Goal: Contribute content: Contribute content

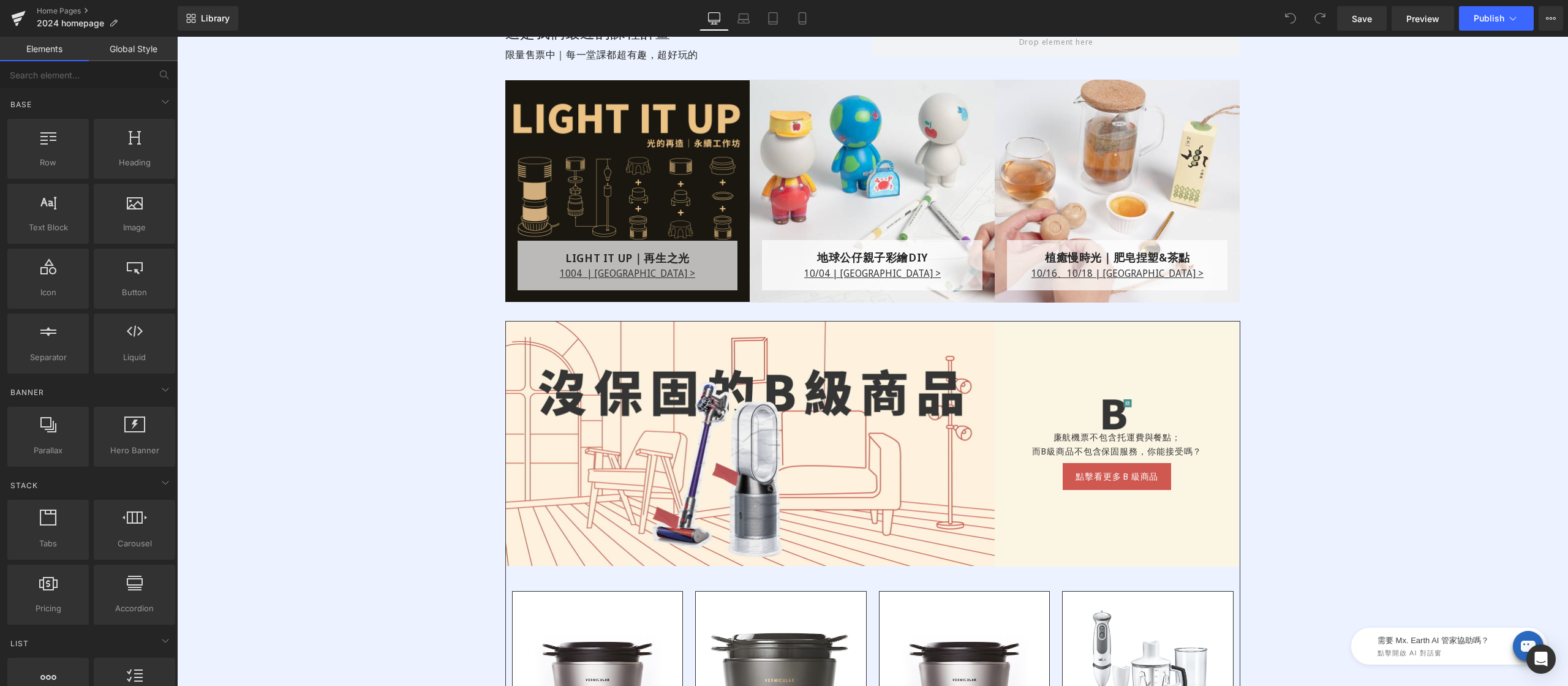
scroll to position [1466, 0]
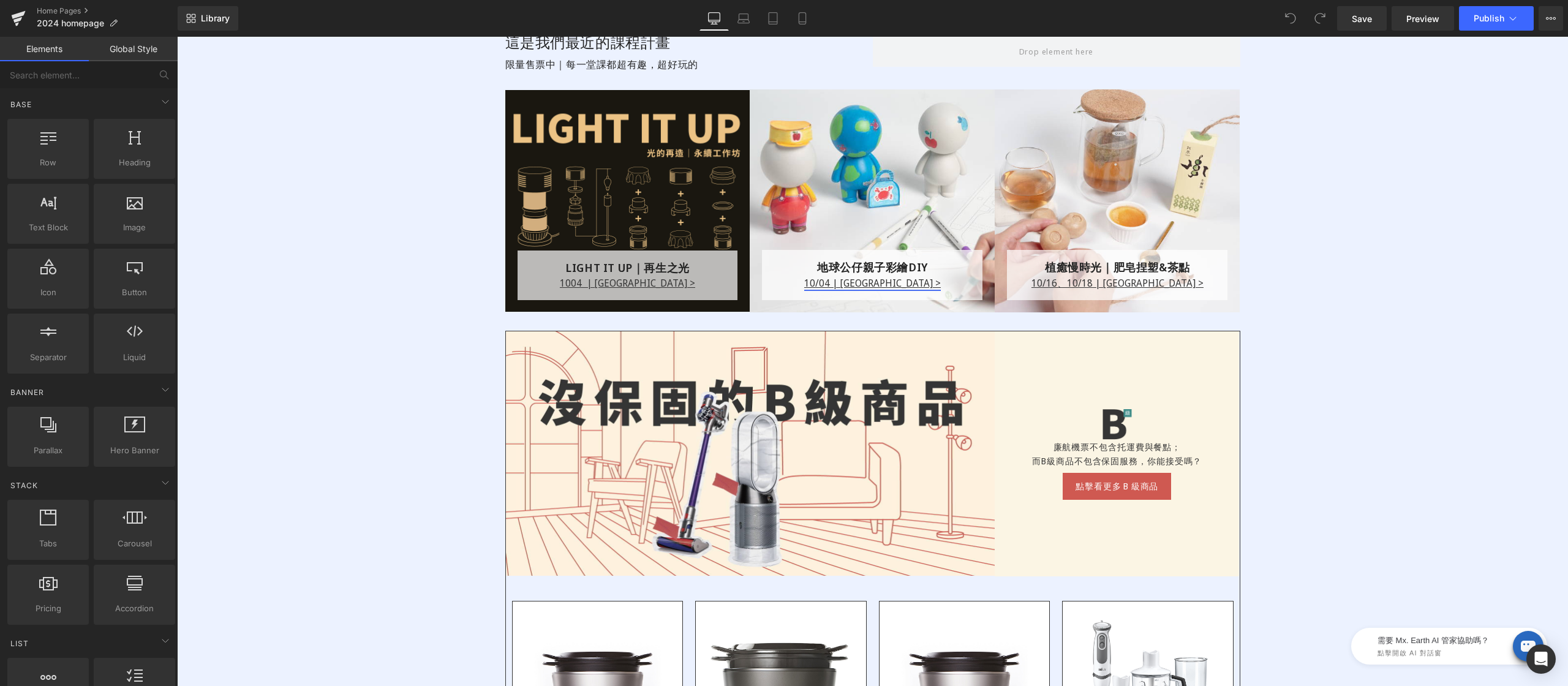
click at [857, 282] on div "10/04 | 台北場 > Text Block" at bounding box center [871, 283] width 209 height 15
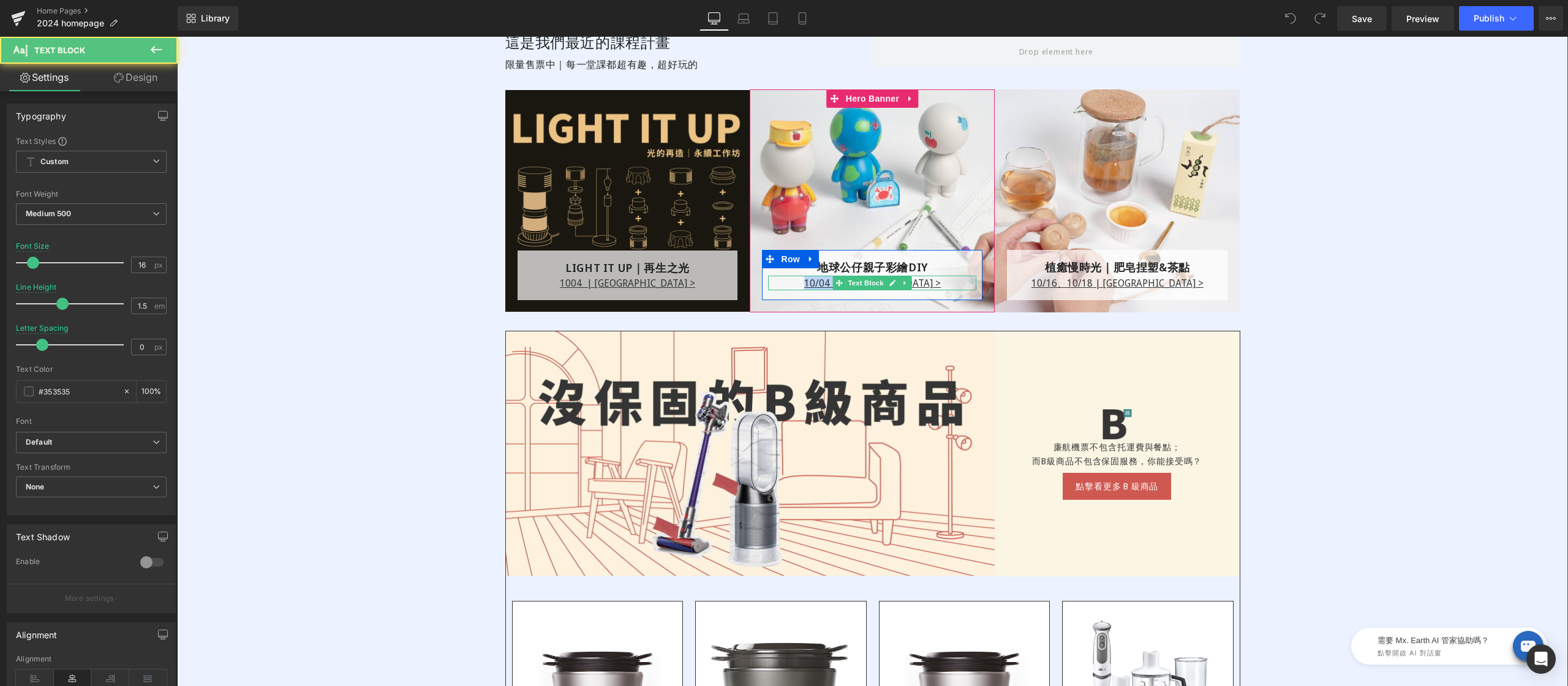
drag, startPoint x: 822, startPoint y: 282, endPoint x: 799, endPoint y: 284, distance: 23.1
click at [825, 283] on p "10/04 | 台北場 >" at bounding box center [871, 283] width 209 height 15
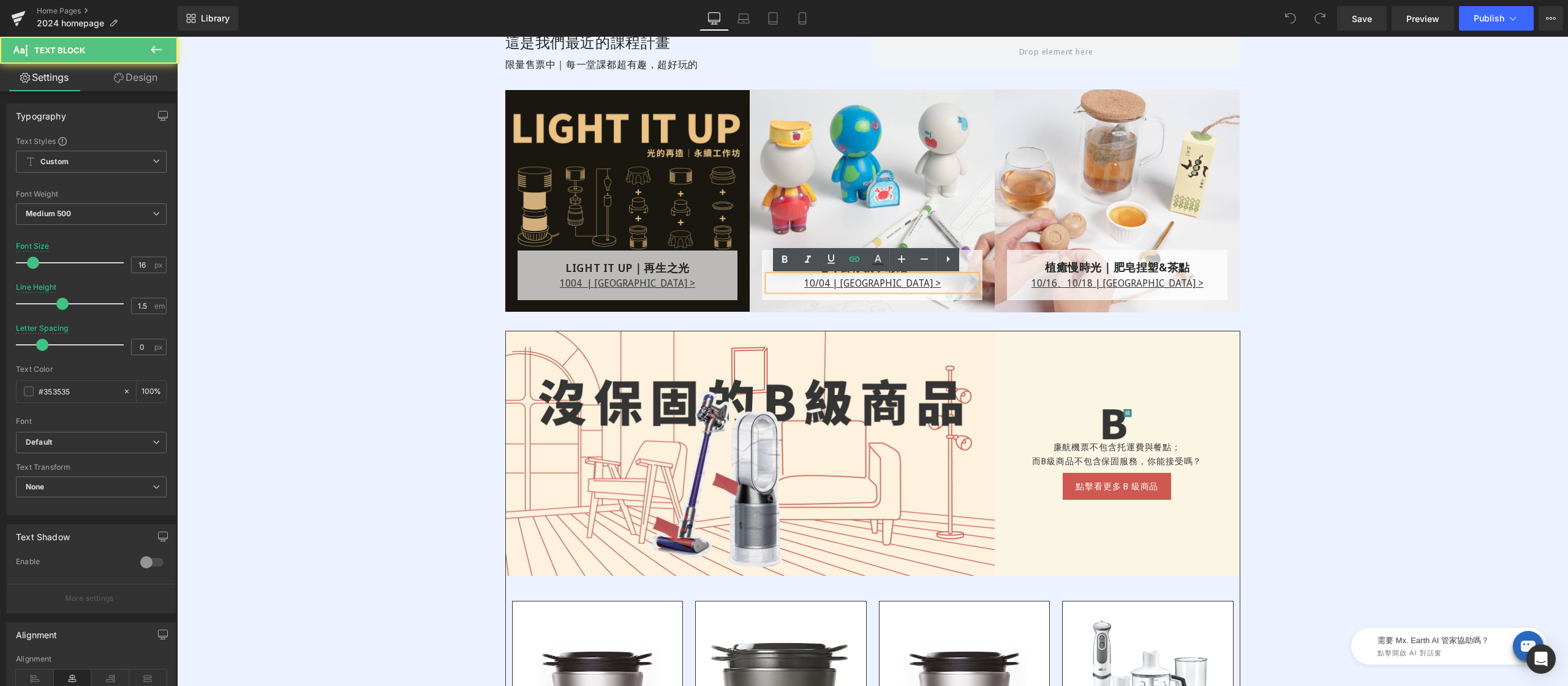
click at [799, 284] on p "10/04 | 台北場 >" at bounding box center [871, 283] width 209 height 15
drag, startPoint x: 821, startPoint y: 280, endPoint x: 842, endPoint y: 282, distance: 21.1
click at [842, 282] on p "10/04 | 台北場 >" at bounding box center [871, 283] width 209 height 15
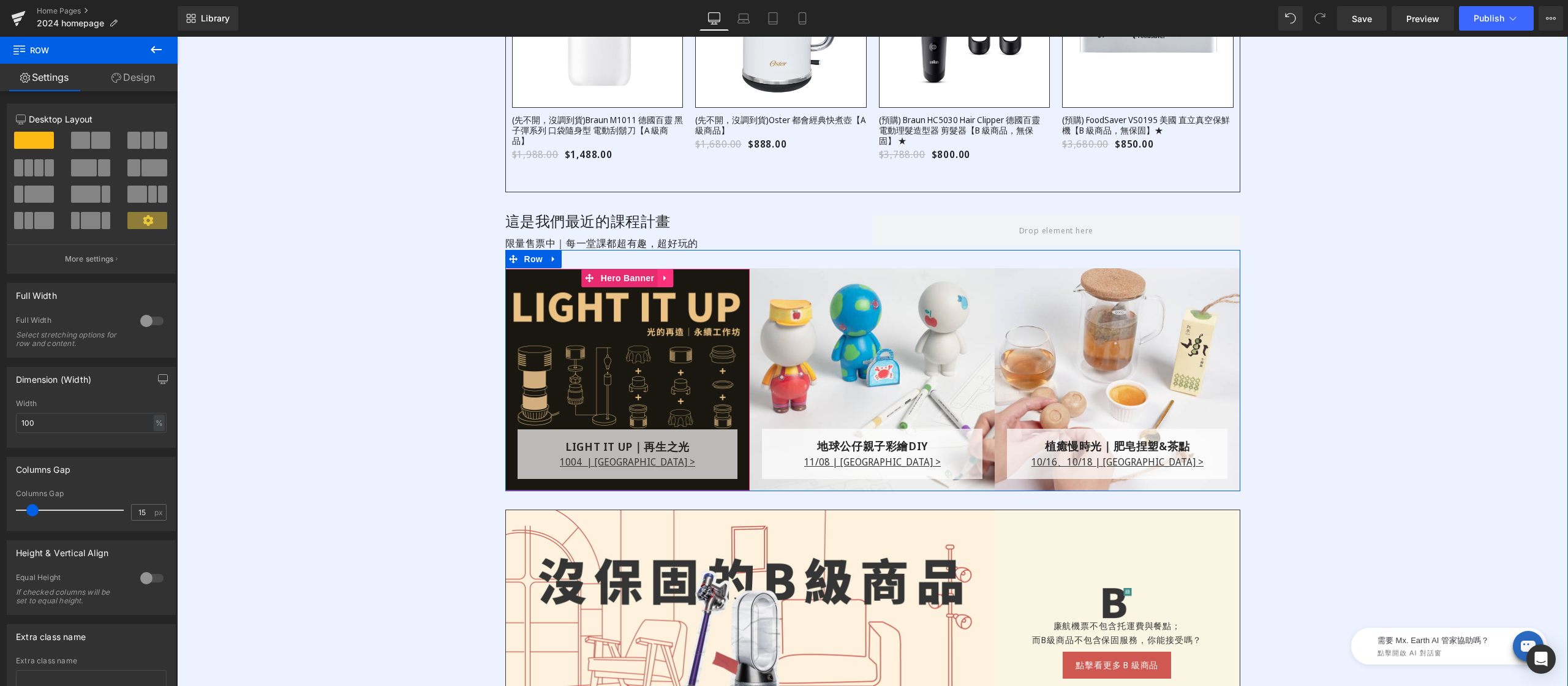
click at [661, 280] on icon at bounding box center [666, 278] width 9 height 9
click at [669, 280] on icon at bounding box center [674, 278] width 9 height 9
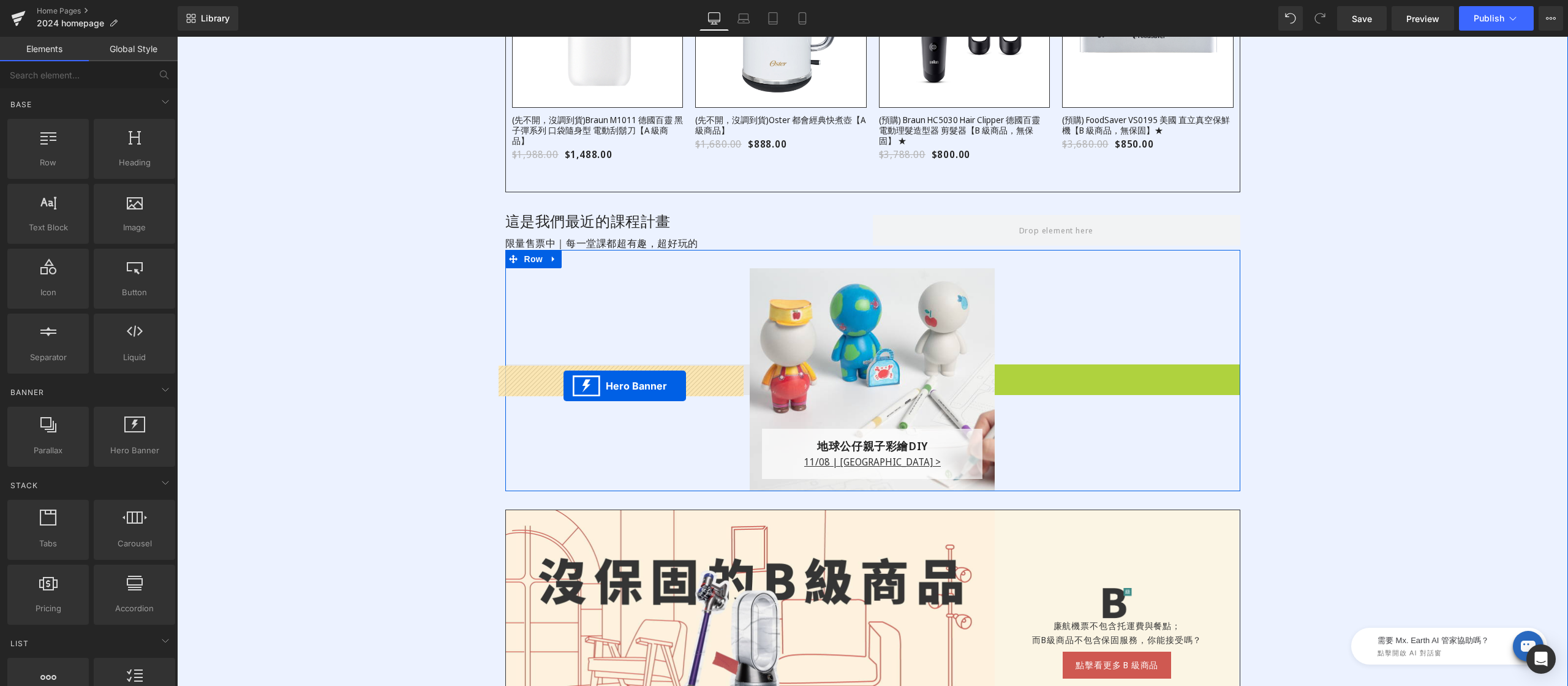
drag, startPoint x: 1060, startPoint y: 281, endPoint x: 563, endPoint y: 386, distance: 508.0
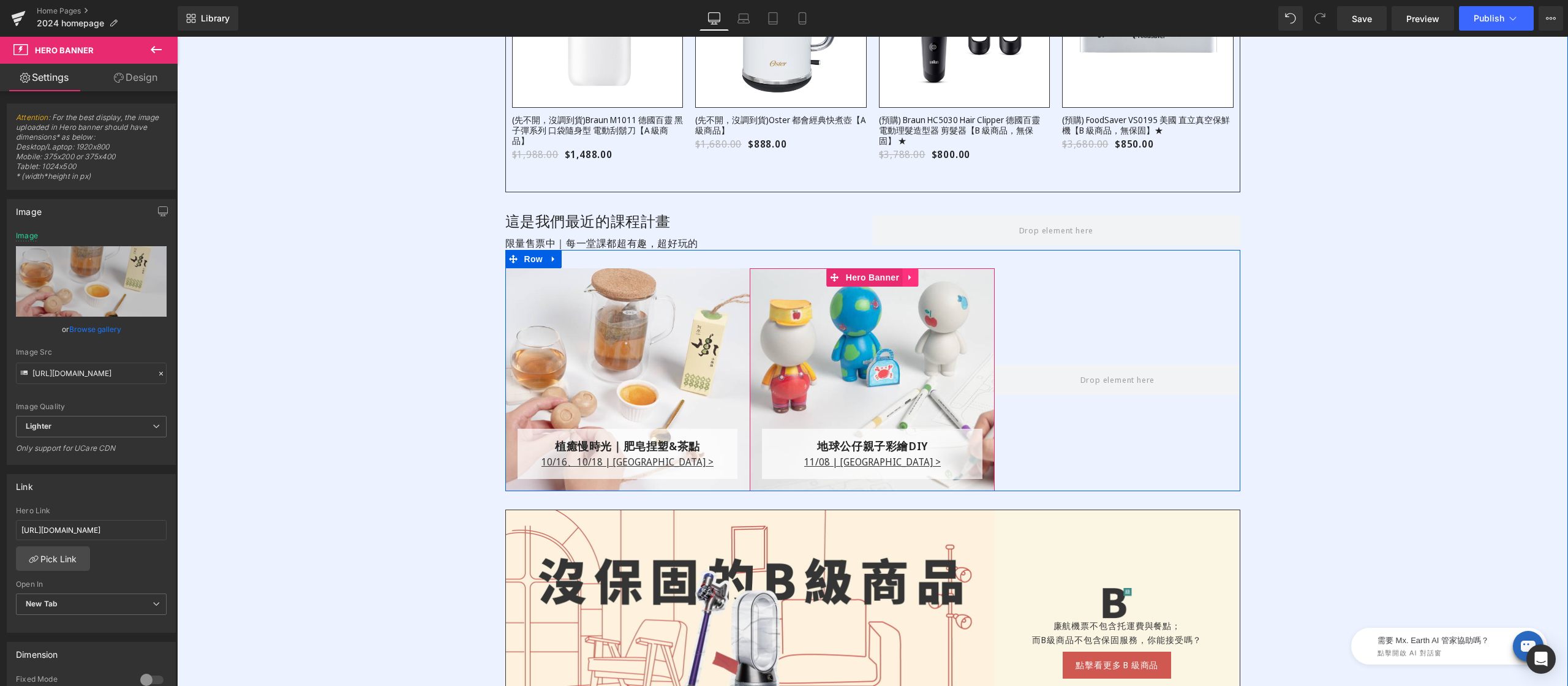
click at [906, 277] on icon at bounding box center [910, 278] width 9 height 9
click at [898, 277] on icon at bounding box center [902, 278] width 9 height 9
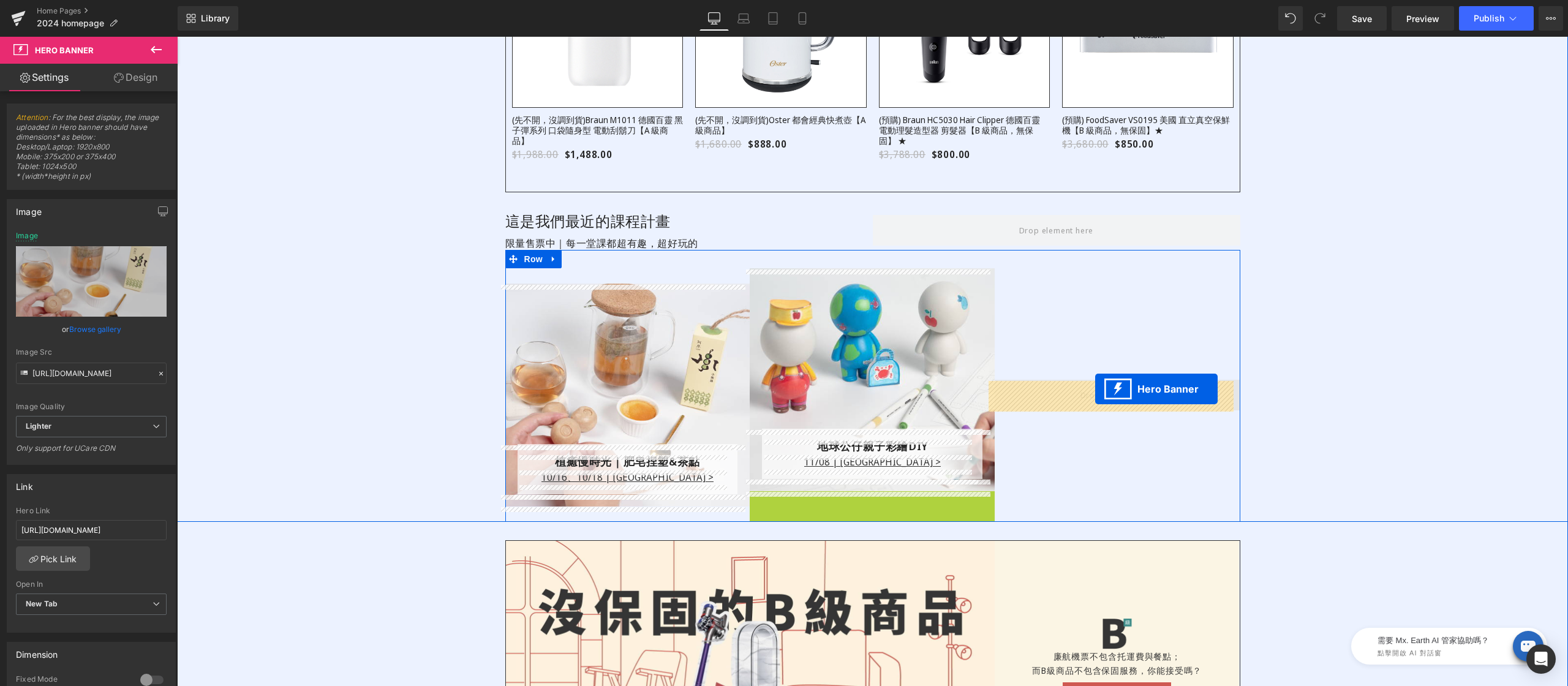
drag, startPoint x: 829, startPoint y: 505, endPoint x: 1095, endPoint y: 389, distance: 290.2
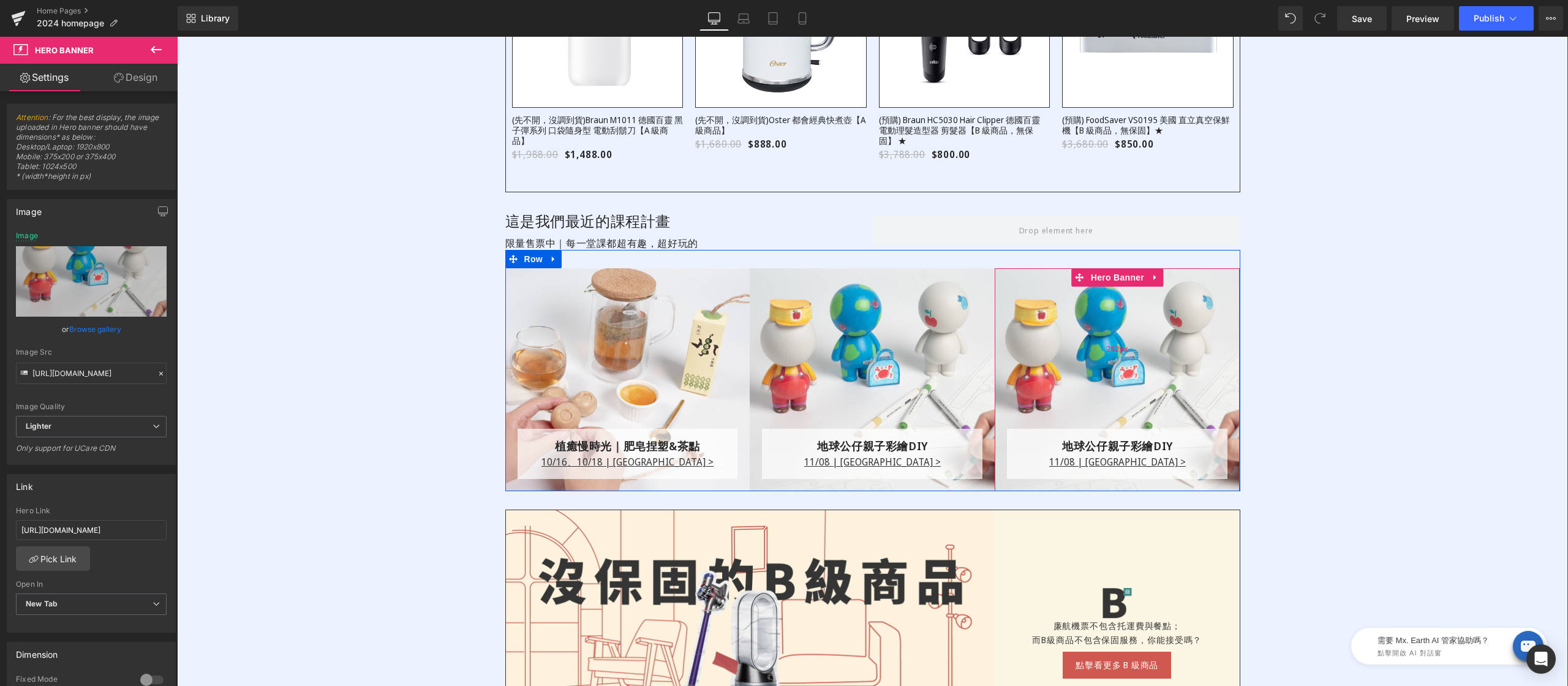
drag, startPoint x: 1110, startPoint y: 280, endPoint x: 1091, endPoint y: 276, distance: 19.4
click at [1110, 280] on div "地球公仔親子彩繪DIY Text Block 11/08 | 台北場 > Text Block Row Row Hero Banner 262px" at bounding box center [1117, 379] width 245 height 223
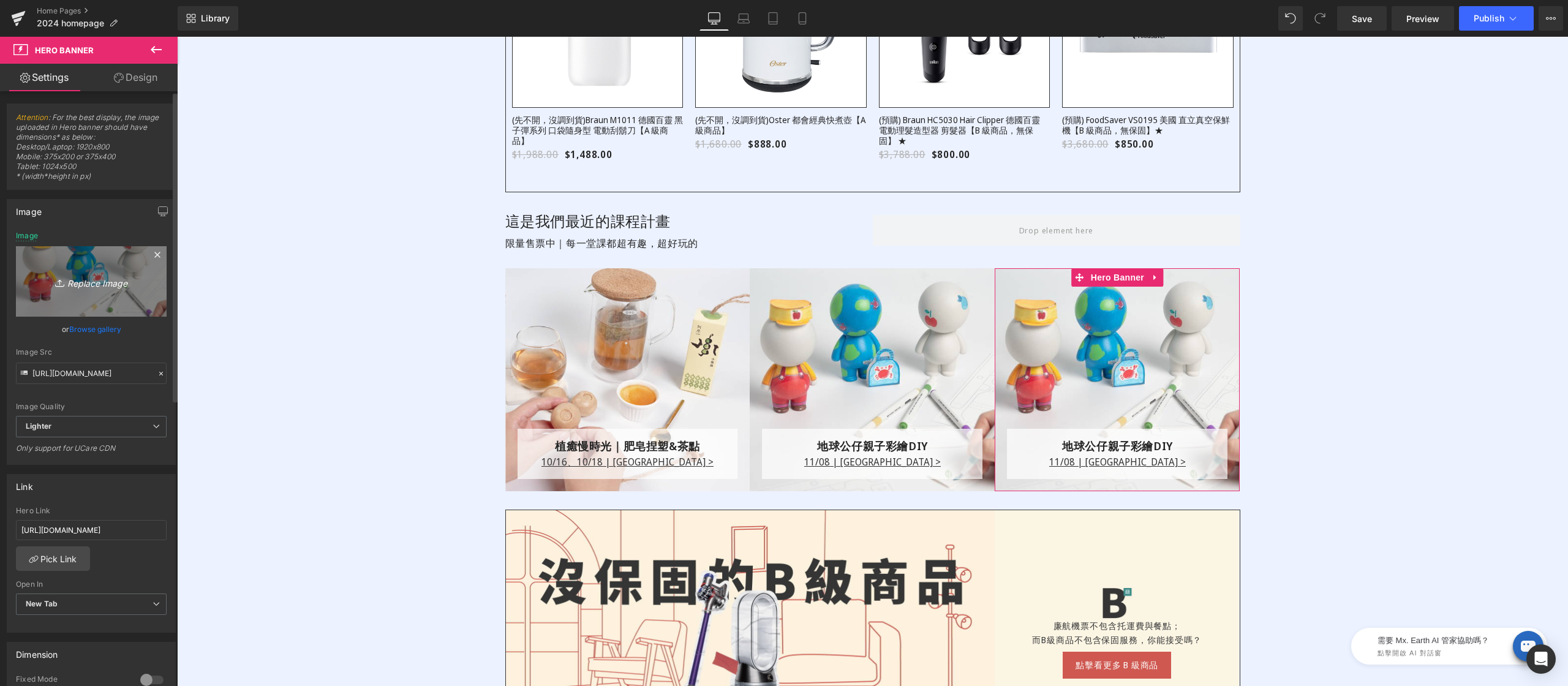
click at [75, 263] on link "Replace Image" at bounding box center [91, 280] width 151 height 70
type input "C:\fakepath\restyle2050_homepage_class_stay-tuned_600x600.png"
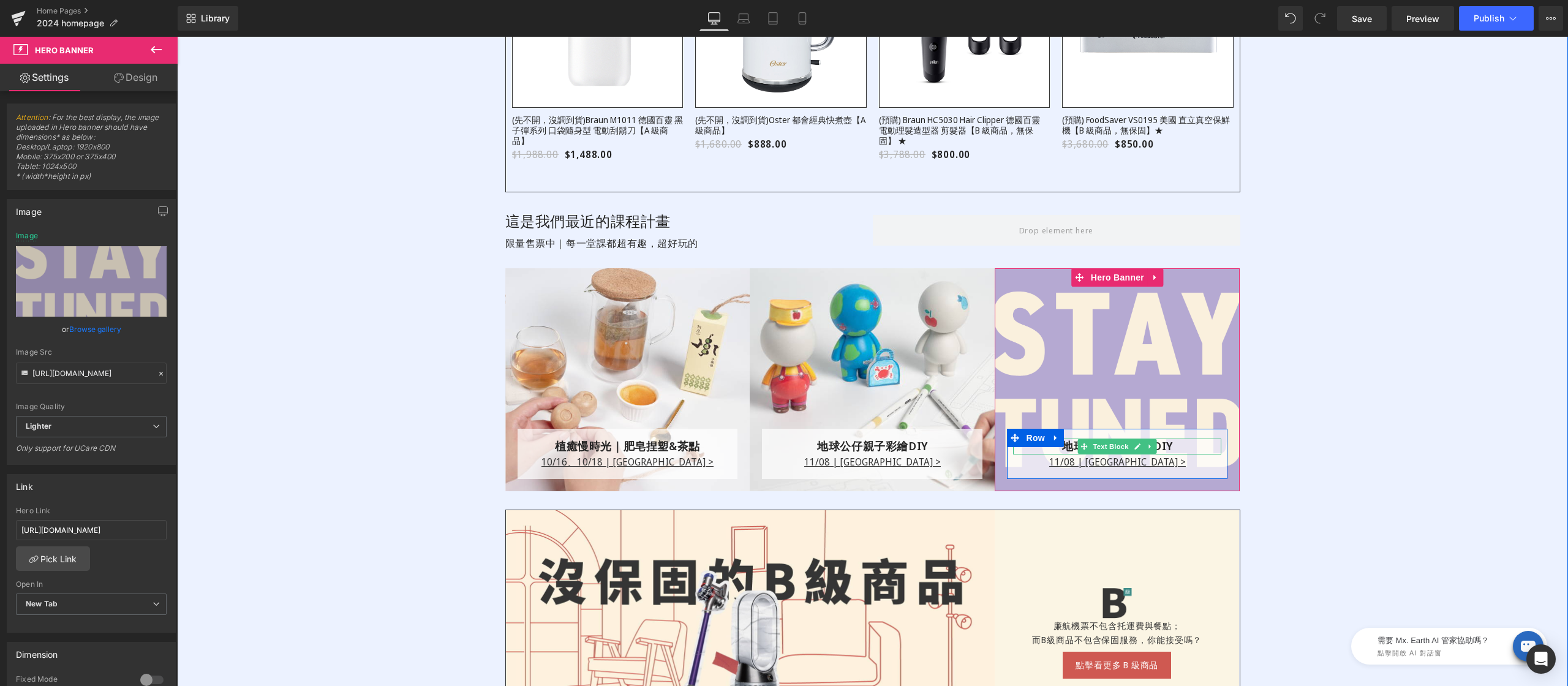
click at [1063, 446] on div "地球公仔親子彩繪DIY" at bounding box center [1116, 446] width 209 height 15
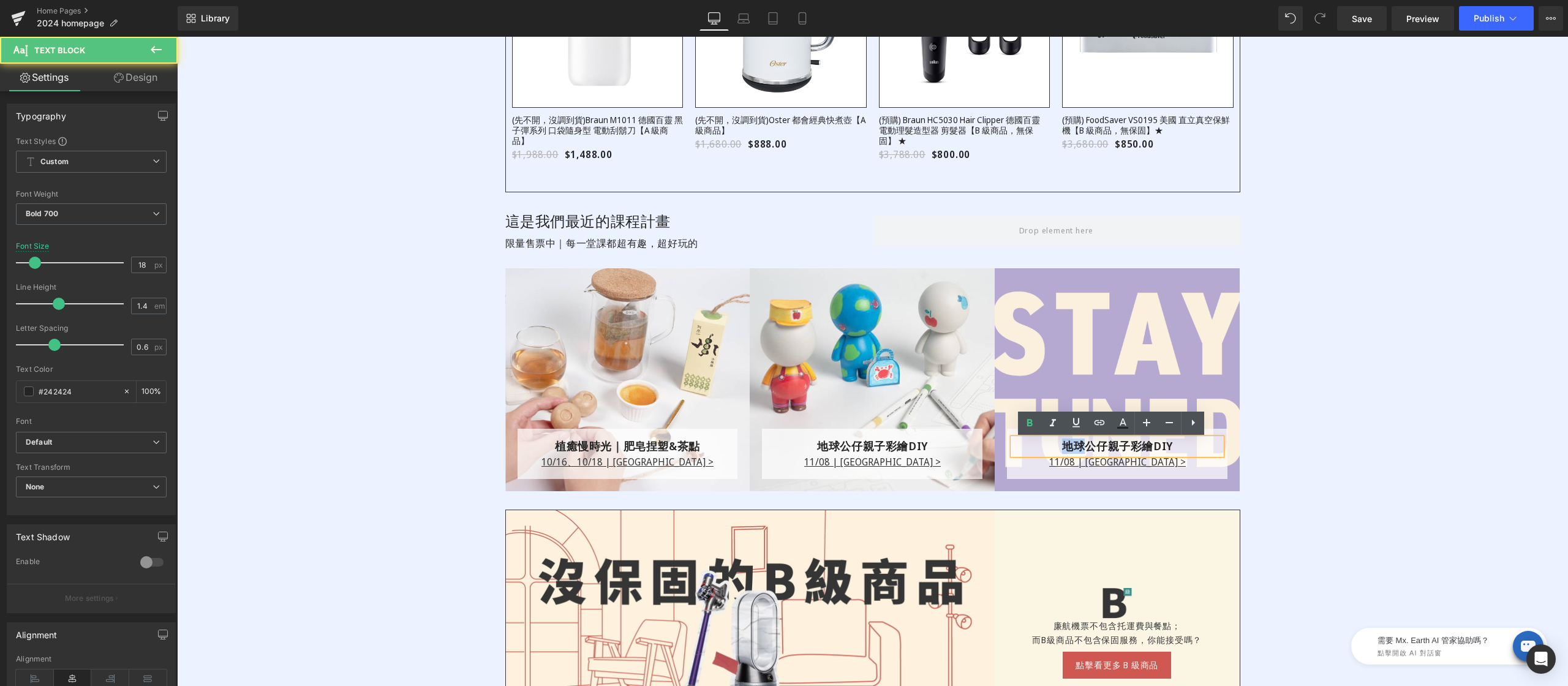
click at [1063, 446] on div "地球公仔親子彩繪DIY" at bounding box center [1116, 446] width 209 height 15
click at [1040, 461] on p "11/08 | 台北場 >" at bounding box center [1116, 461] width 209 height 15
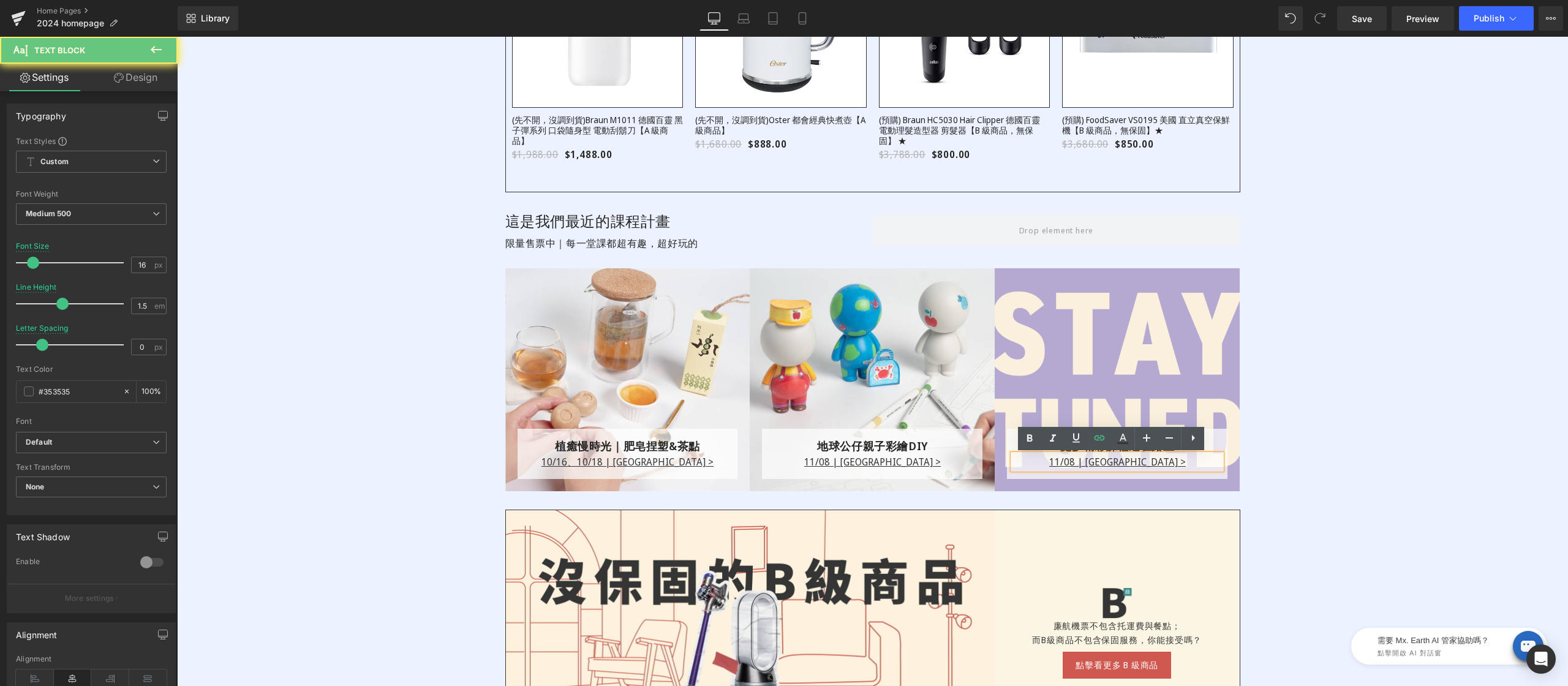
click at [1054, 460] on p "11/08 | 台北場 >" at bounding box center [1116, 461] width 209 height 15
drag, startPoint x: 1103, startPoint y: 460, endPoint x: 1139, endPoint y: 460, distance: 36.0
click at [1139, 460] on p "11/08 | 台北場 >" at bounding box center [1116, 461] width 209 height 15
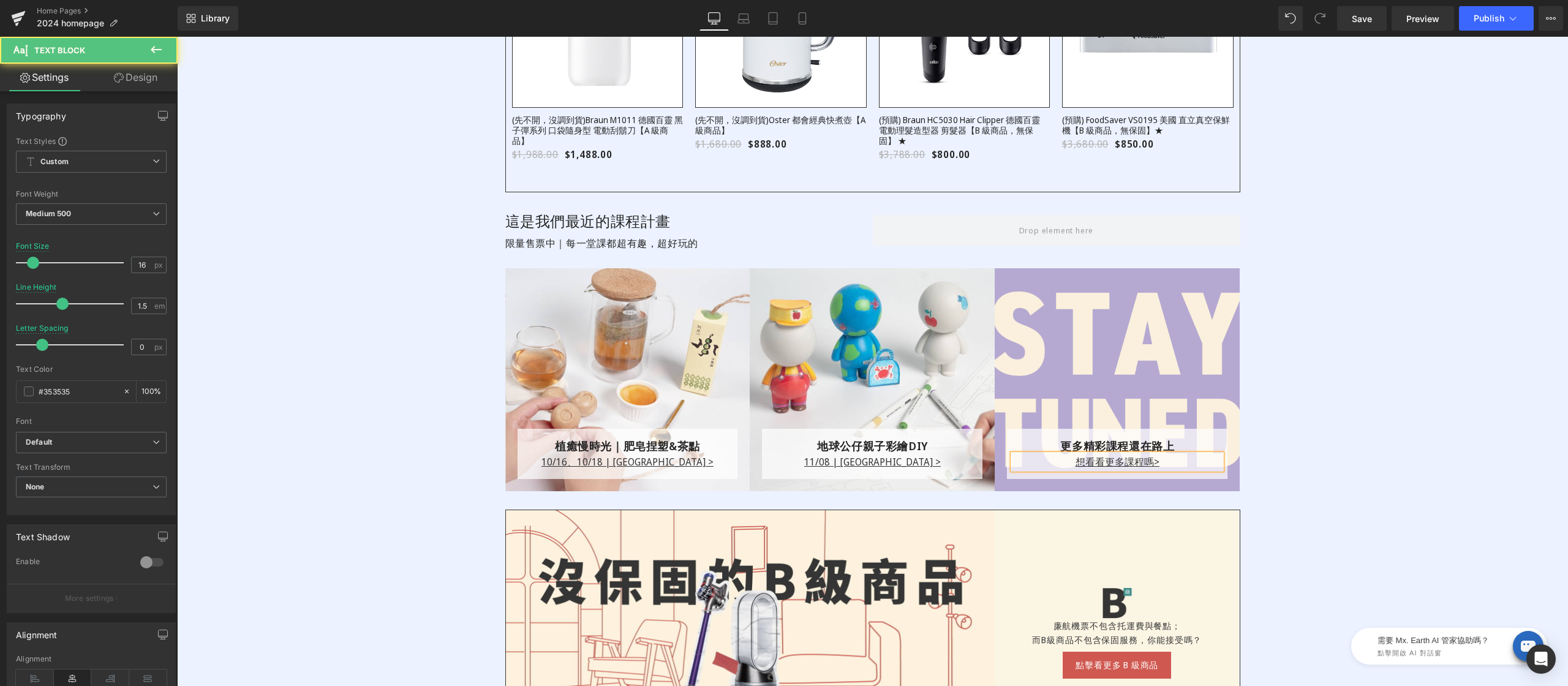
click at [1059, 462] on p "想看看更多課程嗎 >" at bounding box center [1116, 461] width 209 height 15
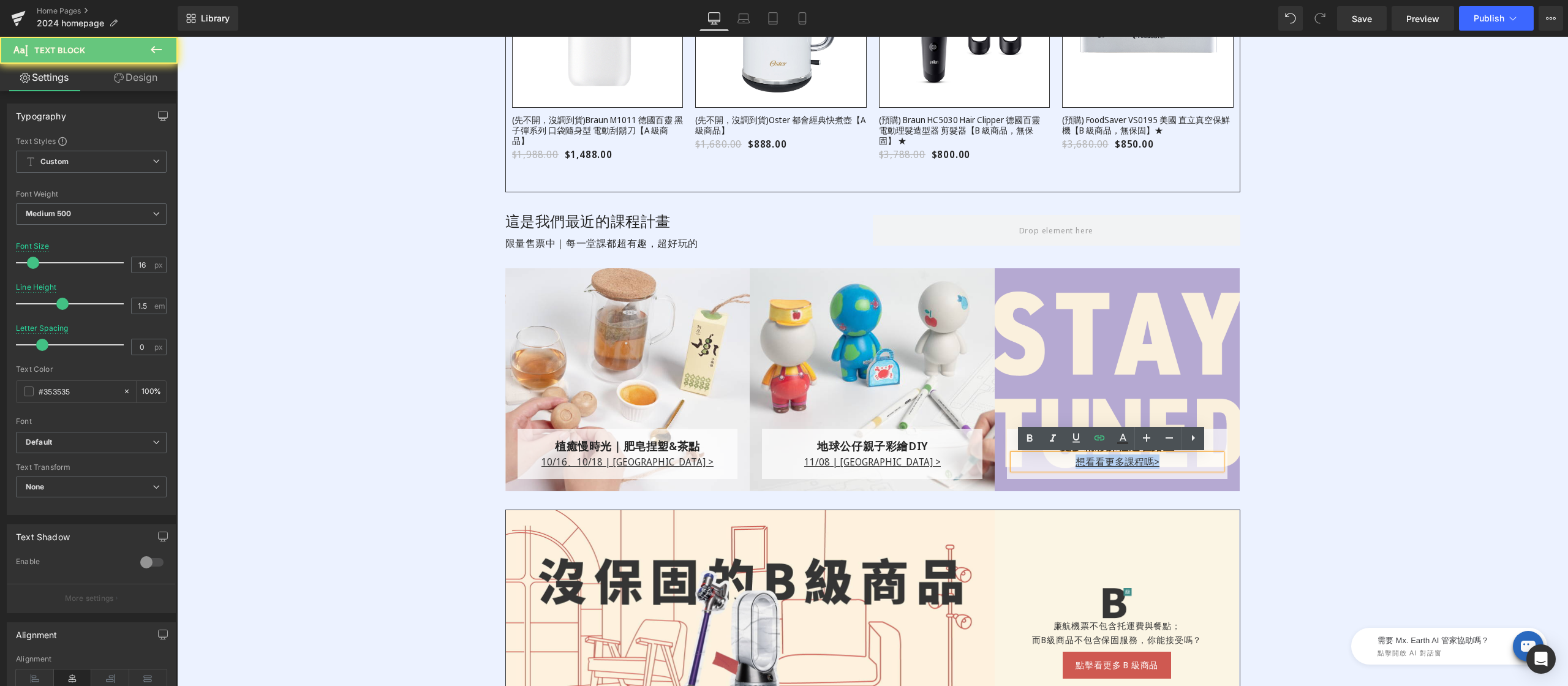
click at [1059, 462] on p "想看看更多課程嗎 >" at bounding box center [1116, 461] width 209 height 15
click at [1098, 436] on icon at bounding box center [1099, 438] width 11 height 5
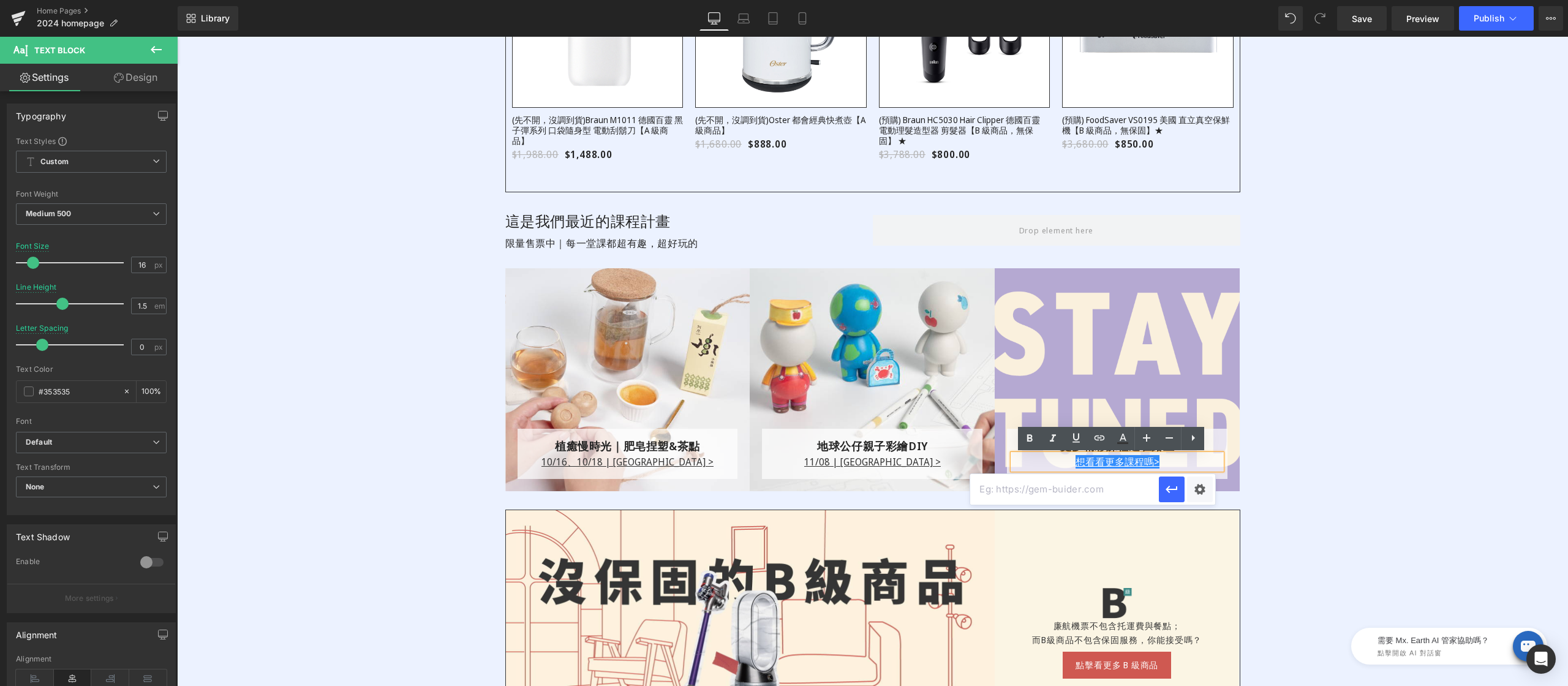
click at [1107, 489] on input "text" at bounding box center [1064, 489] width 189 height 31
paste input "https://www.restyle2050.com/pages/explore-courses"
type input "https://www.restyle2050.com/pages/explore-courses"
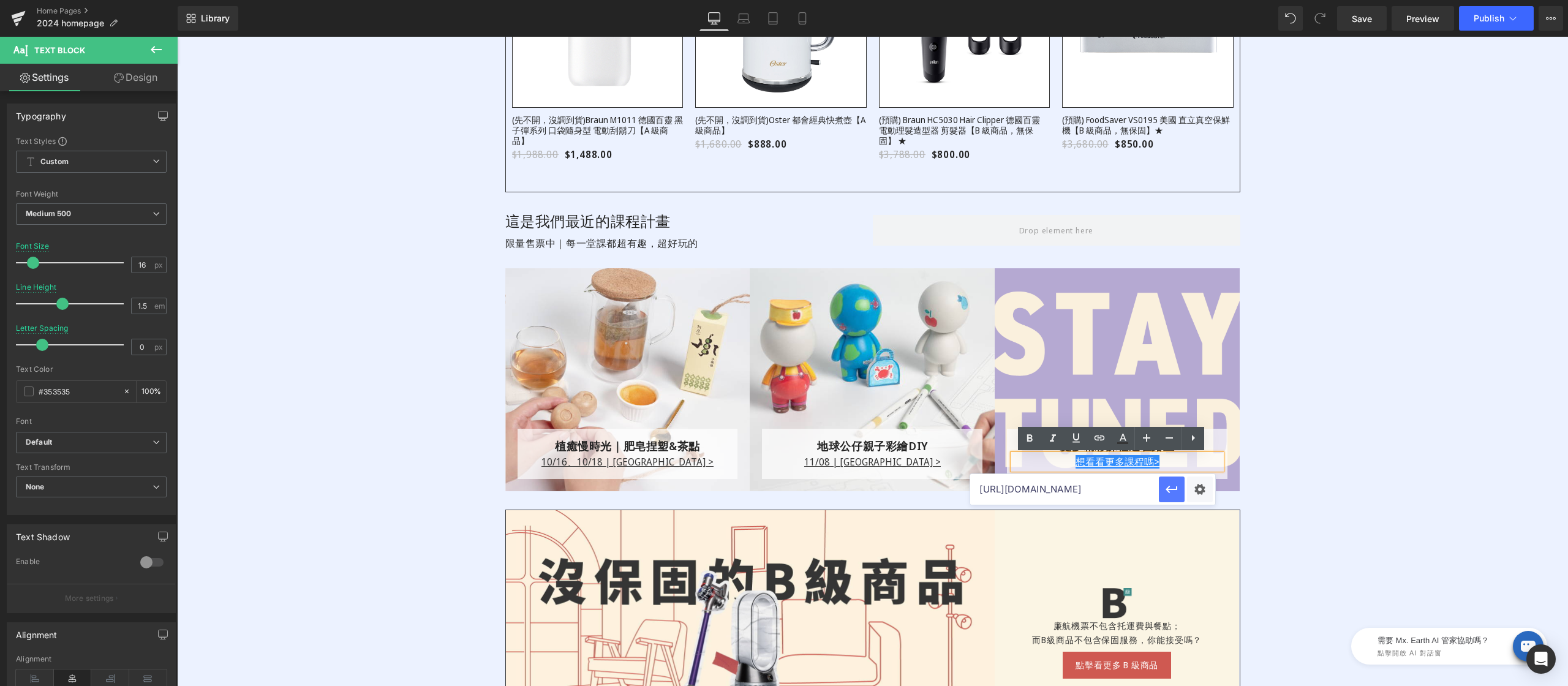
click at [1170, 484] on icon "button" at bounding box center [1171, 489] width 15 height 15
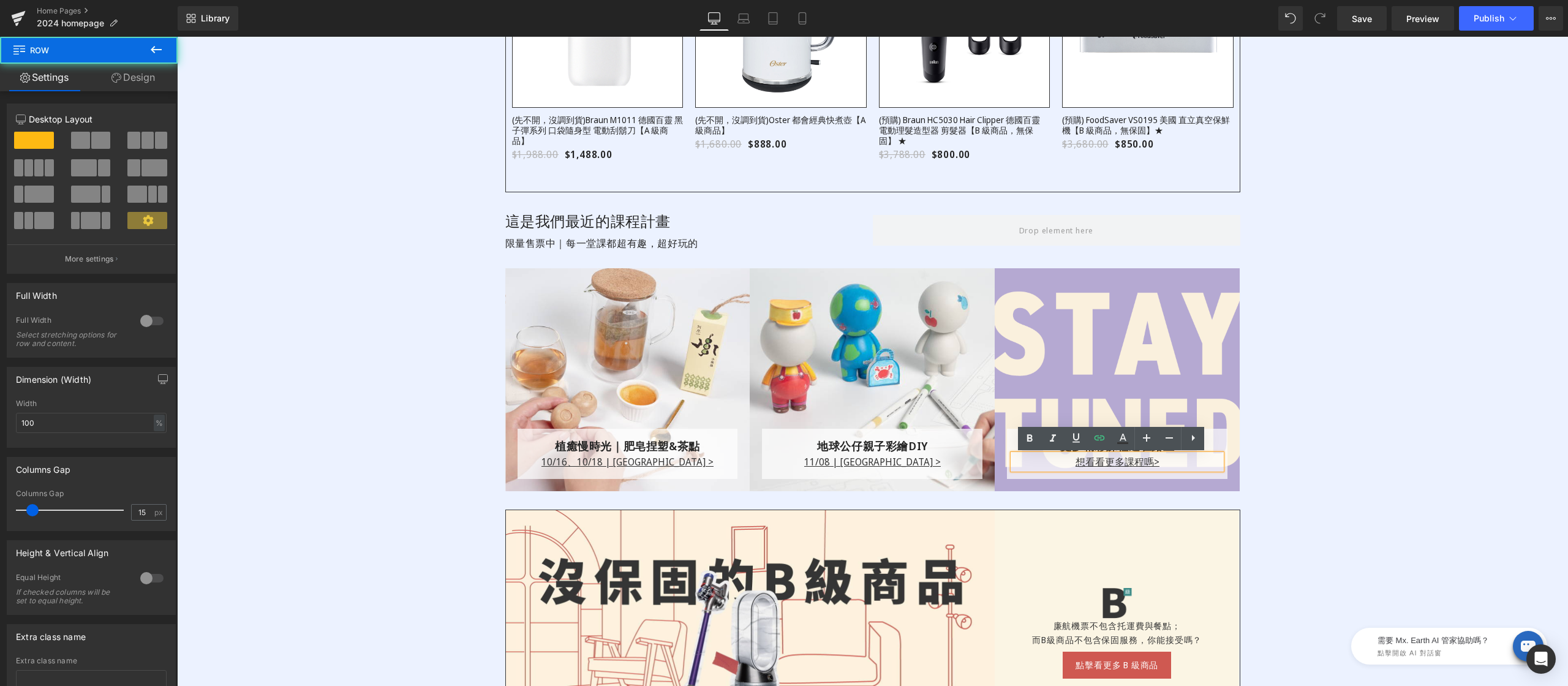
click at [1376, 420] on div "Image 商品接近全新，並且擁有保固服務 的好商品，機會難得 Text Block 商品接近全新，並且擁有保固服務 的好商品，機會難得 Text Block…" at bounding box center [871, 79] width 1391 height 824
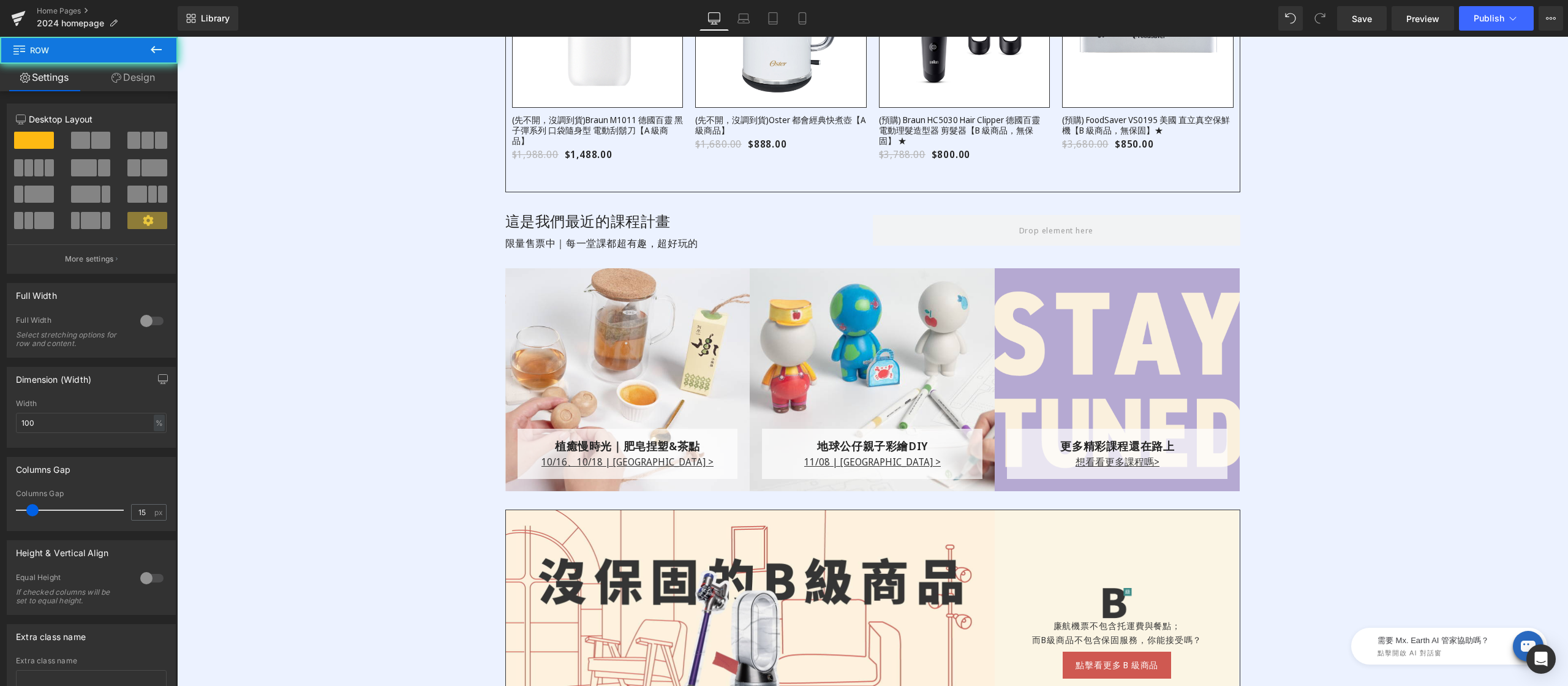
click at [1368, 414] on div "Image 商品接近全新，並且擁有保固服務 的好商品，機會難得 Text Block 商品接近全新，並且擁有保固服務 的好商品，機會難得 Text Block…" at bounding box center [871, 79] width 1391 height 824
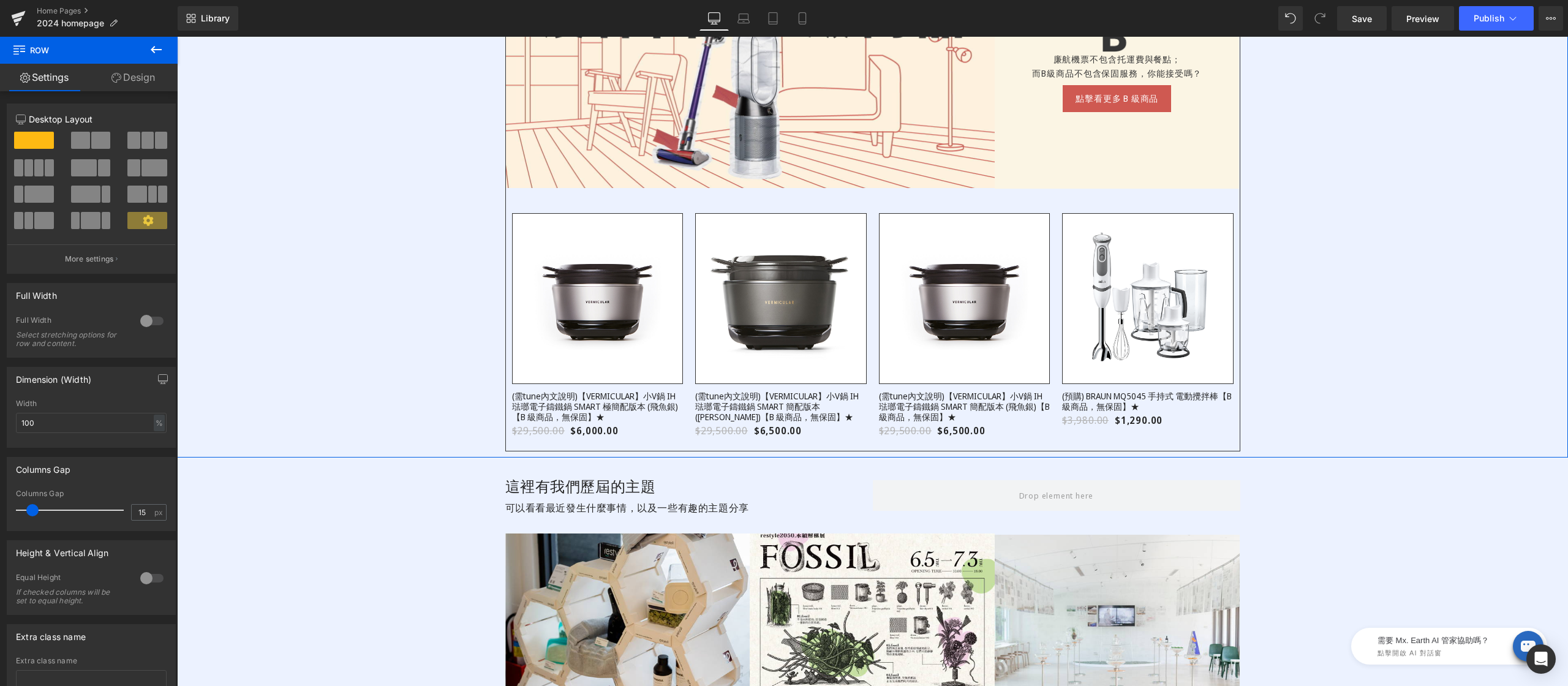
scroll to position [2133, 0]
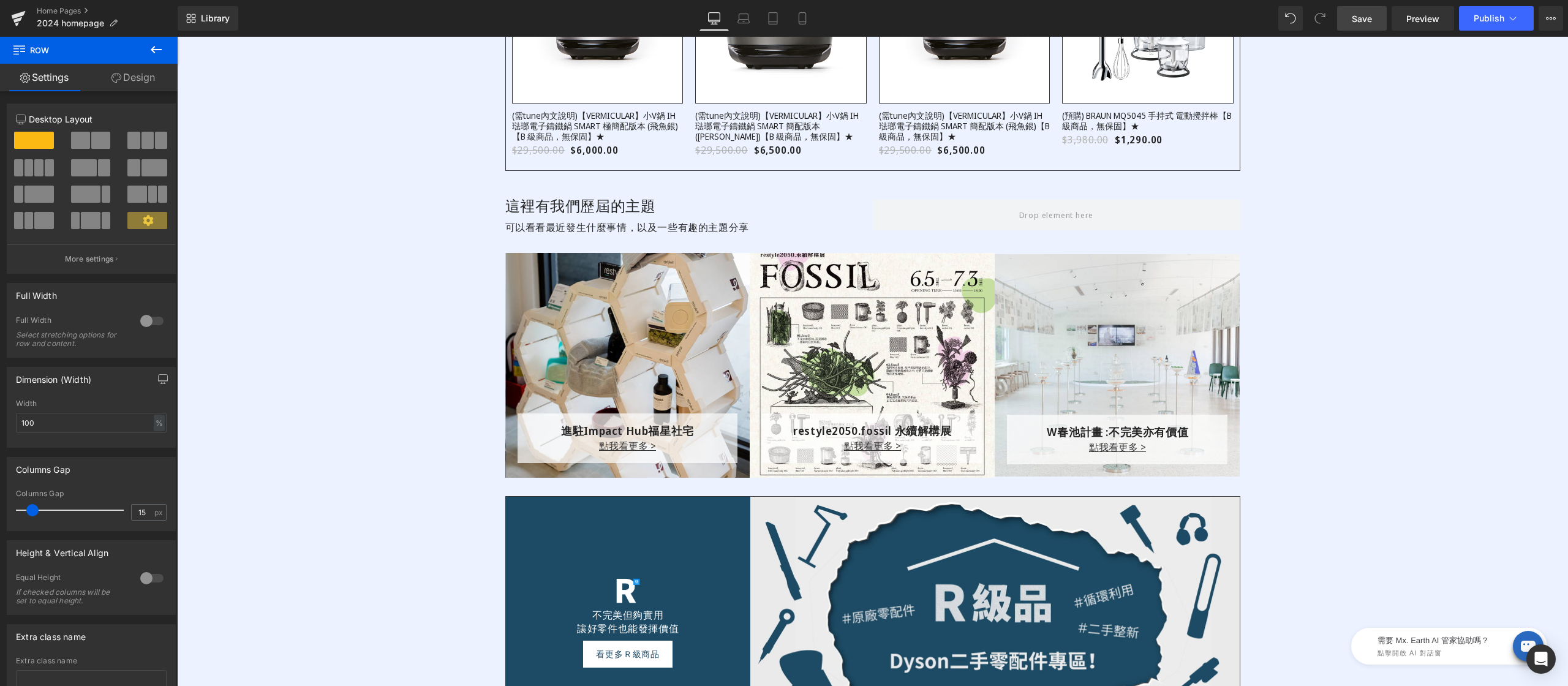
drag, startPoint x: 1347, startPoint y: 11, endPoint x: 1218, endPoint y: 253, distance: 274.2
click at [1347, 11] on link "Save" at bounding box center [1362, 19] width 50 height 25
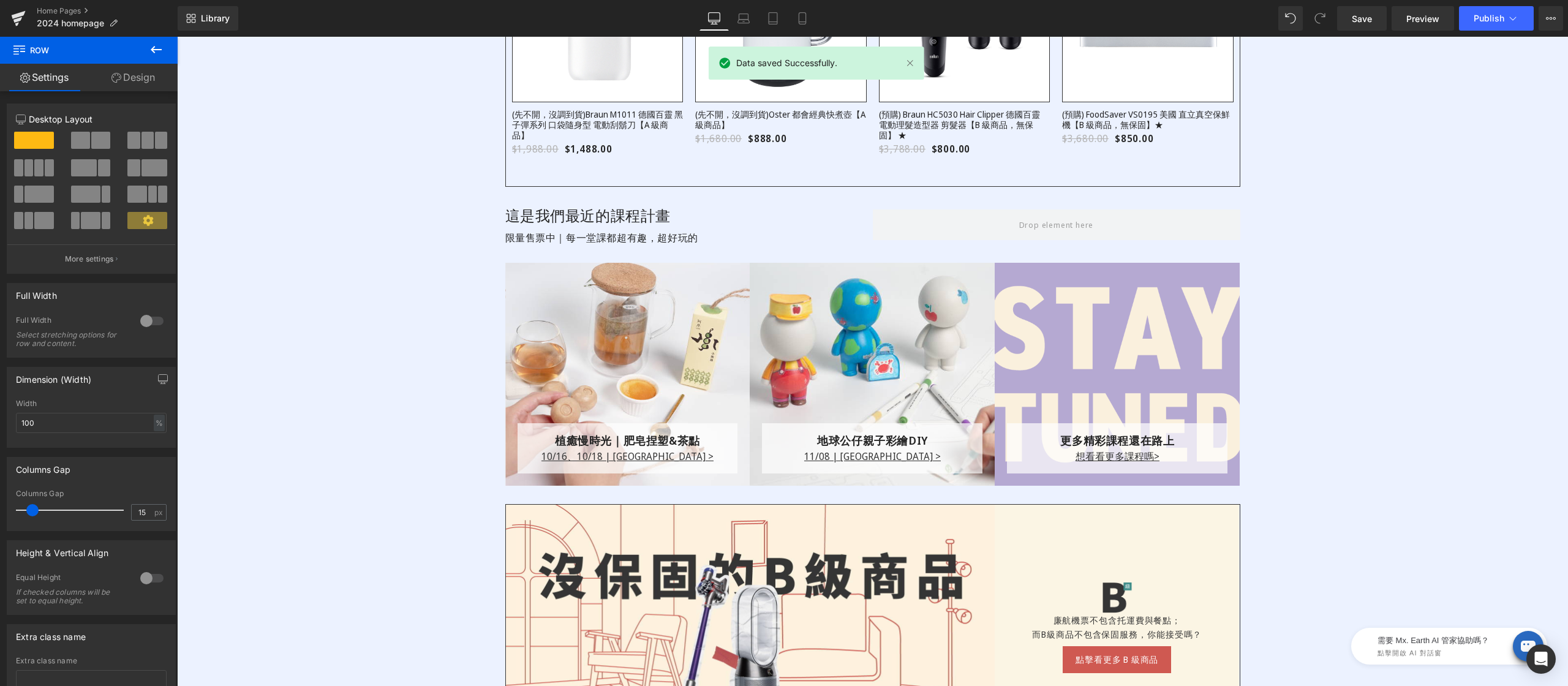
scroll to position [790, 0]
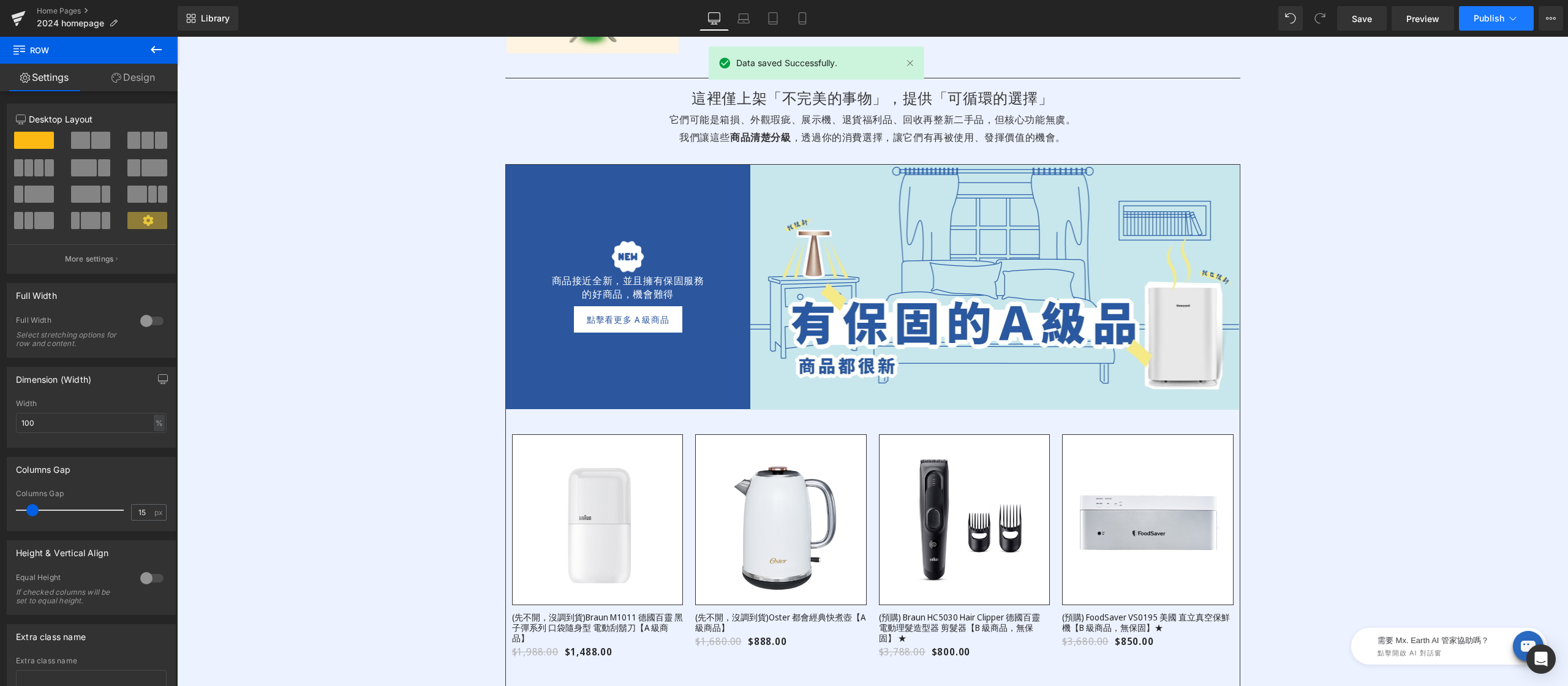
click at [1484, 21] on span "Publish" at bounding box center [1488, 18] width 31 height 10
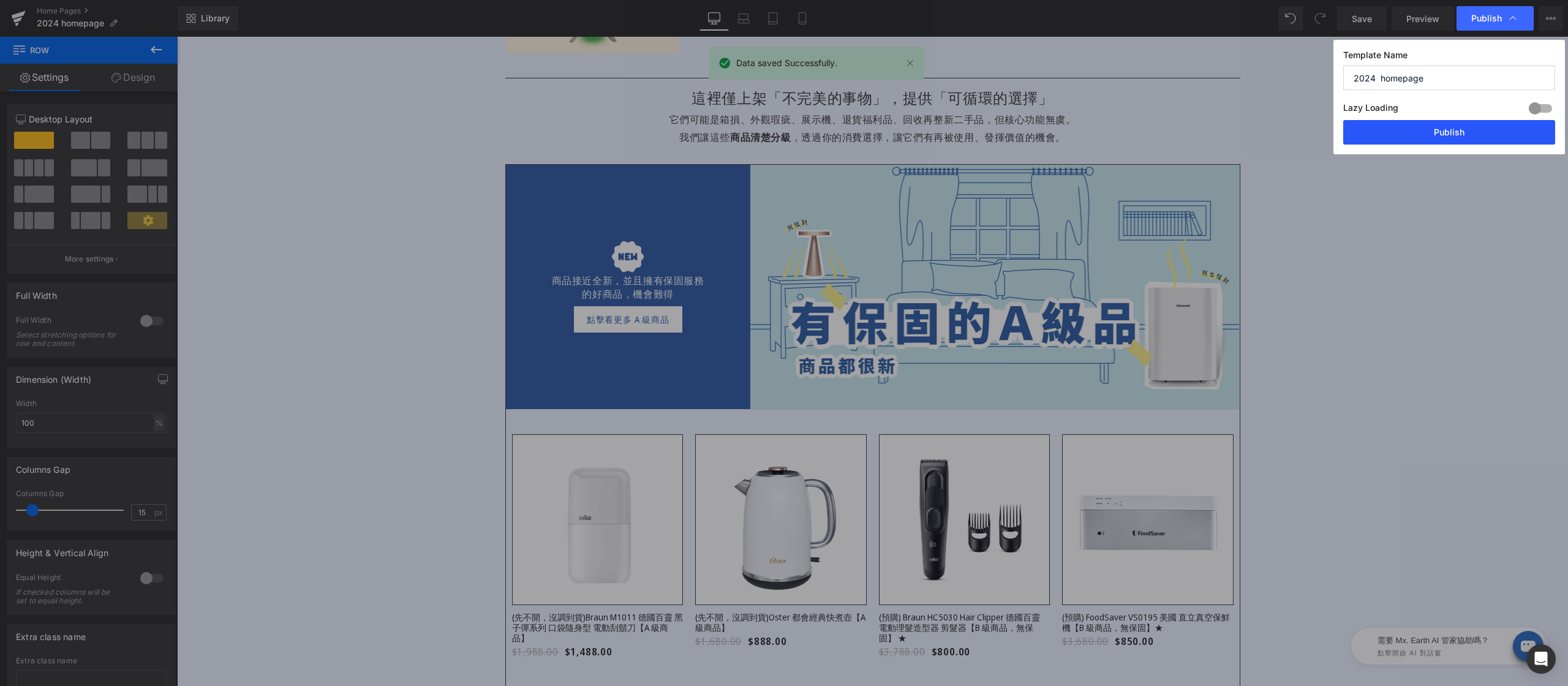
drag, startPoint x: 1454, startPoint y: 131, endPoint x: 1148, endPoint y: 359, distance: 381.6
click at [1454, 131] on button "Publish" at bounding box center [1448, 132] width 212 height 25
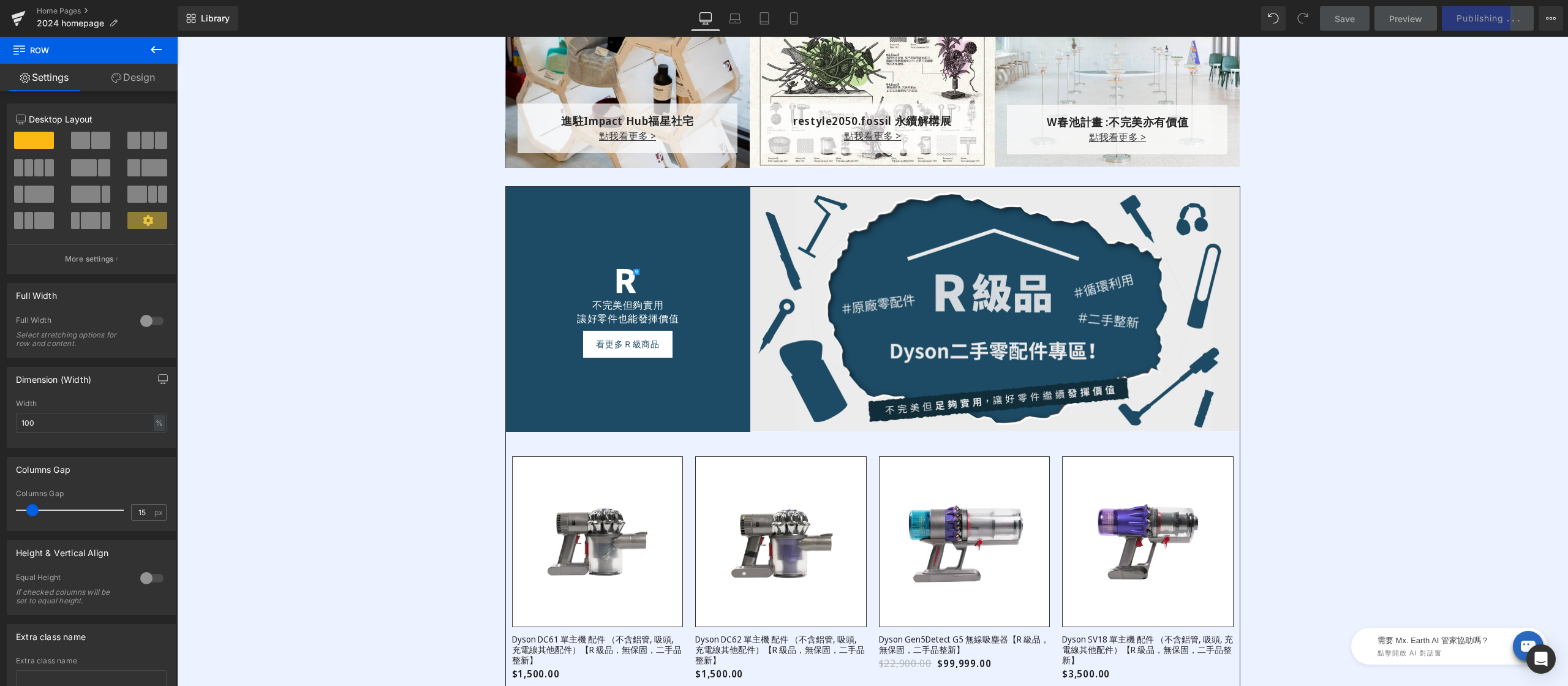
scroll to position [2528, 0]
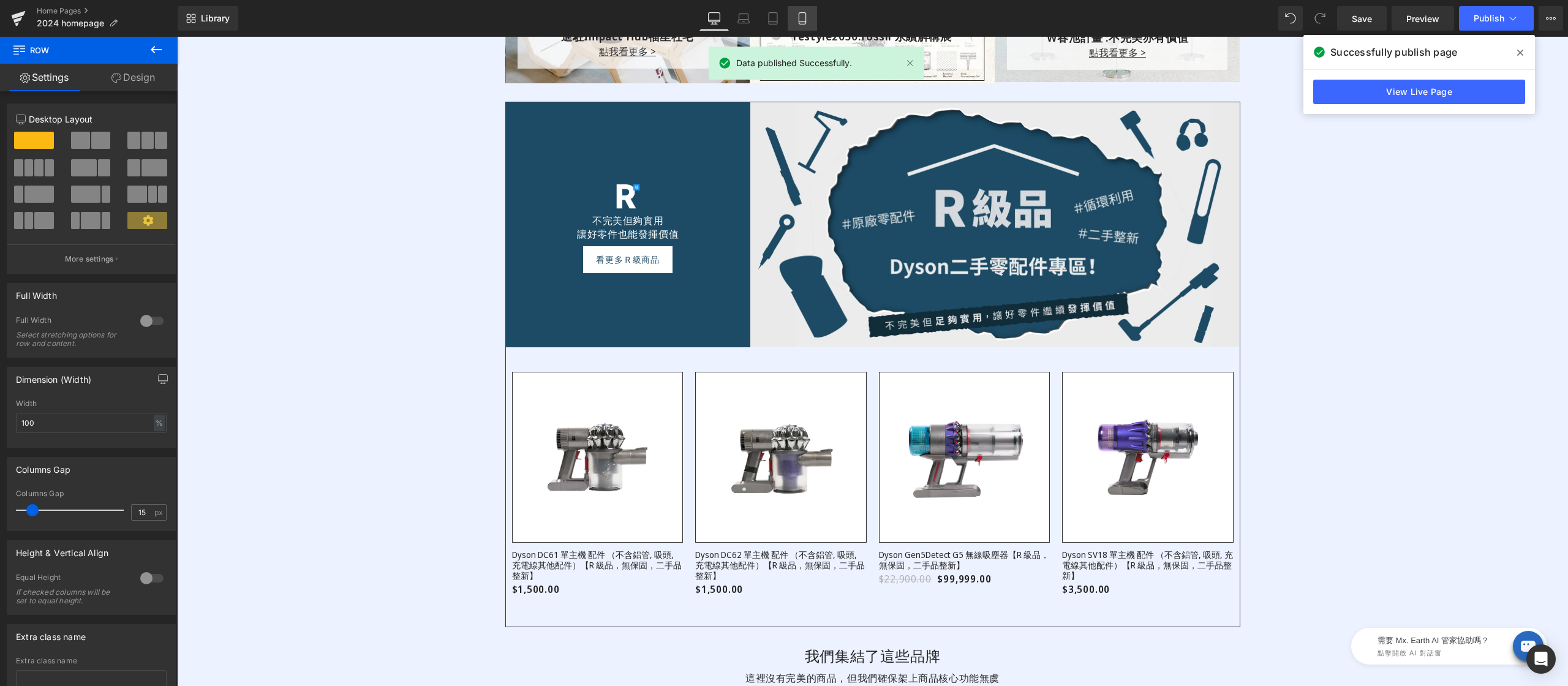
click at [805, 20] on icon at bounding box center [802, 18] width 7 height 12
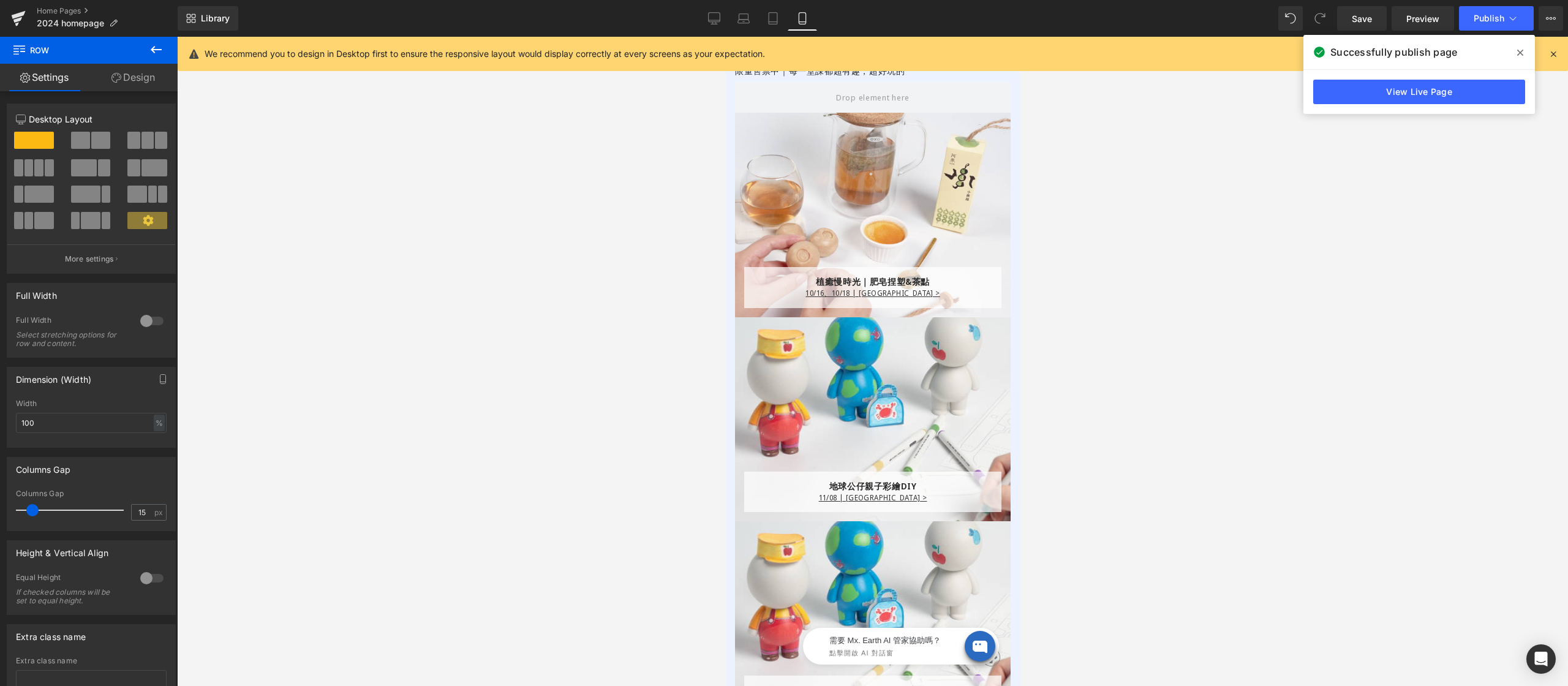
scroll to position [1598, 0]
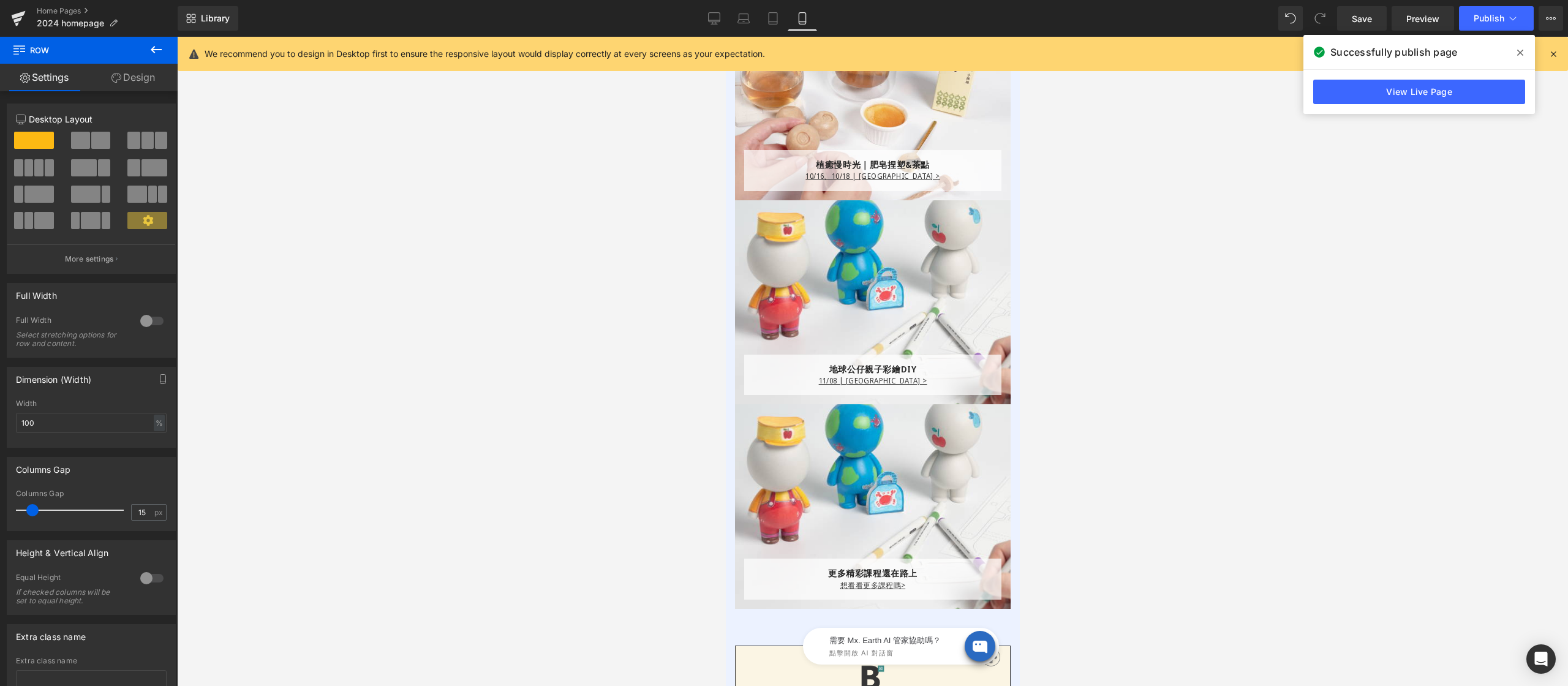
click at [870, 415] on div "更多精彩課程還在路上 Text Block 想看看更多課程嗎 > Text Block Row Row Hero Banner 262px" at bounding box center [871, 506] width 276 height 205
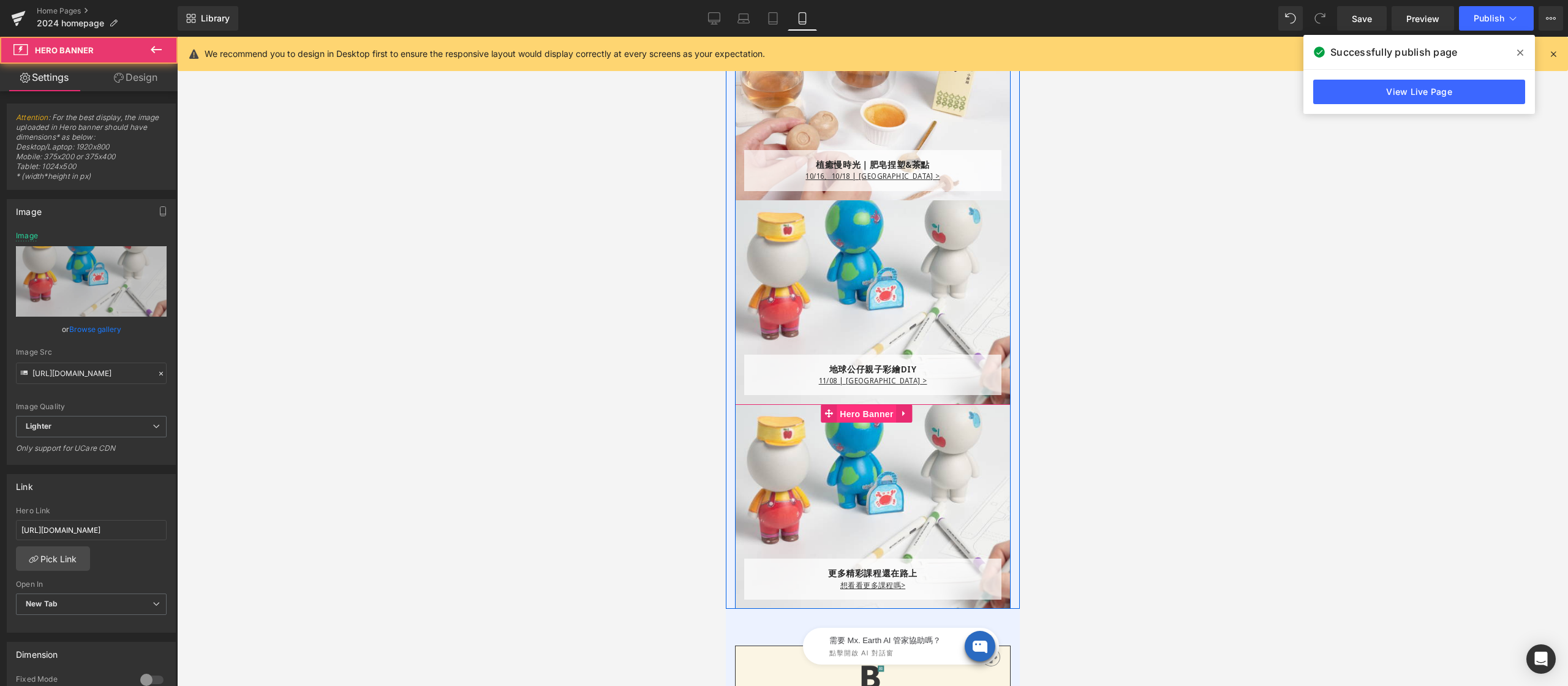
drag, startPoint x: 871, startPoint y: 410, endPoint x: 1379, endPoint y: 447, distance: 509.3
click at [871, 410] on link "Hero Banner" at bounding box center [857, 413] width 75 height 19
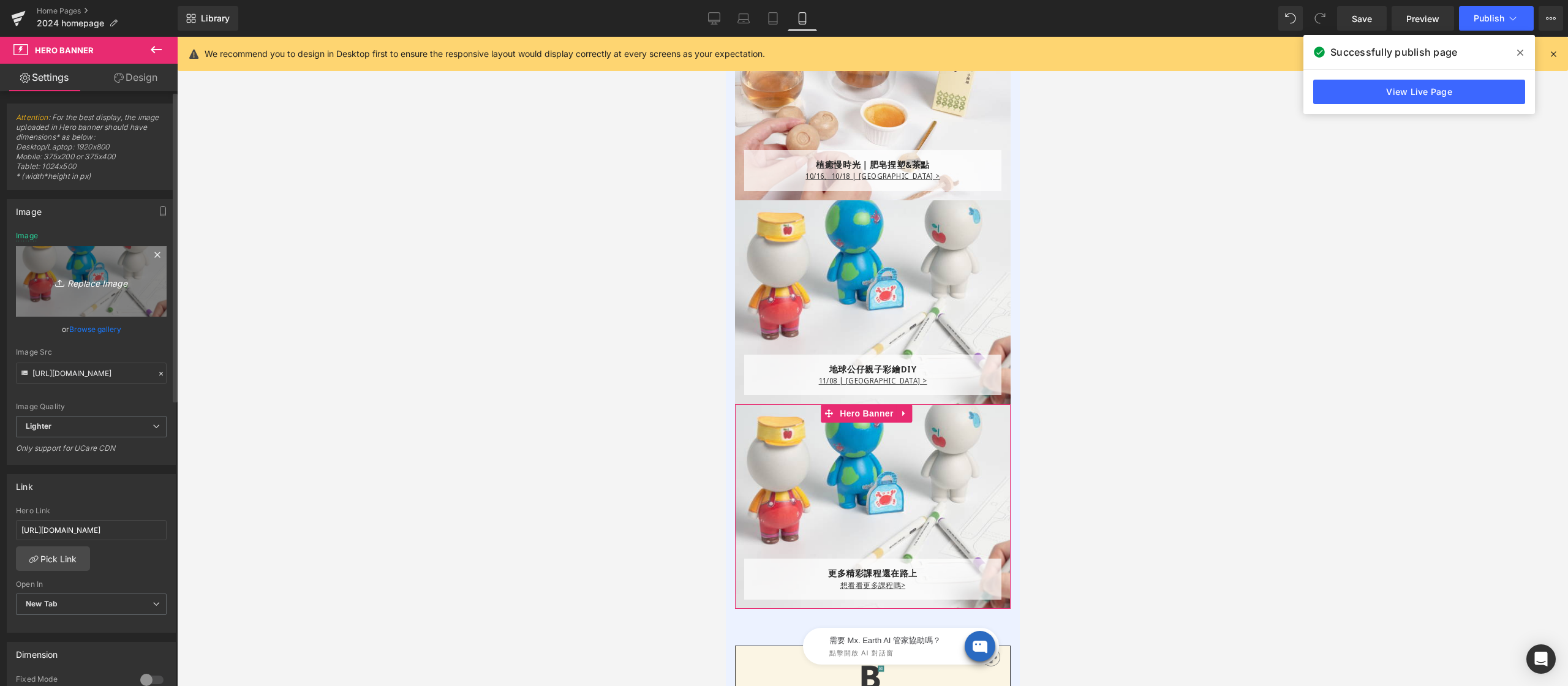
click at [86, 280] on icon "Replace Image" at bounding box center [91, 280] width 98 height 15
type input "C:\fakepath\restyle2050_homepage_class_stay-tuned_600x600.png"
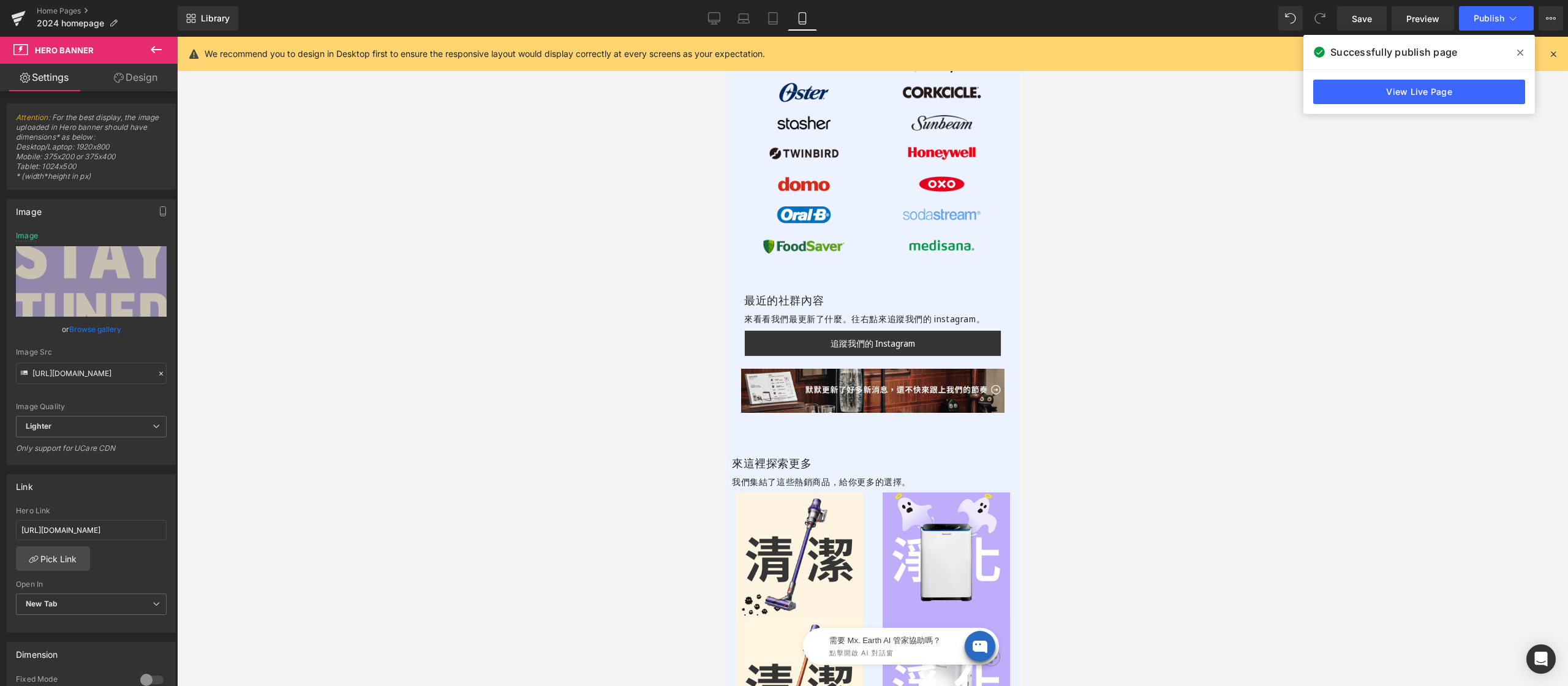
scroll to position [4124, 0]
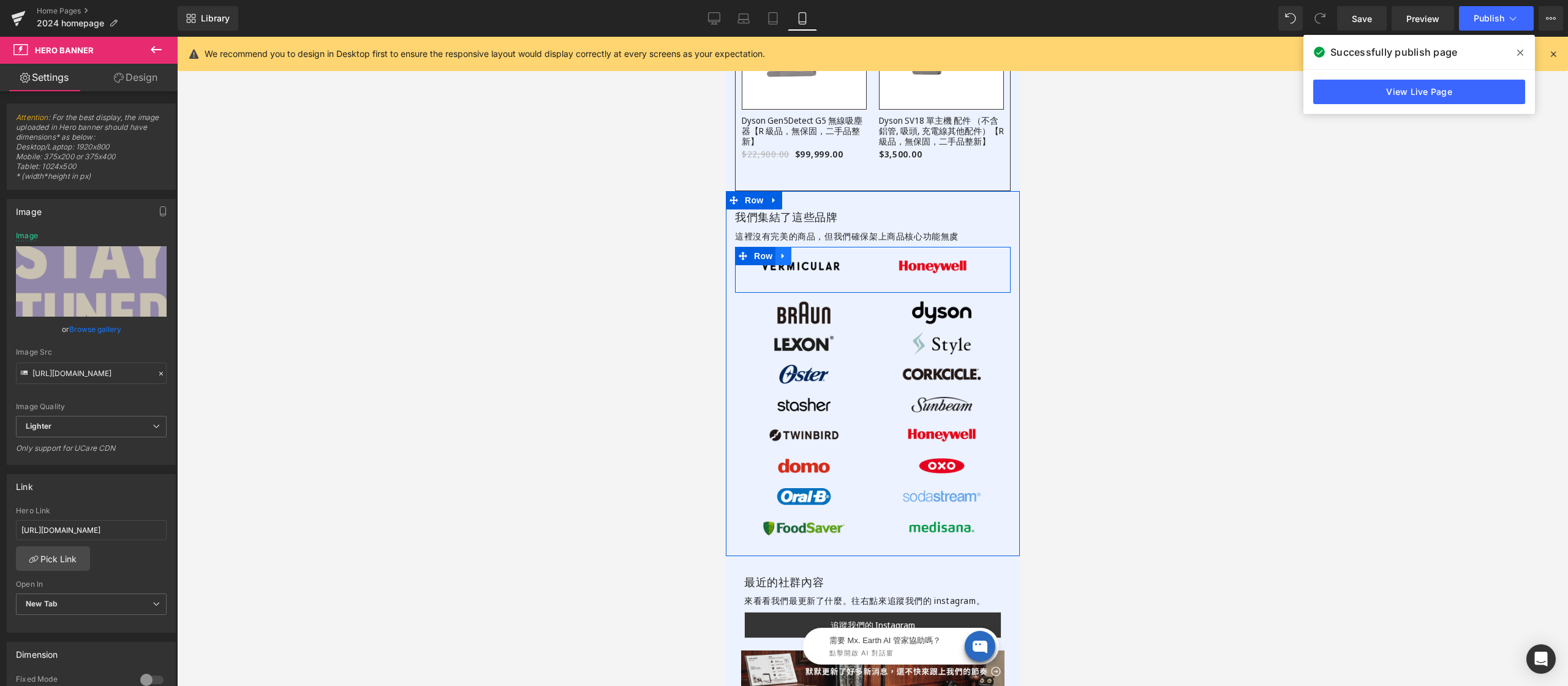
click at [785, 252] on icon at bounding box center [783, 256] width 9 height 9
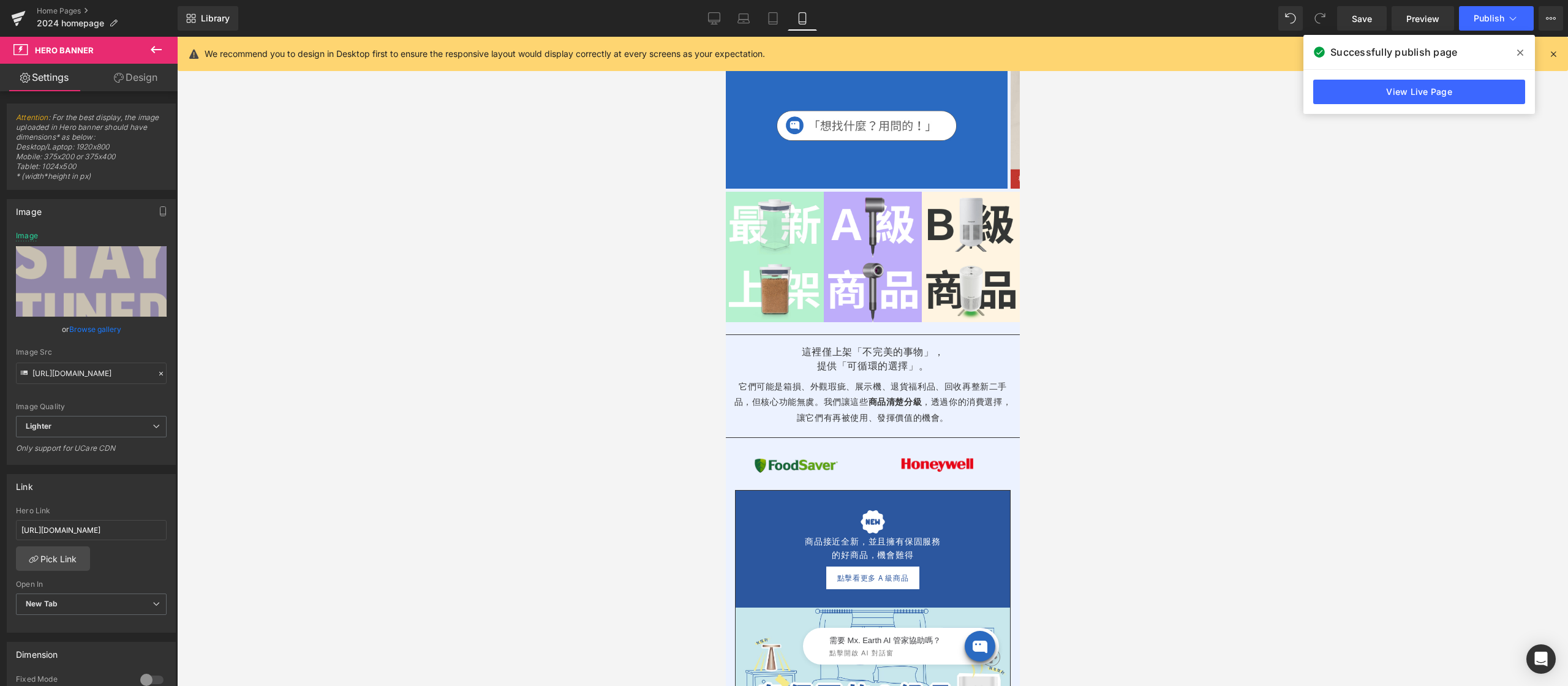
scroll to position [440, 0]
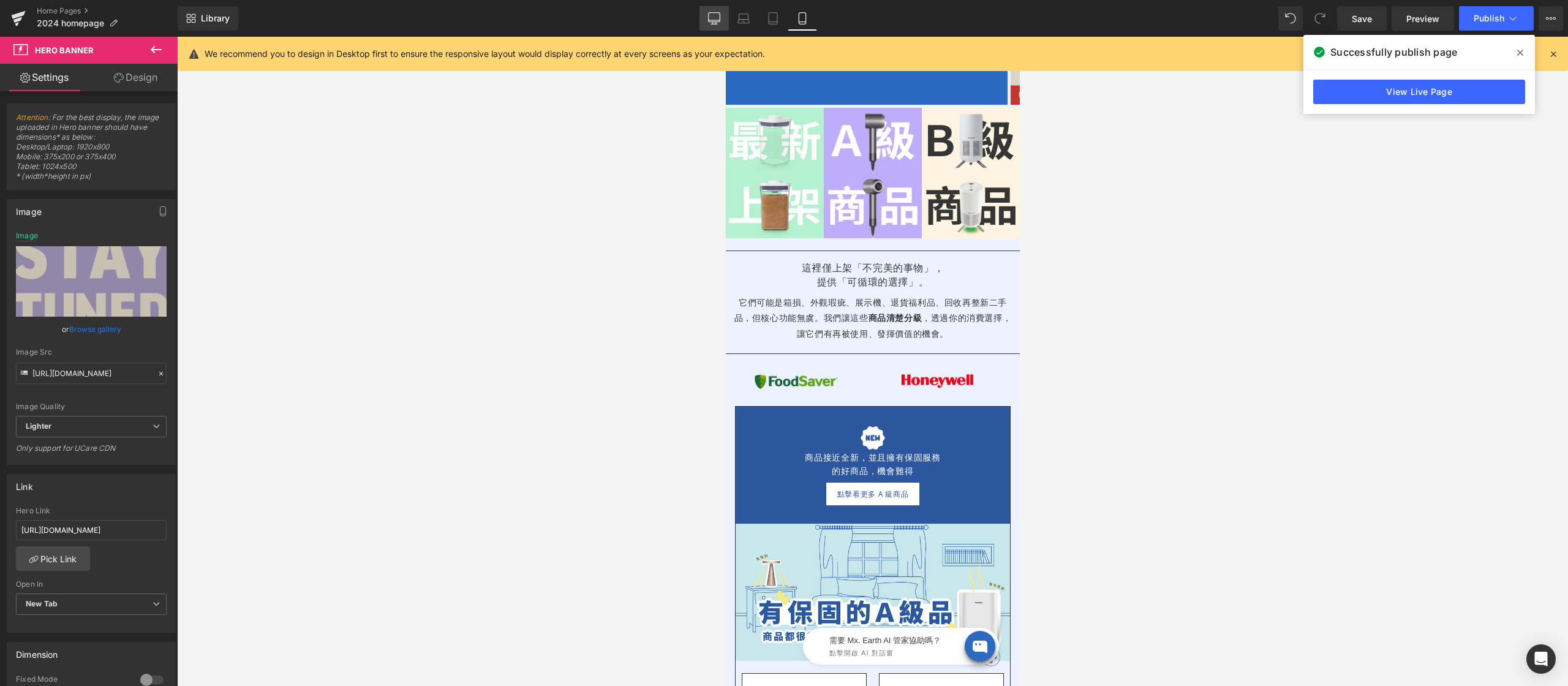
click at [710, 9] on link "Desktop" at bounding box center [713, 19] width 29 height 25
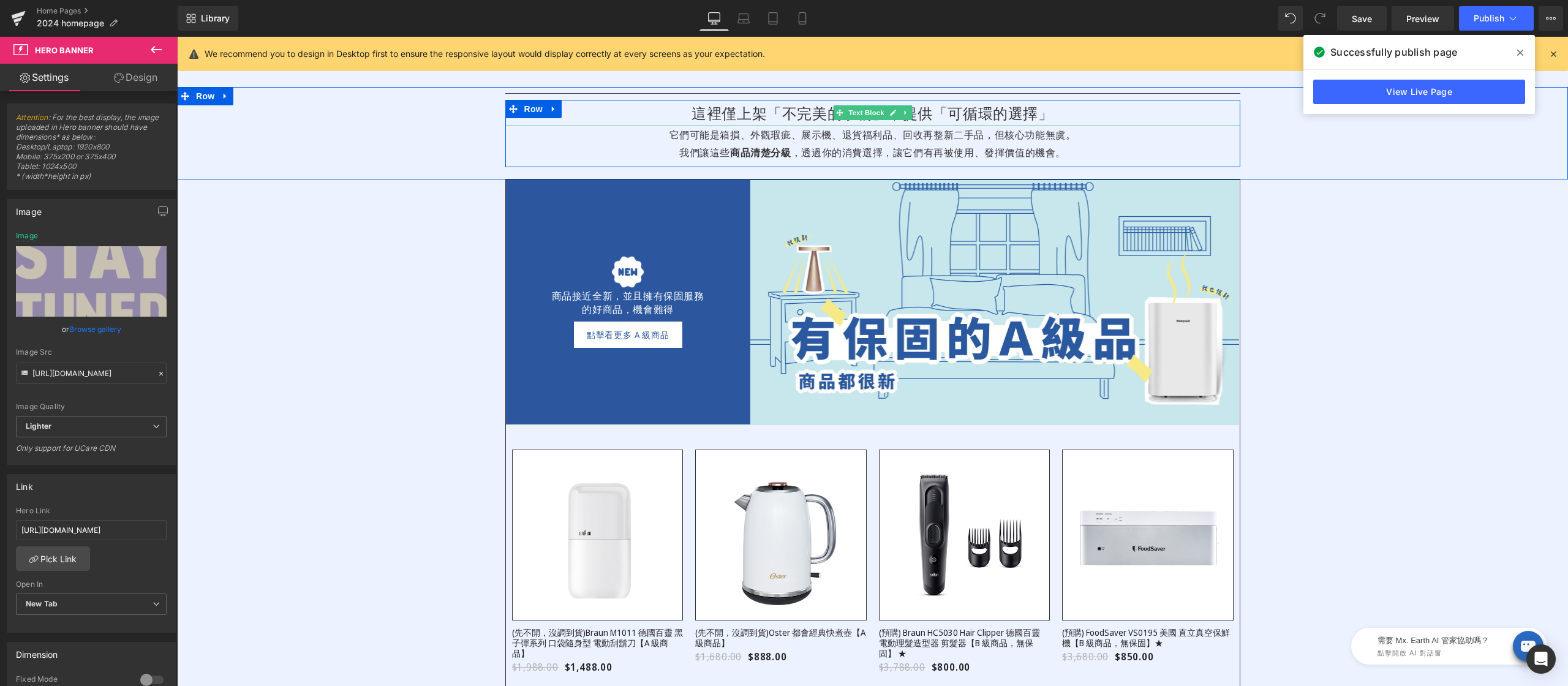
scroll to position [415, 0]
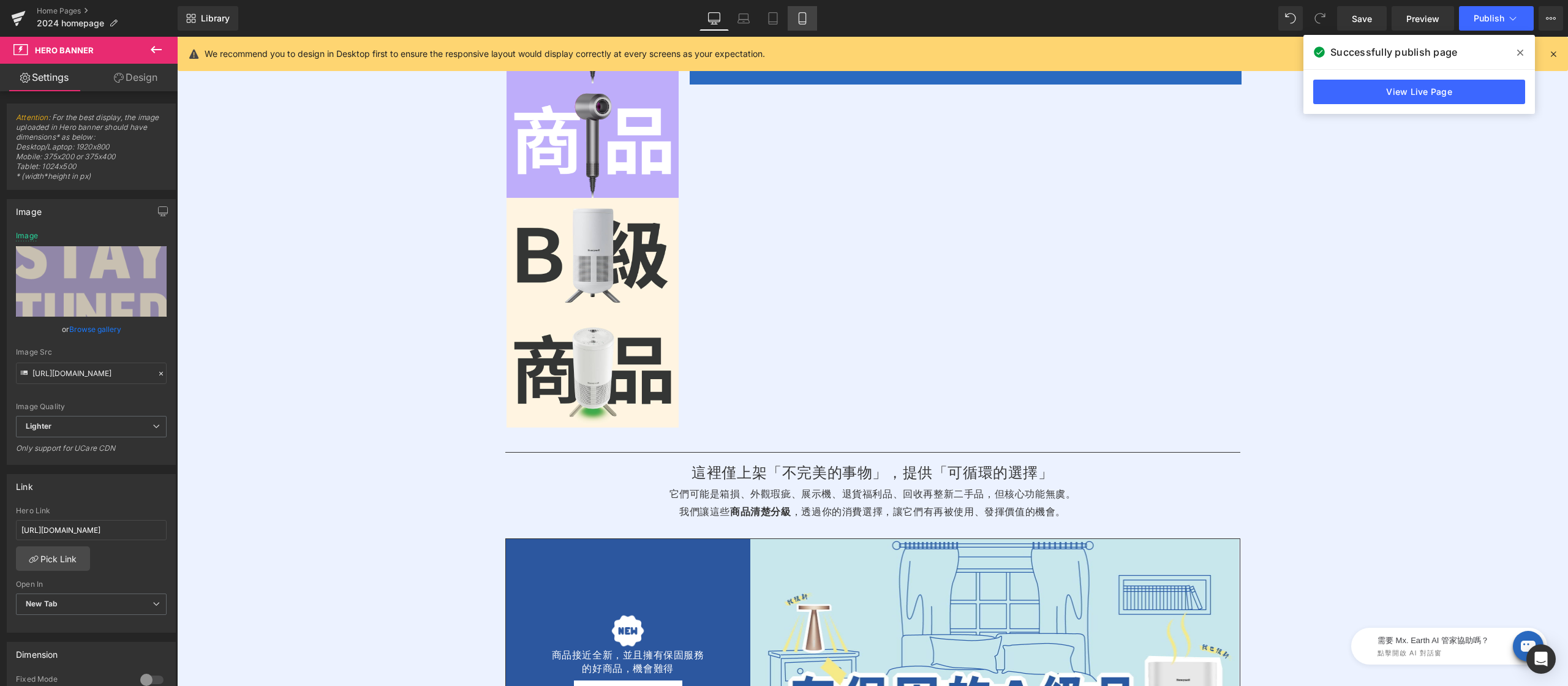
click at [800, 22] on icon at bounding box center [802, 22] width 7 height 0
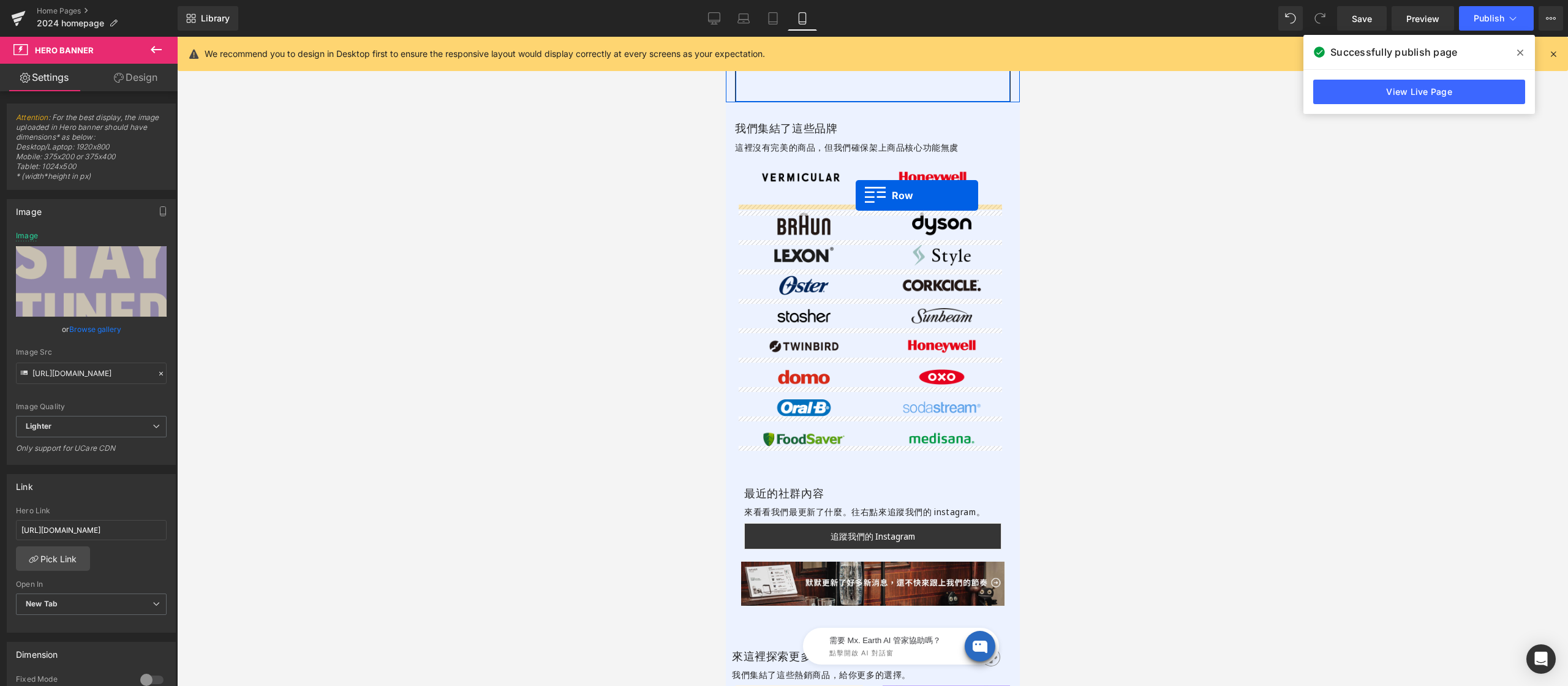
scroll to position [4188, 0]
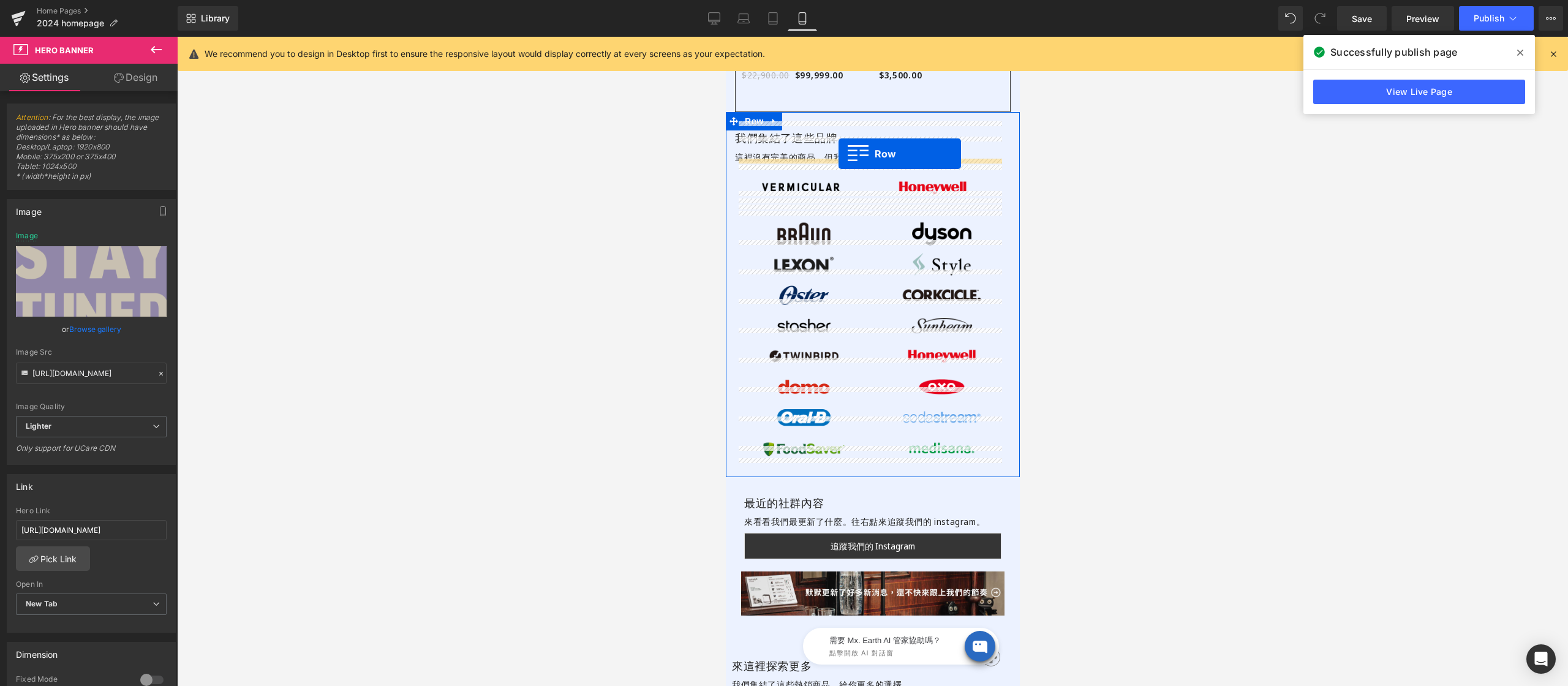
drag, startPoint x: 738, startPoint y: 257, endPoint x: 838, endPoint y: 154, distance: 143.6
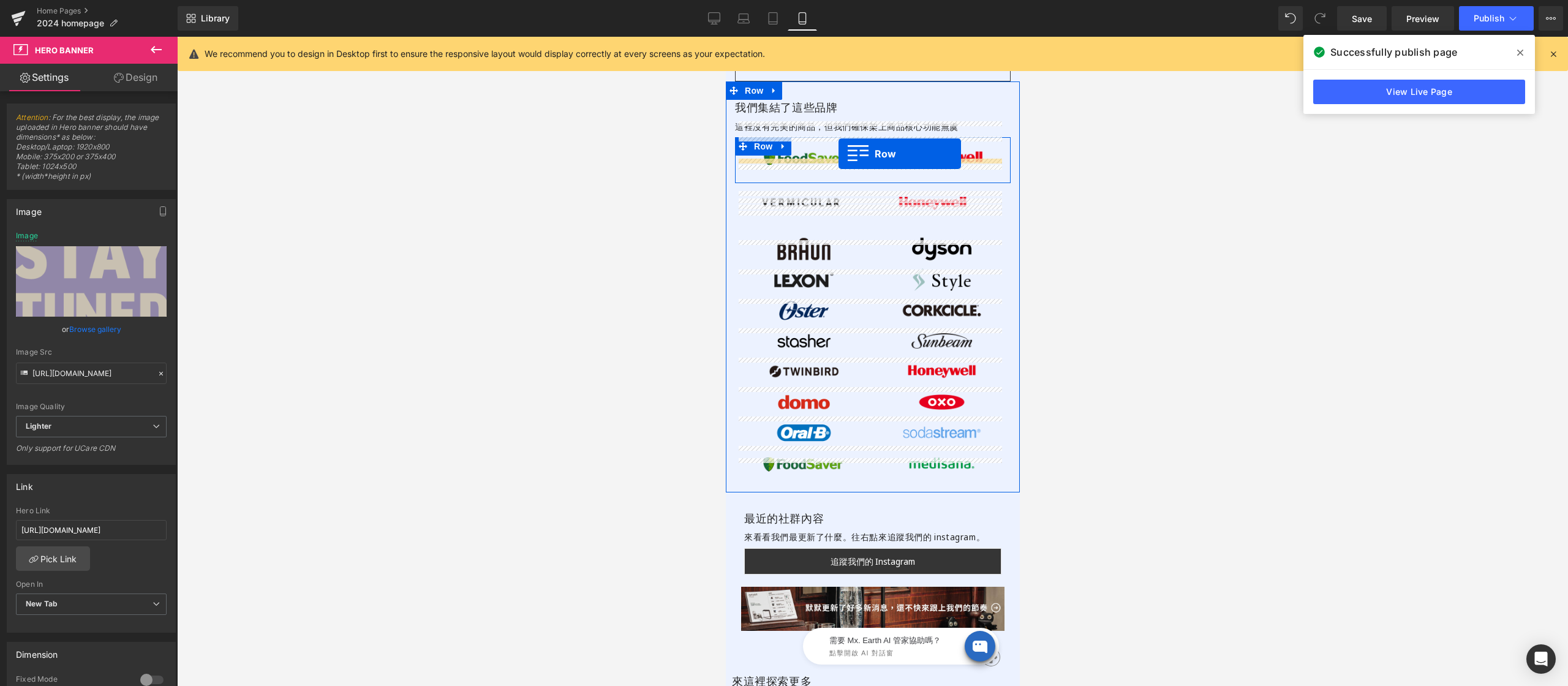
scroll to position [4158, 0]
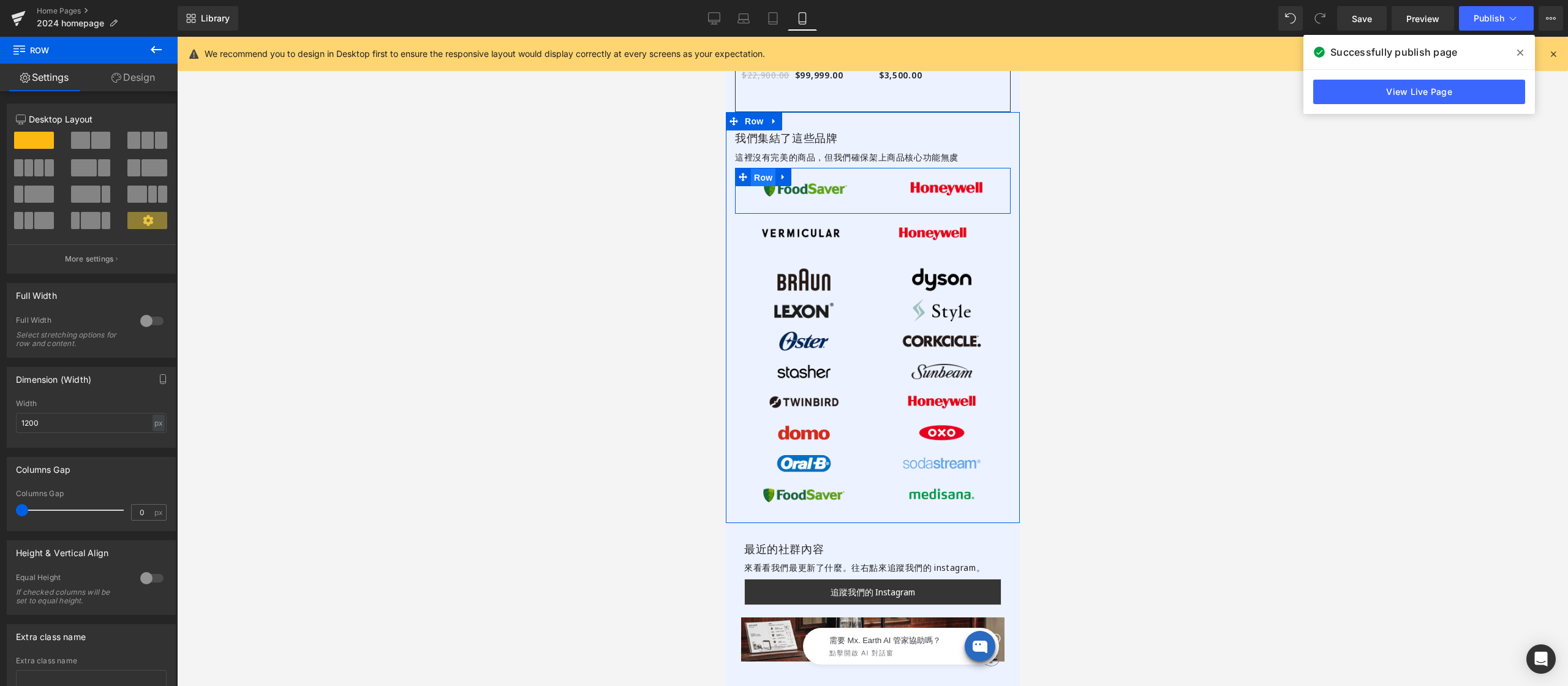
click at [756, 169] on span "Row" at bounding box center [762, 177] width 25 height 19
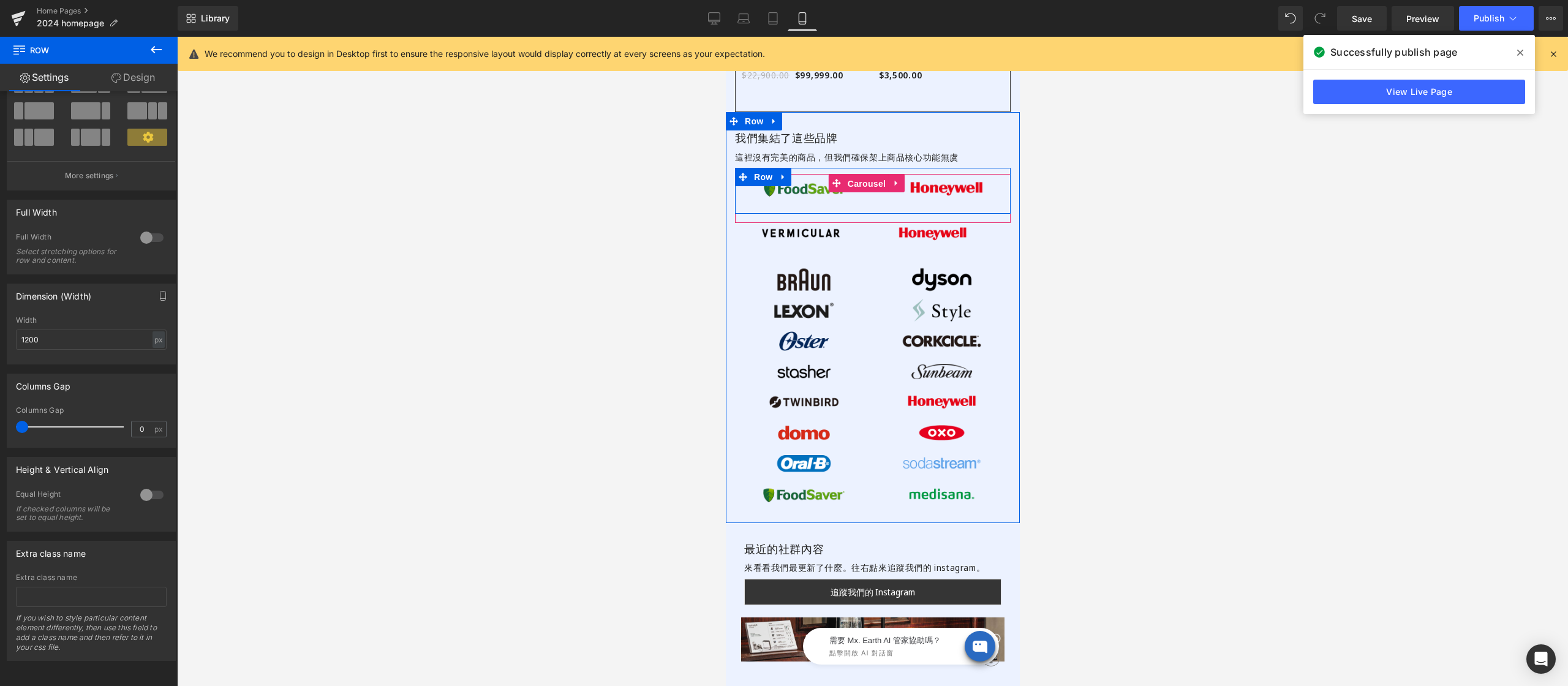
click at [860, 175] on span "Carousel" at bounding box center [866, 184] width 44 height 19
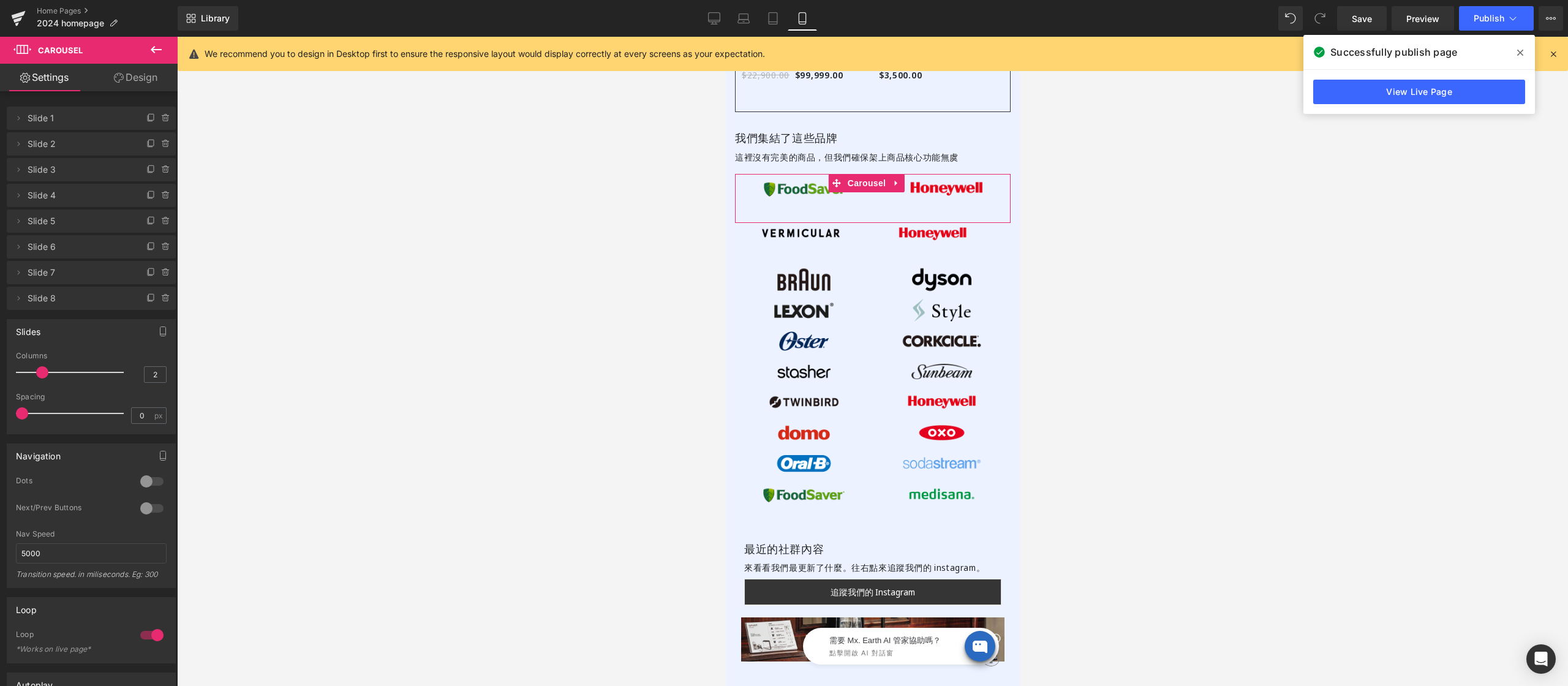
drag, startPoint x: 147, startPoint y: 509, endPoint x: 271, endPoint y: 459, distance: 133.7
click at [147, 509] on div at bounding box center [152, 509] width 29 height 20
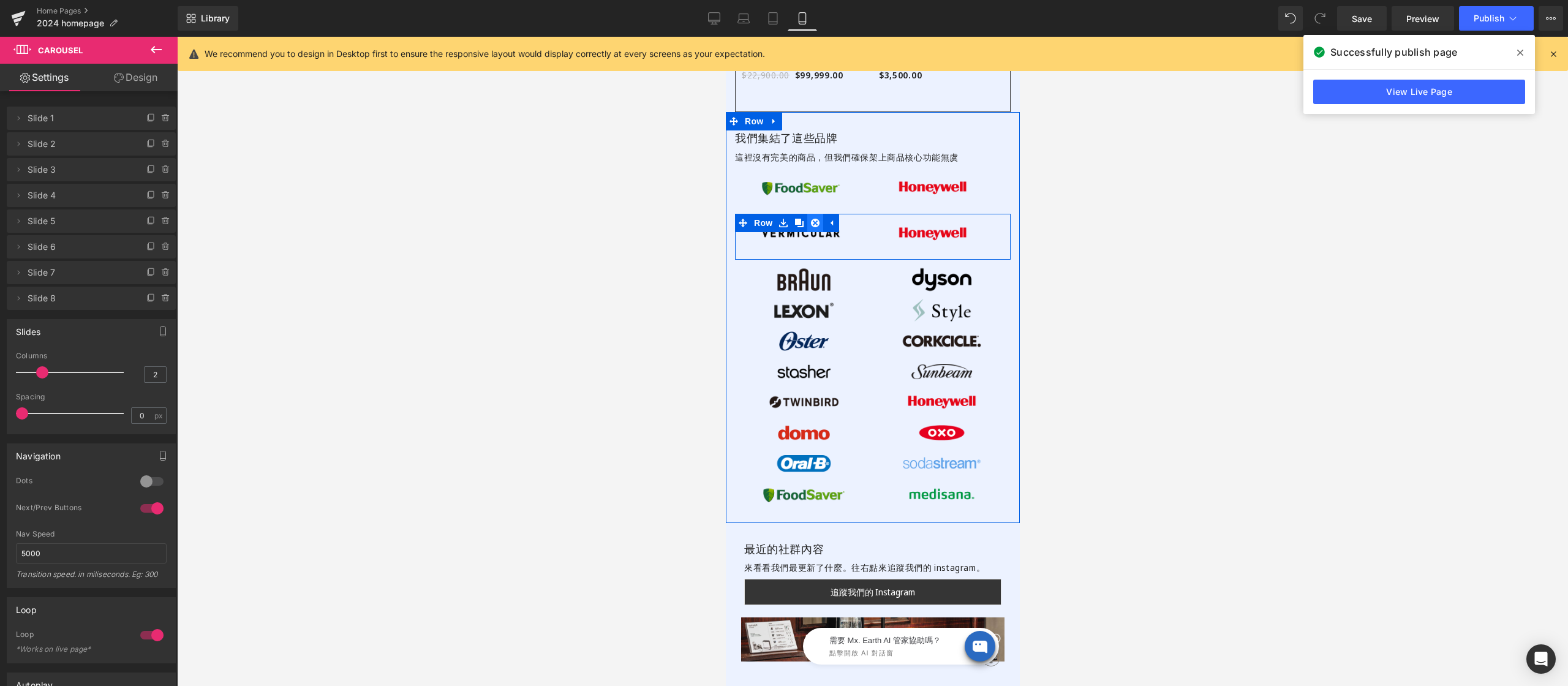
click at [816, 218] on icon at bounding box center [815, 223] width 9 height 9
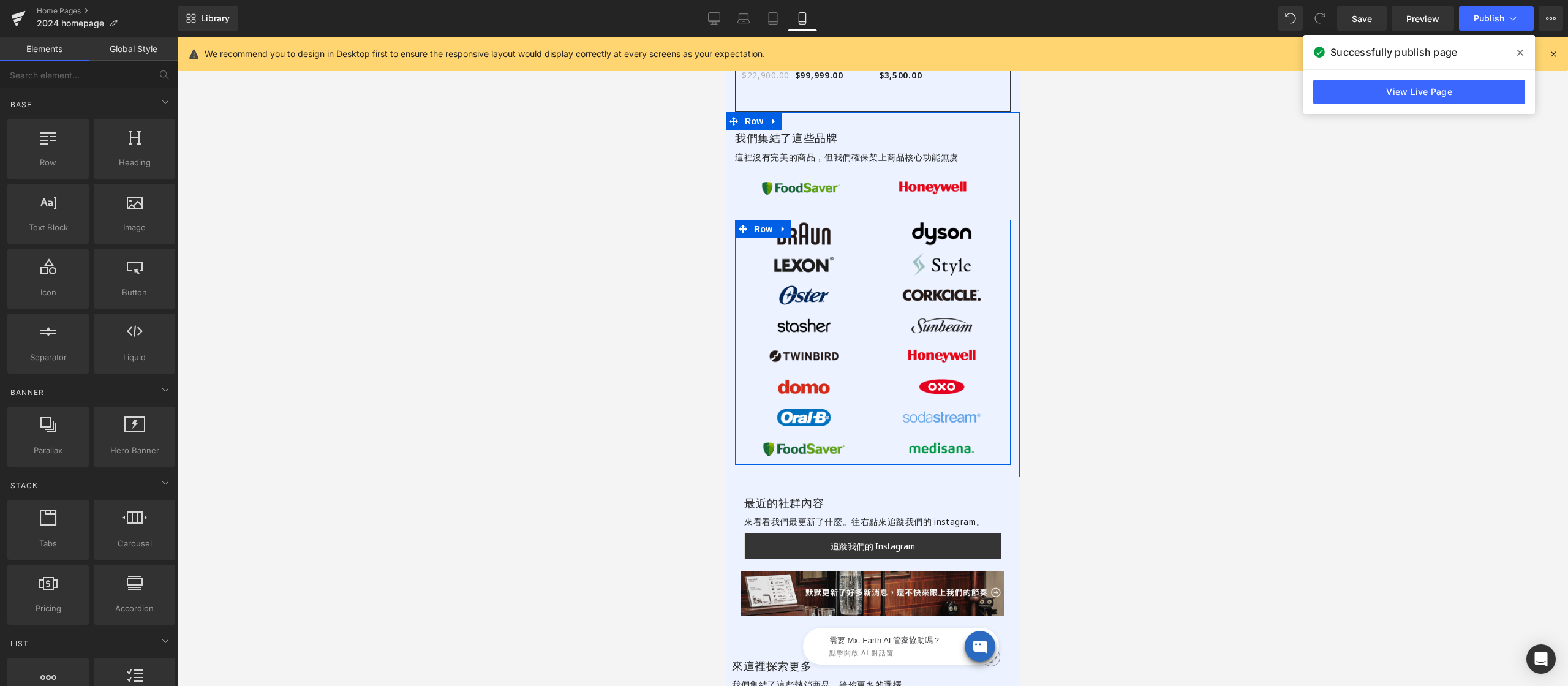
click at [780, 225] on icon at bounding box center [783, 229] width 9 height 9
click at [816, 225] on icon at bounding box center [815, 229] width 9 height 9
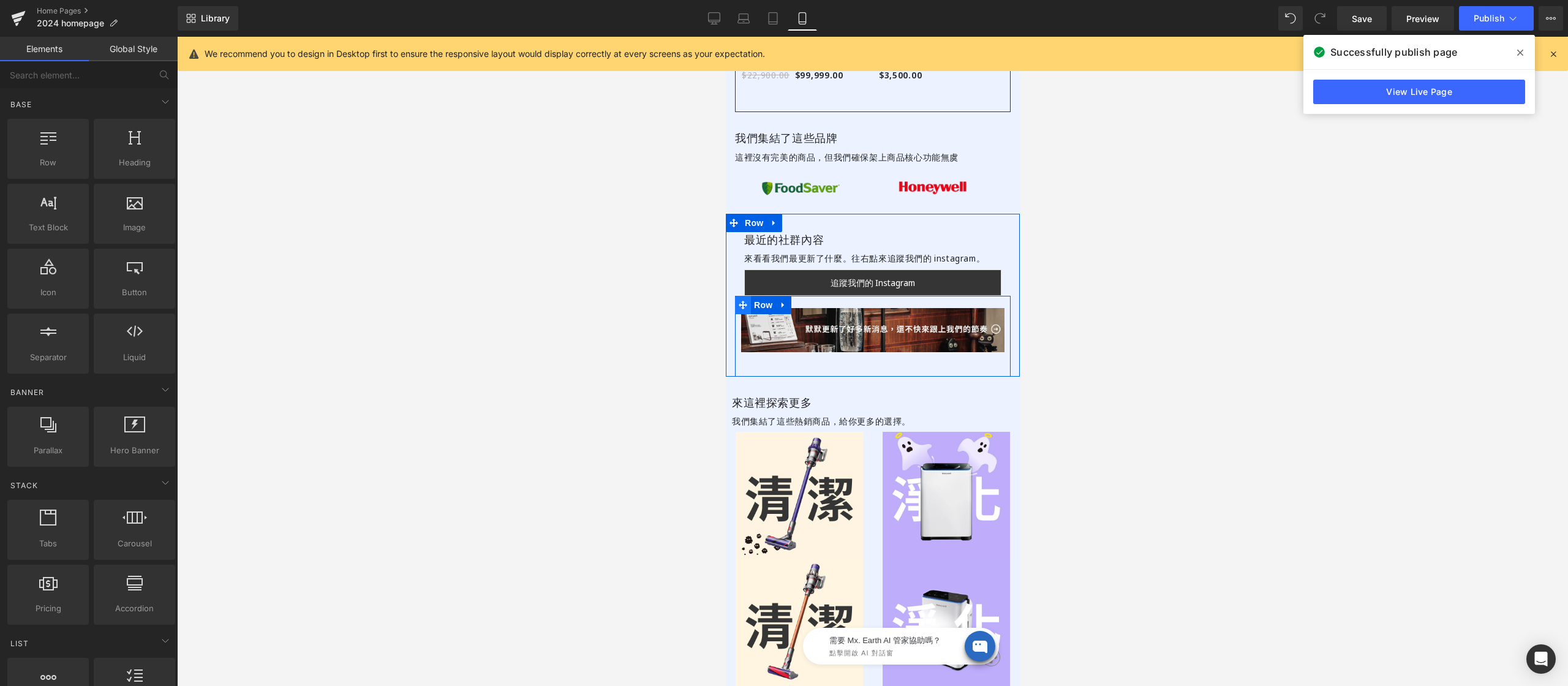
click at [744, 301] on icon at bounding box center [743, 305] width 9 height 9
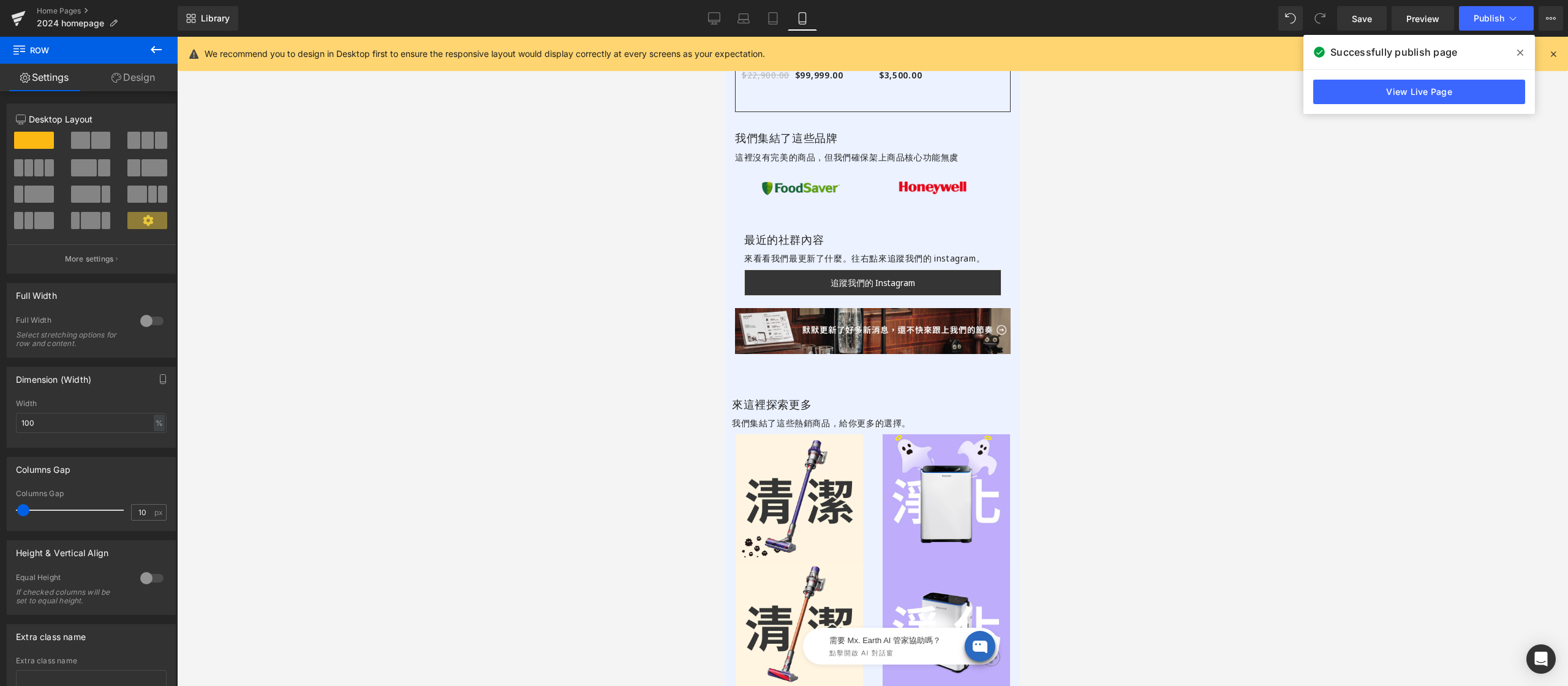
drag, startPoint x: 25, startPoint y: 513, endPoint x: -13, endPoint y: 516, distance: 38.1
click at [0, 516] on html "Row You are previewing how the will restyle your page. You can not edit Element…" at bounding box center [784, 343] width 1568 height 686
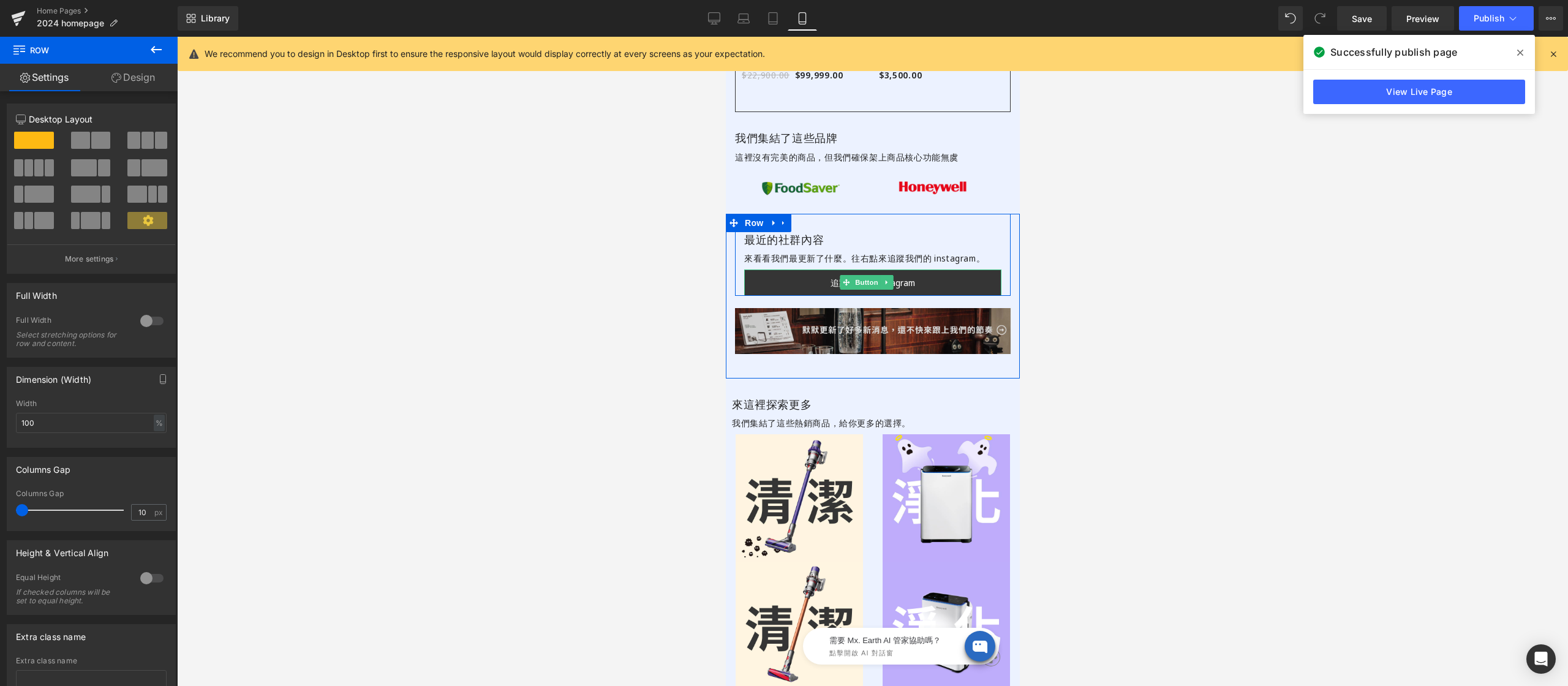
click at [847, 280] on icon at bounding box center [846, 283] width 7 height 7
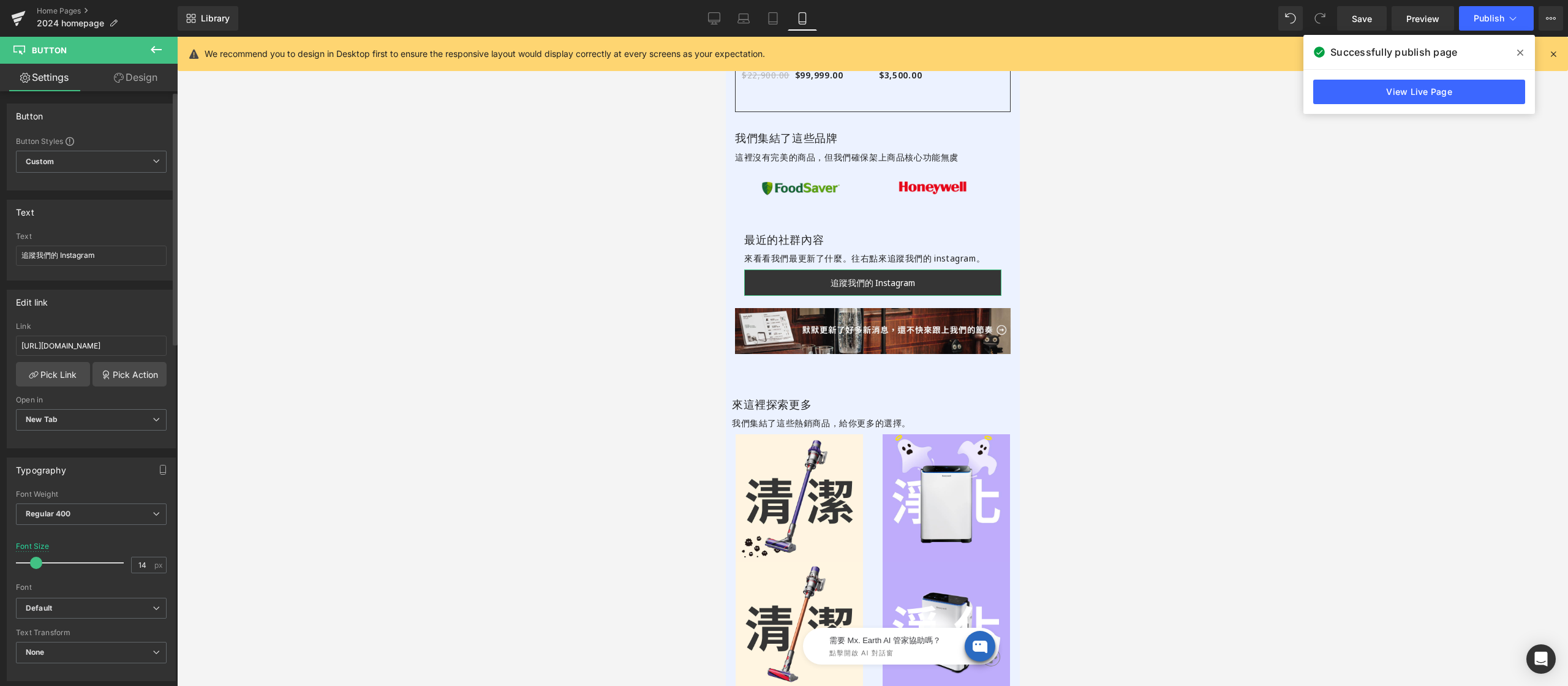
scroll to position [272, 0]
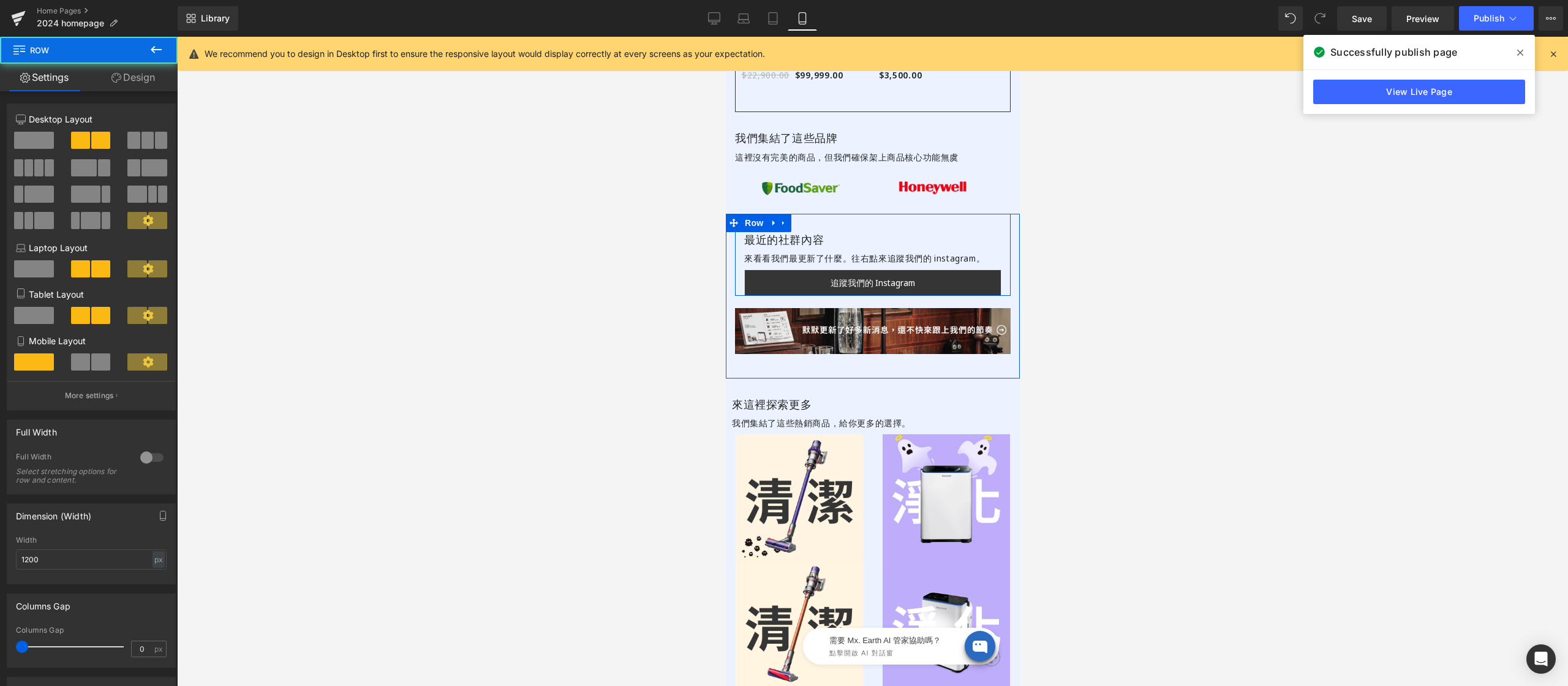
click at [851, 217] on div "最近的社群內容 Heading 來看看我們最更新了什麼。往右點來追蹤我們的 instagram。 Text Block 追蹤我們的 Instagram But…" at bounding box center [871, 255] width 276 height 82
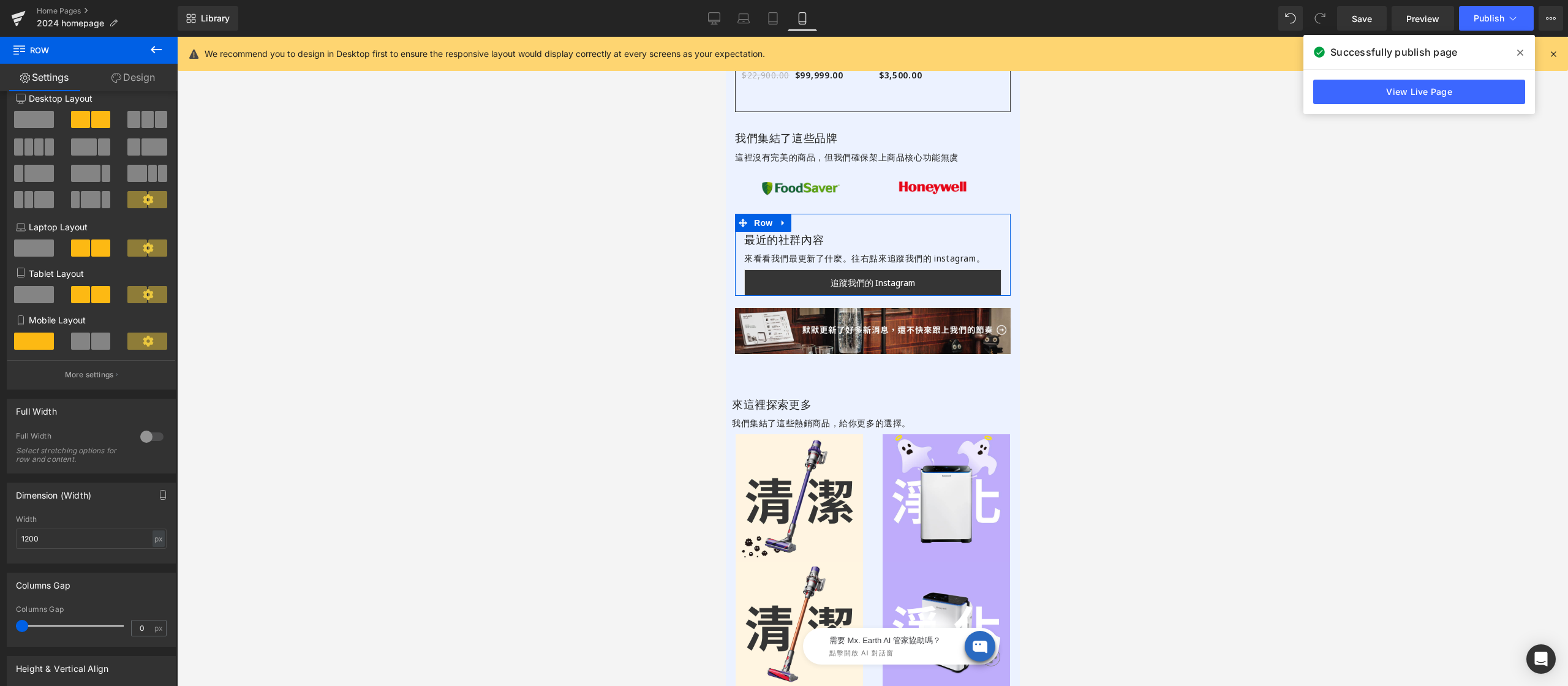
scroll to position [221, 0]
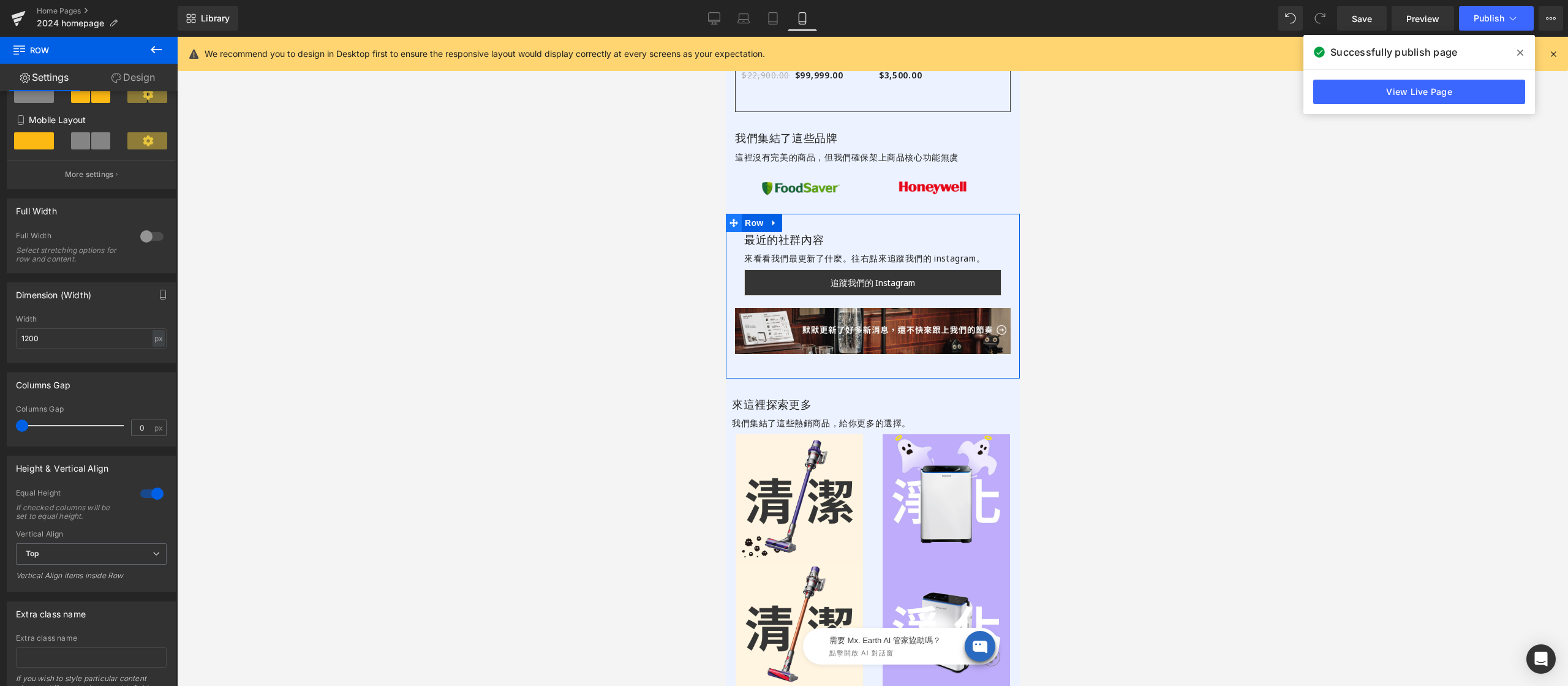
click at [737, 218] on icon at bounding box center [733, 223] width 9 height 9
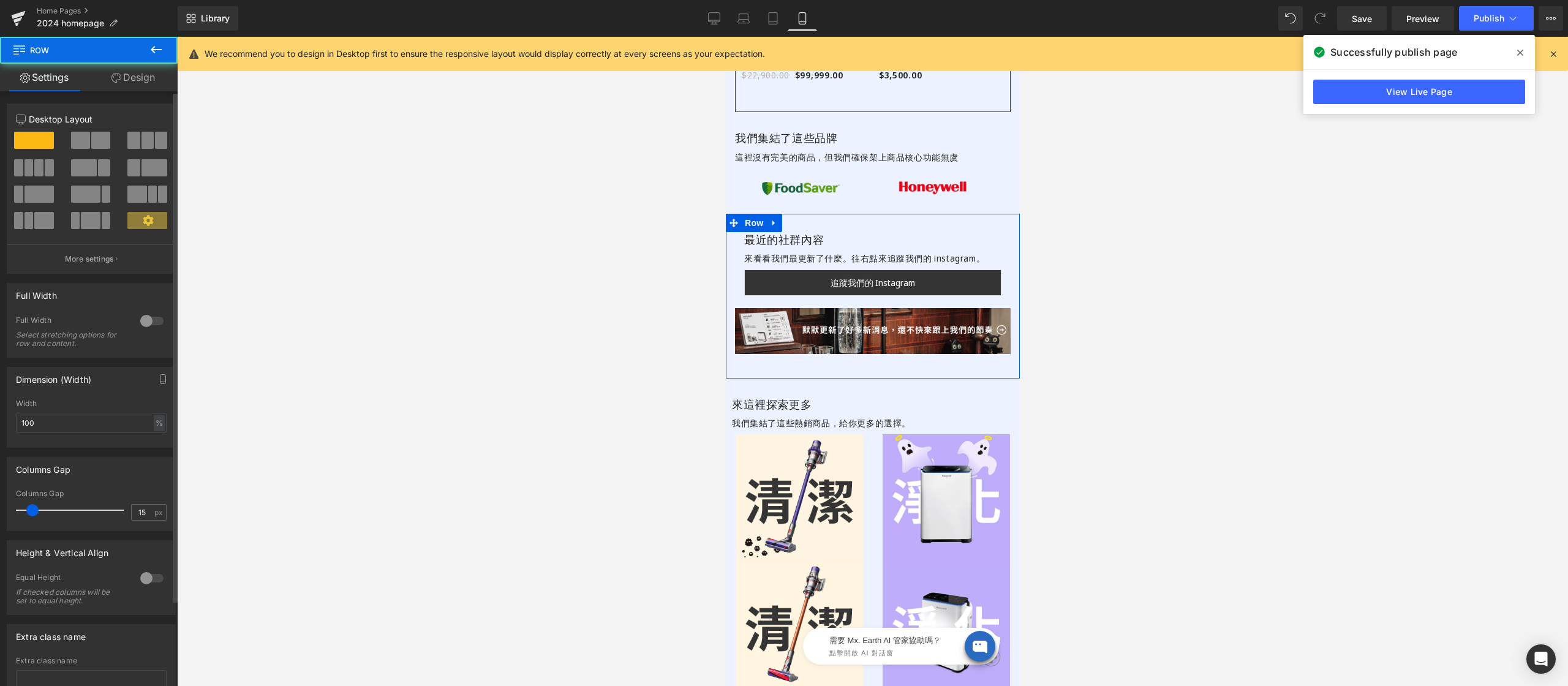
scroll to position [33, 0]
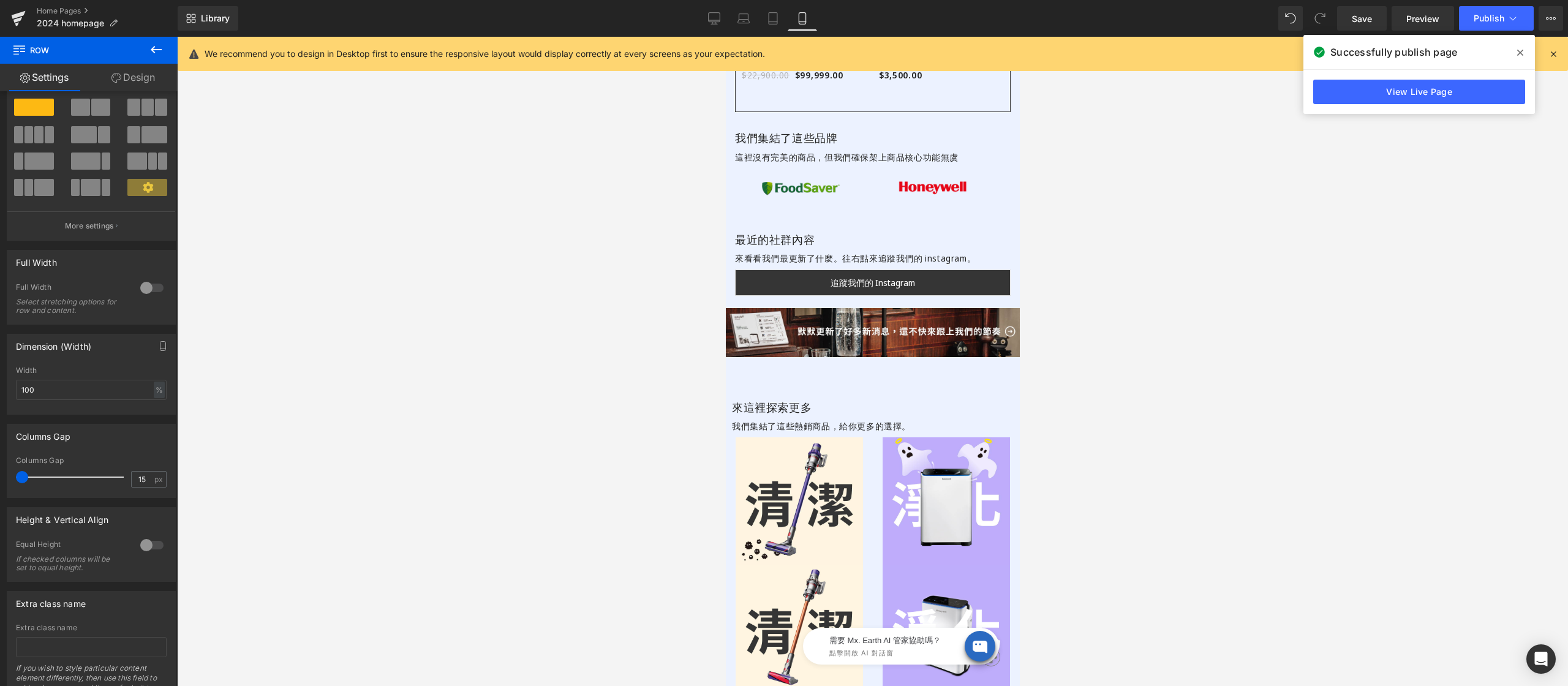
drag, startPoint x: 35, startPoint y: 479, endPoint x: -9, endPoint y: 484, distance: 44.3
click at [0, 484] on html "Row You are previewing how the will restyle your page. You can not edit Element…" at bounding box center [784, 343] width 1568 height 686
drag, startPoint x: 733, startPoint y: 294, endPoint x: 1336, endPoint y: 369, distance: 607.6
click at [733, 301] on icon at bounding box center [733, 305] width 9 height 9
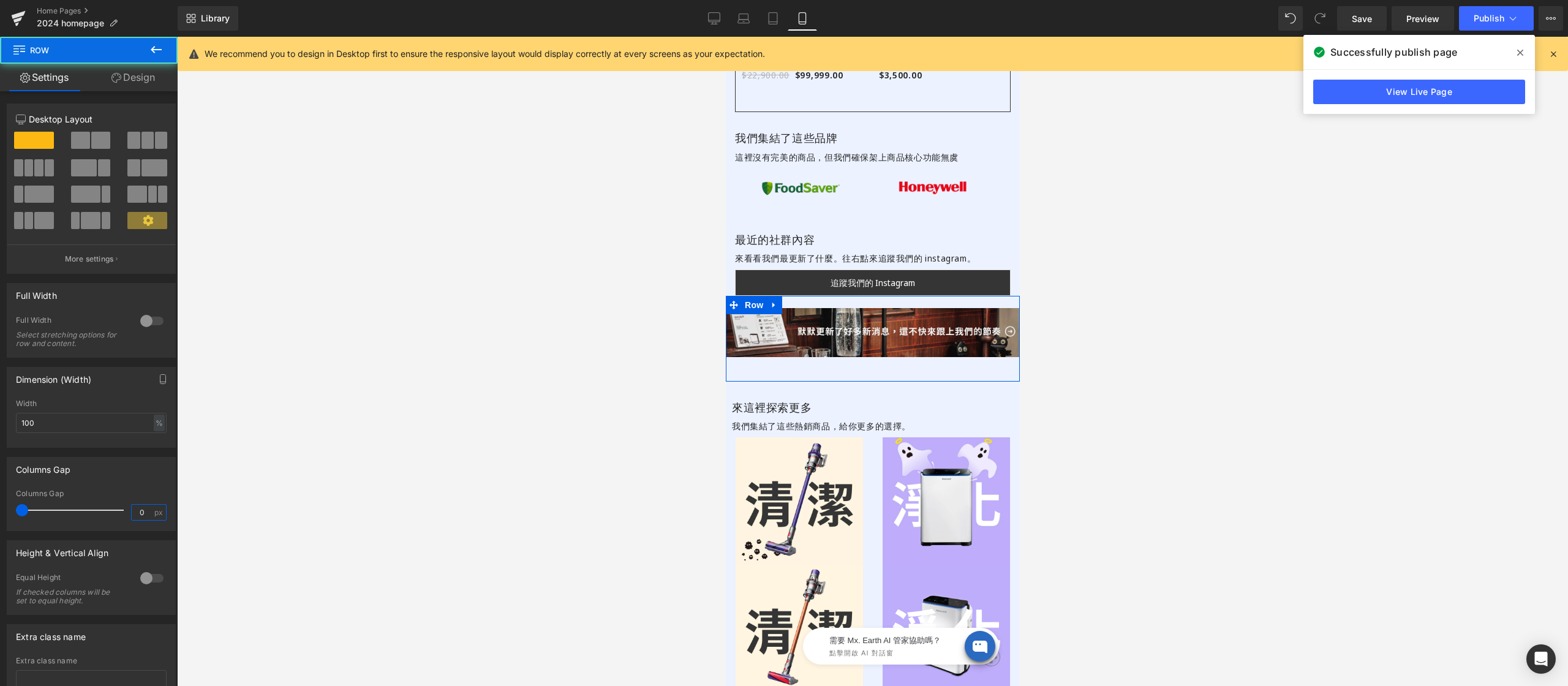
click at [143, 512] on input "0" at bounding box center [142, 512] width 21 height 15
type input "15"
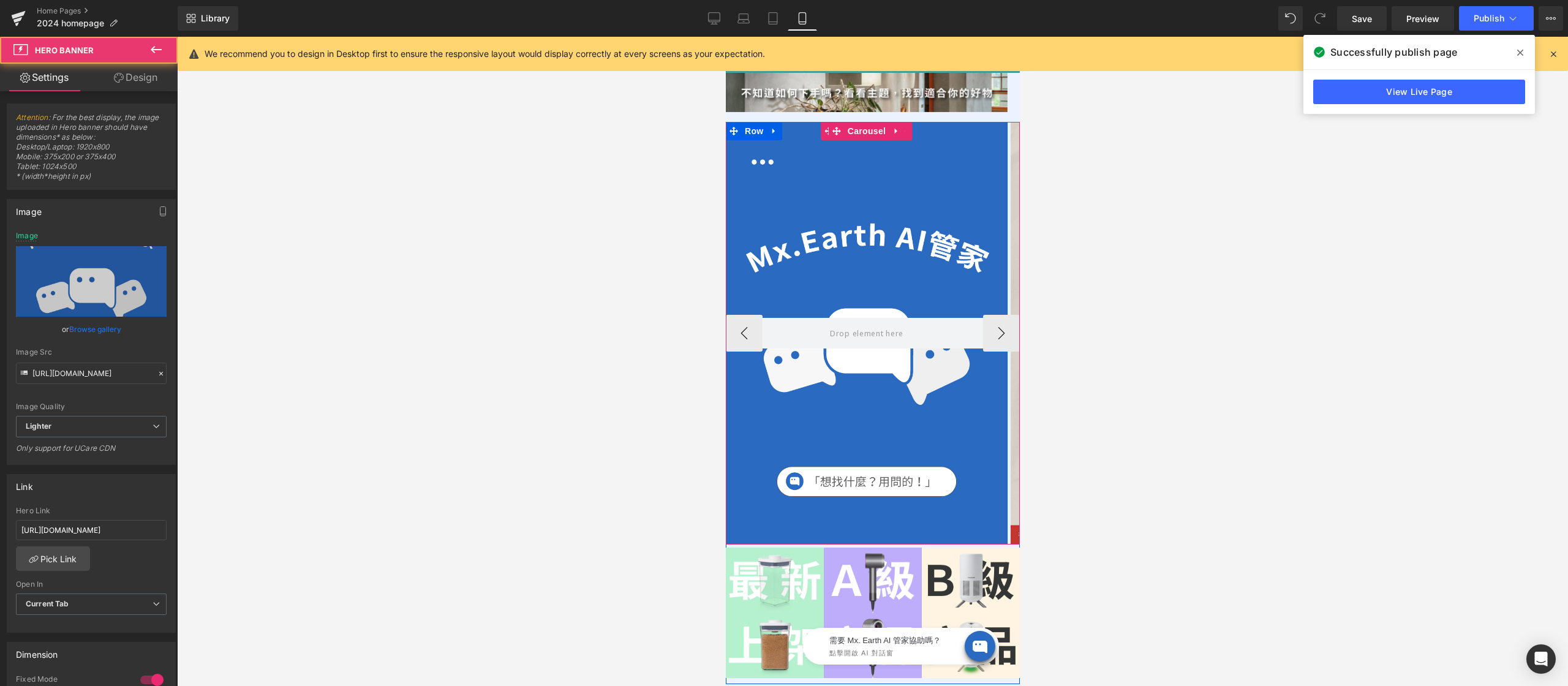
click at [847, 155] on div at bounding box center [865, 333] width 281 height 422
click at [856, 131] on div "Hero Banner Row Hero Banner Row Hero Banner Row" at bounding box center [871, 333] width 294 height 422
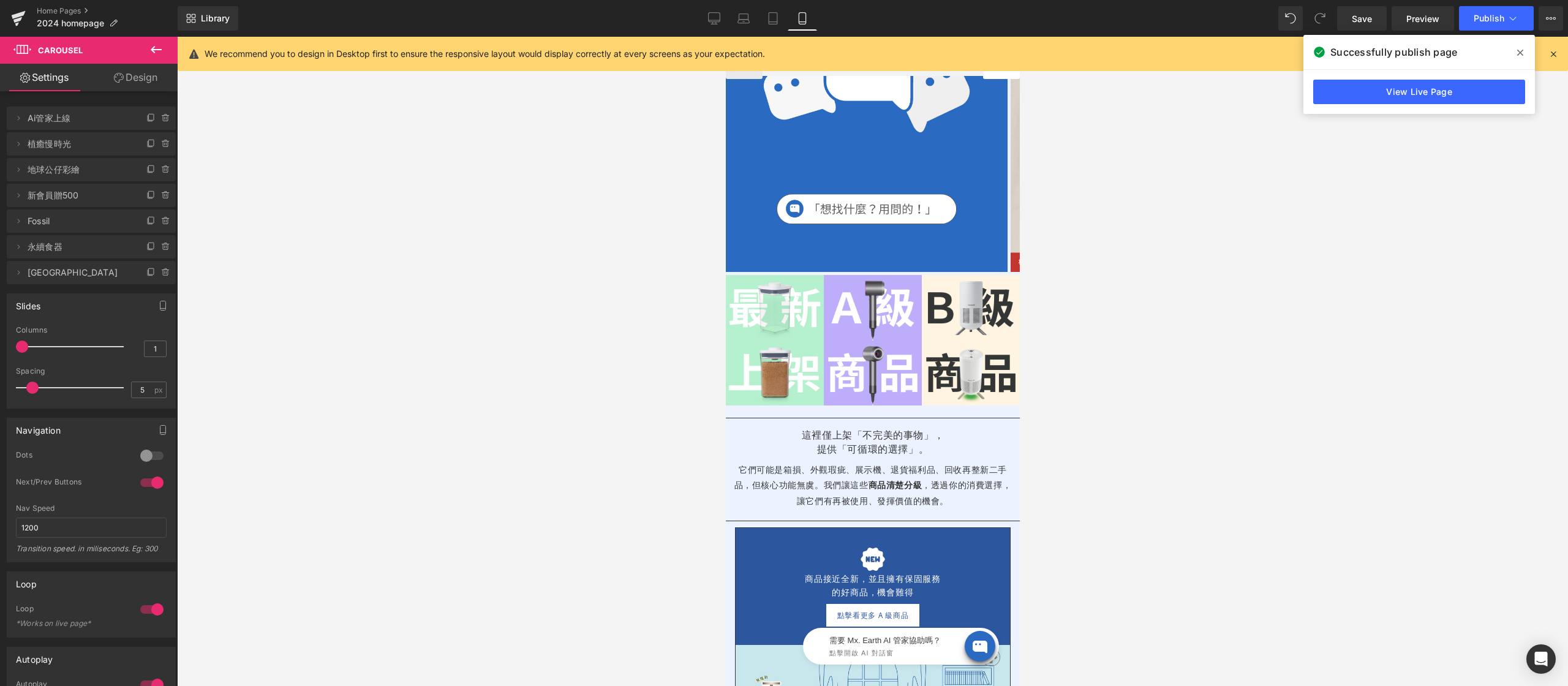
scroll to position [440, 0]
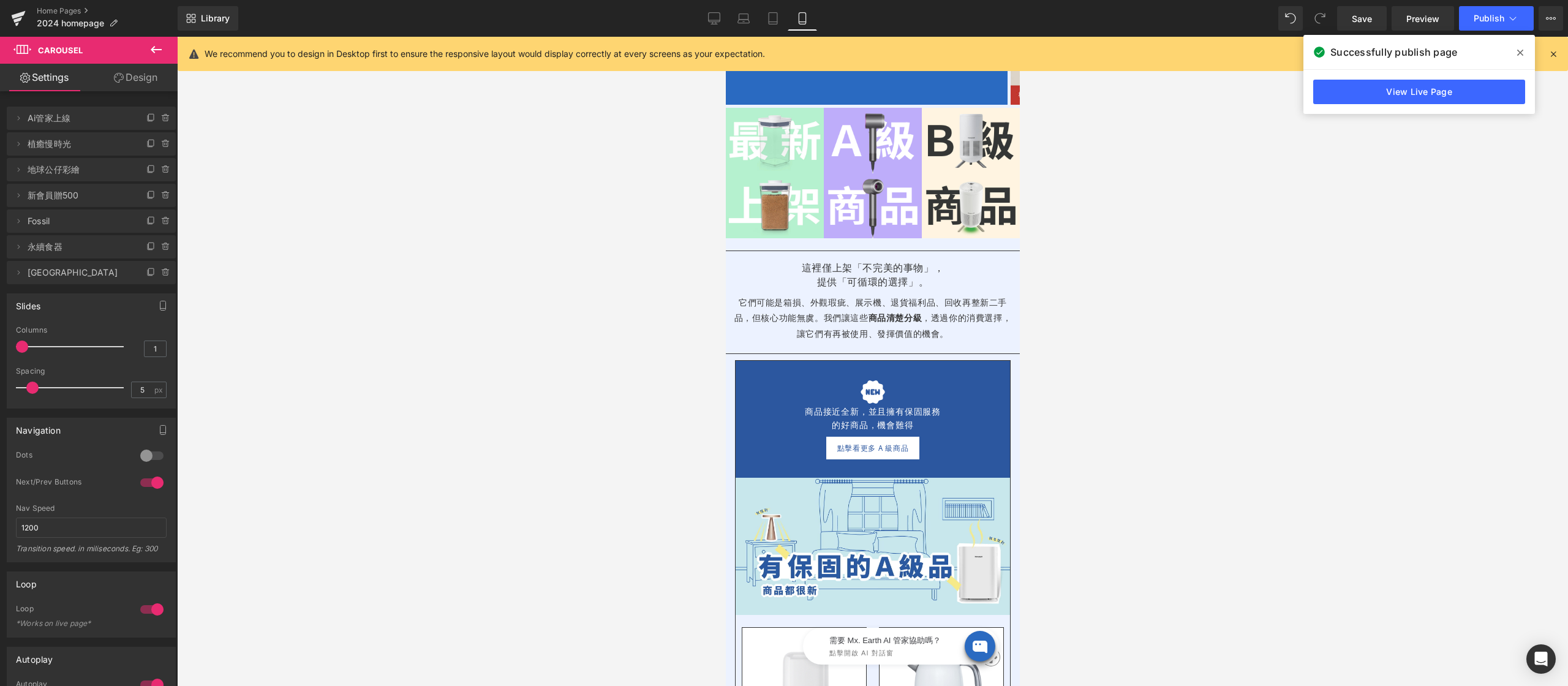
click at [1518, 52] on icon at bounding box center [1519, 52] width 6 height 10
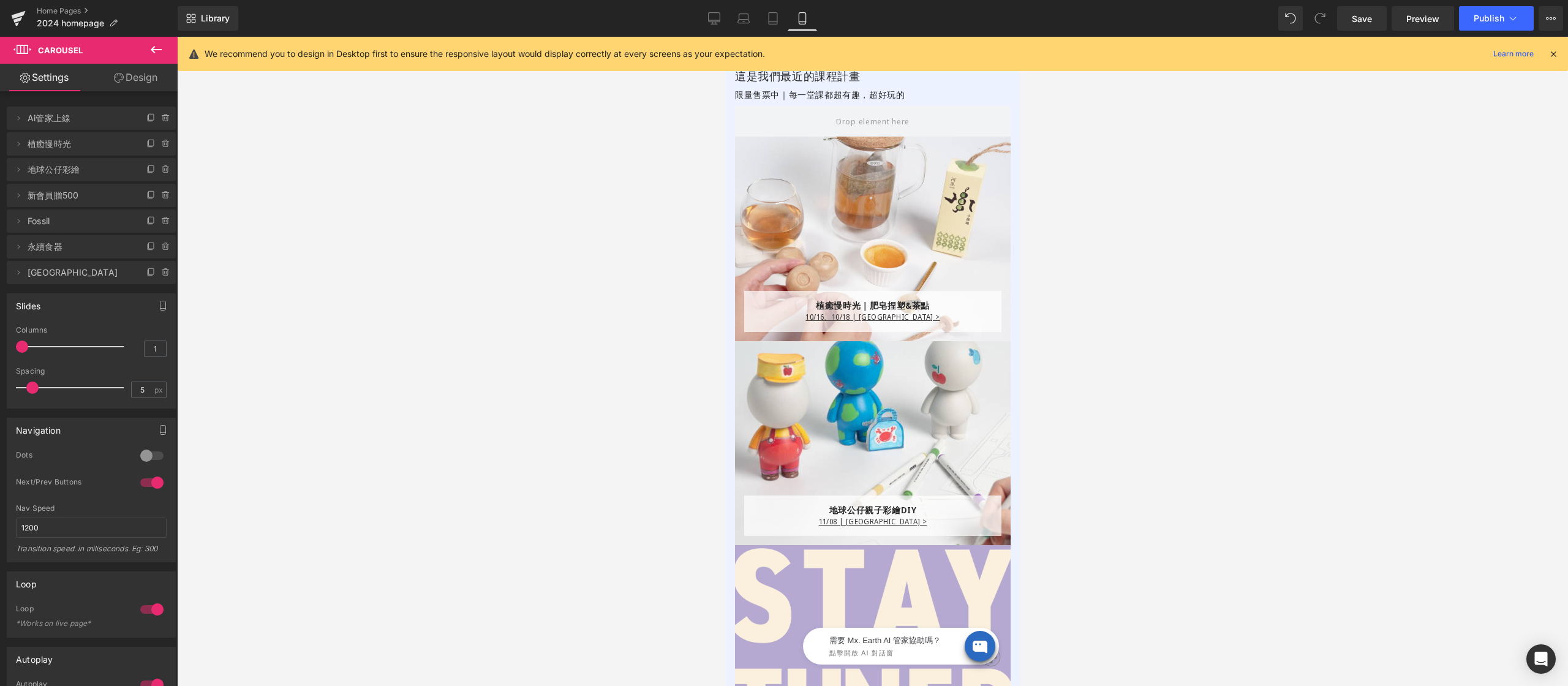
scroll to position [1327, 0]
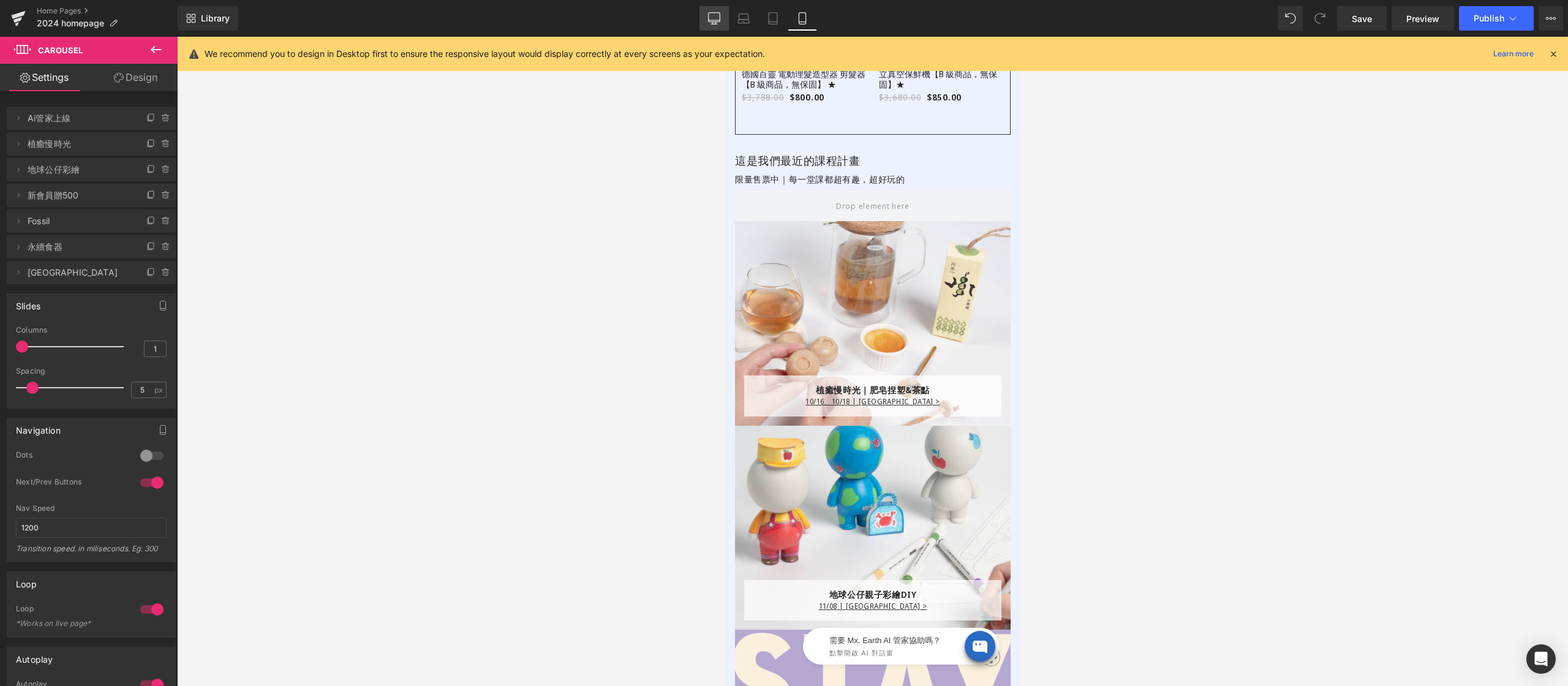
click at [713, 6] on link "Desktop" at bounding box center [713, 19] width 29 height 25
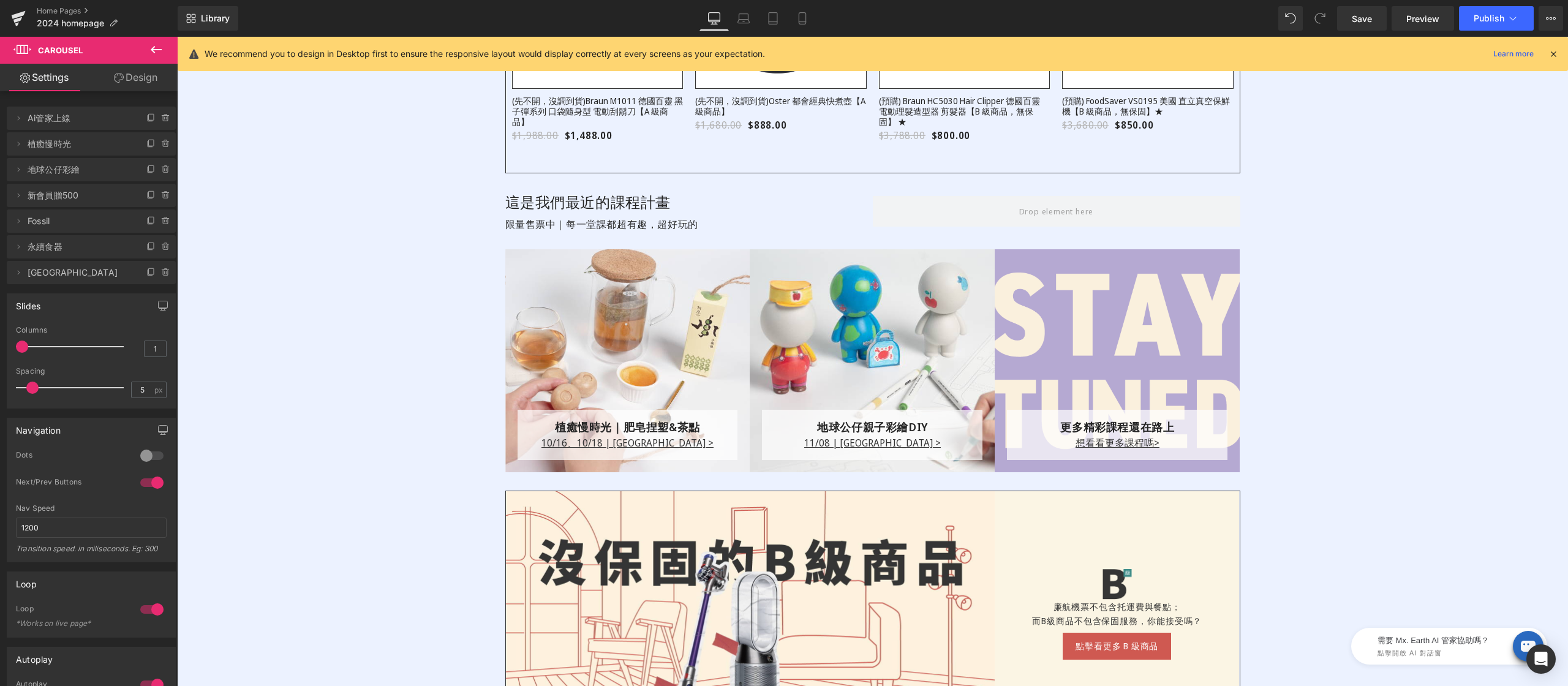
scroll to position [1221, 0]
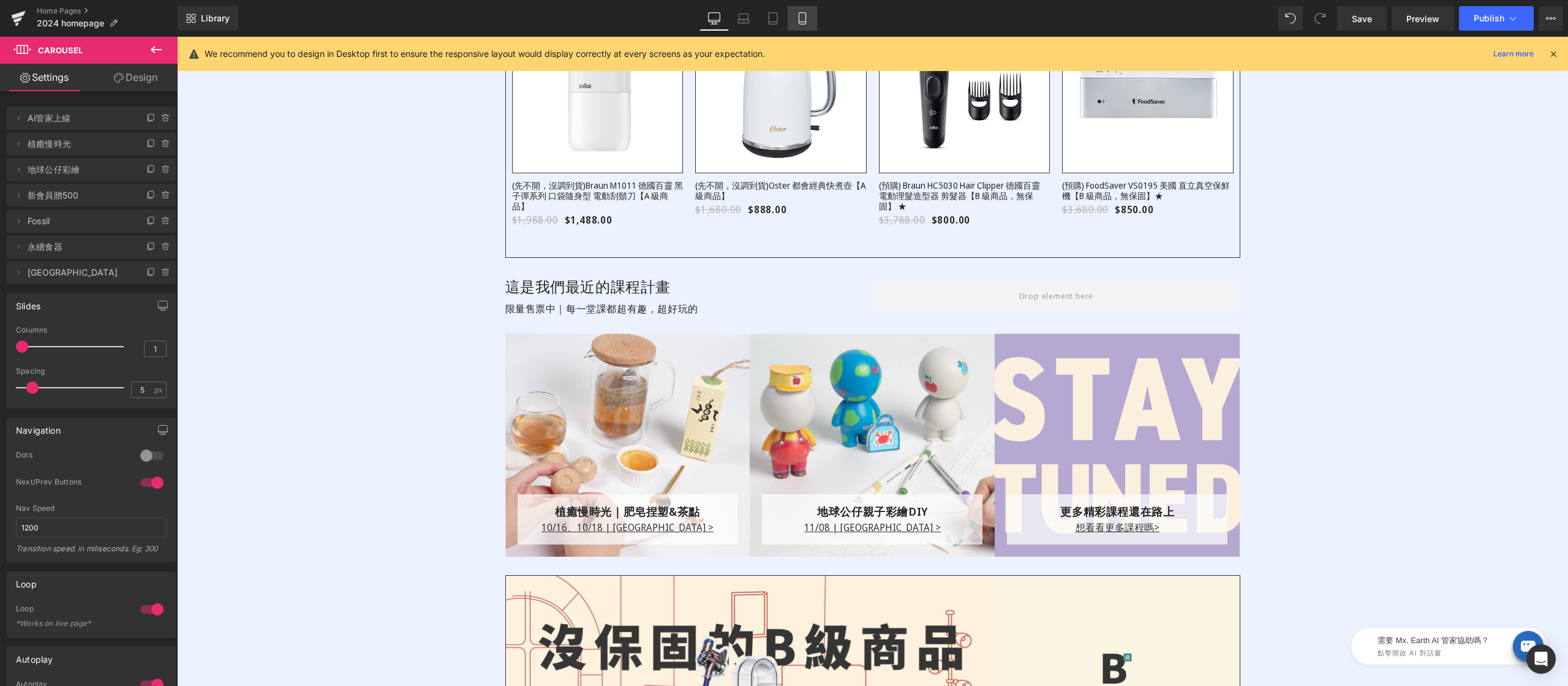
click at [792, 27] on link "Mobile" at bounding box center [802, 19] width 29 height 25
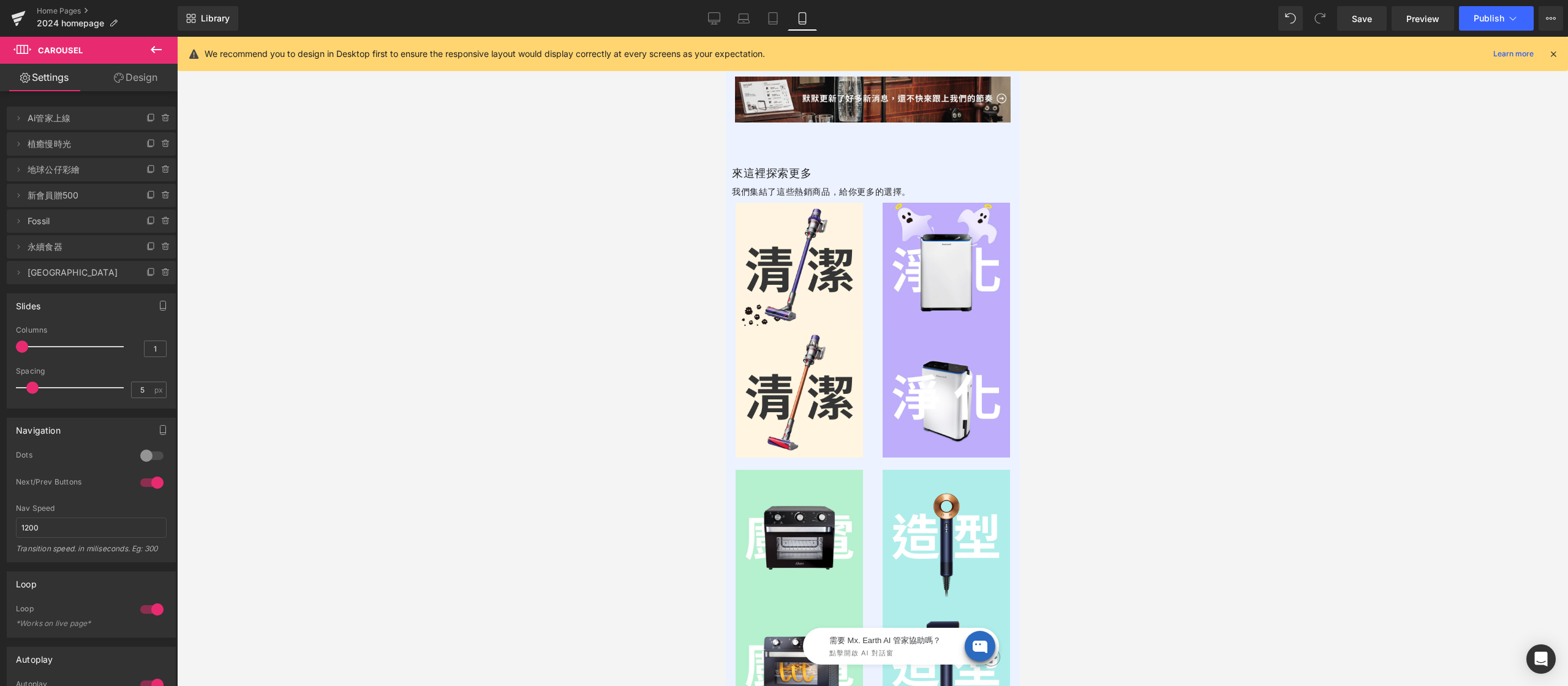
scroll to position [4754, 0]
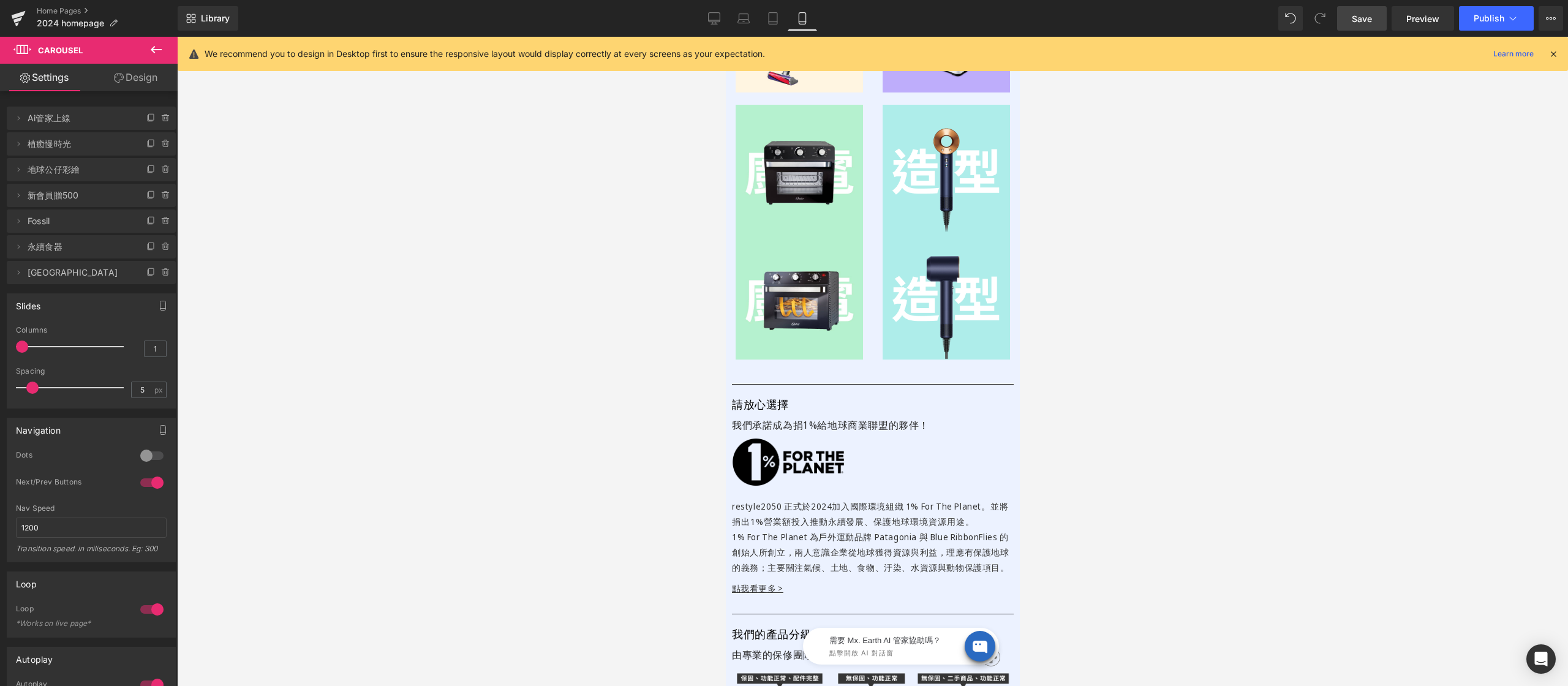
click at [1359, 25] on link "Save" at bounding box center [1362, 19] width 50 height 25
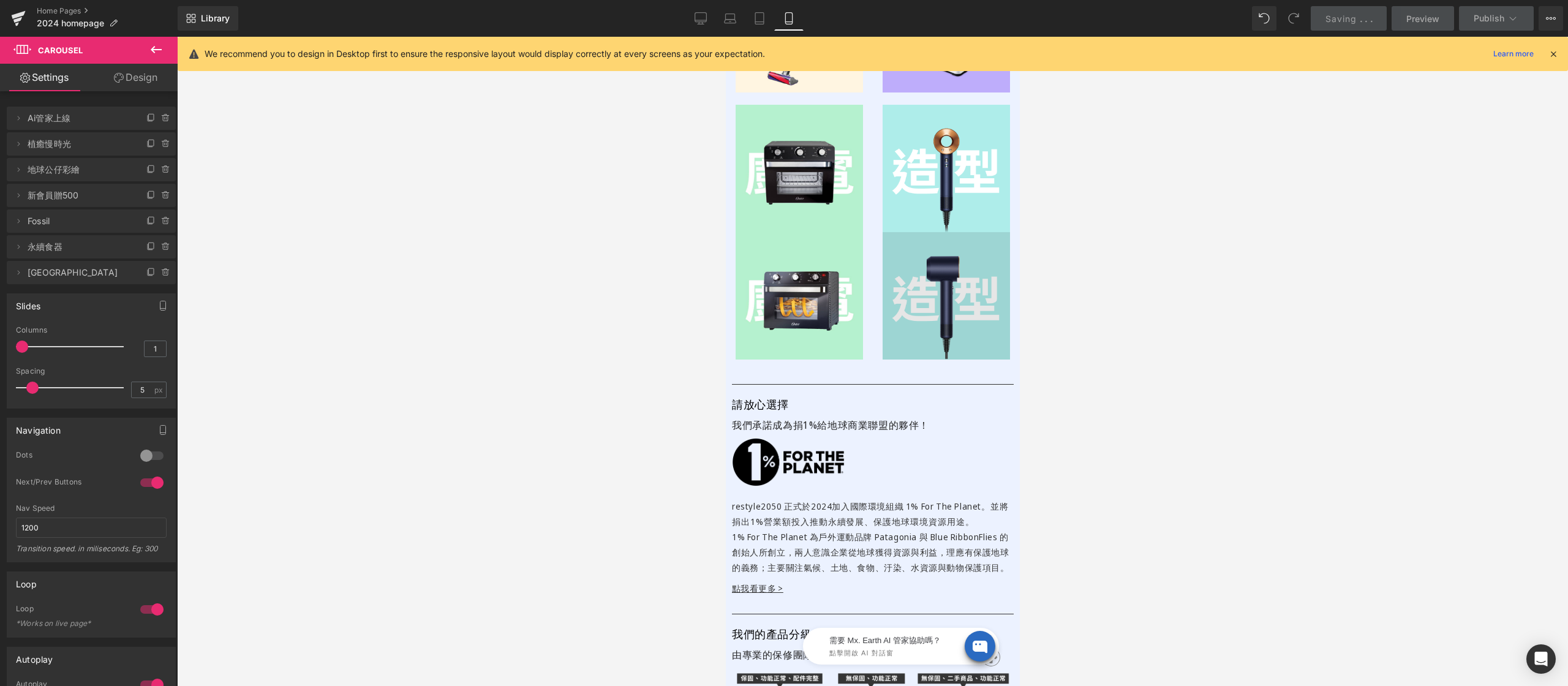
scroll to position [4988, 0]
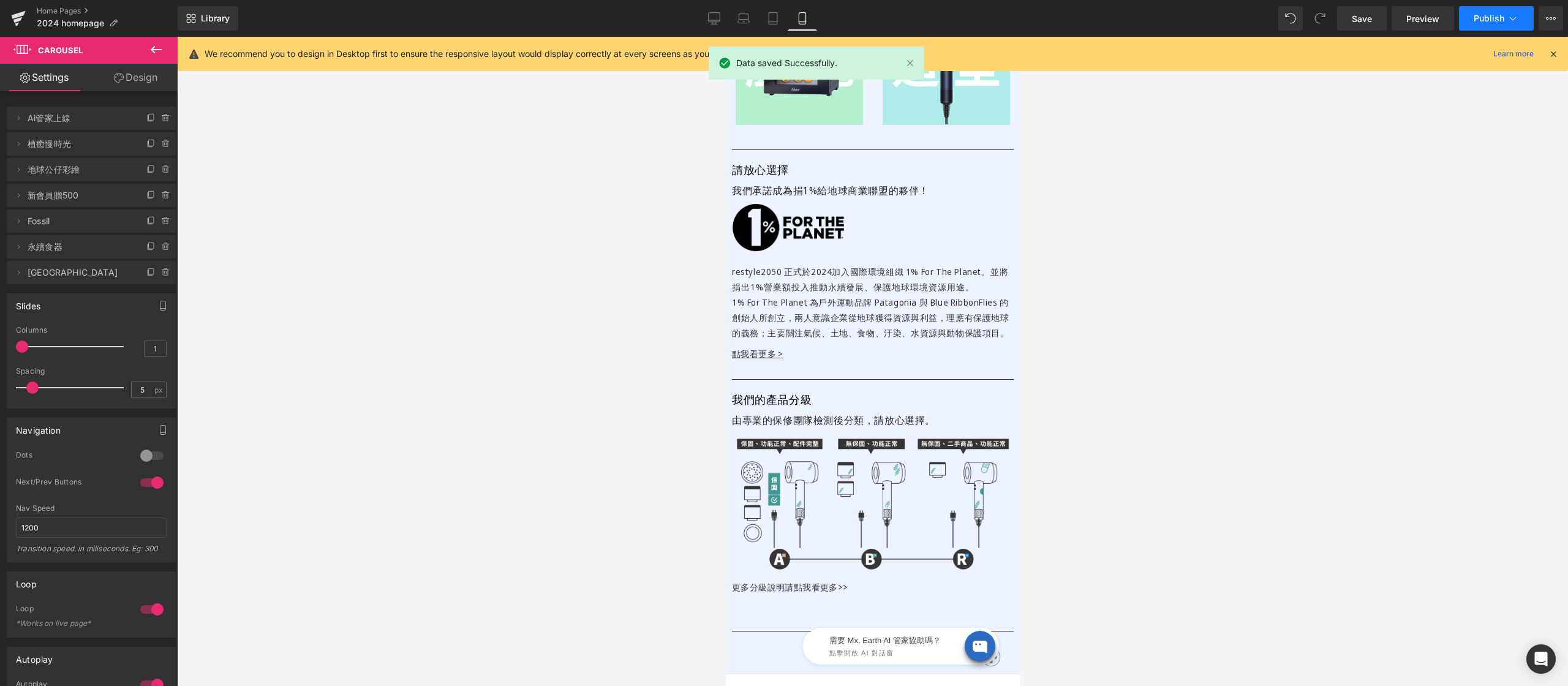
click at [1485, 11] on button "Publish" at bounding box center [1496, 19] width 75 height 25
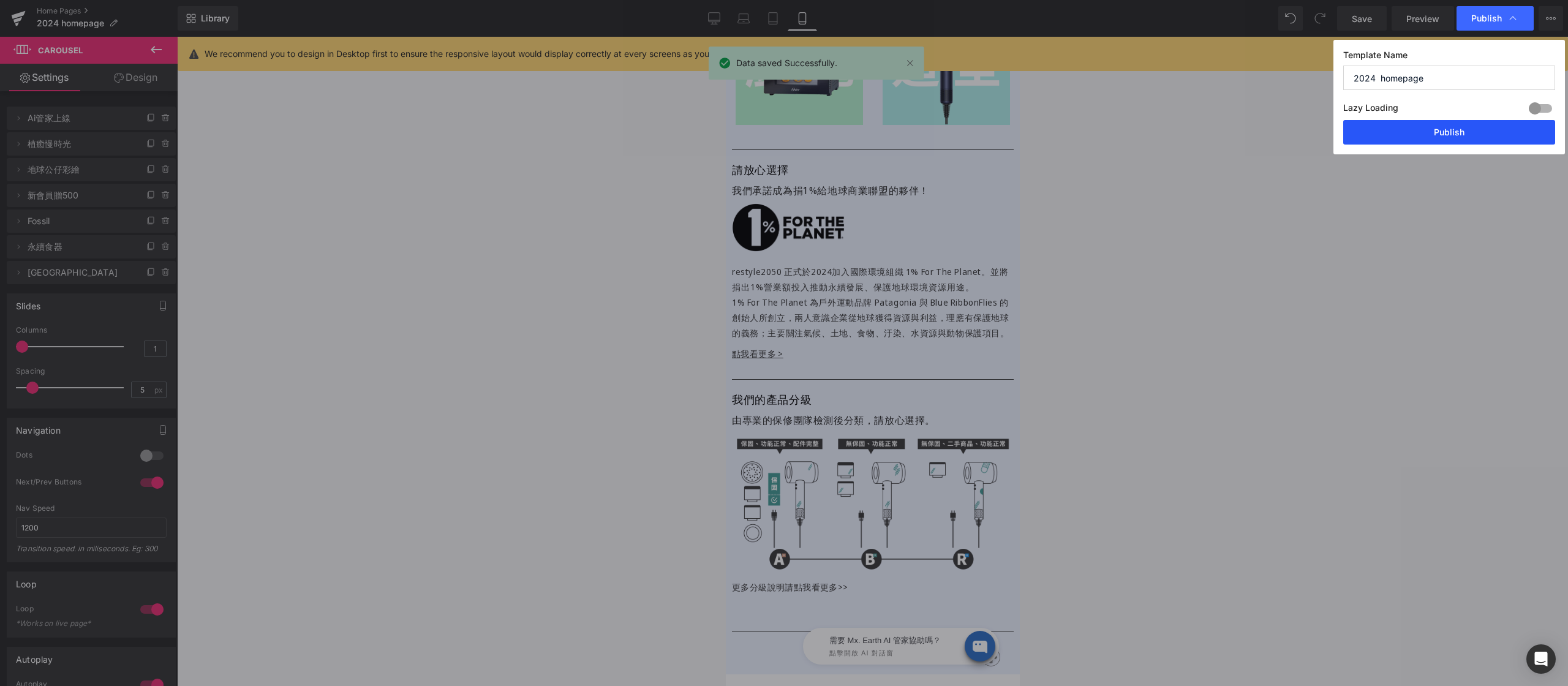
click at [1450, 133] on button "Publish" at bounding box center [1448, 132] width 212 height 25
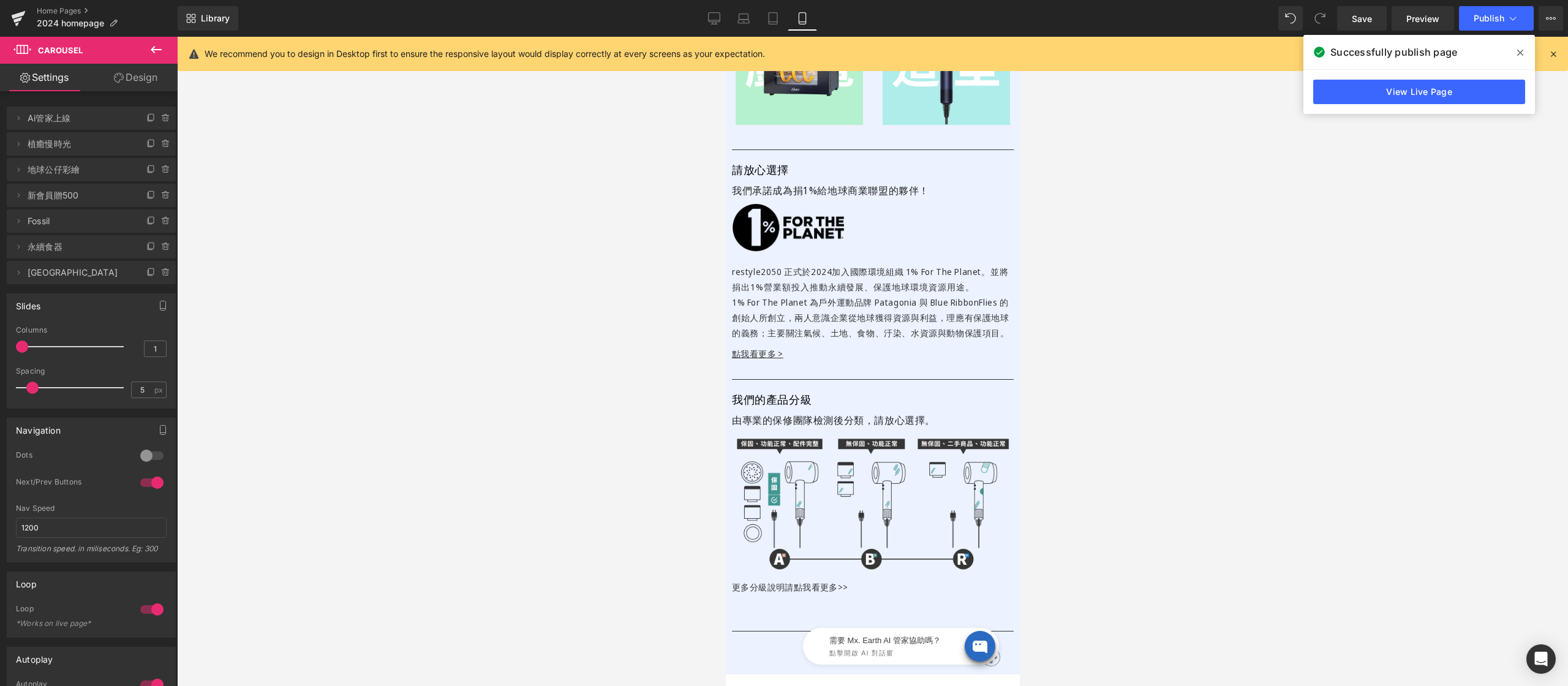
click at [1520, 52] on icon at bounding box center [1519, 52] width 6 height 6
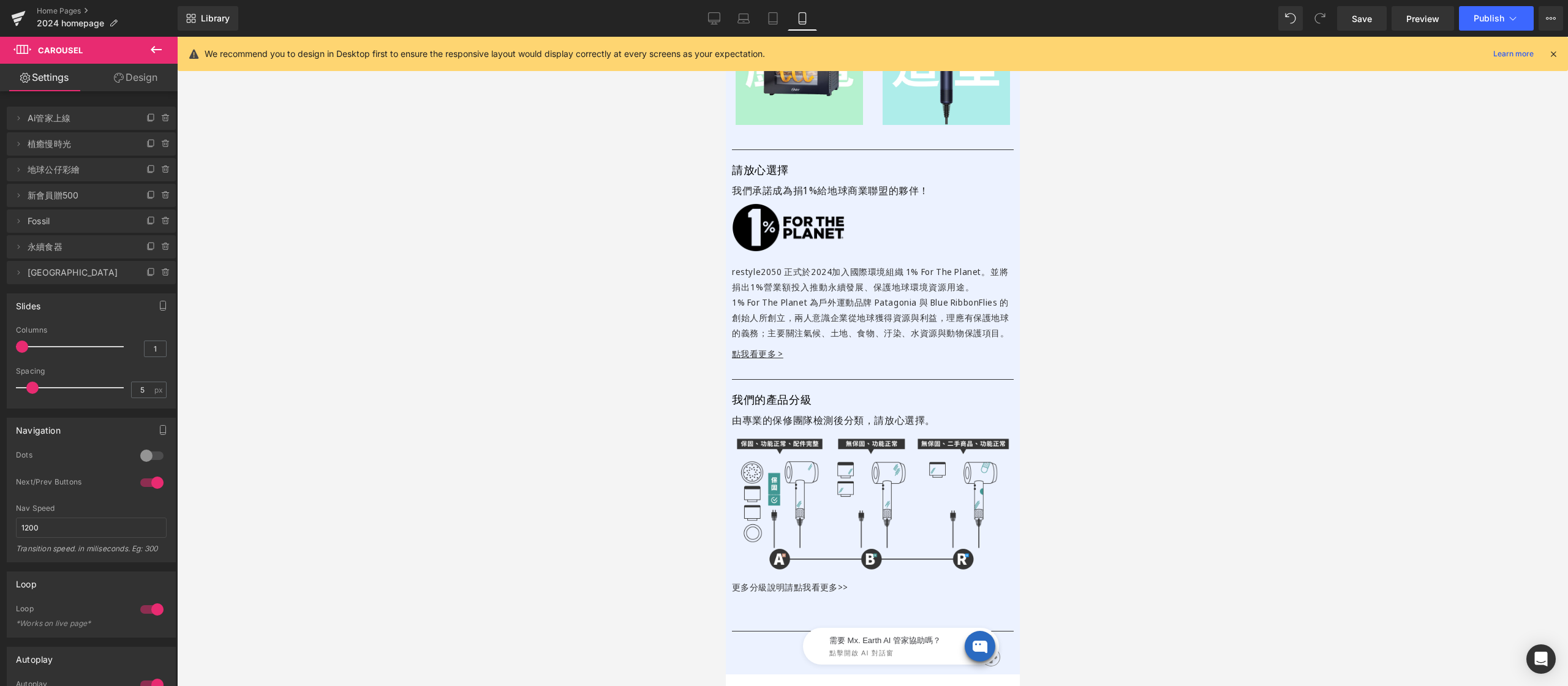
click at [1556, 52] on icon at bounding box center [1553, 54] width 11 height 11
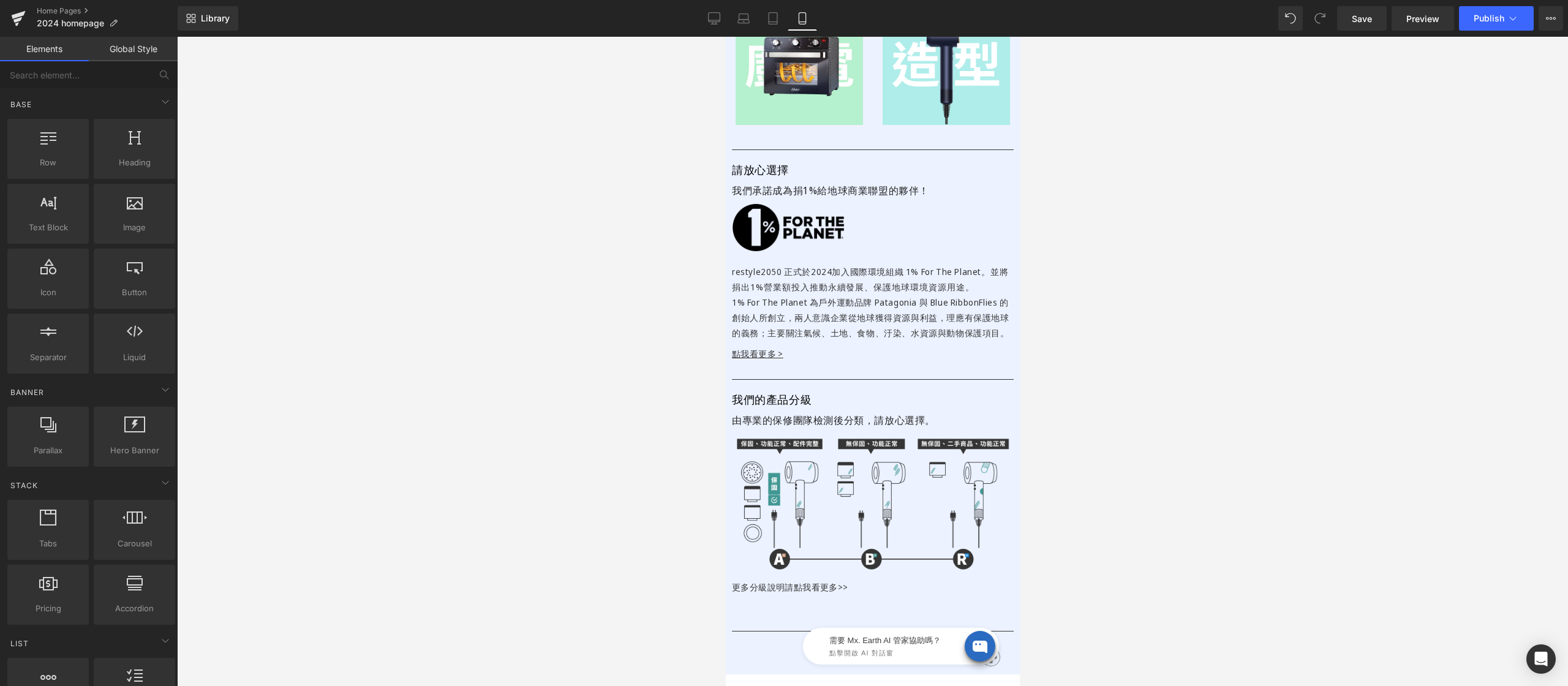
click at [1377, 165] on div at bounding box center [871, 361] width 1391 height 650
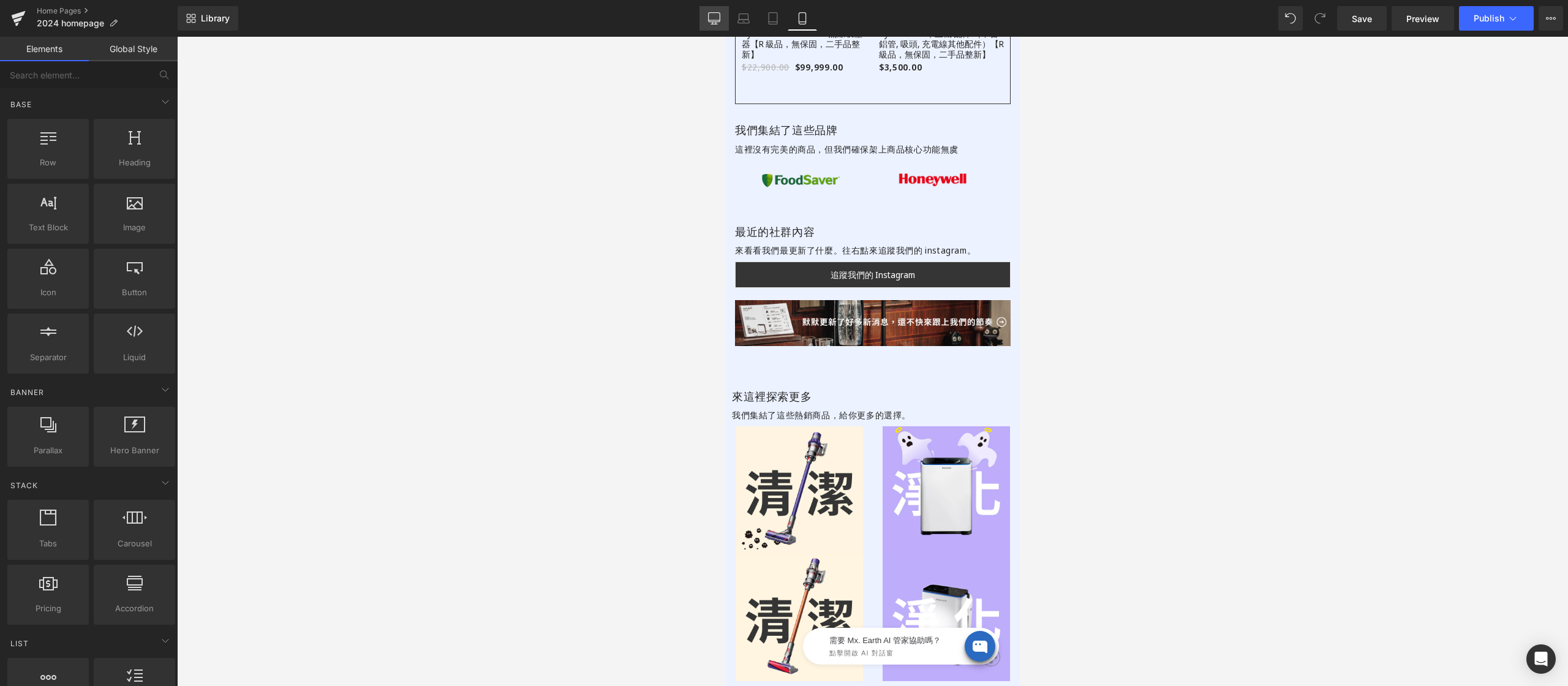
click at [713, 15] on icon at bounding box center [714, 19] width 12 height 12
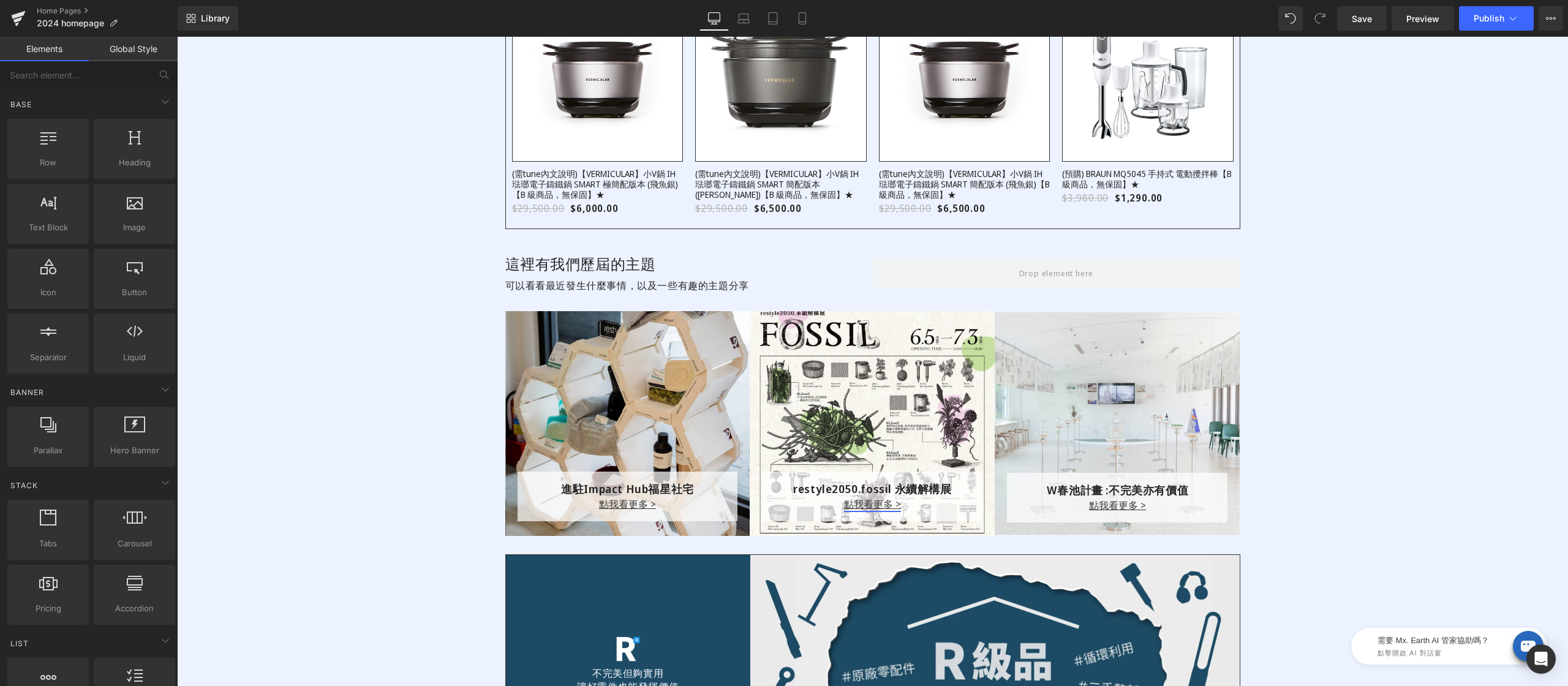
scroll to position [2159, 0]
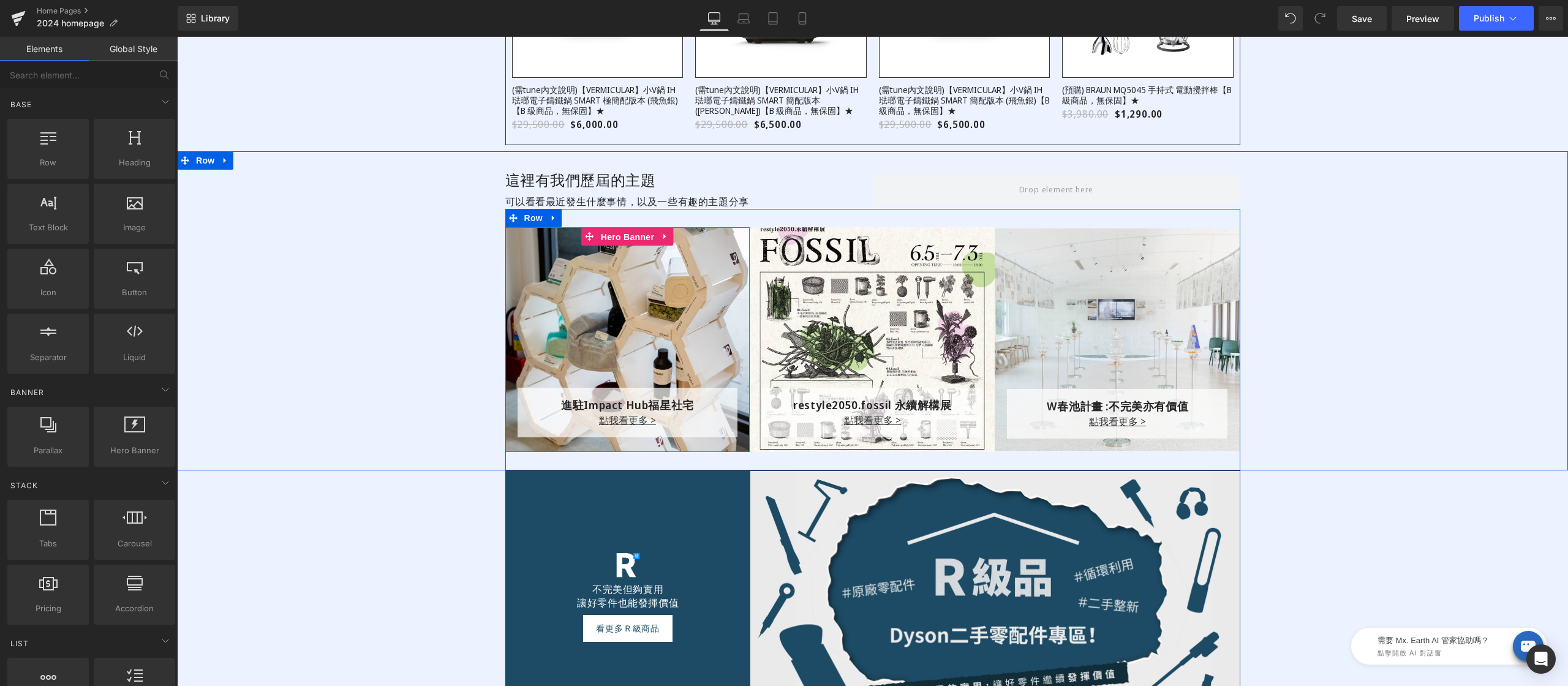
click at [598, 240] on span "Hero Banner" at bounding box center [627, 237] width 59 height 19
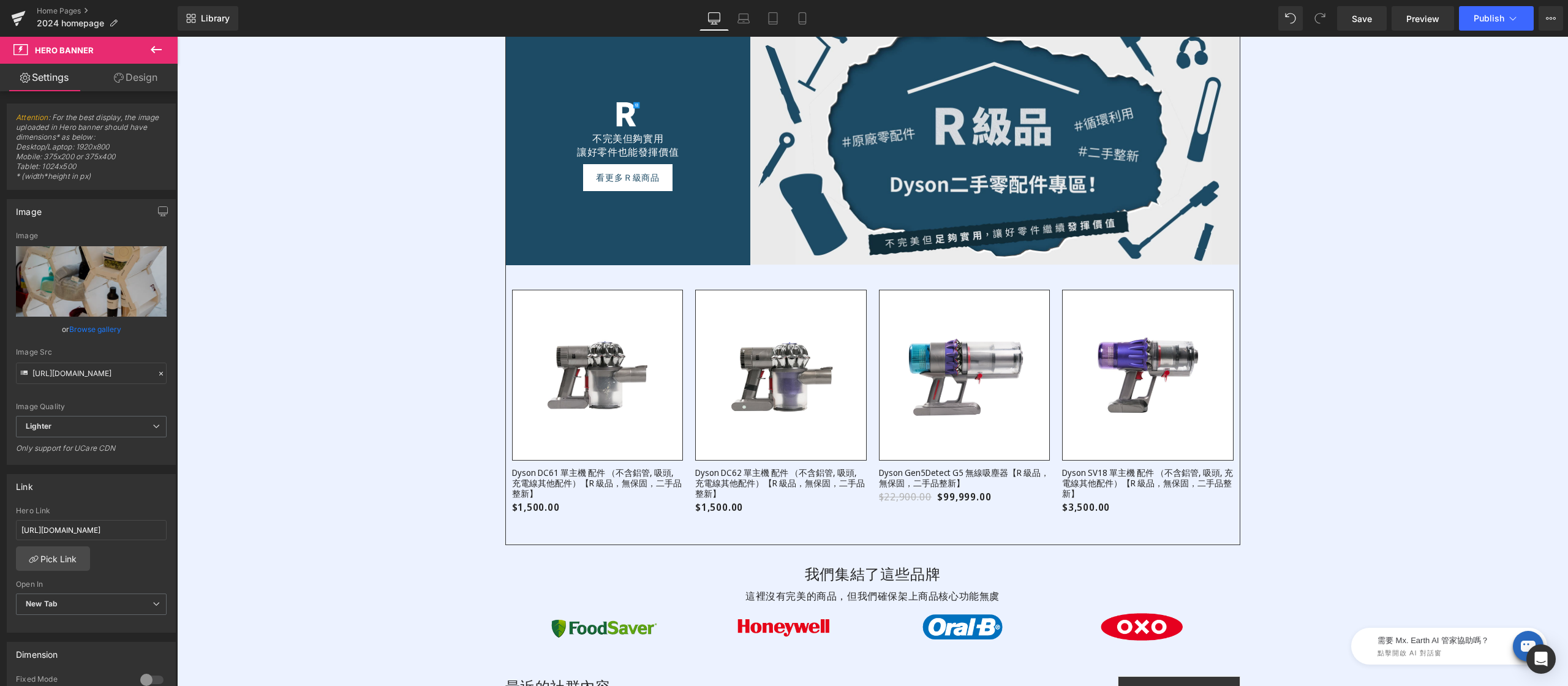
scroll to position [2180, 0]
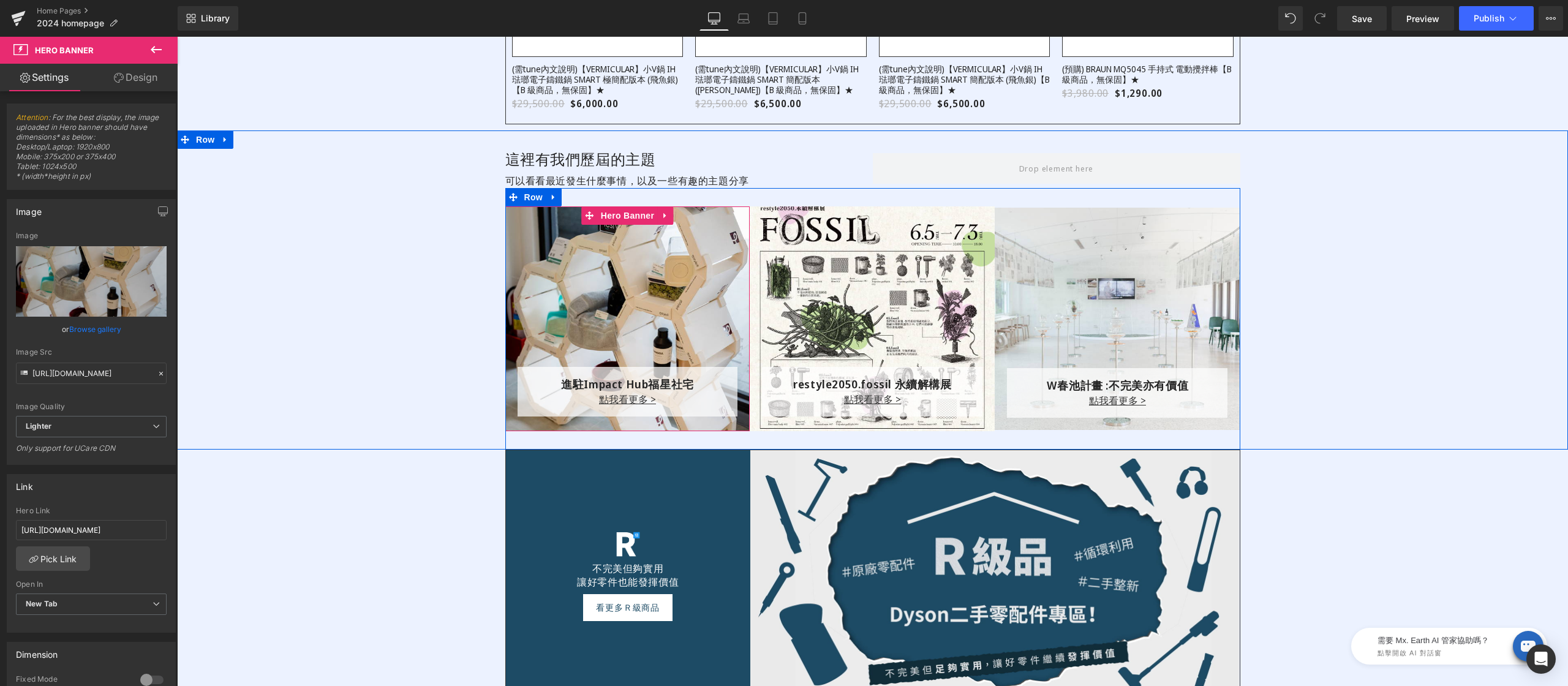
click at [633, 240] on div at bounding box center [627, 319] width 245 height 225
click at [626, 223] on link "Hero Banner" at bounding box center [619, 216] width 75 height 19
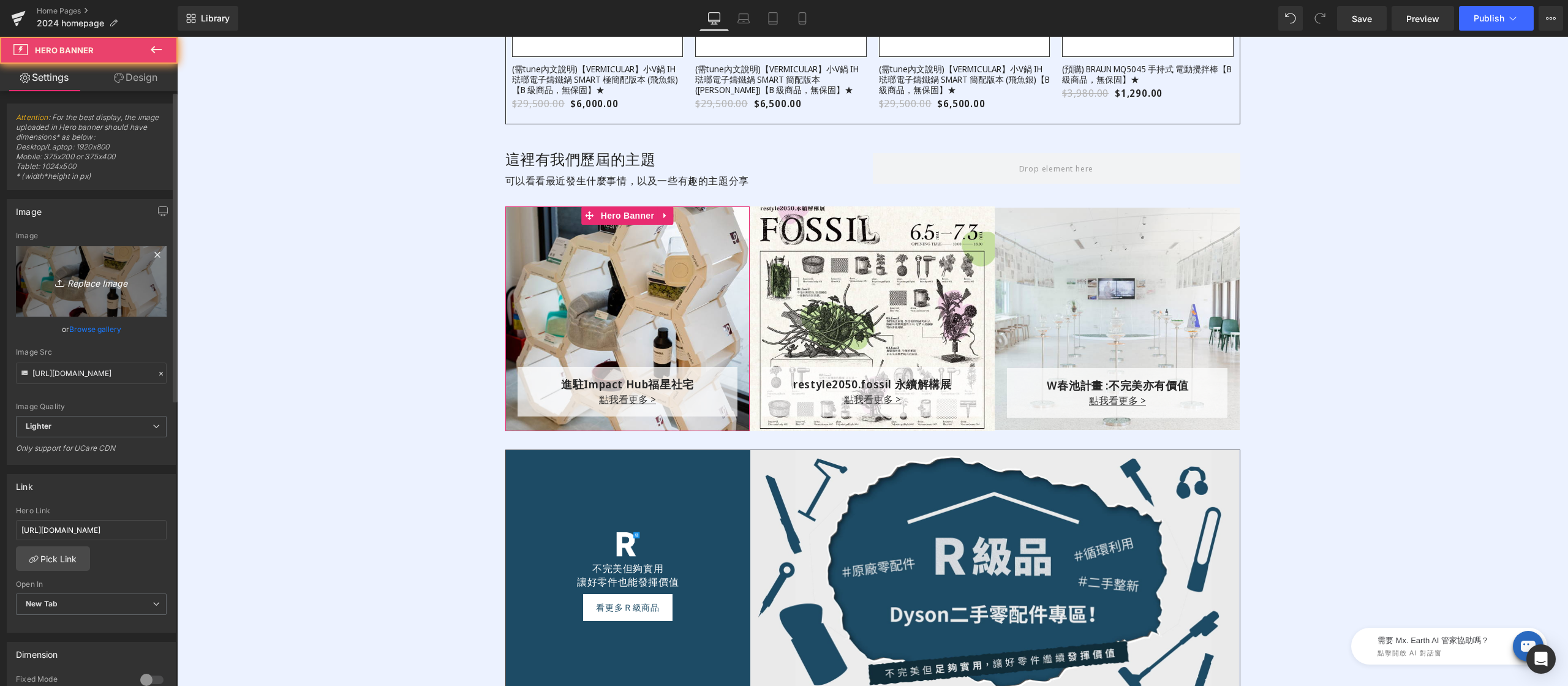
click at [96, 268] on link "Replace Image" at bounding box center [91, 280] width 151 height 70
type input "C:\fakepath\600x600-或者.jpg"
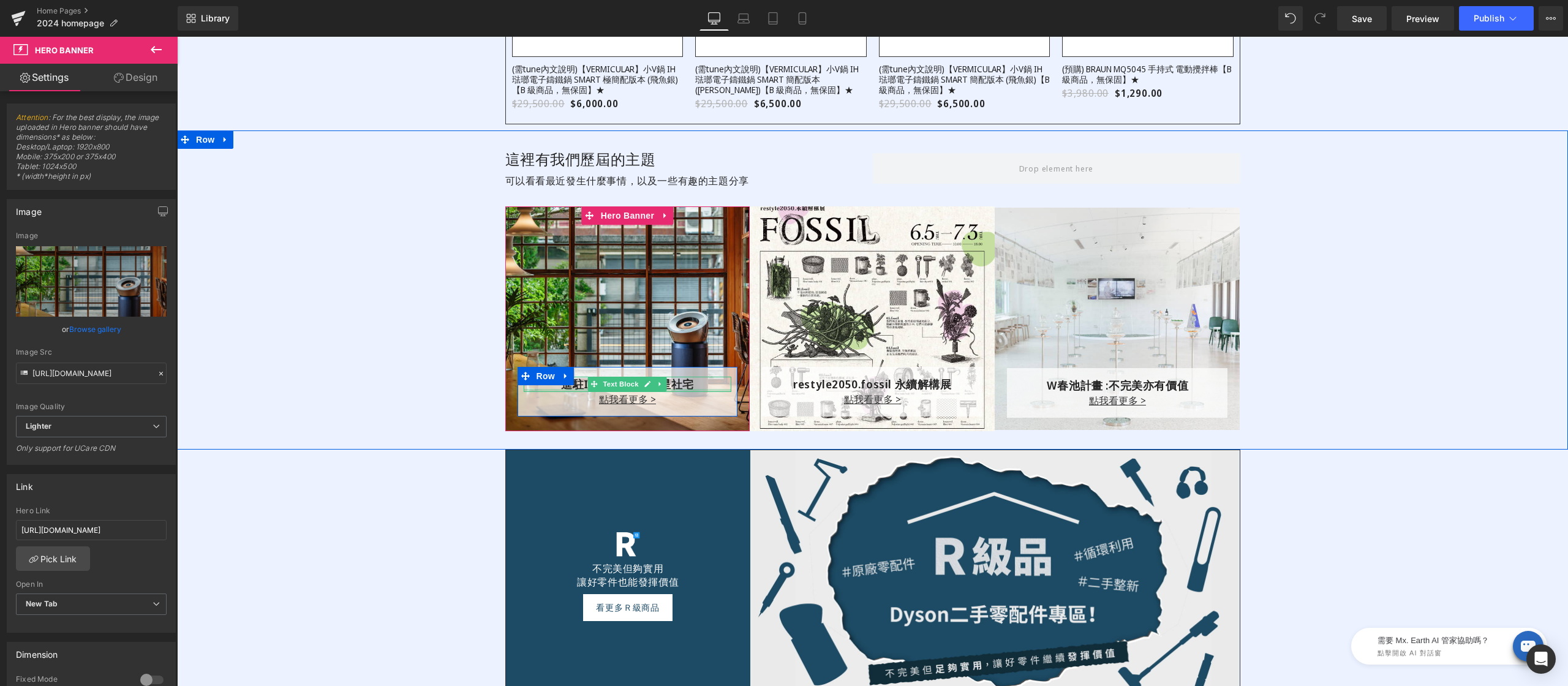
click at [555, 390] on div at bounding box center [627, 390] width 209 height 3
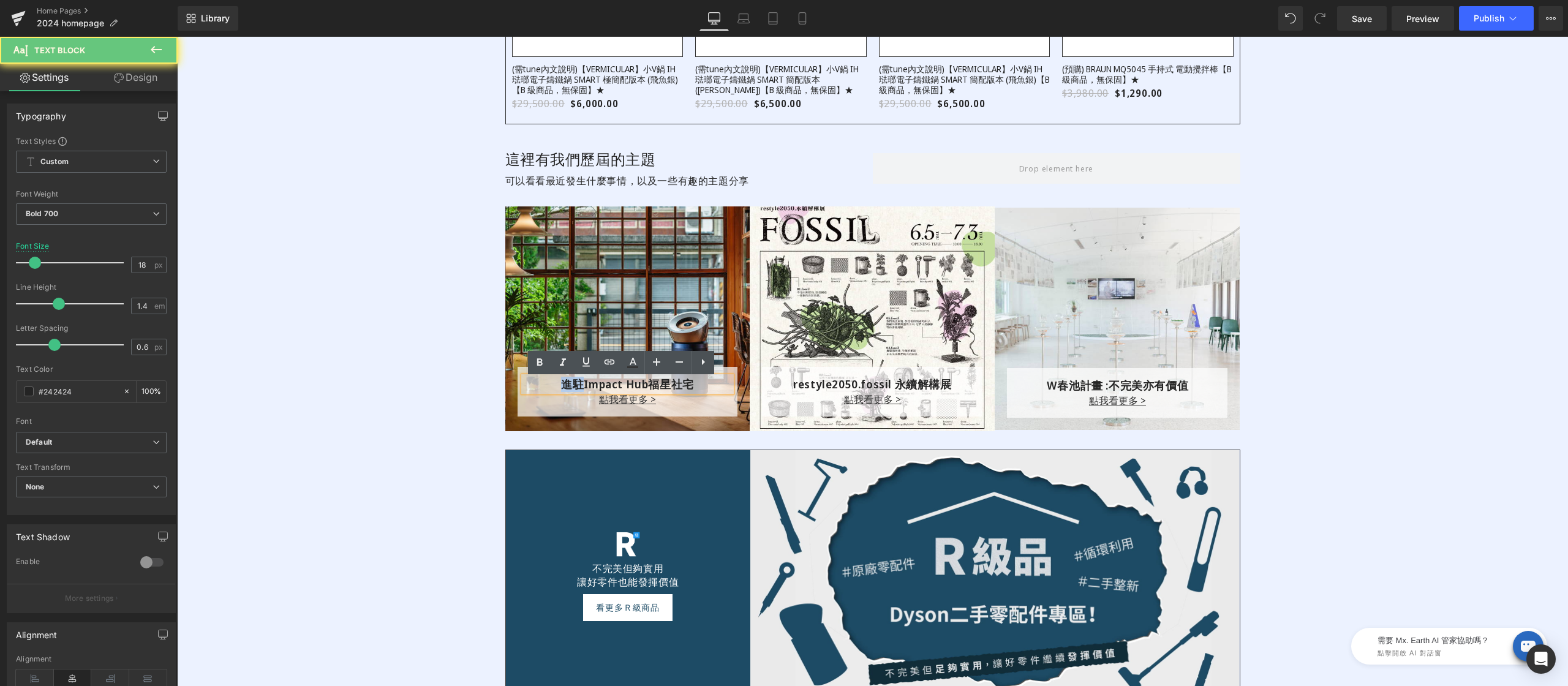
click at [555, 390] on p "進駐 Impact Hub福星社宅" at bounding box center [627, 383] width 209 height 15
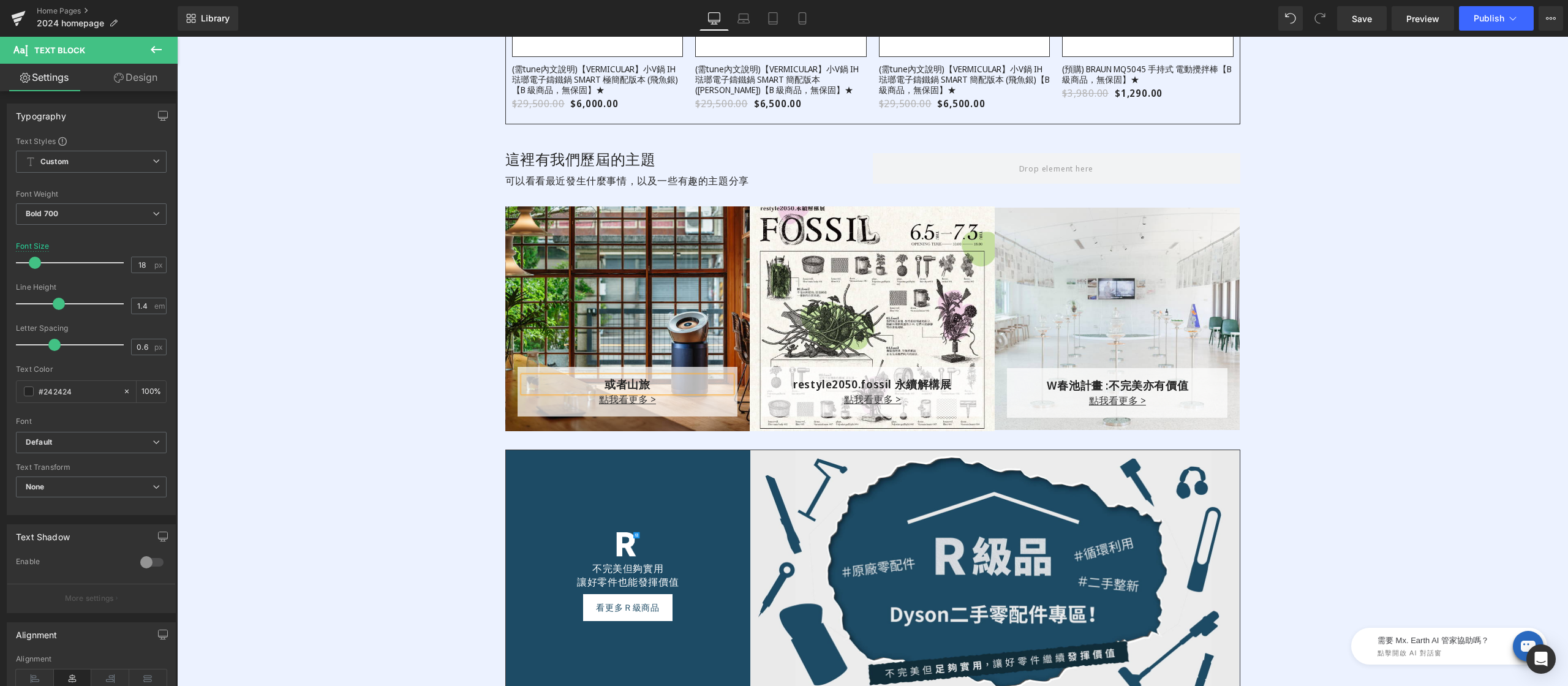
click at [555, 382] on p "或者山旅" at bounding box center [627, 383] width 209 height 15
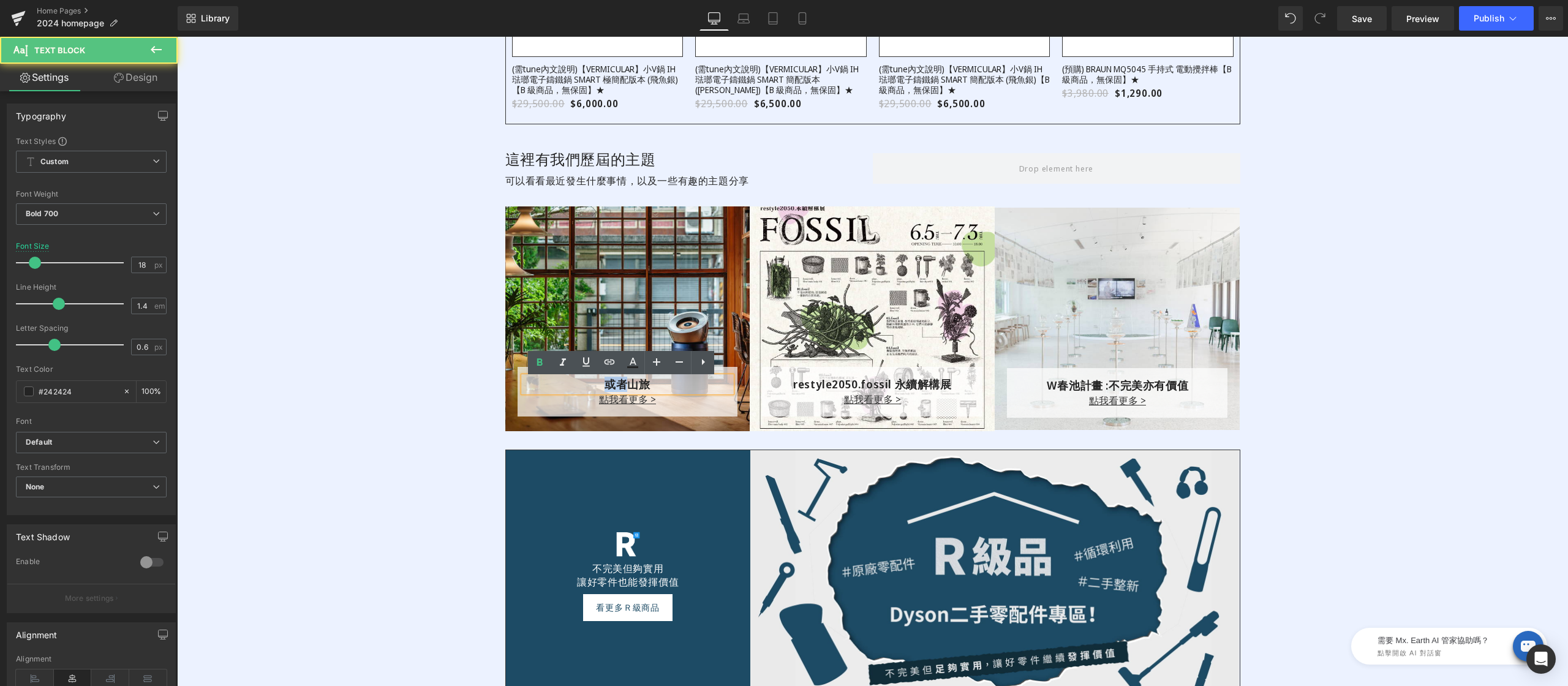
click at [555, 382] on p "或者山旅" at bounding box center [627, 383] width 209 height 15
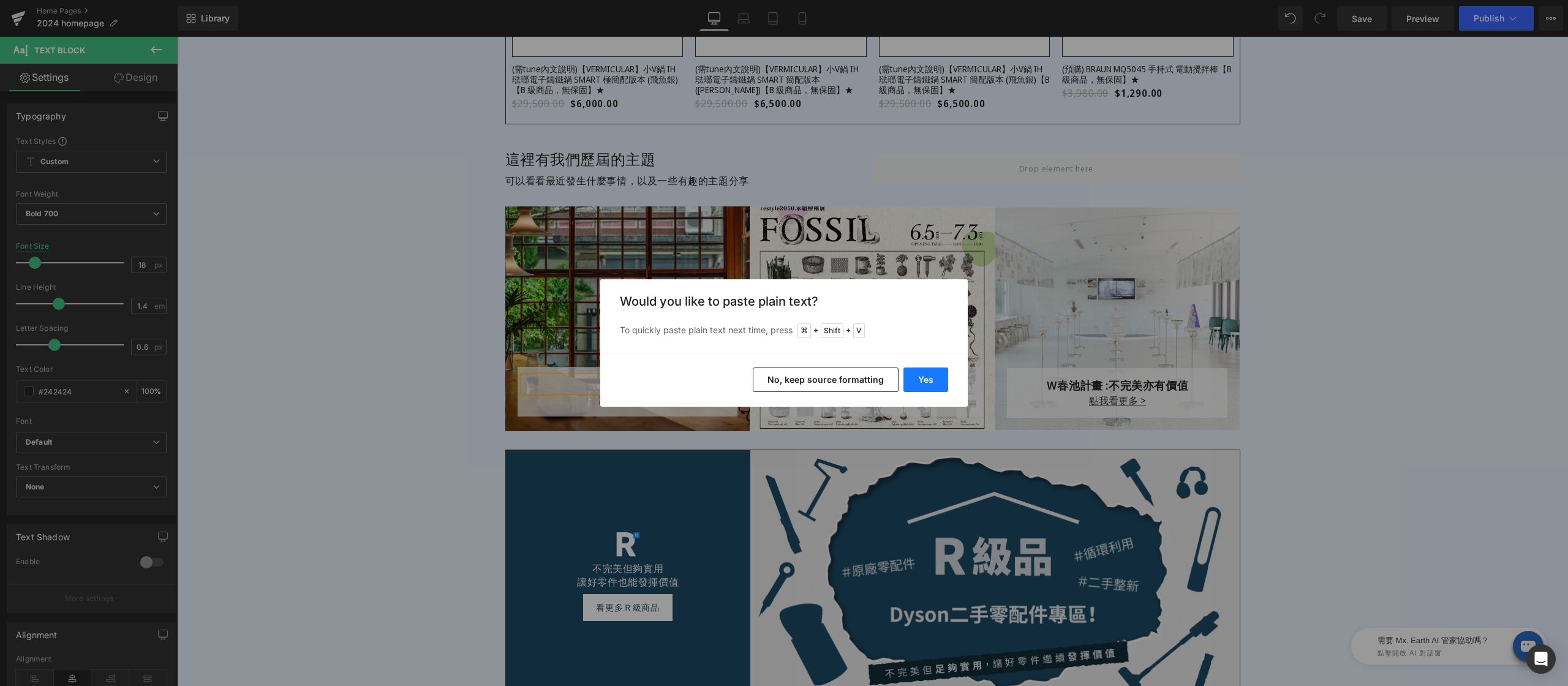
click at [932, 382] on button "Yes" at bounding box center [926, 380] width 44 height 25
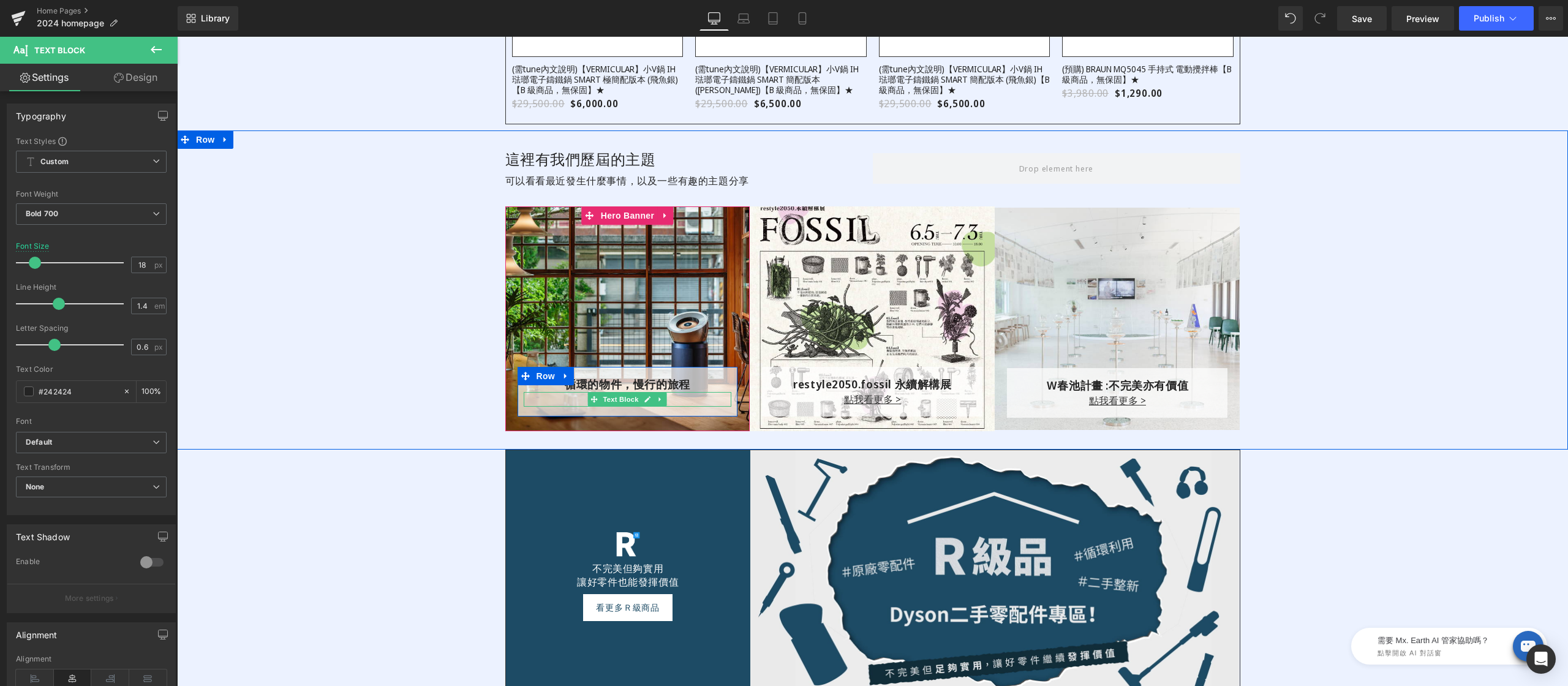
click at [576, 401] on p "點我看更多 >" at bounding box center [627, 399] width 209 height 15
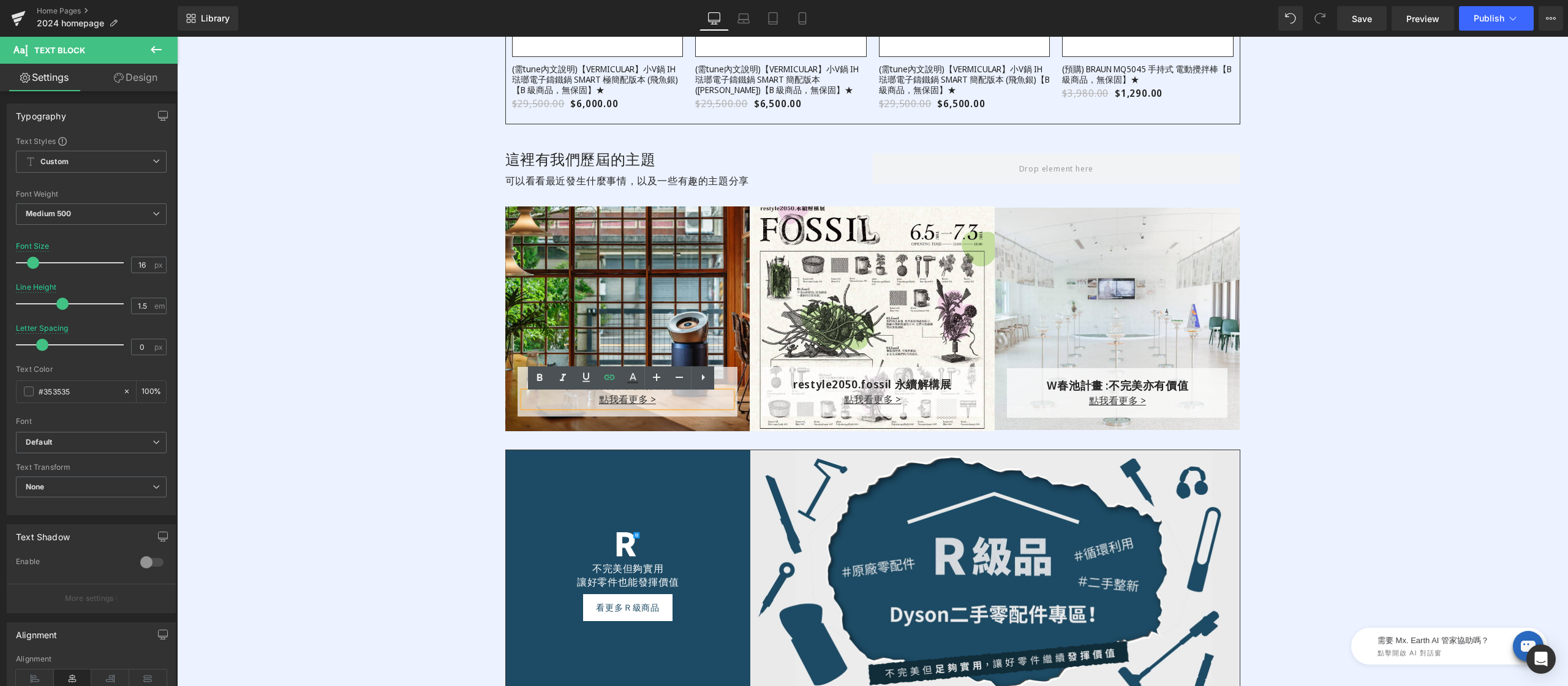
click at [551, 406] on p "點我看更多 >" at bounding box center [627, 399] width 209 height 15
click at [539, 382] on icon at bounding box center [540, 378] width 15 height 15
click at [539, 396] on p "點我看更多 >" at bounding box center [627, 399] width 209 height 15
click at [1386, 392] on div "這裡有我們歷屆的主題 Heading 可以看看最近發生什麼事情，以及一些有趣的主題分享 Text Block Row 循環的物件，慢行的旅程 Text Blo…" at bounding box center [871, 290] width 1391 height 319
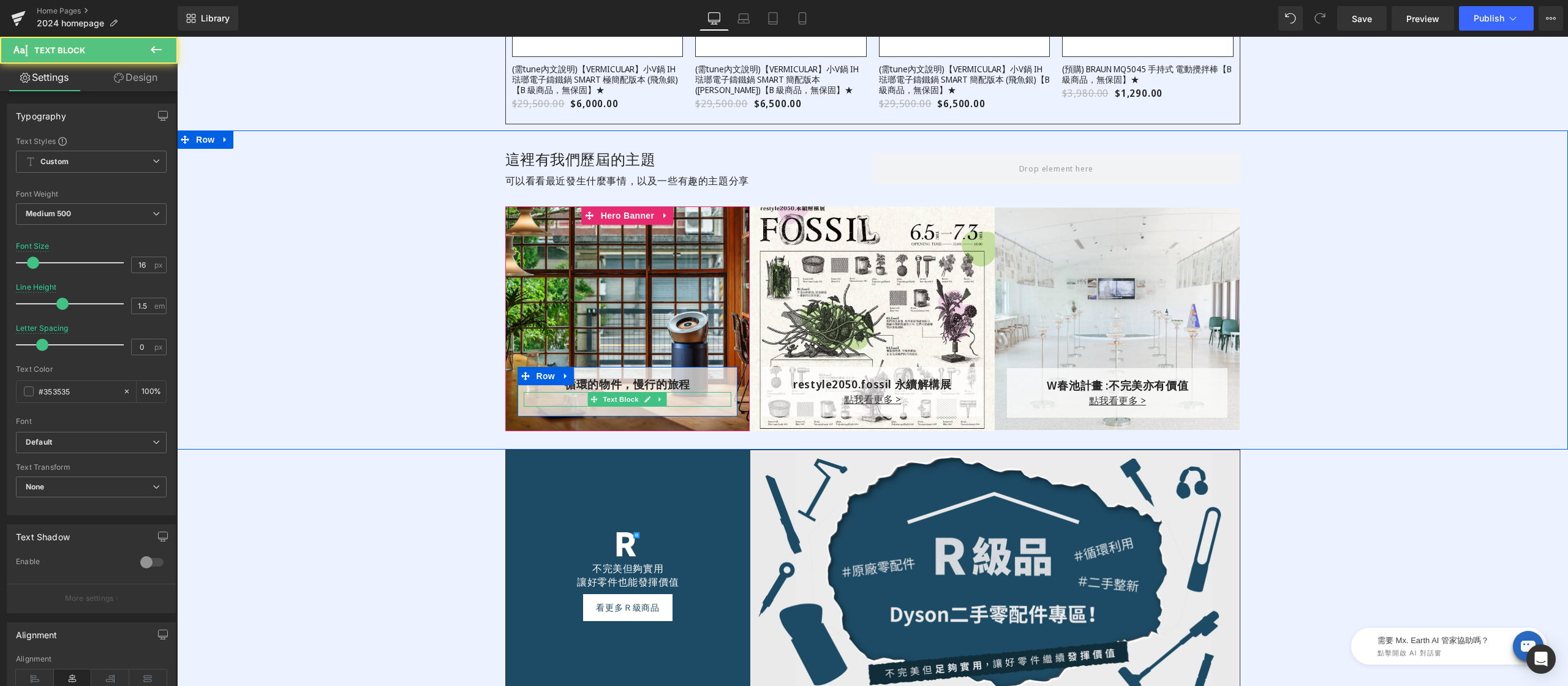
click at [572, 403] on p "點我看更多 >" at bounding box center [627, 399] width 209 height 15
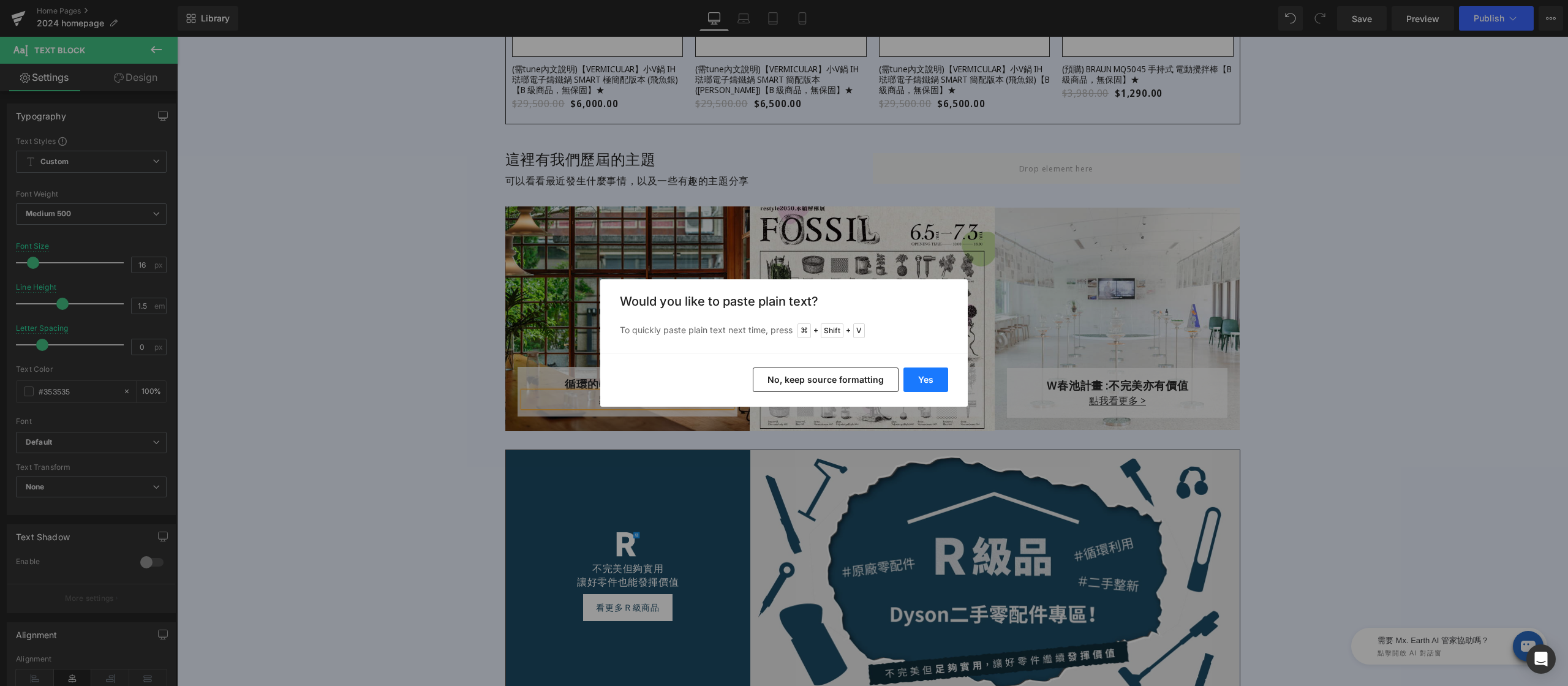
click at [910, 381] on button "Yes" at bounding box center [926, 380] width 44 height 25
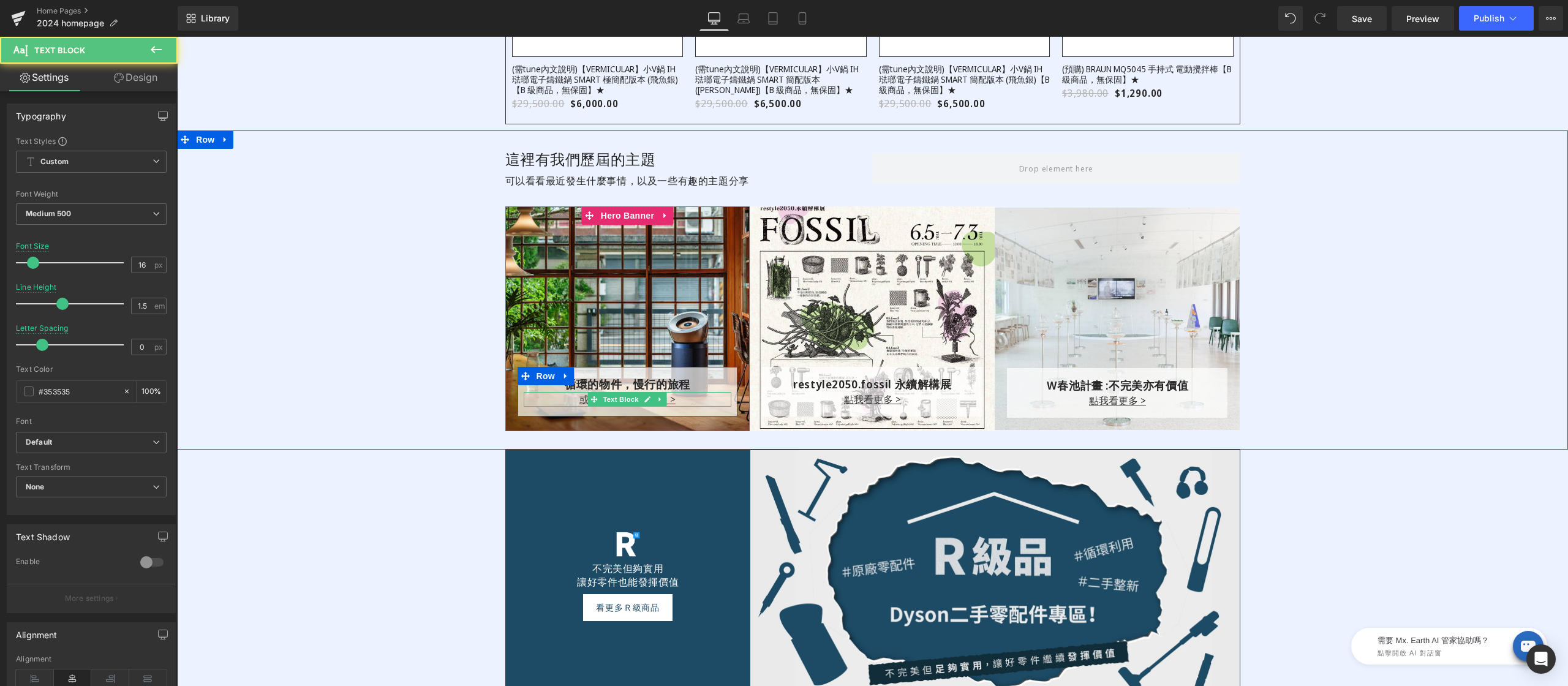
click at [566, 402] on p "或者山旅 點我看更多 >" at bounding box center [627, 399] width 209 height 15
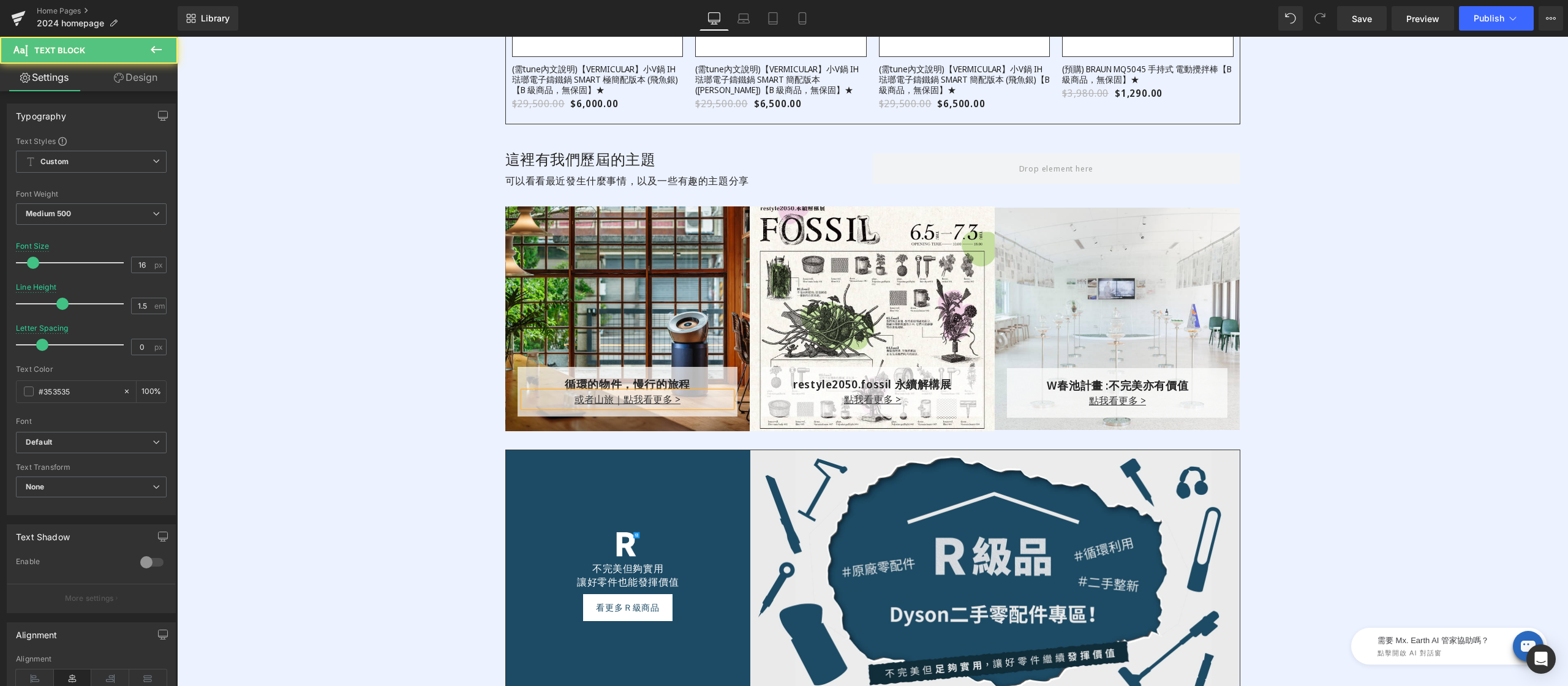
click at [566, 400] on p "或者山旅｜ 點我看更多 >" at bounding box center [627, 399] width 209 height 15
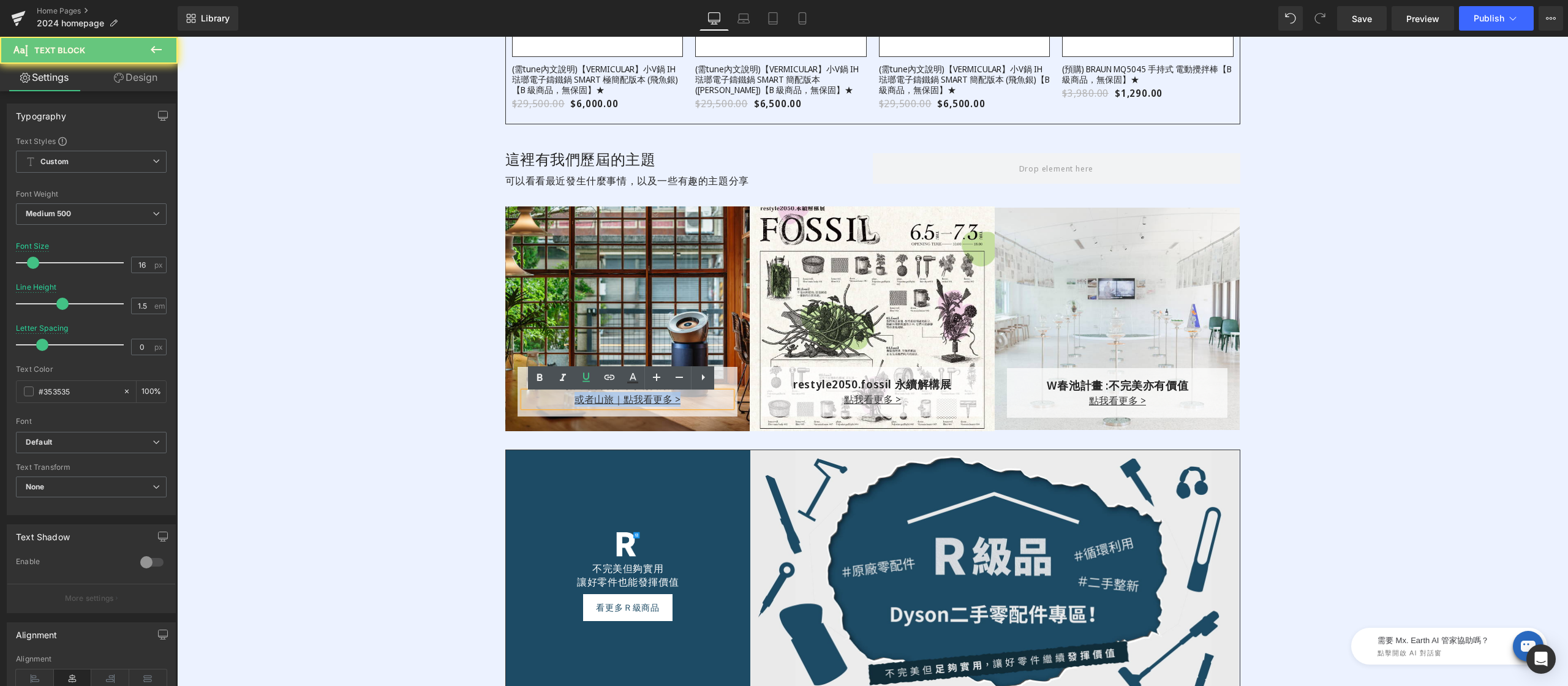
click at [566, 400] on p "或者山旅｜ 點我看更多 >" at bounding box center [627, 399] width 209 height 15
click at [606, 376] on icon at bounding box center [609, 377] width 15 height 15
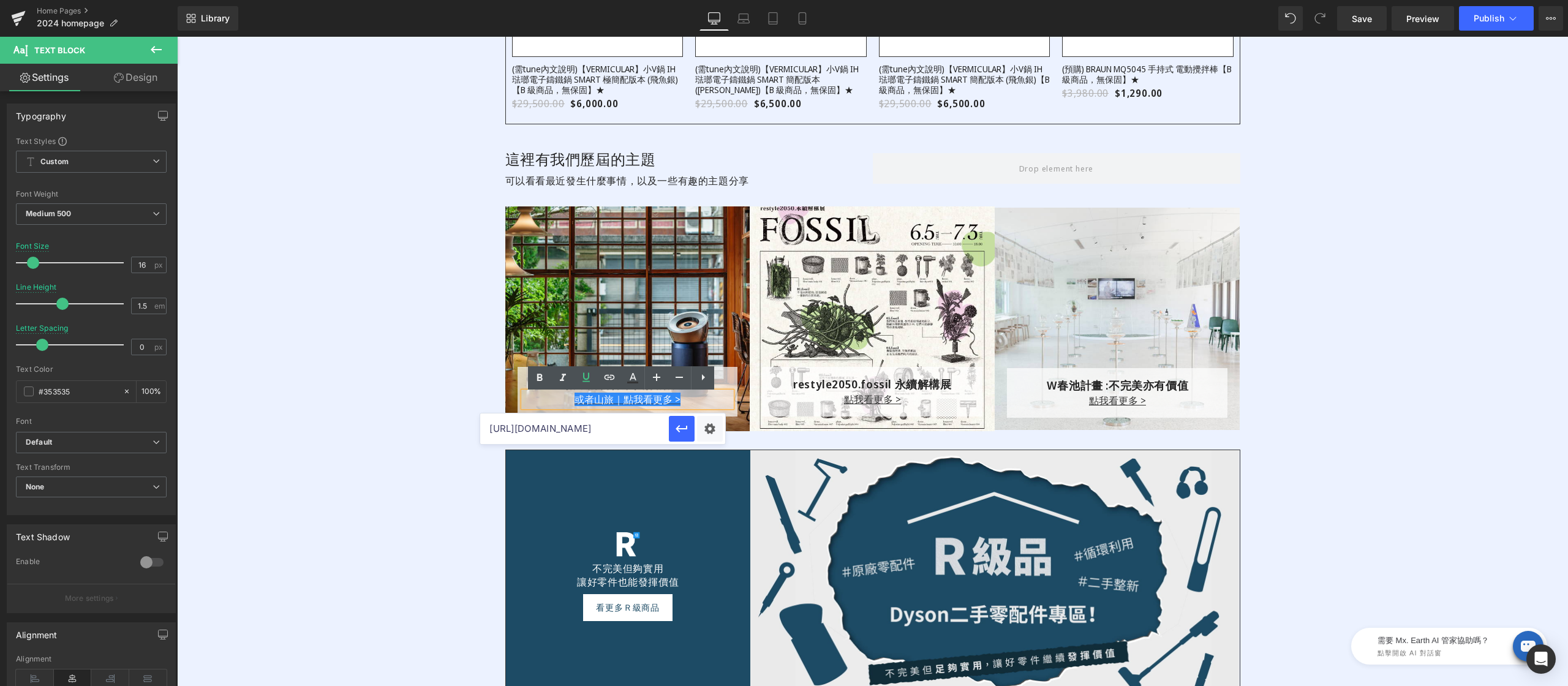
click at [611, 434] on input "https://www.restyle2050.com/pages/explore-courses" at bounding box center [574, 429] width 189 height 31
paste input "https://www.restyle2050.com/blogs/case/or-inn-beipu"
type input "https://www.restyle2050.com/blogs/case/or-inn-beipu"
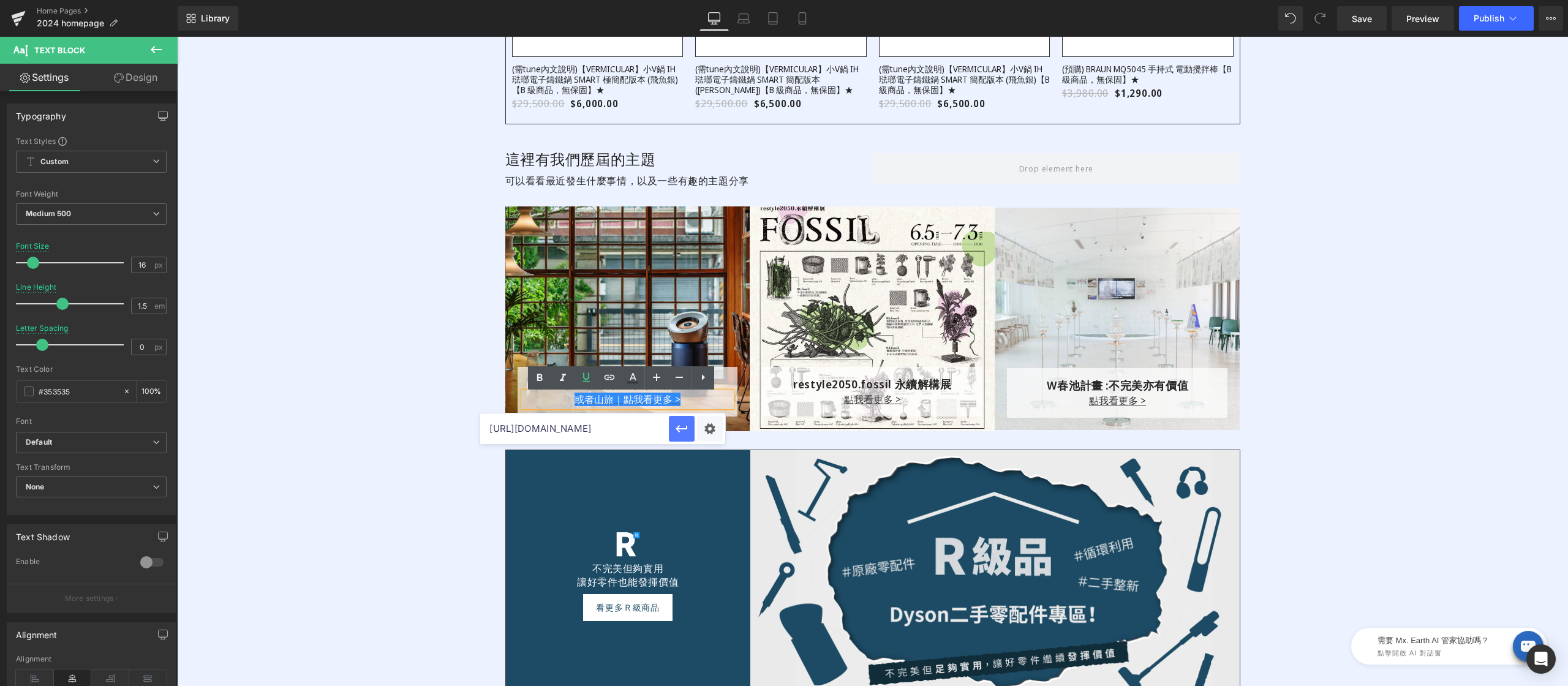
click at [680, 426] on icon "button" at bounding box center [681, 429] width 12 height 7
click at [410, 440] on div "這裡有我們歷屆的主題 Heading 可以看看最近發生什麼事情，以及一些有趣的主題分享 Text Block Row 循環的物件，慢行的旅程 Text Blo…" at bounding box center [871, 290] width 1391 height 319
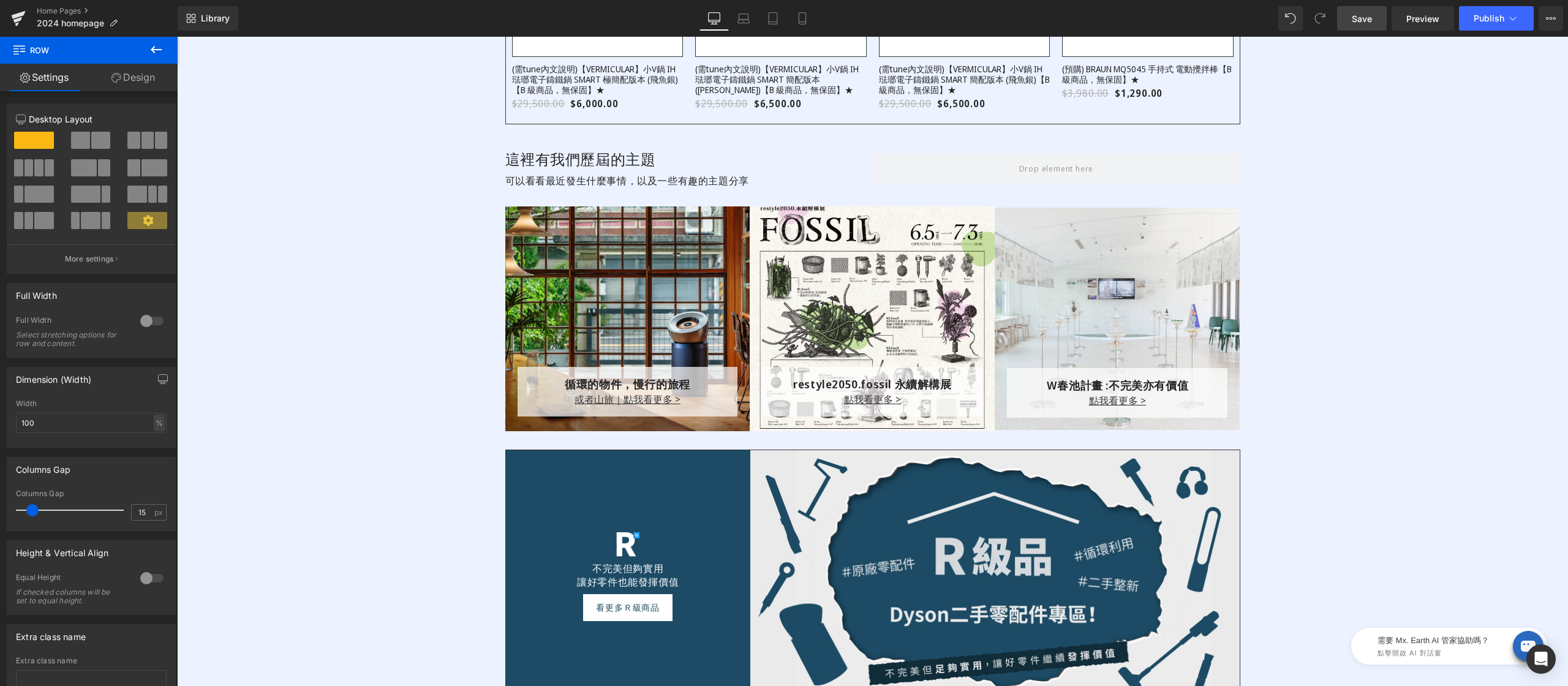
click at [1371, 23] on span "Save" at bounding box center [1361, 19] width 20 height 12
click at [1489, 16] on span "Publish" at bounding box center [1488, 18] width 31 height 10
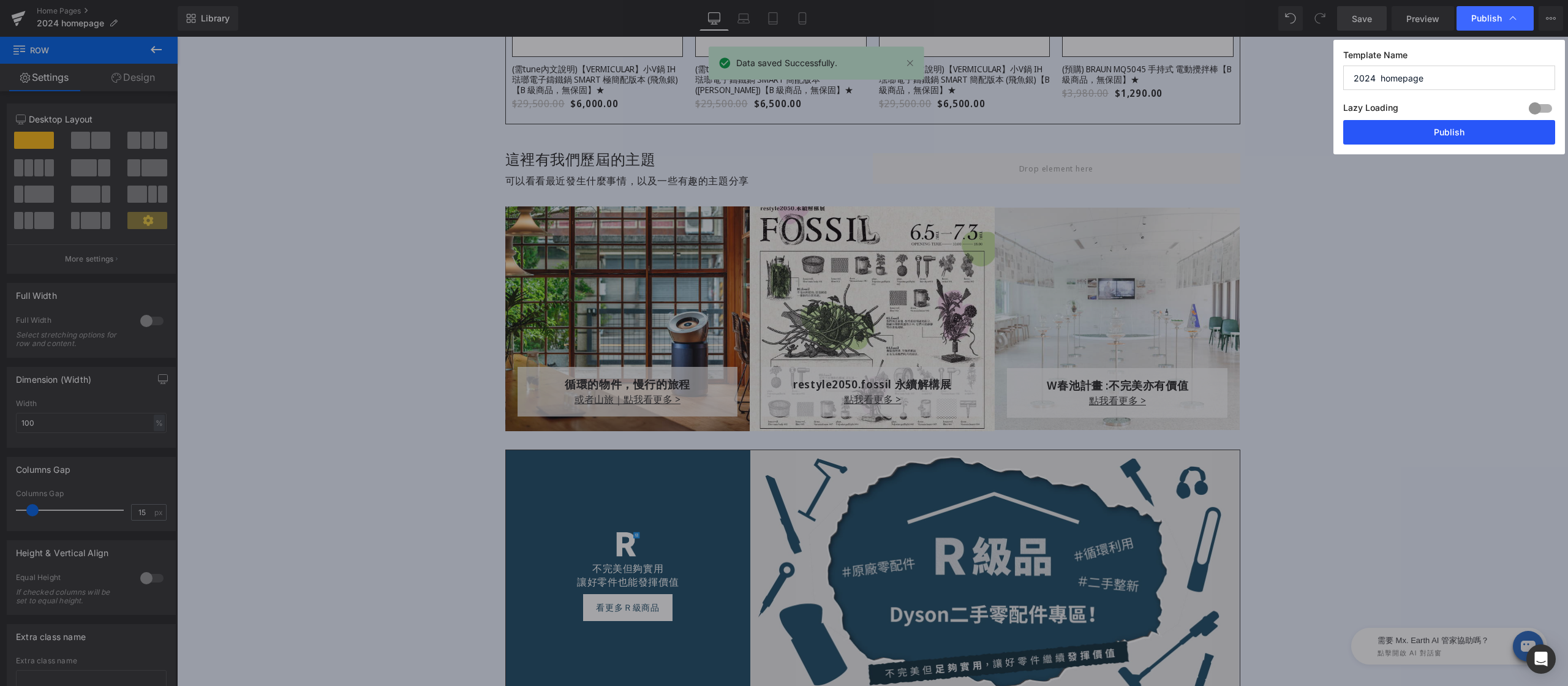
drag, startPoint x: 1466, startPoint y: 133, endPoint x: 1104, endPoint y: 204, distance: 368.9
click at [1466, 133] on button "Publish" at bounding box center [1448, 132] width 212 height 25
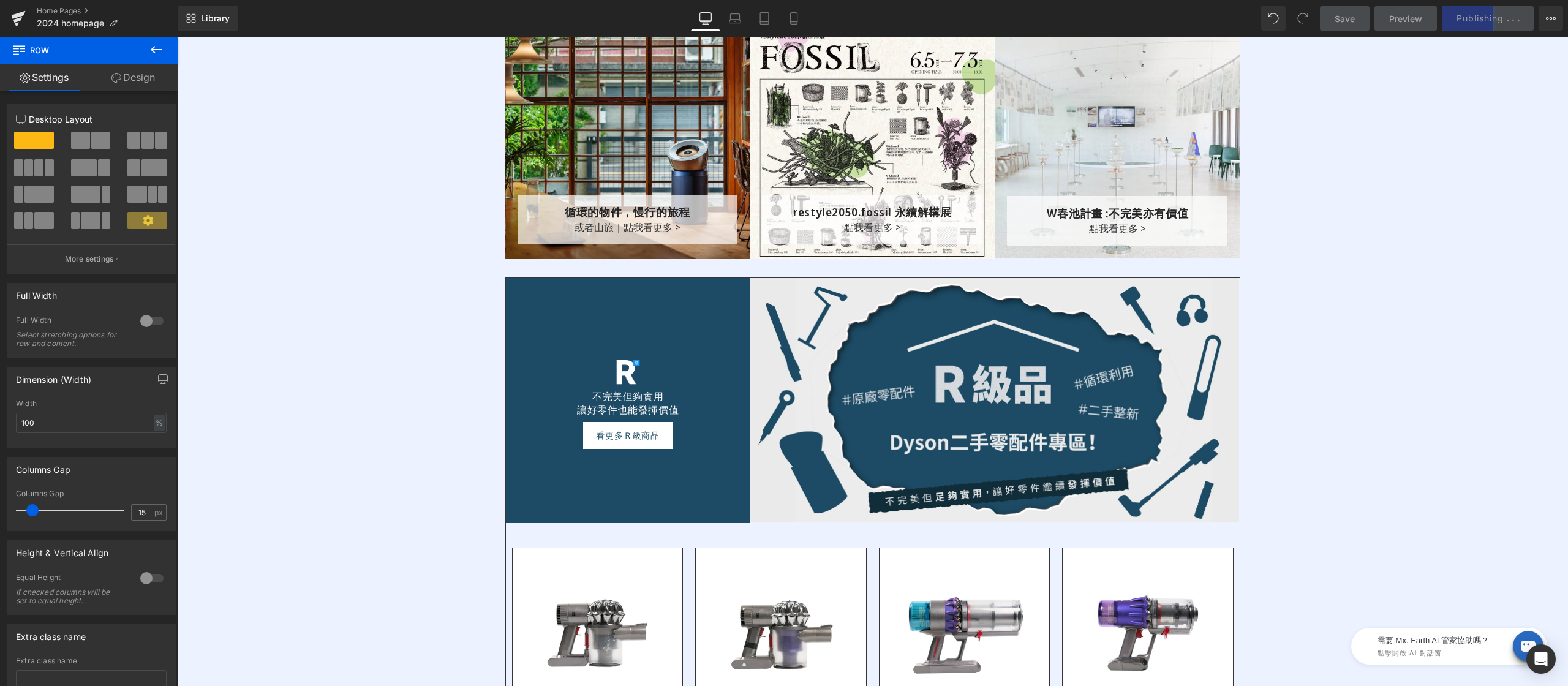
scroll to position [2156, 0]
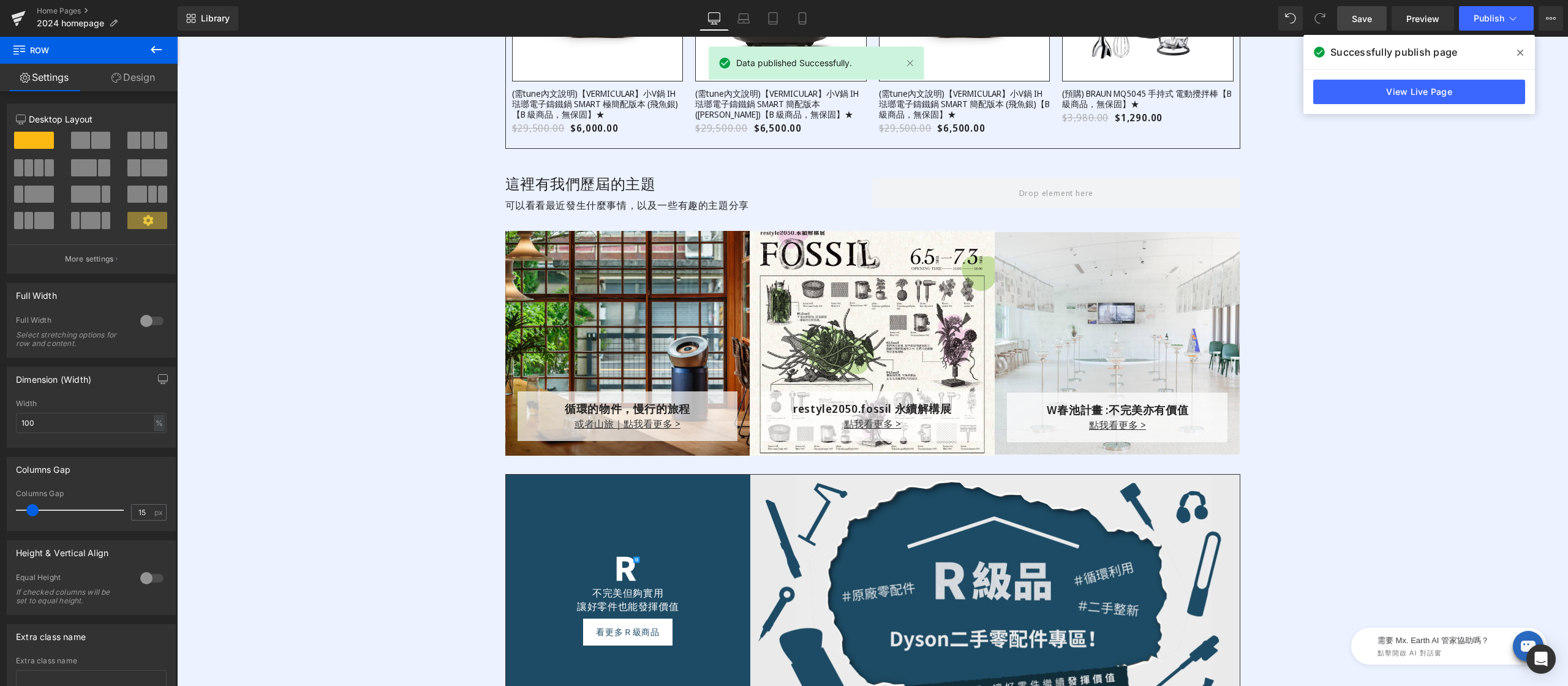
click at [1521, 51] on icon at bounding box center [1519, 52] width 6 height 10
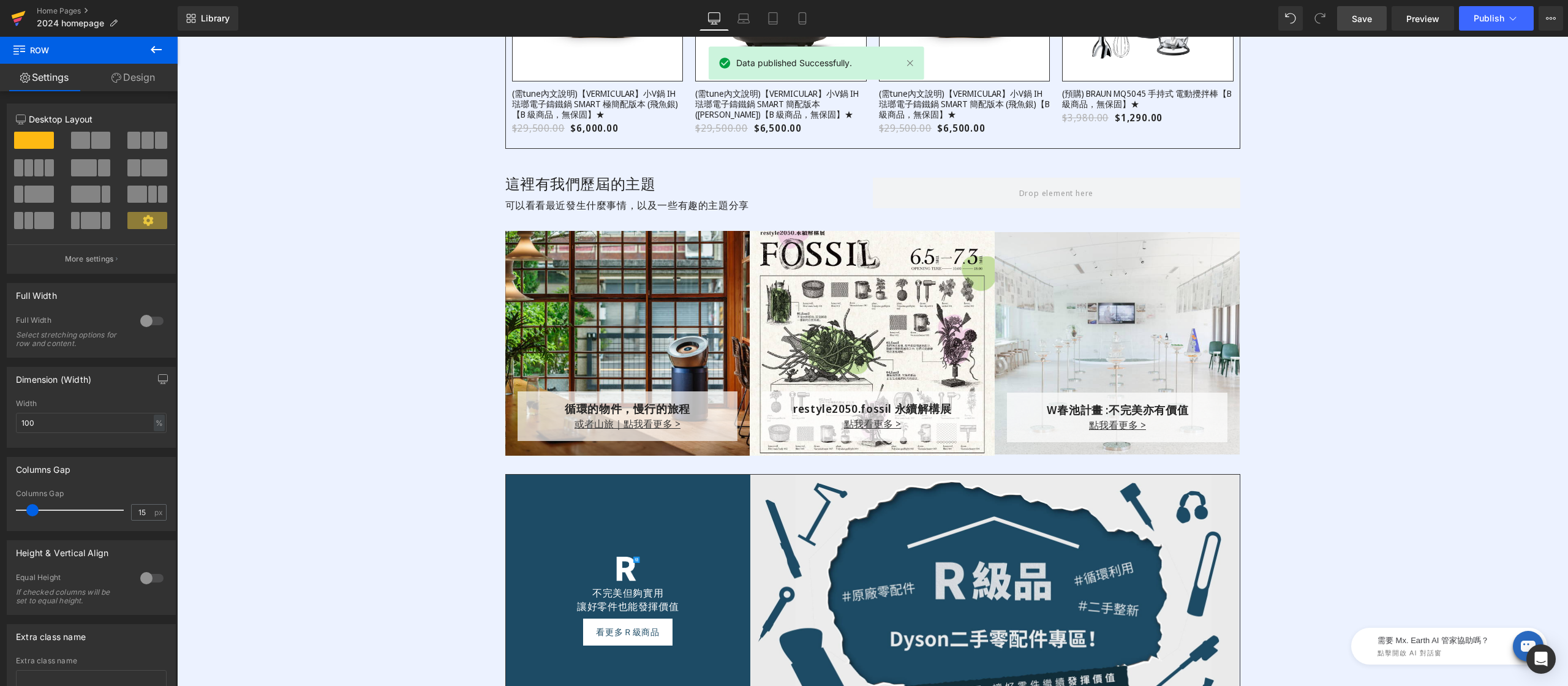
click at [9, 21] on link at bounding box center [18, 18] width 36 height 36
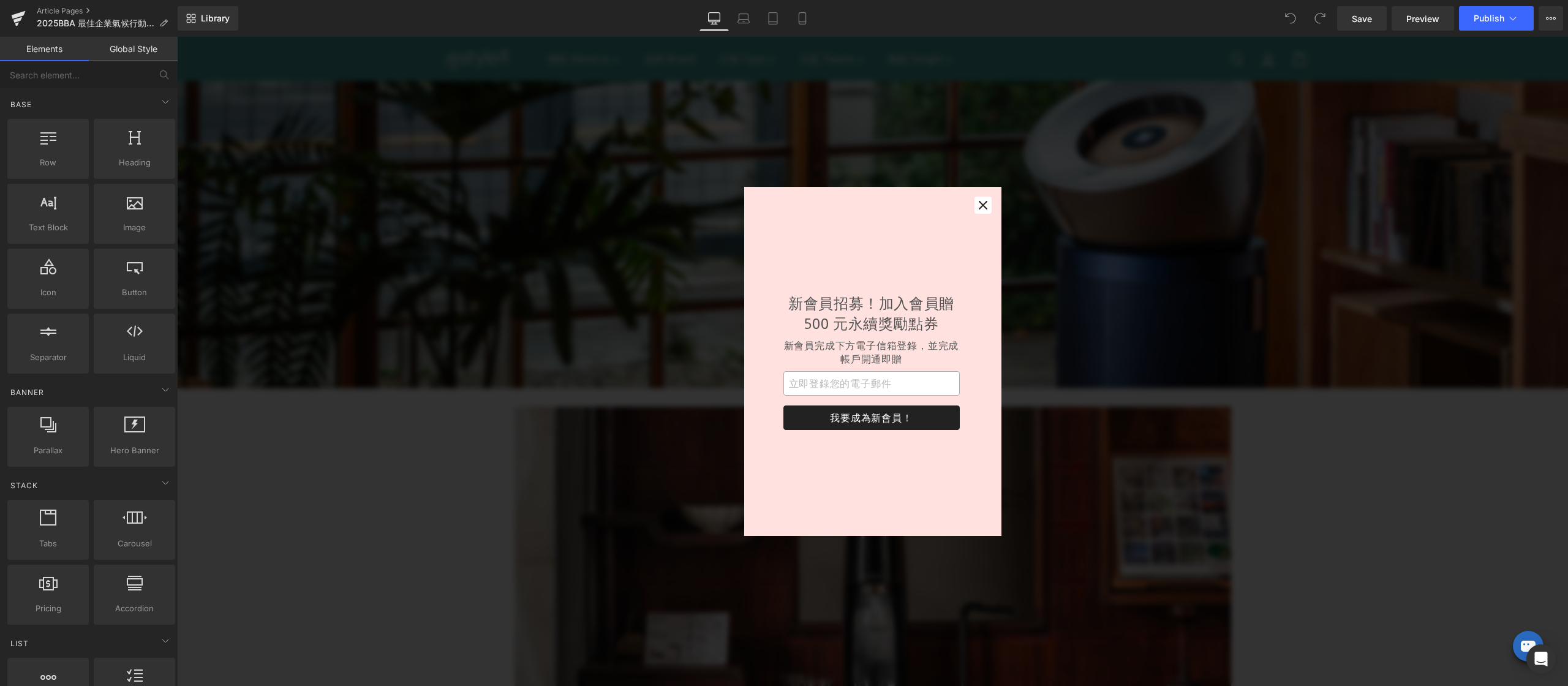
click at [993, 207] on div "新會員招募！加入會員贈 500 元永續獎勵點券 新會員完成下方電子信箱登錄，並完成帳戶開通即贈 我要成為新會員！" at bounding box center [873, 360] width 257 height 349
click at [986, 209] on icon "button" at bounding box center [983, 205] width 9 height 9
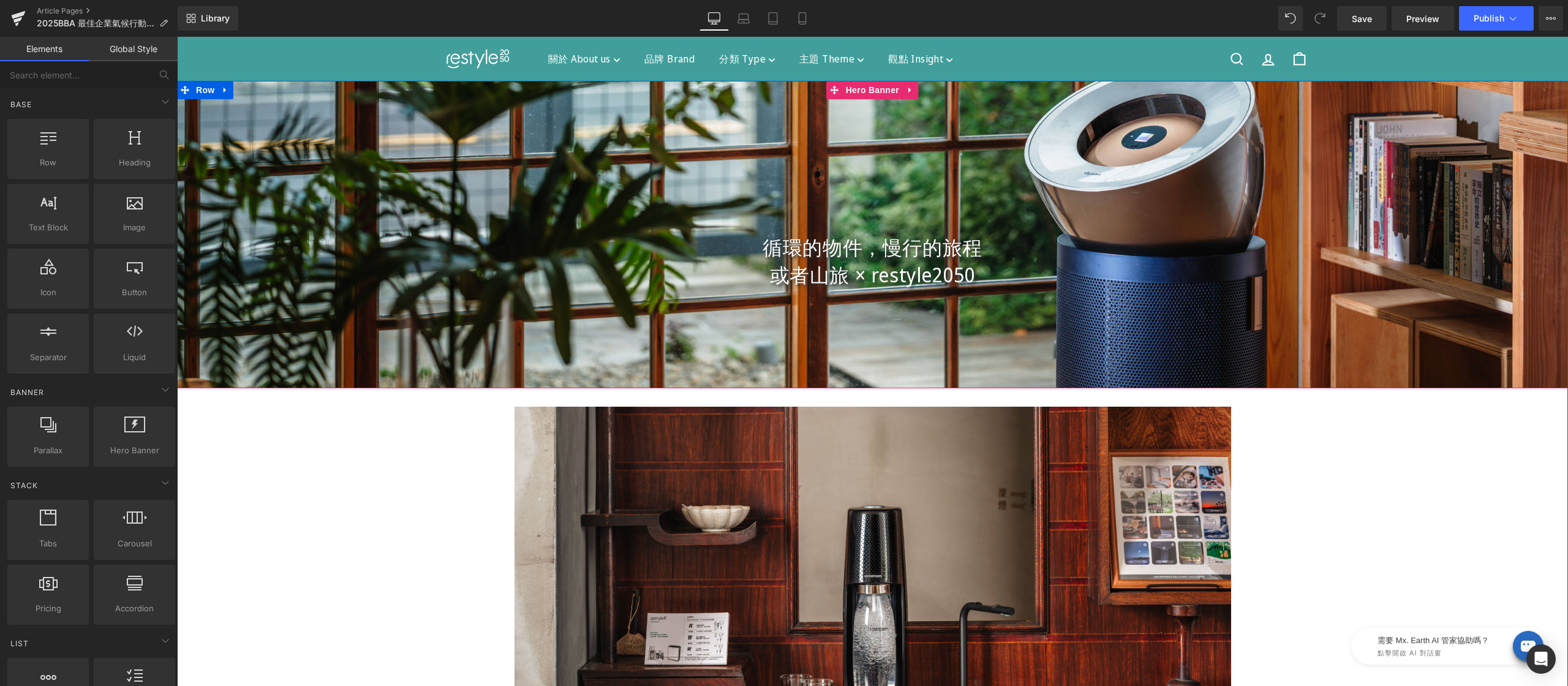
click at [868, 84] on div "循環的物件，慢行的旅程 或者山旅 × restyle2050 Heading Hero Banner" at bounding box center [871, 234] width 1391 height 307
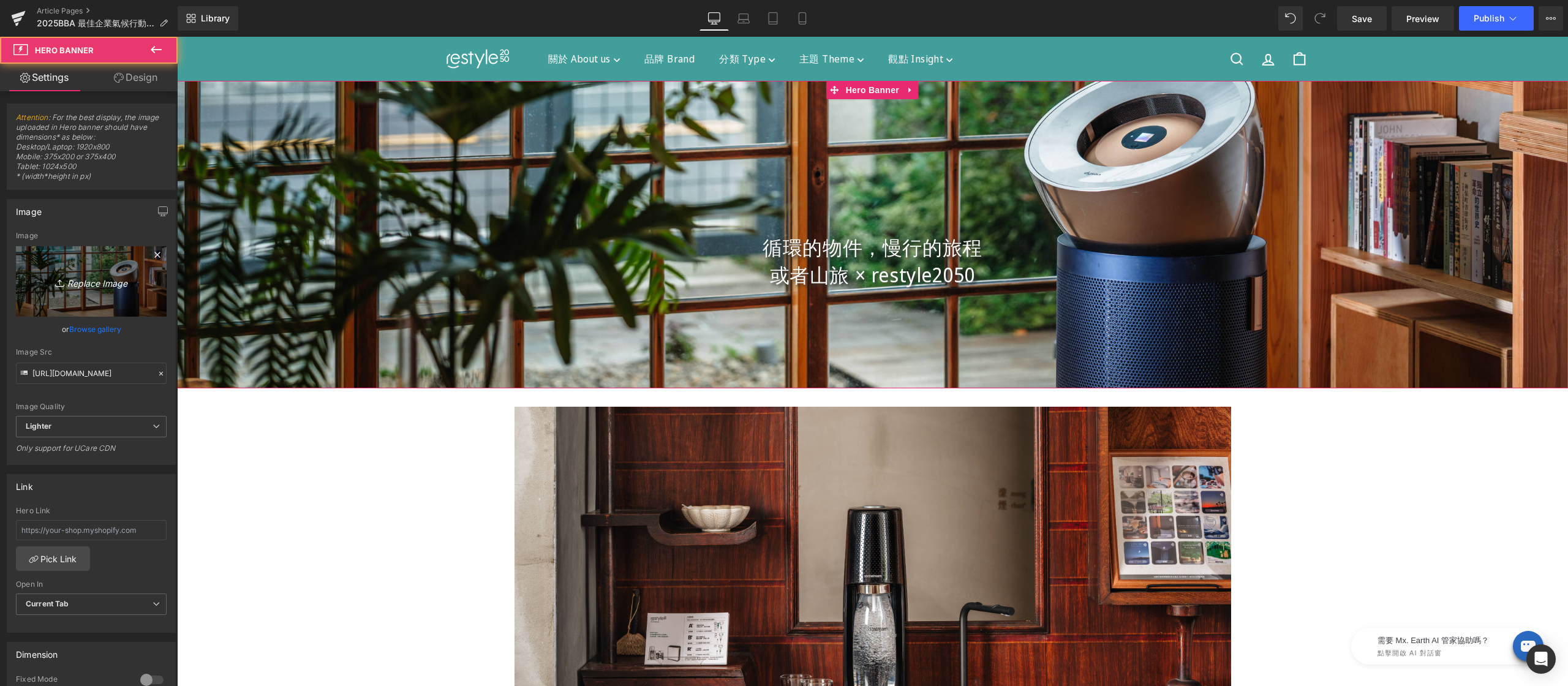
click at [75, 264] on link "Replace Image" at bounding box center [91, 280] width 151 height 70
type input "C:\fakepath\2025-BBA-企業獎-1920x800.jpg"
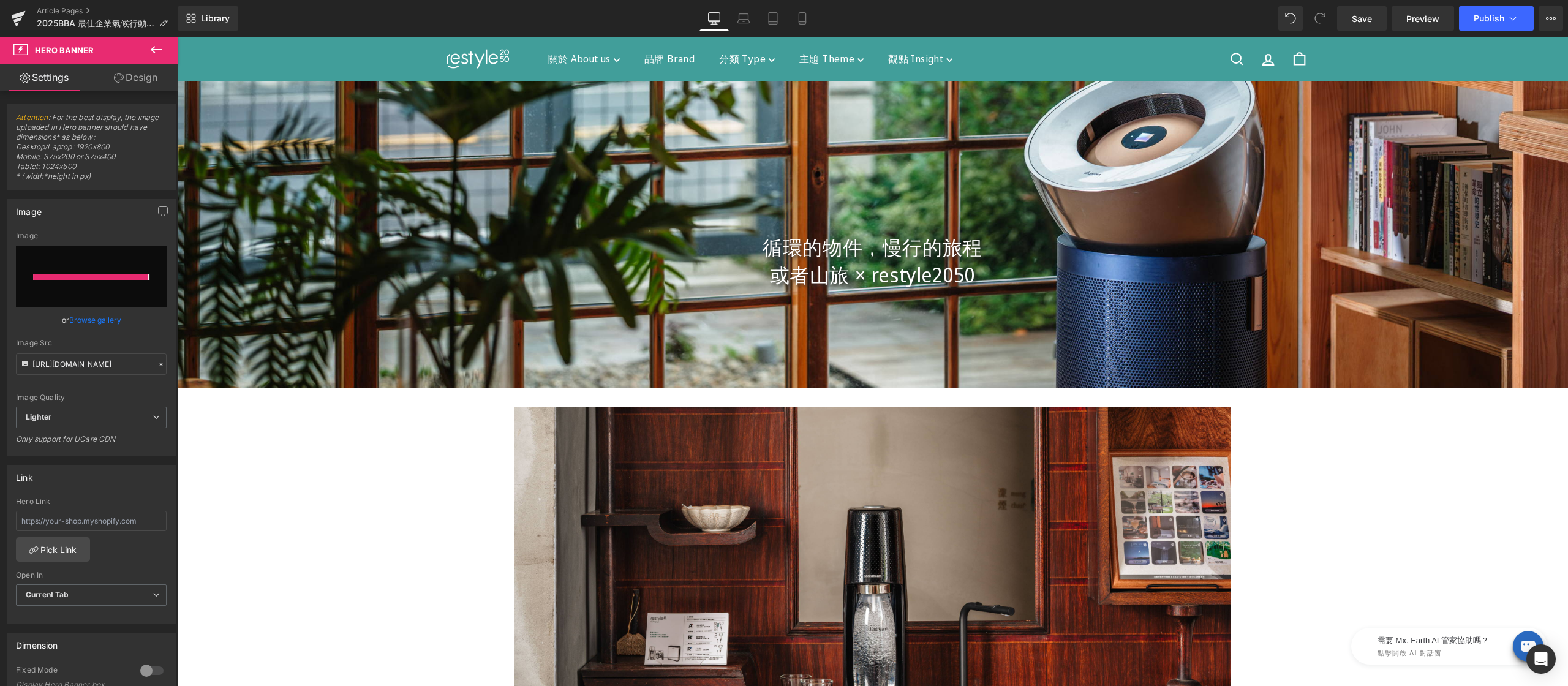
type input "[URL][DOMAIN_NAME]"
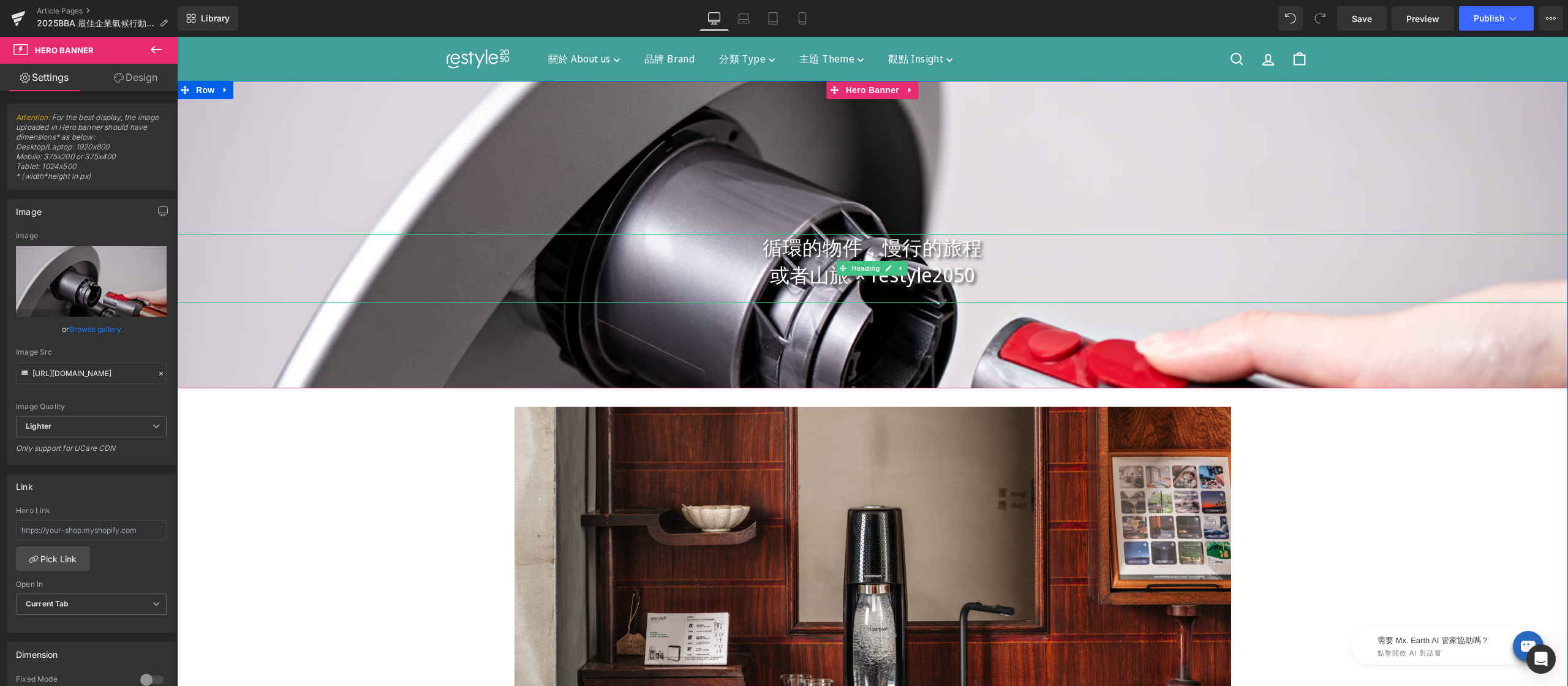
click at [763, 249] on h1 "循環的物件，慢行的旅程" at bounding box center [871, 248] width 1391 height 28
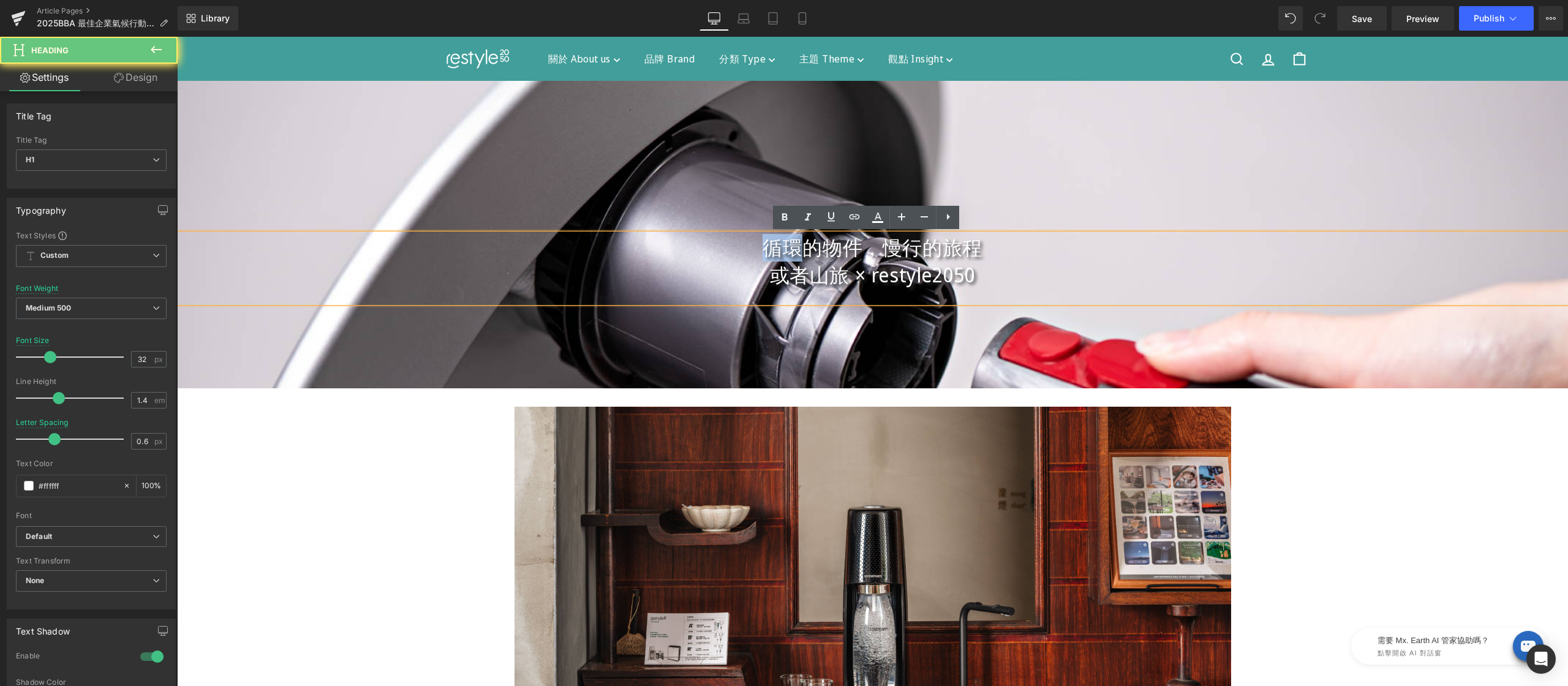
click at [763, 249] on h1 "循環的物件，慢行的旅程" at bounding box center [871, 248] width 1391 height 28
paste div
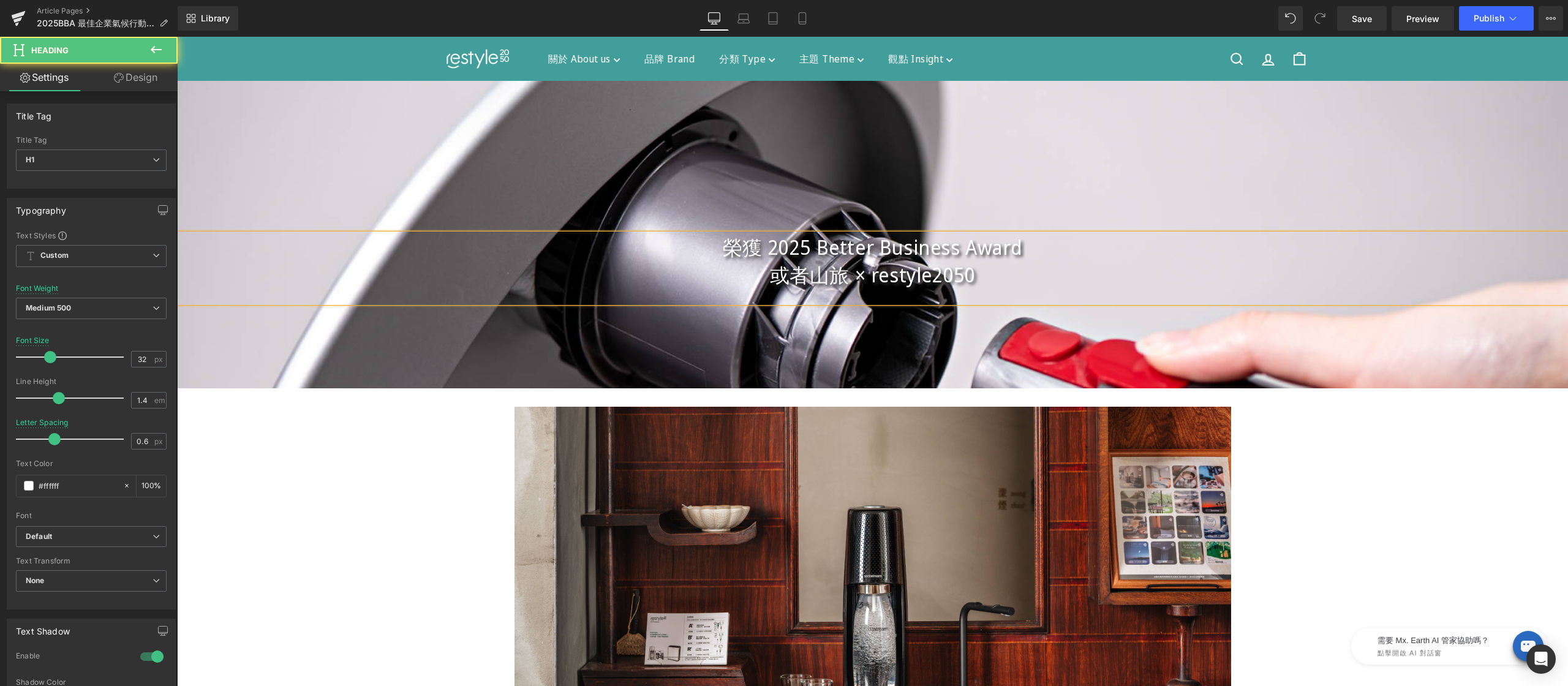
click at [791, 279] on span "或者山旅 × restyle2050" at bounding box center [873, 275] width 206 height 27
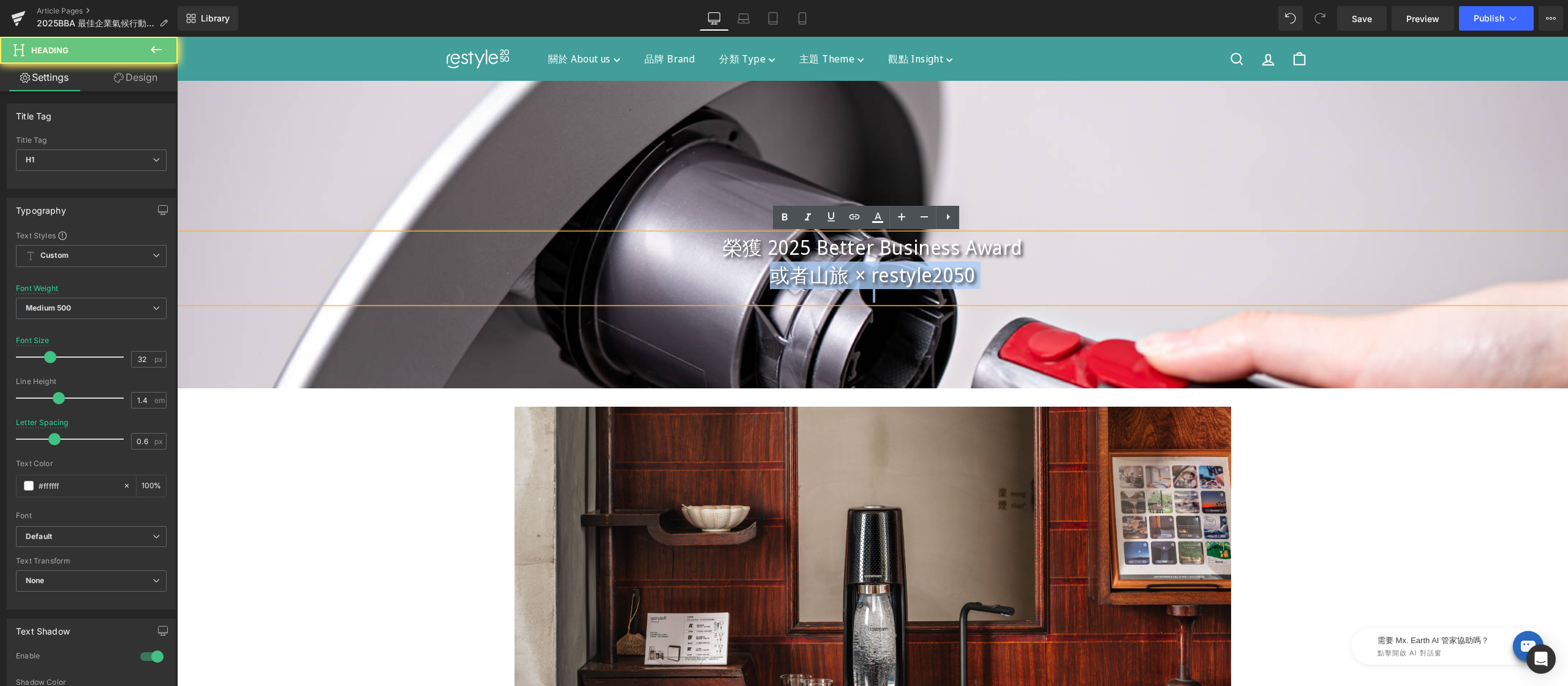
click at [791, 279] on span "或者山旅 × restyle2050" at bounding box center [873, 275] width 206 height 27
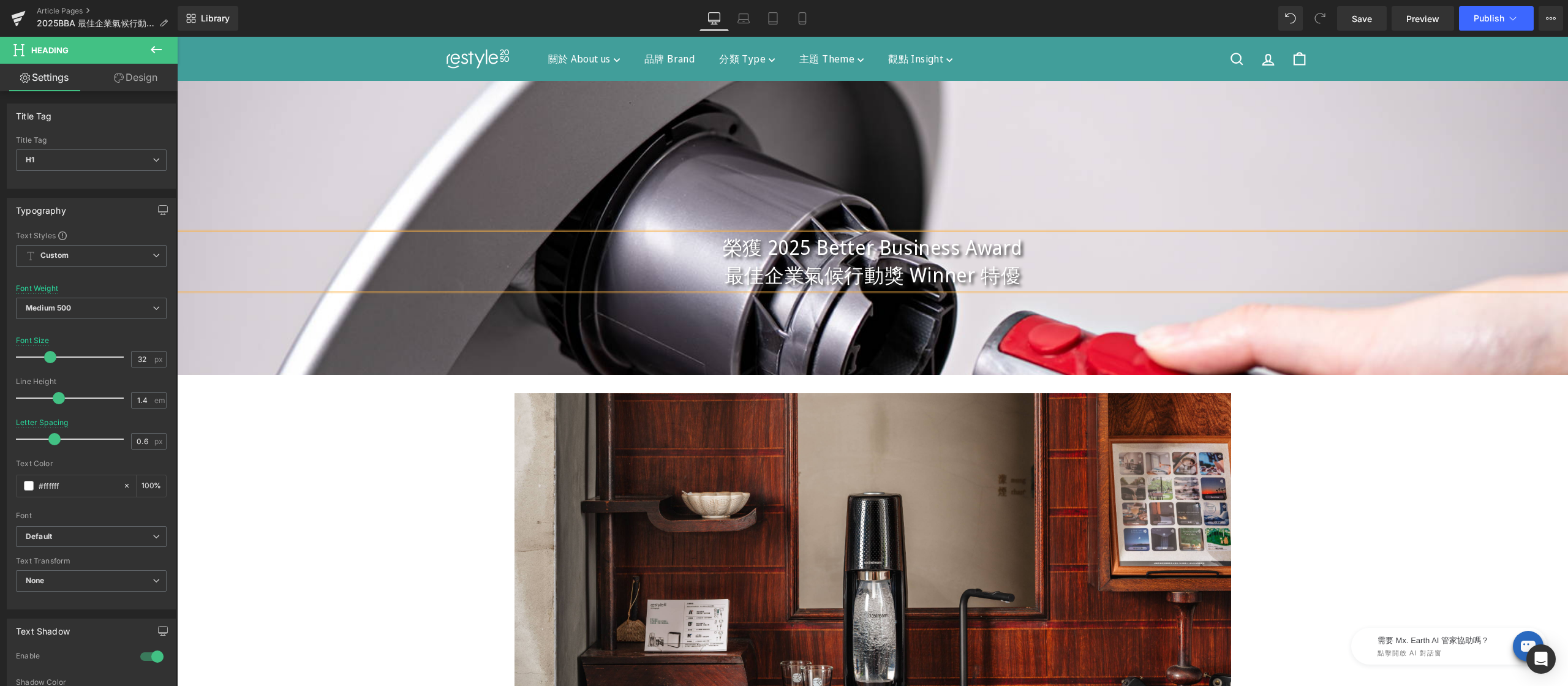
scroll to position [93, 0]
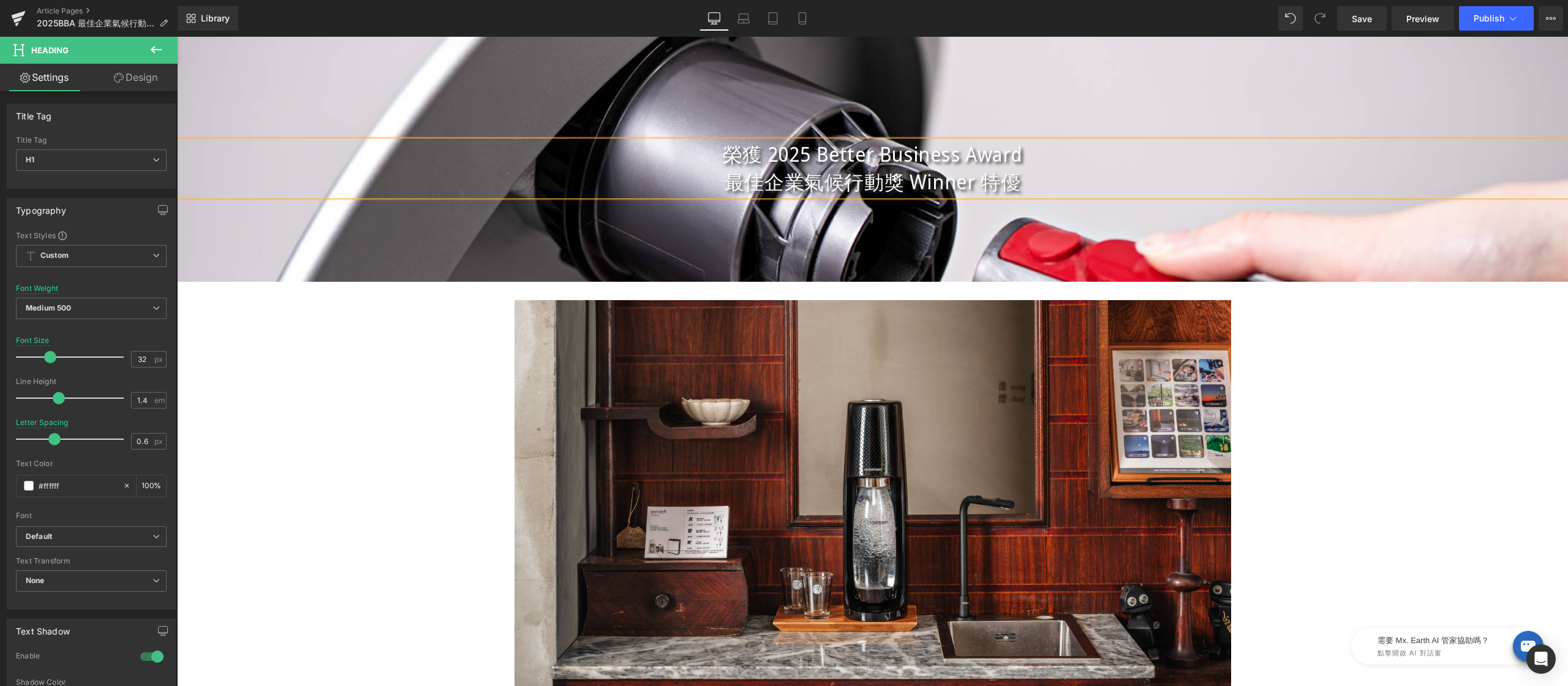
click at [1420, 451] on div "榮獲 2025 Better Business Award 最佳企業氣候行動獎 Winner 特優 Heading Hero Banner 250px 140…" at bounding box center [871, 345] width 1391 height 715
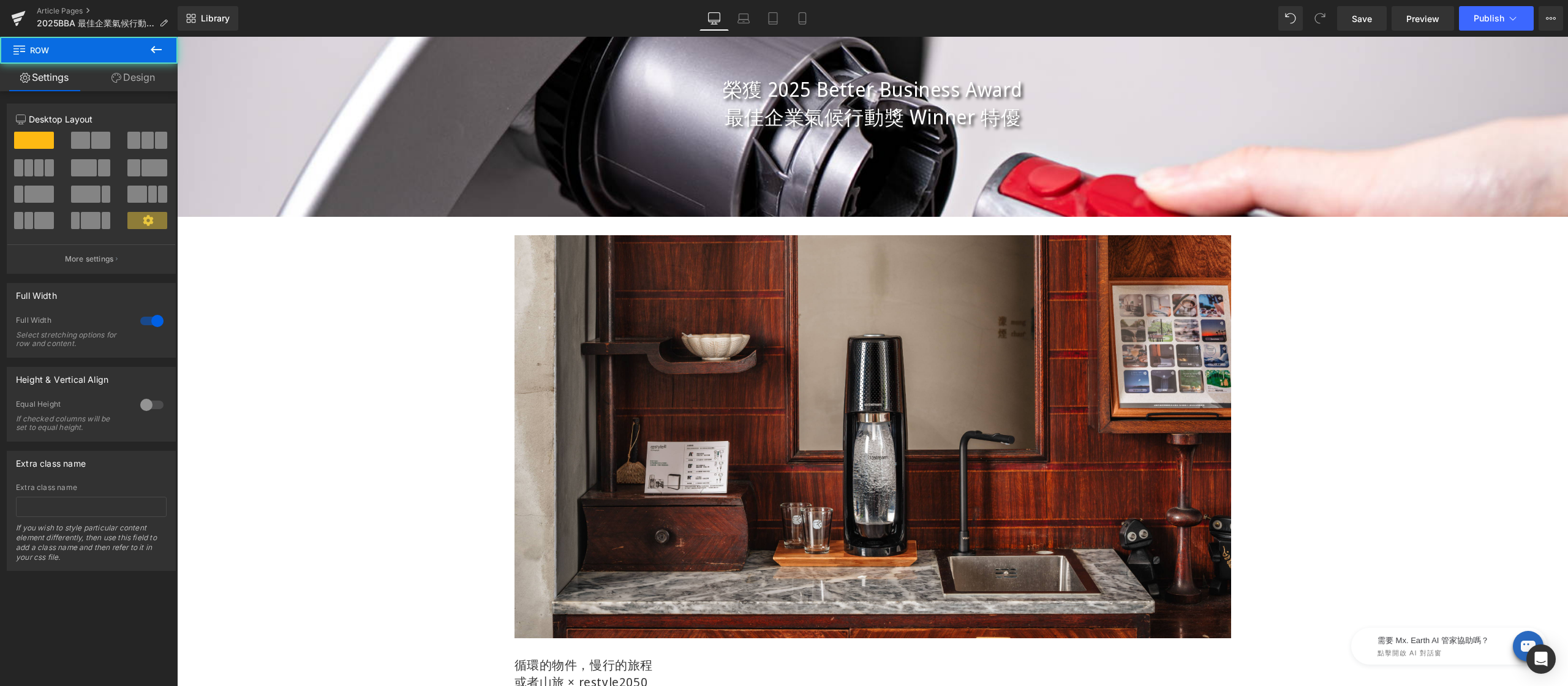
scroll to position [357, 0]
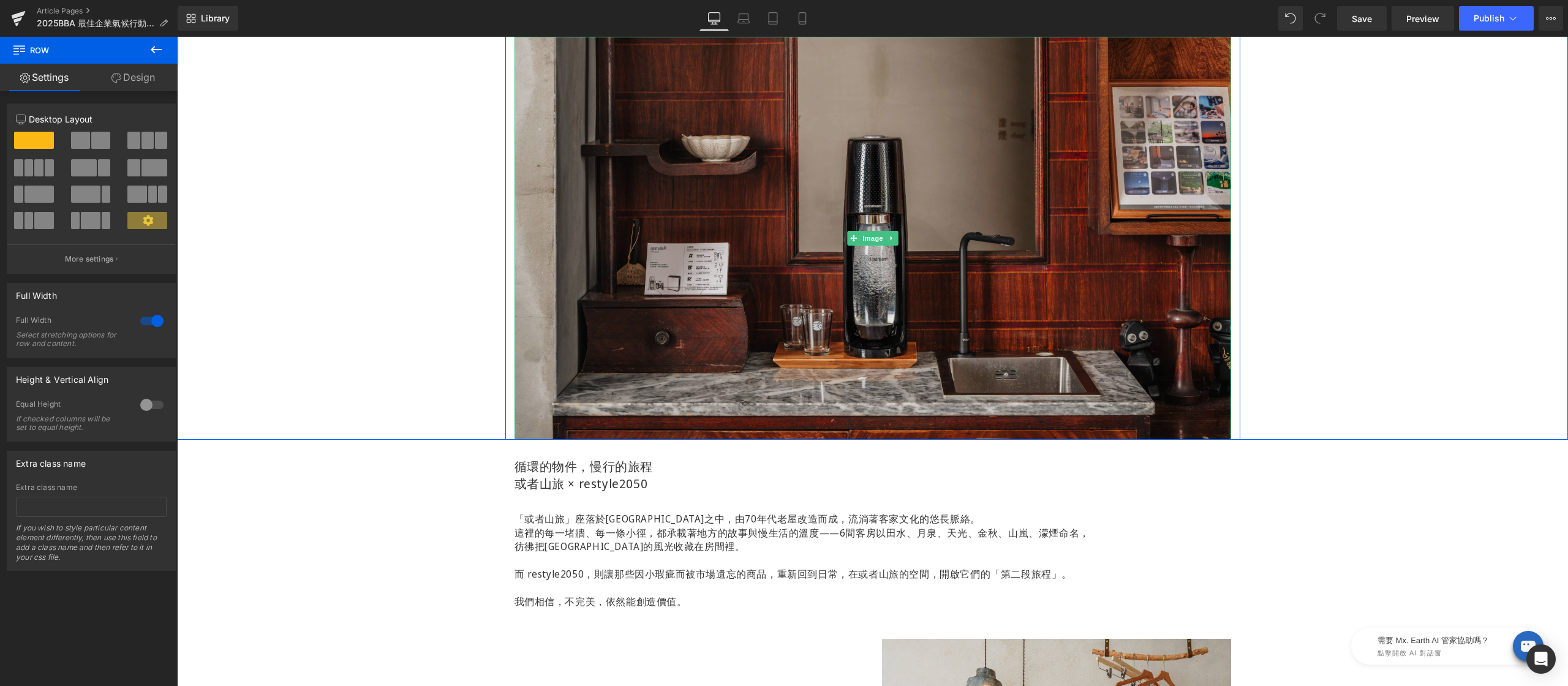
click at [813, 260] on img at bounding box center [872, 238] width 716 height 403
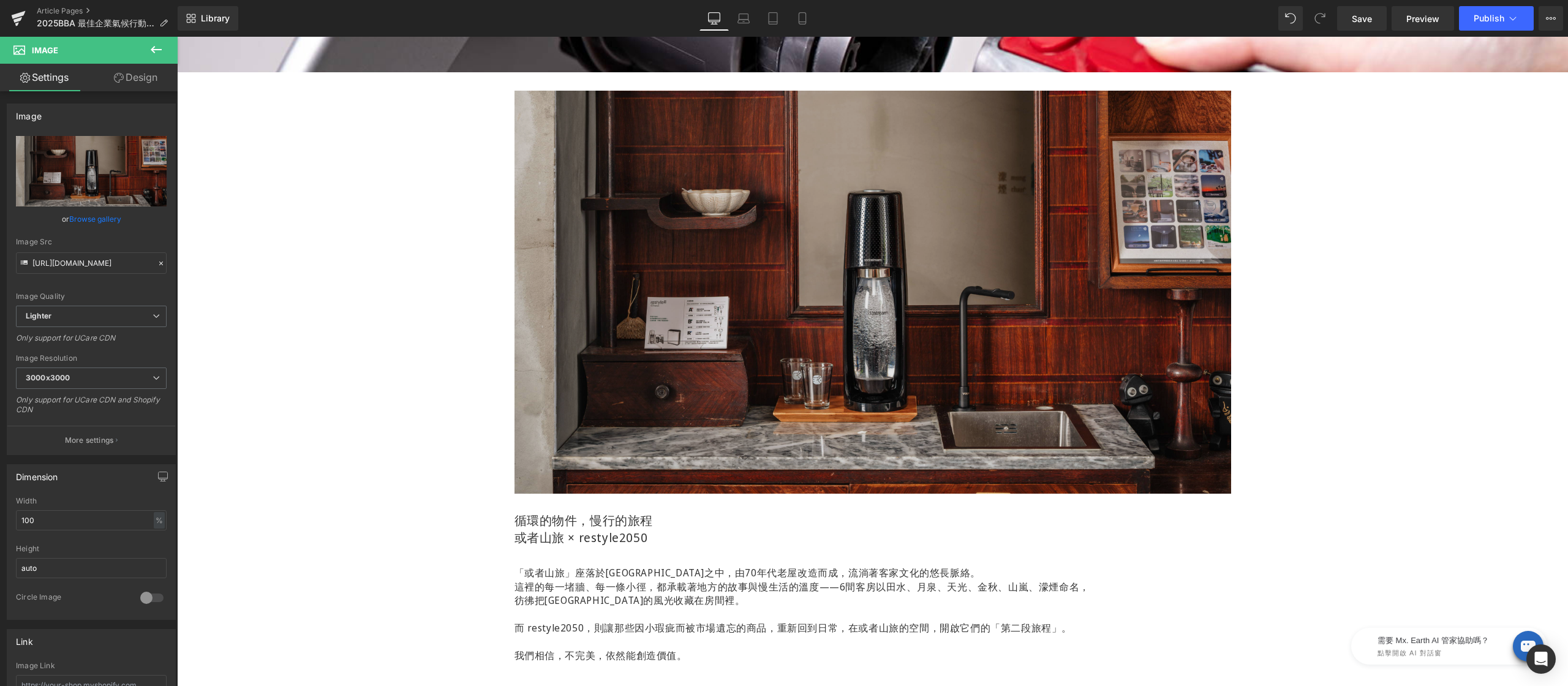
scroll to position [650, 0]
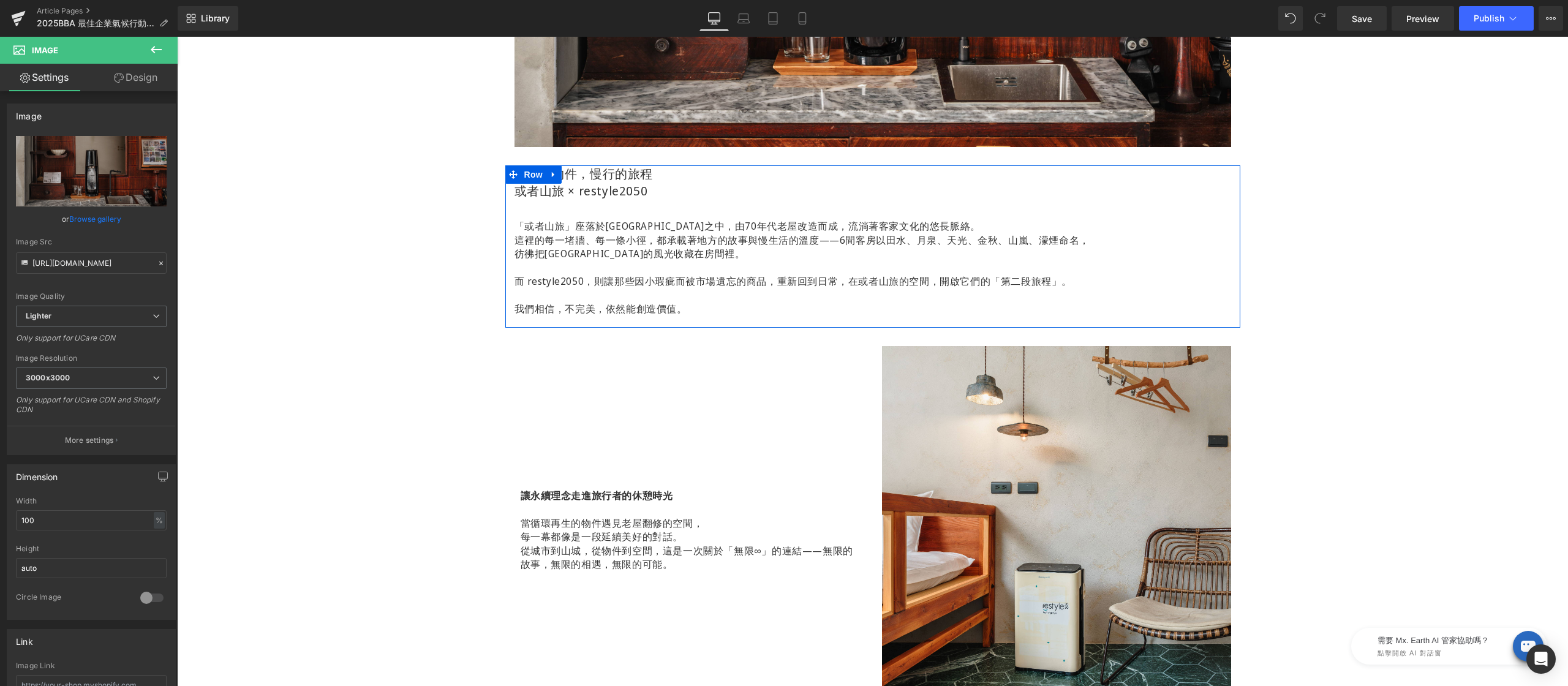
click at [603, 177] on h1 "循環的物件，慢行的旅程" at bounding box center [872, 173] width 716 height 17
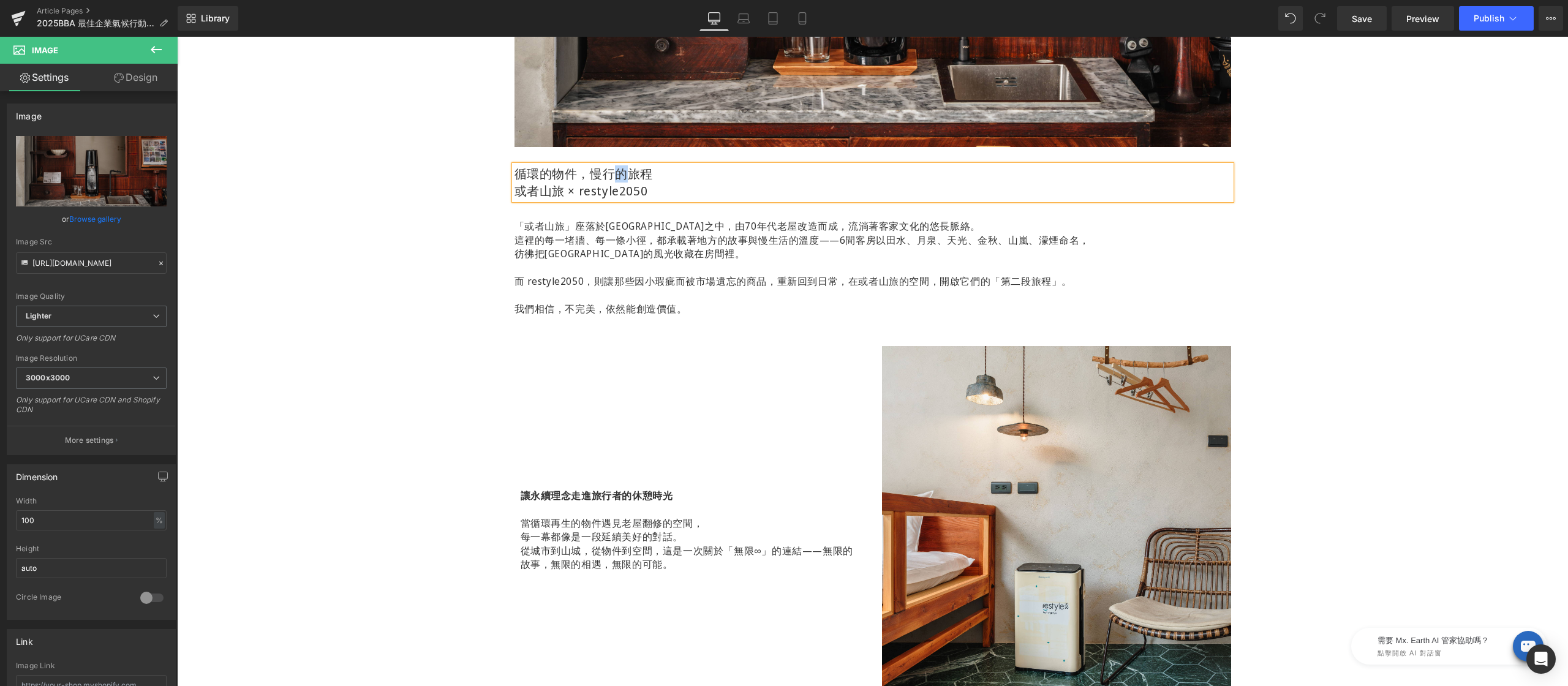
click at [603, 177] on h1 "循環的物件，慢行的旅程" at bounding box center [872, 173] width 716 height 17
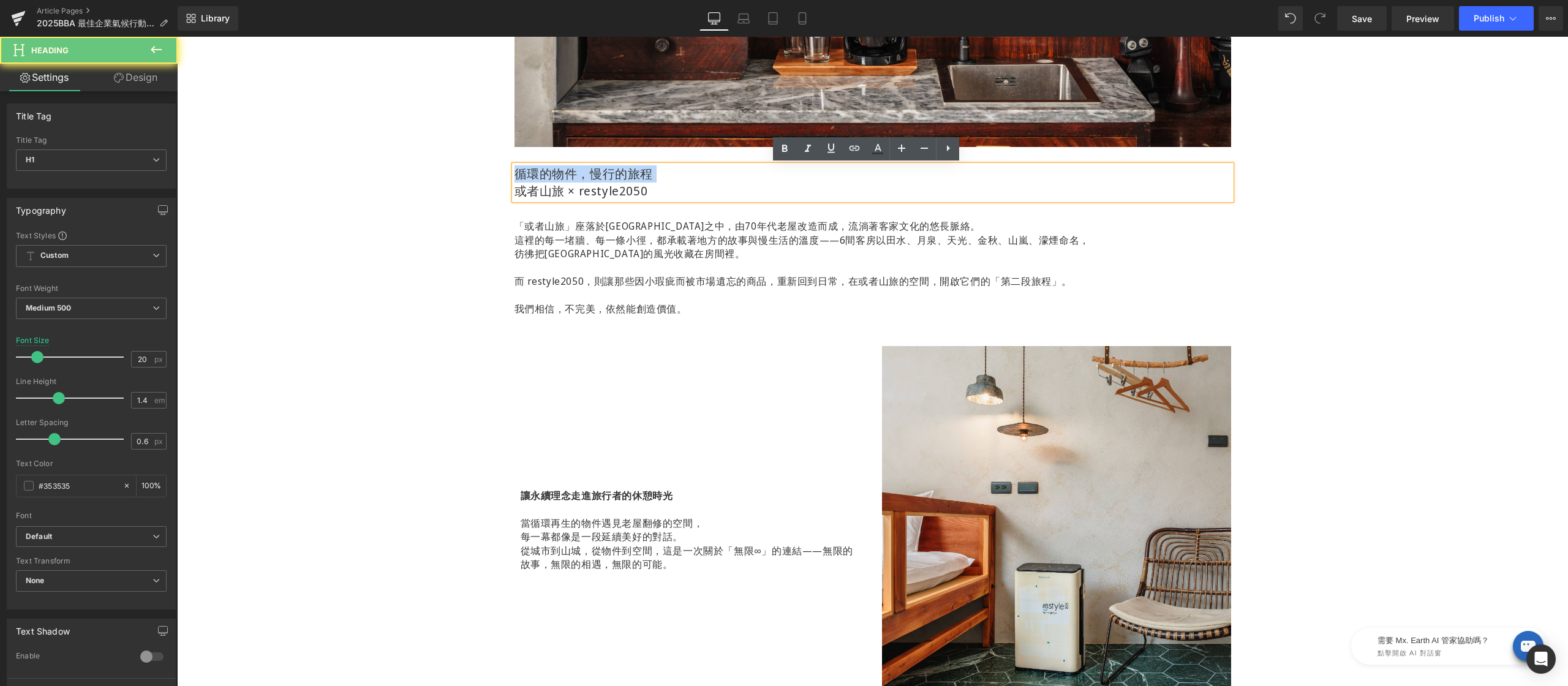
click at [603, 177] on h1 "循環的物件，慢行的旅程" at bounding box center [872, 173] width 716 height 17
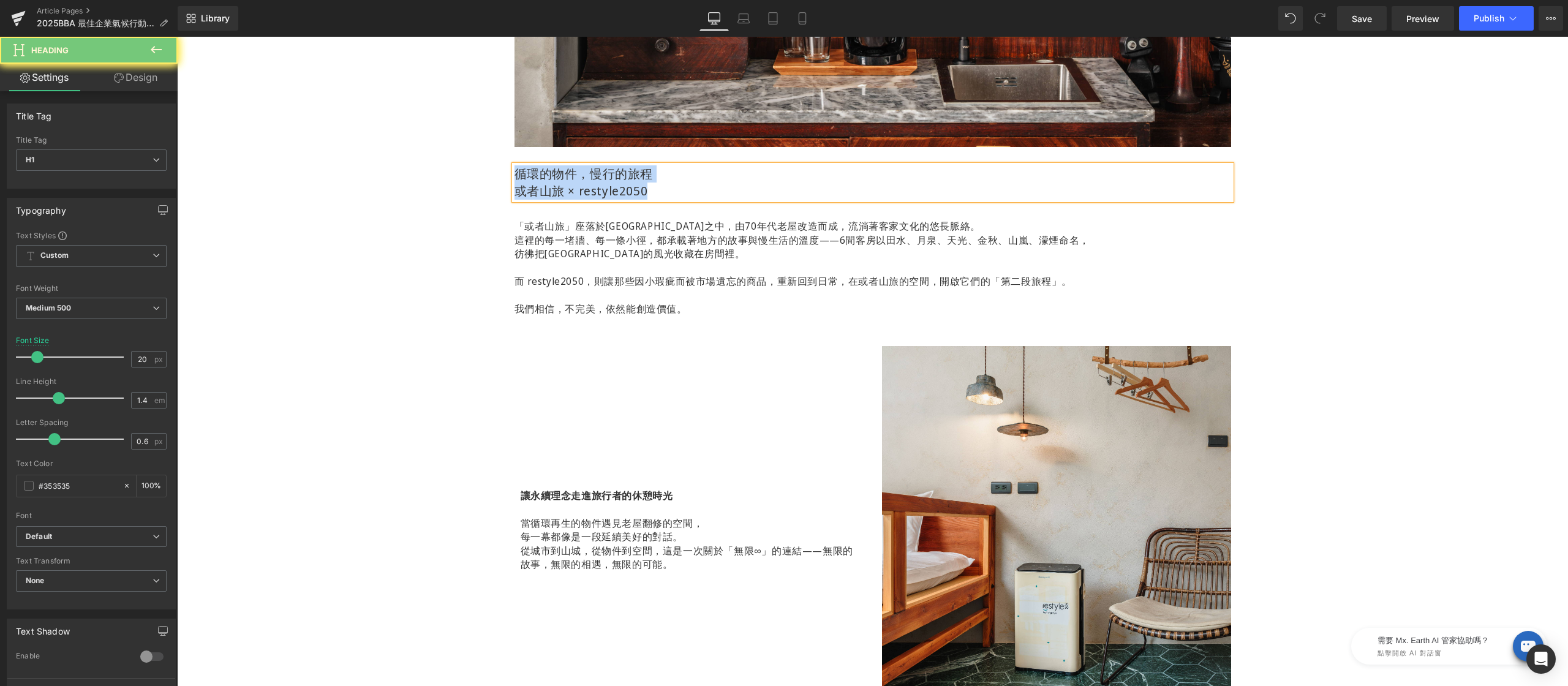
paste div
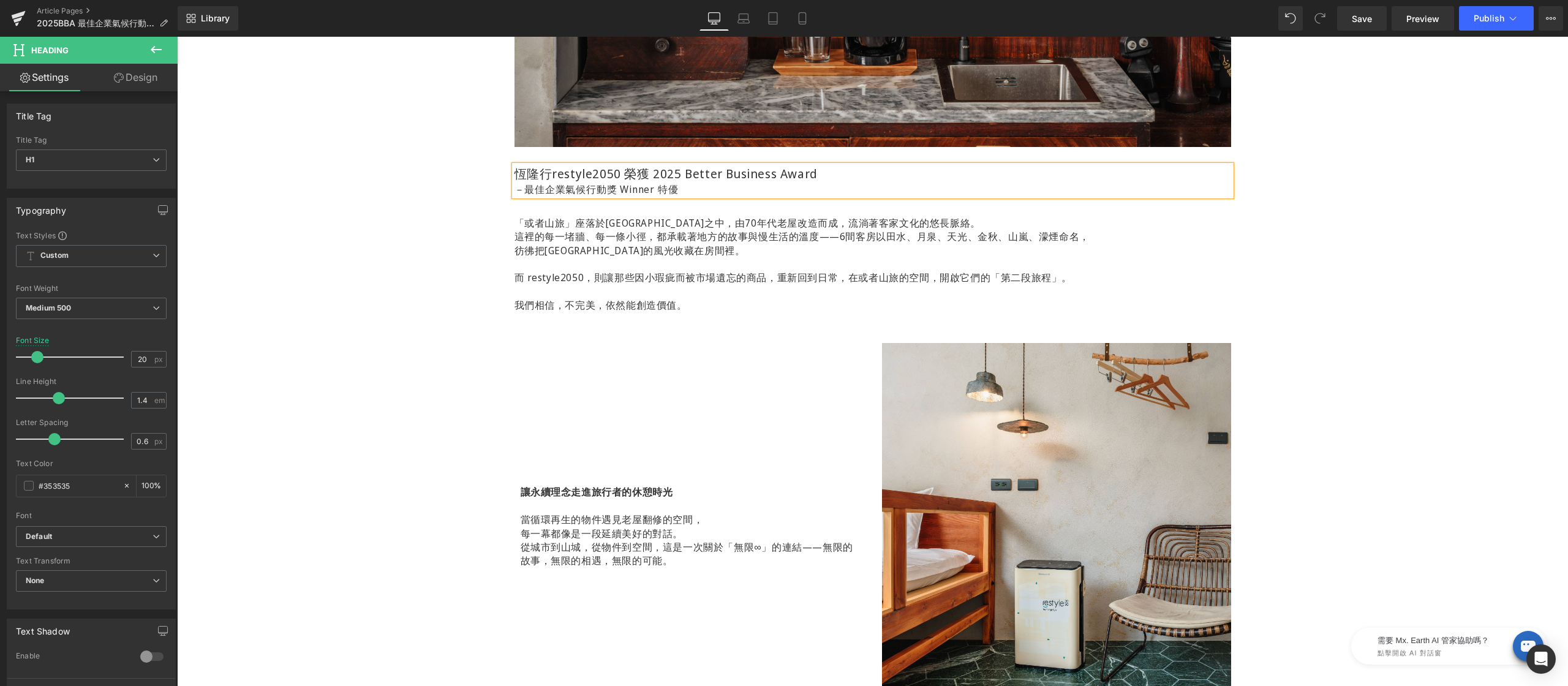
scroll to position [388, 0]
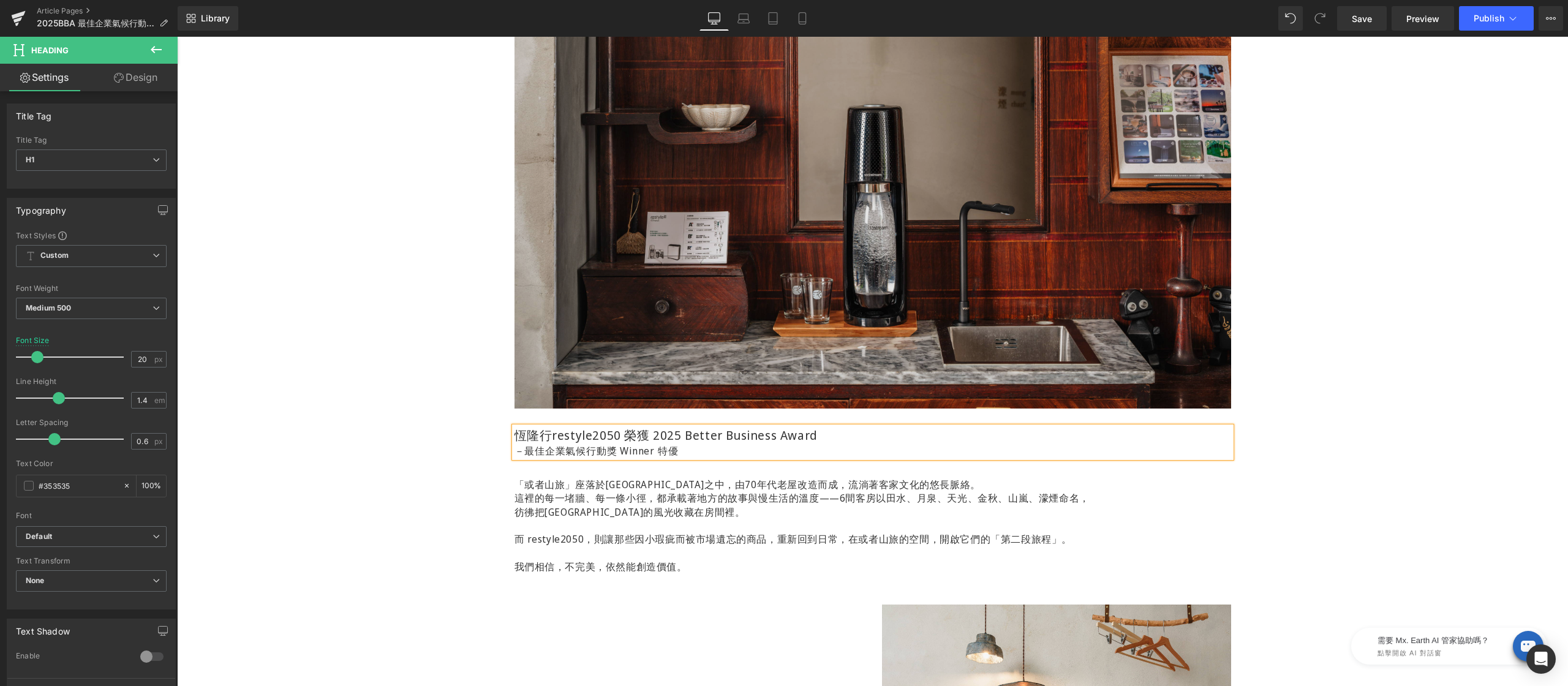
click at [849, 219] on img at bounding box center [872, 207] width 716 height 403
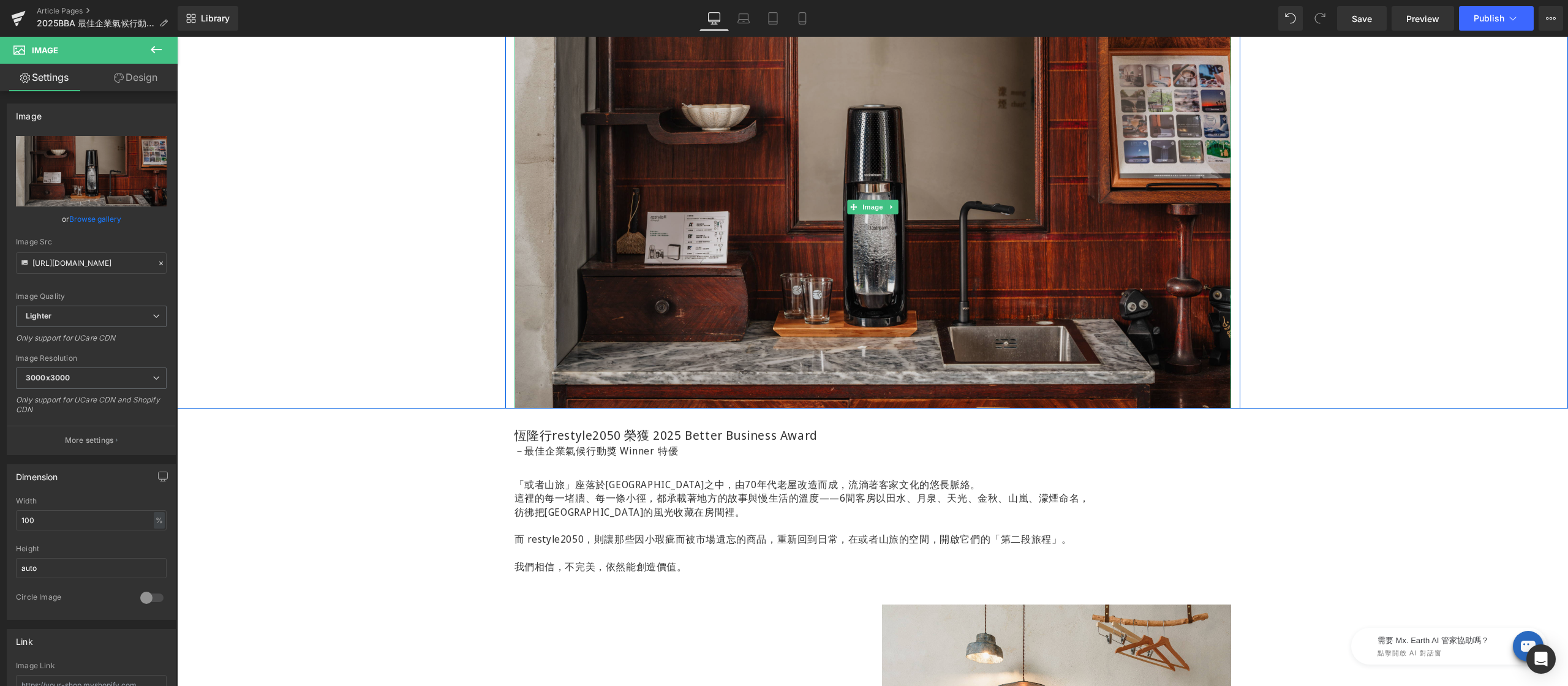
click at [893, 202] on img at bounding box center [872, 207] width 716 height 403
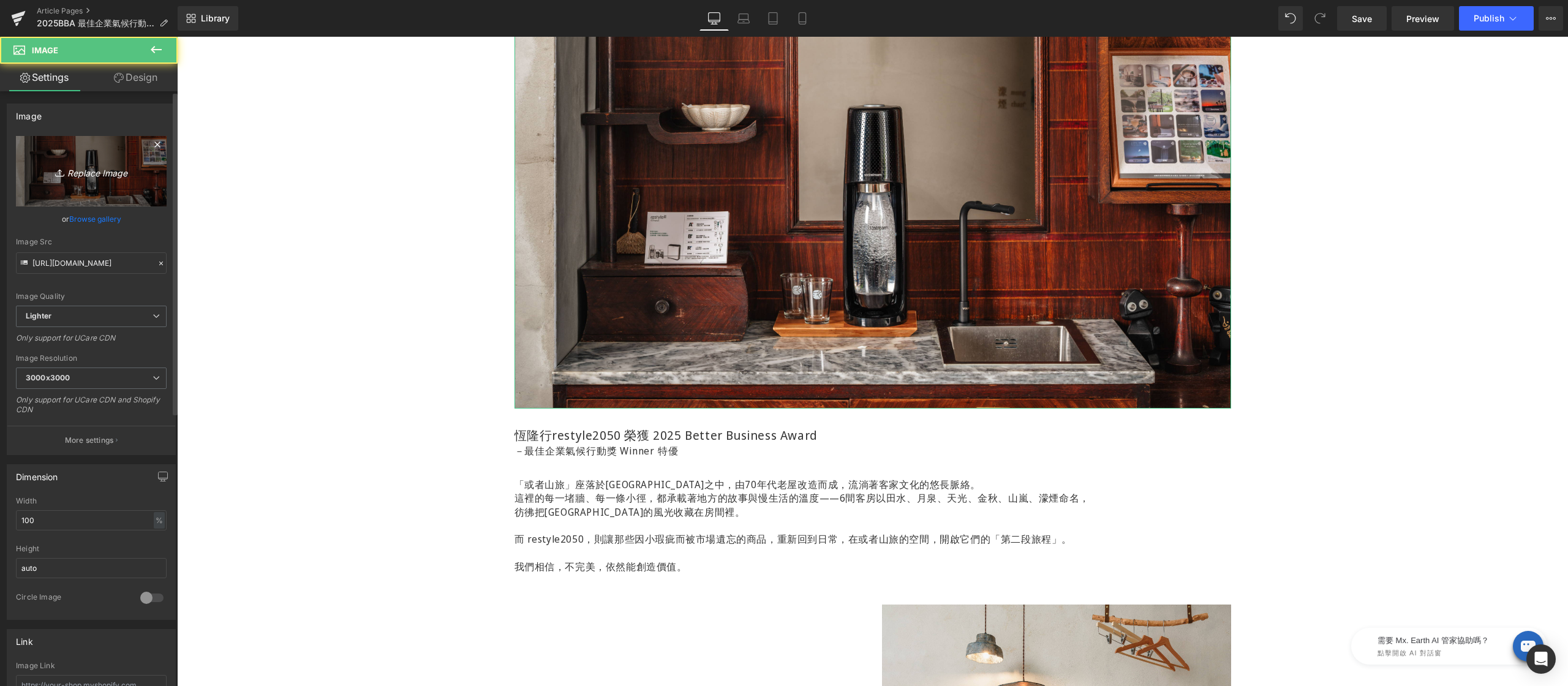
click at [120, 160] on link "Replace Image" at bounding box center [91, 170] width 151 height 70
type input "C:\fakepath\2025-BBA-企業獎-800x500-01.jpg"
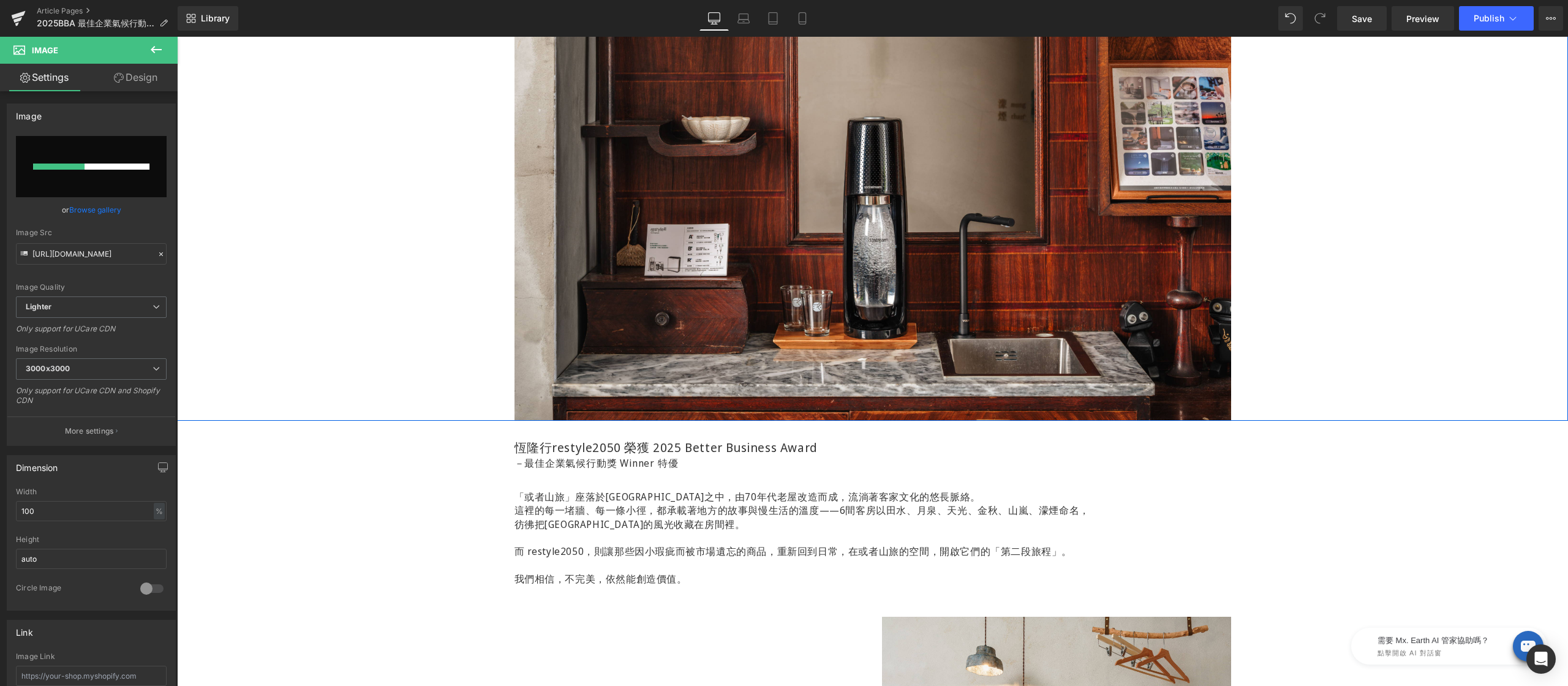
scroll to position [431, 0]
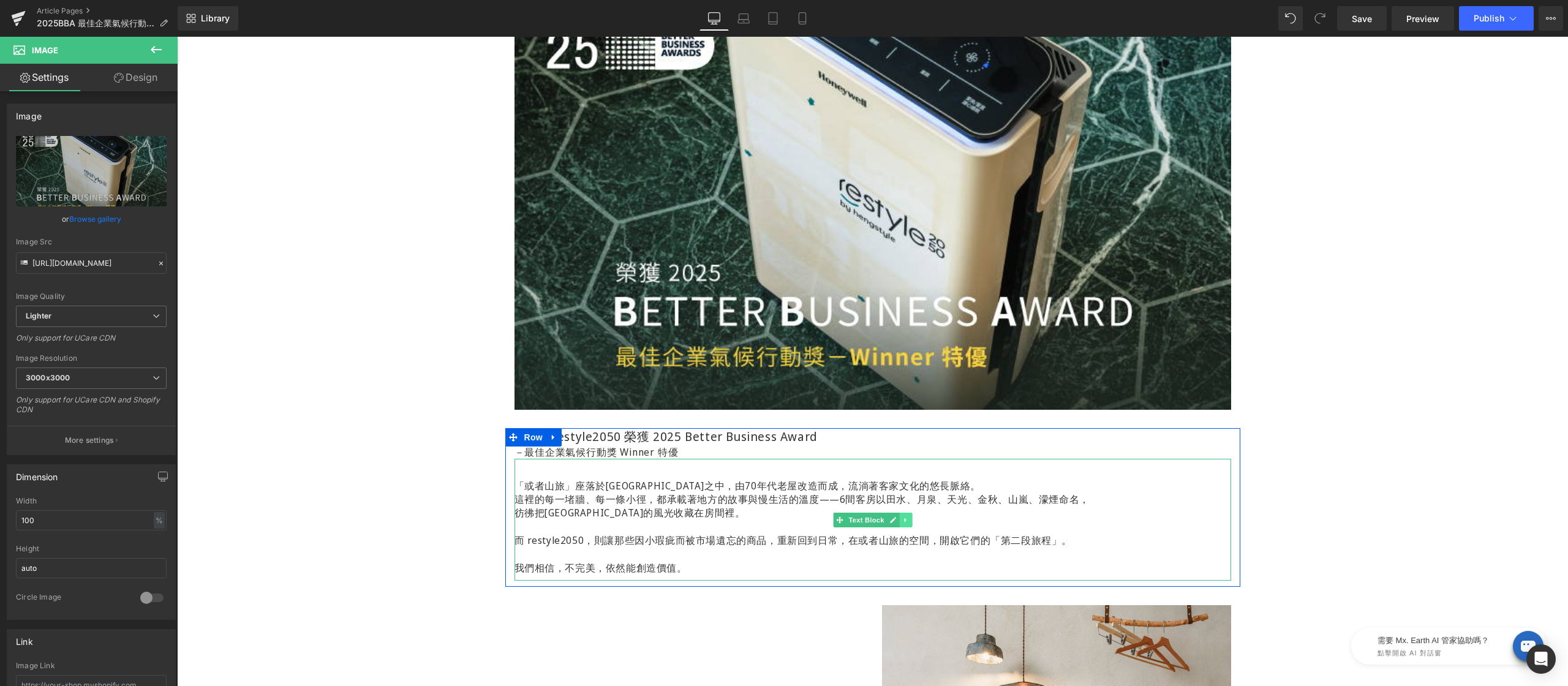
click at [904, 521] on link at bounding box center [905, 520] width 12 height 15
click at [908, 519] on icon at bounding box center [911, 520] width 7 height 7
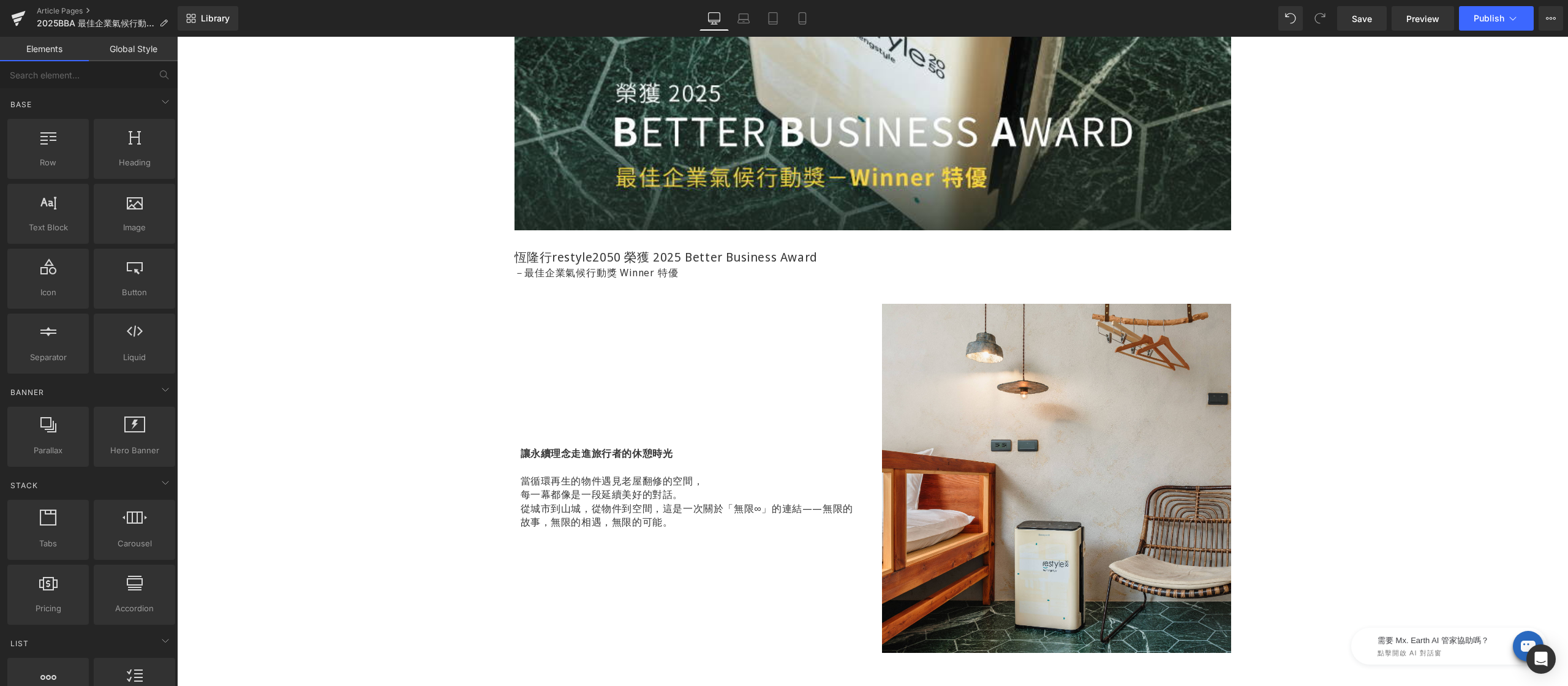
scroll to position [777, 0]
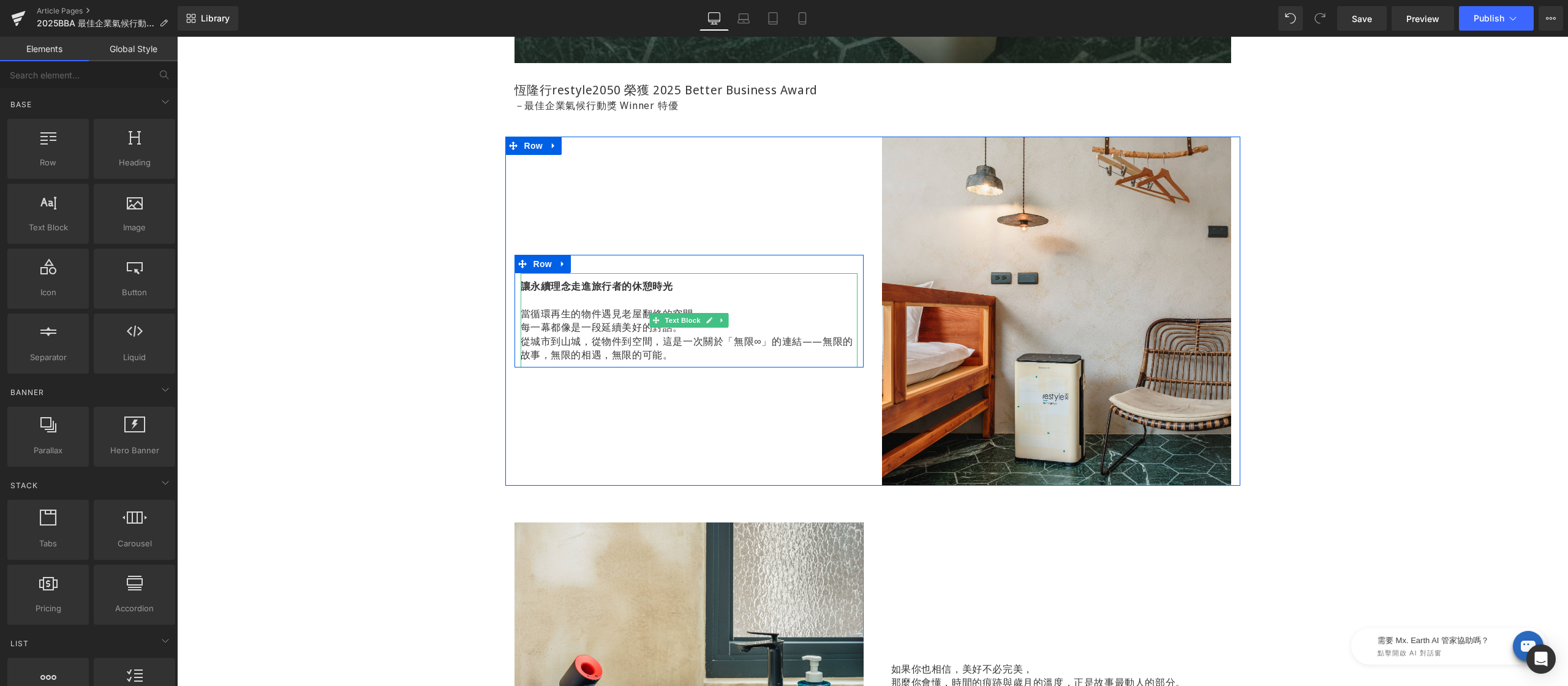
click at [603, 339] on p "從城市到山城，從物件到空間，這是一次關於「無限∞」的連結——無限的故事，無限的相遇，無限的可能。" at bounding box center [689, 348] width 337 height 28
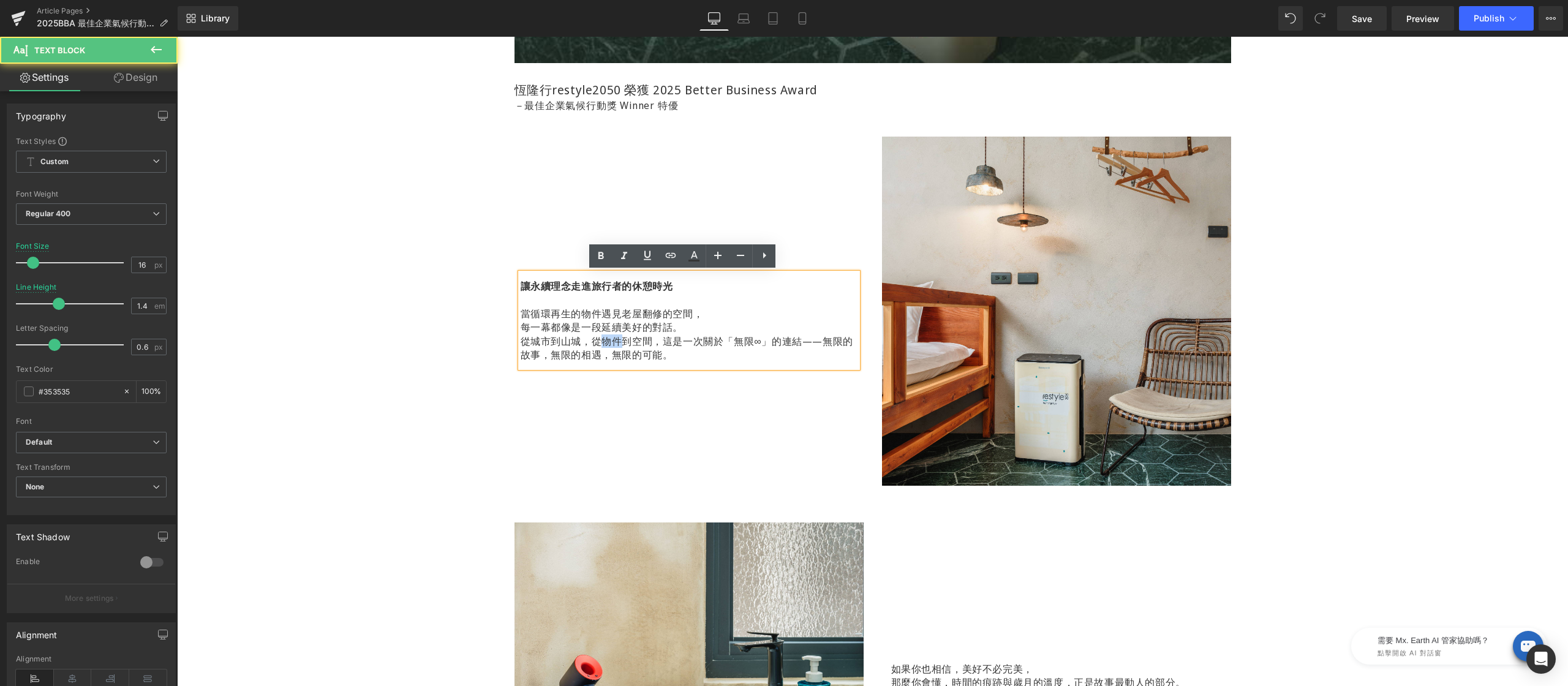
click at [603, 339] on p "從城市到山城，從物件到空間，這是一次關於「無限∞」的連結——無限的故事，無限的相遇，無限的可能。" at bounding box center [689, 348] width 337 height 28
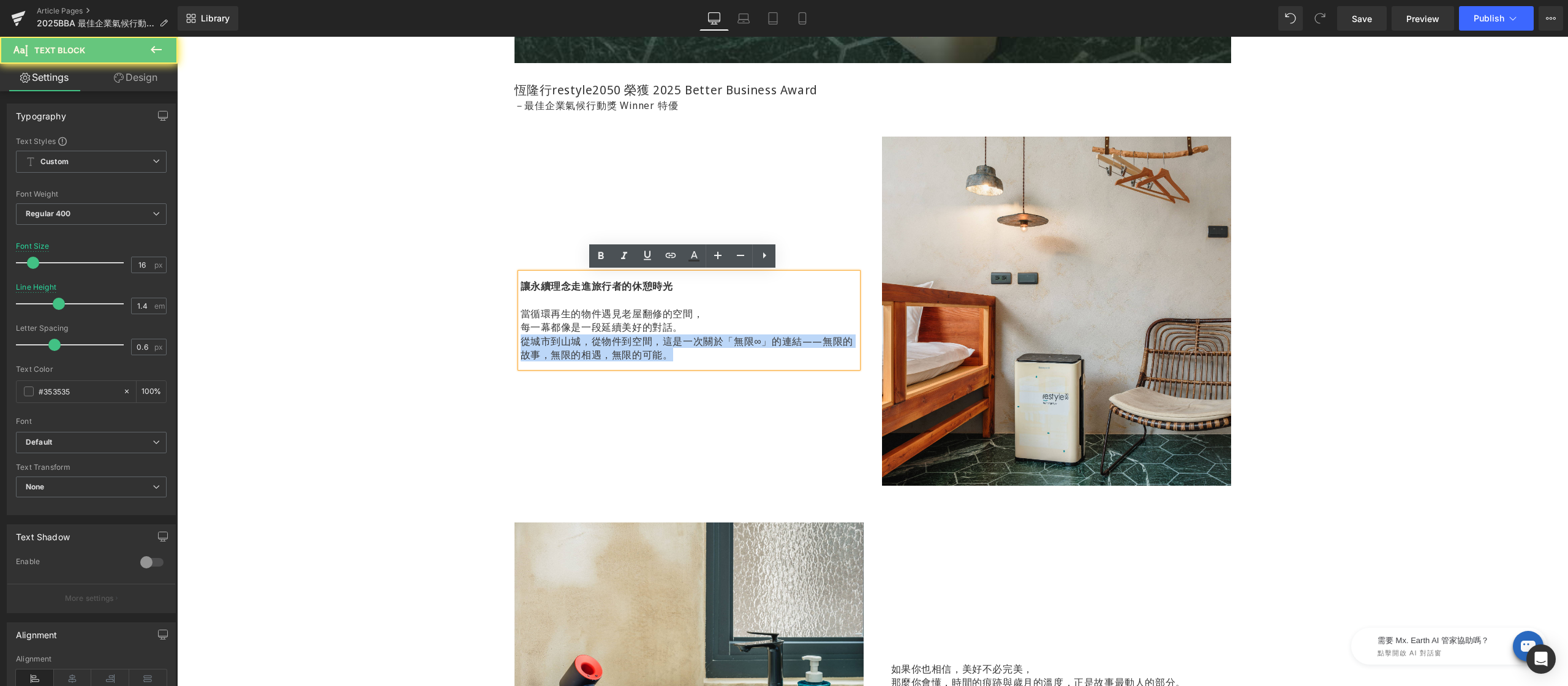
click at [603, 339] on p "從城市到山城，從物件到空間，這是一次關於「無限∞」的連結——無限的故事，無限的相遇，無限的可能。" at bounding box center [689, 348] width 337 height 28
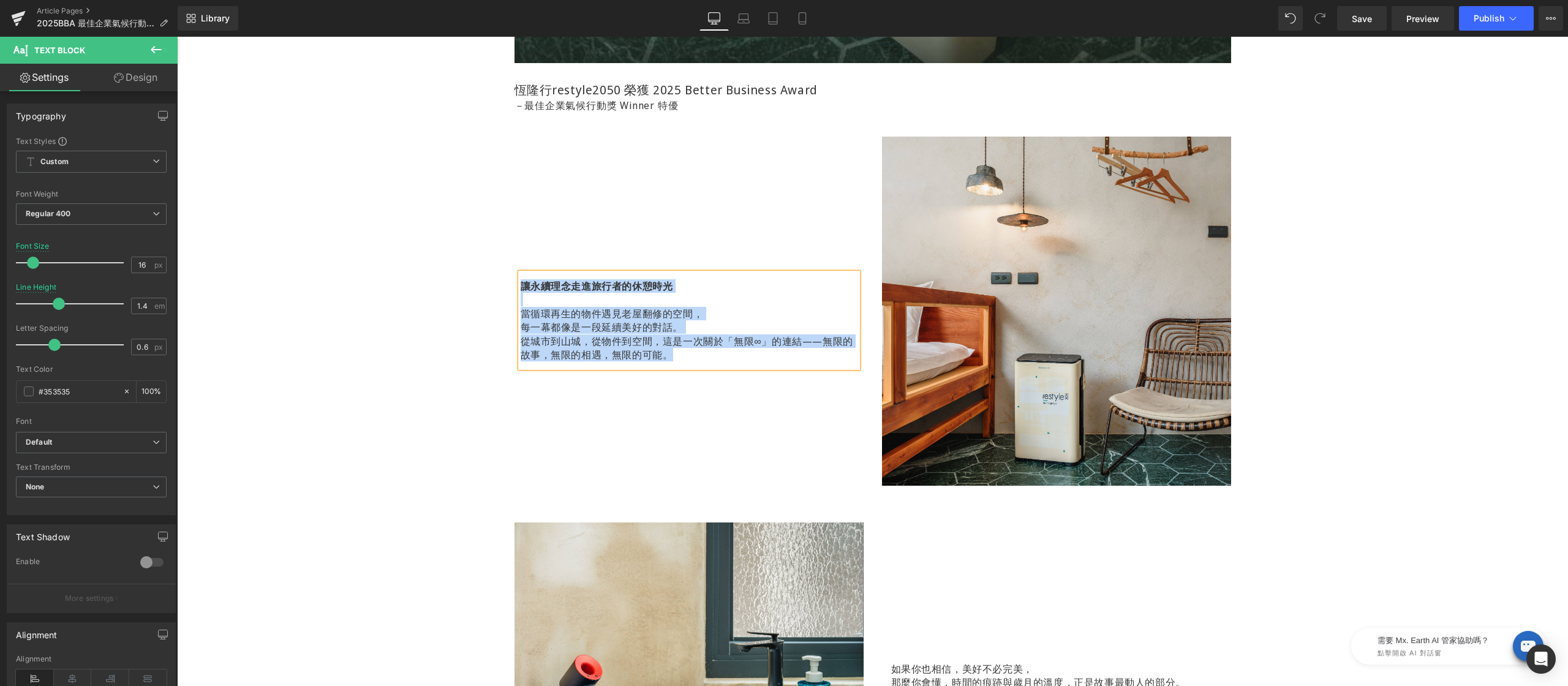
click at [603, 339] on p "從城市到山城，從物件到空間，這是一次關於「無限∞」的連結——無限的故事，無限的相遇，無限的可能。" at bounding box center [689, 348] width 337 height 28
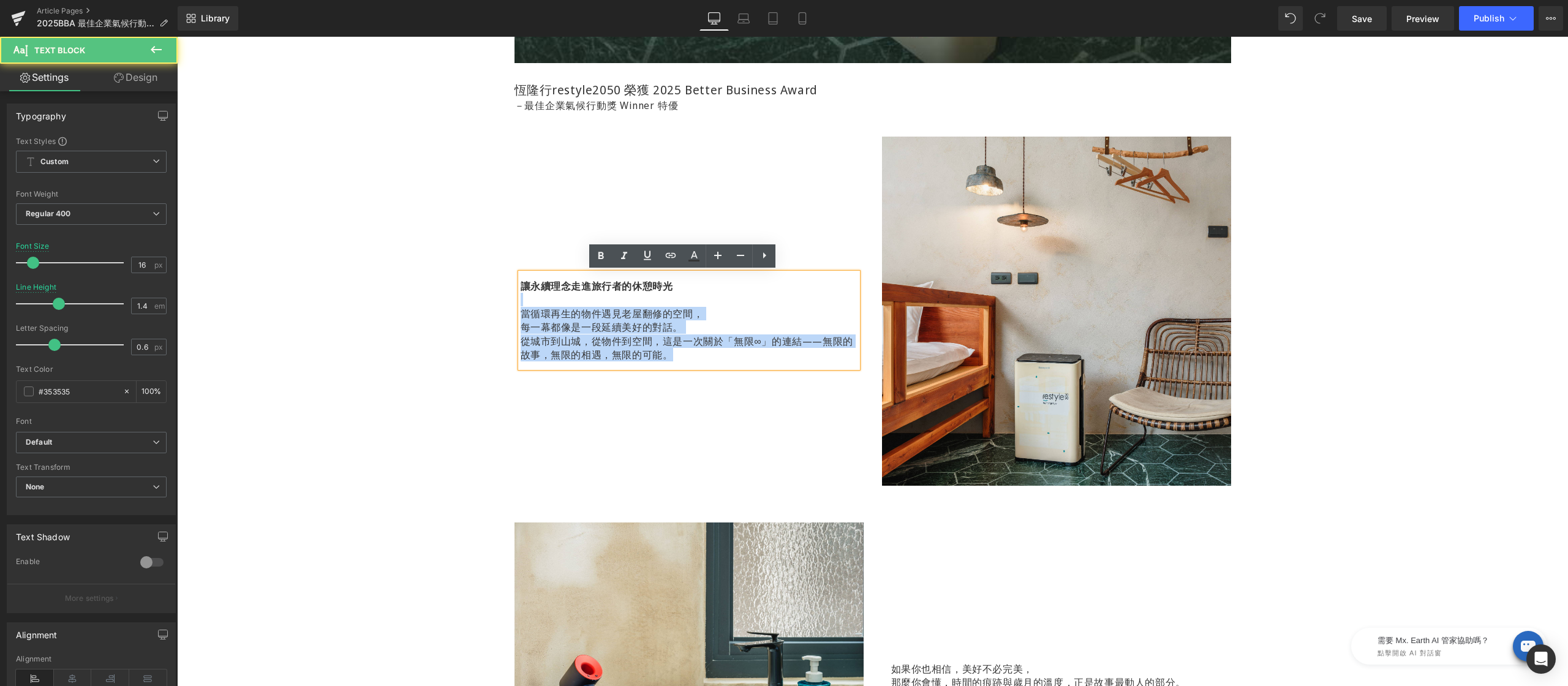
drag, startPoint x: 666, startPoint y: 357, endPoint x: 444, endPoint y: 296, distance: 230.2
click at [444, 296] on div "榮獲 2025 Better Business Award 最佳企業氣候行動獎 Winner 特優 Heading Hero Banner 250px 140…" at bounding box center [871, 562] width 1391 height 2517
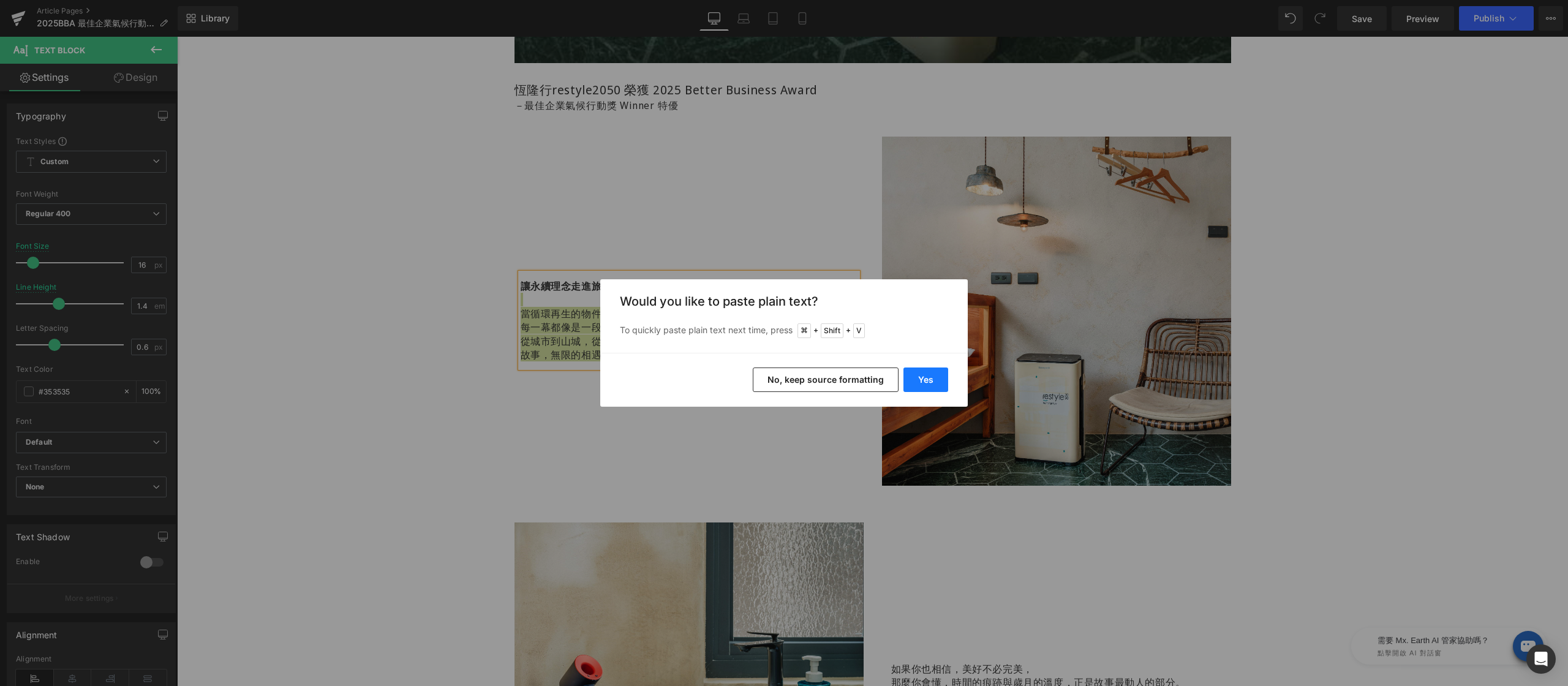
click at [920, 378] on button "Yes" at bounding box center [926, 380] width 44 height 25
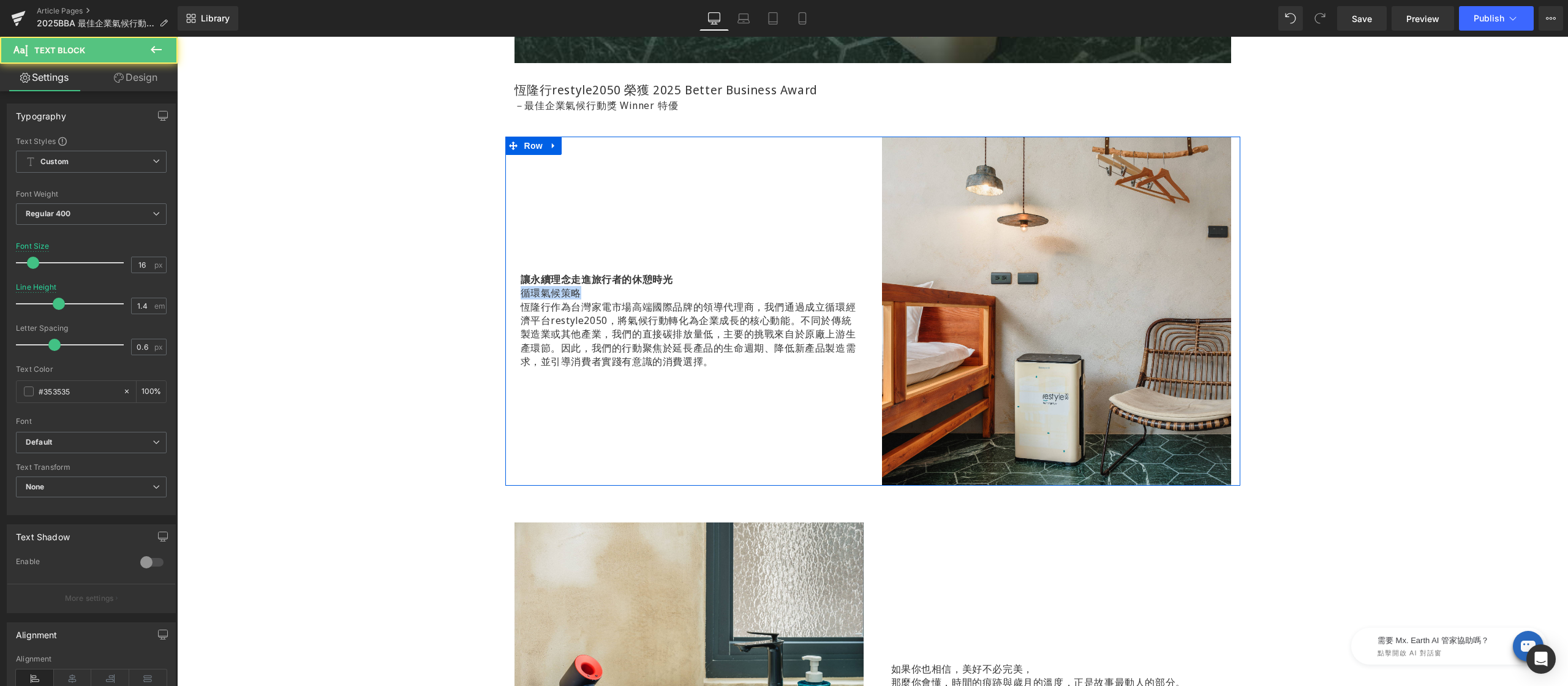
drag, startPoint x: 501, startPoint y: 294, endPoint x: 493, endPoint y: 294, distance: 8.0
click at [493, 294] on div "榮獲 2025 Better Business Award 最佳企業氣候行動獎 Winner 特優 Heading Hero Banner 250px 140…" at bounding box center [871, 562] width 1391 height 2517
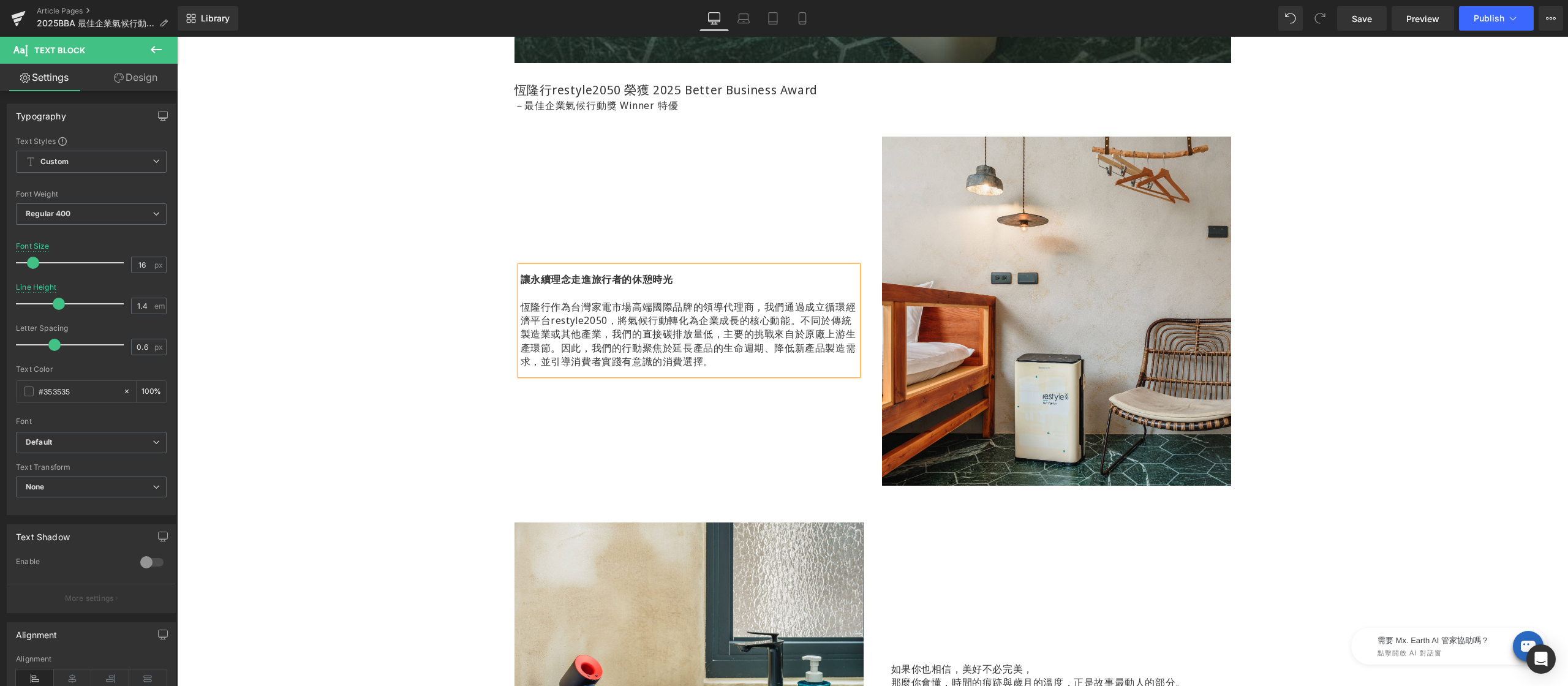
scroll to position [785, 0]
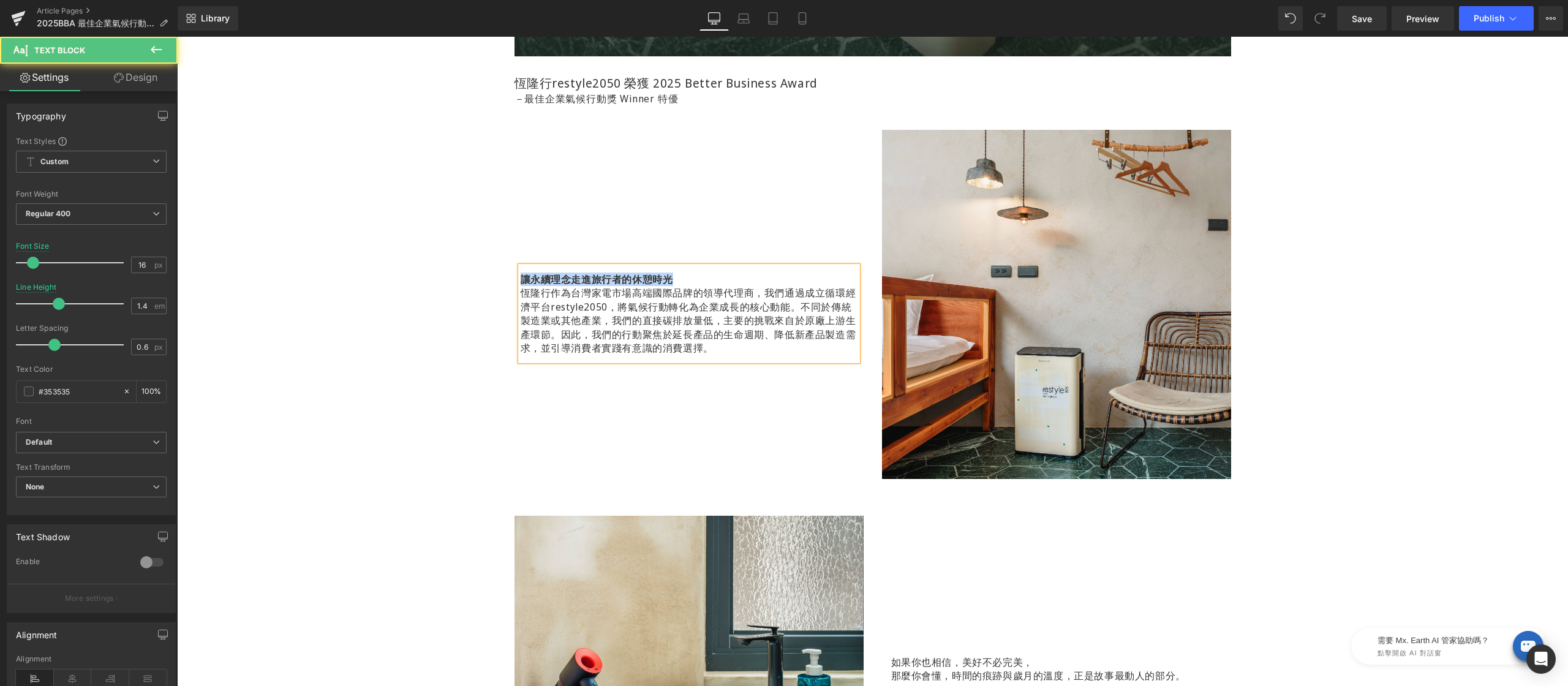
drag, startPoint x: 670, startPoint y: 277, endPoint x: 486, endPoint y: 277, distance: 184.0
click at [486, 277] on div "榮獲 2025 Better Business Award 最佳企業氣候行動獎 Winner 特優 Heading Hero Banner 250px 140…" at bounding box center [871, 555] width 1391 height 2517
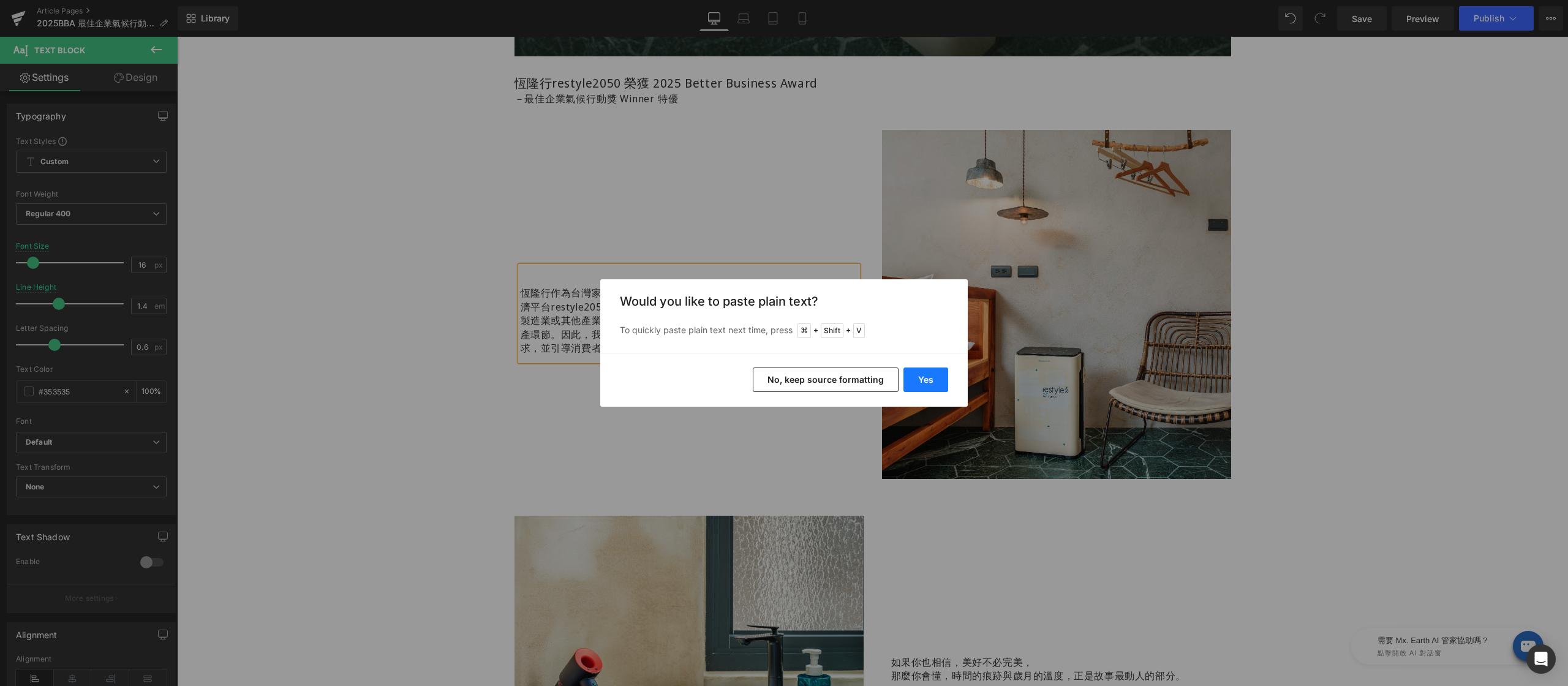
click at [937, 381] on button "Yes" at bounding box center [926, 380] width 44 height 25
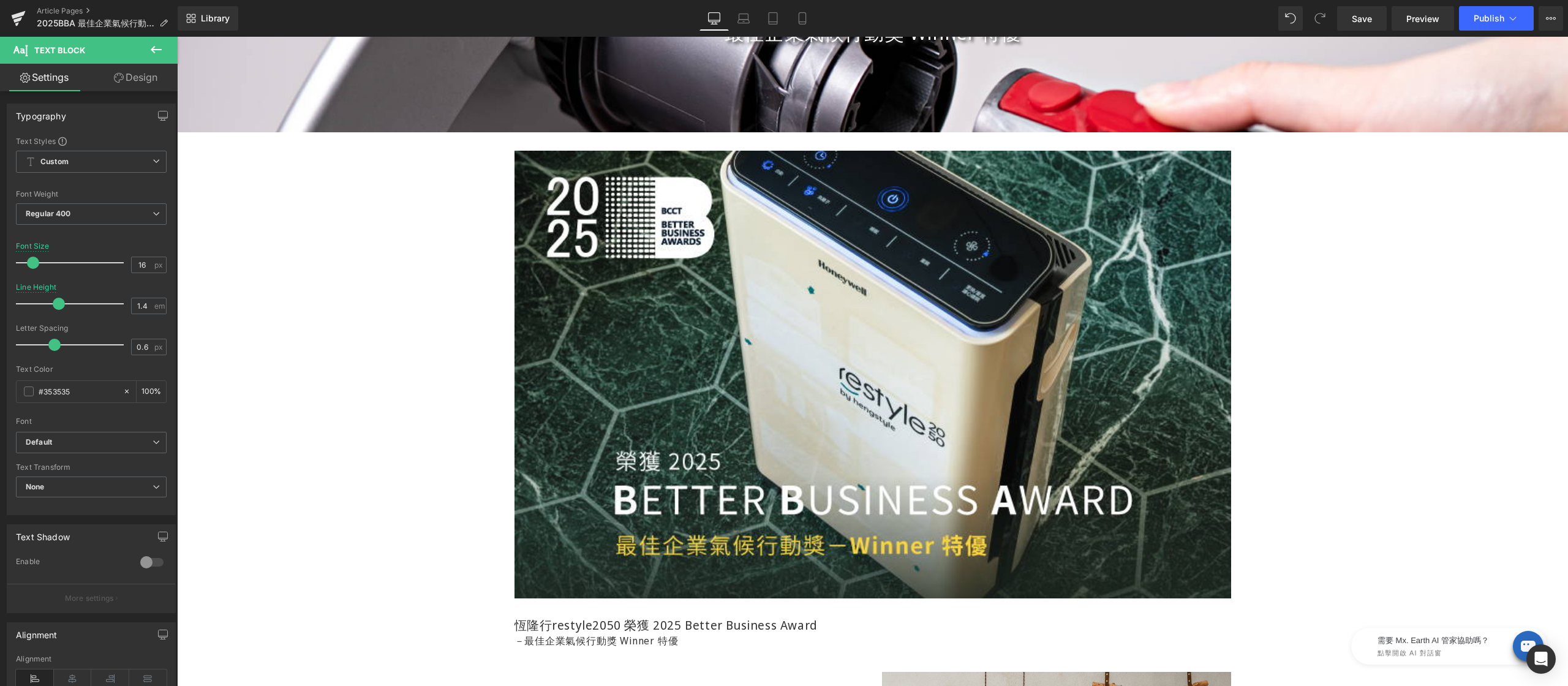
scroll to position [86, 0]
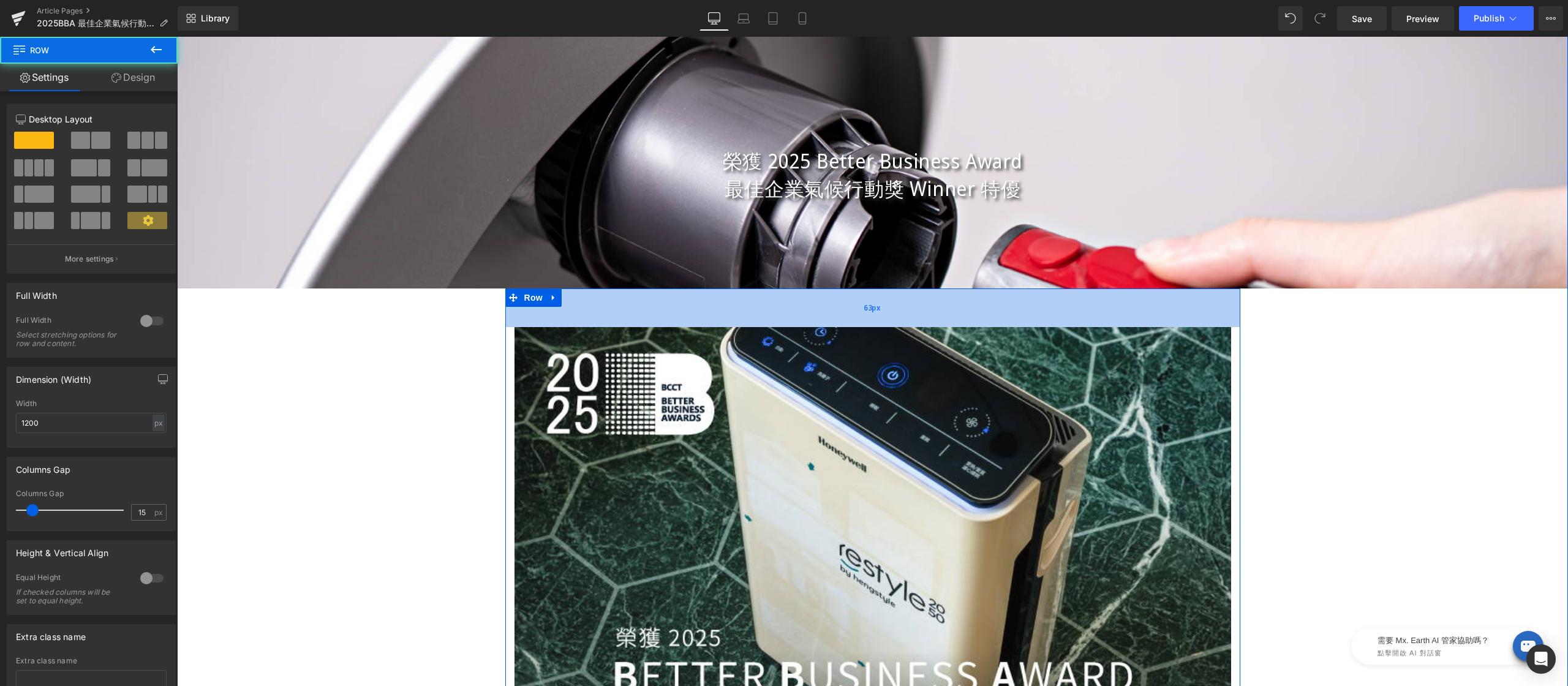
drag, startPoint x: 875, startPoint y: 296, endPoint x: 876, endPoint y: 315, distance: 19.0
click at [876, 315] on div "63px" at bounding box center [872, 307] width 735 height 38
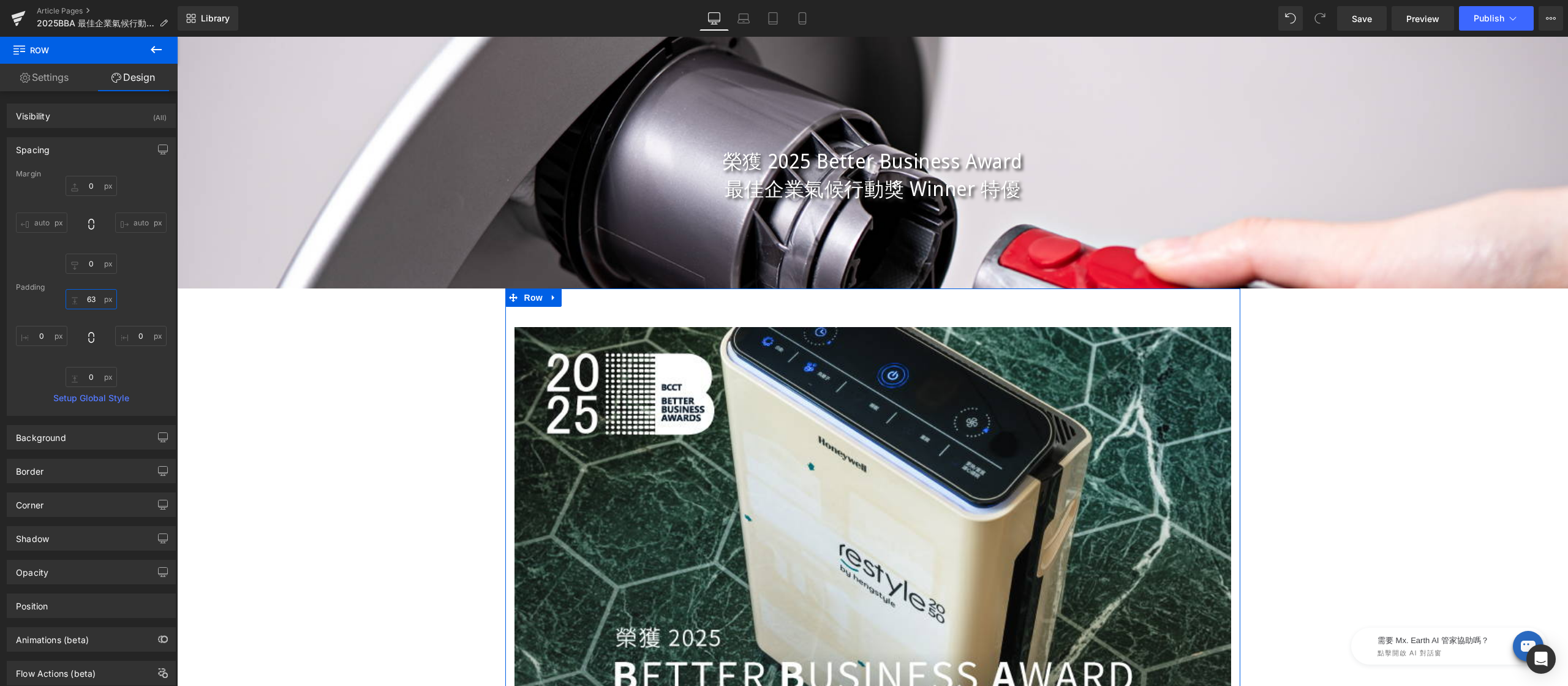
click at [99, 299] on input "63" at bounding box center [91, 299] width 51 height 20
type input "60"
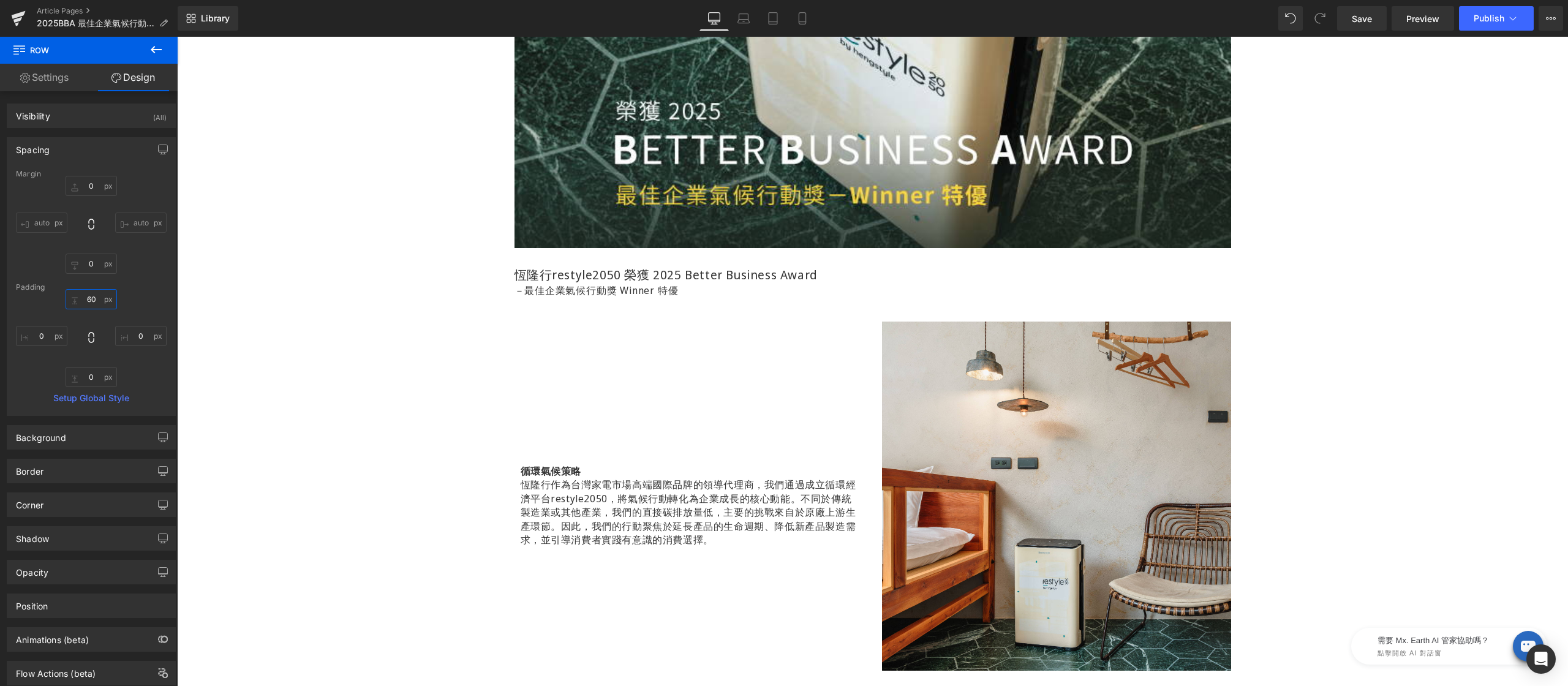
scroll to position [816, 0]
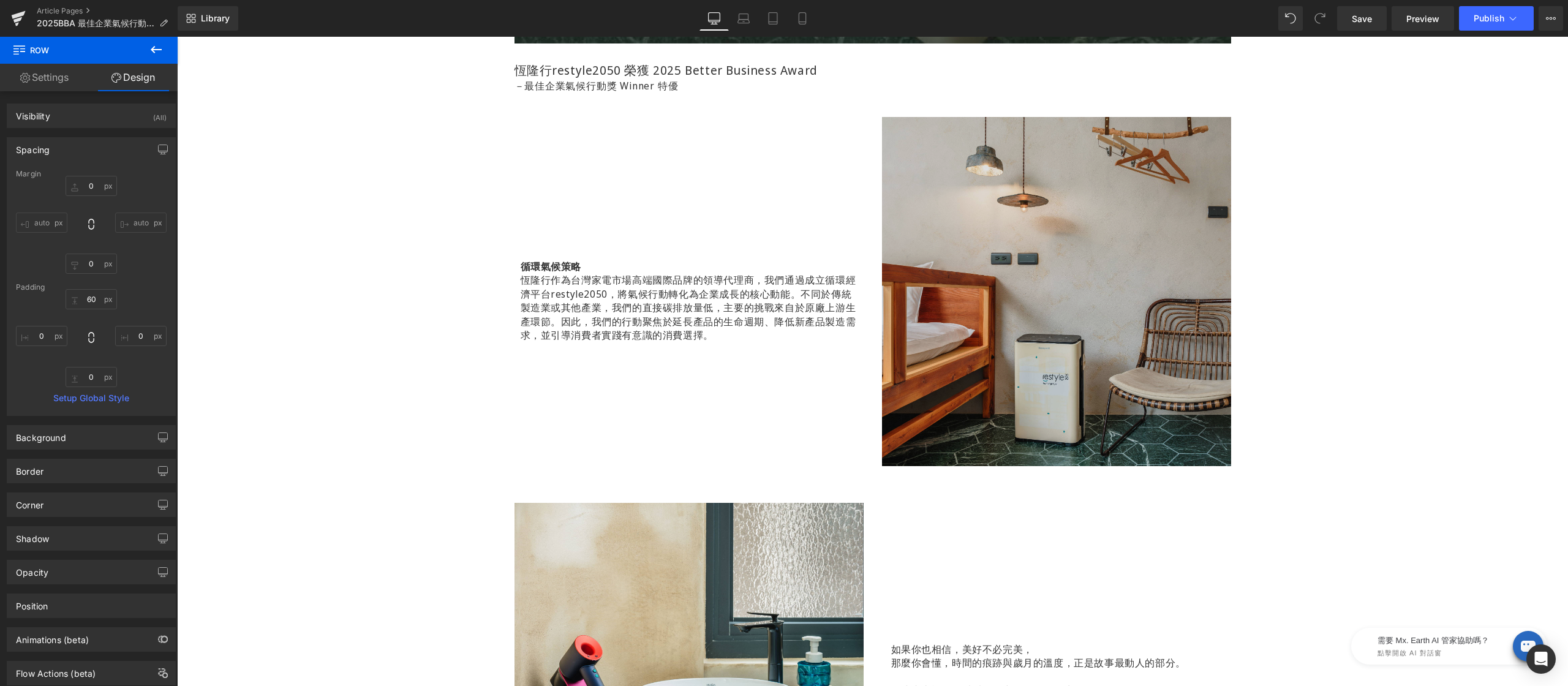
click at [1068, 155] on img at bounding box center [1056, 291] width 349 height 349
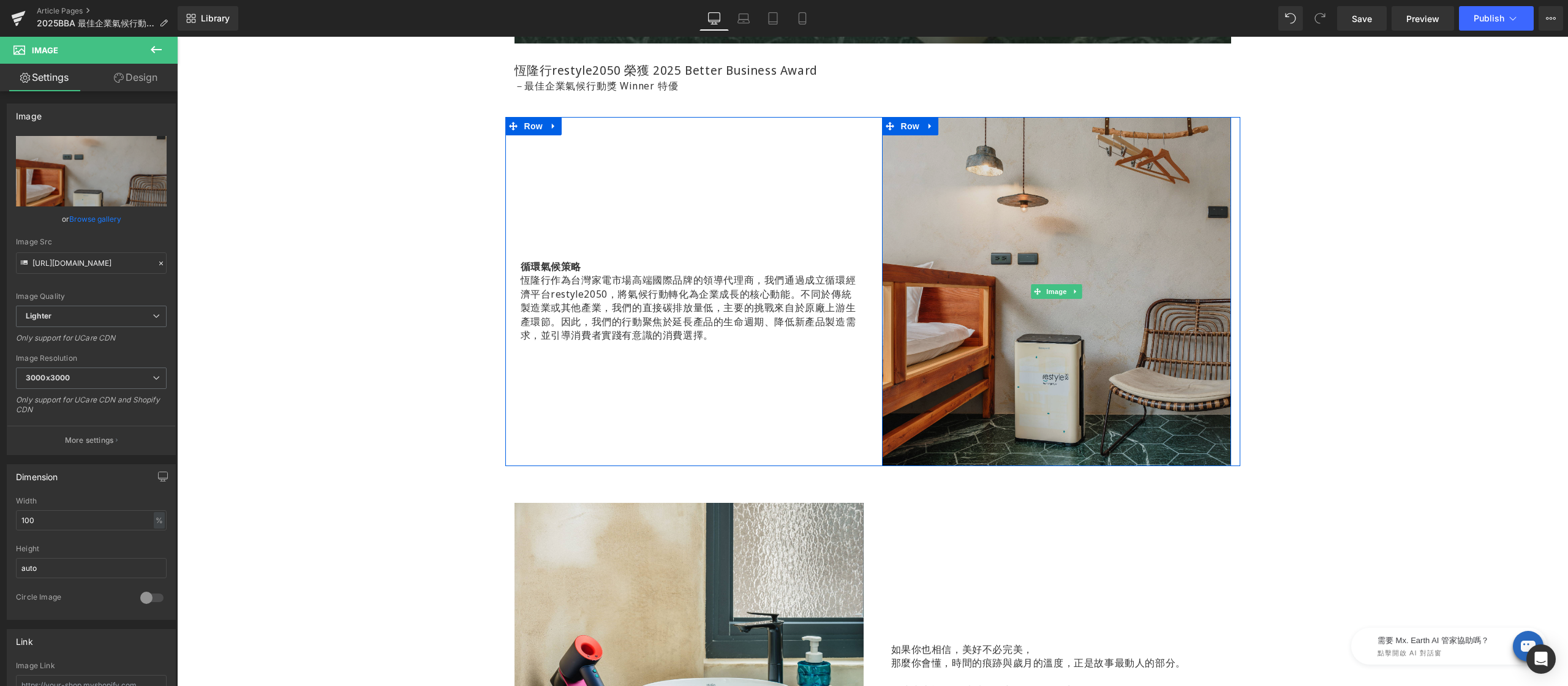
click at [993, 311] on img at bounding box center [1056, 291] width 349 height 349
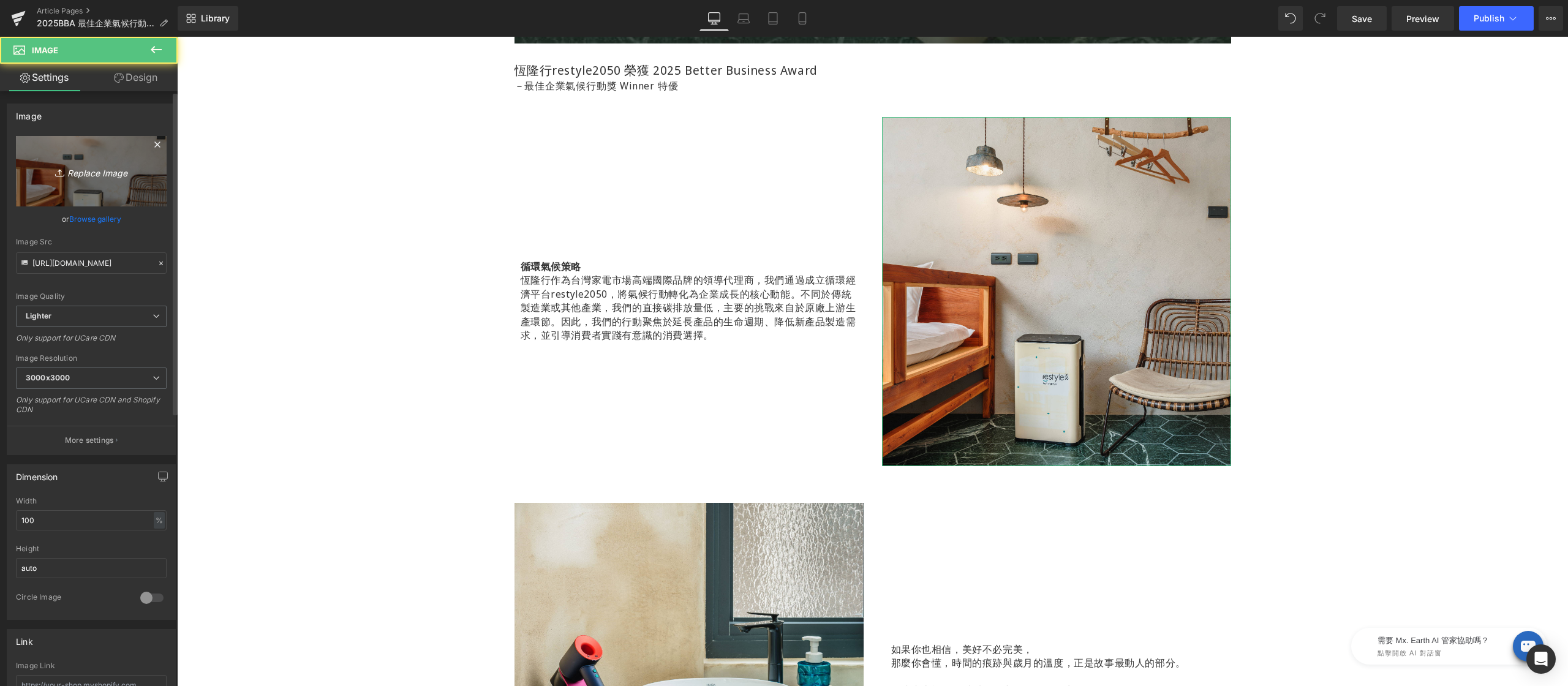
click at [67, 172] on icon "Replace Image" at bounding box center [91, 170] width 98 height 15
type input "C:\fakepath\2025-BBA-企業獎-600x400-01.jpg"
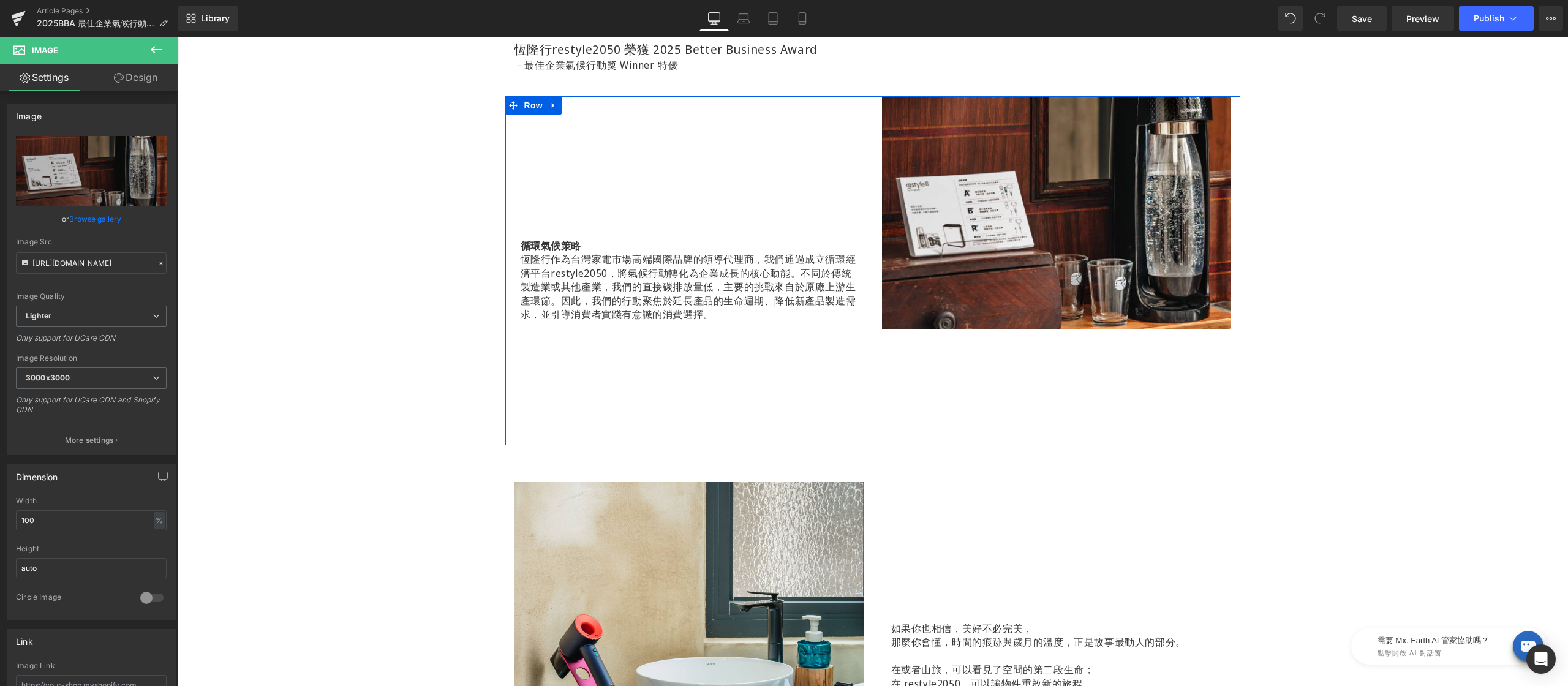
scroll to position [848, 0]
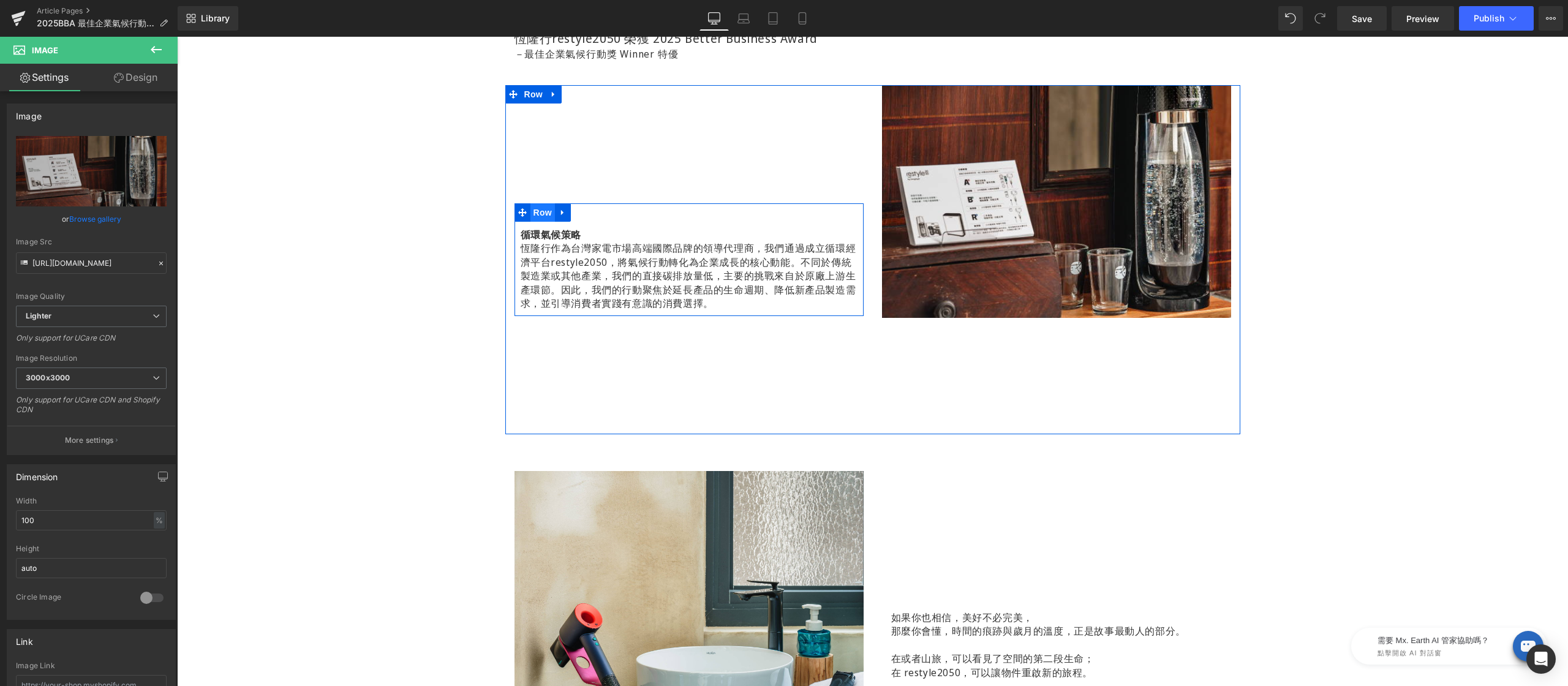
click at [531, 216] on span "Row" at bounding box center [543, 212] width 25 height 19
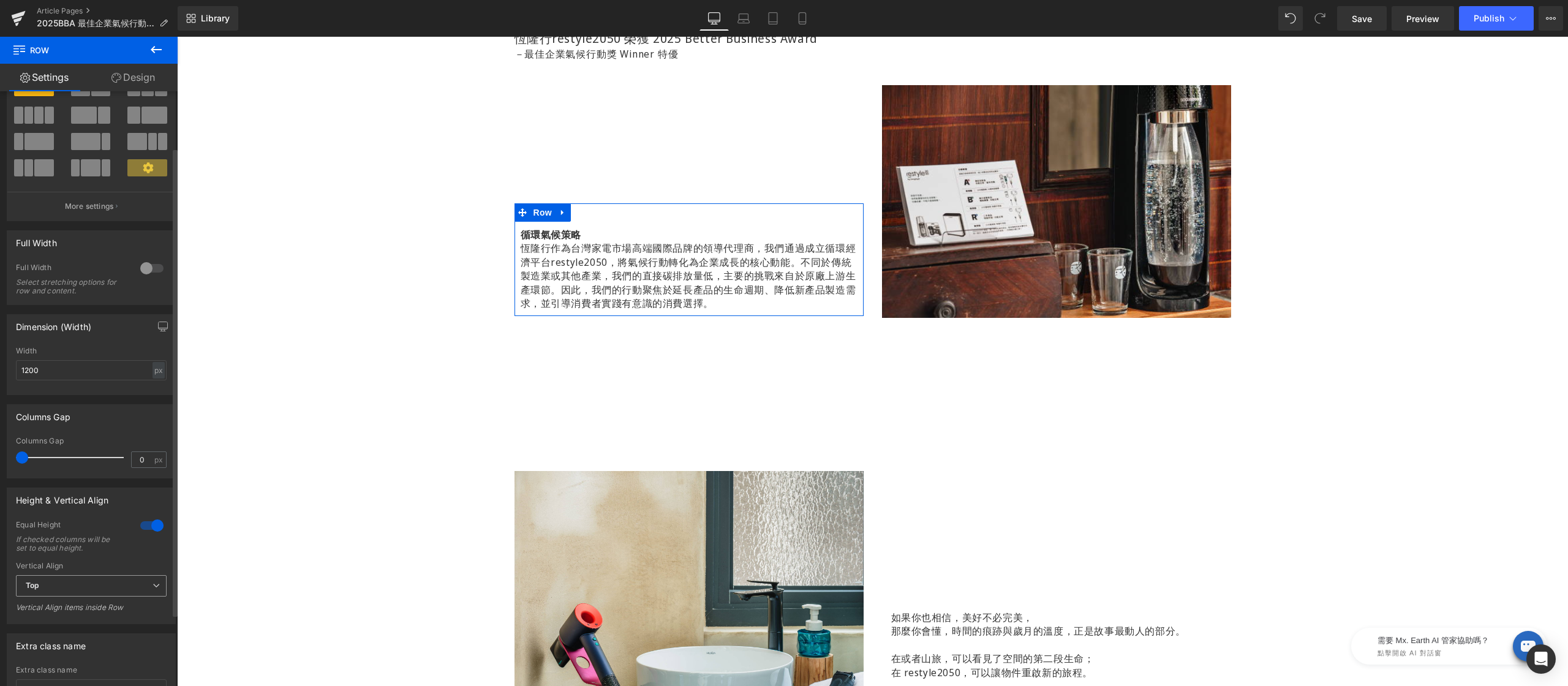
scroll to position [71, 0]
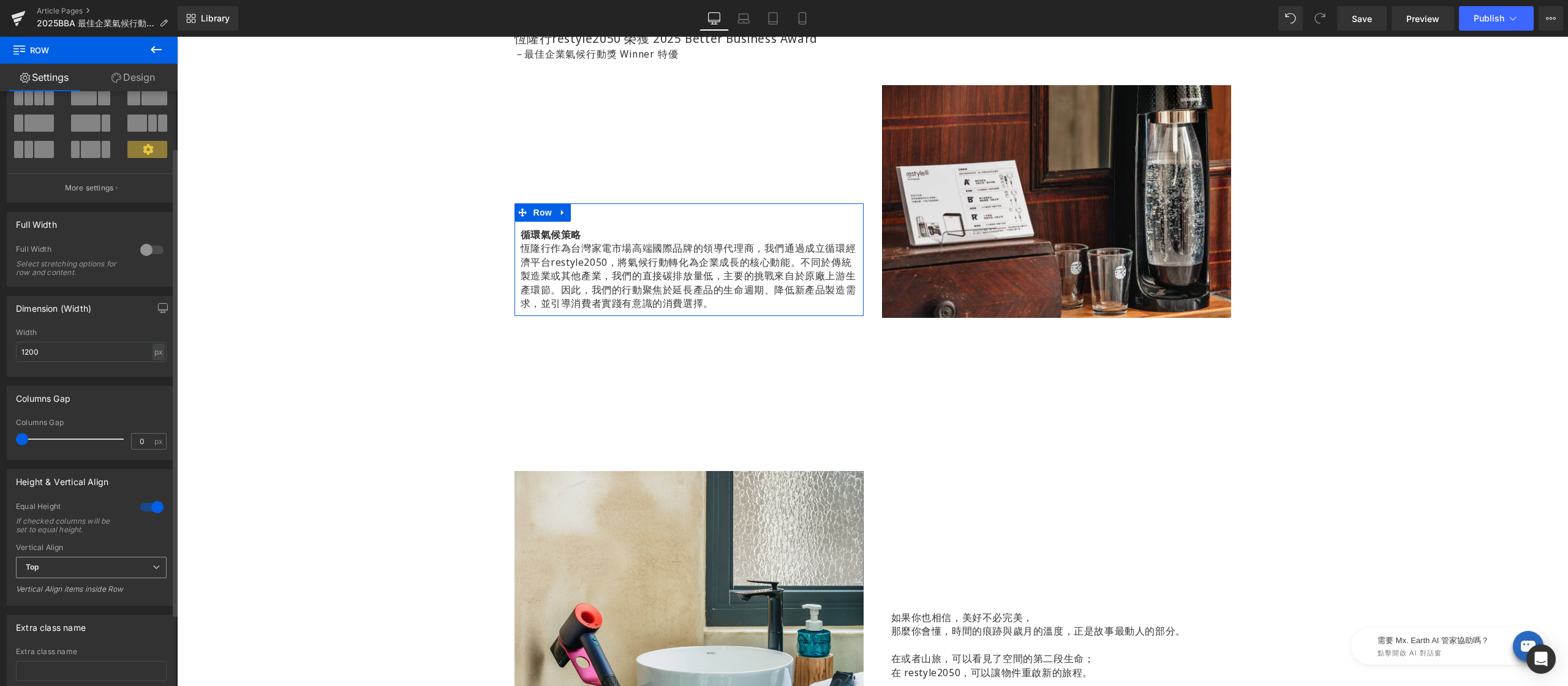
click at [75, 575] on span "Top" at bounding box center [91, 567] width 151 height 21
click at [59, 610] on li "Middle" at bounding box center [89, 607] width 146 height 19
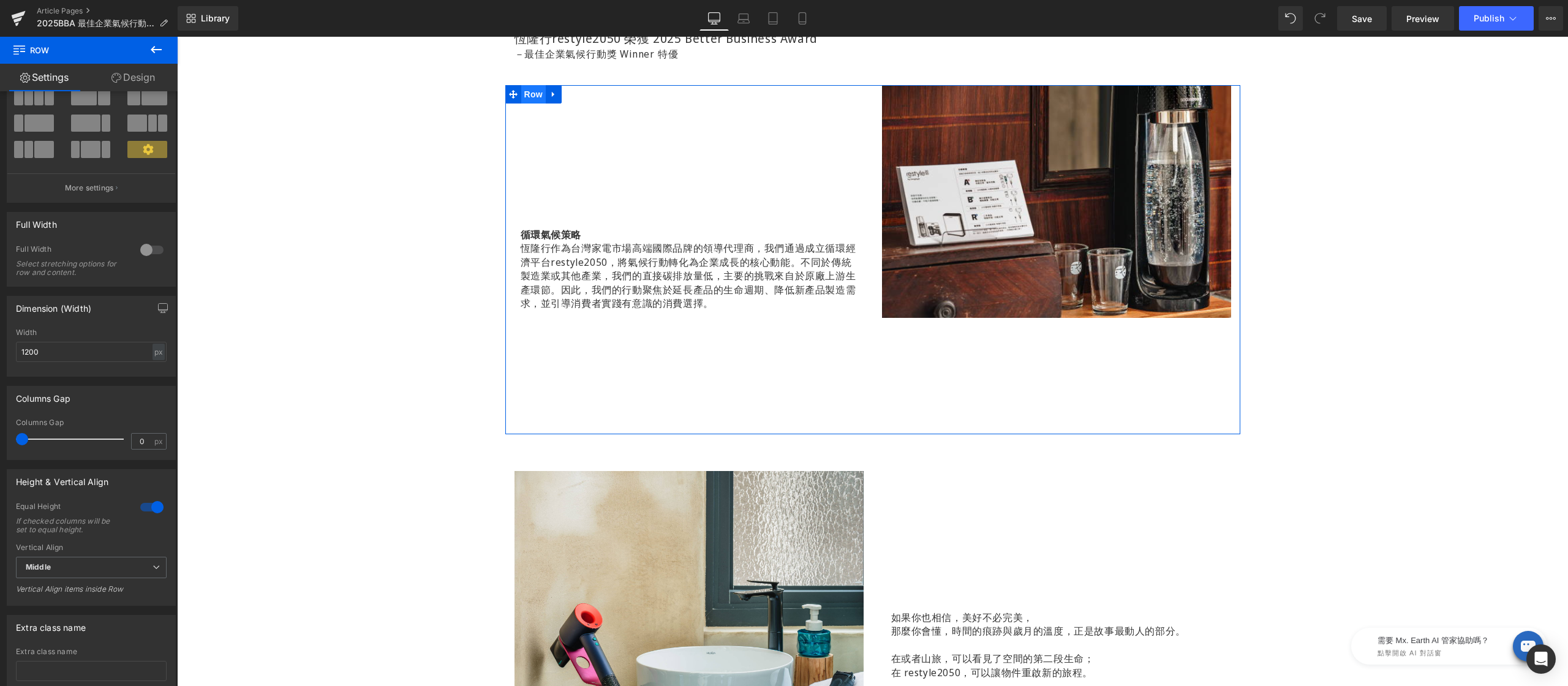
click at [521, 90] on span "Row" at bounding box center [533, 94] width 25 height 19
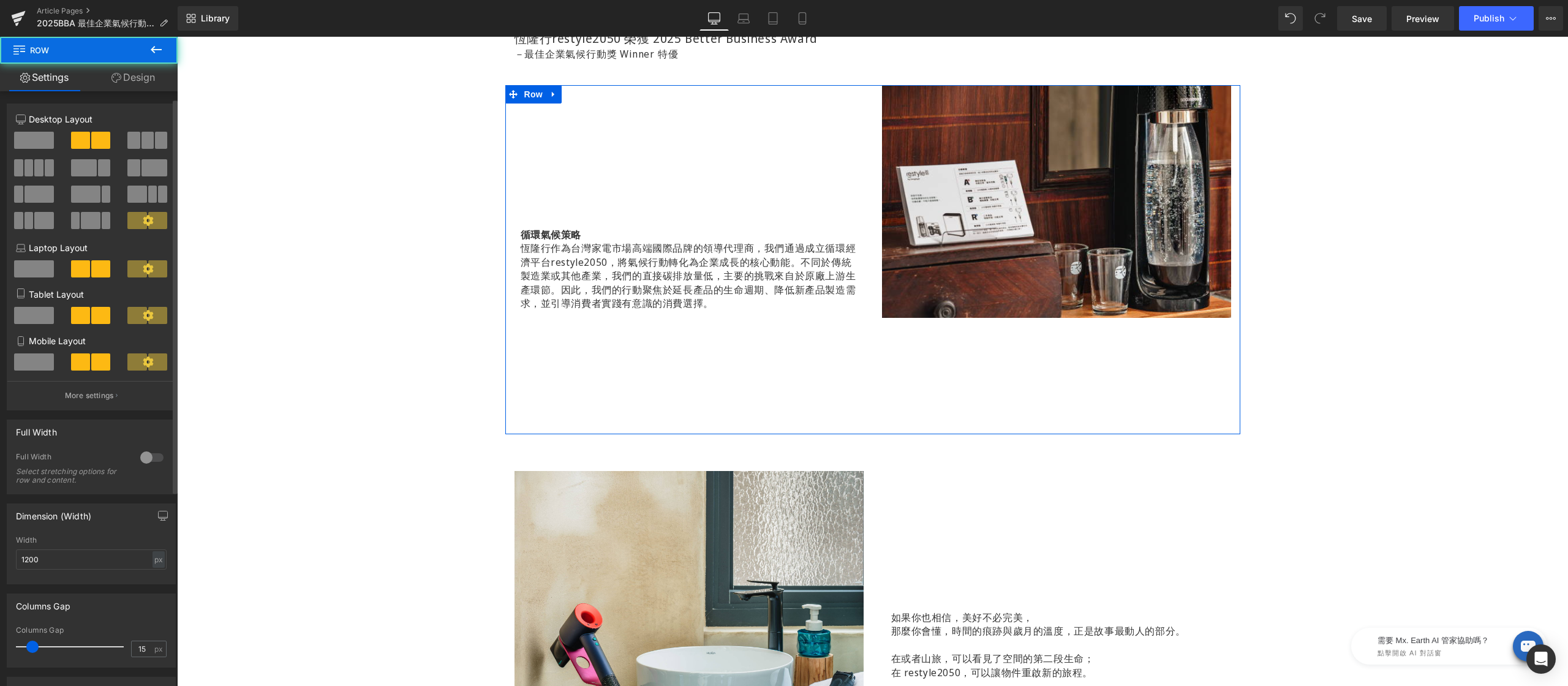
scroll to position [202, 0]
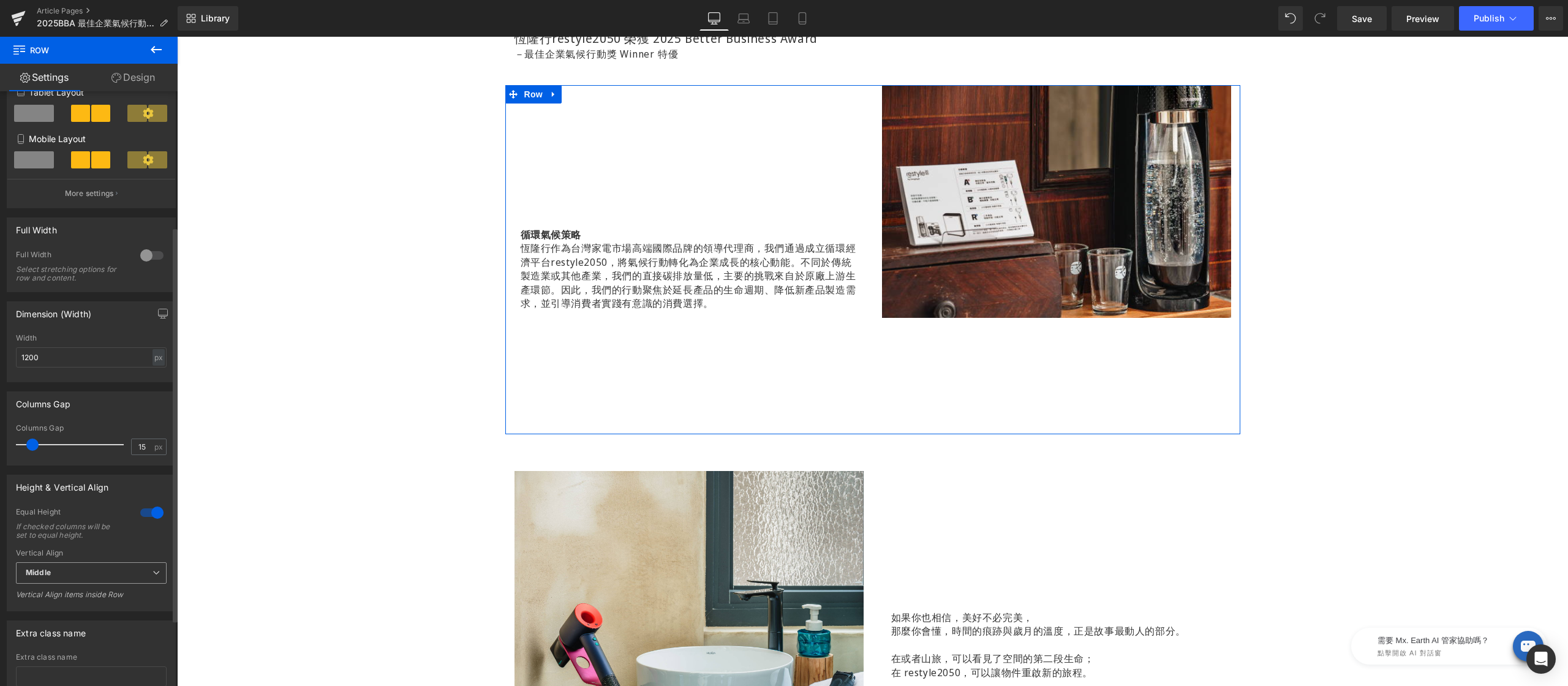
click at [78, 578] on span "Middle" at bounding box center [91, 573] width 151 height 21
click at [68, 601] on li "Top" at bounding box center [89, 595] width 146 height 19
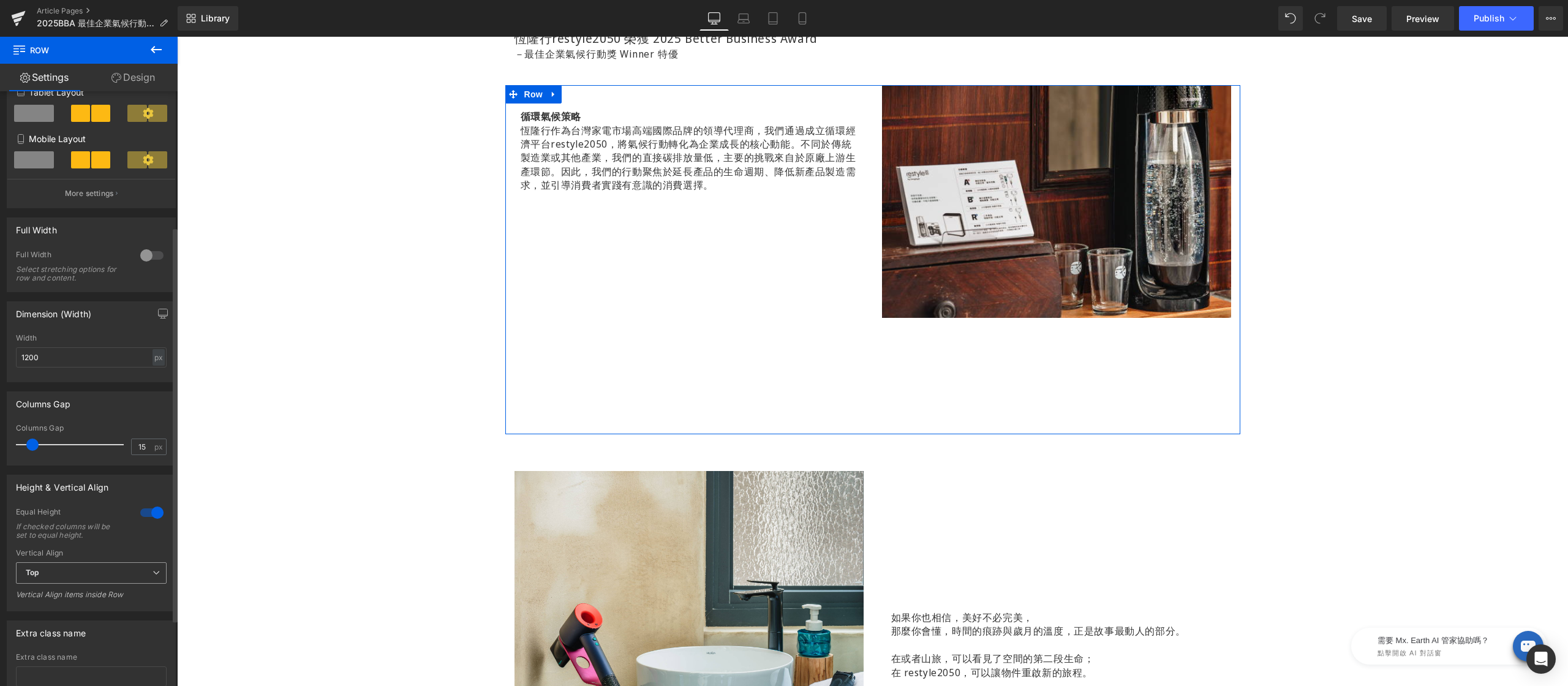
click at [73, 576] on span "Top" at bounding box center [91, 573] width 151 height 21
click at [51, 618] on div "Middle" at bounding box center [46, 613] width 24 height 9
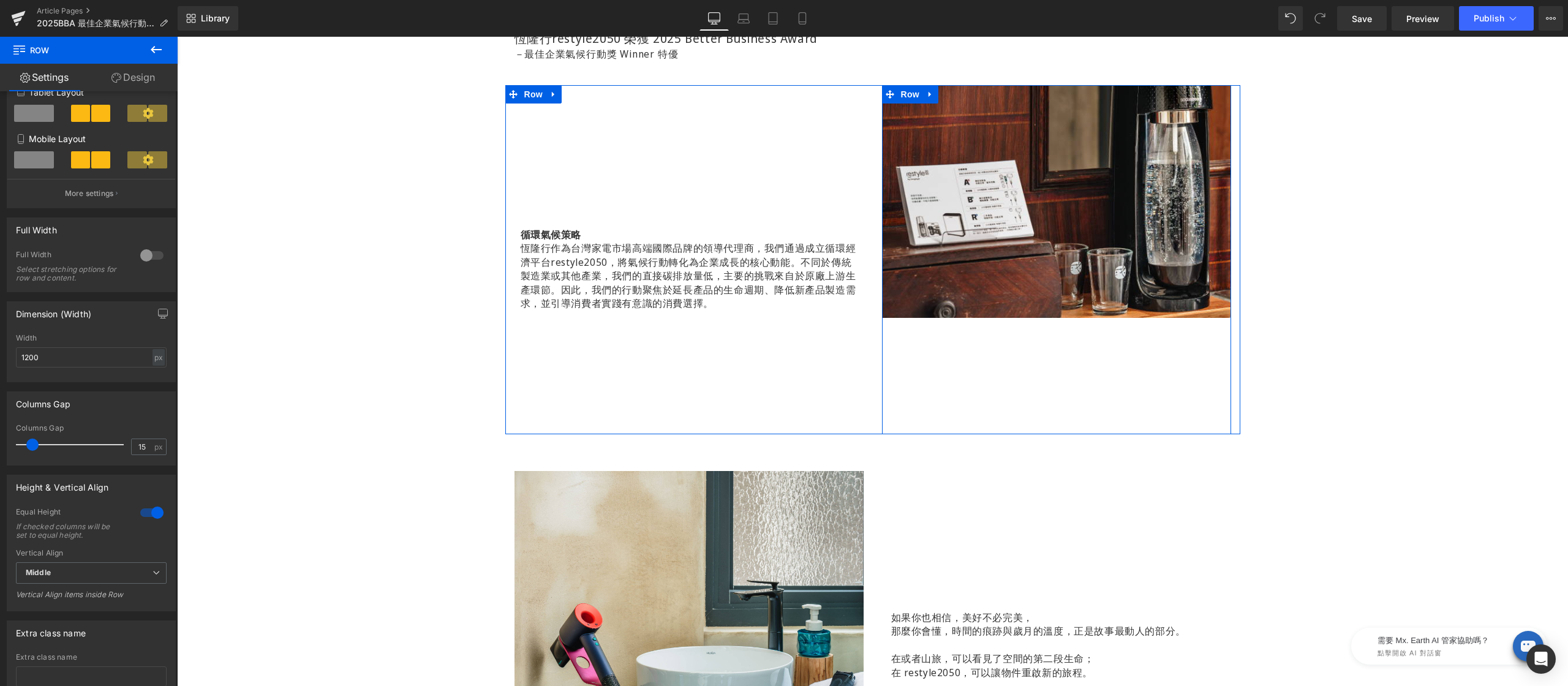
click at [925, 349] on div "Image 此次 restyle2050 進駐全新啟用的【Impact Hub Taipei — 福星社宅創新基地 ESG Co:lab】，這裡不只是空間，更…" at bounding box center [1056, 259] width 349 height 349
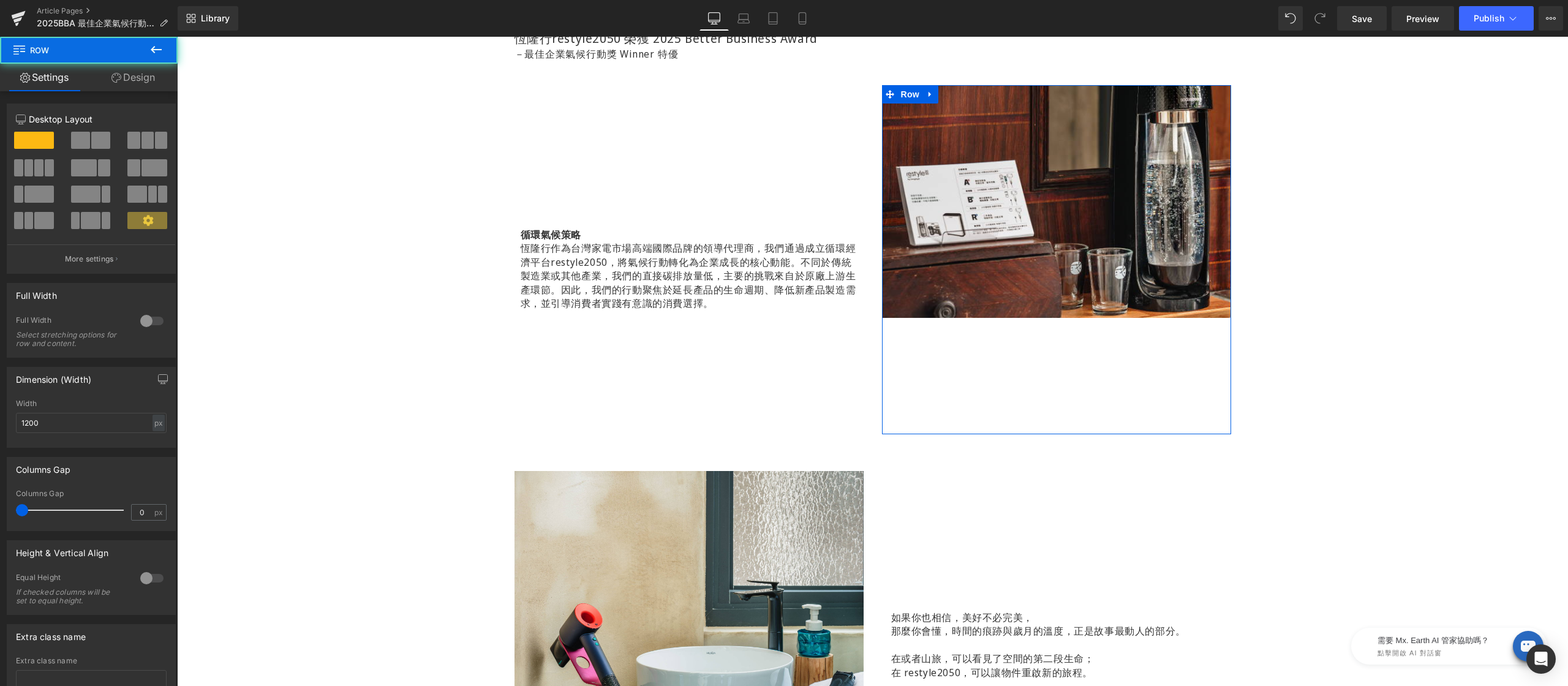
click at [143, 73] on link "Design" at bounding box center [133, 77] width 89 height 28
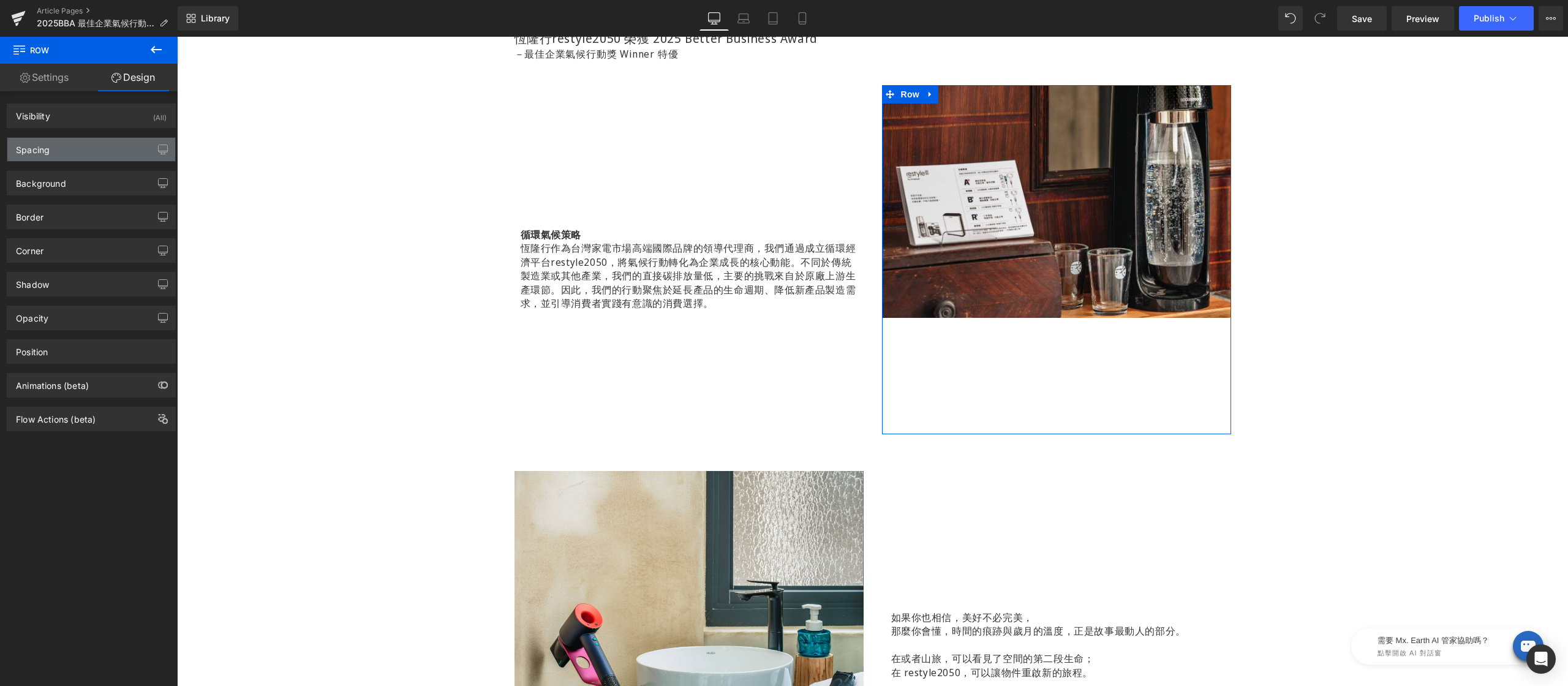
click at [70, 152] on div "Spacing" at bounding box center [91, 149] width 168 height 23
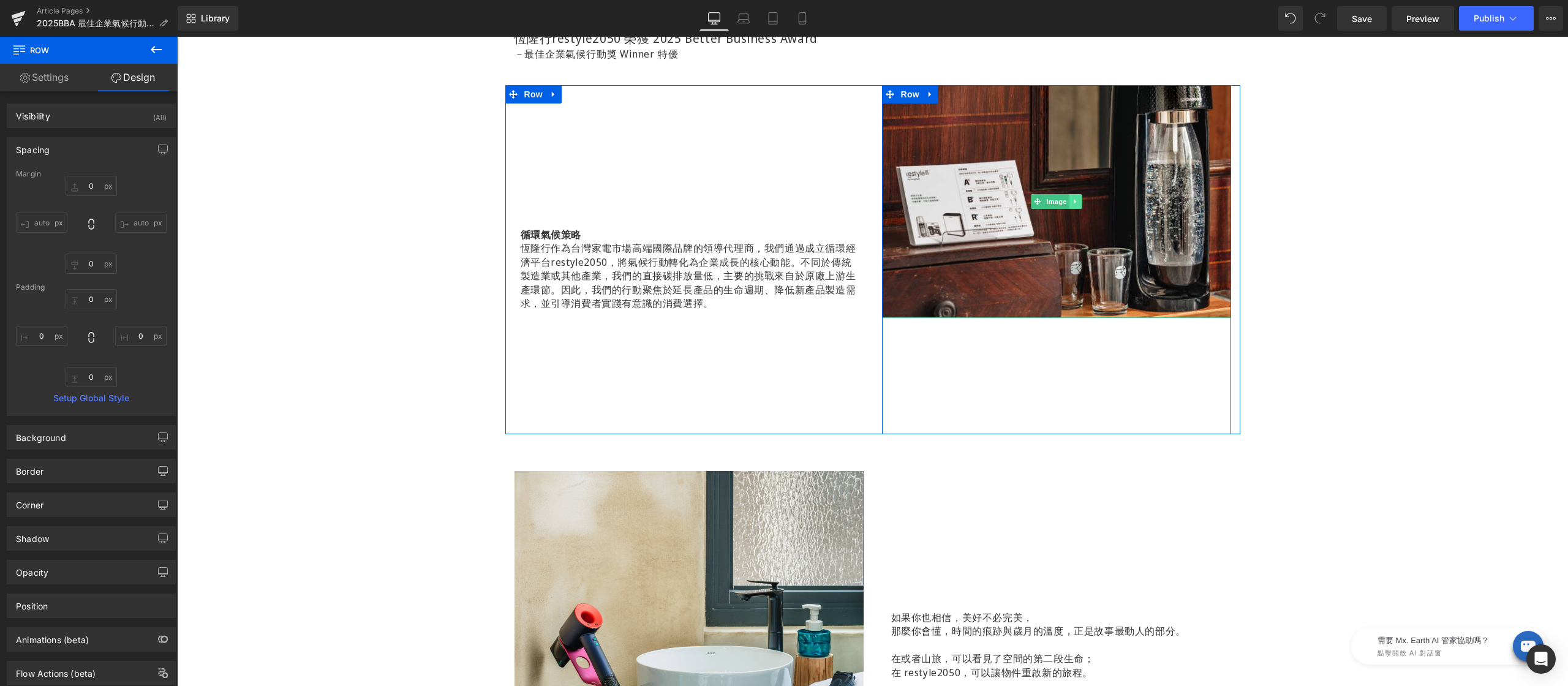
click at [1072, 202] on icon at bounding box center [1076, 201] width 7 height 7
click at [1078, 199] on icon at bounding box center [1082, 202] width 7 height 7
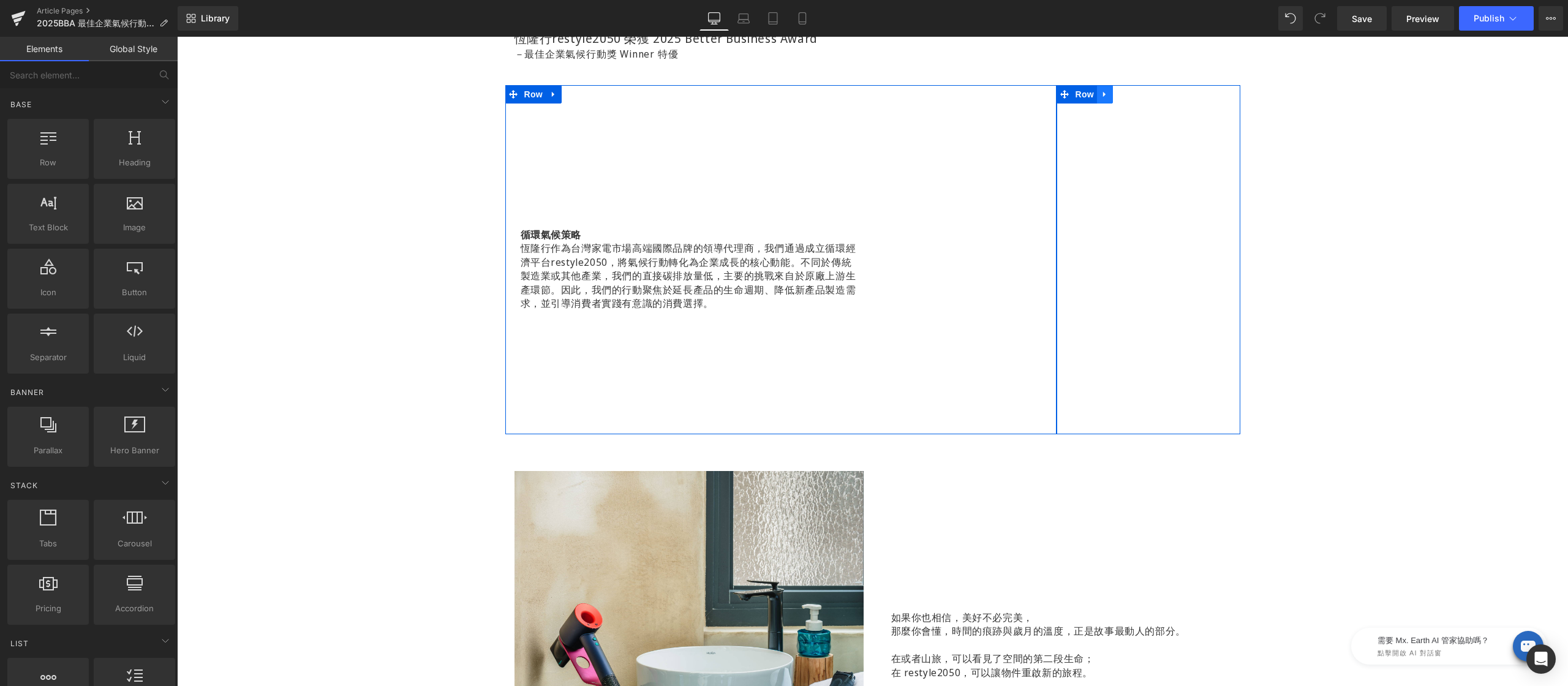
click at [1100, 98] on icon at bounding box center [1105, 94] width 9 height 9
click at [1129, 99] on link at bounding box center [1137, 94] width 16 height 19
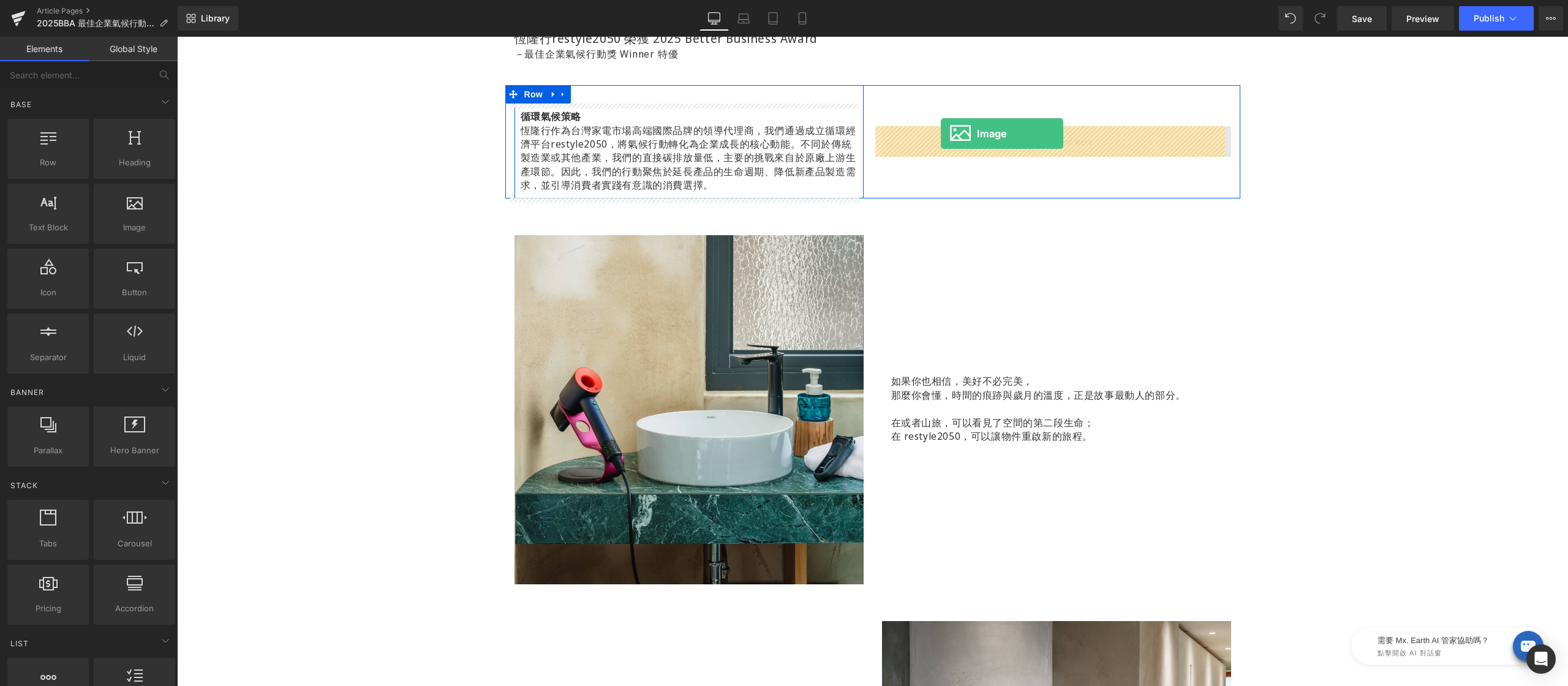
drag, startPoint x: 316, startPoint y: 248, endPoint x: 941, endPoint y: 133, distance: 635.5
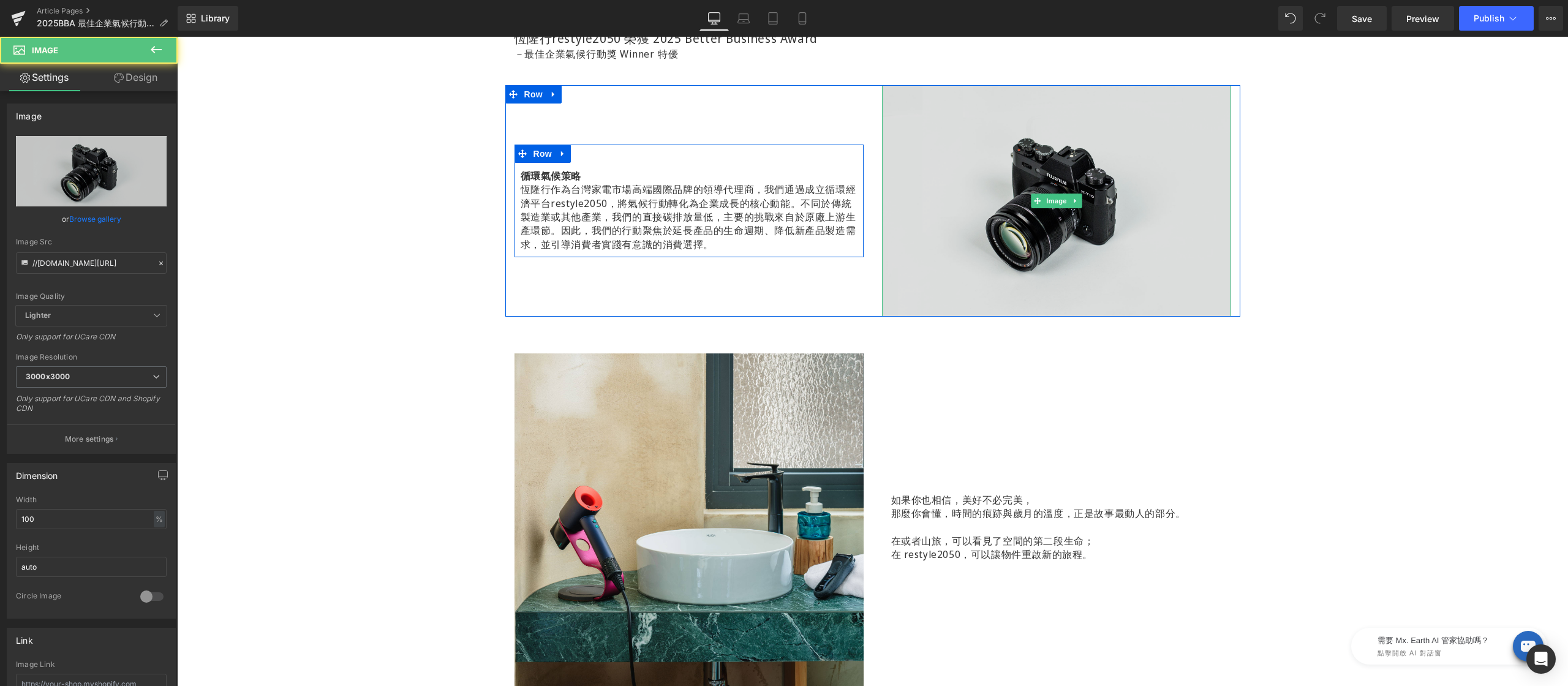
click at [973, 154] on img at bounding box center [1056, 201] width 349 height 232
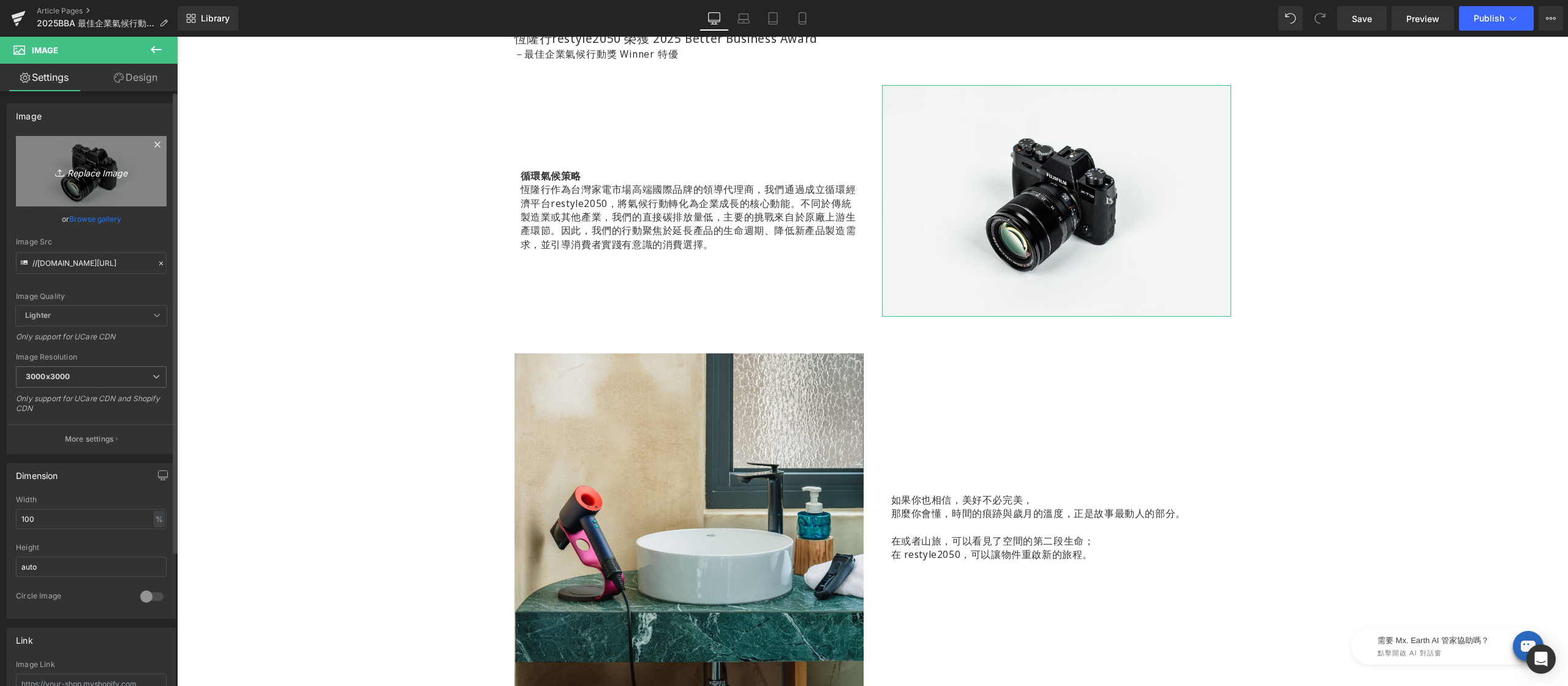
click at [107, 162] on link "Replace Image" at bounding box center [91, 170] width 151 height 70
type input "C:\fakepath\2025-BBA-企業獎-600x400-01.jpg"
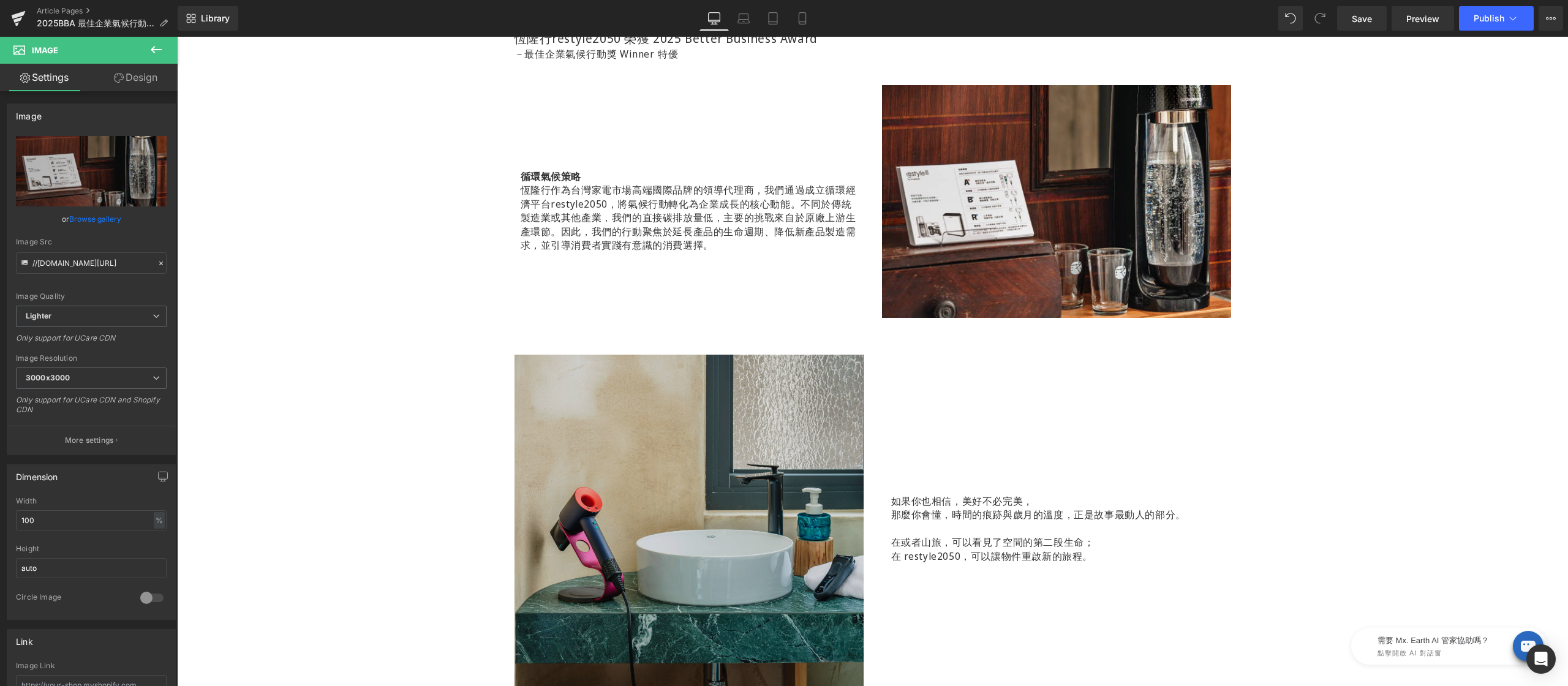
scroll to position [932, 0]
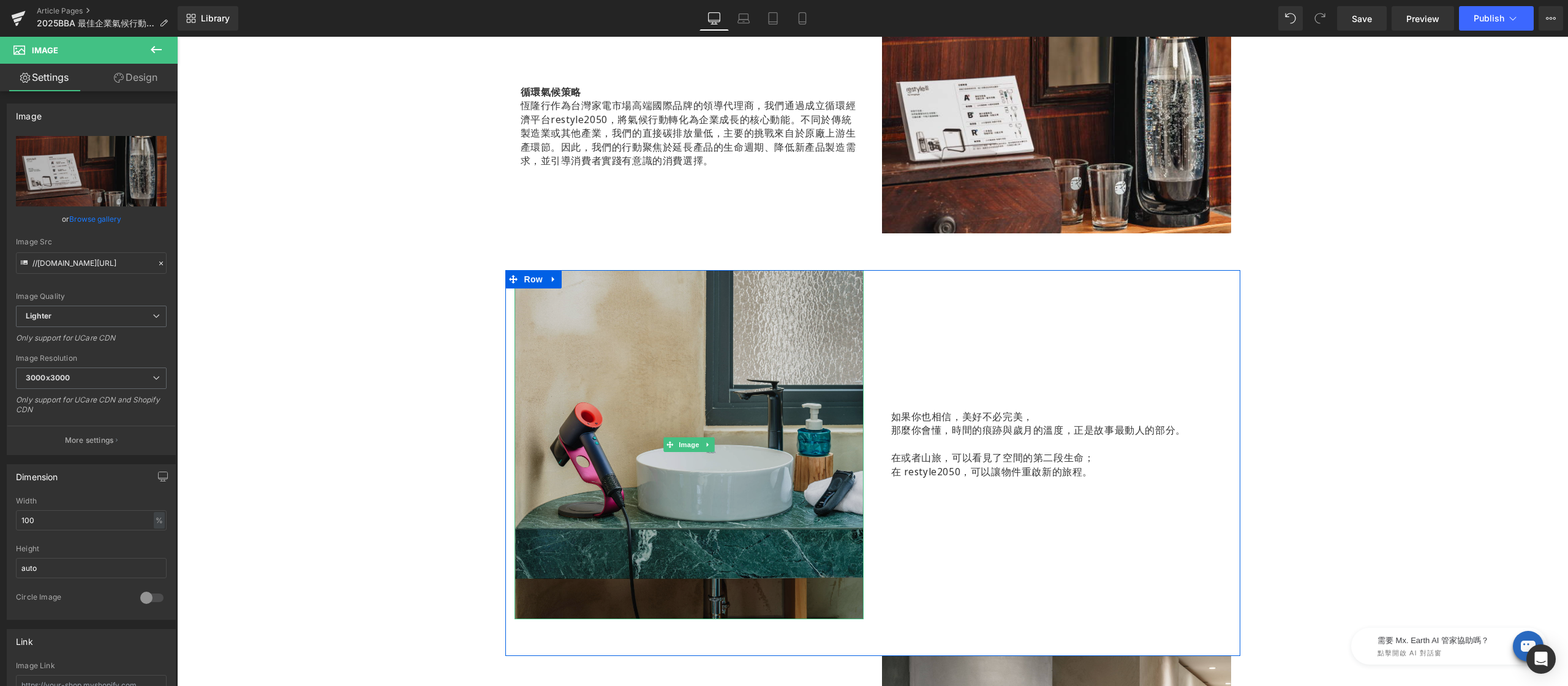
click at [729, 382] on img at bounding box center [689, 444] width 349 height 349
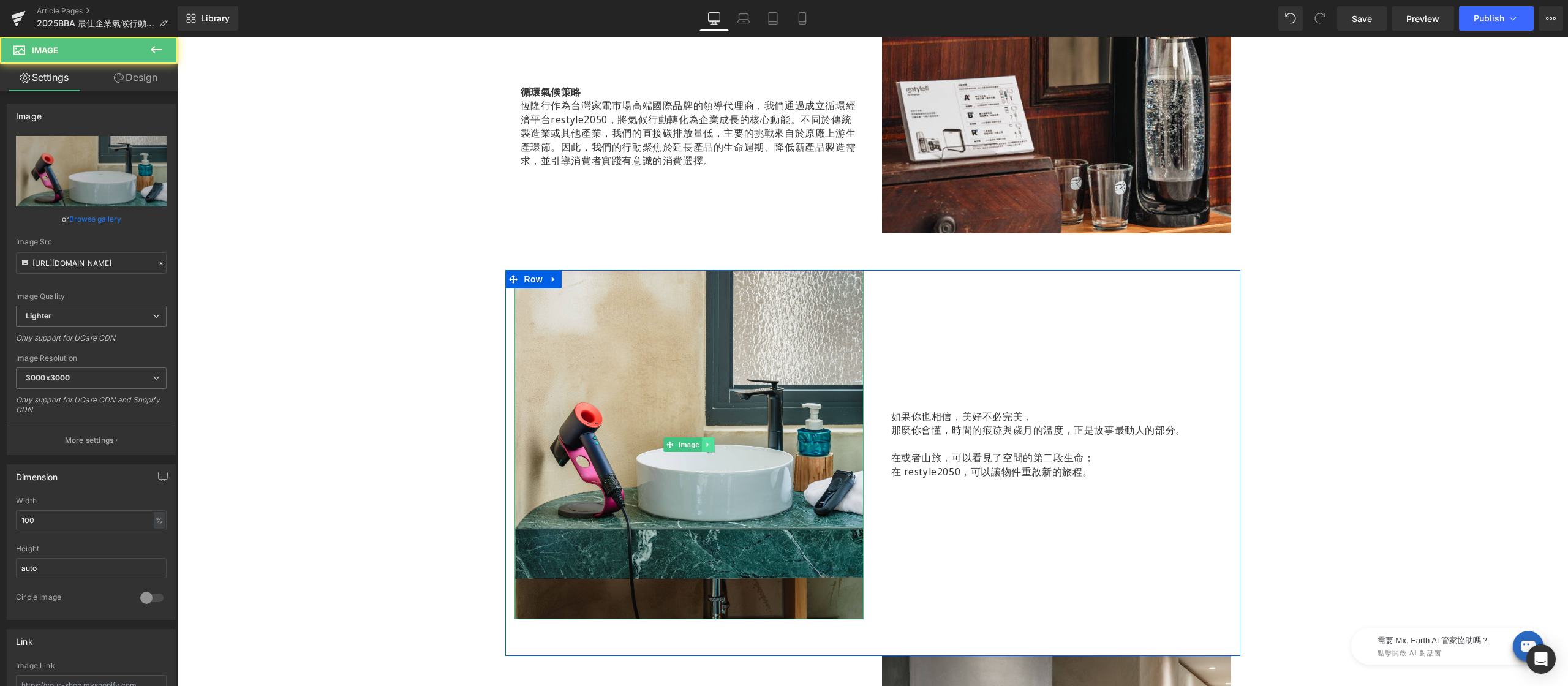
click at [701, 450] on link at bounding box center [707, 445] width 12 height 15
click at [711, 446] on icon at bounding box center [714, 446] width 7 height 7
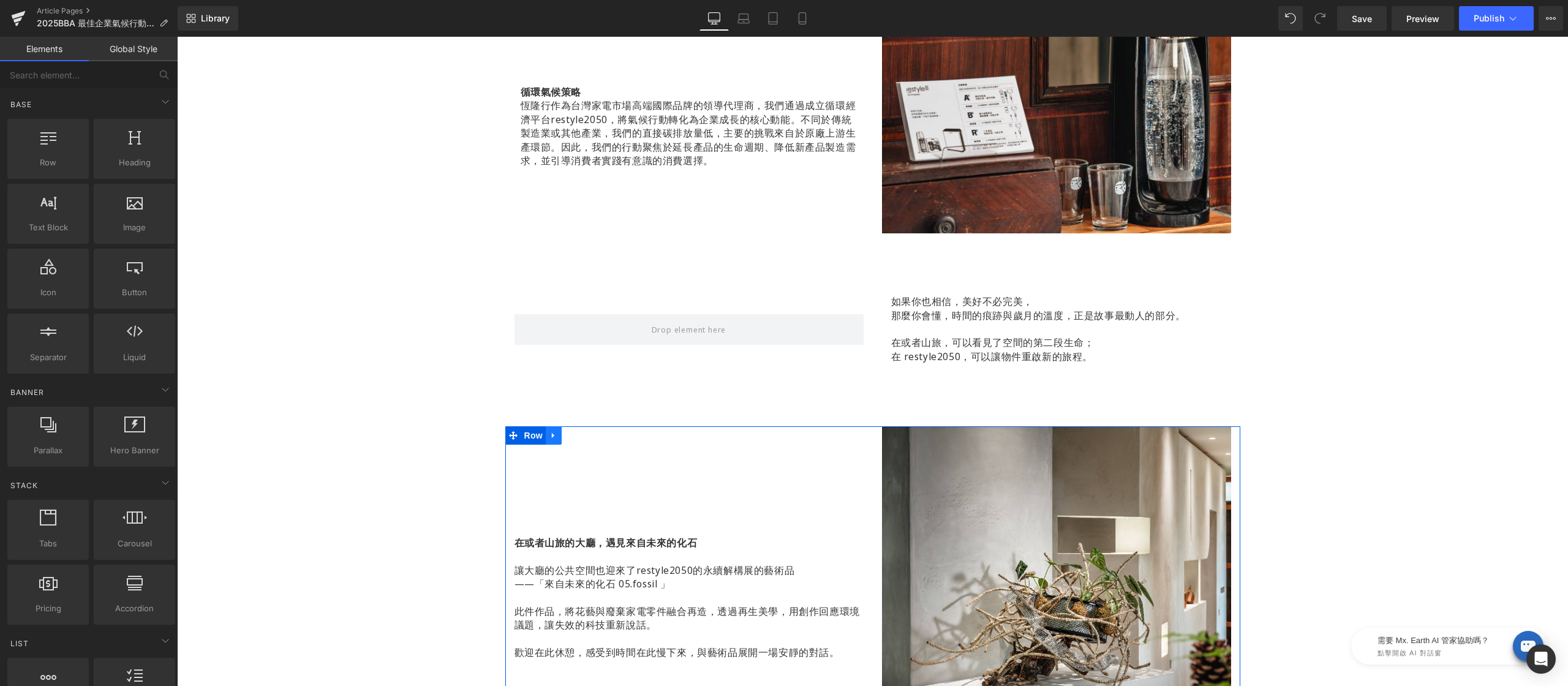
click at [550, 436] on icon at bounding box center [554, 435] width 9 height 9
click at [581, 434] on icon at bounding box center [586, 436] width 9 height 9
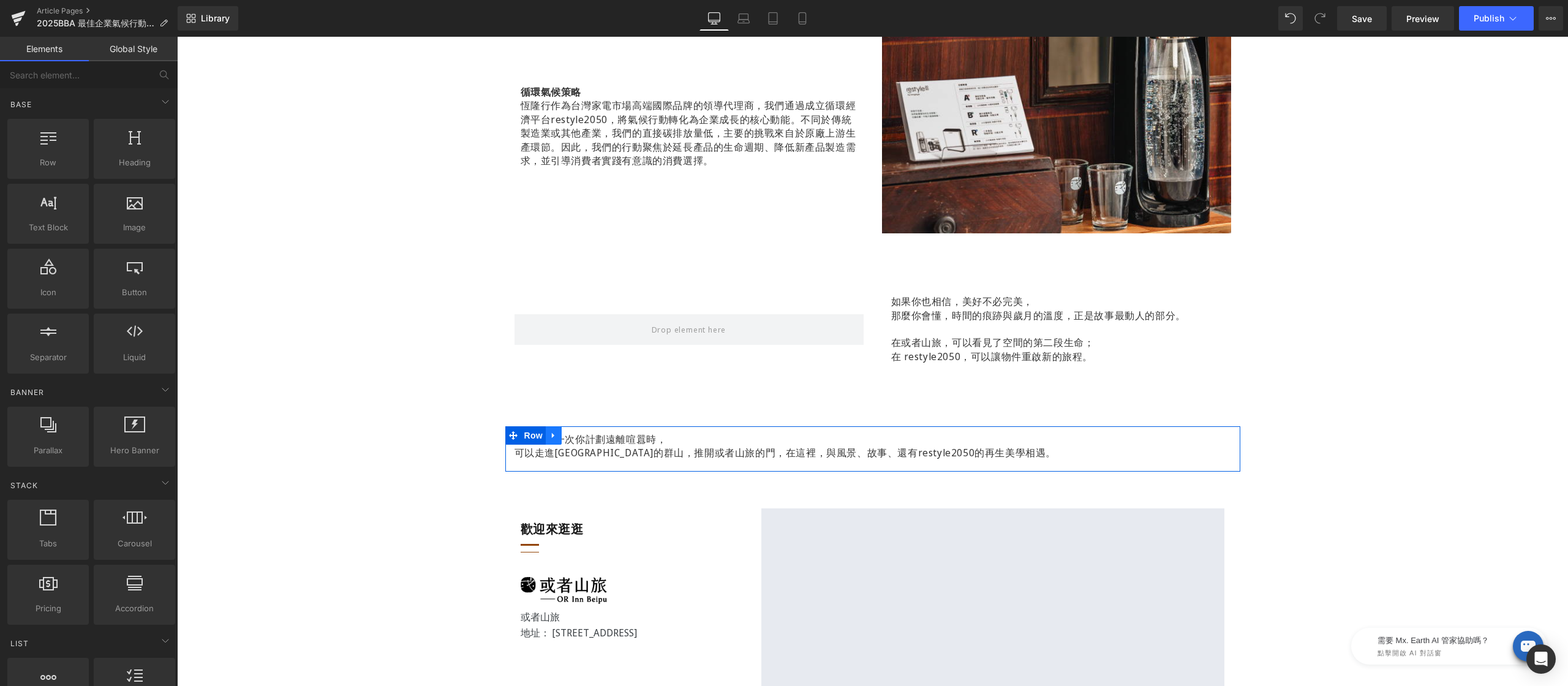
click at [550, 432] on icon at bounding box center [554, 435] width 9 height 9
click at [1072, 115] on icon at bounding box center [1076, 117] width 7 height 7
click at [1066, 117] on icon at bounding box center [1069, 117] width 7 height 7
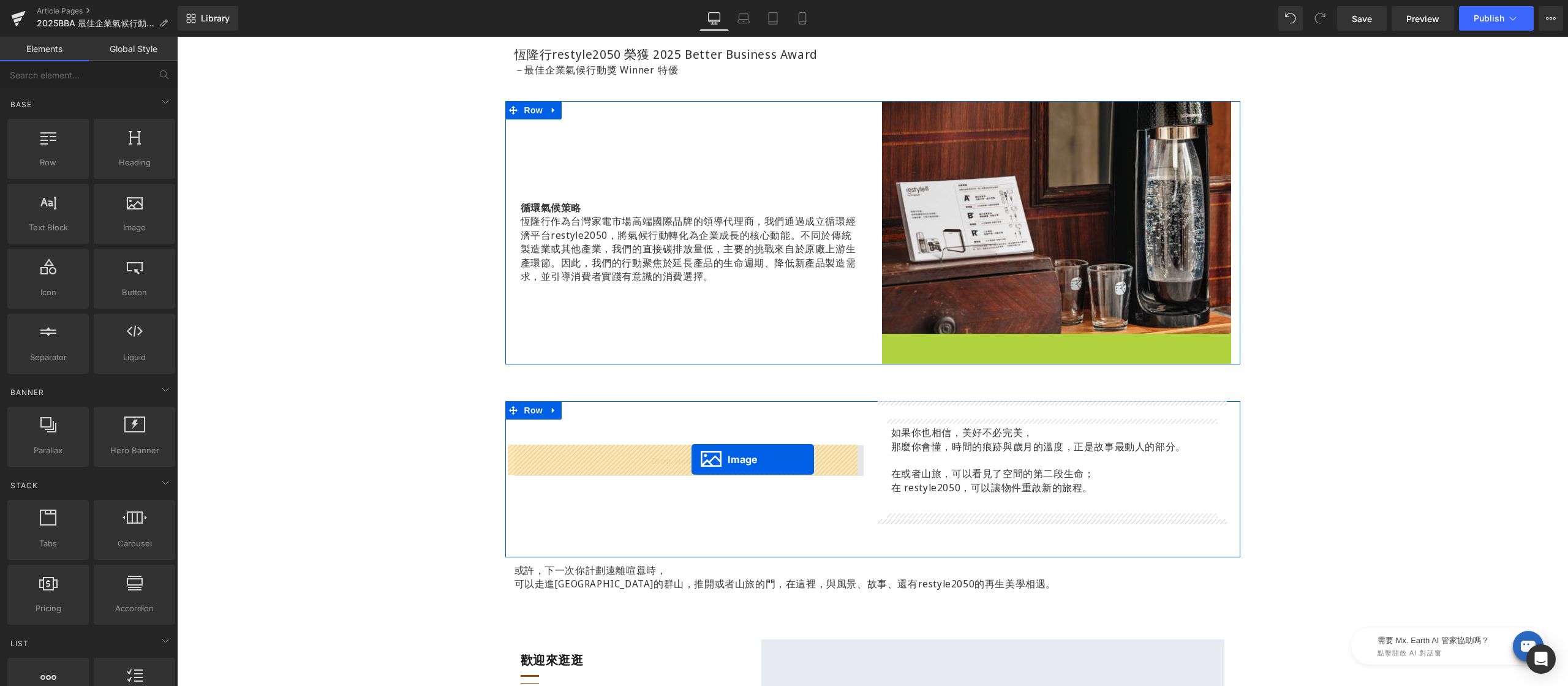
drag, startPoint x: 1027, startPoint y: 345, endPoint x: 691, endPoint y: 460, distance: 355.1
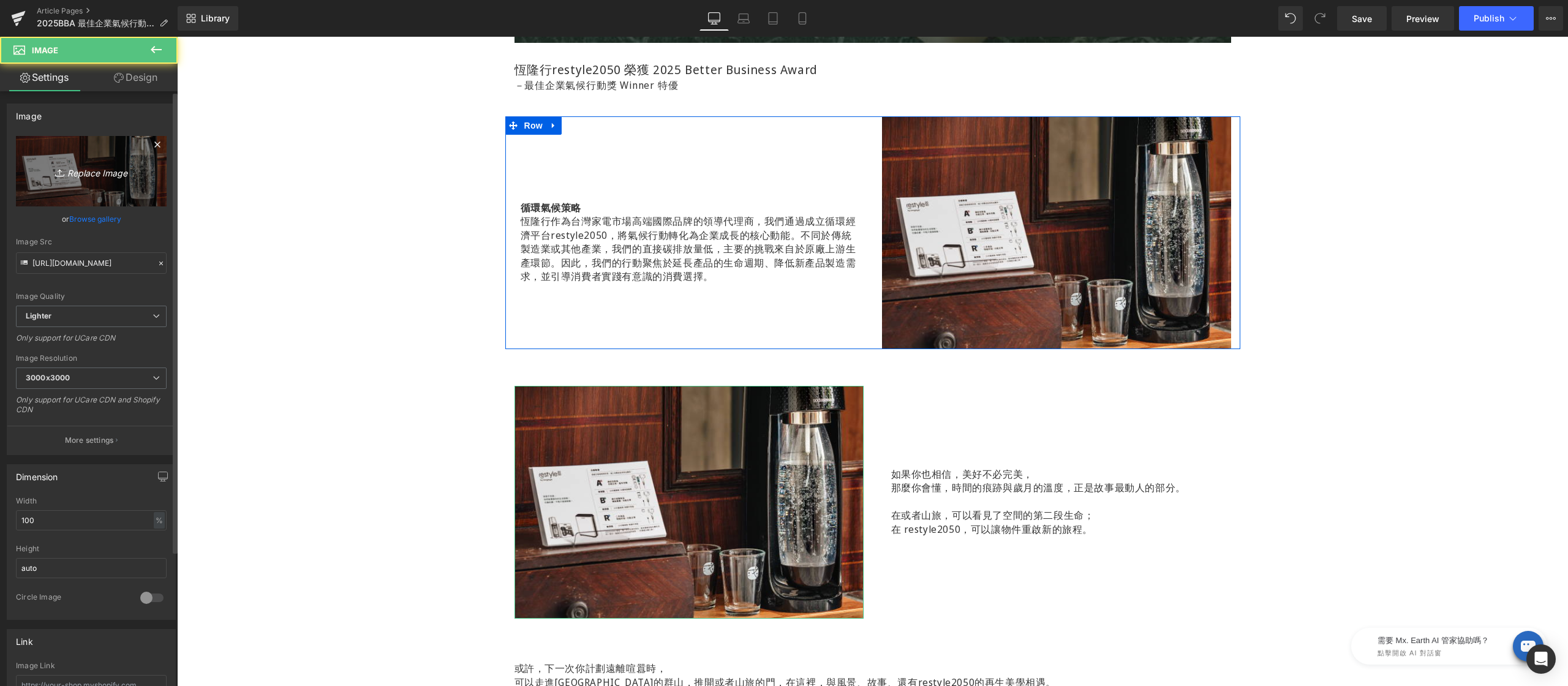
click at [95, 160] on link "Replace Image" at bounding box center [91, 170] width 151 height 70
type input "C:\fakepath\2025-BBA-企業獎-600x400-02.jpg"
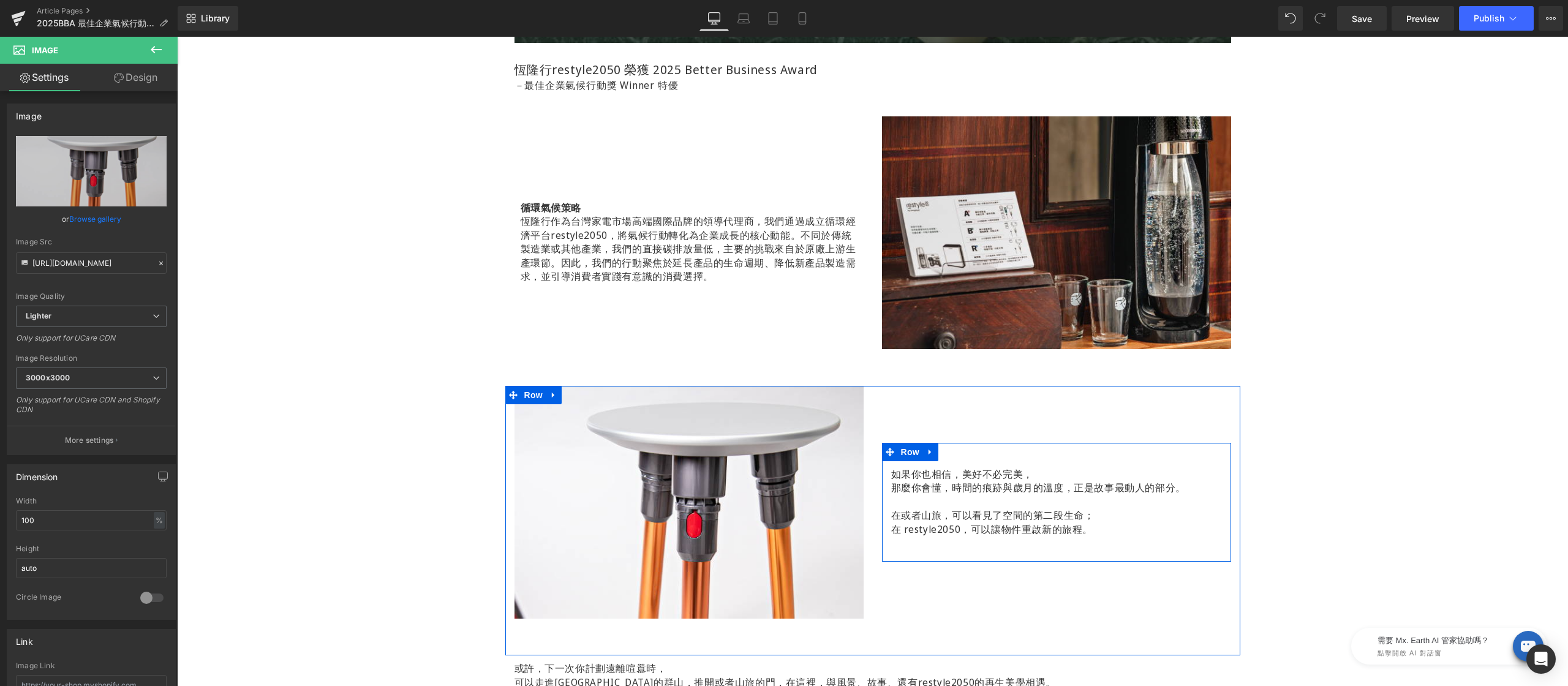
click at [933, 477] on p "如果你也相信，美好不必完美，" at bounding box center [1056, 474] width 331 height 13
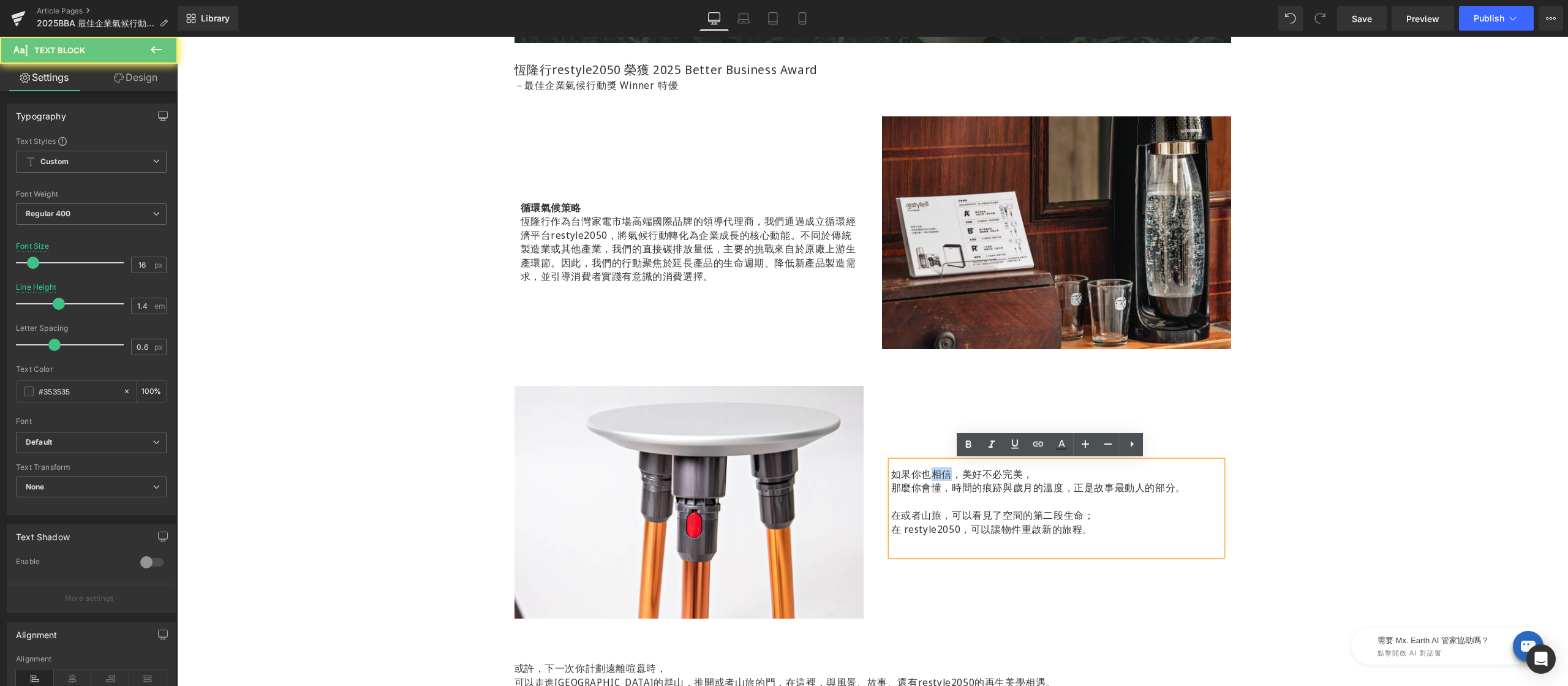
click at [933, 477] on p "如果你也相信，美好不必完美，" at bounding box center [1056, 474] width 331 height 13
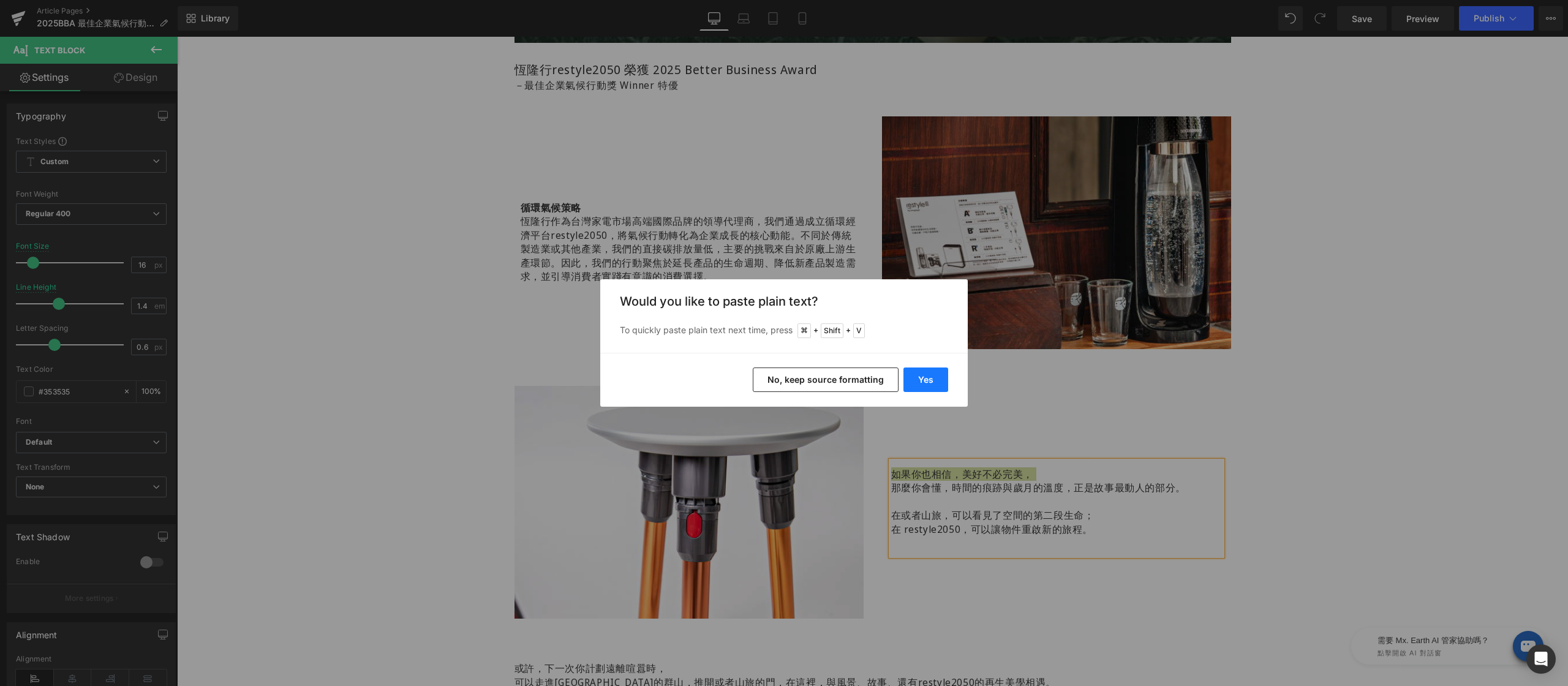
click at [924, 381] on button "Yes" at bounding box center [926, 380] width 44 height 25
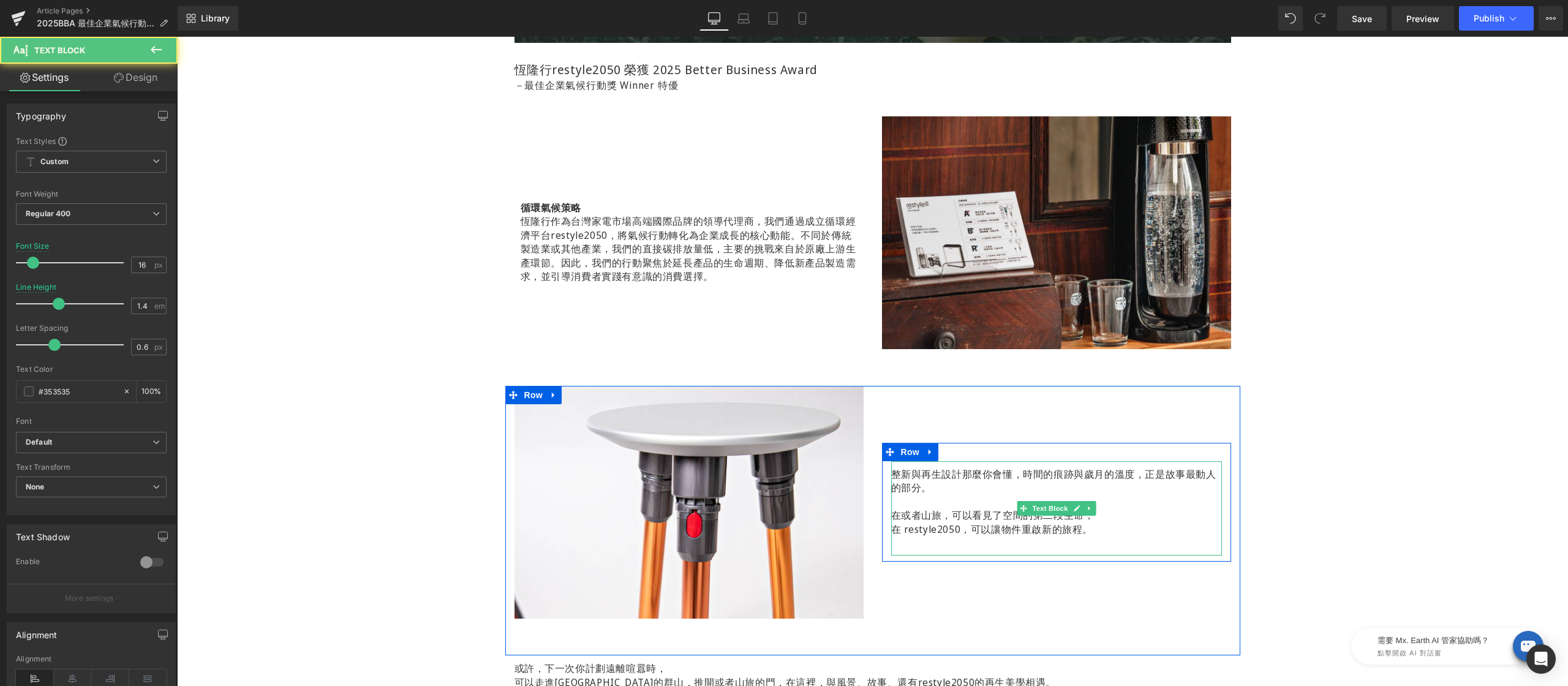
click at [956, 473] on span "整新與再生設計那麼你會懂，時間的痕跡與歲月的溫度，正是故事最動人的部分。" at bounding box center [1053, 481] width 325 height 27
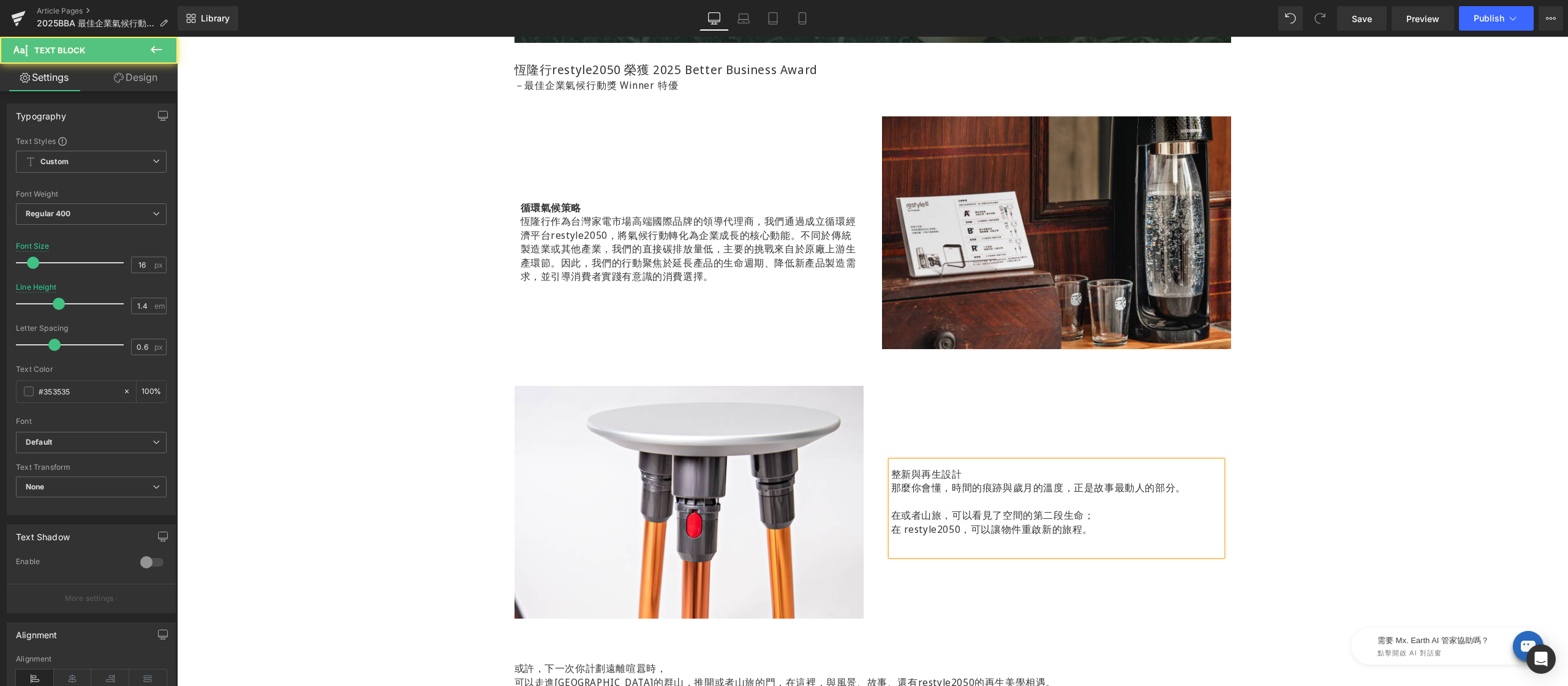
scroll to position [809, 0]
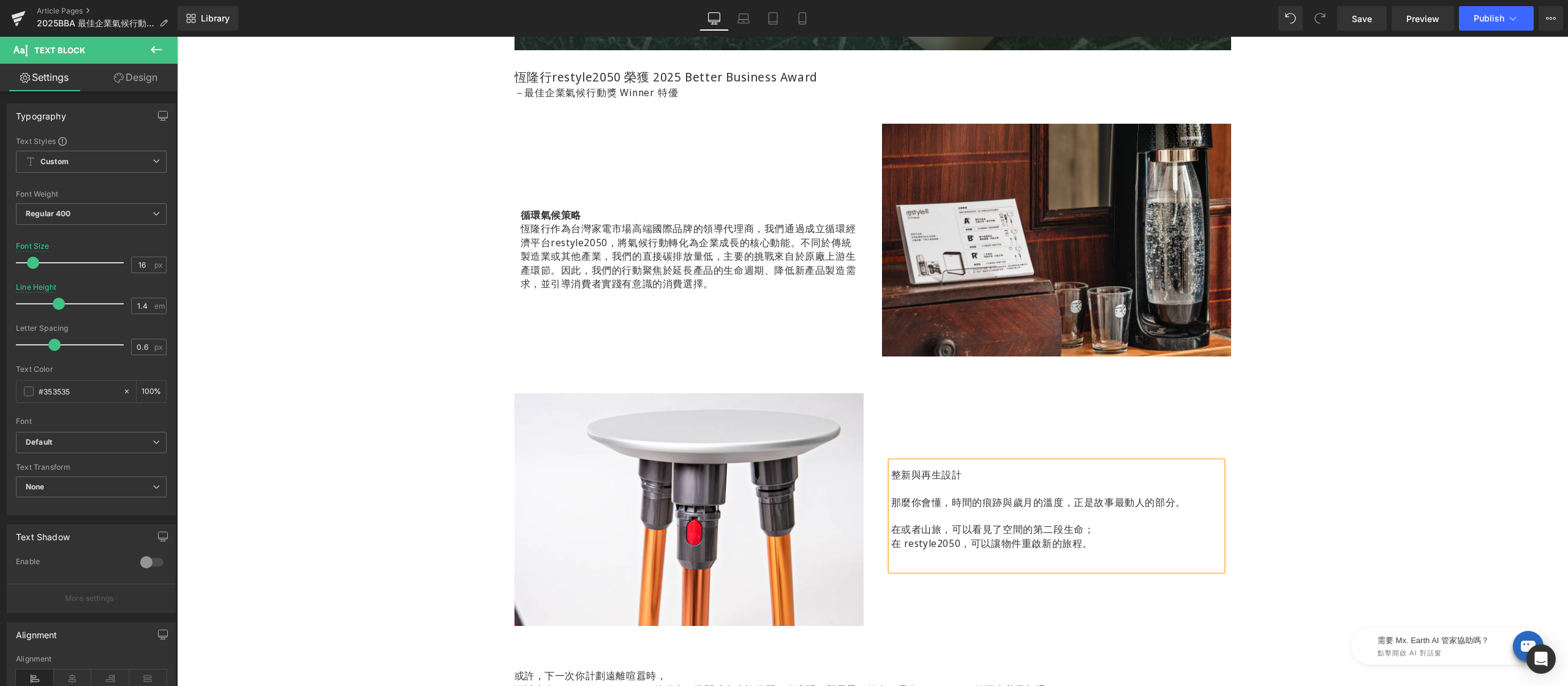
click at [973, 523] on p "在或者山旅，可以看見了空間的第二段生命；" at bounding box center [1056, 529] width 331 height 13
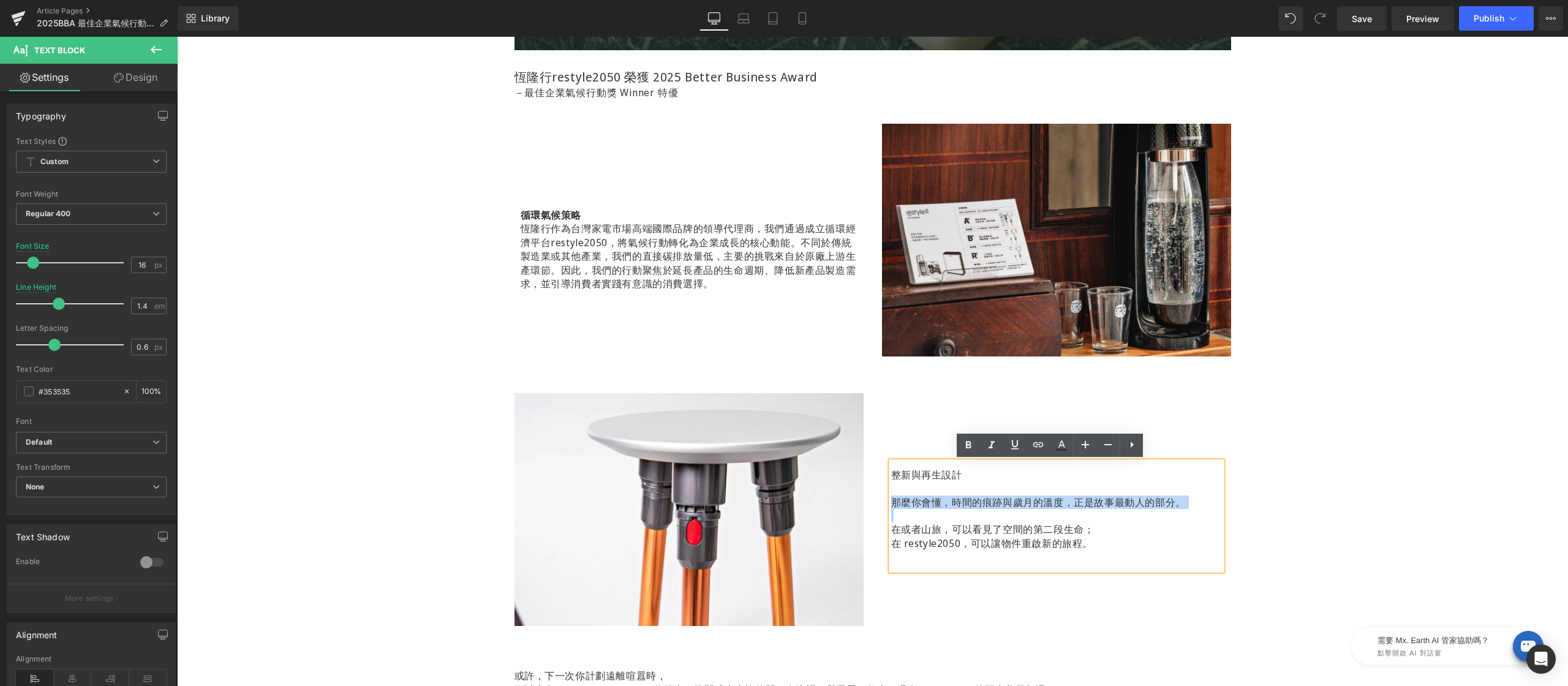
drag, startPoint x: 977, startPoint y: 532, endPoint x: 878, endPoint y: 503, distance: 103.2
click at [882, 503] on div "整新與再生設計 那麼你會懂，時間的痕跡與歲月的溫度，正是故事最動人的部分。 在或者山旅，可以看見了空間的第二段生命； 在 restyle2050，可以讓物件重…" at bounding box center [1056, 516] width 349 height 108
drag, startPoint x: 946, startPoint y: 500, endPoint x: 954, endPoint y: 505, distance: 9.4
click at [946, 501] on span "那麼你會懂，時間的痕跡與歲月的溫度，正是故事最動人的部分。" at bounding box center [1038, 501] width 295 height 13
drag, startPoint x: 1068, startPoint y: 538, endPoint x: 883, endPoint y: 497, distance: 189.5
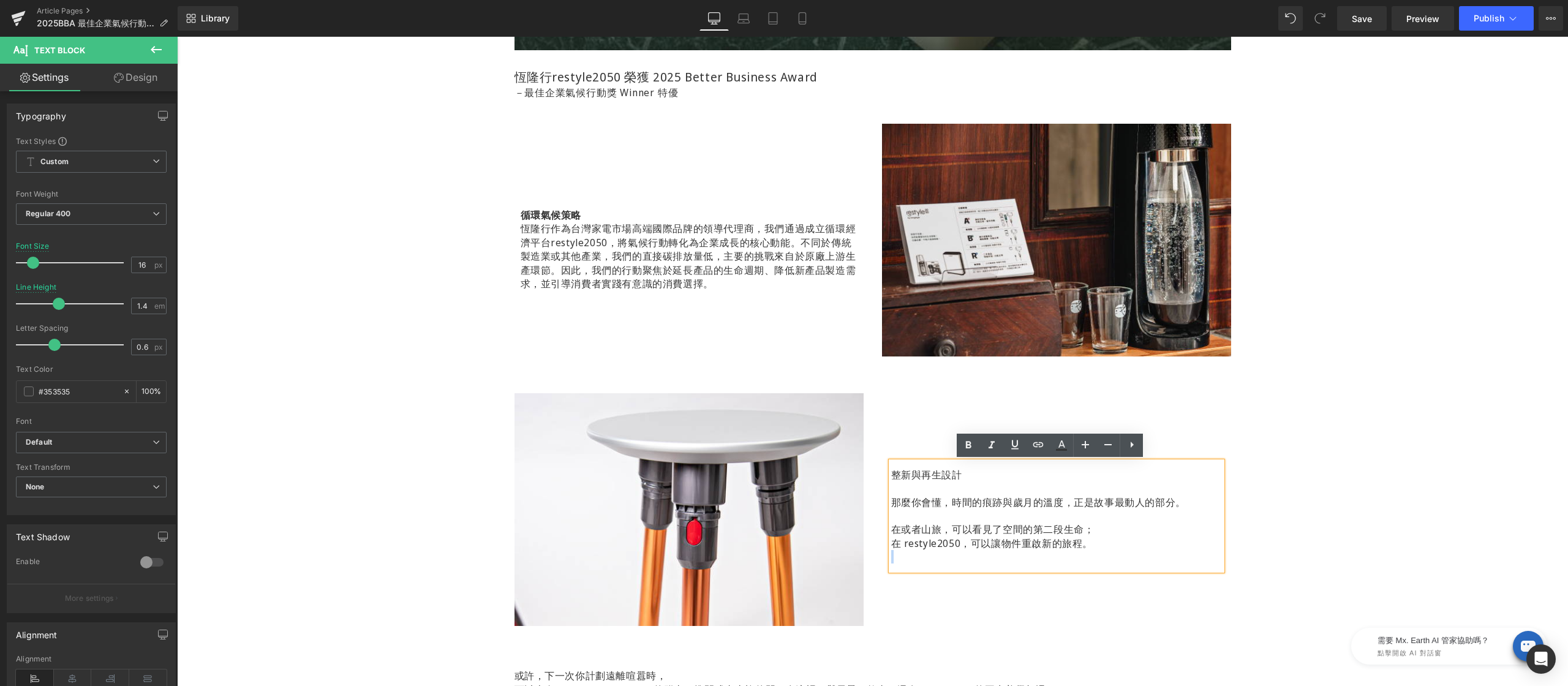
click at [891, 497] on div "整新與再生設計 那麼你會懂，時間的痕跡與歲月的溫度，正是故事最動人的部分。 在或者山旅，可以看見了空間的第二段生命； 在 restyle2050，可以讓物件重…" at bounding box center [1056, 516] width 331 height 108
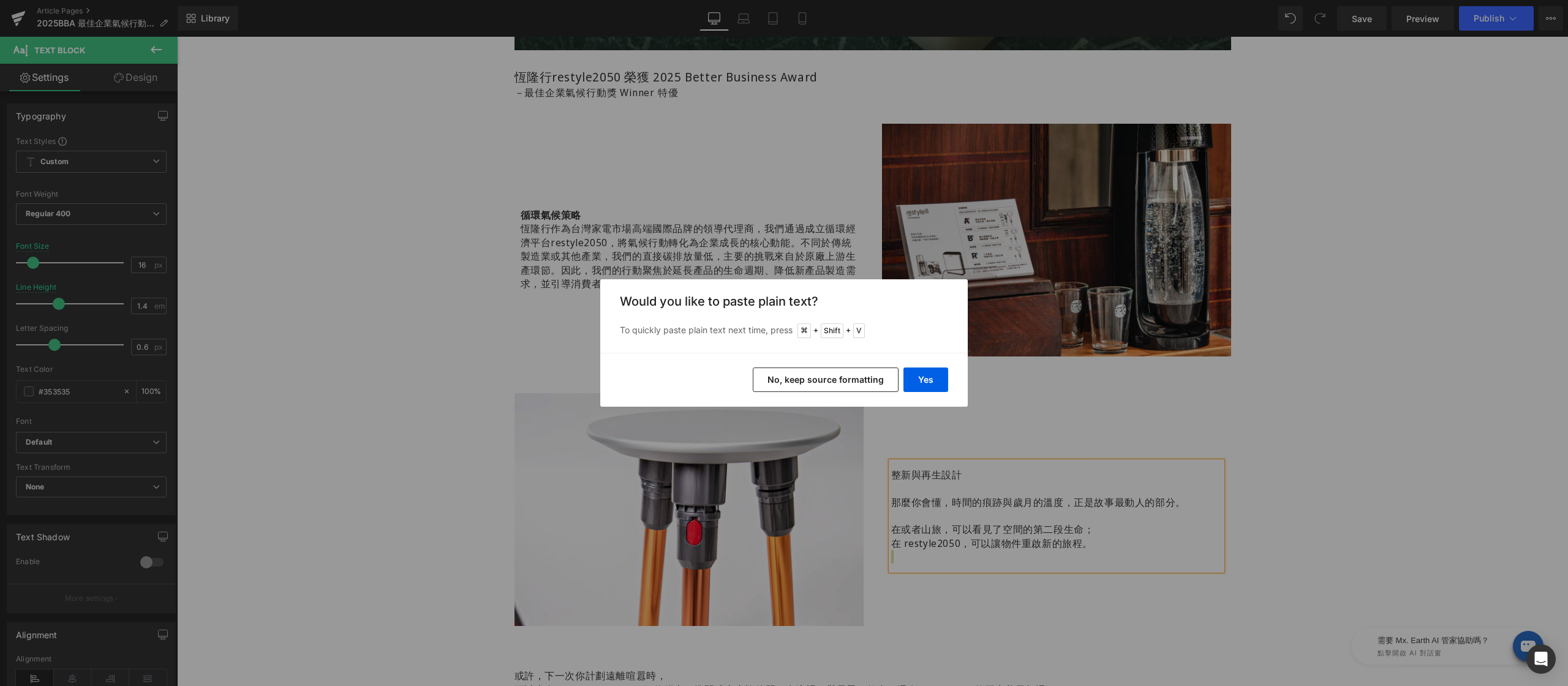
click at [894, 497] on div "Back to Library Insert Would you like to paste plain text? To quickly paste pla…" at bounding box center [784, 343] width 1568 height 686
click at [916, 382] on button "Yes" at bounding box center [926, 380] width 44 height 25
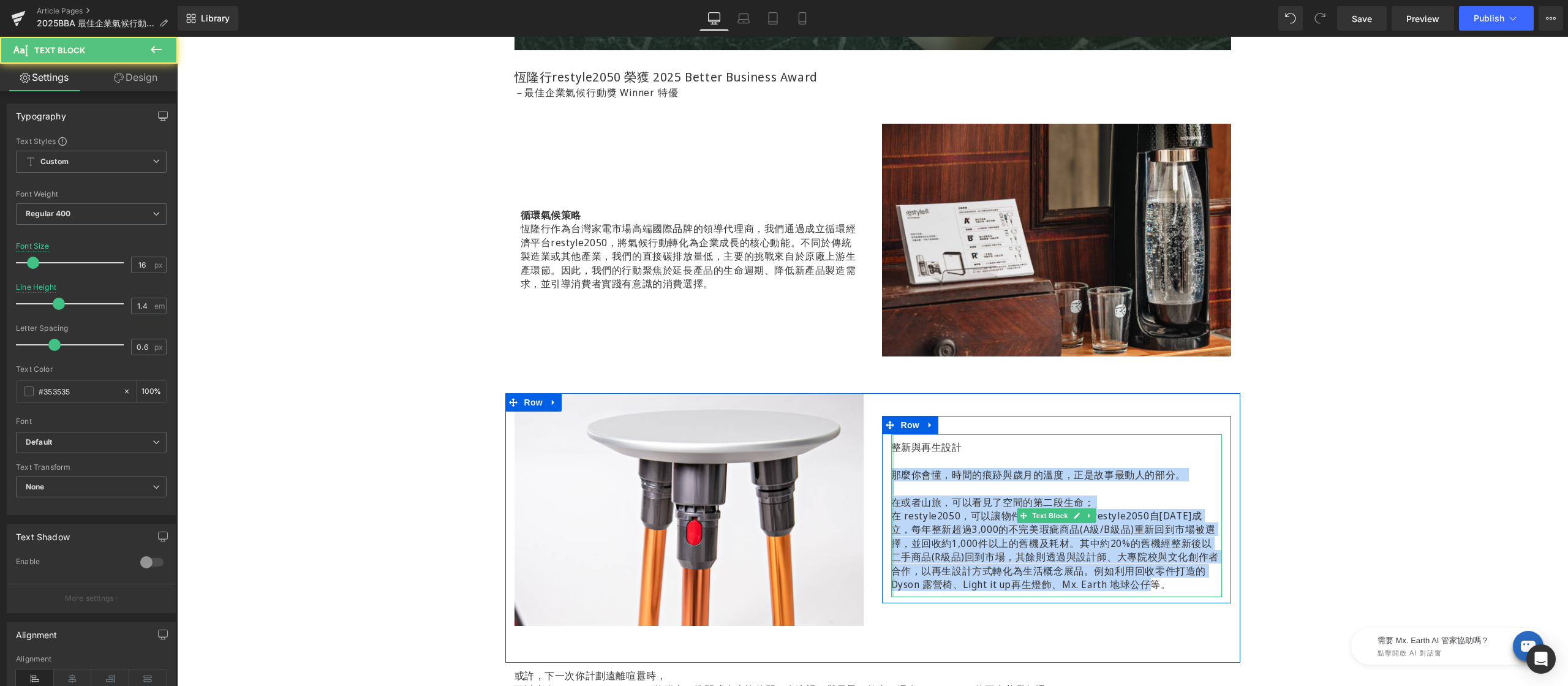
drag, startPoint x: 1107, startPoint y: 568, endPoint x: 886, endPoint y: 477, distance: 239.0
click at [891, 477] on div "整新與再生設計 那麼你會懂，時間的痕跡與歲月的溫度，正是故事最動人的部分。 在或者山旅，可以看見了空間的第二段生命； 在 restyle2050，可以讓物件重…" at bounding box center [1056, 516] width 331 height 163
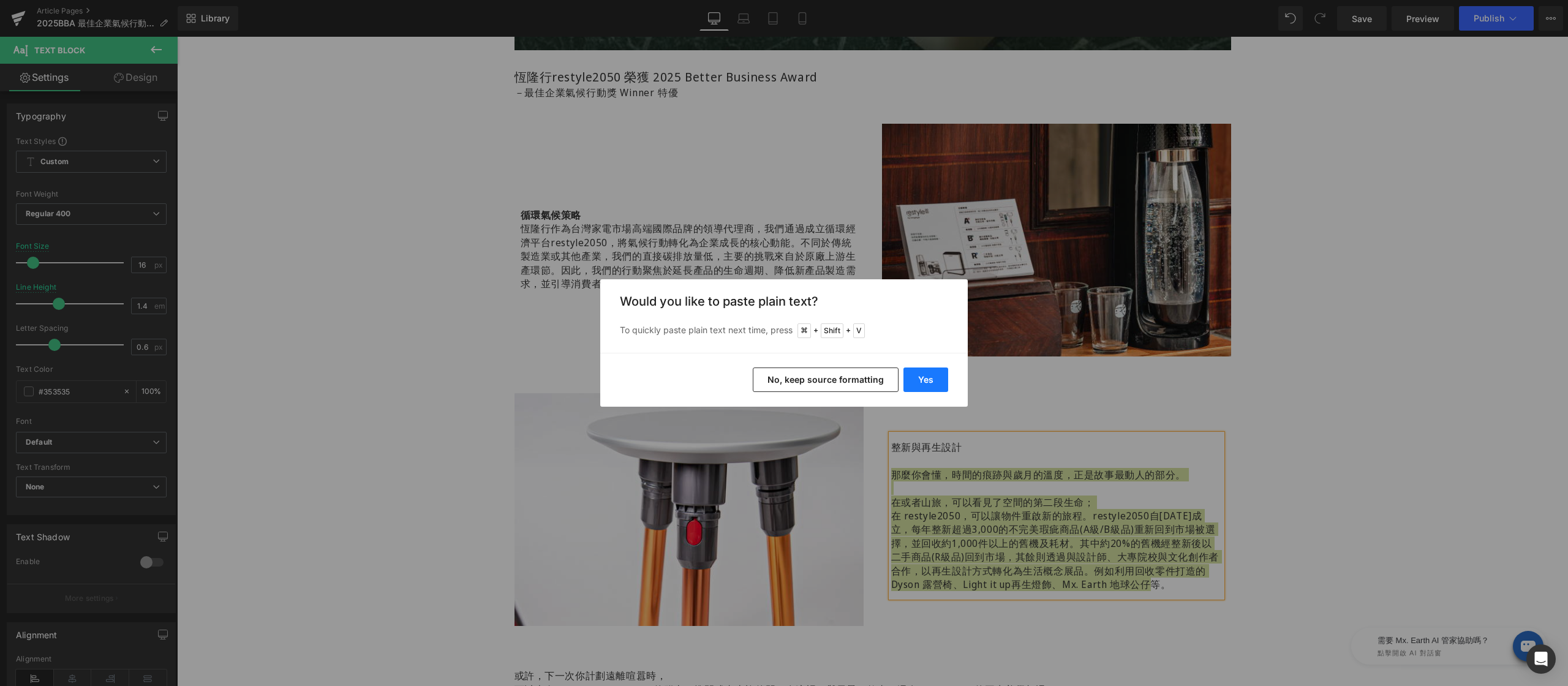
click at [920, 379] on button "Yes" at bounding box center [926, 380] width 44 height 25
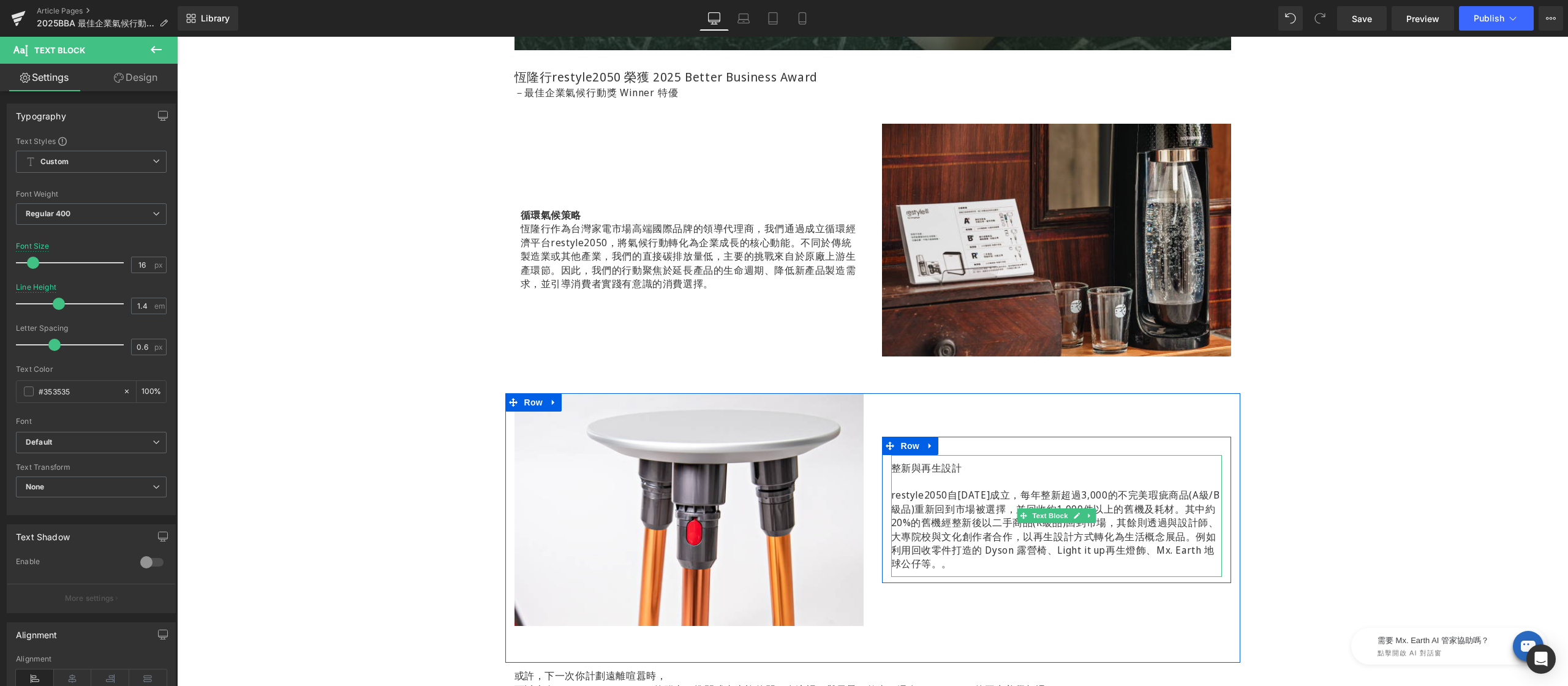
click at [906, 485] on p at bounding box center [1056, 481] width 331 height 13
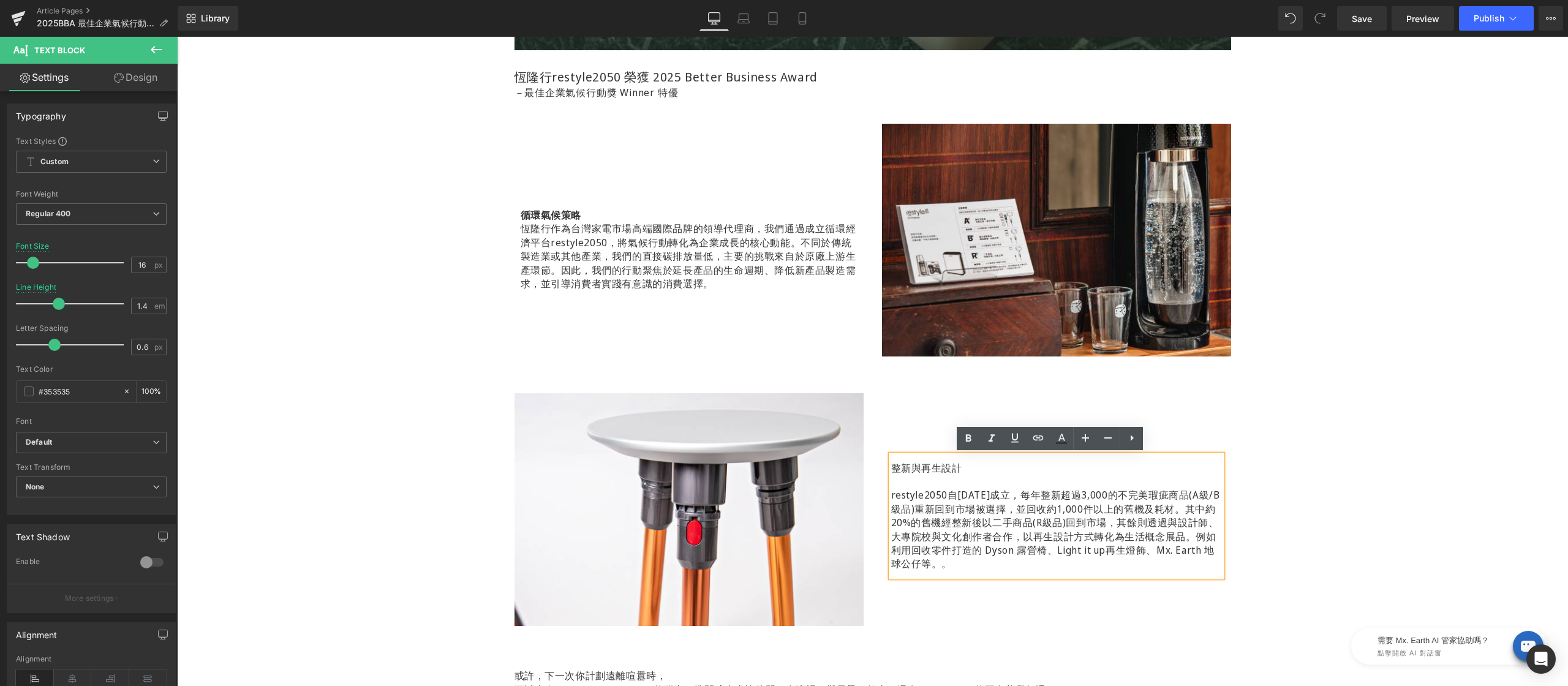
scroll to position [816, 0]
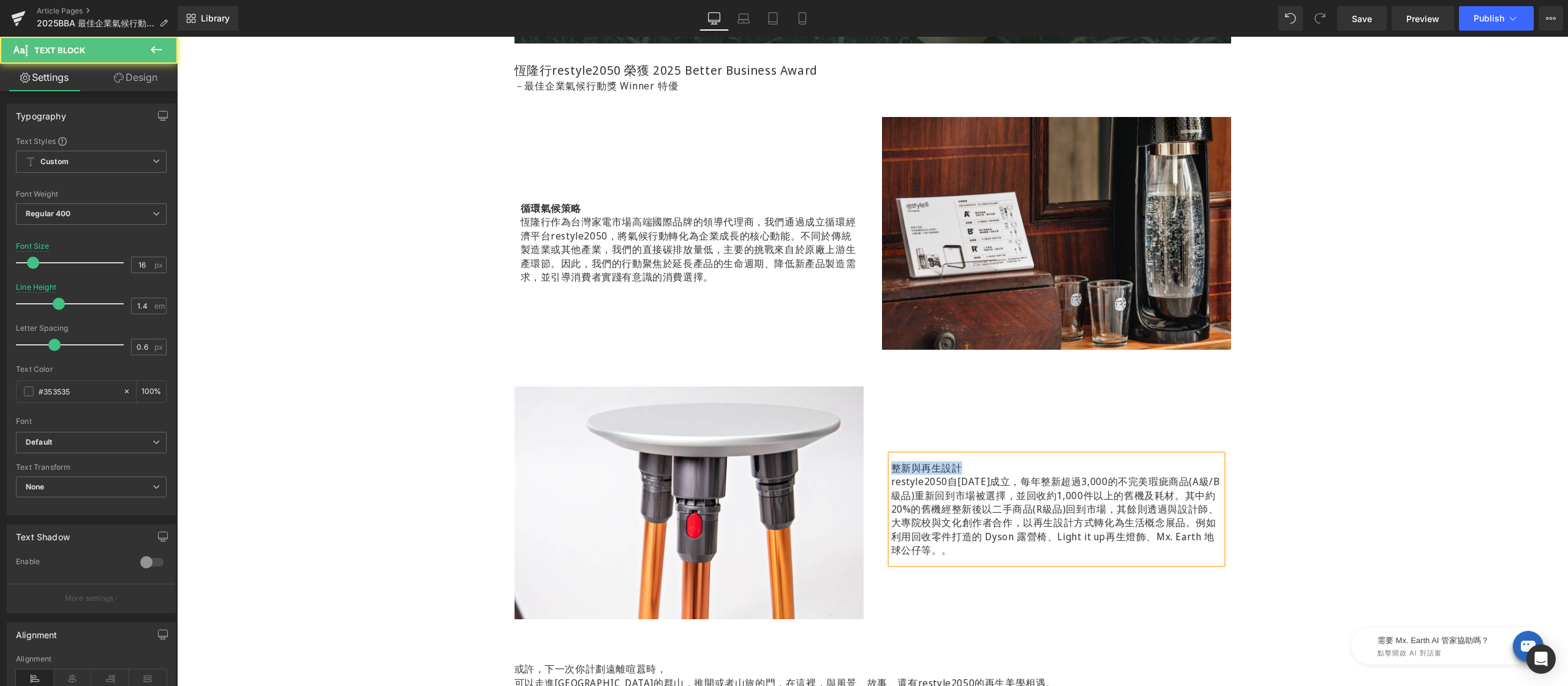
drag, startPoint x: 924, startPoint y: 467, endPoint x: 857, endPoint y: 462, distance: 67.2
click at [857, 462] on div "Image 整新與再生設計 restyle2050自[DATE]成立，每年整新超過3,000的不完美瑕疵商品(A級/B級品)重新回到市場被選擇，並回收約1,0…" at bounding box center [872, 521] width 735 height 270
click at [967, 437] on icon at bounding box center [968, 438] width 15 height 15
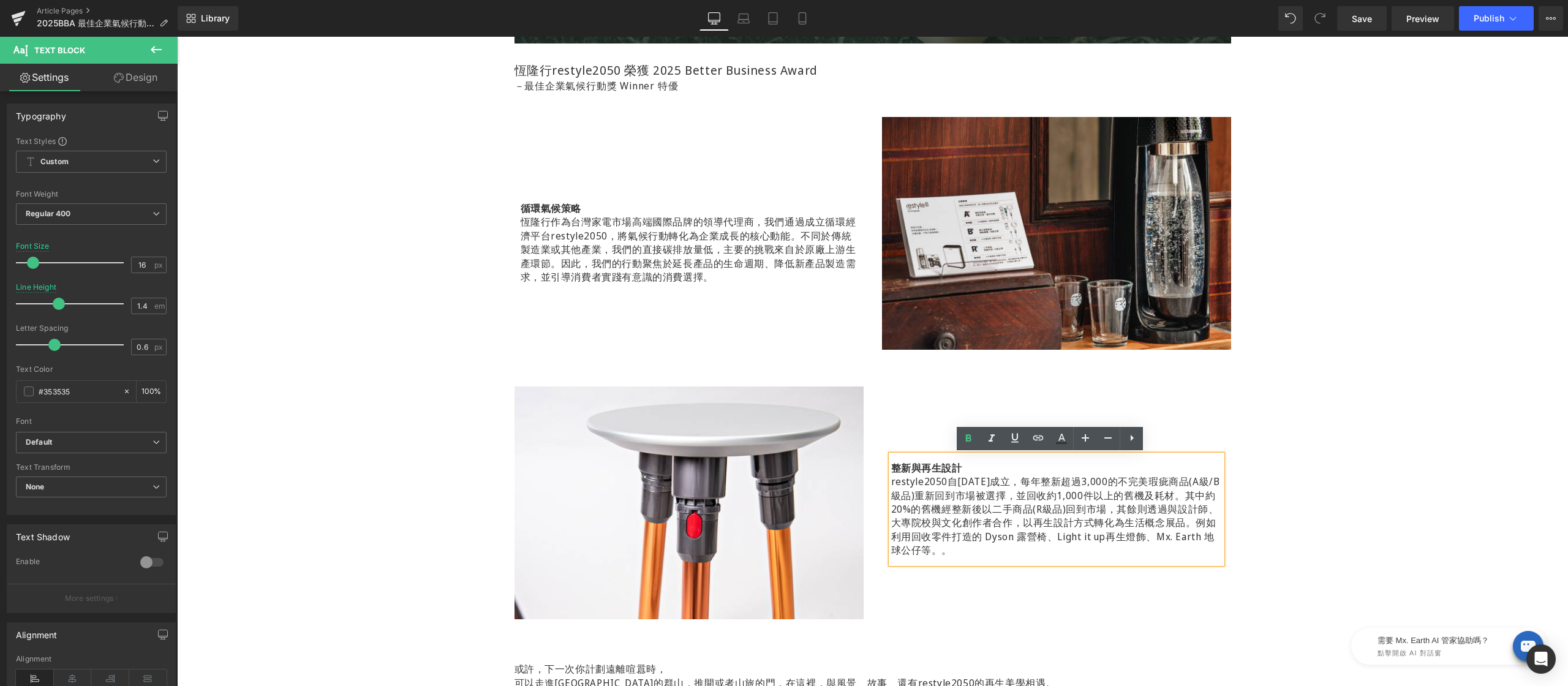
click at [1292, 418] on div "榮獲 2025 Better Business Award 最佳企業氣候行動獎 Winner 特優 Heading Hero Banner 250px 140…" at bounding box center [871, 224] width 1391 height 1917
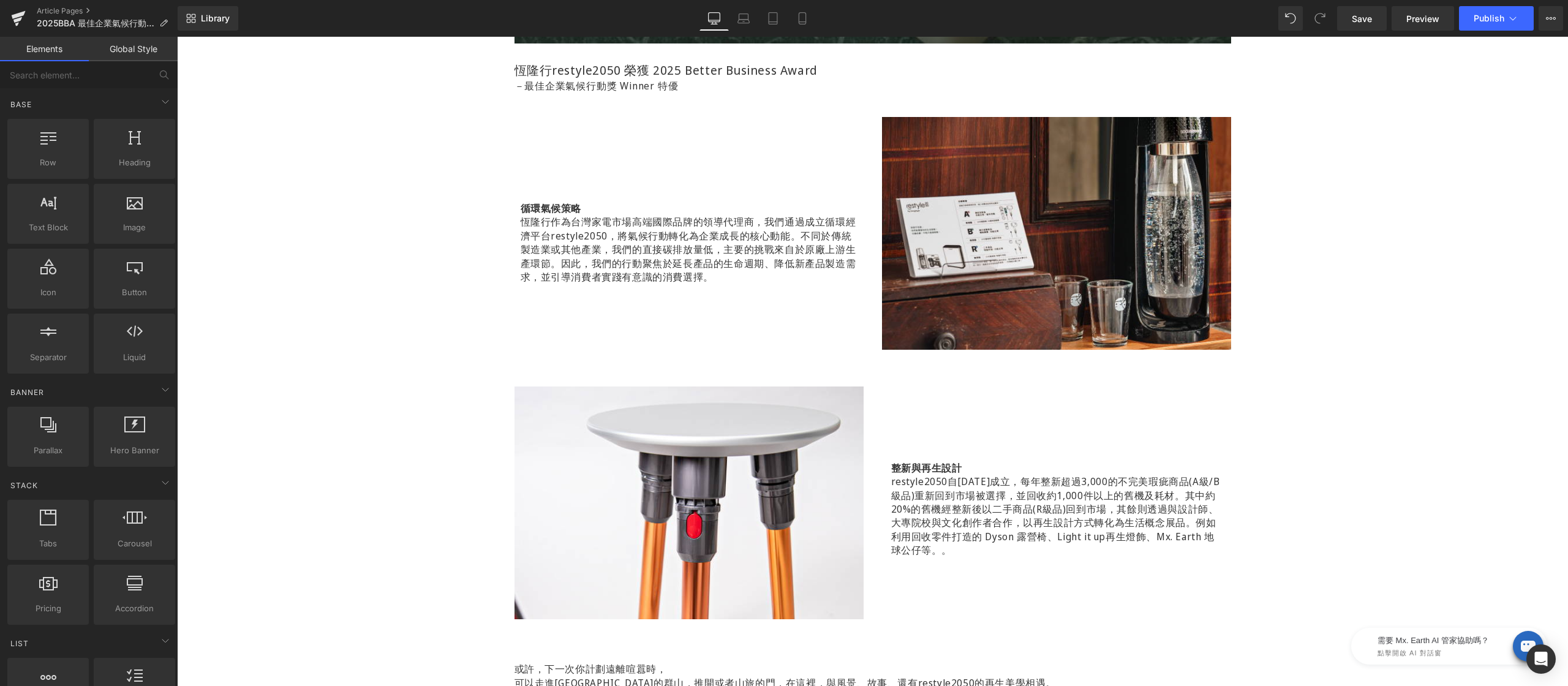
scroll to position [1152, 0]
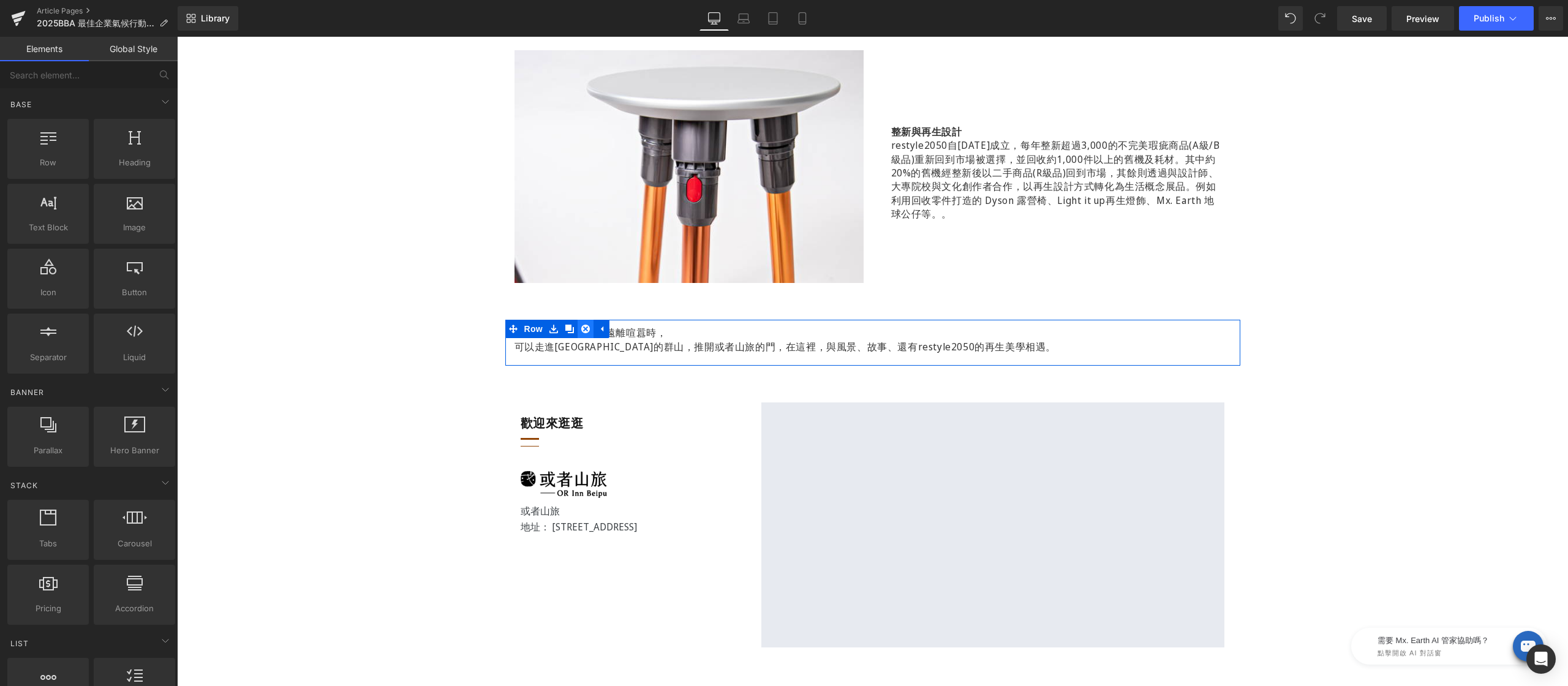
click at [584, 329] on link at bounding box center [586, 328] width 16 height 19
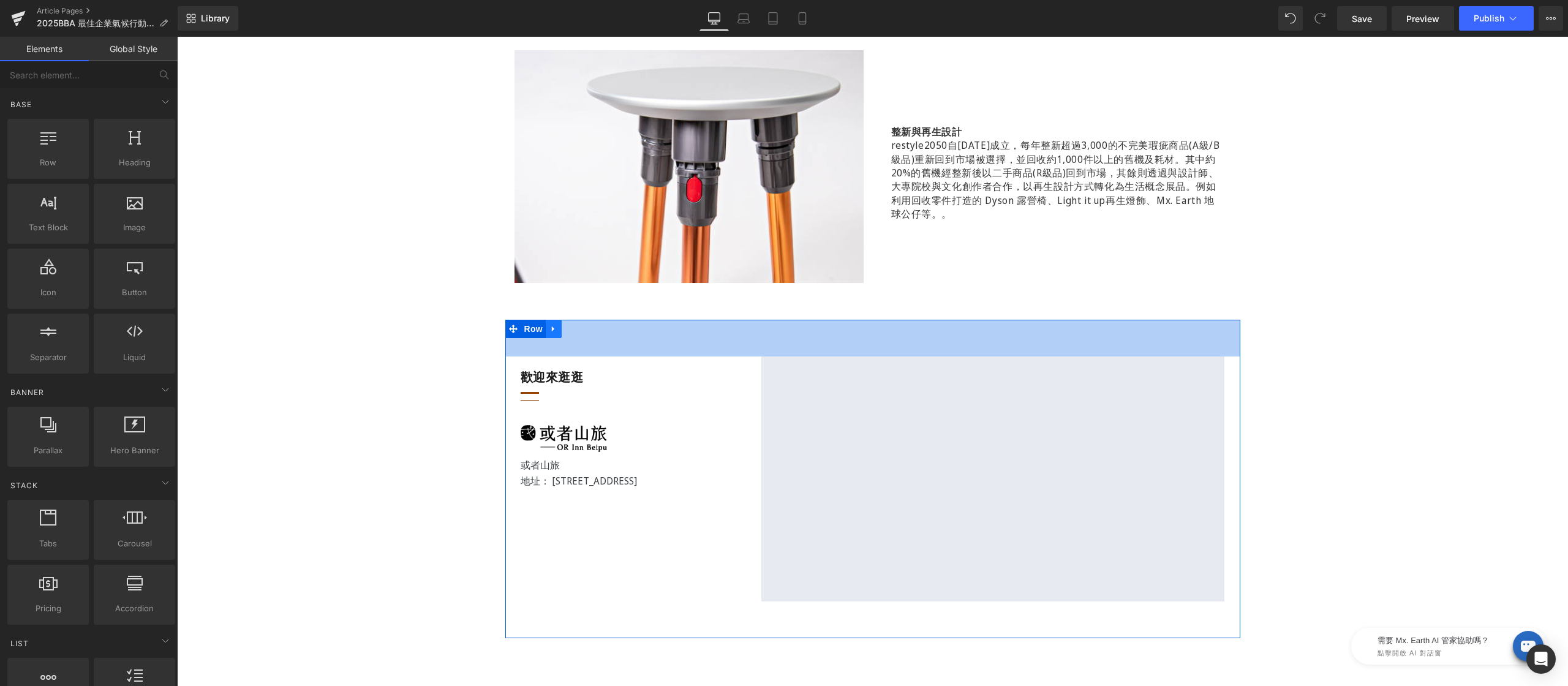
click at [549, 327] on icon at bounding box center [554, 329] width 9 height 9
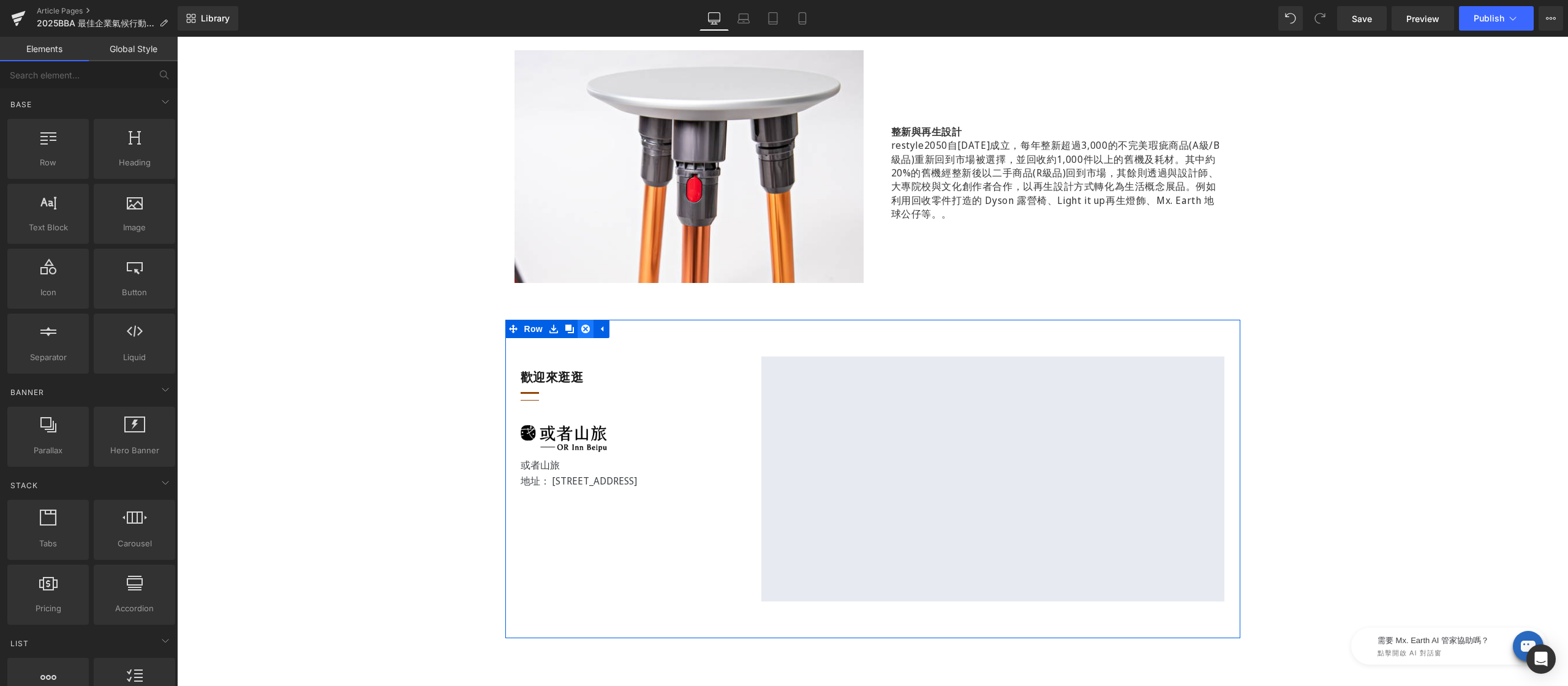
click at [581, 327] on icon at bounding box center [586, 329] width 9 height 9
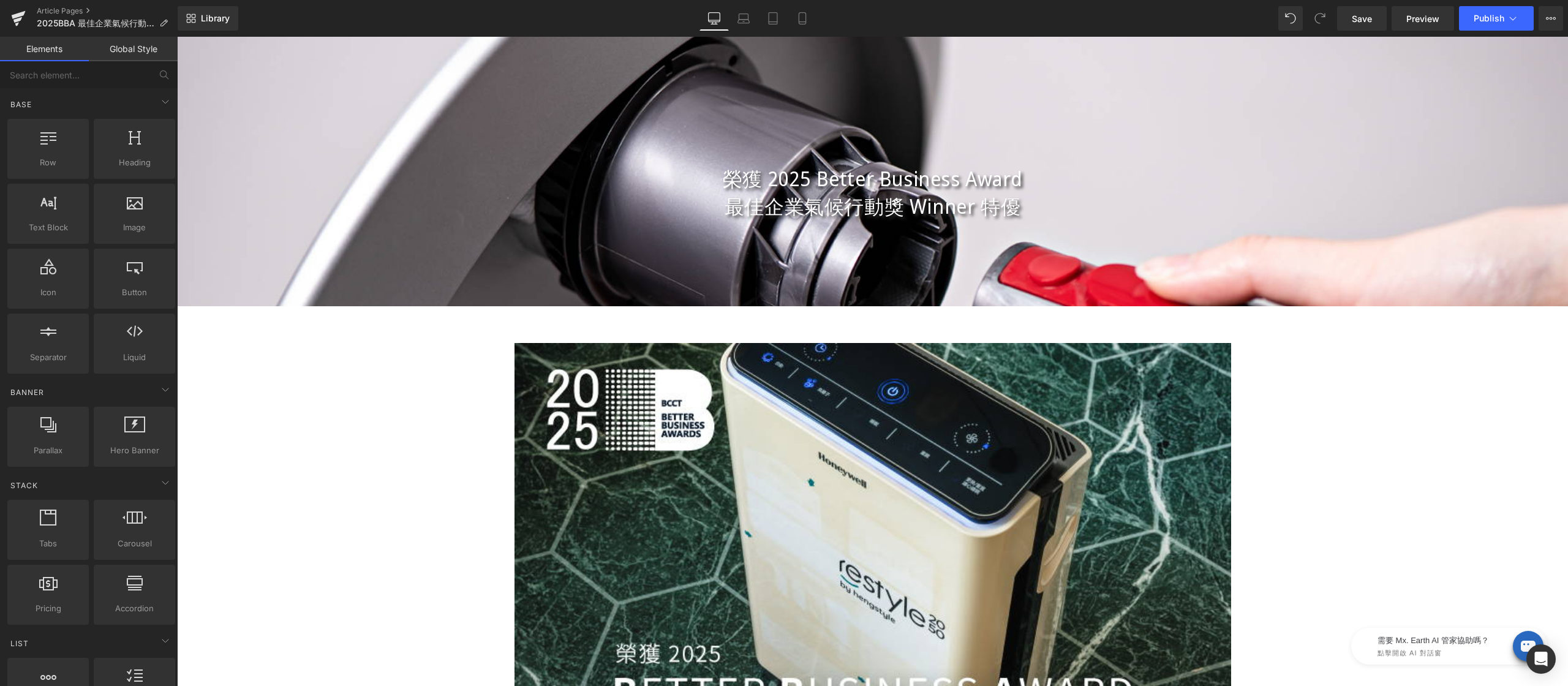
scroll to position [78, 0]
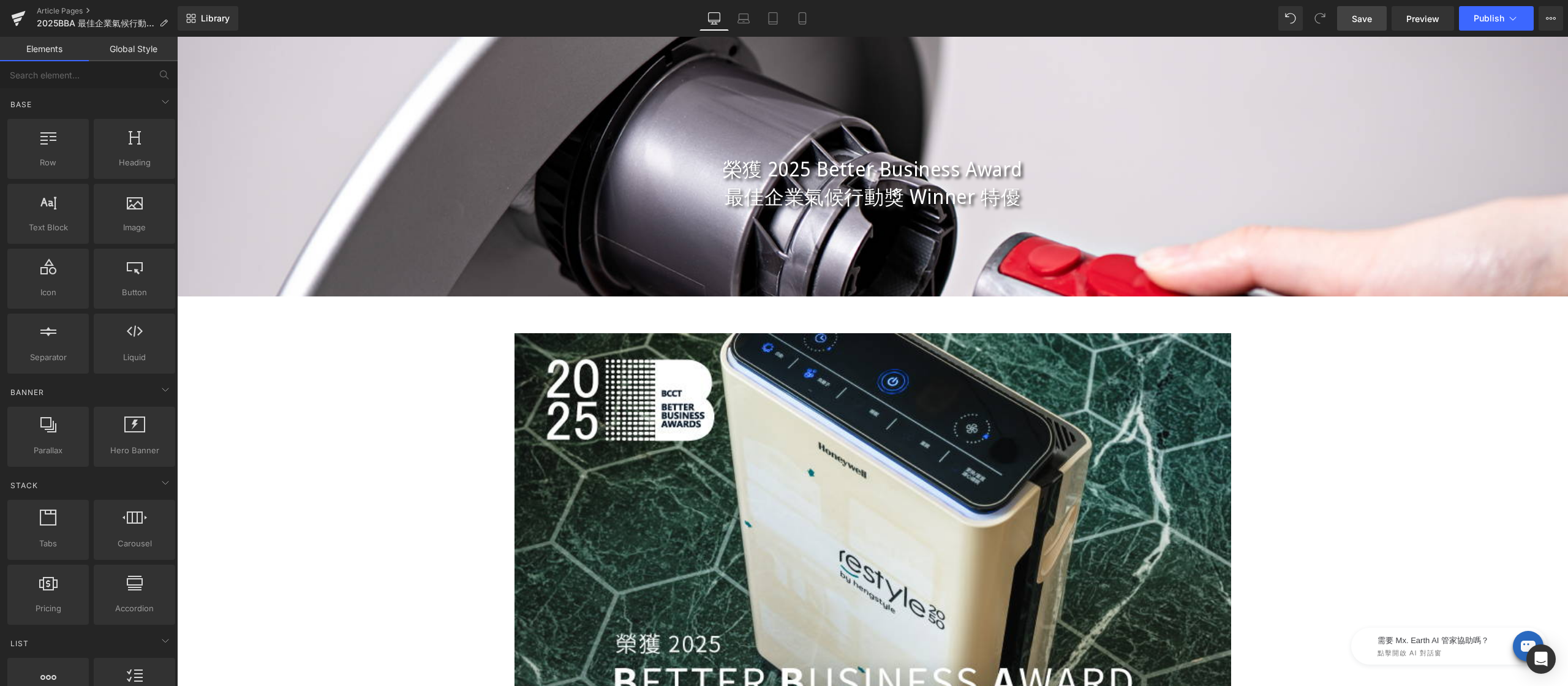
click at [1359, 19] on span "Save" at bounding box center [1361, 19] width 20 height 12
click at [740, 20] on icon at bounding box center [744, 19] width 12 height 12
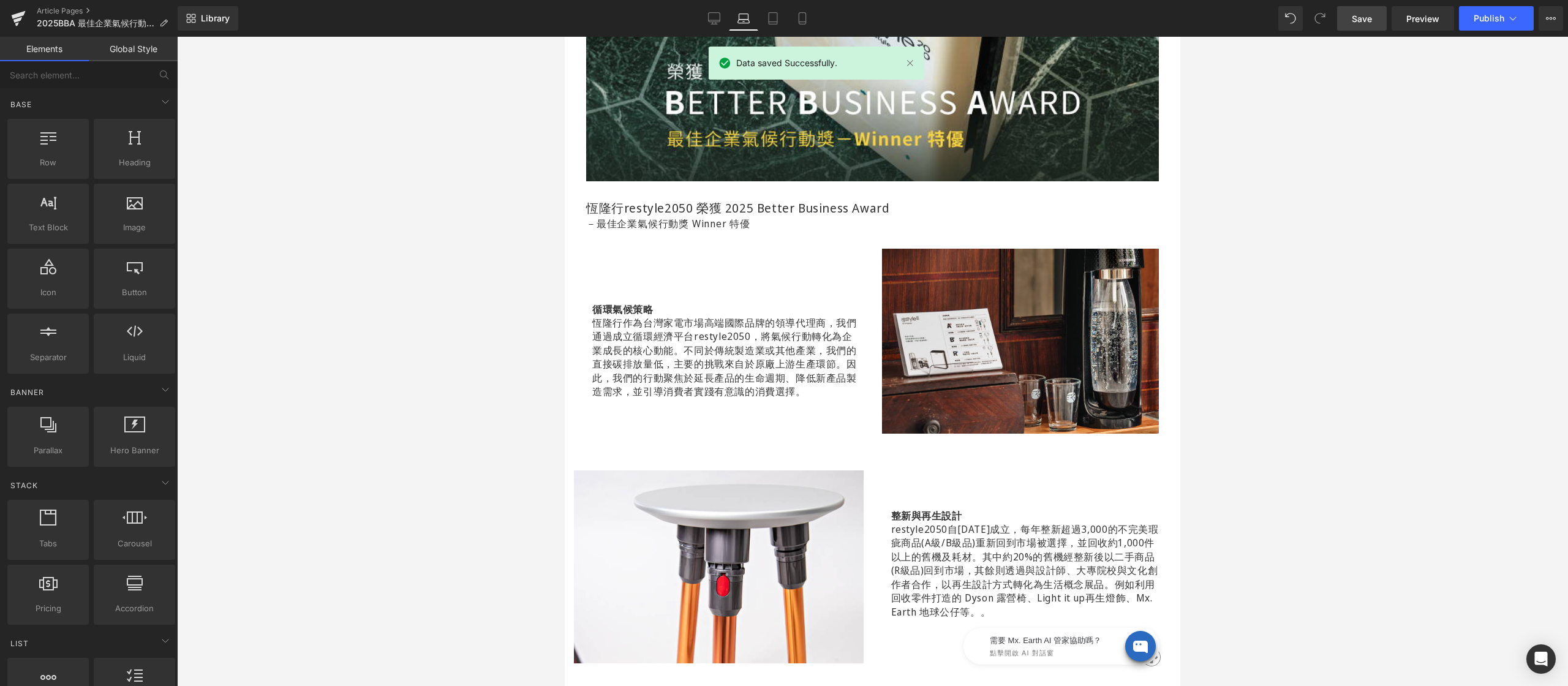
scroll to position [708, 0]
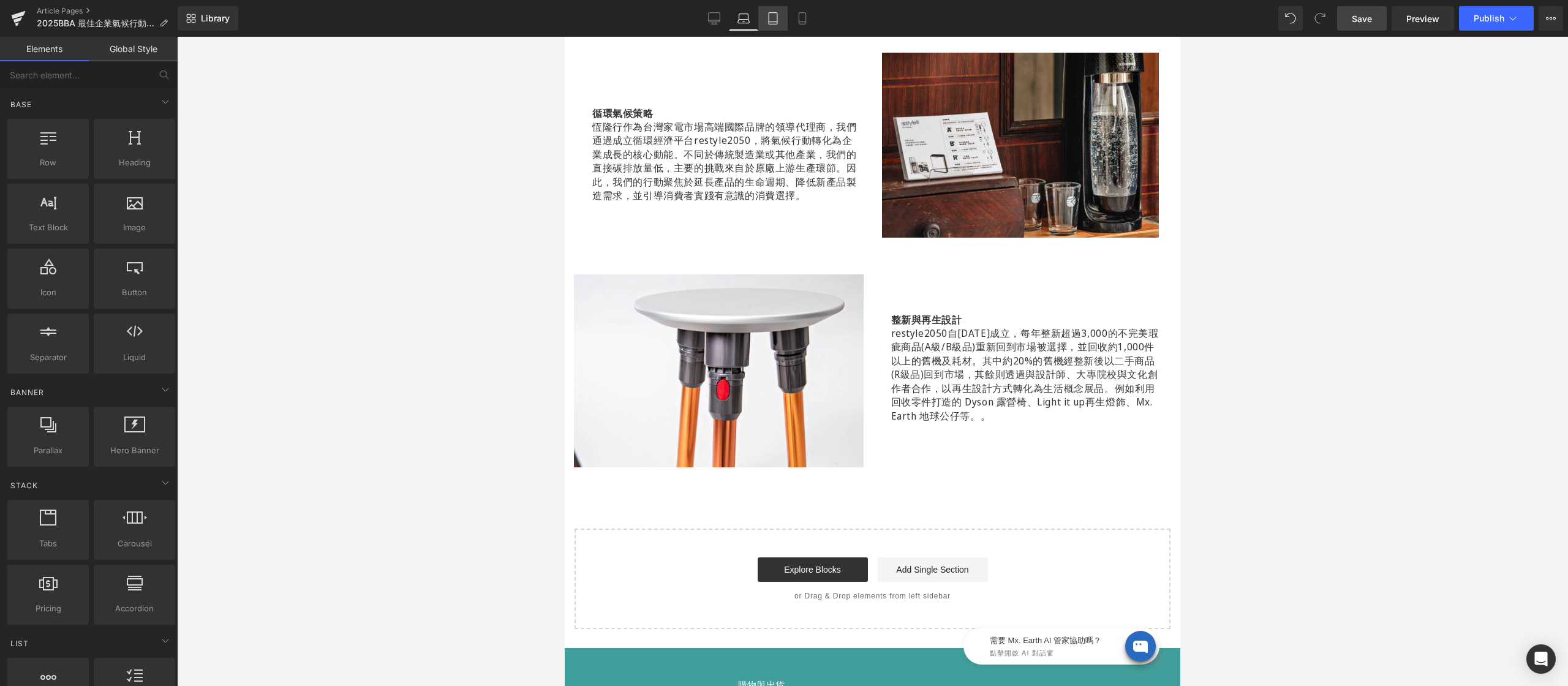
click at [779, 24] on icon at bounding box center [773, 19] width 12 height 12
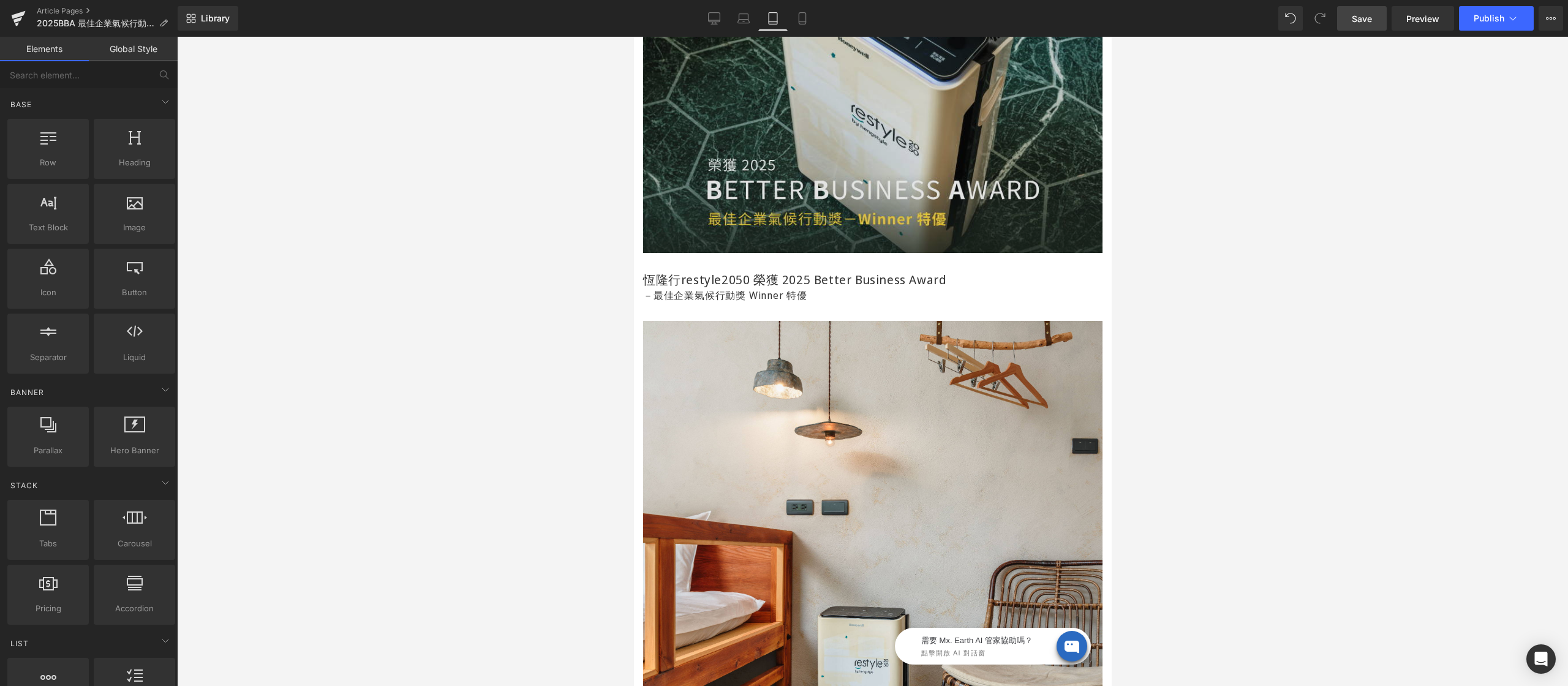
scroll to position [721, 0]
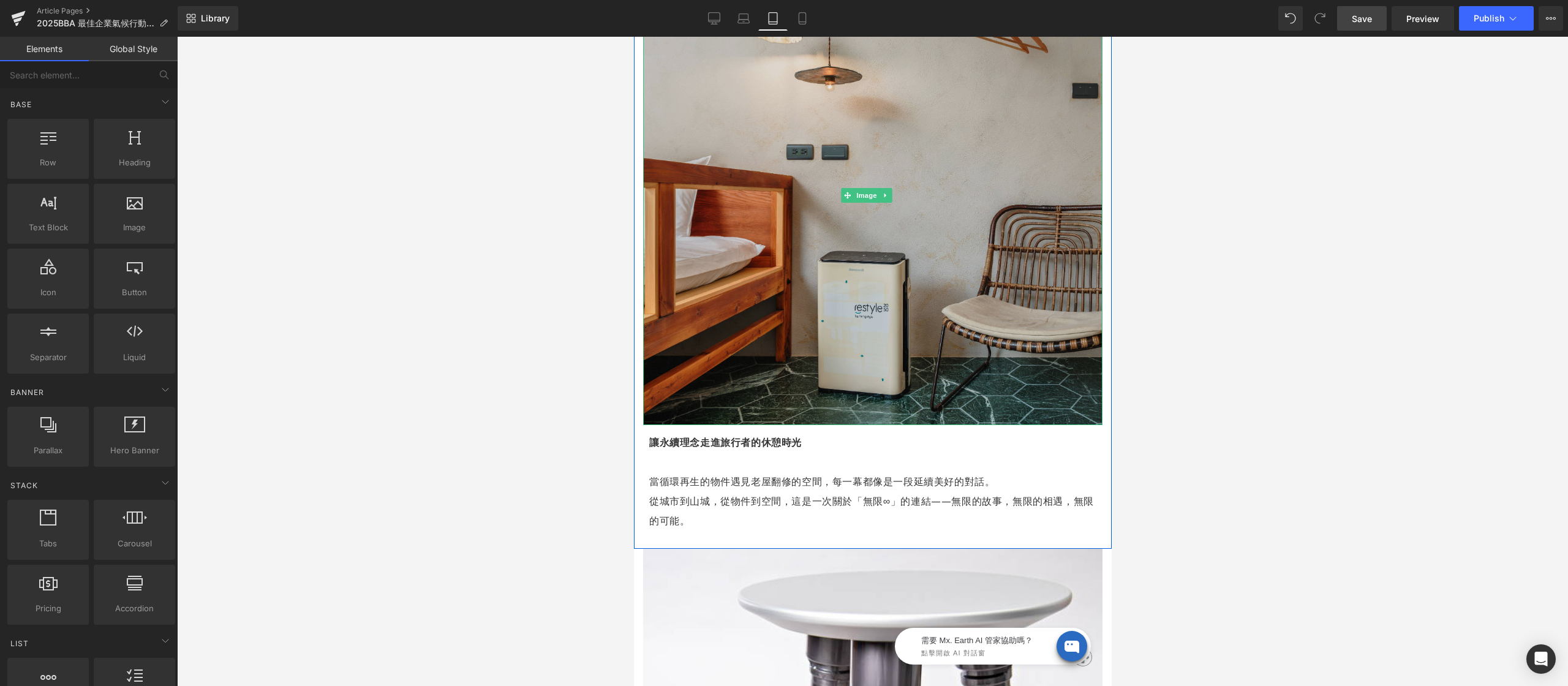
click at [808, 171] on img at bounding box center [872, 195] width 460 height 460
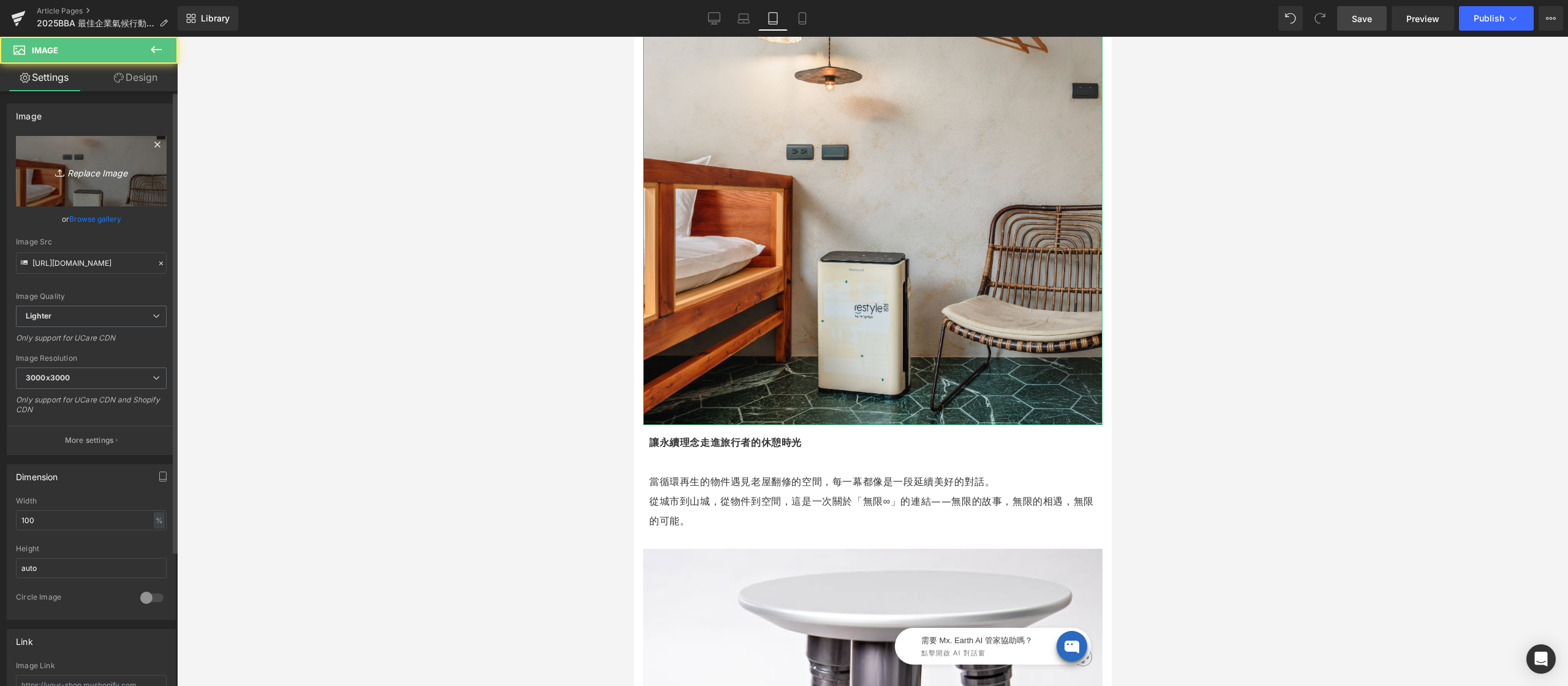
click at [103, 165] on icon "Replace Image" at bounding box center [91, 170] width 98 height 15
type input "C:\fakepath\2025-BBA-企業獎-600x400-02.jpg"
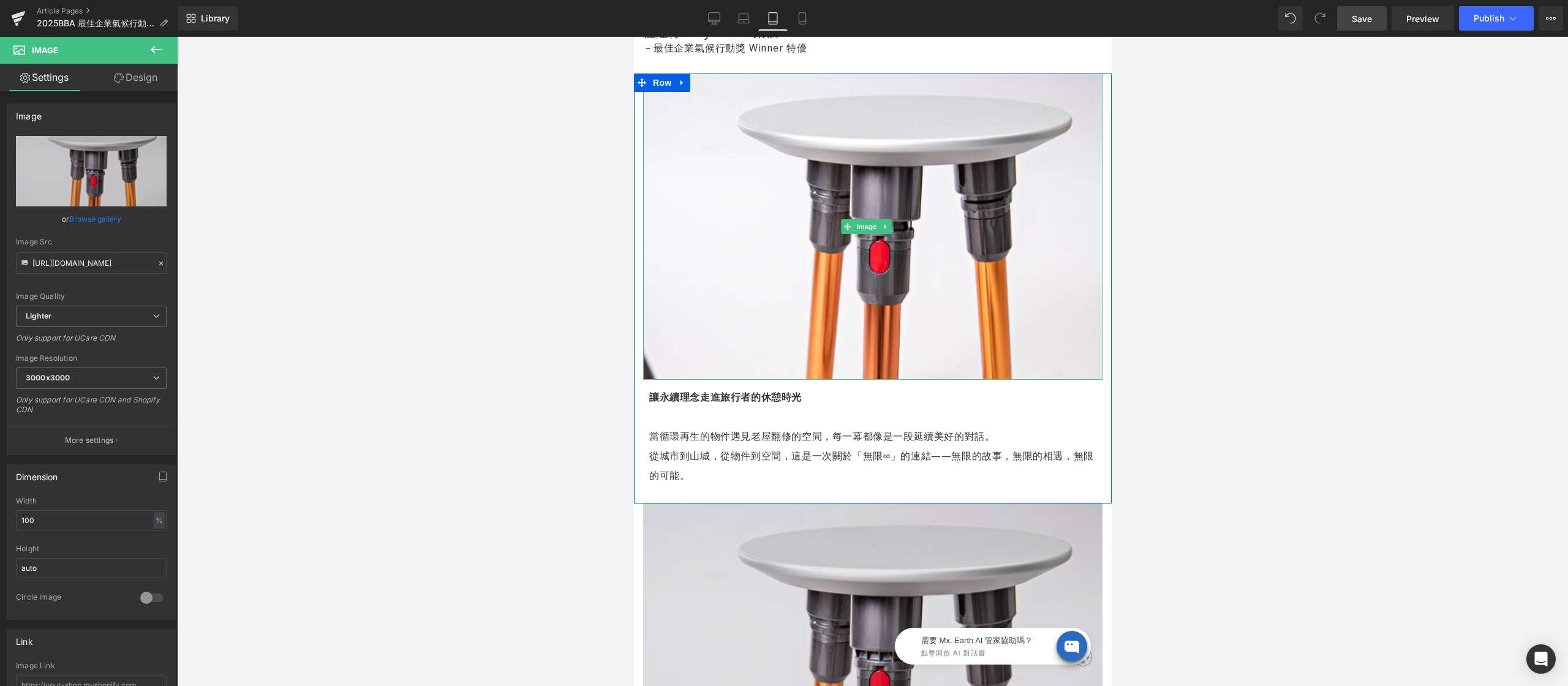
scroll to position [329, 0]
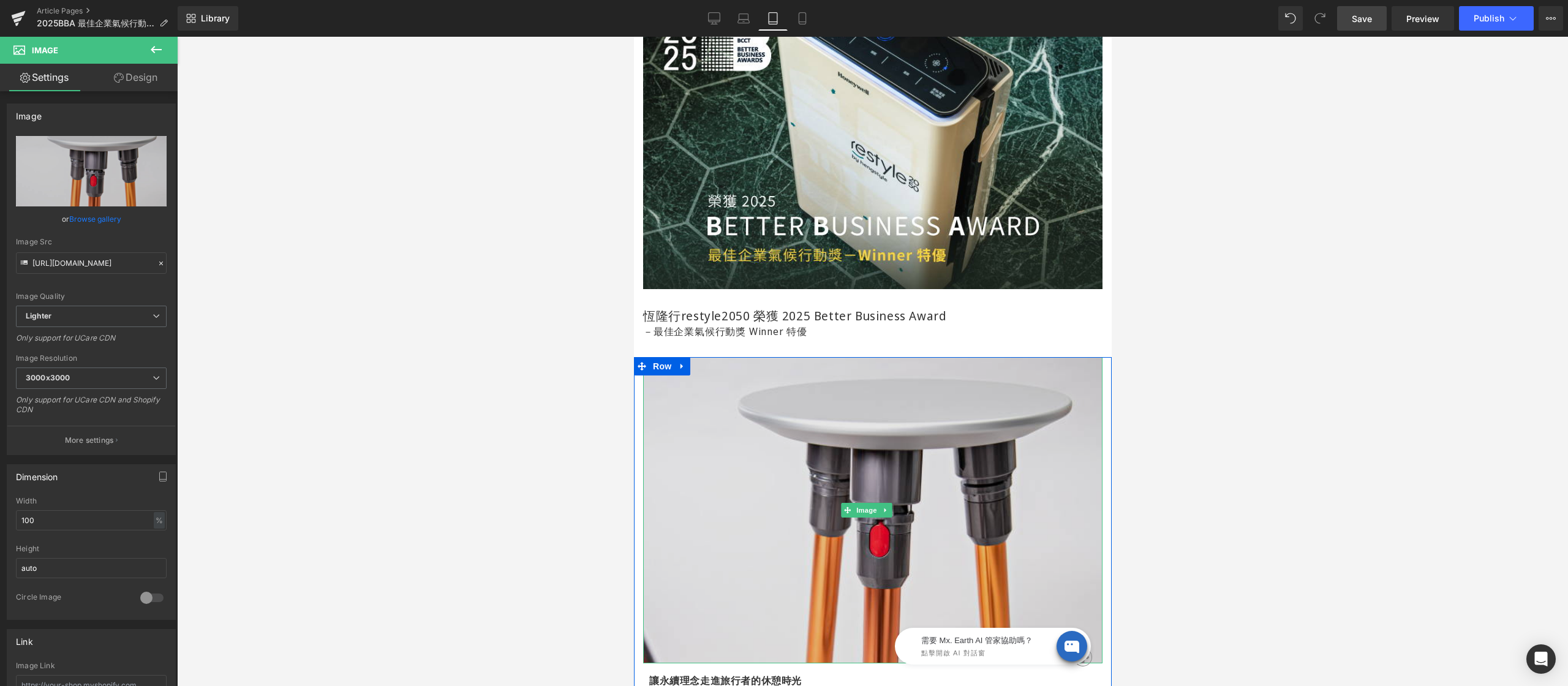
click at [752, 433] on img at bounding box center [872, 509] width 460 height 306
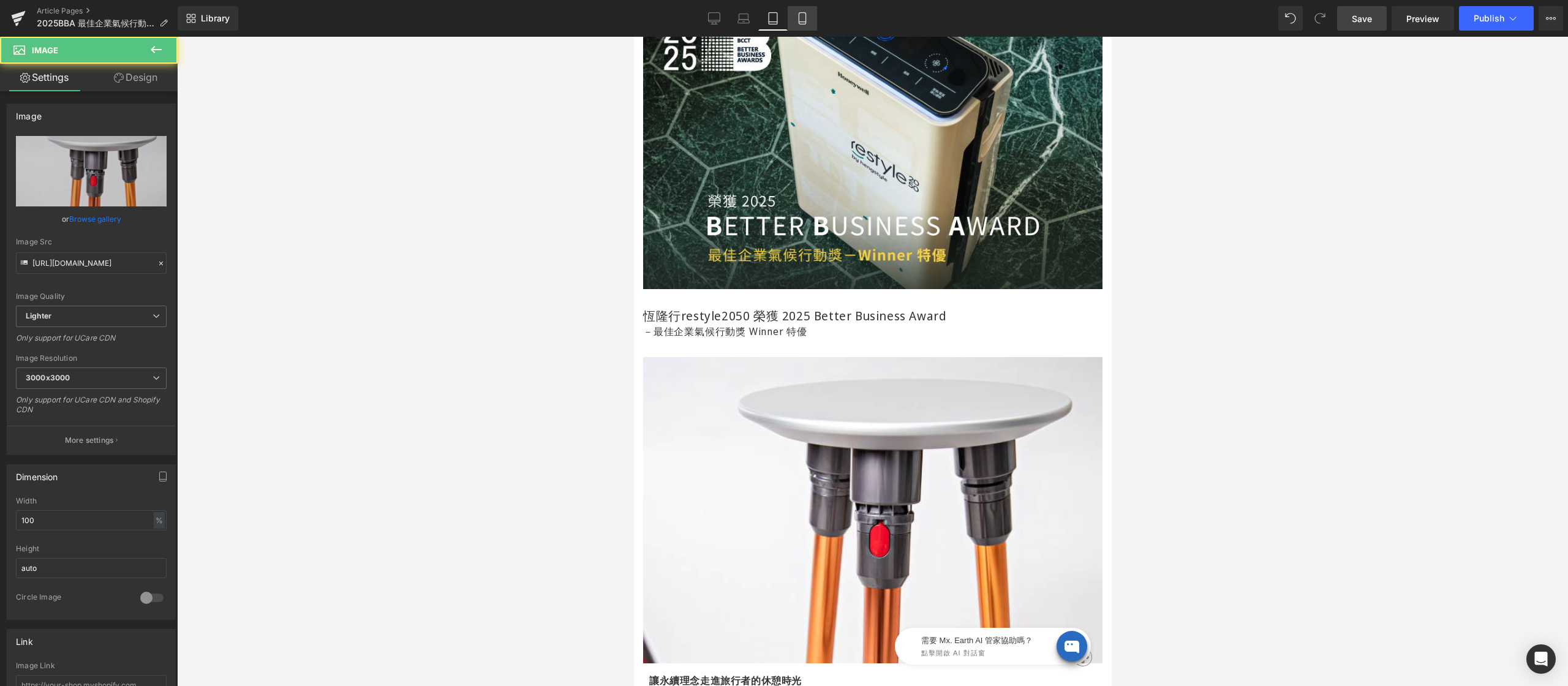
click at [798, 23] on icon at bounding box center [802, 19] width 12 height 12
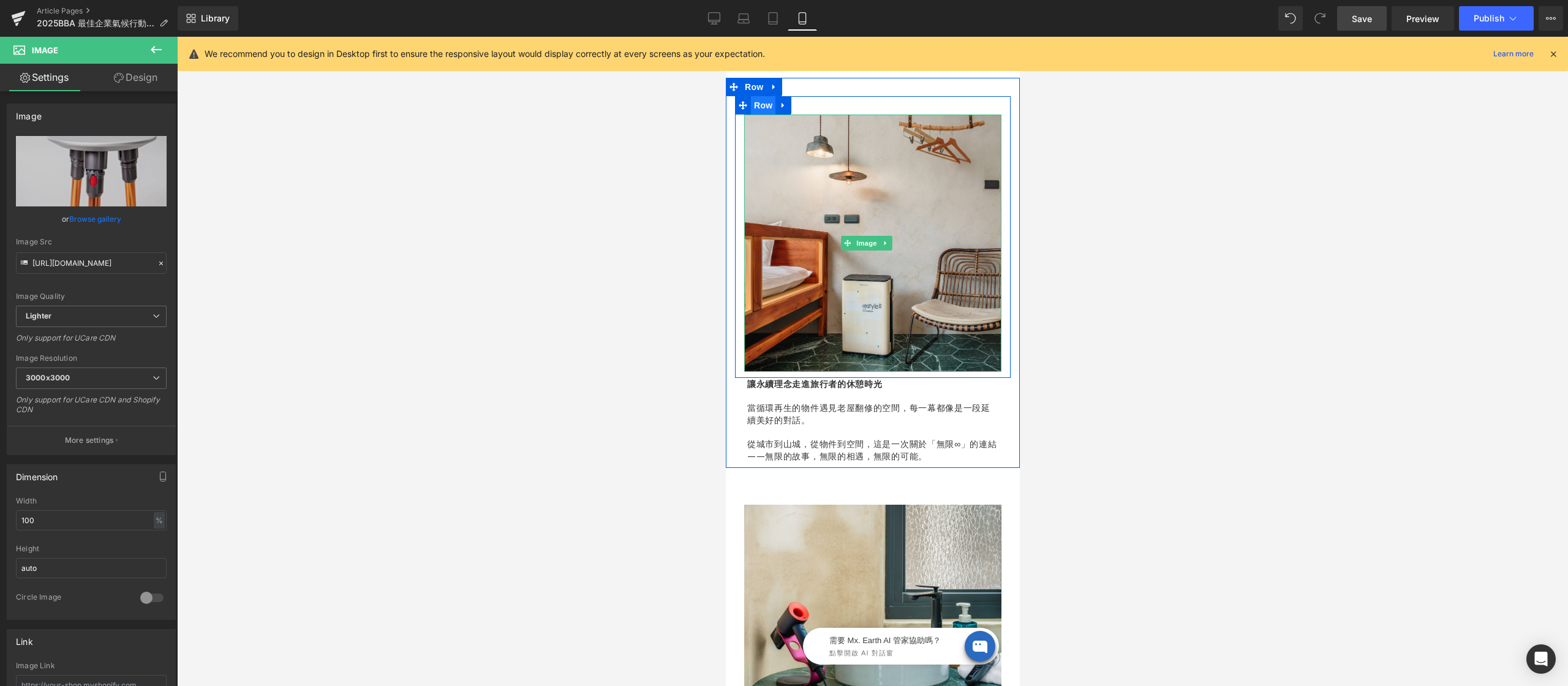
scroll to position [142, 0]
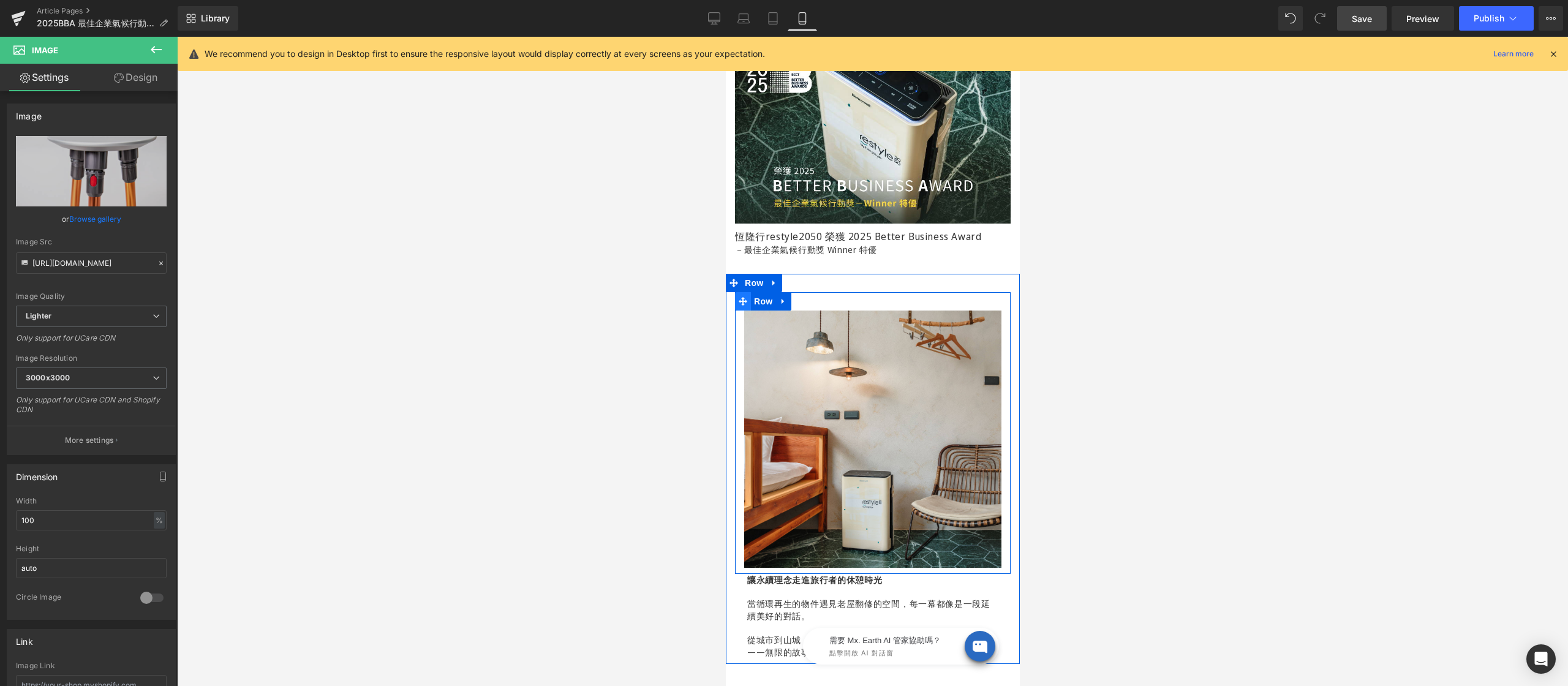
click at [747, 304] on span at bounding box center [742, 301] width 16 height 19
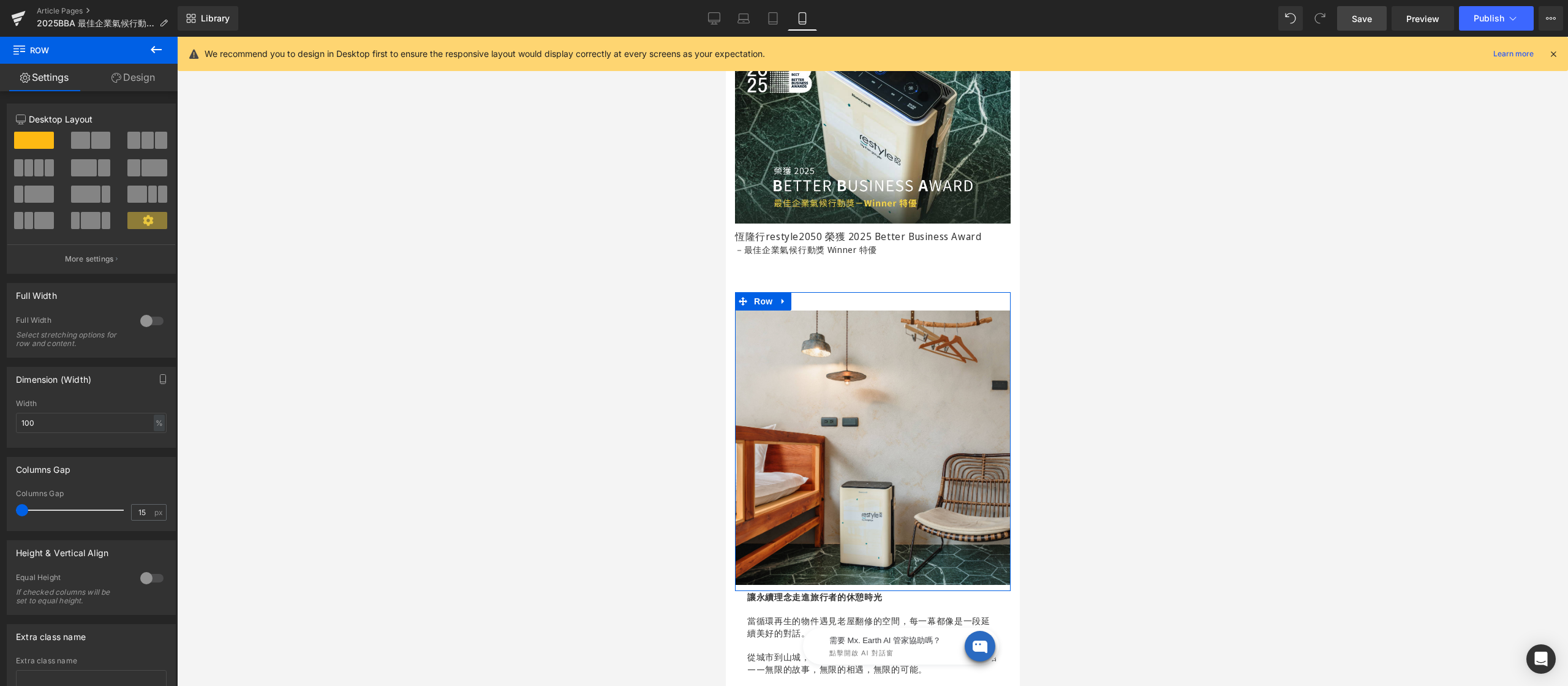
drag, startPoint x: 35, startPoint y: 515, endPoint x: -22, endPoint y: 516, distance: 57.0
click at [0, 516] on html "Row You are previewing how the will restyle your page. You can not edit Element…" at bounding box center [784, 343] width 1568 height 686
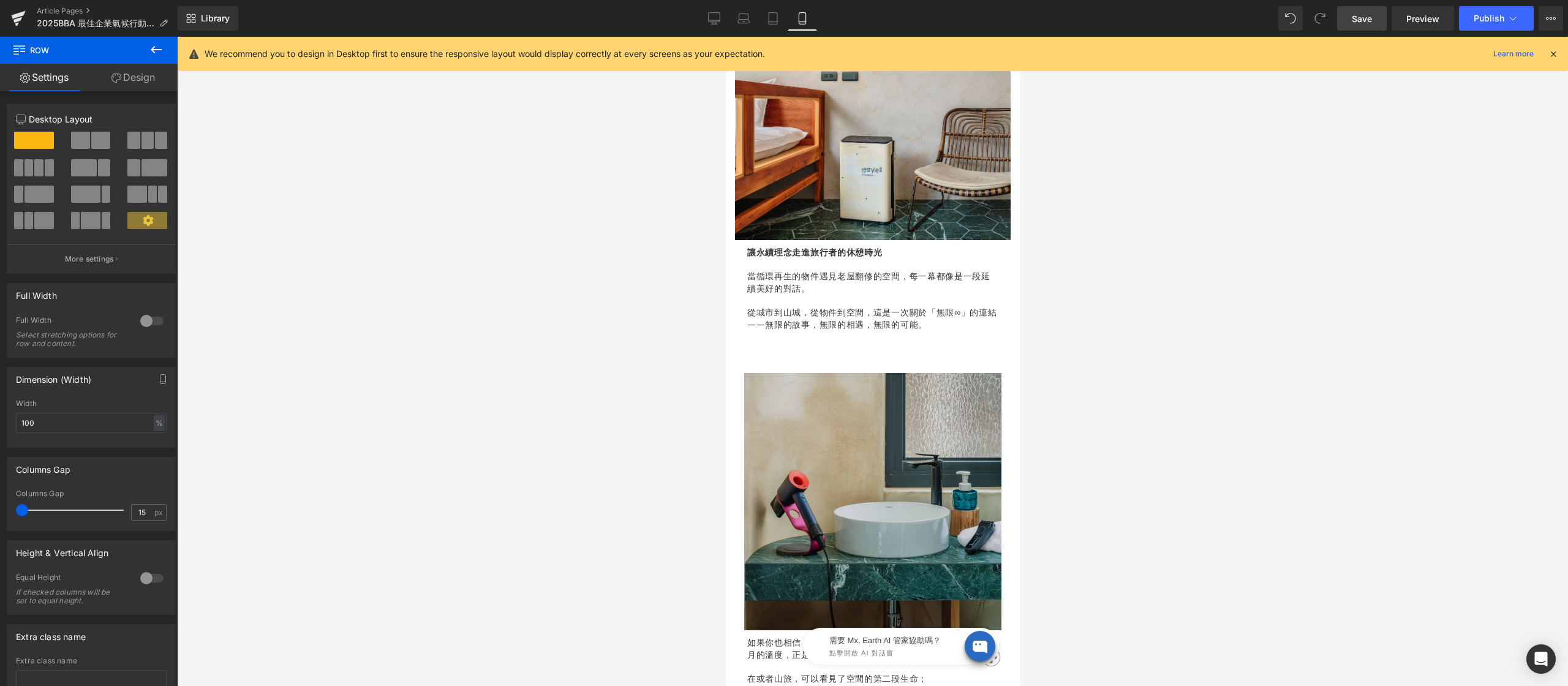
scroll to position [572, 0]
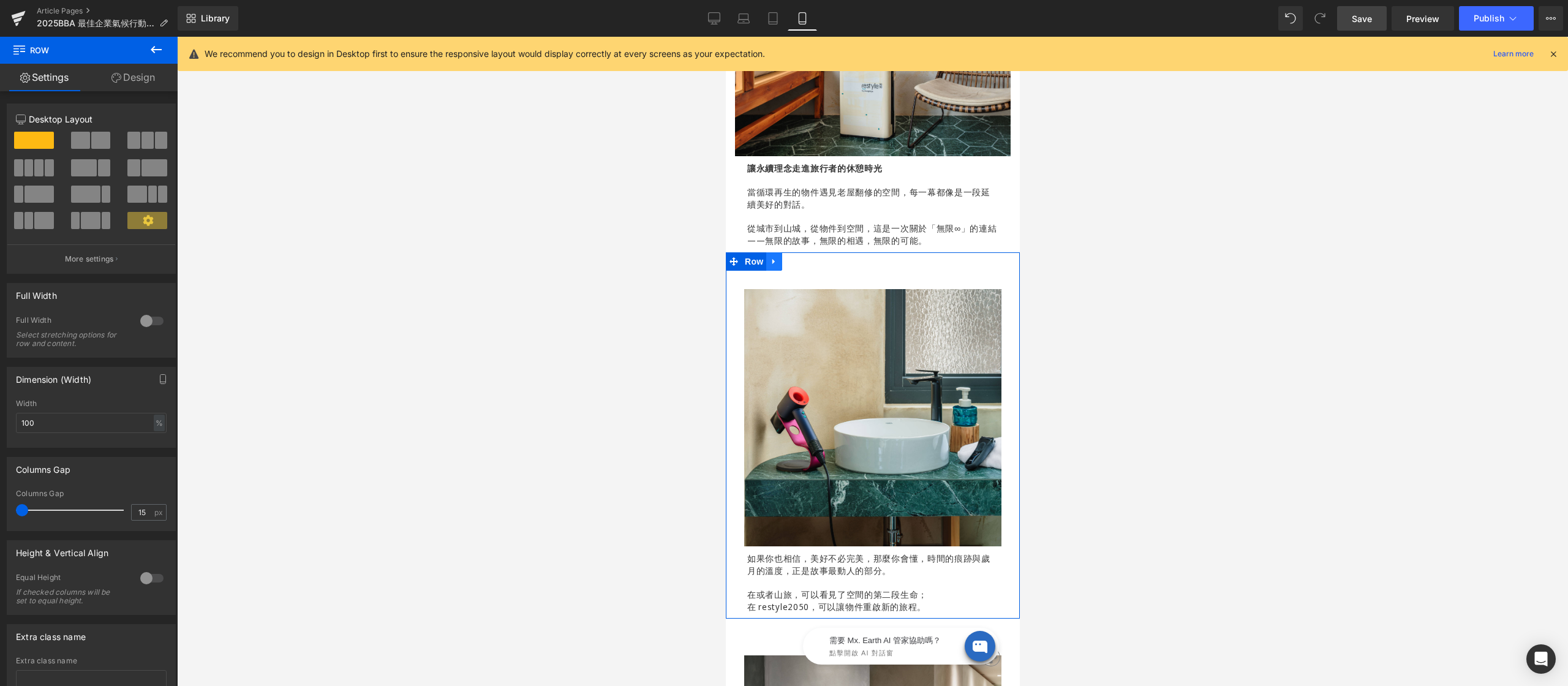
click at [776, 257] on icon at bounding box center [774, 262] width 9 height 9
click at [808, 257] on icon at bounding box center [806, 262] width 9 height 9
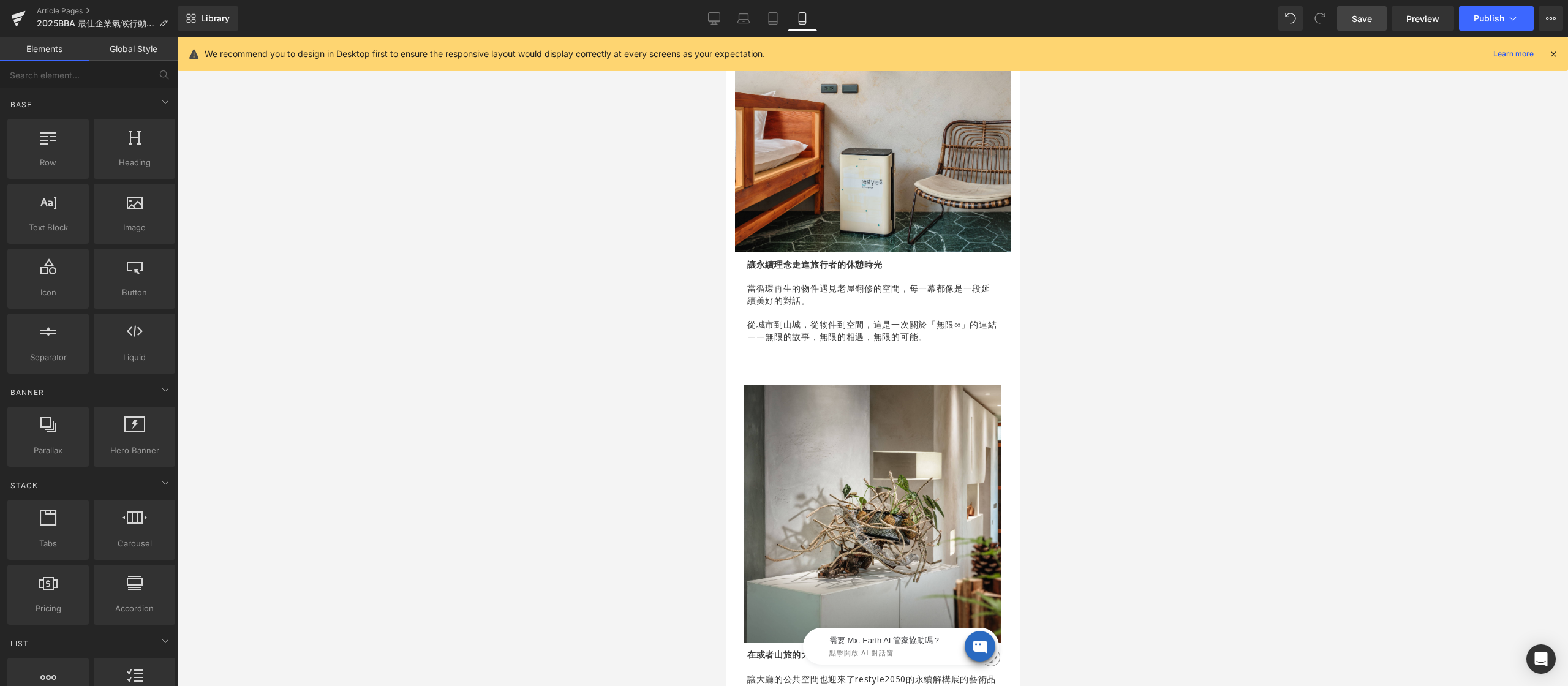
scroll to position [277, 0]
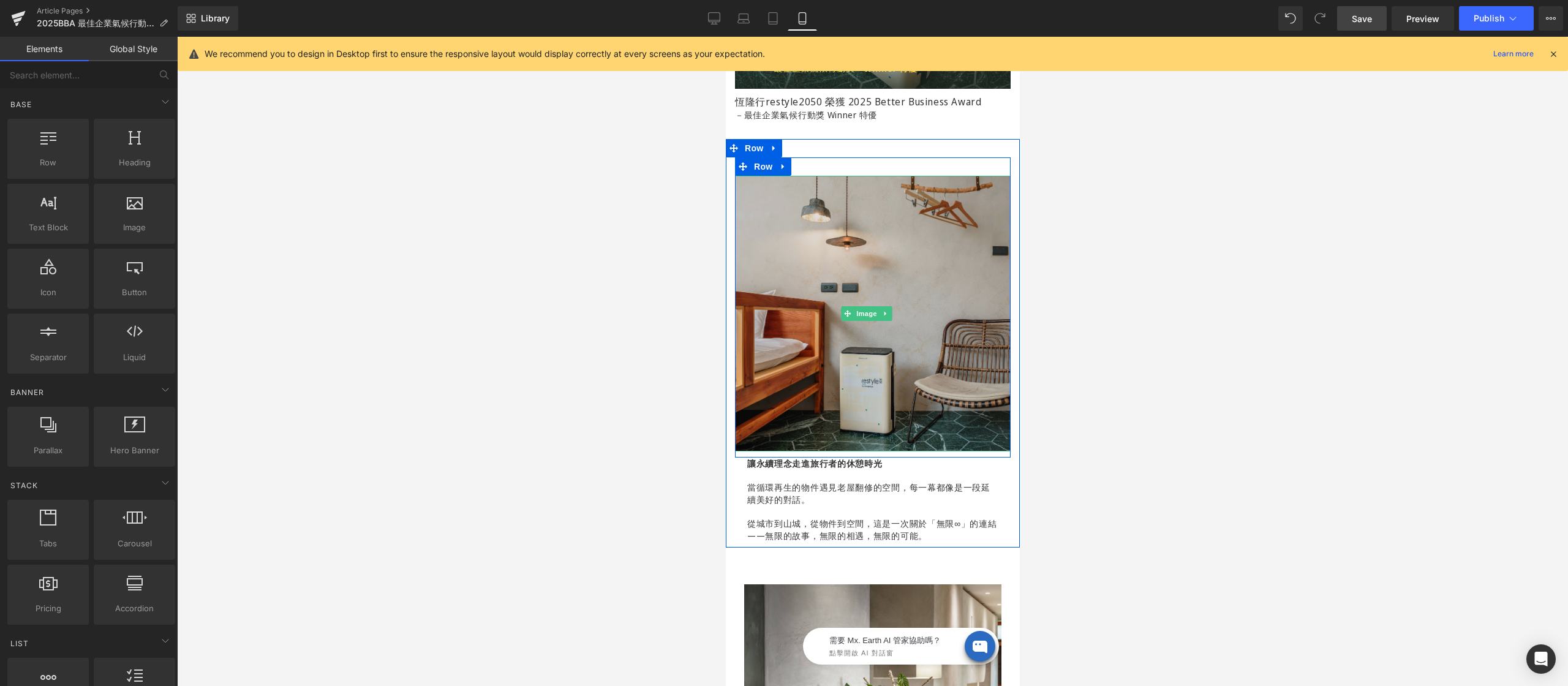
click at [818, 270] on img at bounding box center [871, 313] width 276 height 276
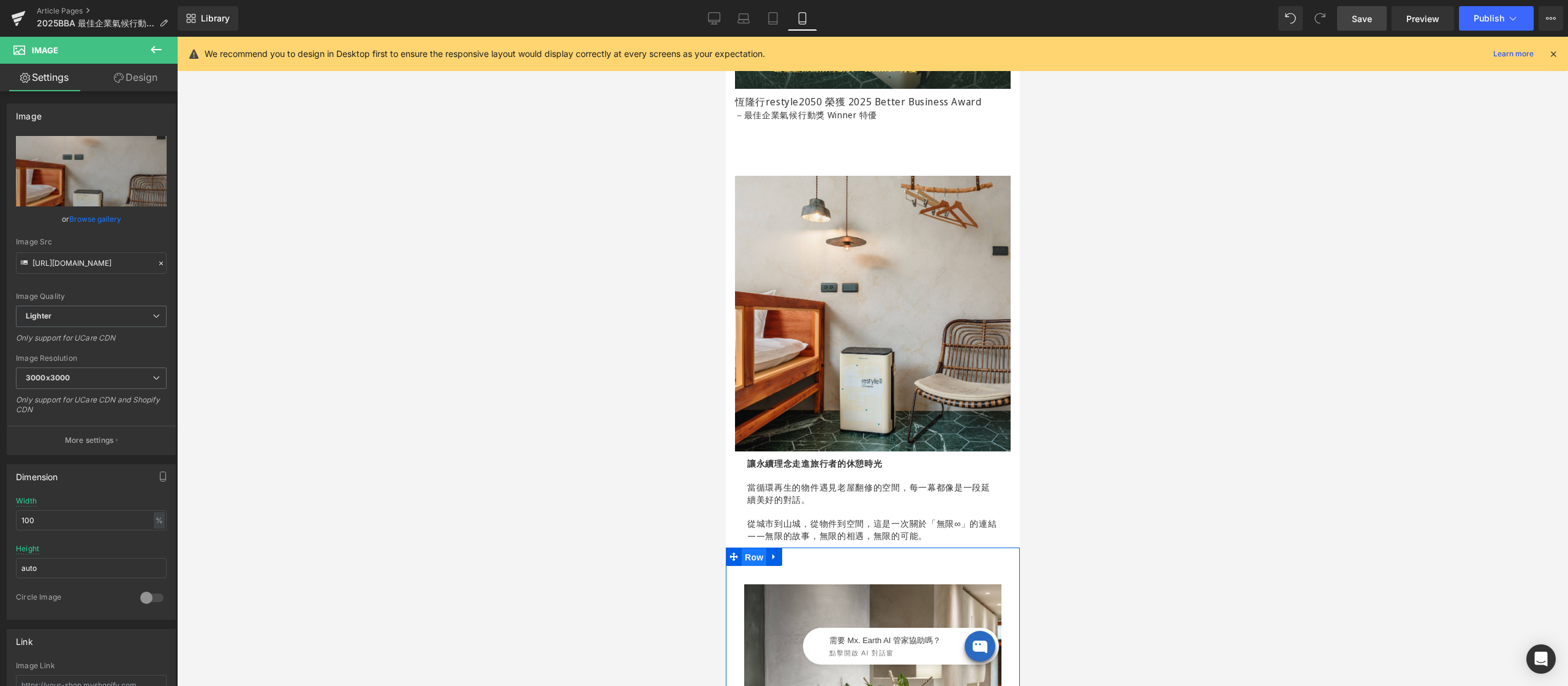
click at [743, 548] on span "Row" at bounding box center [753, 557] width 25 height 19
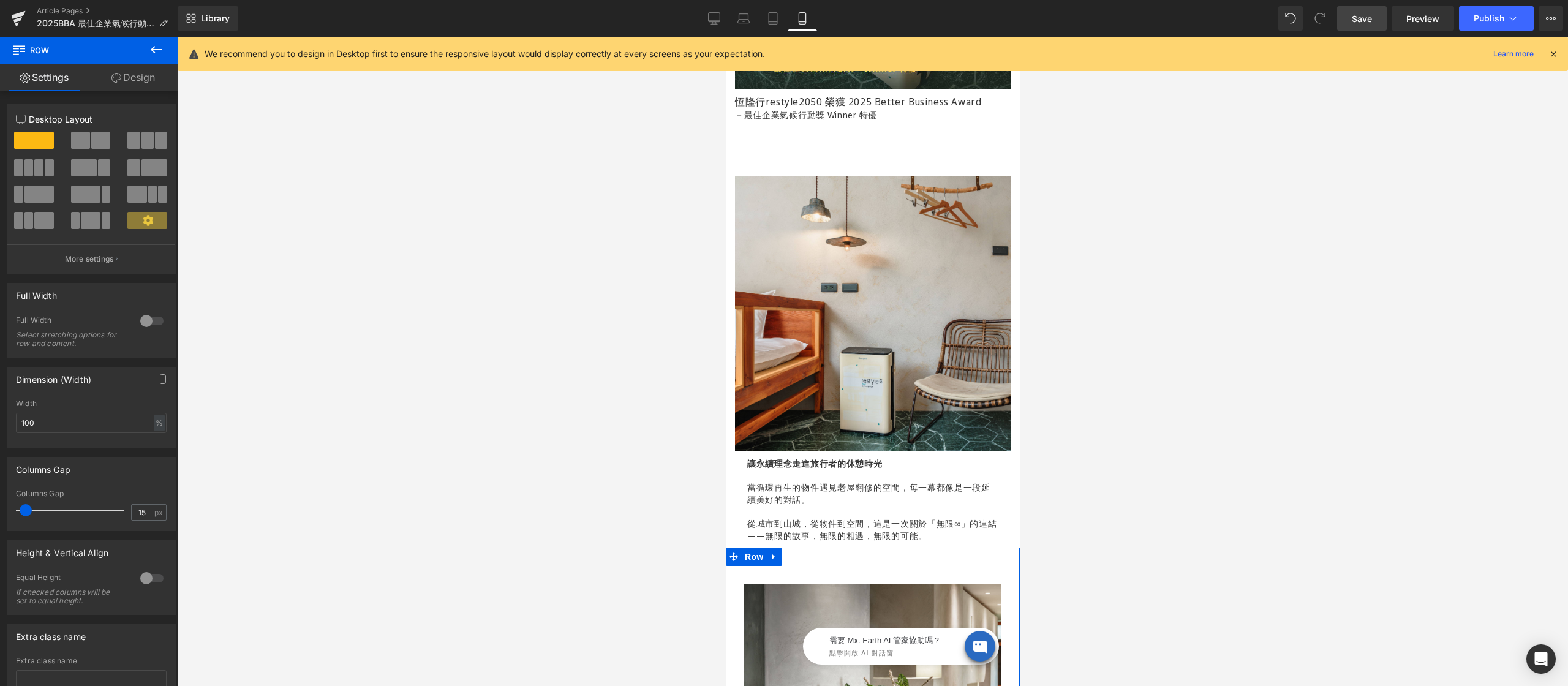
drag, startPoint x: 28, startPoint y: 510, endPoint x: -17, endPoint y: 516, distance: 45.4
click at [0, 516] on html "Row You are previewing how the will restyle your page. You can not edit Element…" at bounding box center [784, 343] width 1568 height 686
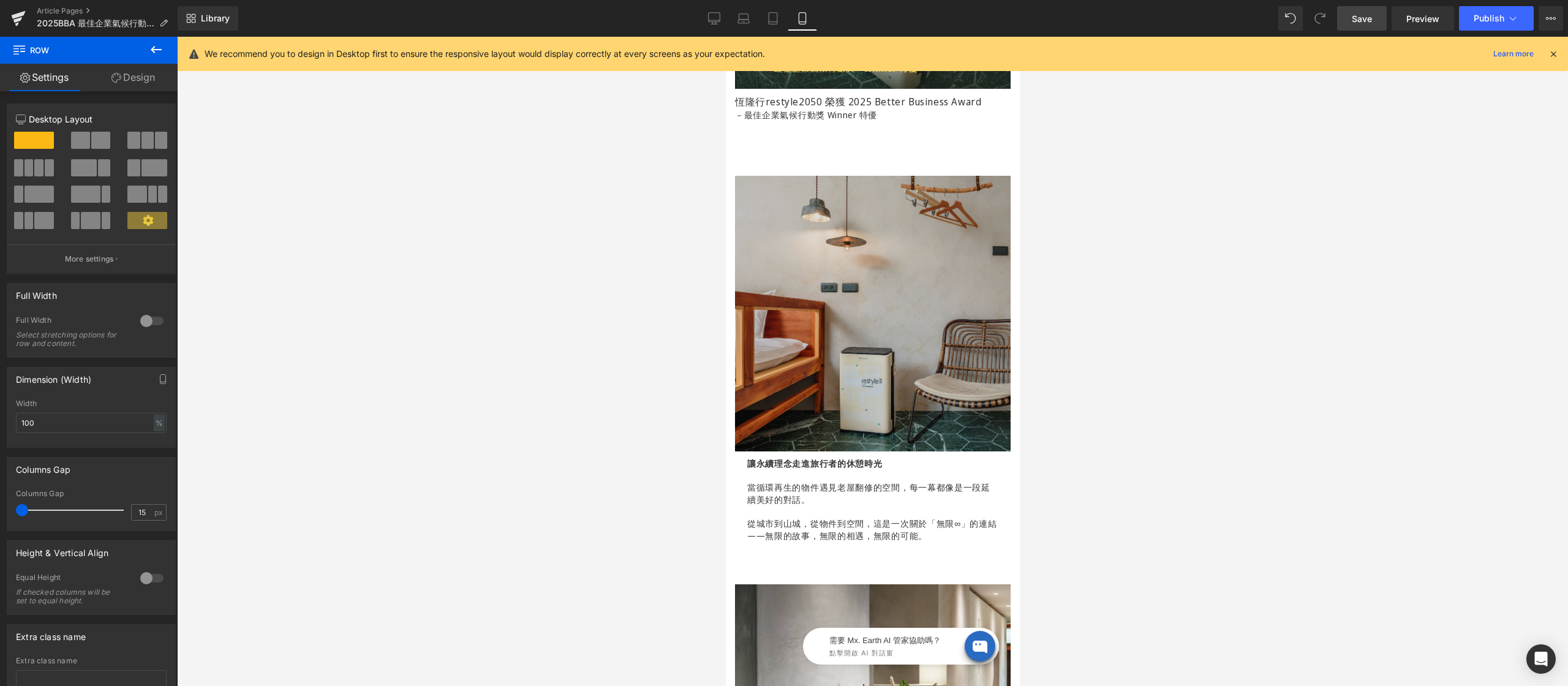
click at [894, 235] on img at bounding box center [871, 313] width 276 height 276
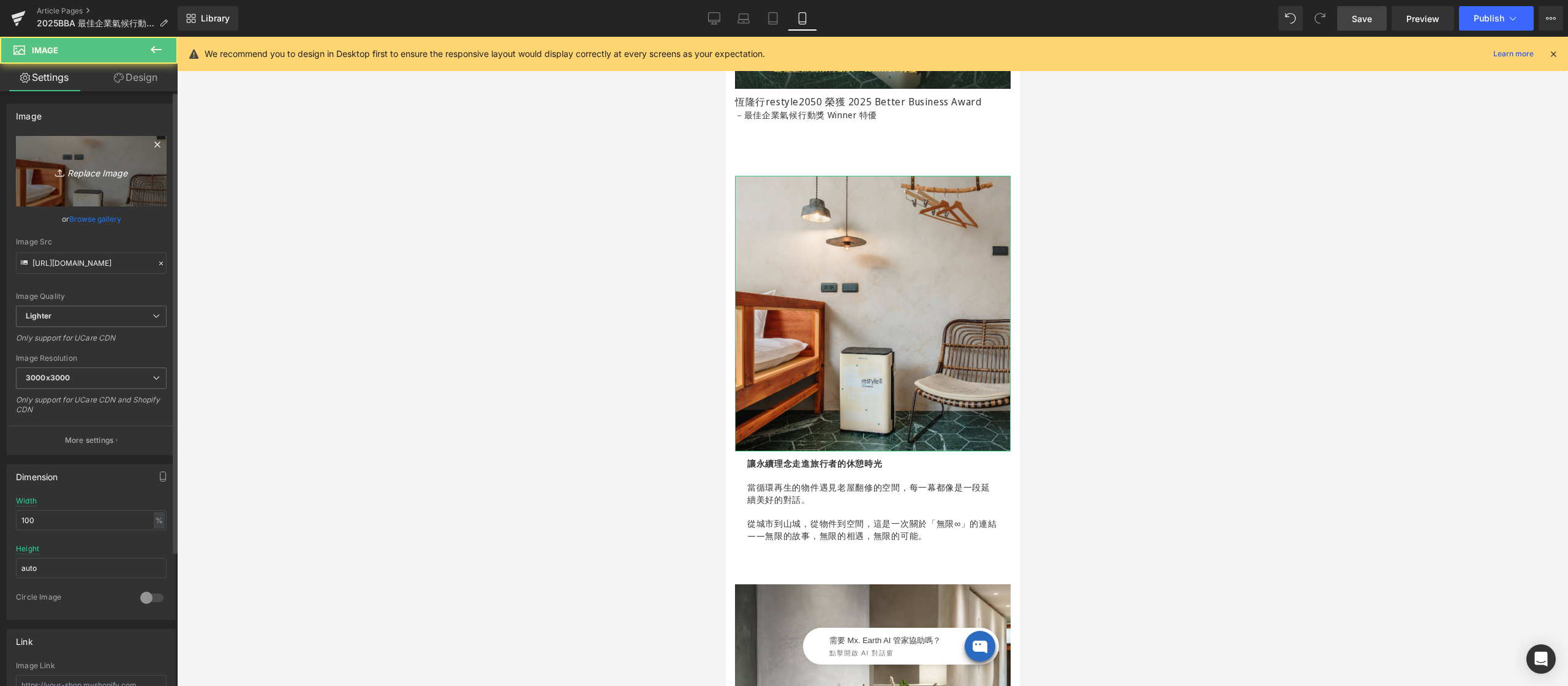
click at [114, 161] on link "Replace Image" at bounding box center [91, 170] width 151 height 70
type input "C:\fakepath\2025-BBA-企業獎-600x400-01.jpg"
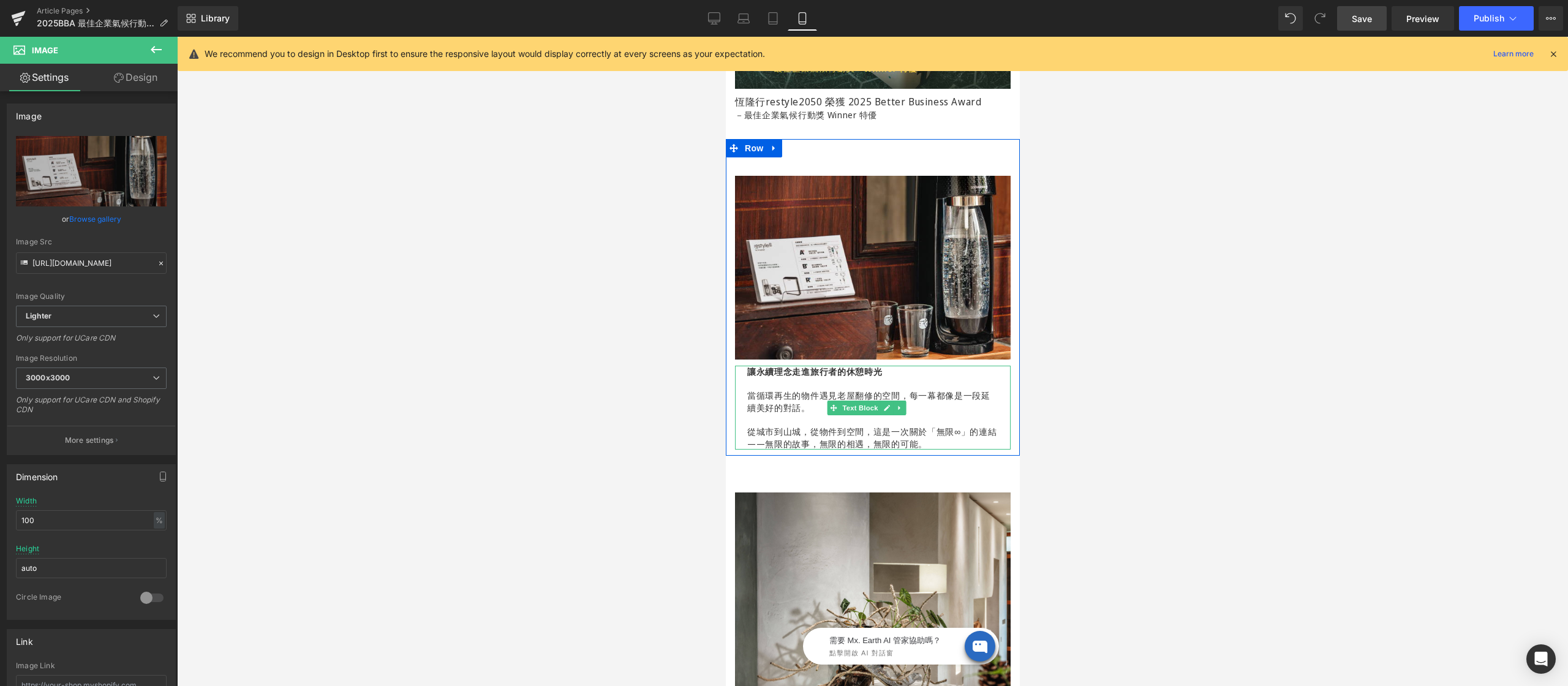
click at [761, 366] on strong "讓永續理念走進旅行者的休憩時光" at bounding box center [814, 371] width 136 height 12
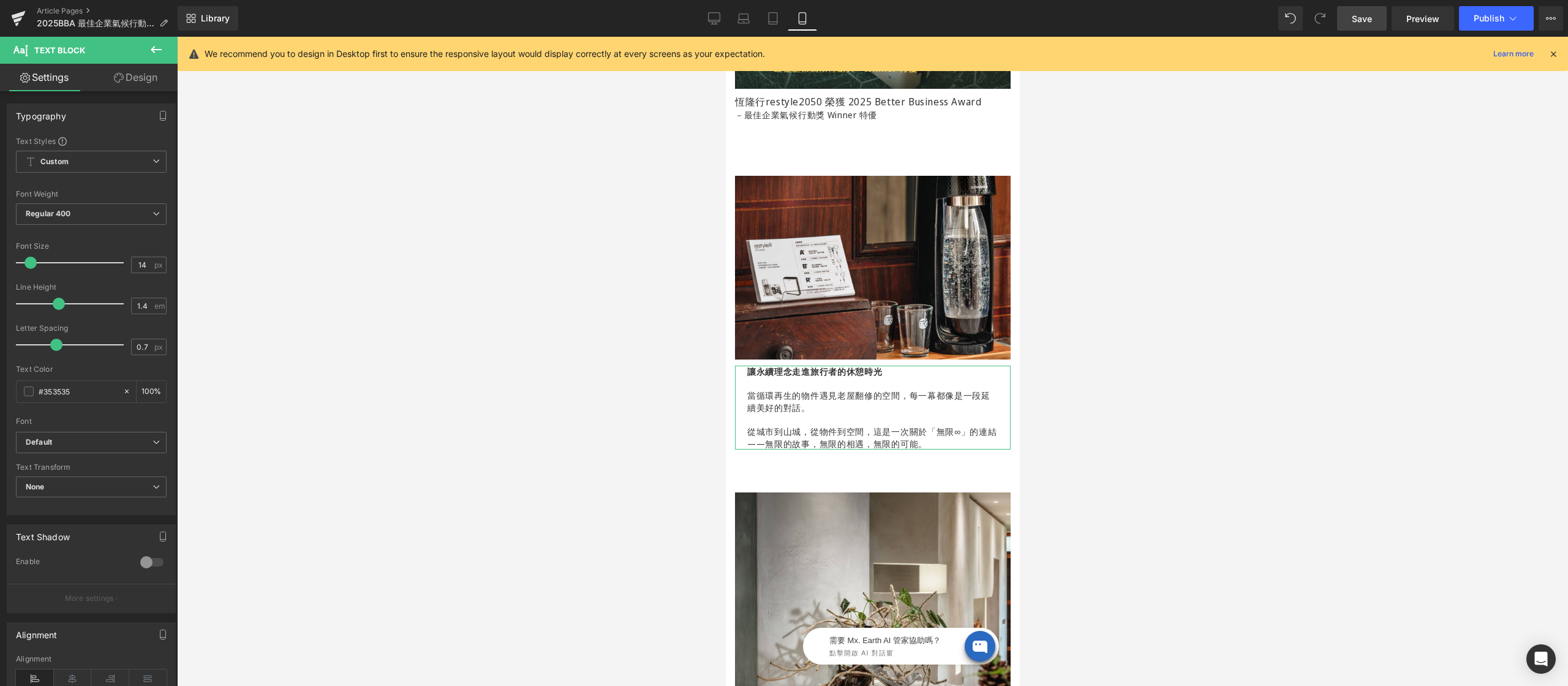
drag, startPoint x: 154, startPoint y: 84, endPoint x: 56, endPoint y: 133, distance: 109.6
click at [154, 84] on link "Design" at bounding box center [136, 77] width 89 height 28
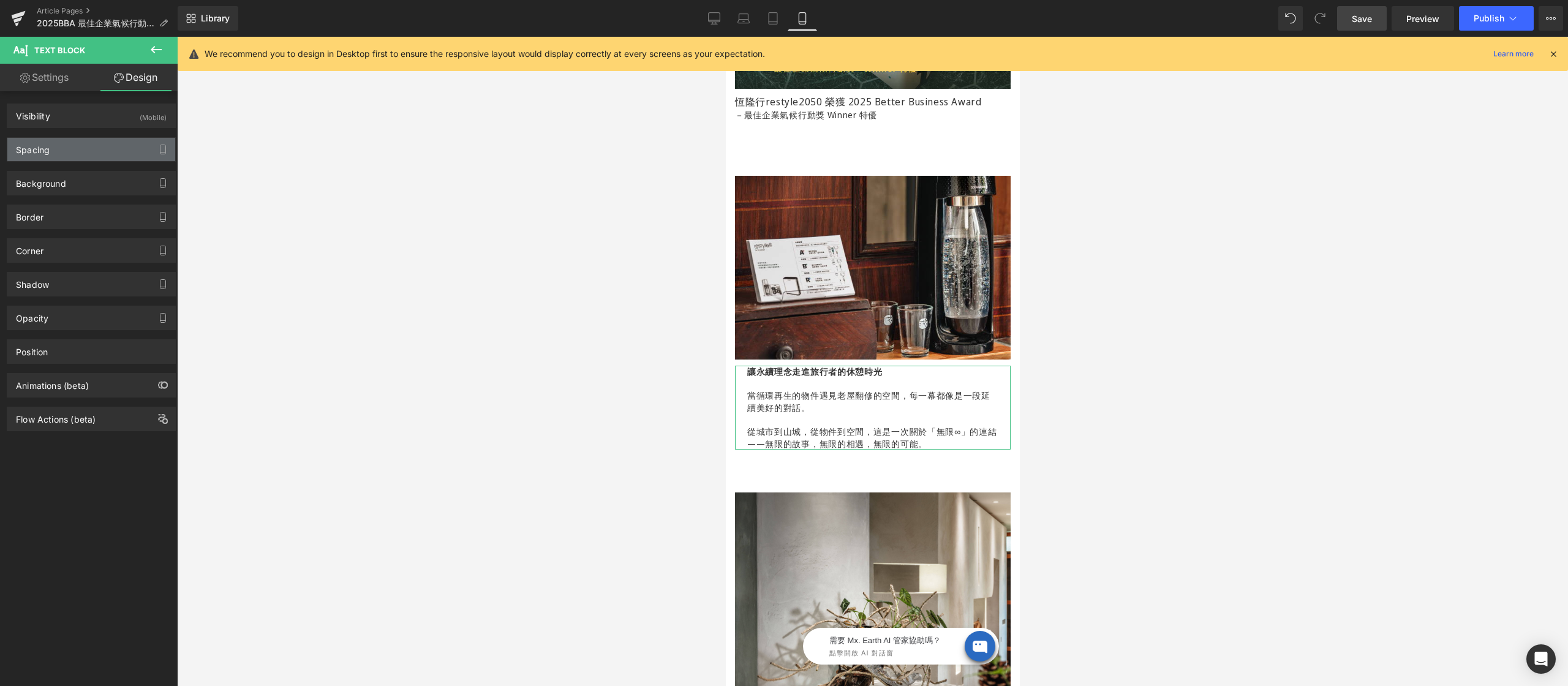
click at [41, 146] on div "Spacing" at bounding box center [33, 146] width 34 height 17
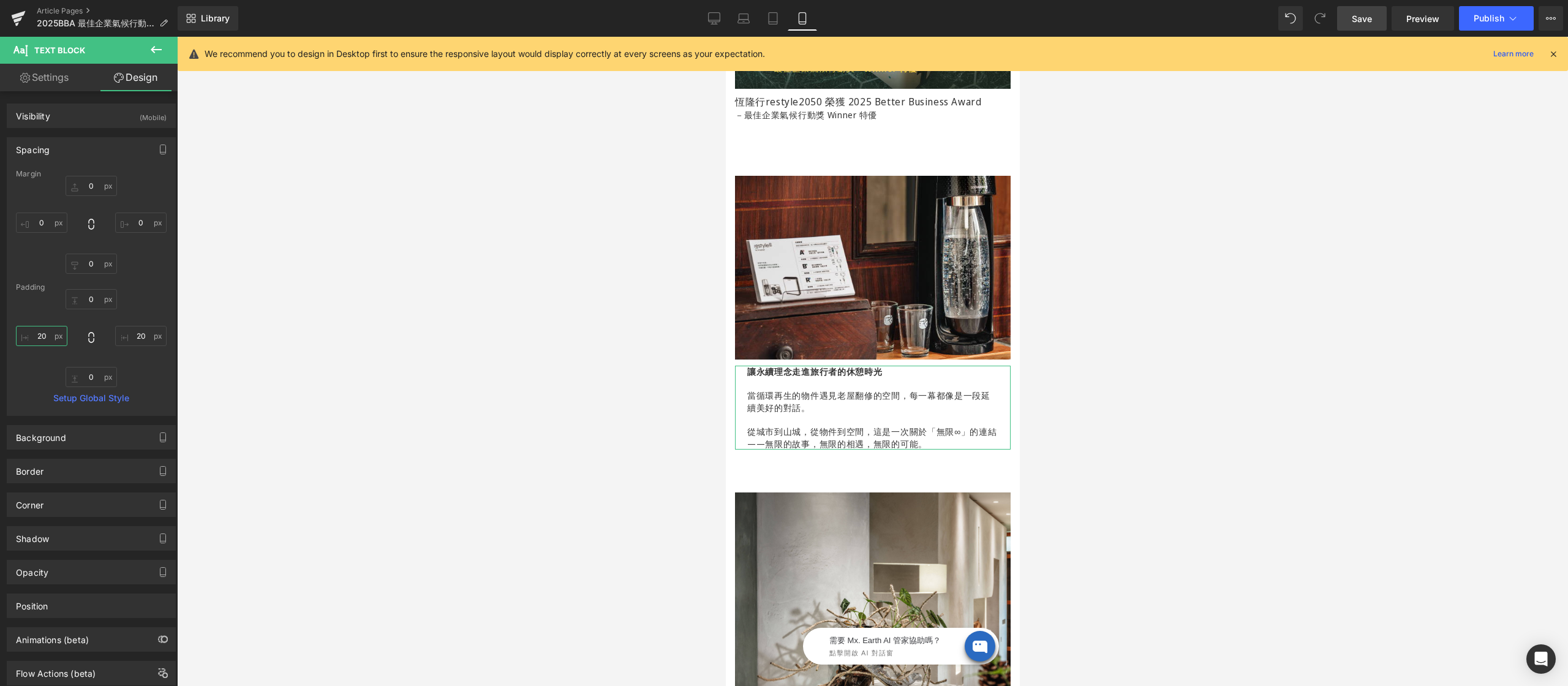
click at [49, 335] on input "20" at bounding box center [42, 335] width 51 height 20
click at [142, 336] on input "20" at bounding box center [141, 335] width 51 height 20
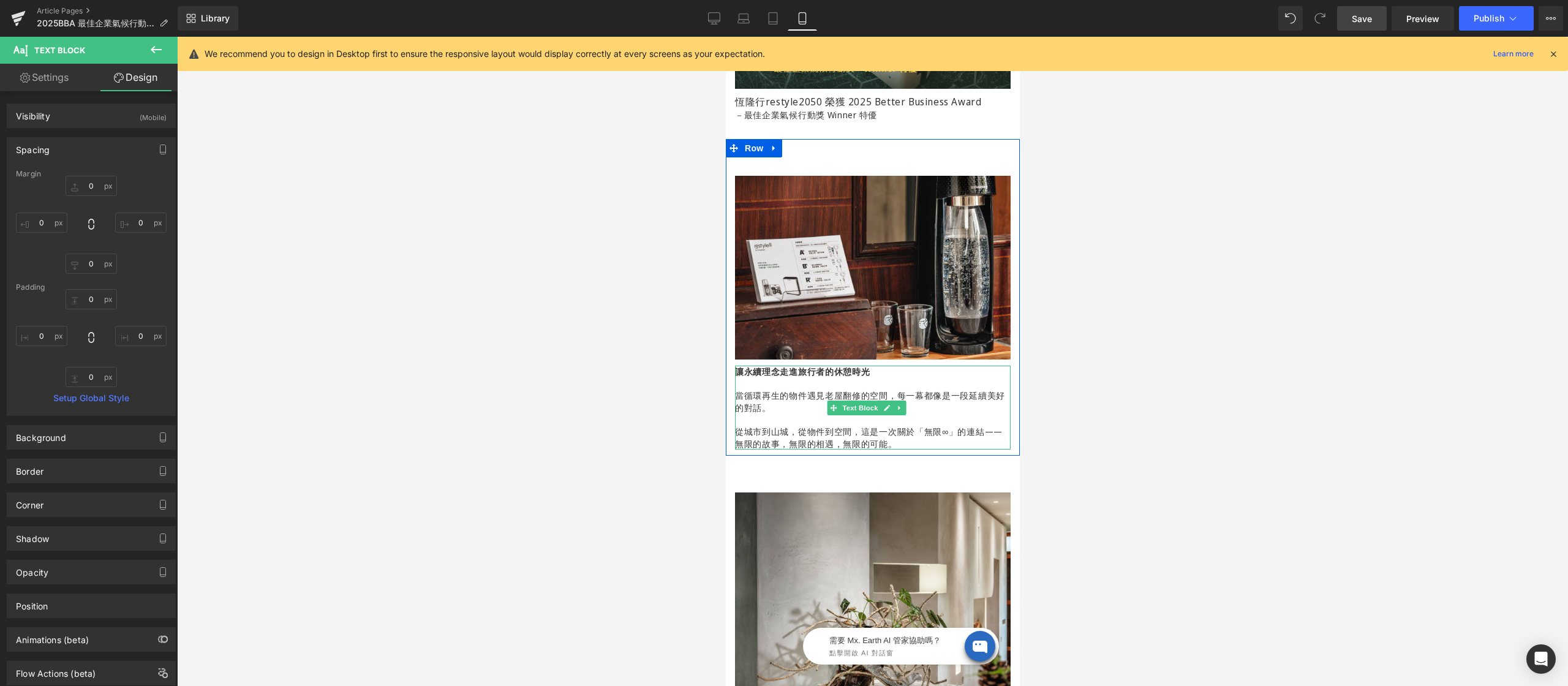
click at [757, 366] on strong "讓永續理念走進旅行者的休憩時光" at bounding box center [801, 371] width 136 height 12
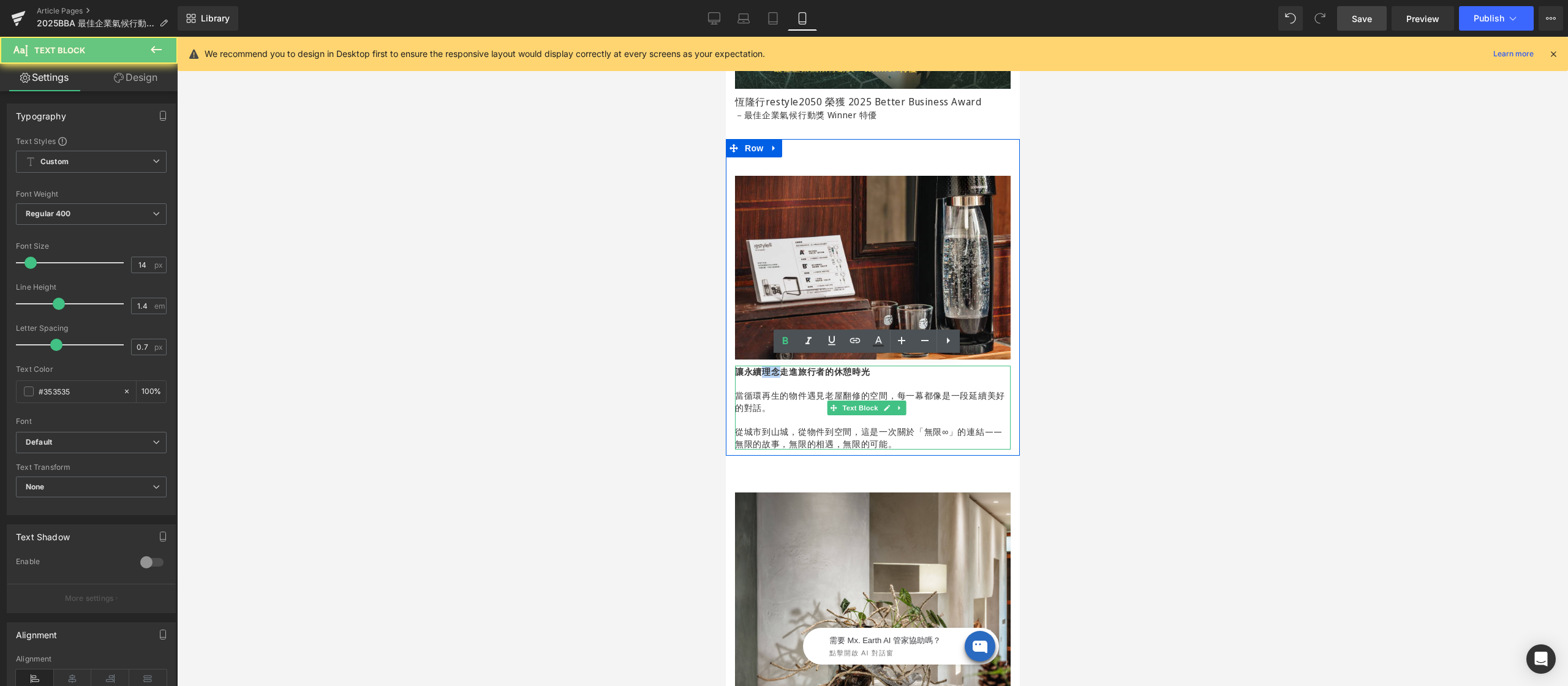
click at [757, 366] on strong "讓永續理念走進旅行者的休憩時光" at bounding box center [801, 371] width 136 height 12
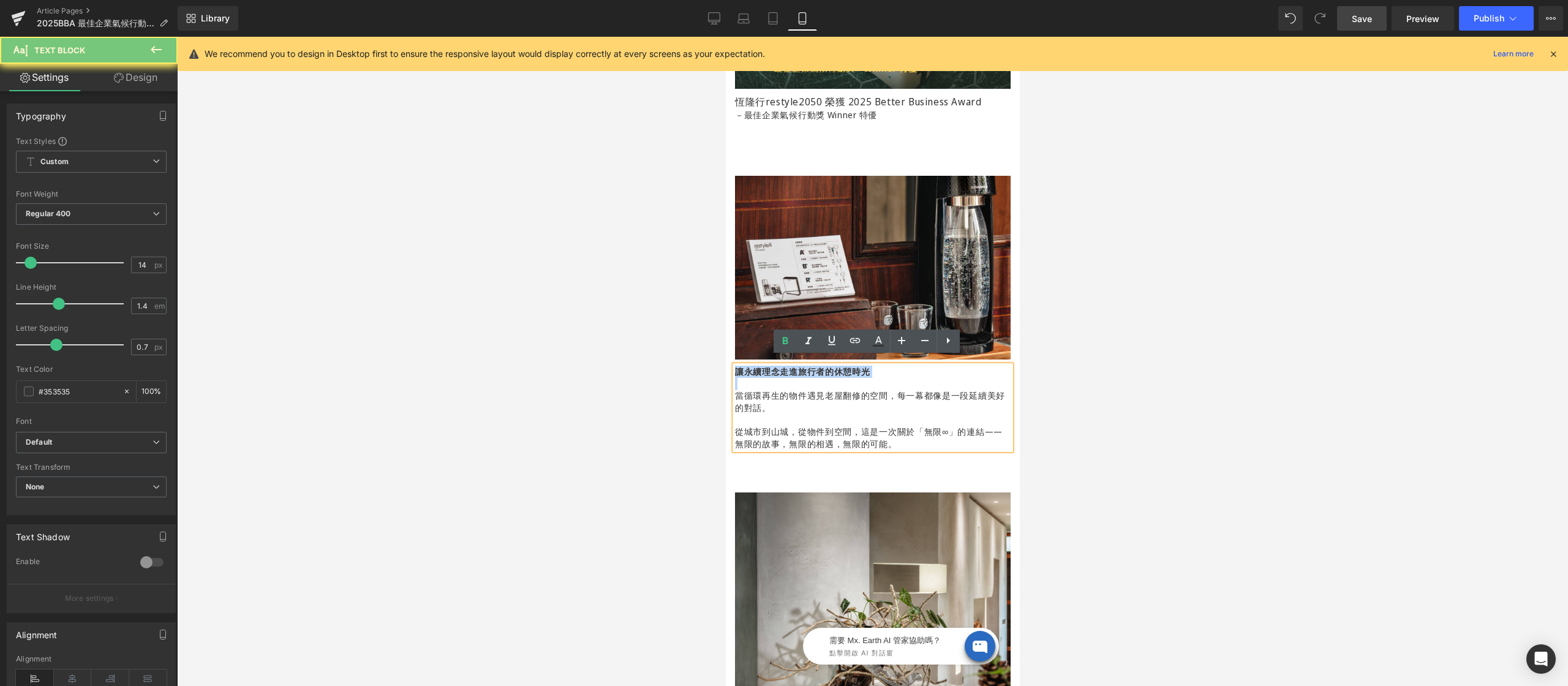
click at [757, 366] on strong "讓永續理念走進旅行者的休憩時光" at bounding box center [801, 371] width 136 height 12
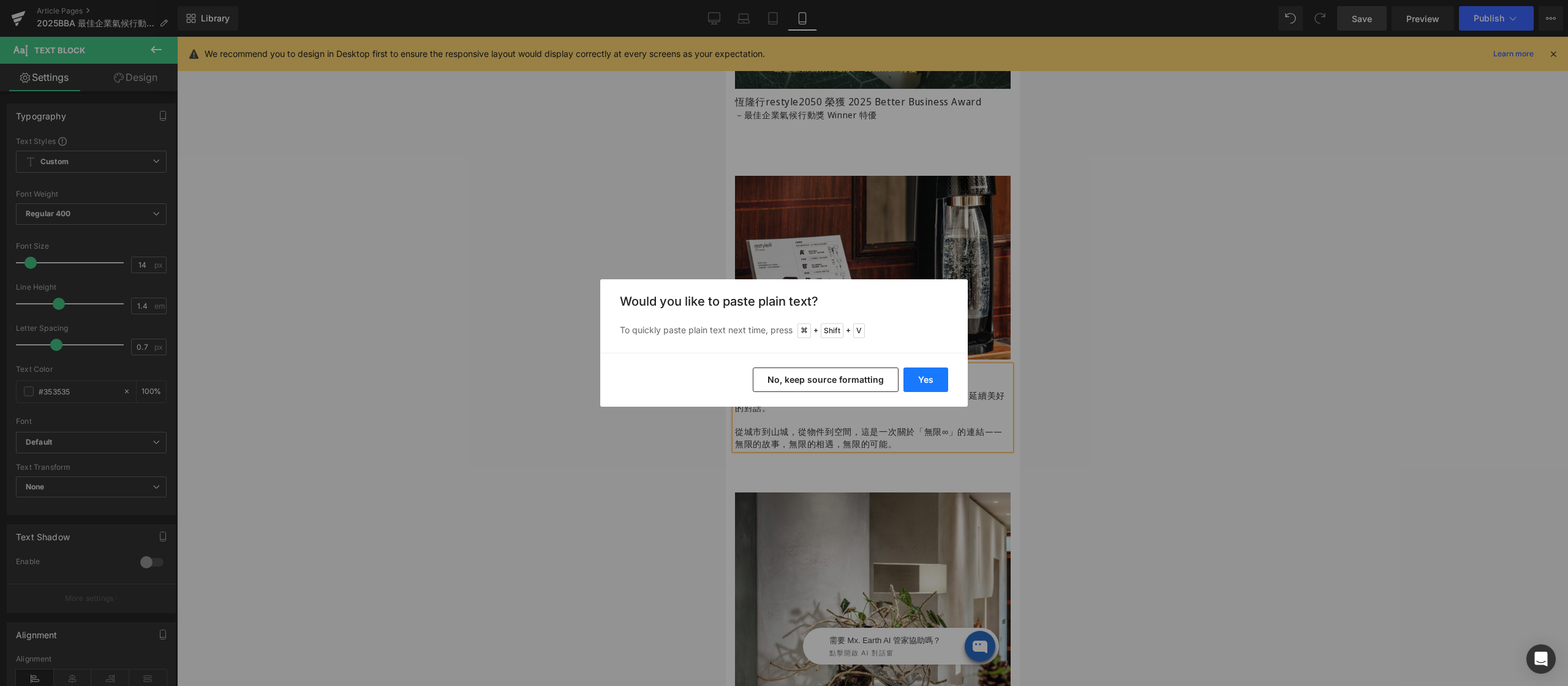
click at [905, 375] on button "Yes" at bounding box center [926, 380] width 44 height 25
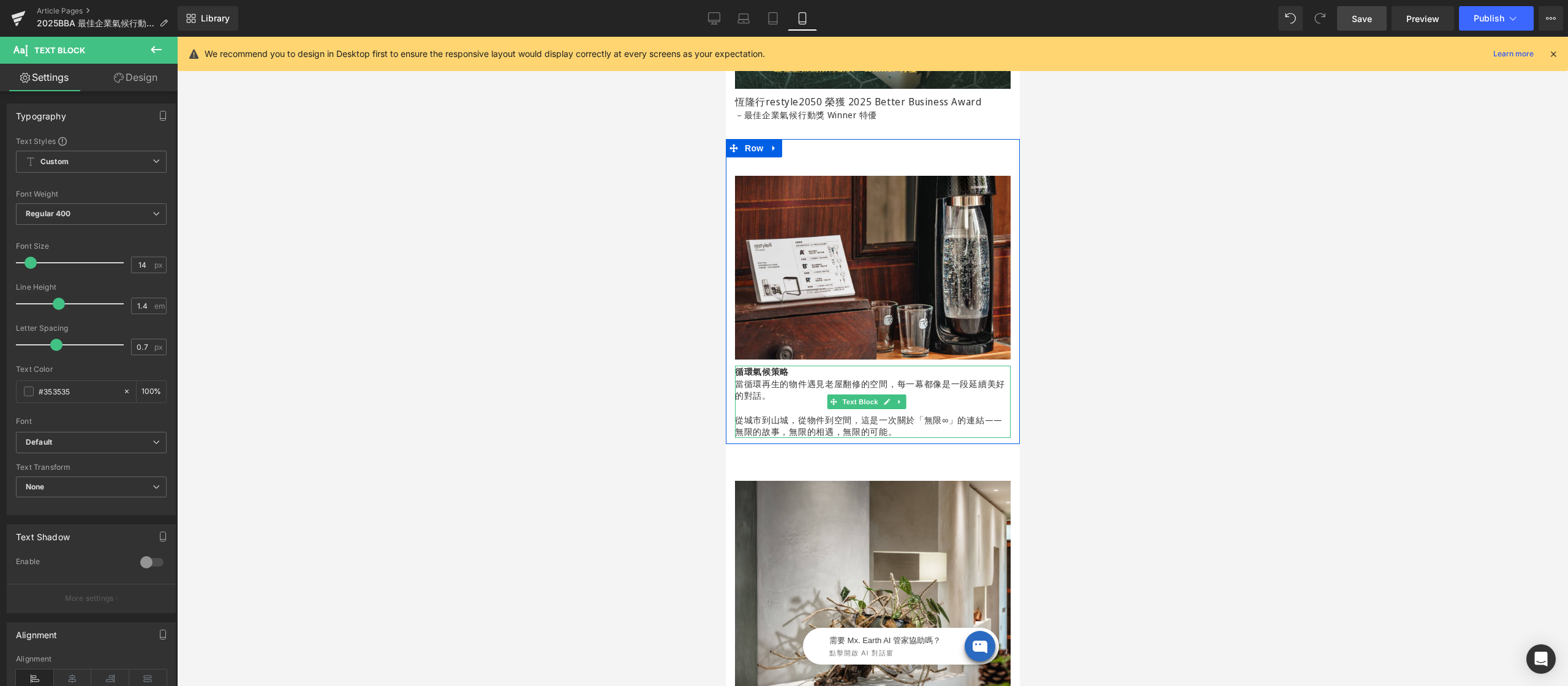
click at [768, 366] on b "循環氣候策略" at bounding box center [760, 371] width 54 height 12
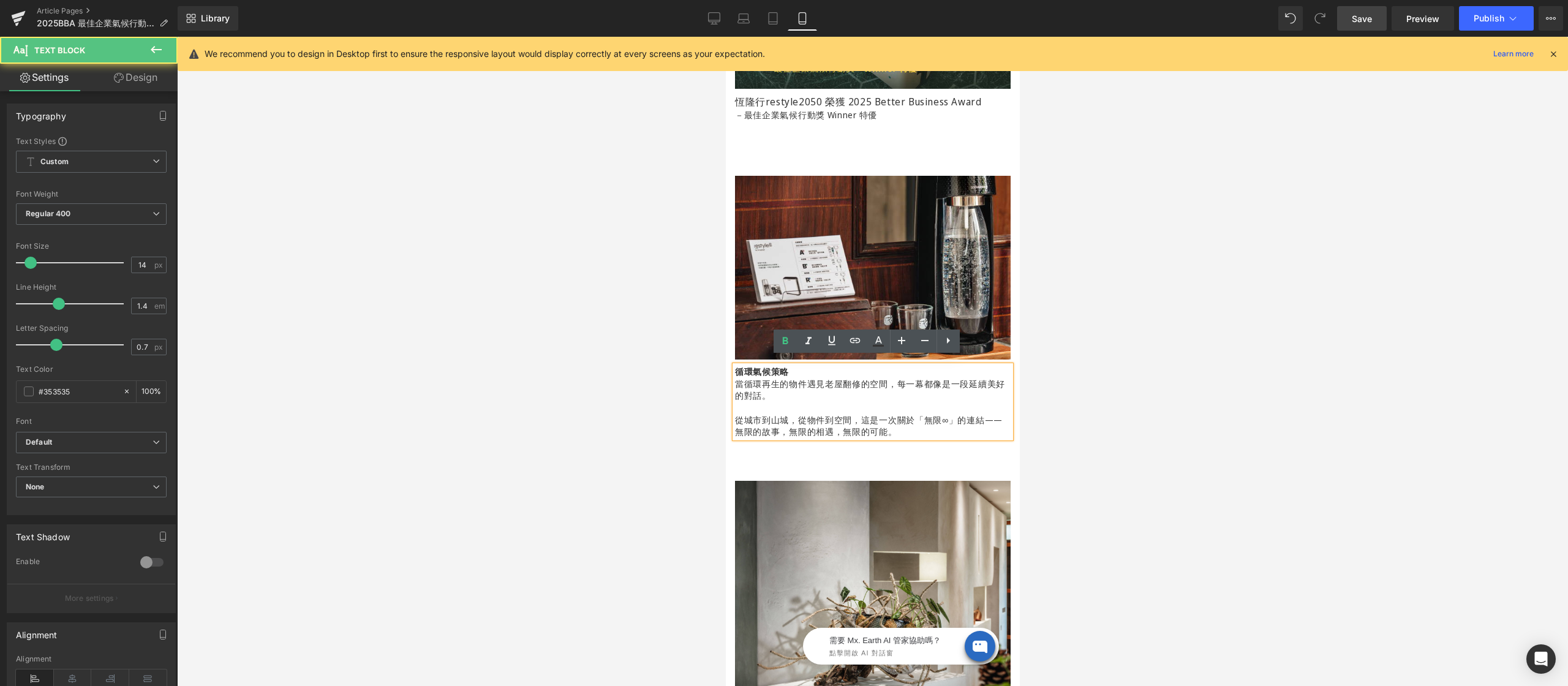
click at [777, 389] on p "當循環再生的物件遇見老屋翻修的空間，每一幕都像是一段延續美好的對話。" at bounding box center [871, 390] width 276 height 24
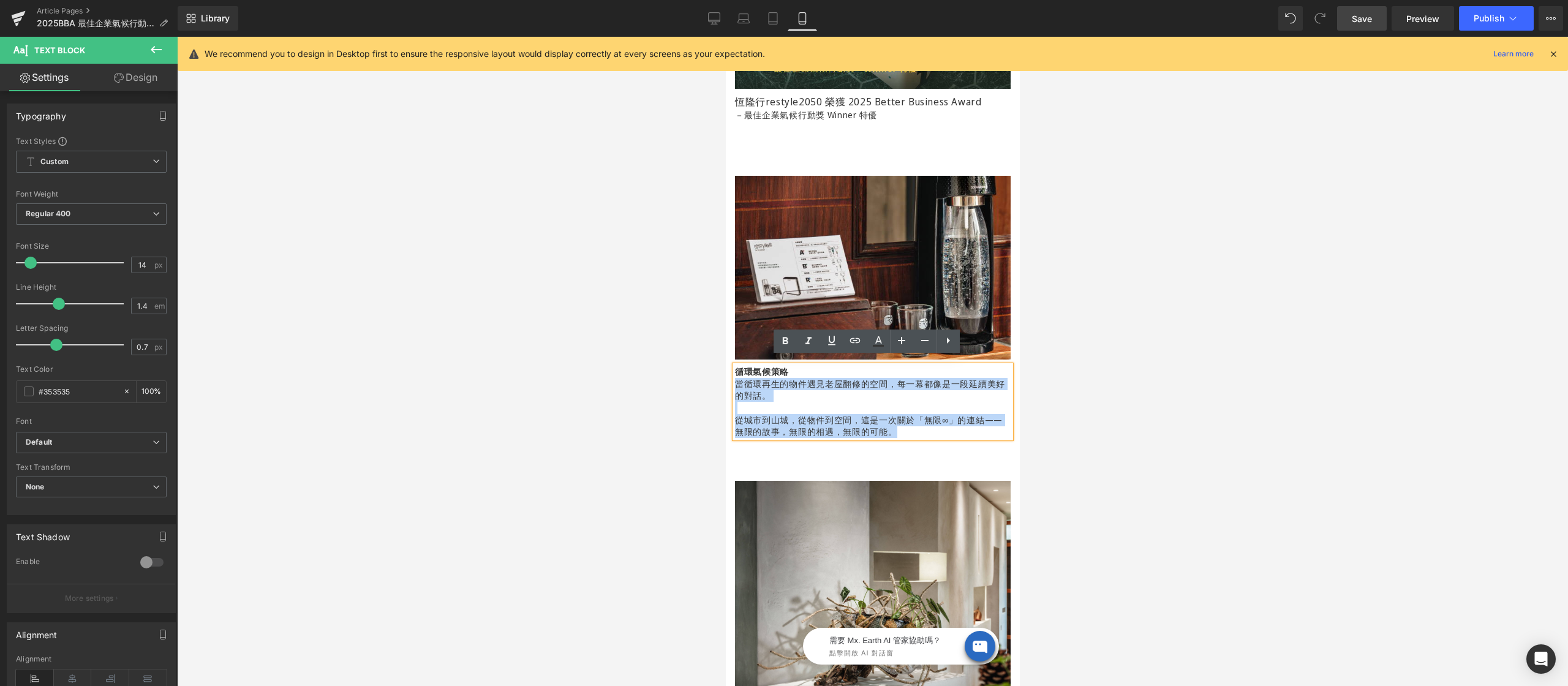
drag, startPoint x: 855, startPoint y: 415, endPoint x: 724, endPoint y: 377, distance: 136.4
click at [725, 377] on div "Image Row 循環氣候策略 當循環再生的物件遇見老屋翻修的空間，每一幕都像是一段延續美好的對話。 從城市到山城，從物件到空間，這是一次關於「無限∞」的連…" at bounding box center [871, 297] width 294 height 280
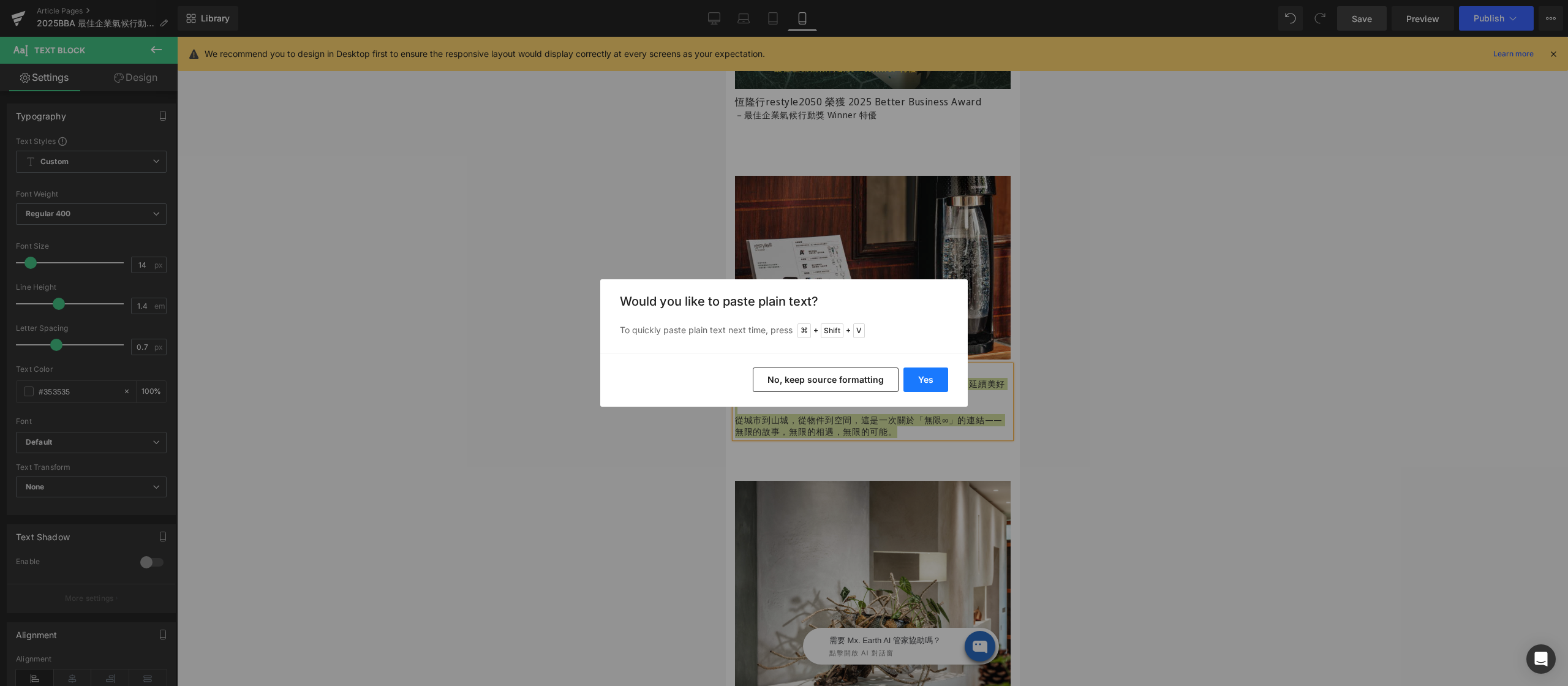
drag, startPoint x: 926, startPoint y: 374, endPoint x: 199, endPoint y: 337, distance: 727.9
click at [926, 374] on button "Yes" at bounding box center [926, 380] width 44 height 25
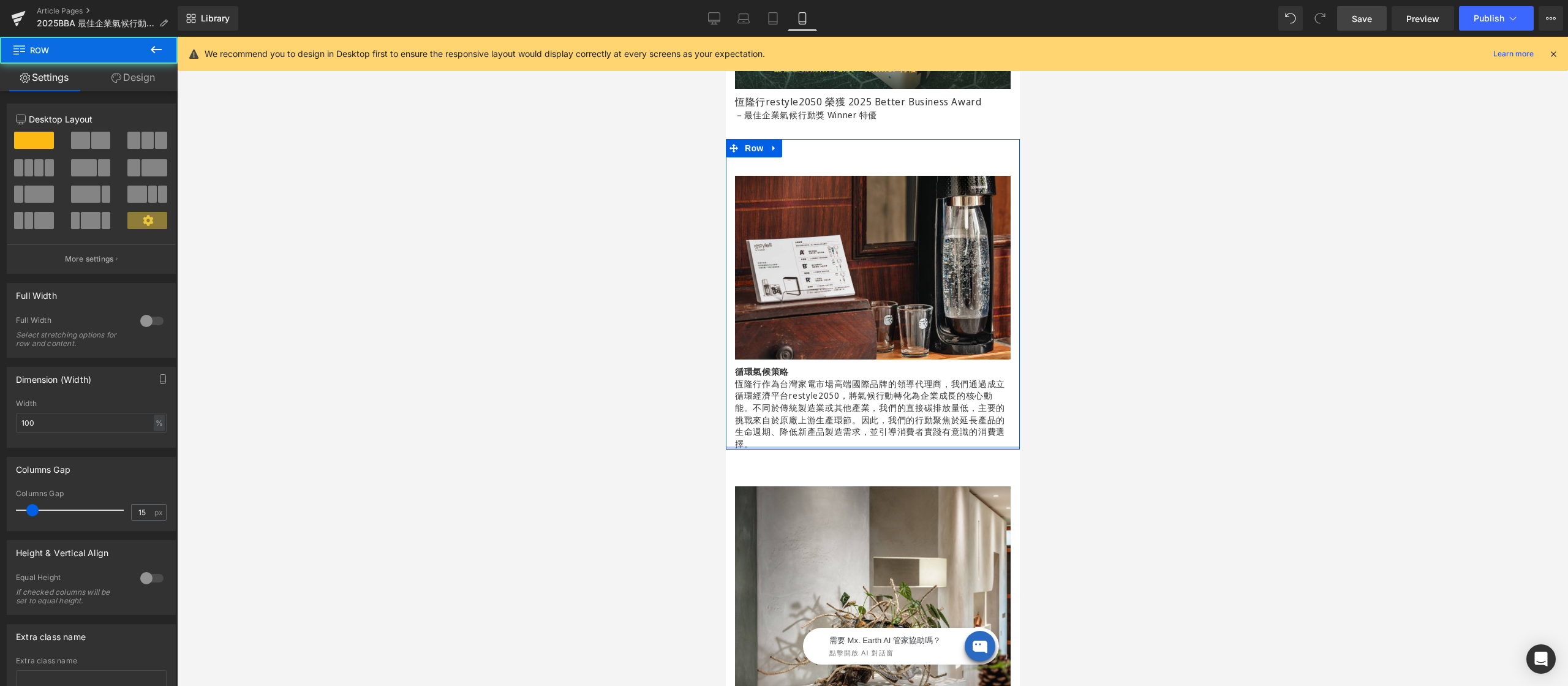
drag, startPoint x: 860, startPoint y: 444, endPoint x: 860, endPoint y: 428, distance: 16.0
click at [860, 428] on div "Image Row 循環氣候策略 恆隆行作為台灣家電市場高端國際品牌的領導代理商，我們通過成立循環經濟平台restyle2050，將氣候行動轉化為企業成長的核…" at bounding box center [871, 295] width 294 height 311
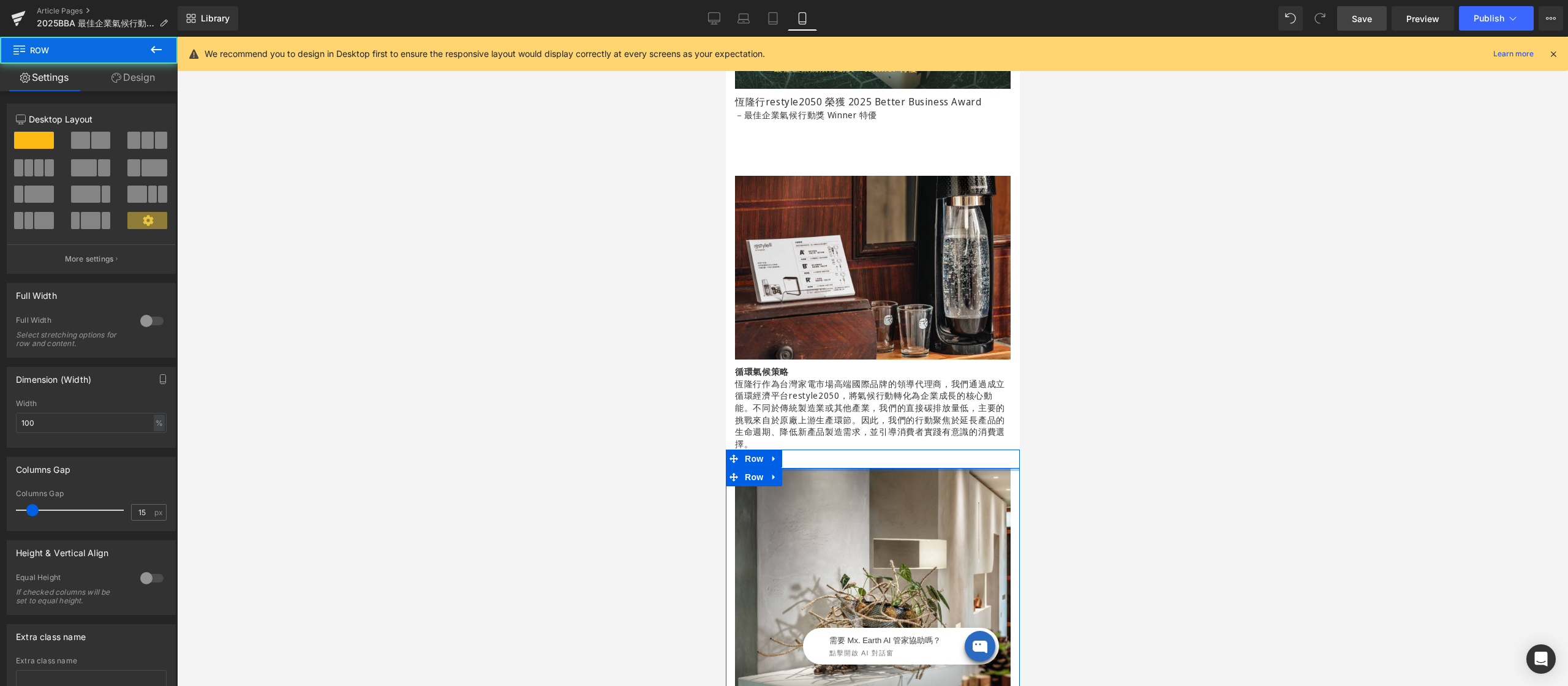
drag, startPoint x: 839, startPoint y: 466, endPoint x: 843, endPoint y: 426, distance: 40.2
click at [843, 426] on div "榮獲 2025 Better Business Award 最佳企業氣候行動獎 Winner 特優 Heading Hero Banner 250px 140…" at bounding box center [871, 434] width 294 height 1276
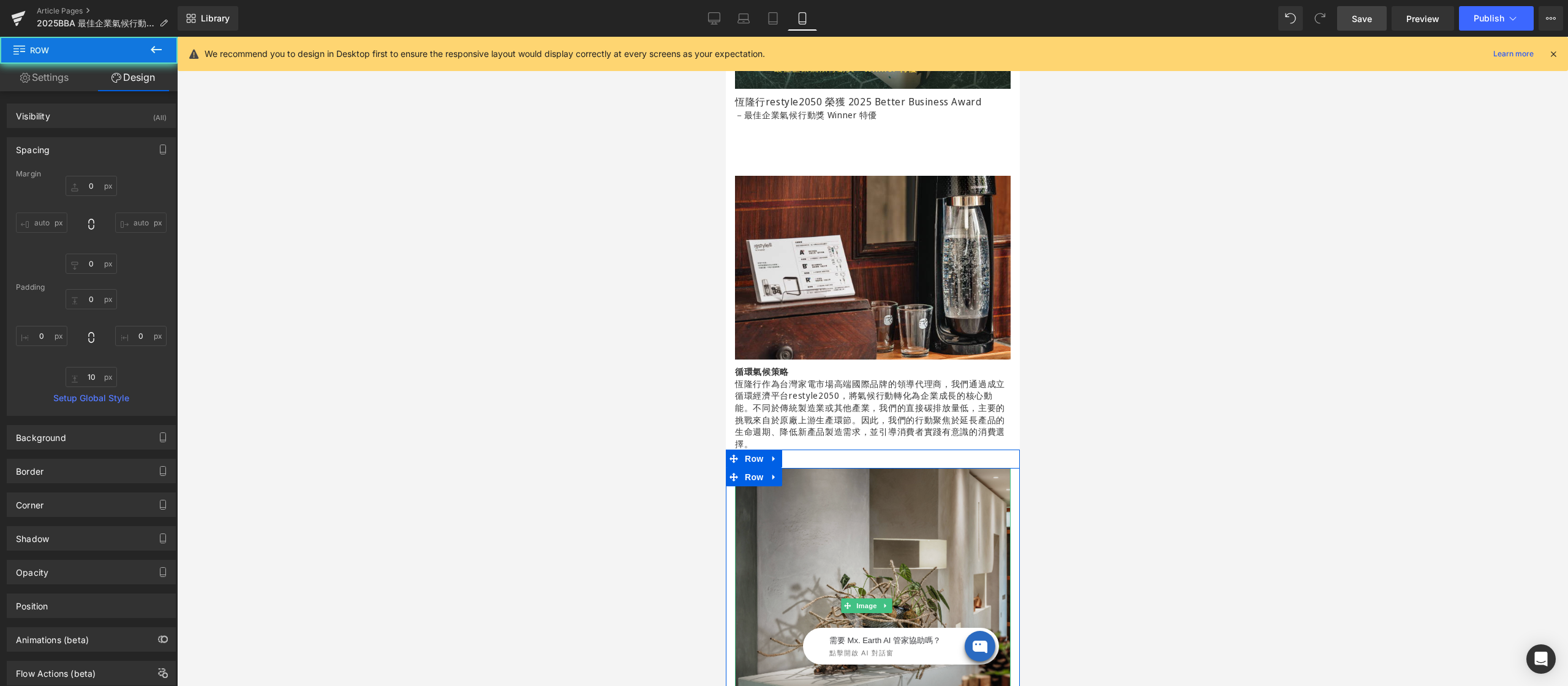
click at [819, 531] on img at bounding box center [871, 605] width 276 height 276
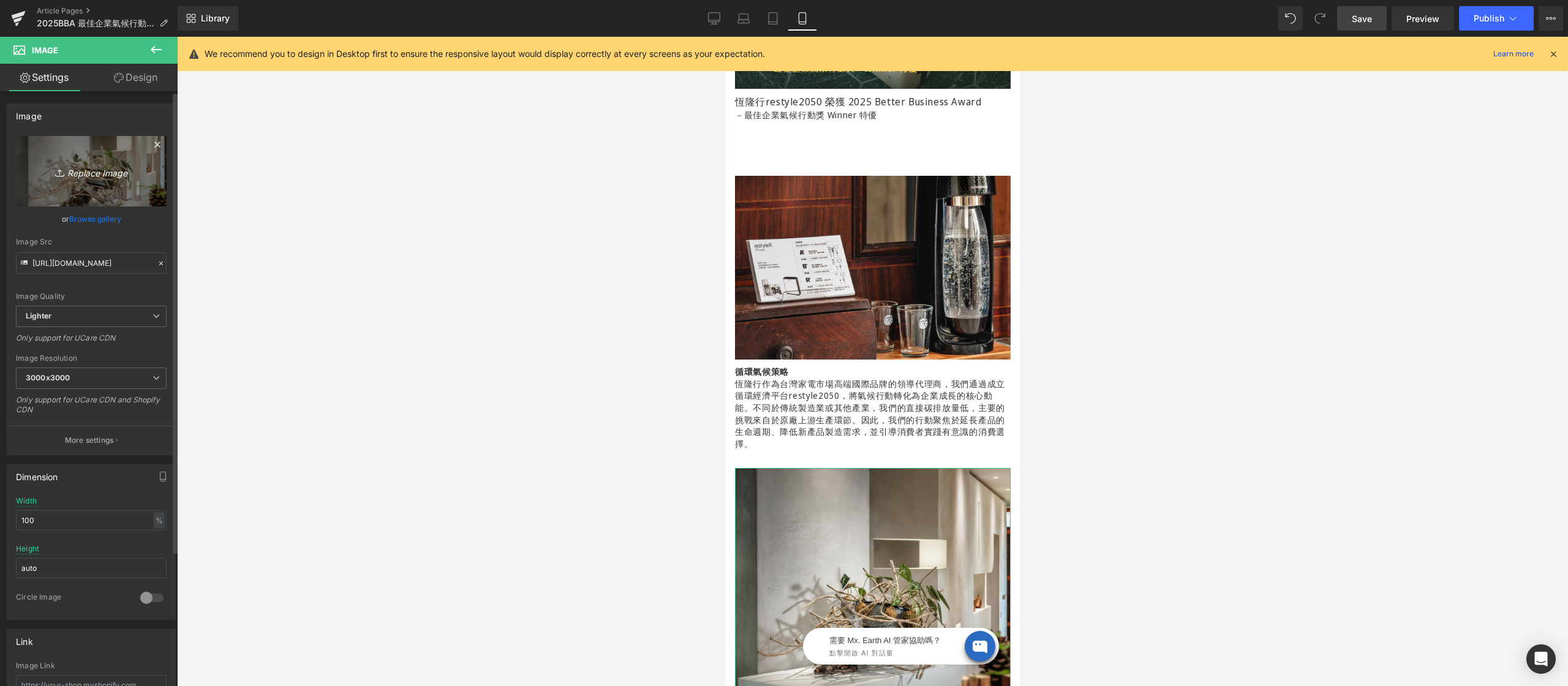
click at [89, 176] on icon "Replace Image" at bounding box center [91, 170] width 98 height 15
type input "C:\fakepath\2025-BBA-企業獎-600x400-02.jpg"
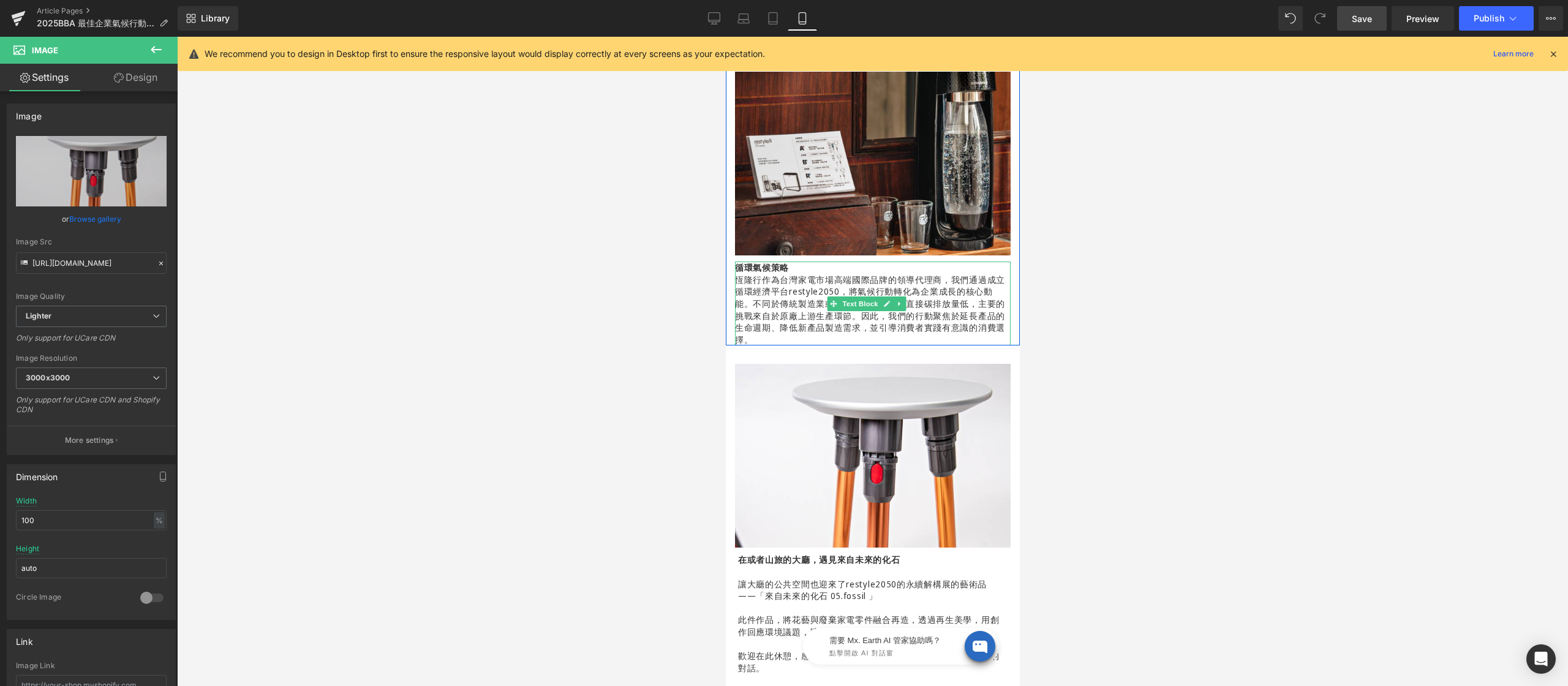
scroll to position [549, 0]
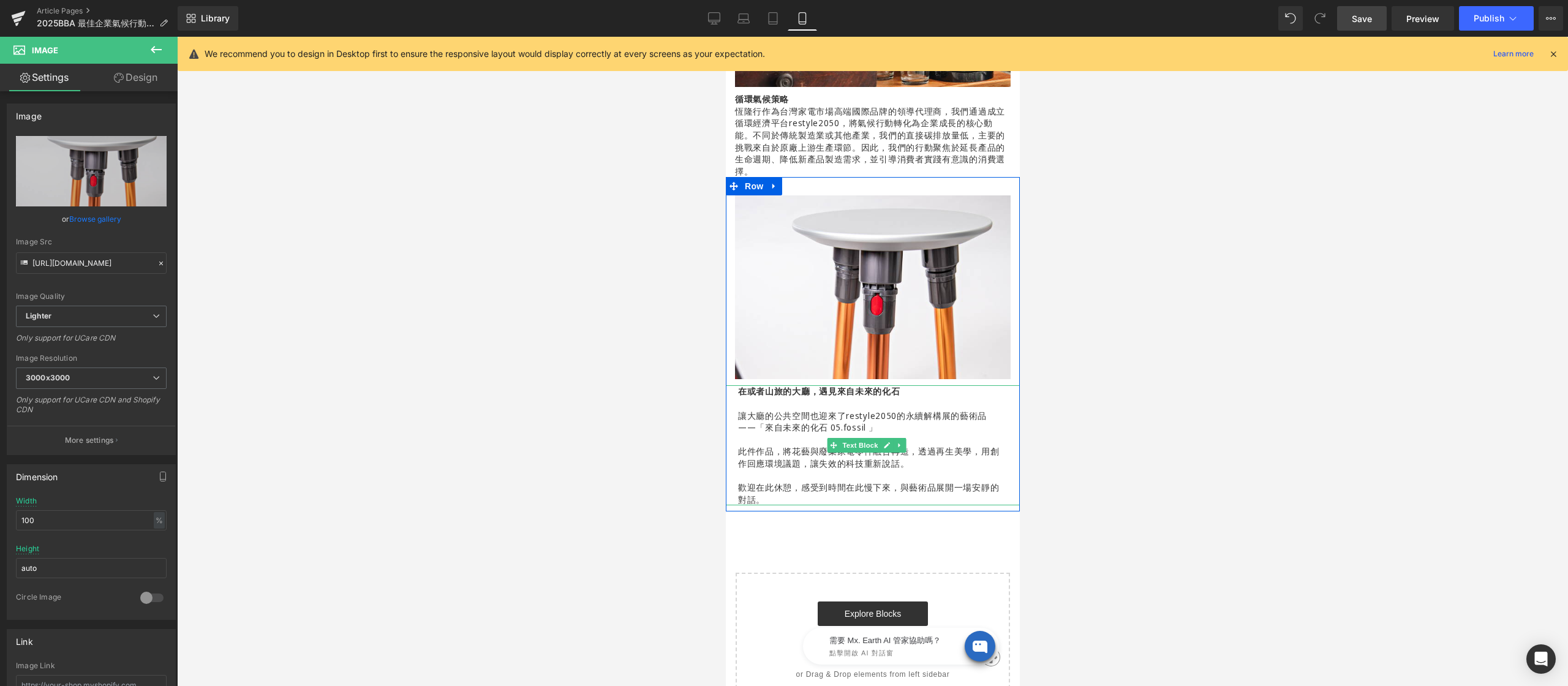
click at [780, 385] on strong "在或者山旅的大廳，遇見來自未來的化石" at bounding box center [818, 390] width 162 height 12
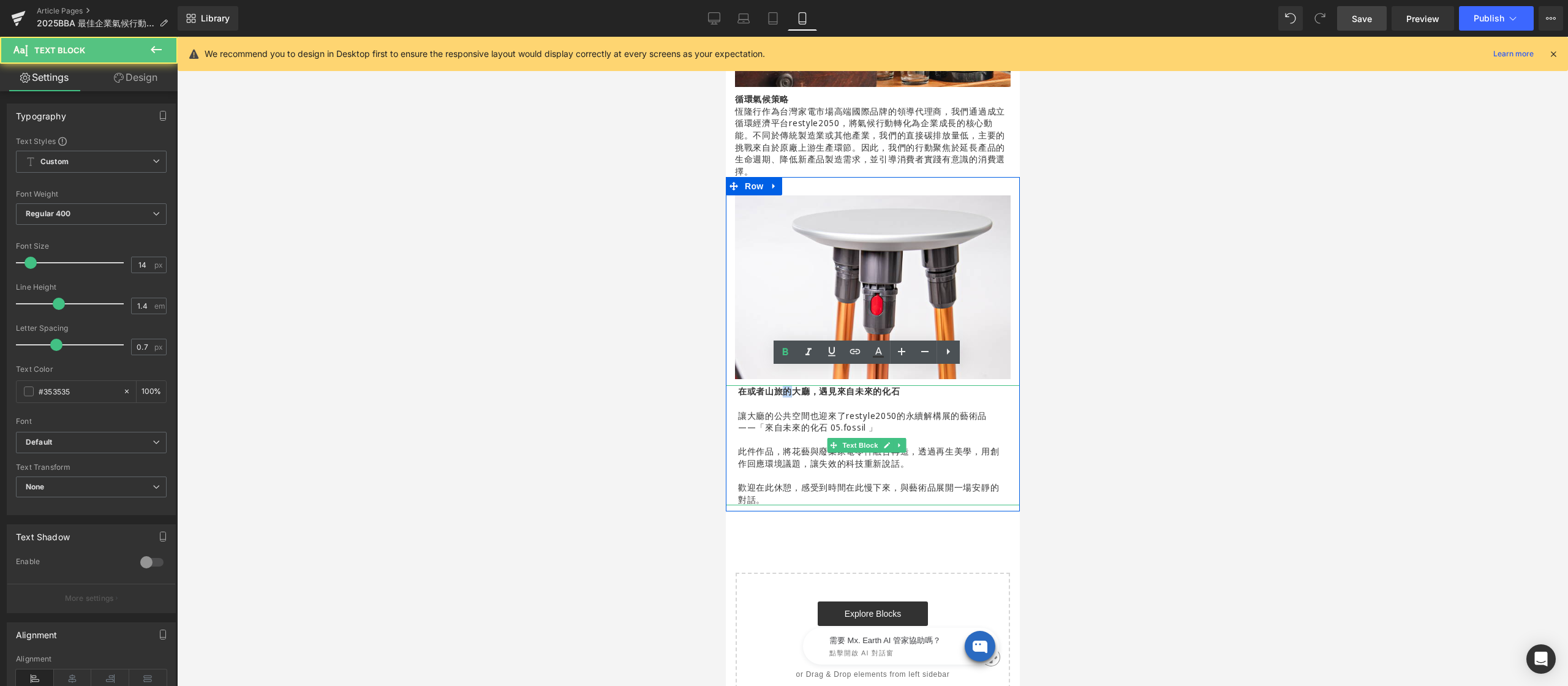
click at [780, 385] on strong "在或者山旅的大廳，遇見來自未來的化石" at bounding box center [818, 390] width 162 height 12
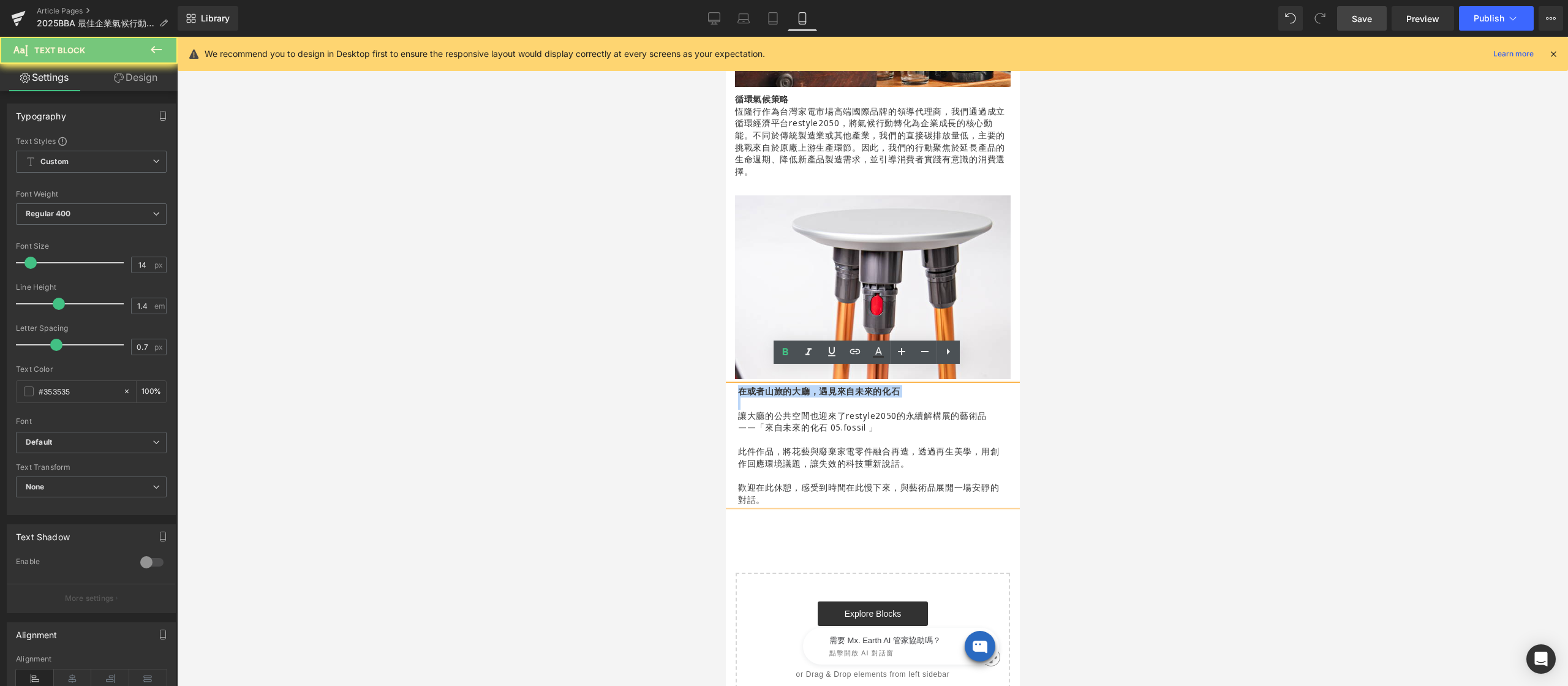
click at [780, 385] on strong "在或者山旅的大廳，遇見來自未來的化石" at bounding box center [818, 390] width 162 height 12
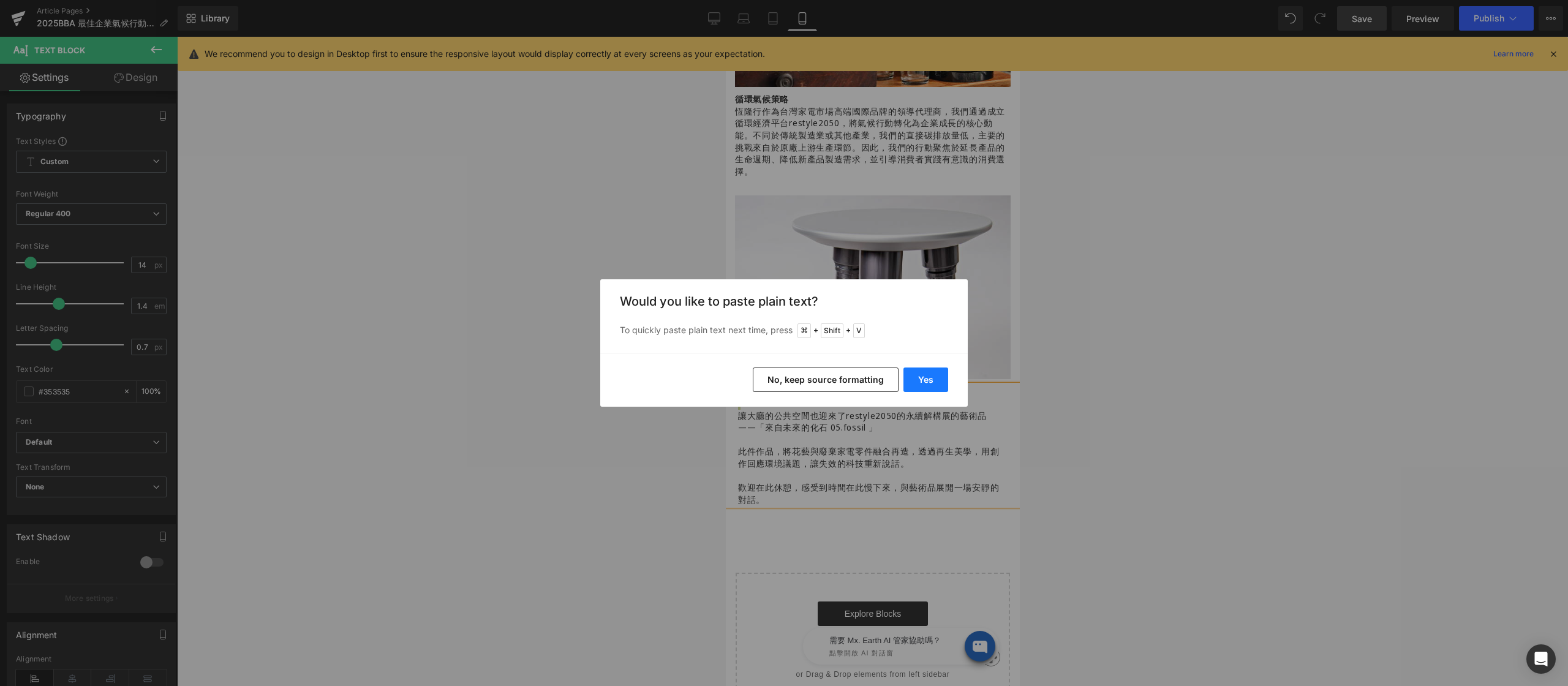
click at [931, 388] on button "Yes" at bounding box center [926, 380] width 44 height 25
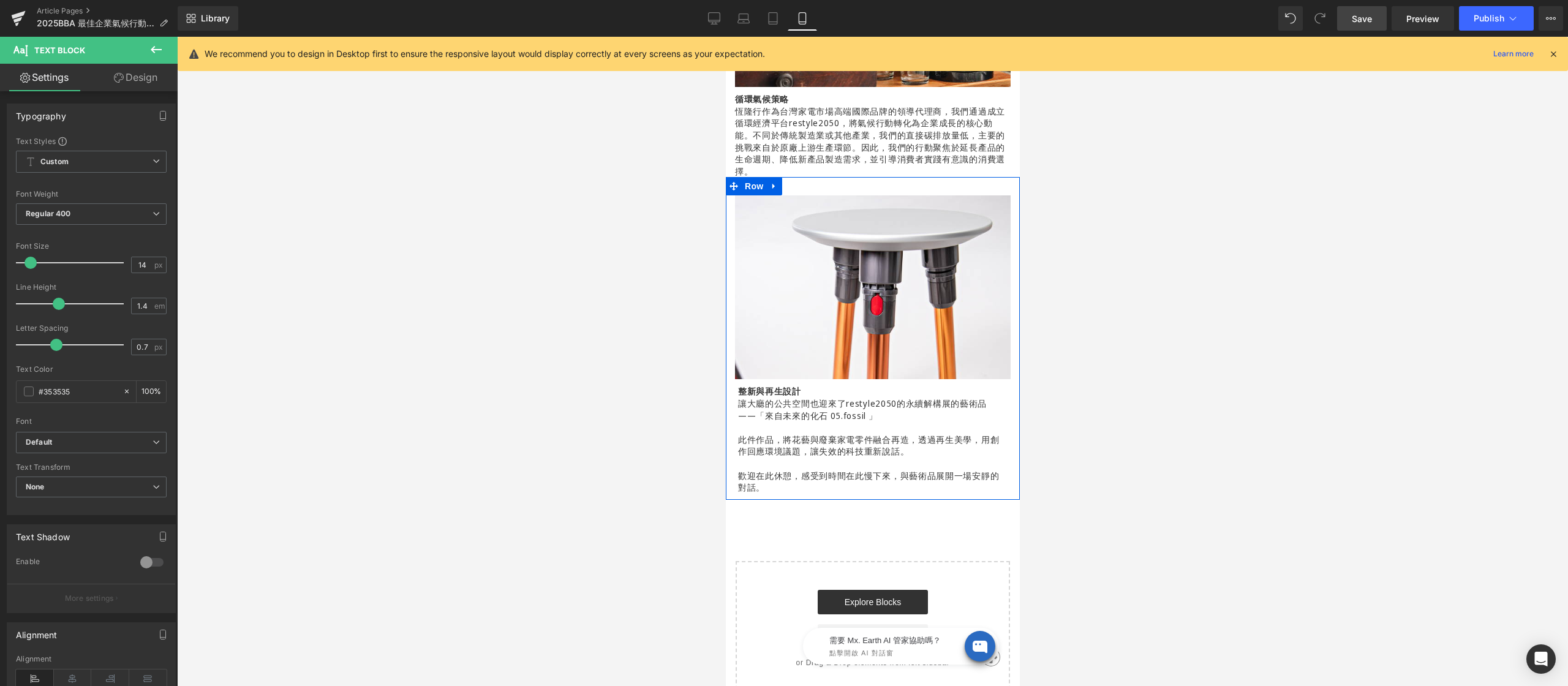
click at [770, 422] on p at bounding box center [872, 428] width 270 height 12
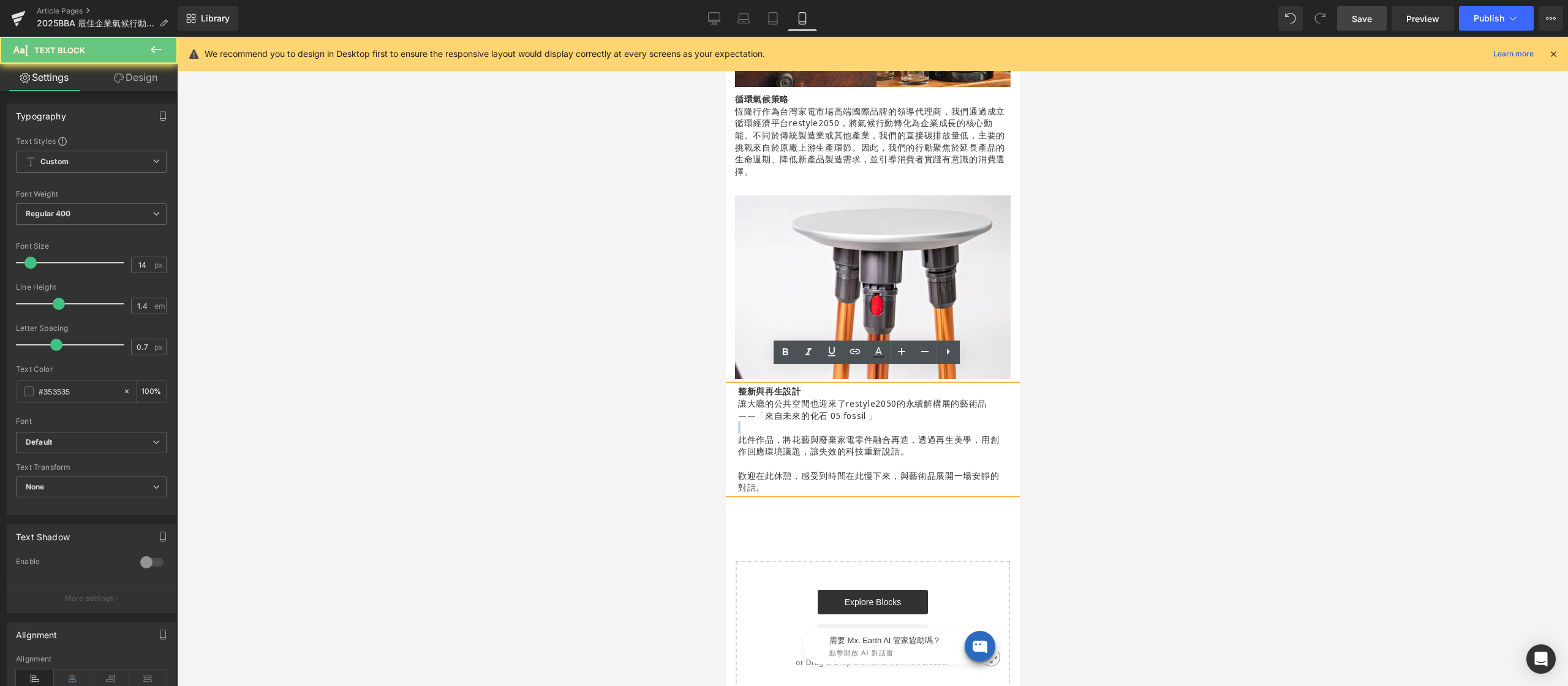
click at [770, 422] on p at bounding box center [872, 428] width 270 height 12
click at [764, 434] on span "此件作品，將花藝與廢棄家電零件融合再造，透過再生美學，用創作回應環境議題，讓失效的科技重新說話。" at bounding box center [868, 446] width 261 height 24
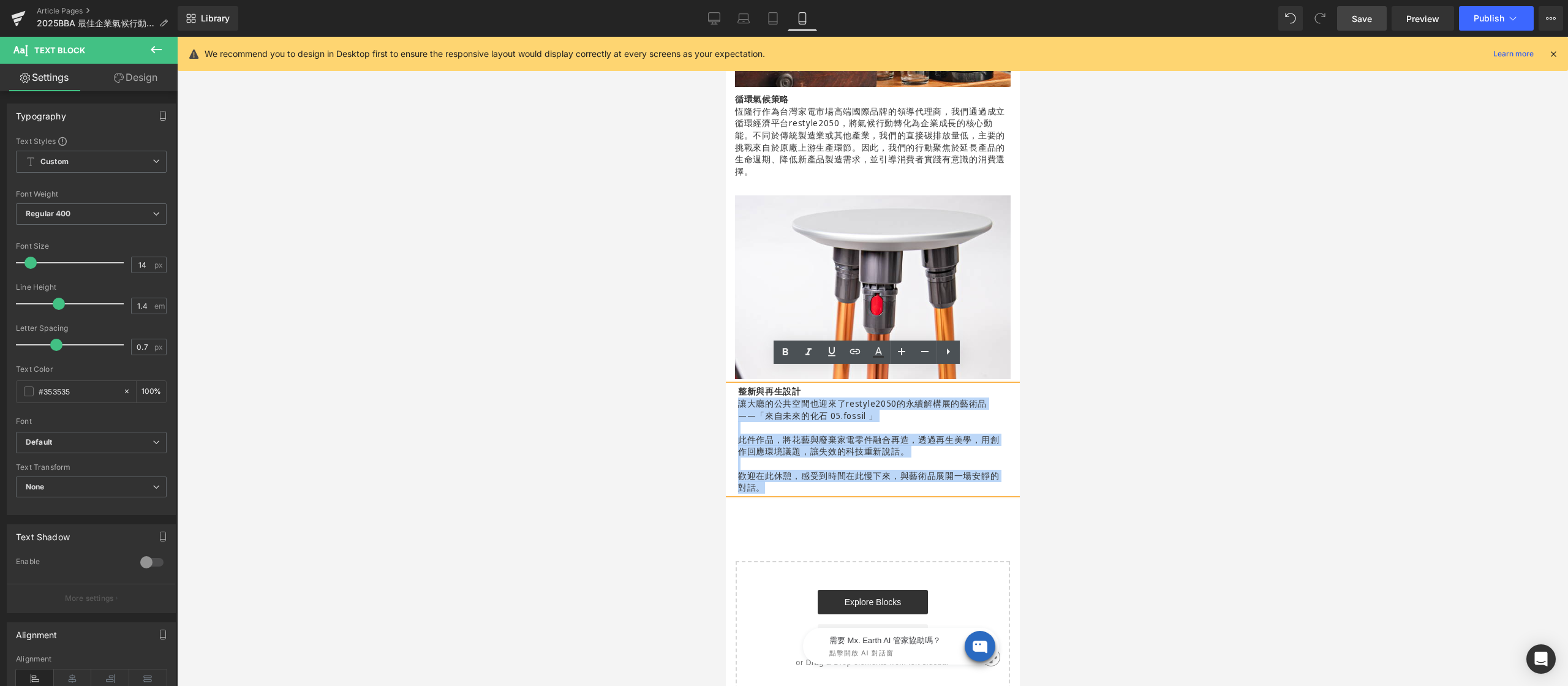
drag, startPoint x: 775, startPoint y: 461, endPoint x: 737, endPoint y: 381, distance: 88.6
click at [737, 385] on div "整新與再生設計 讓大廳的公共空間也迎來了restyle2050的永續解構展的藝術品 ——「來自未來的化石 05.fossil 」 此件作品，將花藝與廢棄家電零…" at bounding box center [871, 438] width 294 height 107
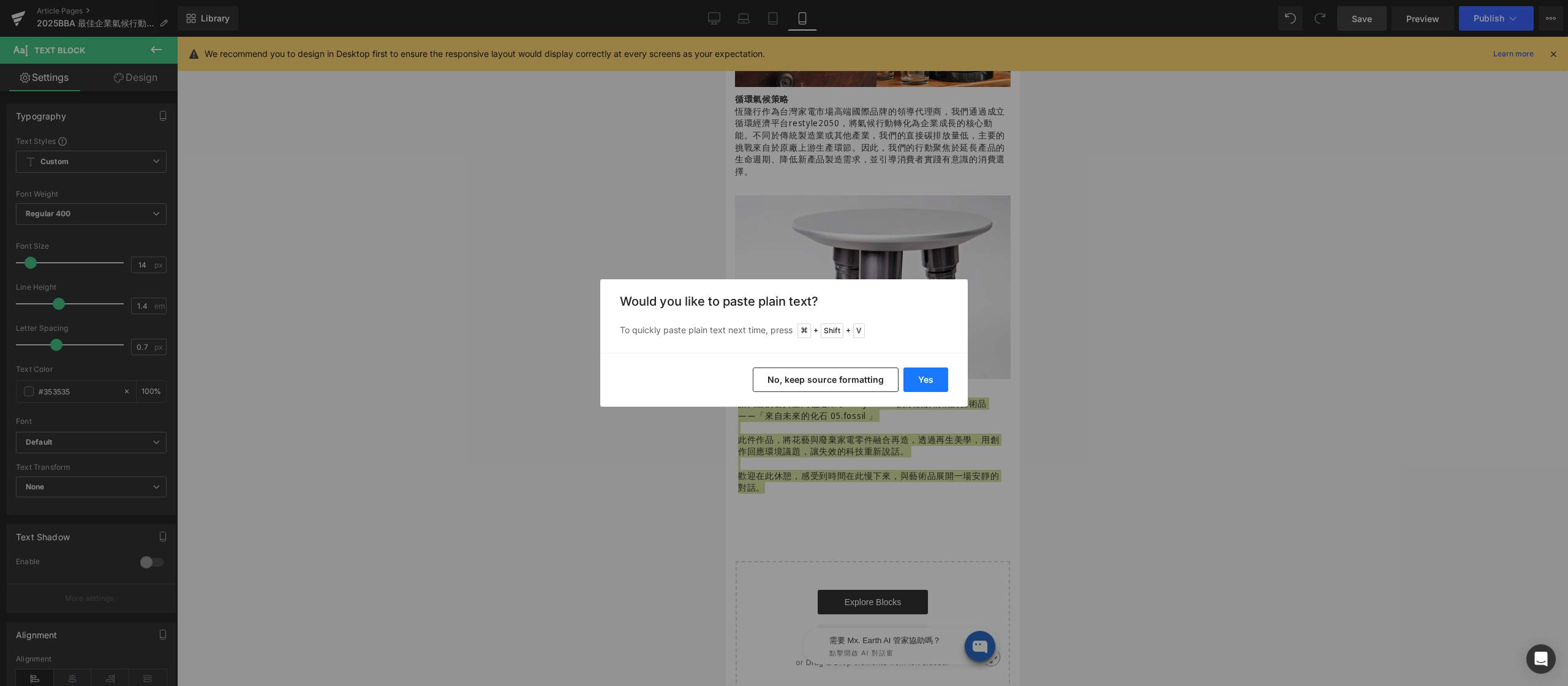
click at [920, 377] on button "Yes" at bounding box center [926, 380] width 44 height 25
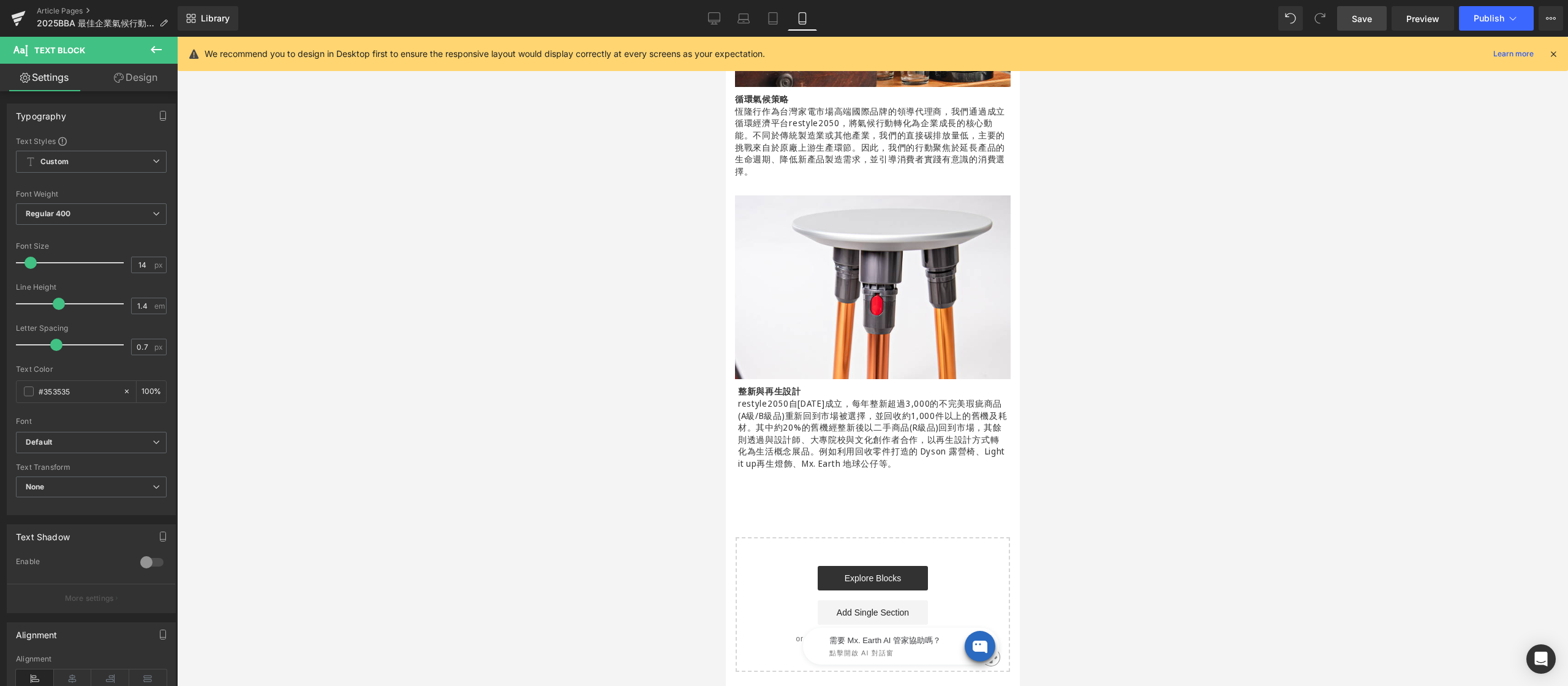
click at [1127, 386] on div at bounding box center [871, 361] width 1391 height 650
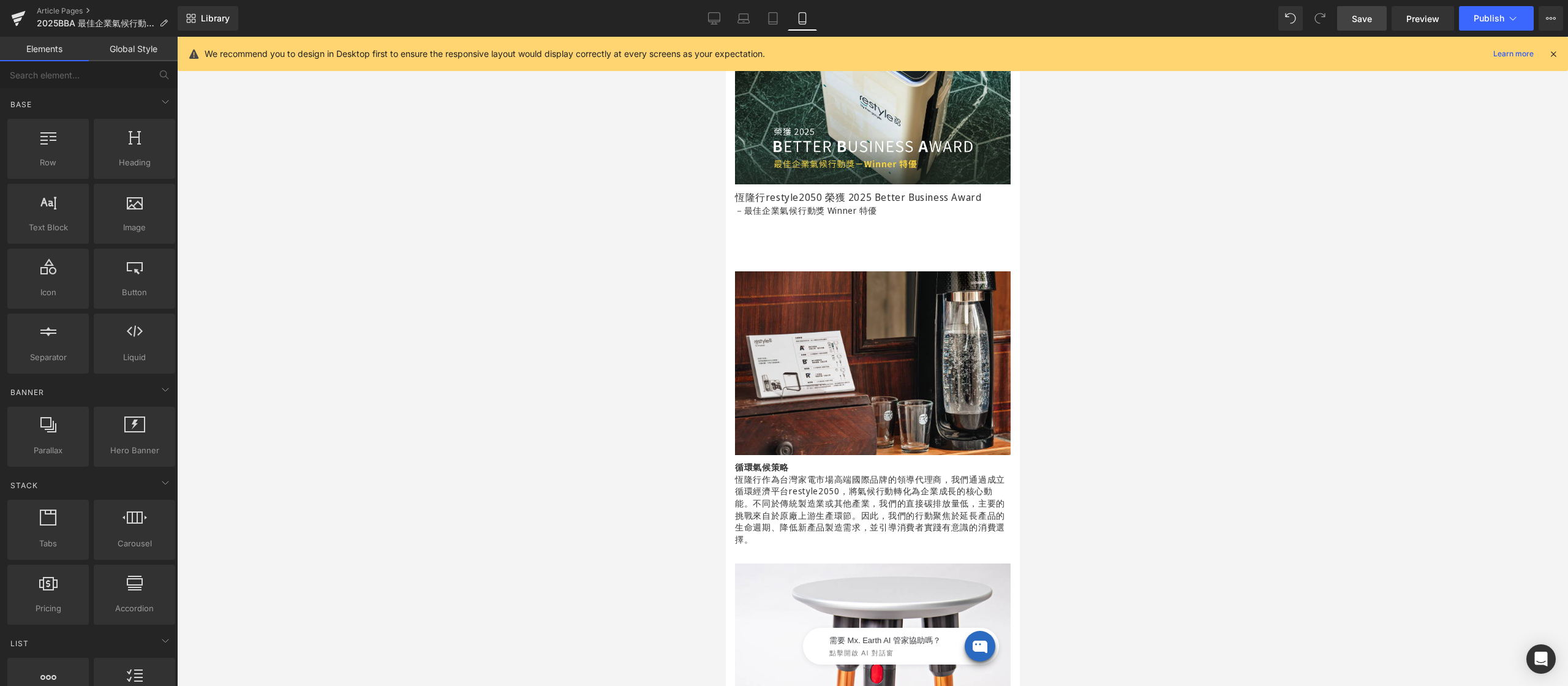
scroll to position [0, 0]
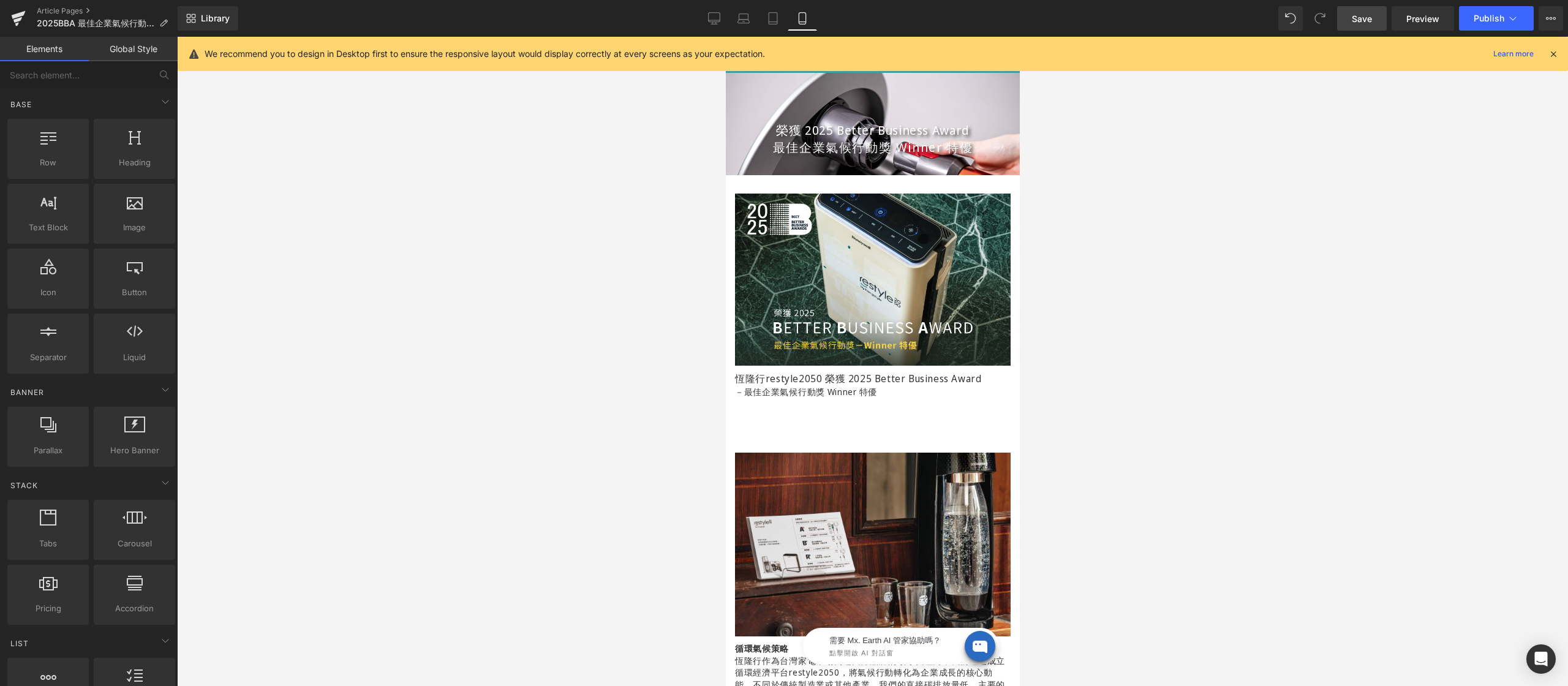
click at [1375, 13] on link "Save" at bounding box center [1362, 19] width 50 height 25
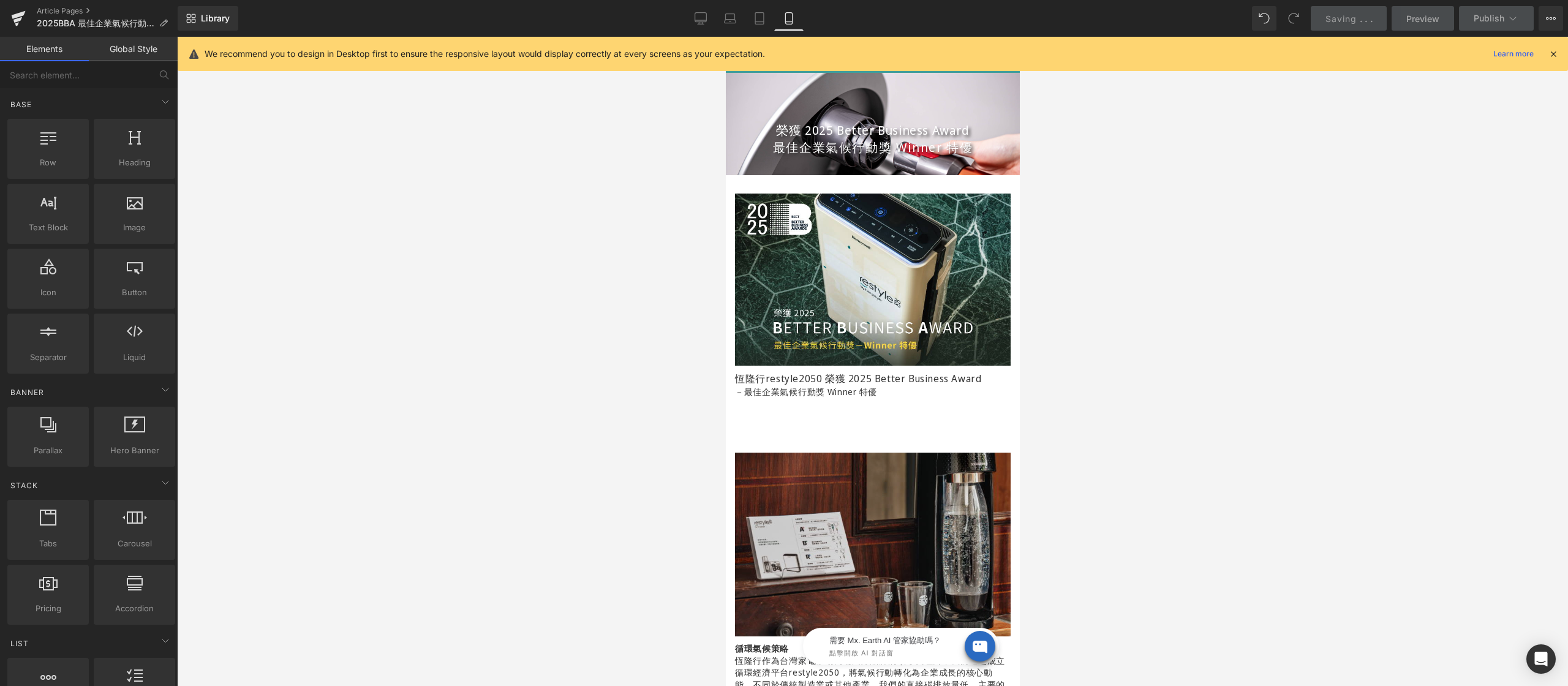
scroll to position [234, 0]
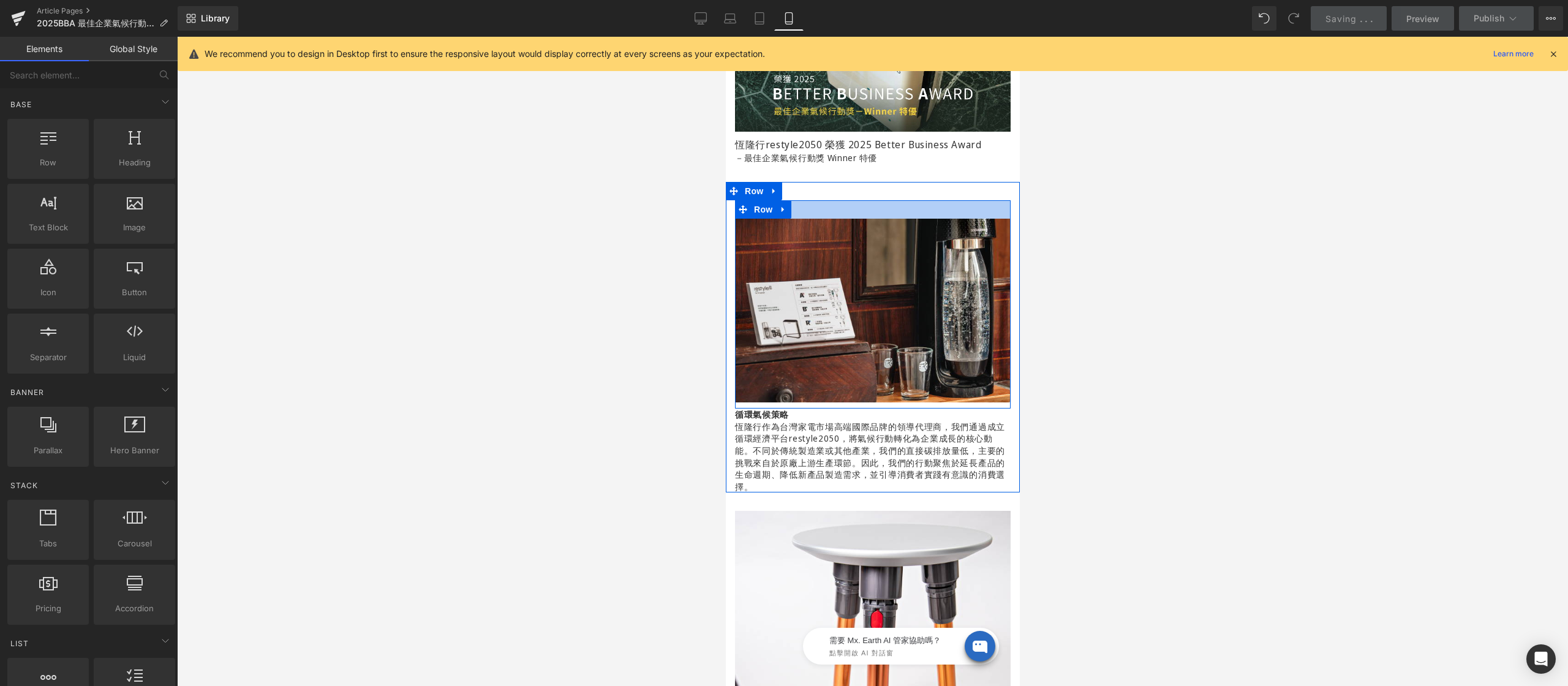
click at [816, 209] on div "Image Row" at bounding box center [871, 304] width 276 height 209
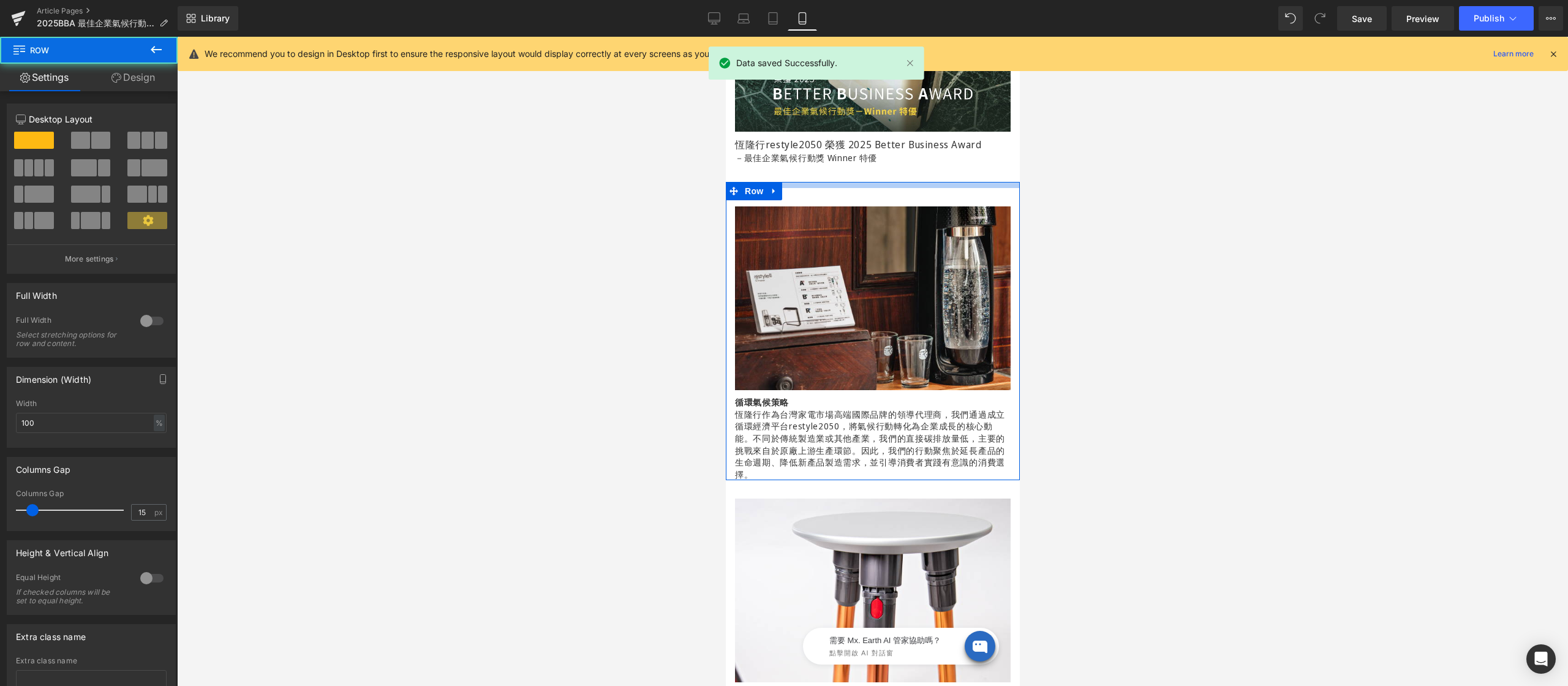
drag, startPoint x: 843, startPoint y: 193, endPoint x: 839, endPoint y: 157, distance: 36.2
click at [845, 153] on div "榮獲 2025 Better Business Award 最佳企業氣候行動獎 Winner 特優 Heading Hero Banner 250px 140…" at bounding box center [871, 406] width 294 height 1136
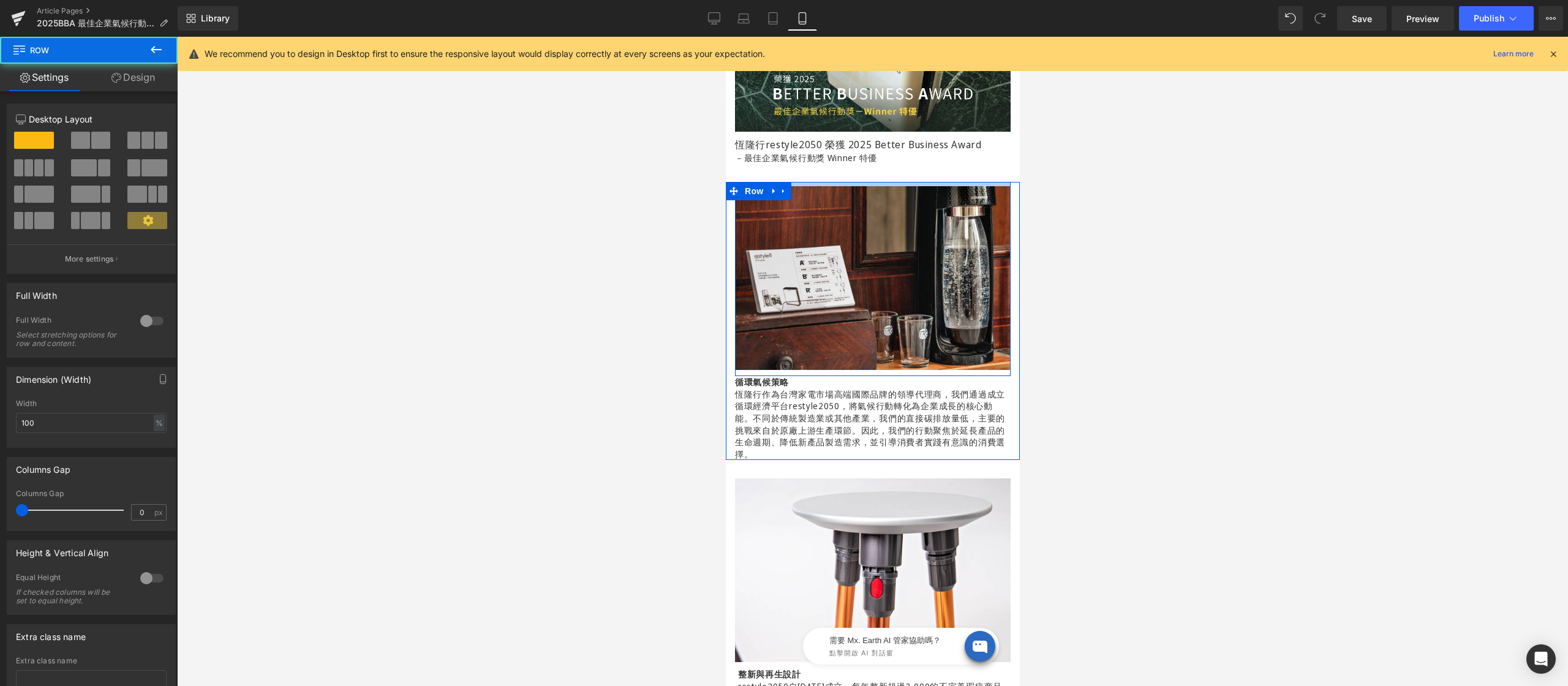
drag, startPoint x: 866, startPoint y: 191, endPoint x: 873, endPoint y: 151, distance: 40.6
click at [873, 151] on div "榮獲 2025 Better Business Award 最佳企業氣候行動獎 Winner 特優 Heading Hero Banner 250px 140…" at bounding box center [871, 396] width 294 height 1116
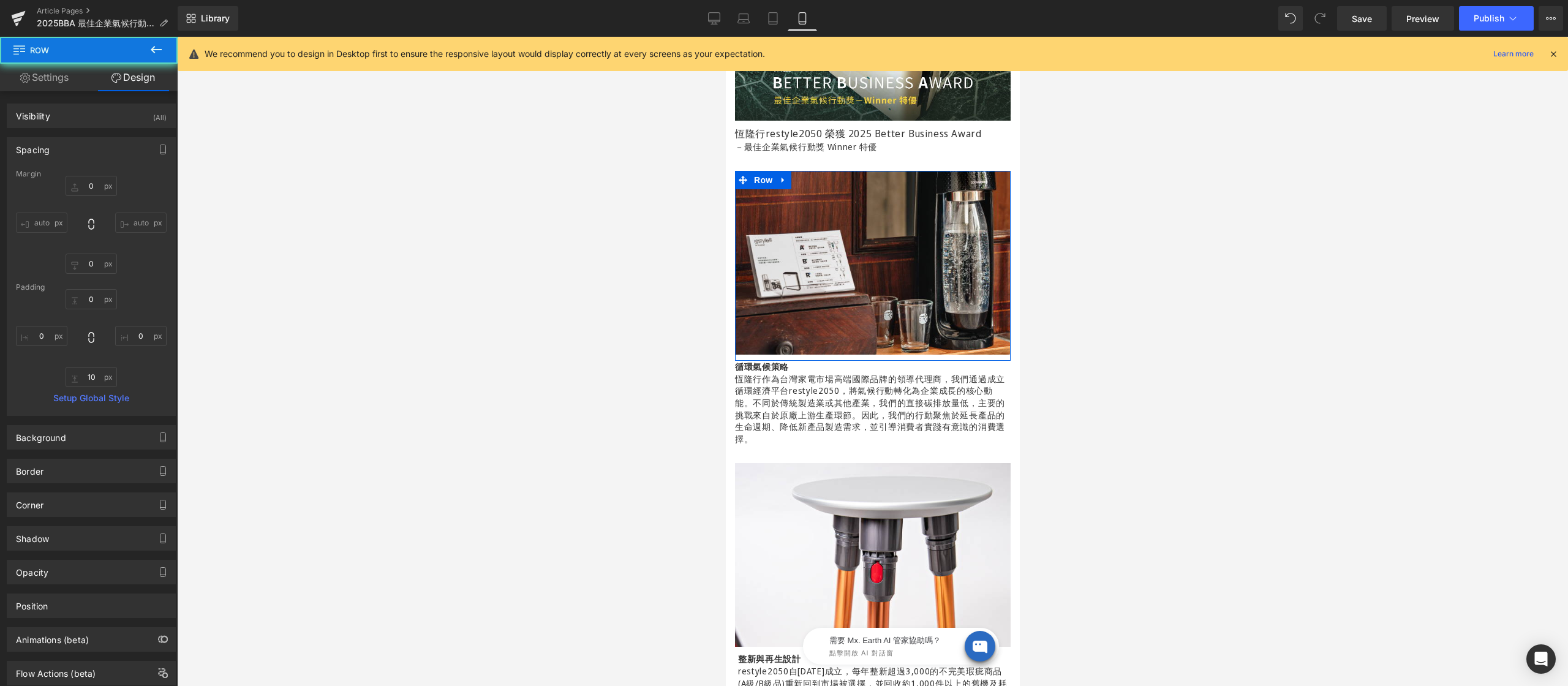
scroll to position [267, 0]
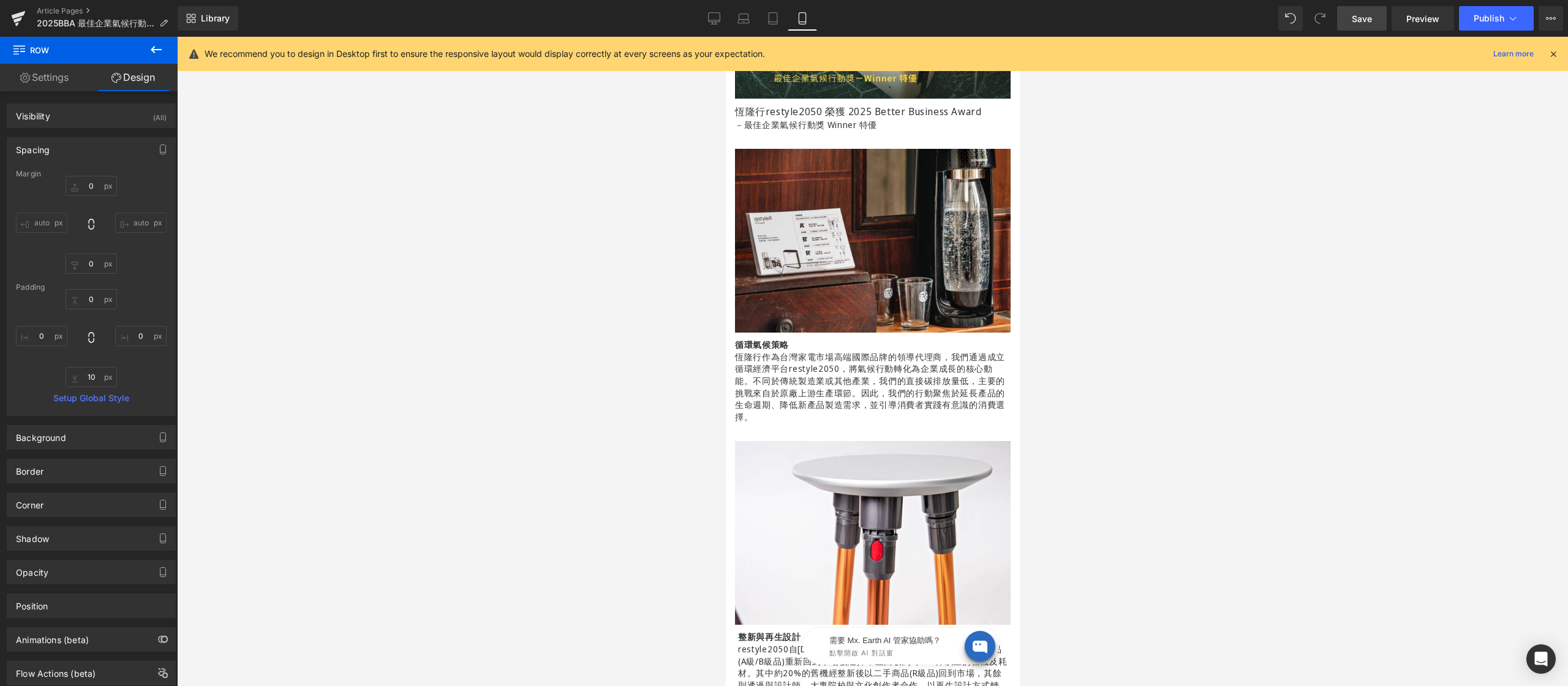
click at [1359, 21] on span "Save" at bounding box center [1361, 19] width 20 height 12
click at [1471, 33] on div "Library Mobile Desktop Laptop Tablet Mobile Save Preview Publish Scheduled View…" at bounding box center [872, 18] width 1391 height 36
click at [1485, 20] on span "Publish" at bounding box center [1488, 18] width 31 height 10
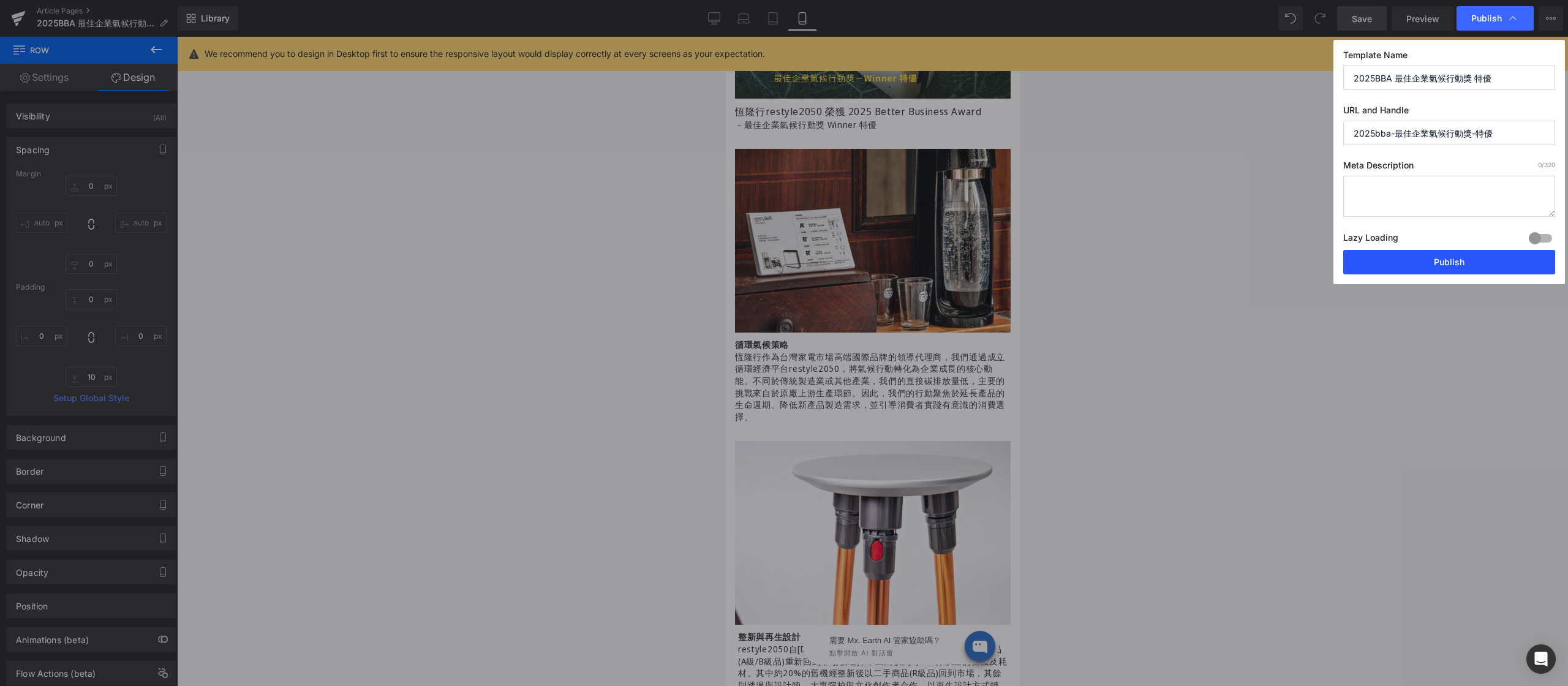
click at [1462, 264] on button "Publish" at bounding box center [1448, 263] width 212 height 25
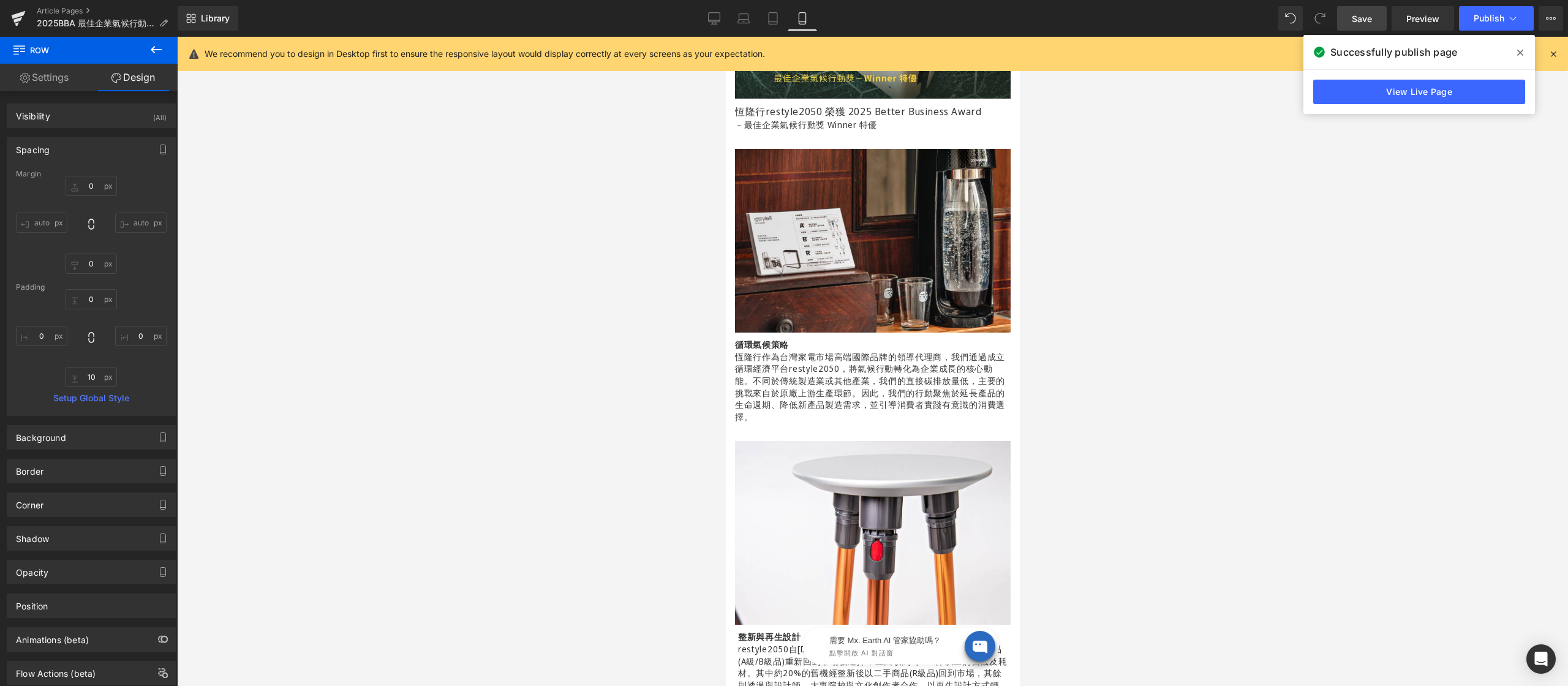
click at [1519, 54] on icon at bounding box center [1519, 52] width 6 height 10
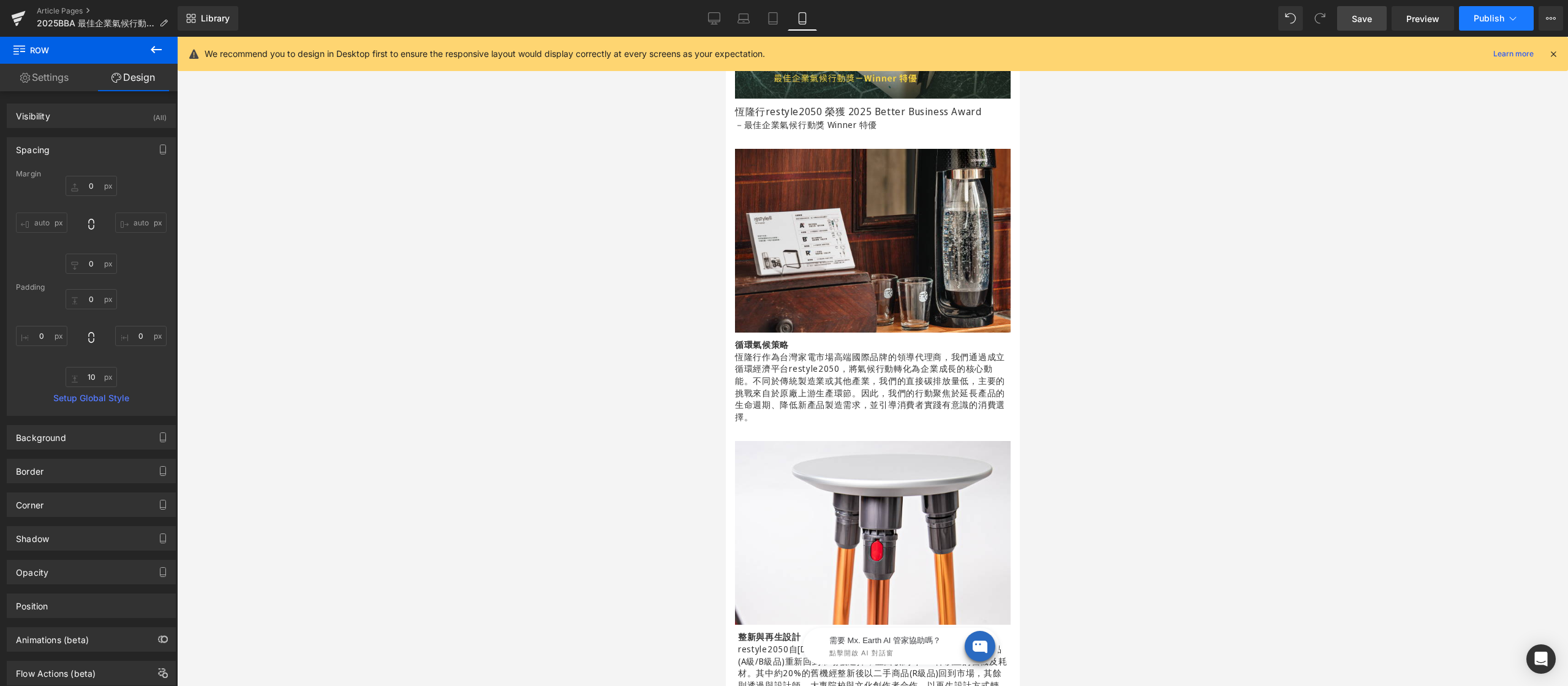
click at [1509, 17] on icon at bounding box center [1513, 19] width 12 height 12
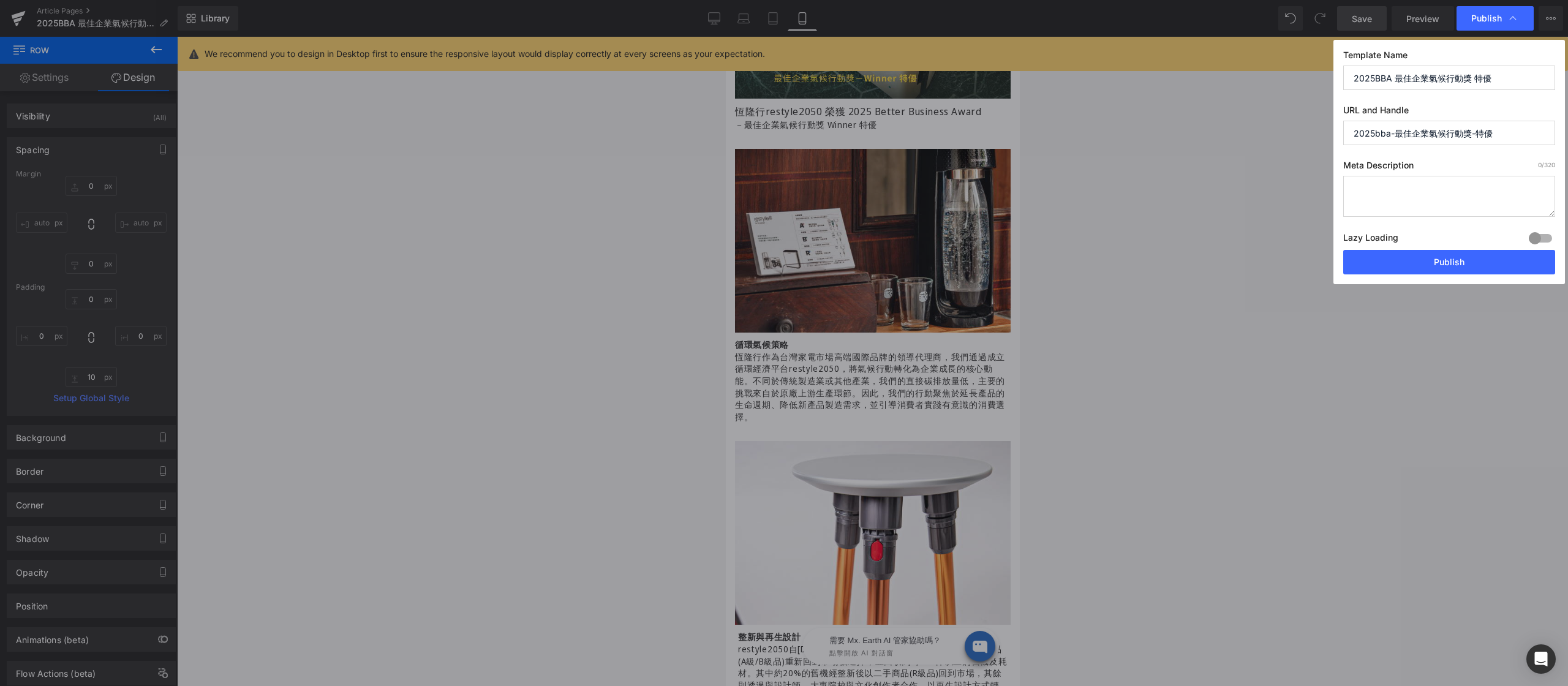
click at [1394, 133] on input "2025bba-最佳企業氣候行動獎-特優" at bounding box center [1448, 133] width 212 height 25
drag, startPoint x: 1391, startPoint y: 133, endPoint x: 1548, endPoint y: 129, distance: 157.1
click at [1548, 129] on input "2025bba-最佳企業氣候行動獎-特優" at bounding box center [1448, 133] width 212 height 25
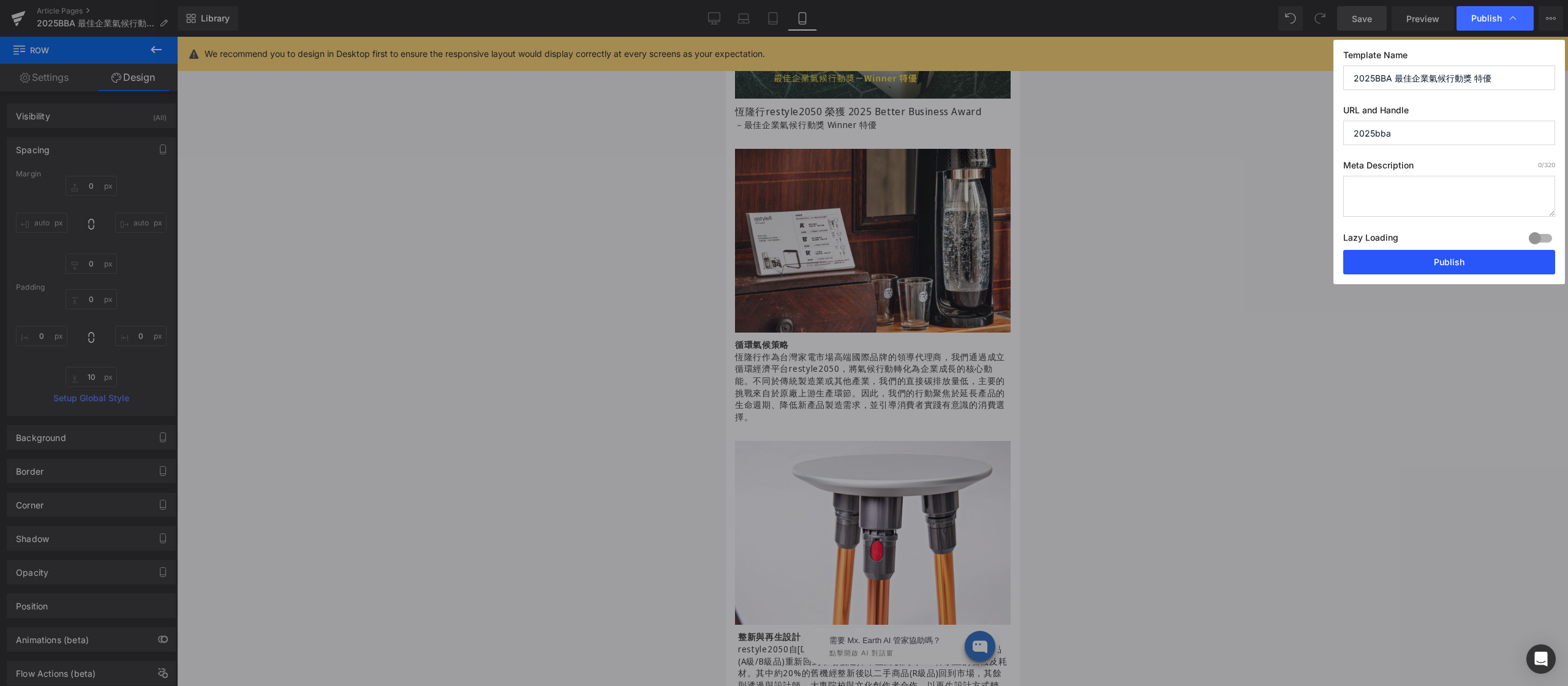
type input "2025bba"
click at [1434, 266] on button "Publish" at bounding box center [1448, 263] width 212 height 25
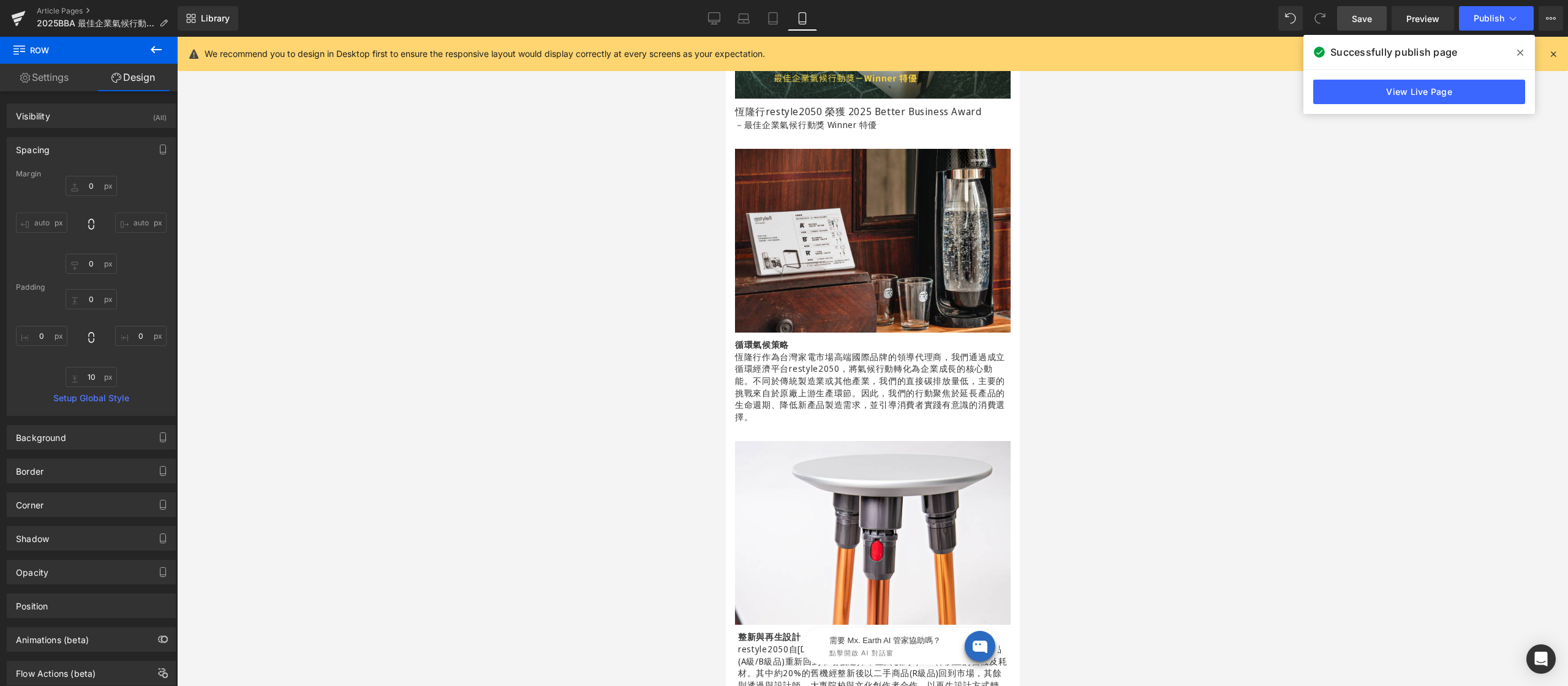
click at [1519, 53] on icon at bounding box center [1519, 52] width 6 height 10
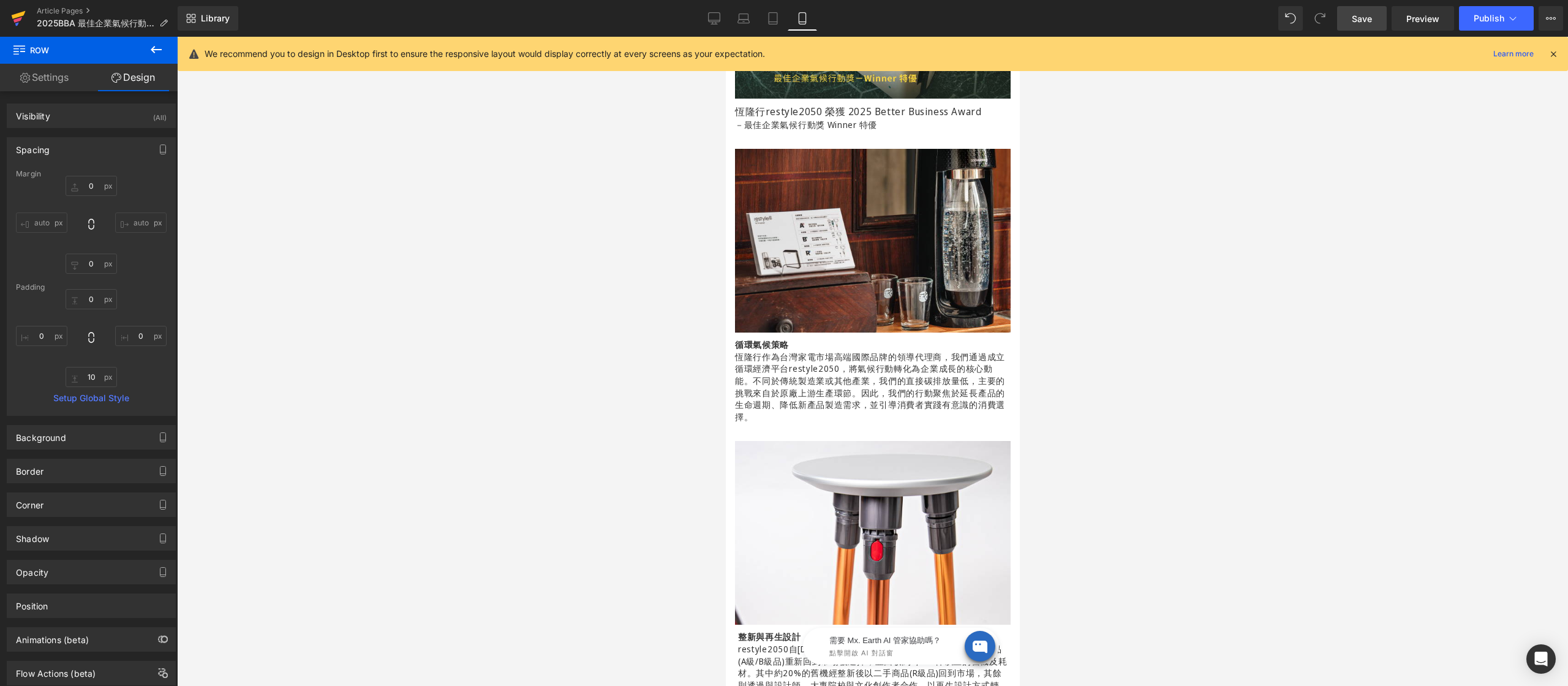
click at [12, 17] on icon at bounding box center [19, 14] width 14 height 8
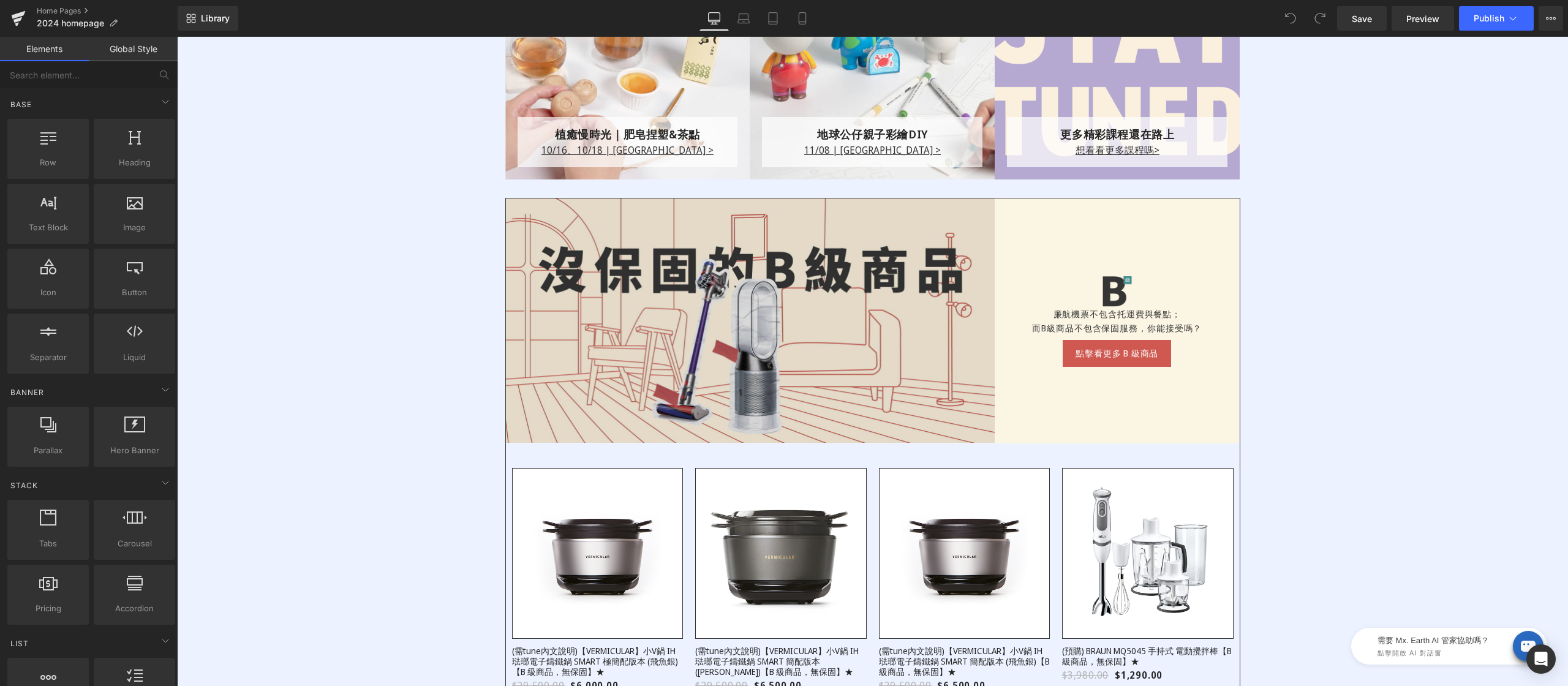
scroll to position [2113, 0]
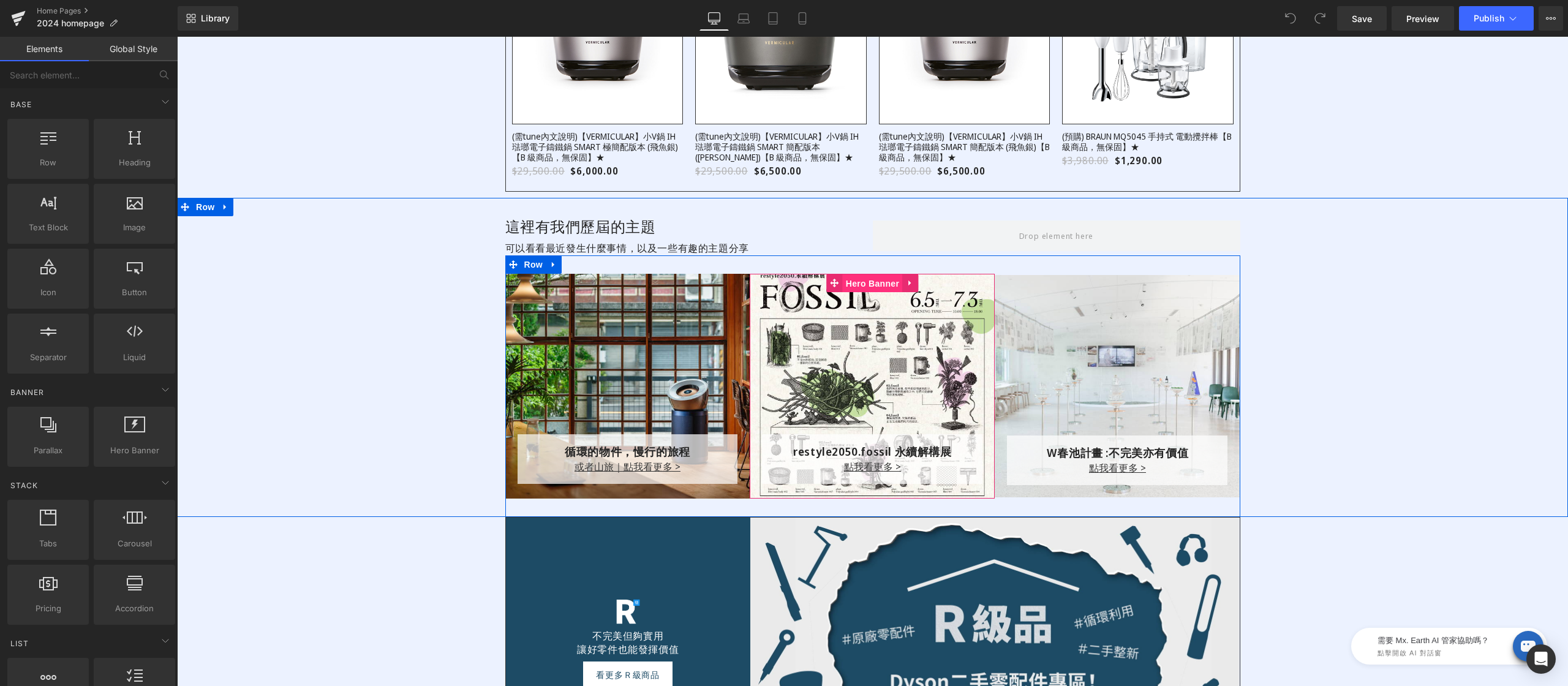
click at [871, 289] on link "Hero Banner" at bounding box center [864, 282] width 75 height 19
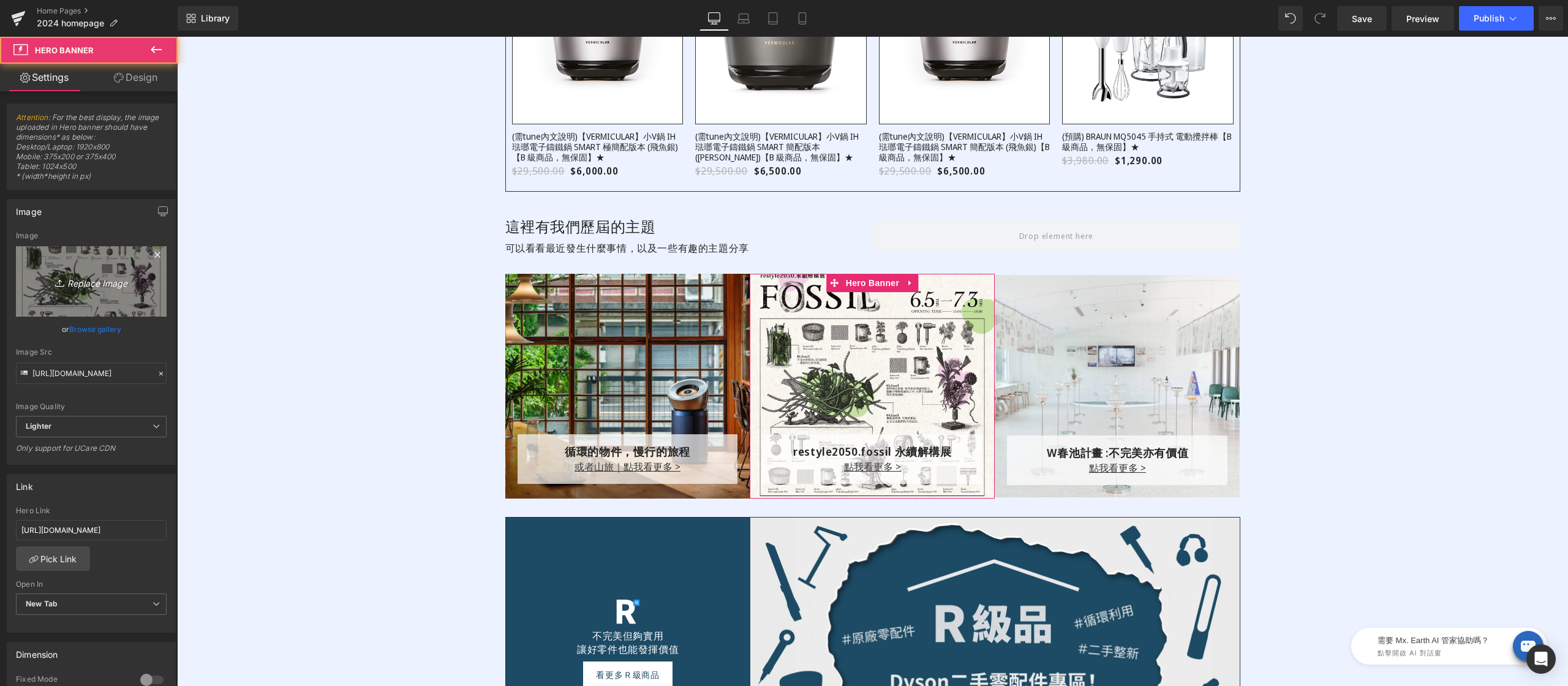
click at [112, 284] on icon "Replace Image" at bounding box center [91, 280] width 98 height 15
type input "C:\fakepath\2025-BBA-企業獎-600x600.jpg"
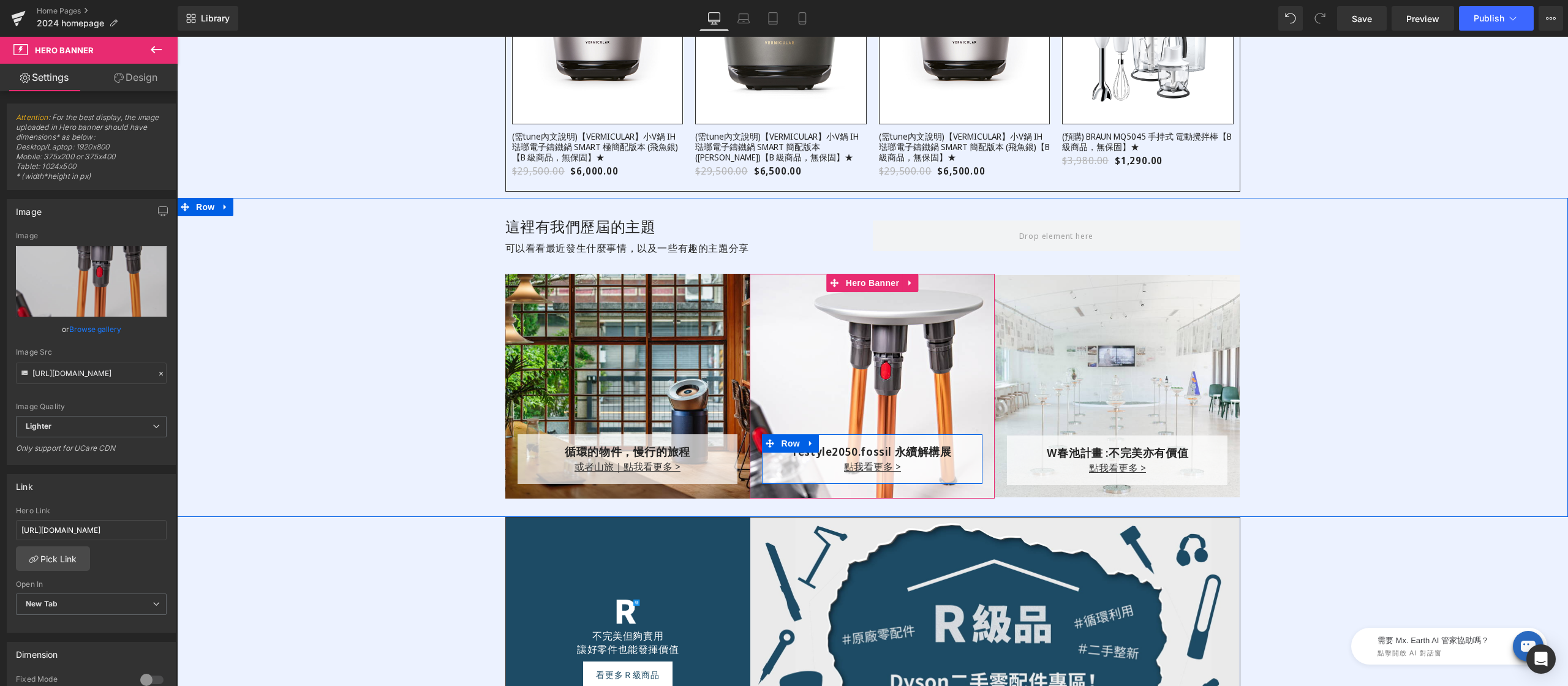
click at [836, 452] on icon at bounding box center [839, 452] width 7 height 7
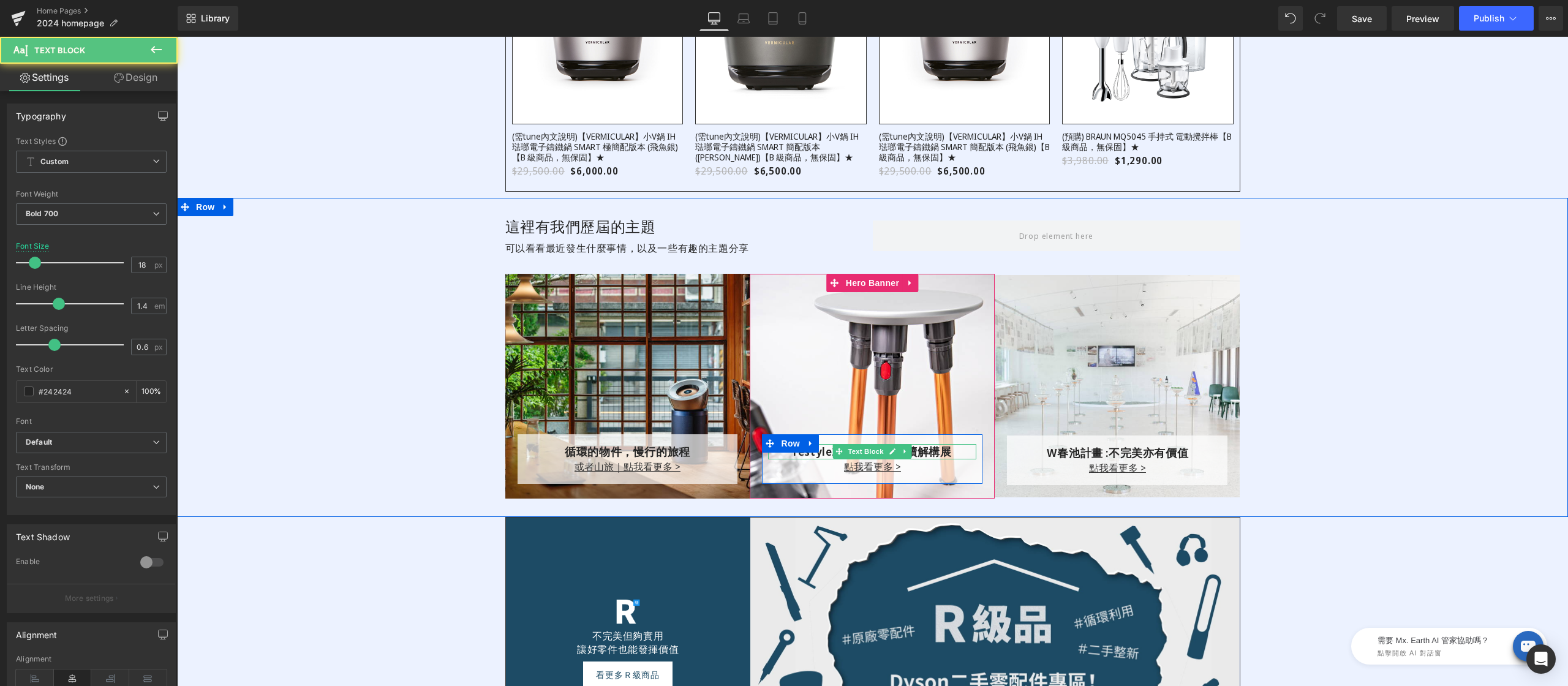
click at [836, 452] on icon at bounding box center [839, 452] width 7 height 7
click at [818, 453] on p "restyle2050.fossil 永續解構展" at bounding box center [871, 451] width 209 height 15
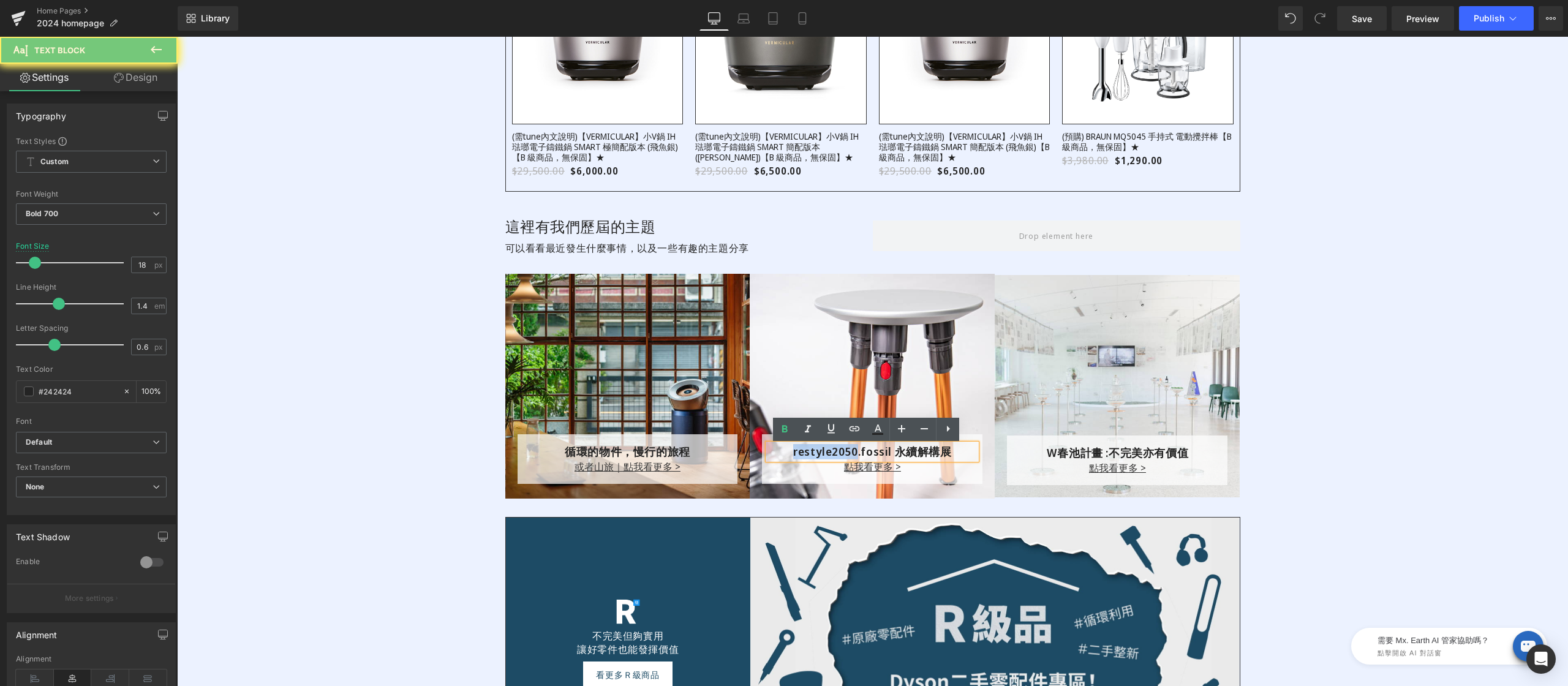
click at [818, 453] on p "restyle2050.fossil 永續解構展" at bounding box center [871, 451] width 209 height 15
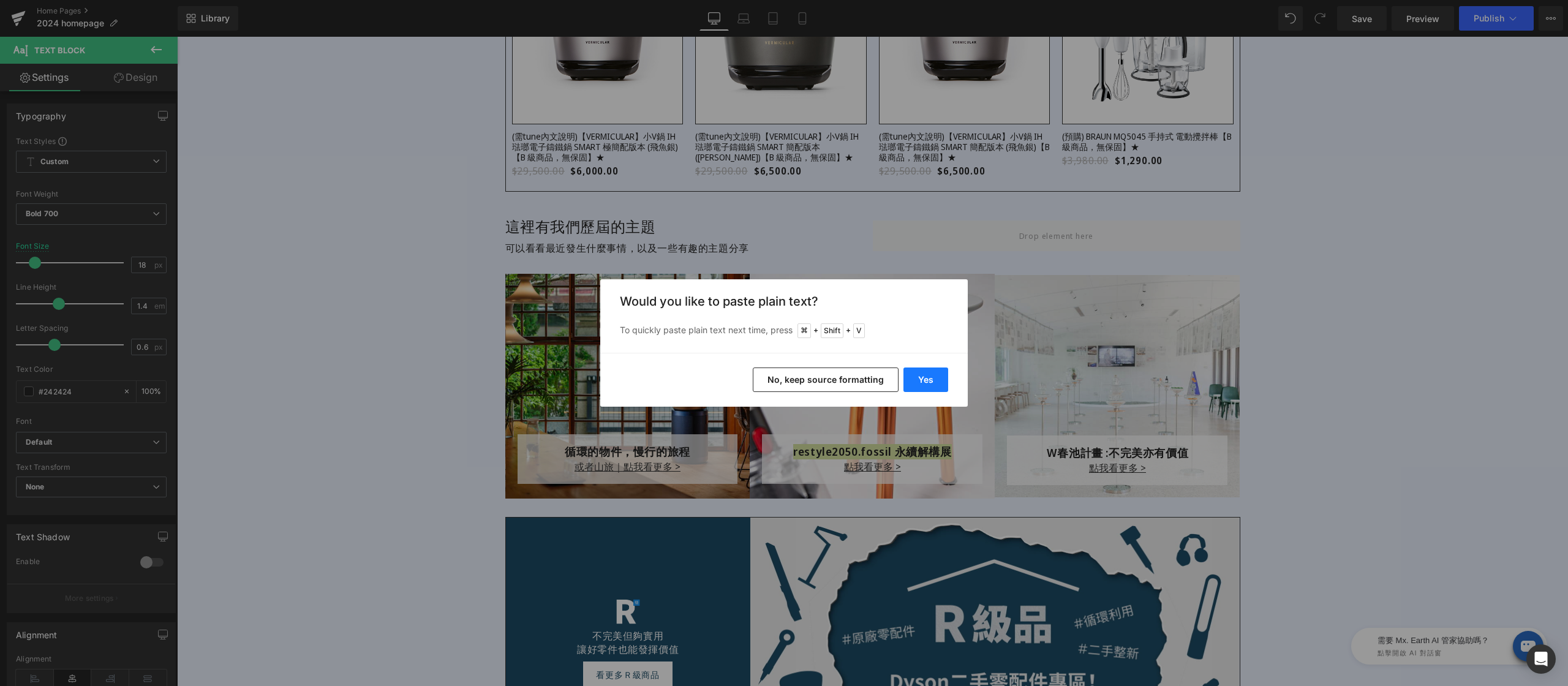
click at [934, 385] on button "Yes" at bounding box center [926, 380] width 44 height 25
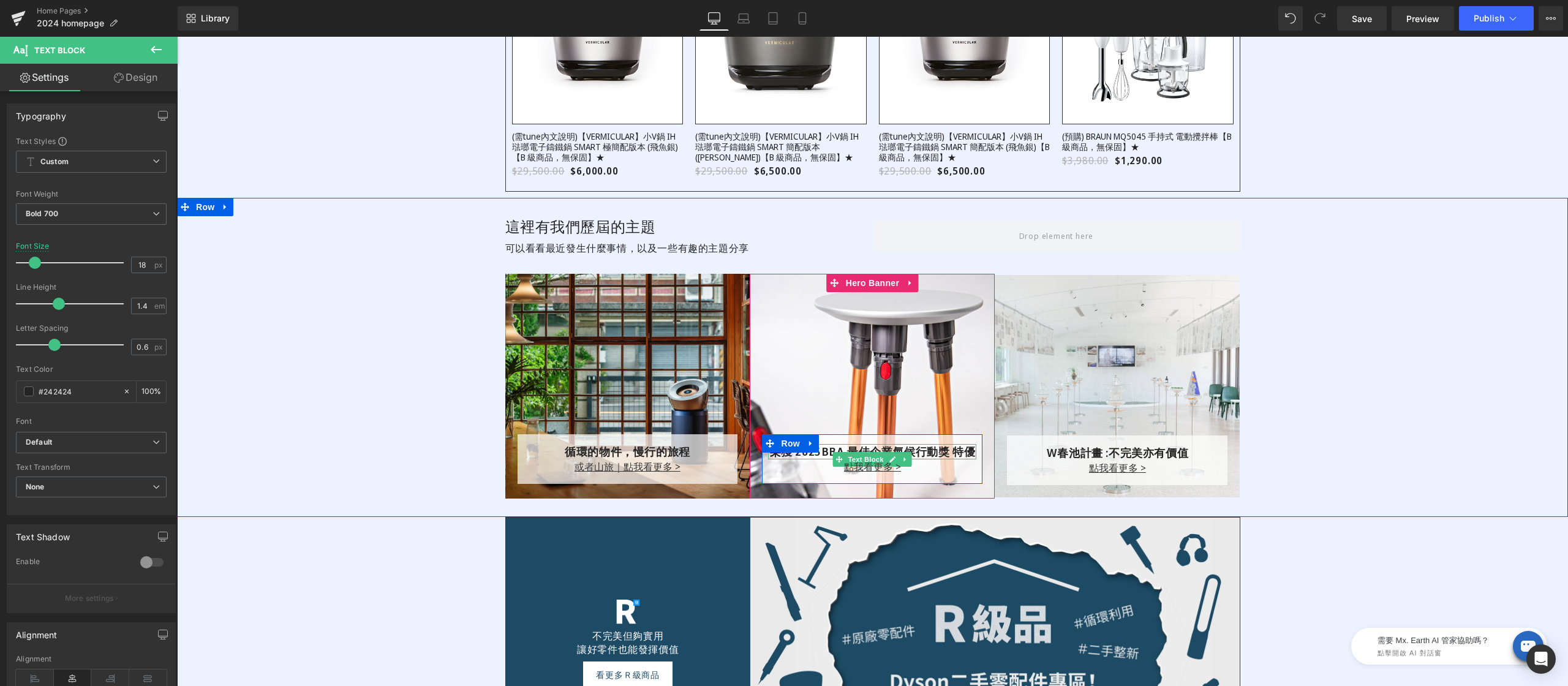
click at [825, 458] on p "榮獲 2025BBA 最佳企業氣候行動獎 特優" at bounding box center [871, 451] width 209 height 15
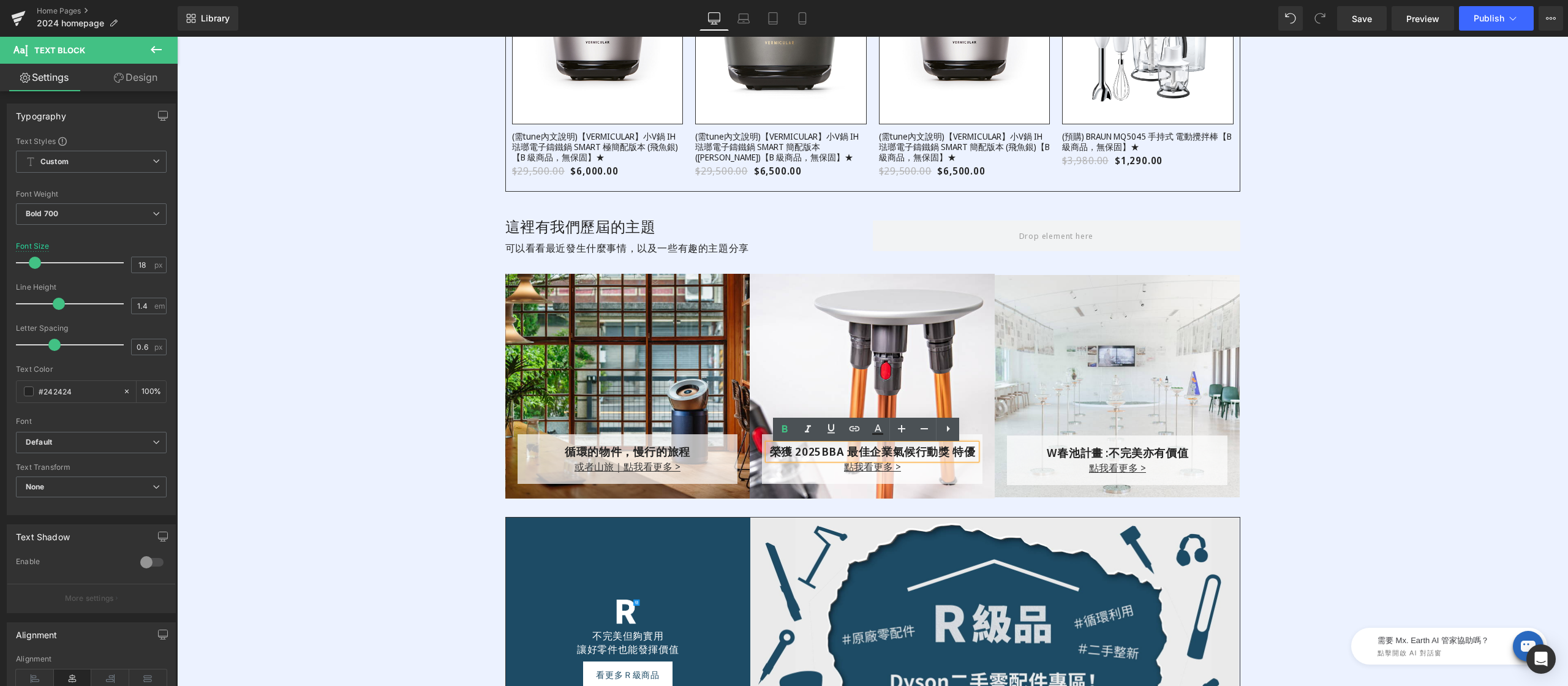
drag, startPoint x: 959, startPoint y: 459, endPoint x: 960, endPoint y: 465, distance: 6.1
click at [960, 460] on p "榮獲 2025BBA 最佳企業氣候行動獎 特優" at bounding box center [871, 451] width 209 height 15
drag, startPoint x: 775, startPoint y: 452, endPoint x: 765, endPoint y: 453, distance: 10.0
click at [768, 453] on p "榮獲 2025BBA 最佳企業氣候行動獎 特優" at bounding box center [871, 451] width 209 height 15
click at [800, 470] on p "點我看更多 >" at bounding box center [871, 467] width 209 height 15
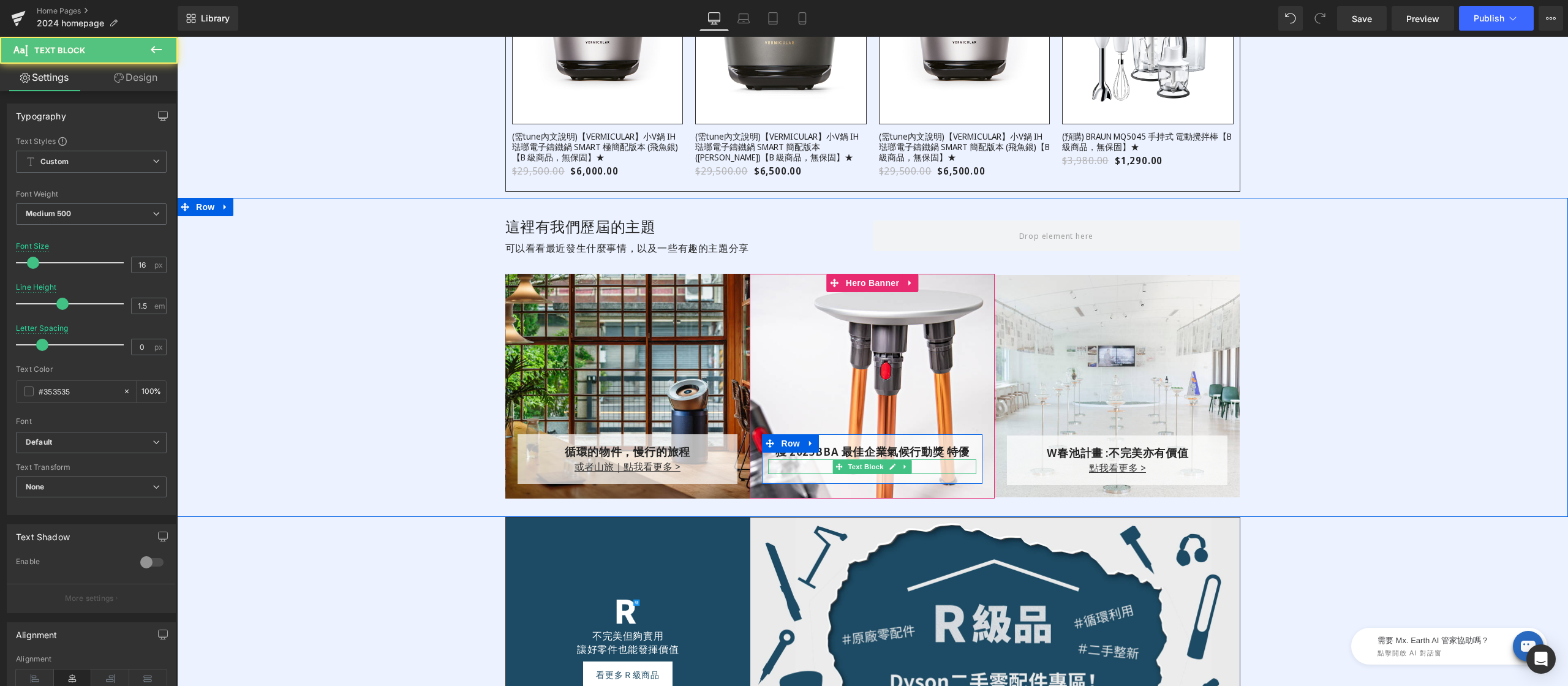
click at [817, 469] on p "點我看更多 >" at bounding box center [871, 467] width 209 height 15
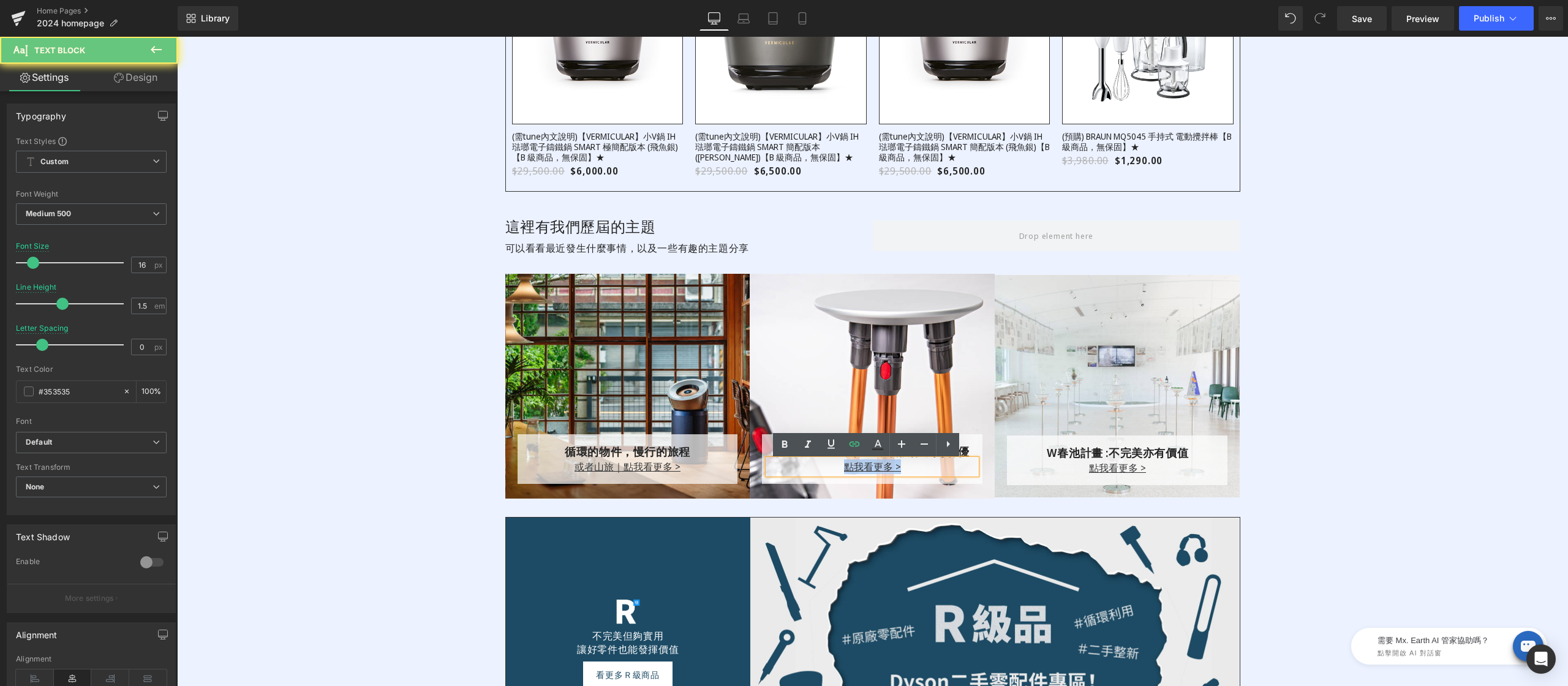
drag, startPoint x: 813, startPoint y: 471, endPoint x: 924, endPoint y: 472, distance: 111.0
click at [923, 472] on p "點我看更多 >" at bounding box center [871, 467] width 209 height 15
click at [845, 444] on link at bounding box center [855, 445] width 23 height 23
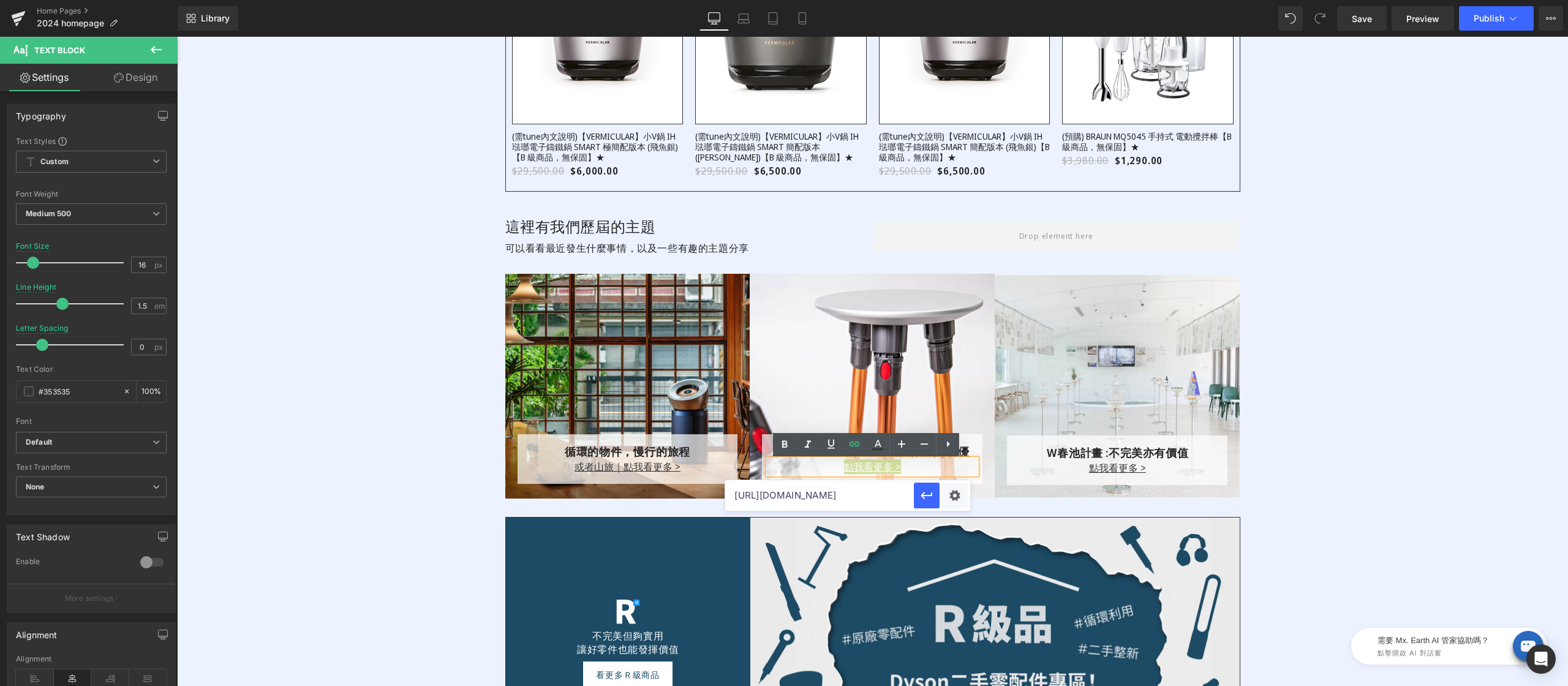
click at [816, 493] on input "https://www.restyle2050.com/pages/restyle2050-fossil?utm_source=herobanner&utm_…" at bounding box center [819, 495] width 189 height 31
paste input "blogs/case/2025bba"
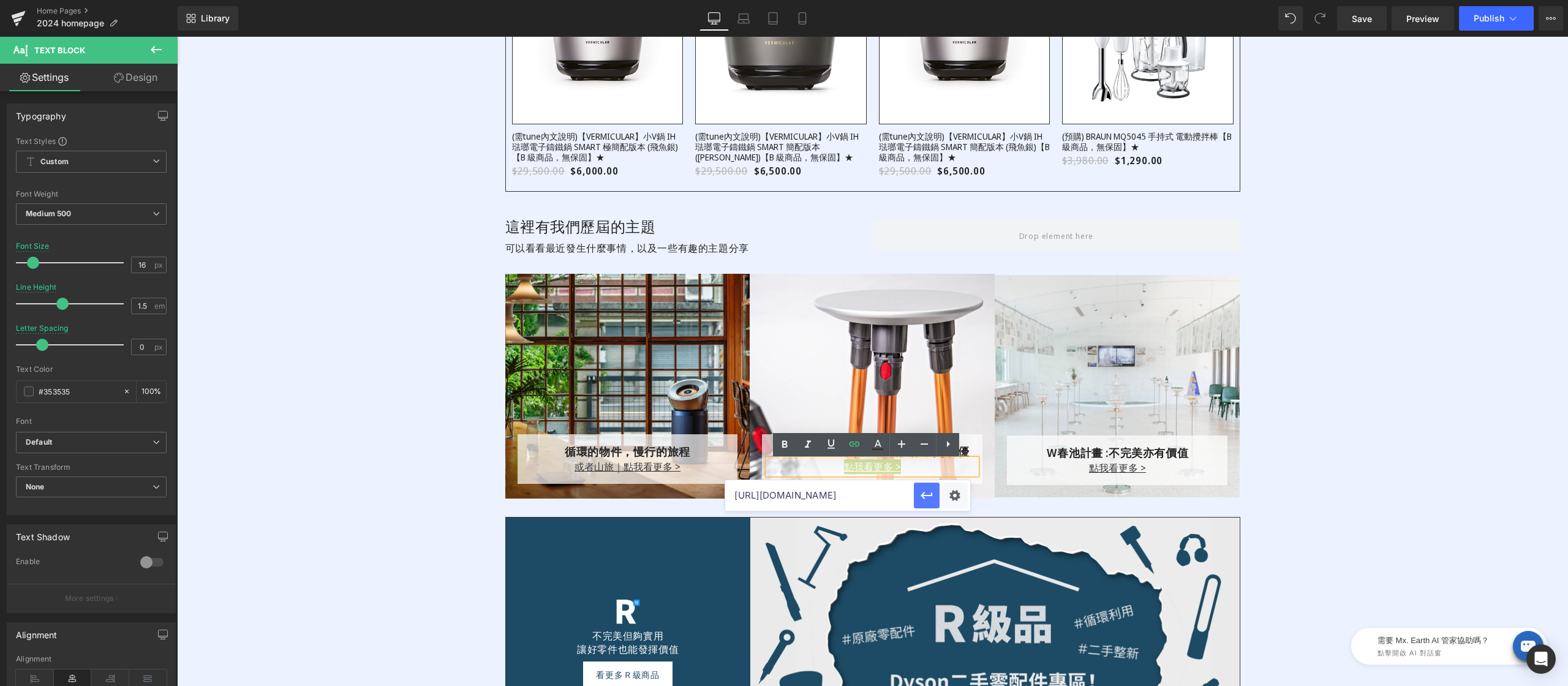
type input "https://www.restyle2050.com/blogs/case/2025bba"
click at [924, 489] on icon "button" at bounding box center [926, 495] width 15 height 15
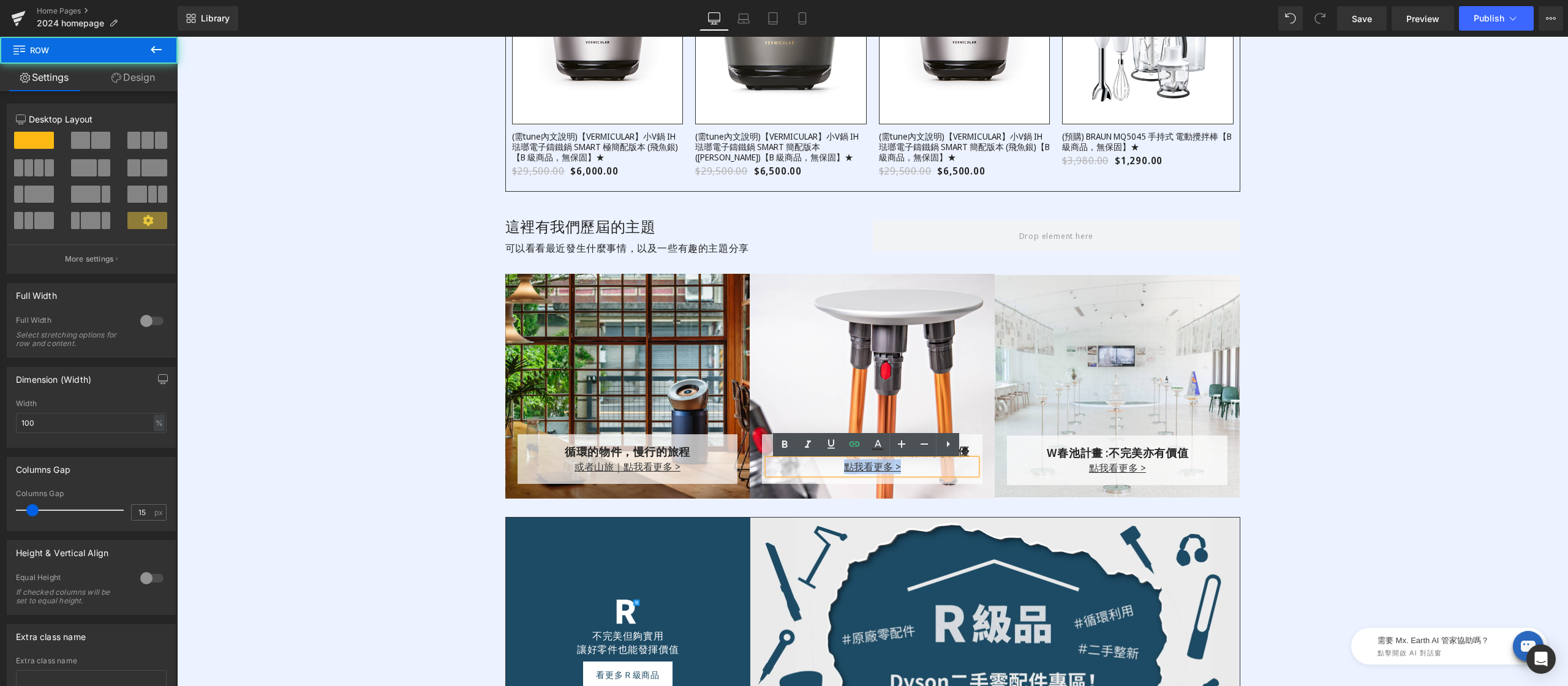
click at [1339, 379] on div "這裡有我們歷屆的主題 Heading 可以看看最近發生什麼事情，以及一些有趣的主題分享 Text Block Row 循環的物件，慢行的旅程 Text Blo…" at bounding box center [871, 358] width 1391 height 319
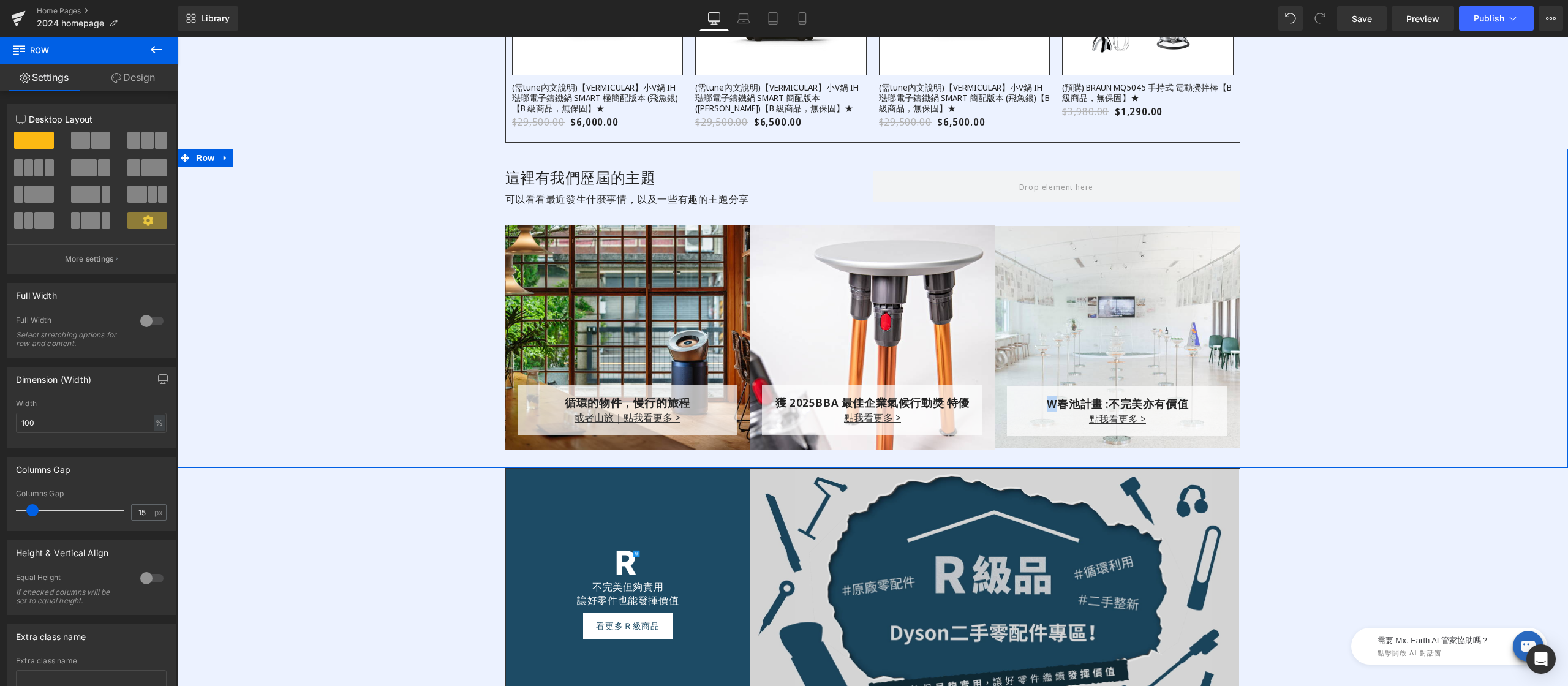
scroll to position [2172, 0]
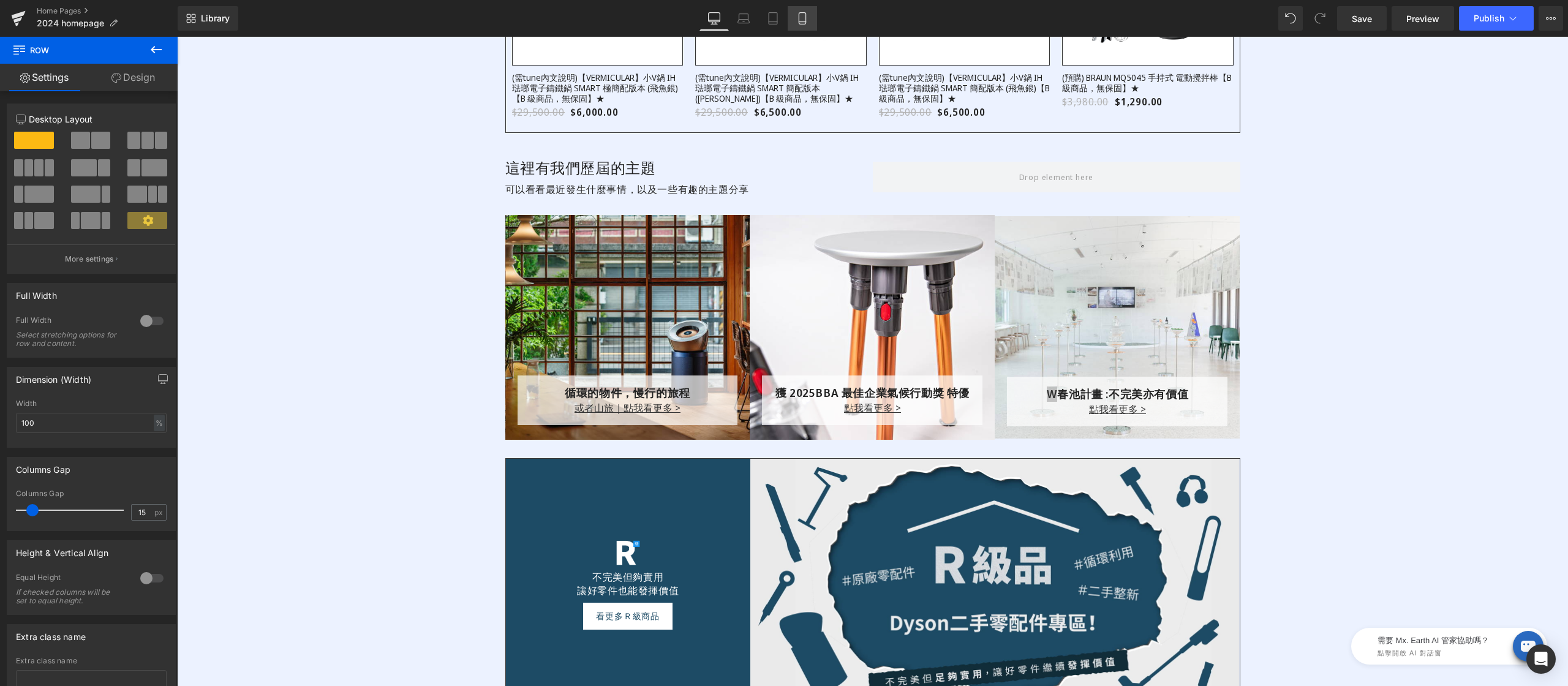
click at [808, 14] on link "Mobile" at bounding box center [802, 19] width 29 height 25
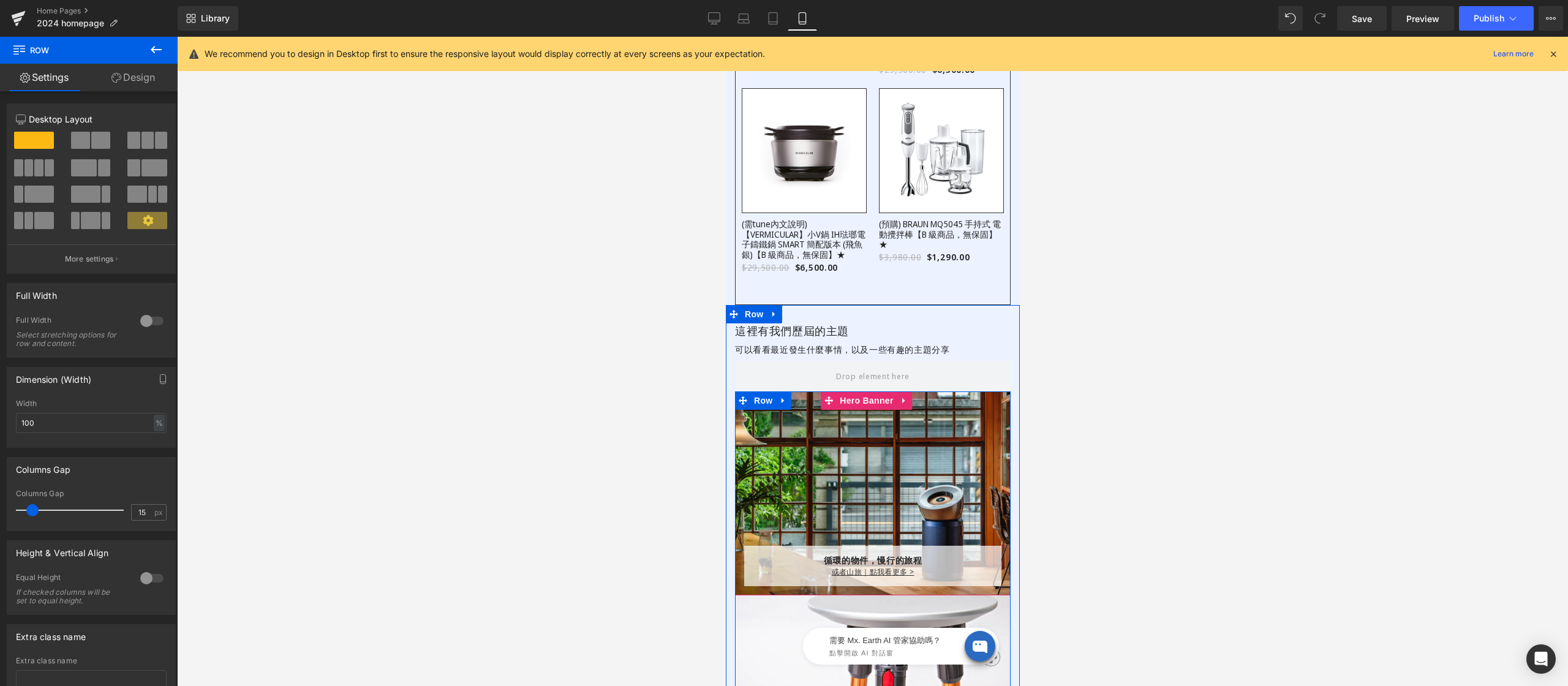
scroll to position [2415, 0]
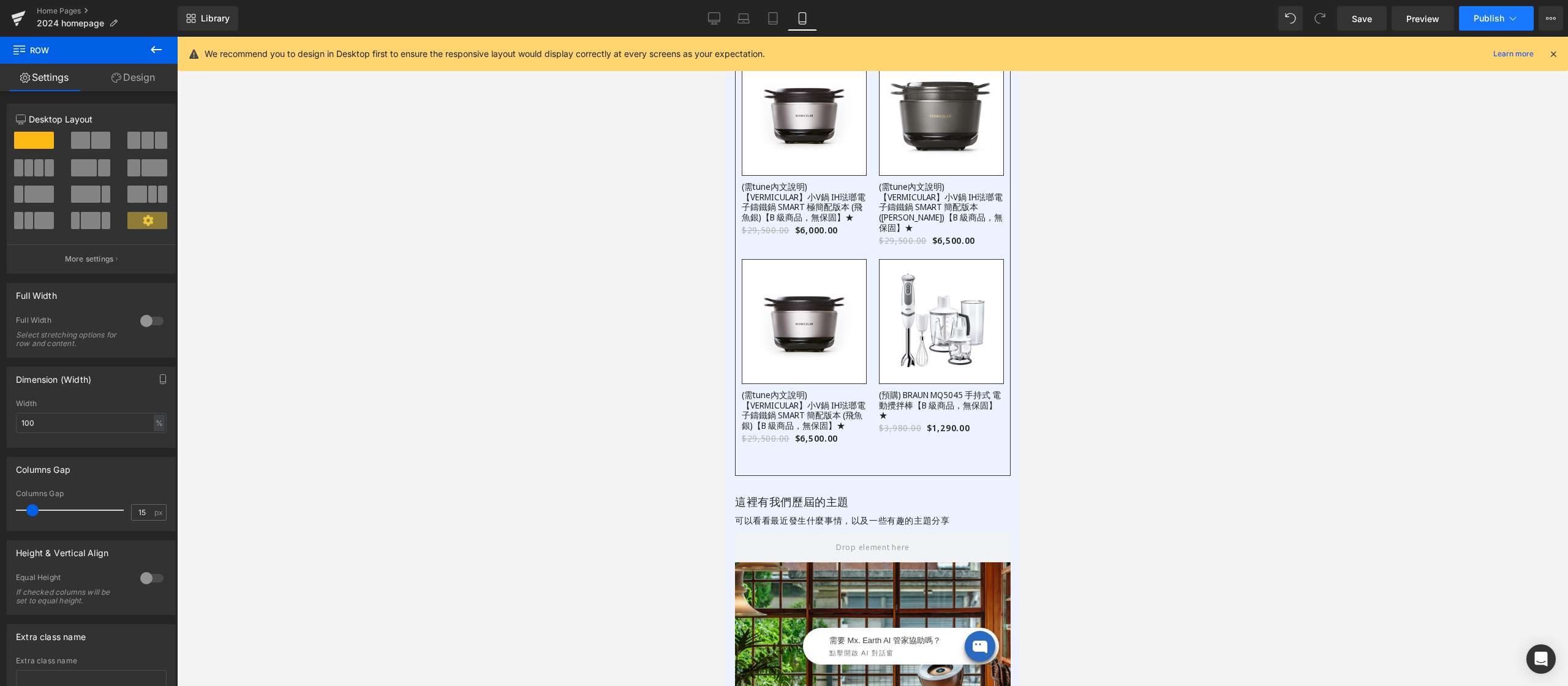
click at [1513, 14] on icon at bounding box center [1513, 19] width 12 height 12
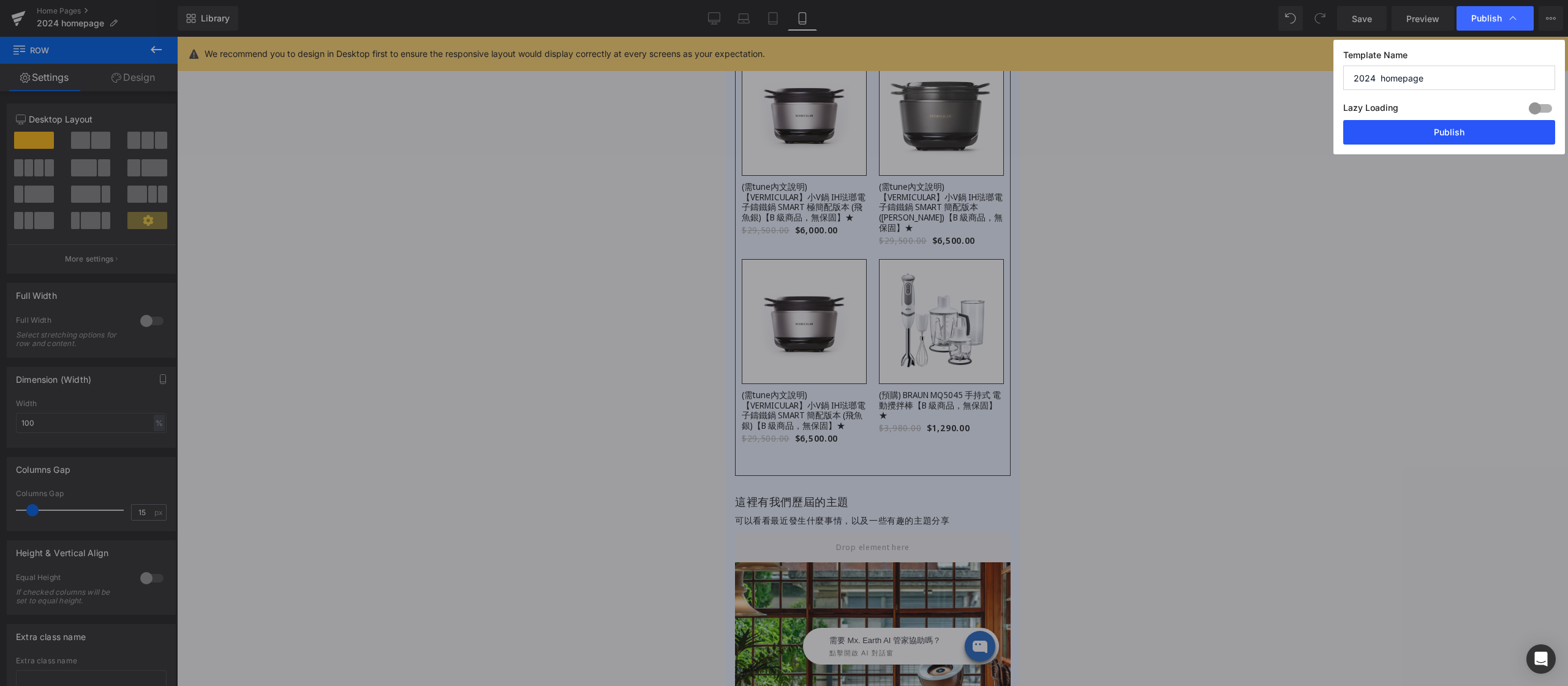
click at [1430, 137] on button "Publish" at bounding box center [1448, 132] width 212 height 25
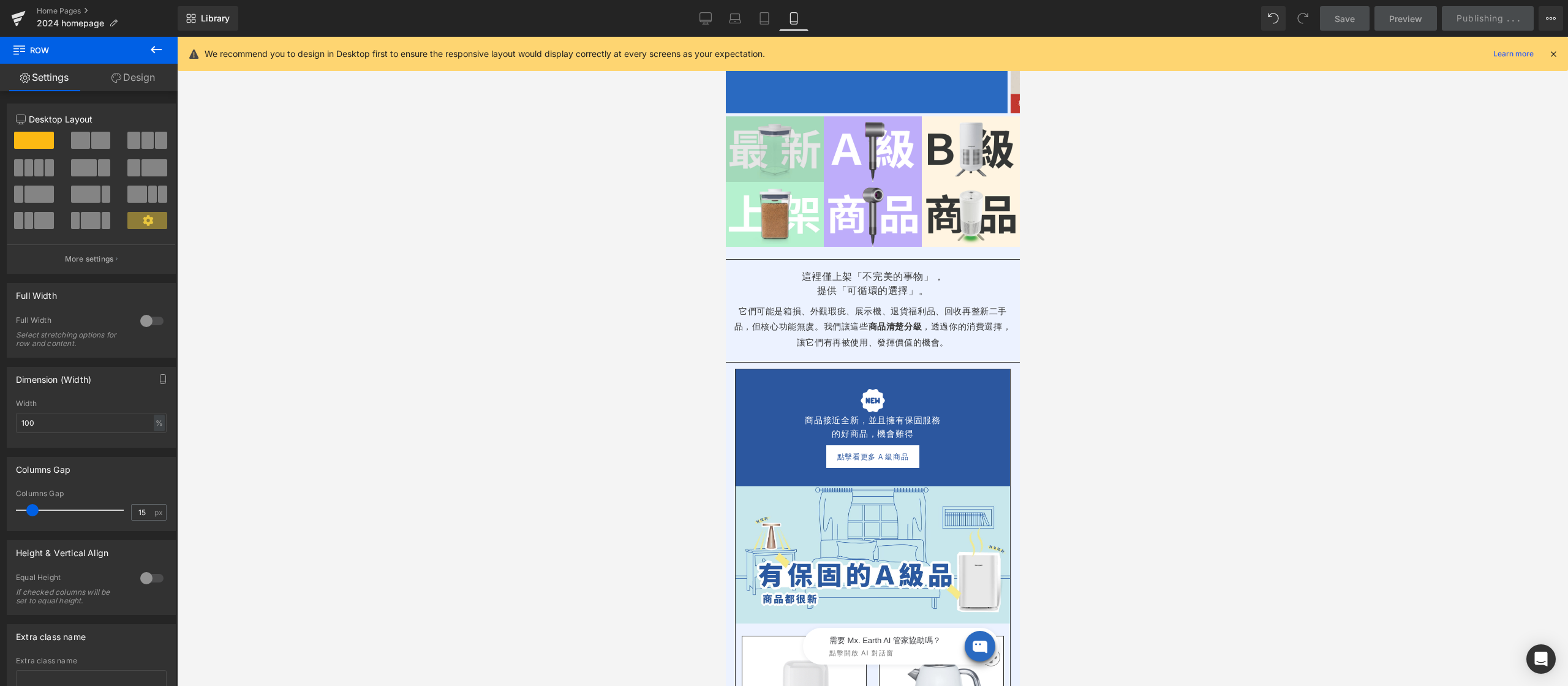
scroll to position [0, 0]
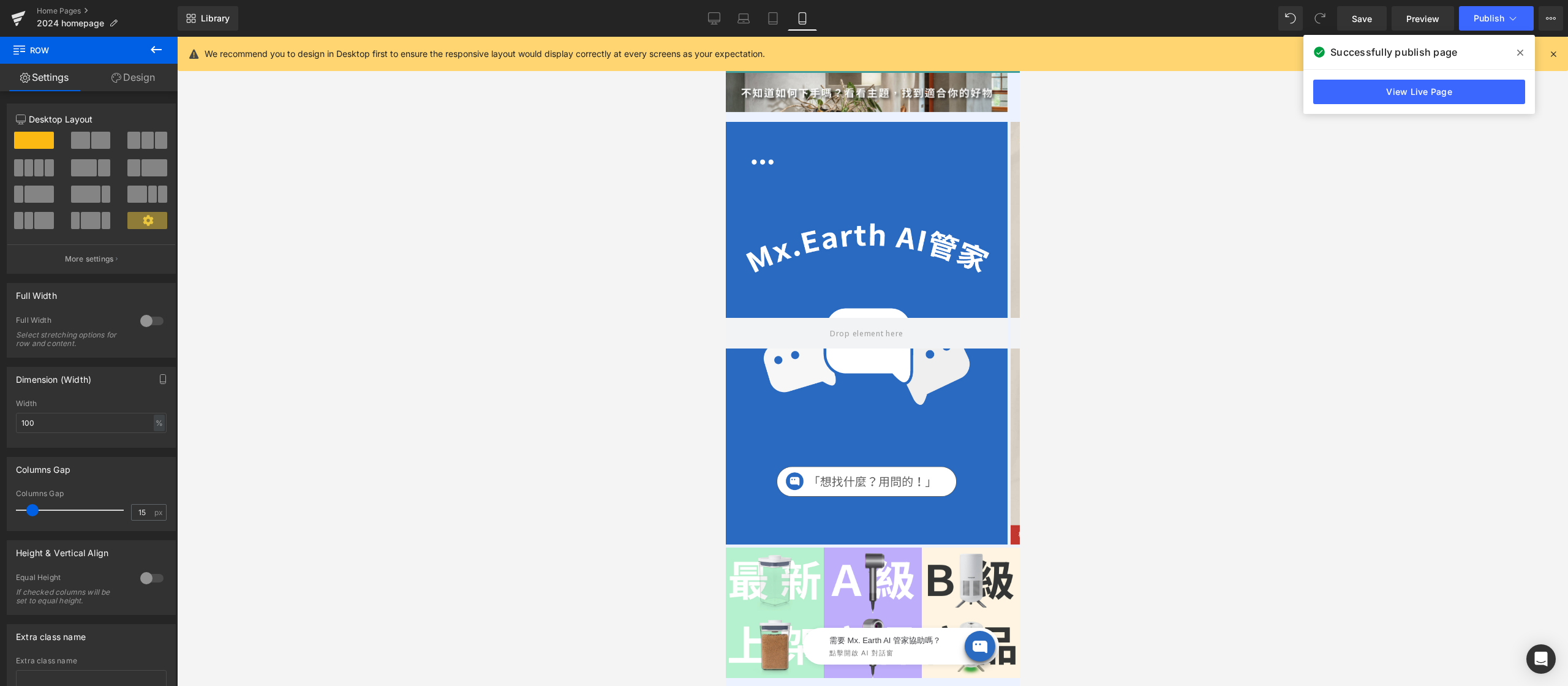
click at [1518, 52] on icon at bounding box center [1519, 52] width 6 height 10
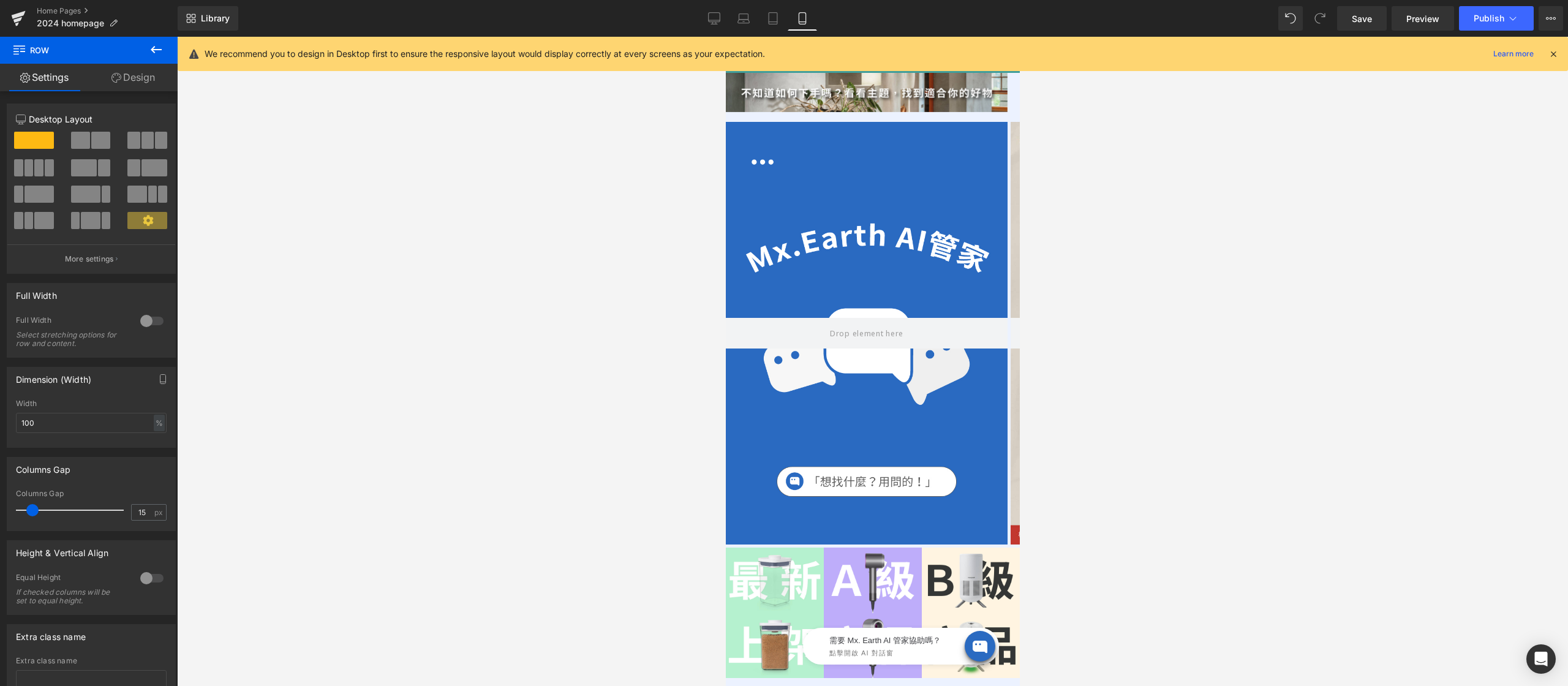
click at [1553, 54] on icon at bounding box center [1553, 54] width 11 height 11
